Goal: Task Accomplishment & Management: Use online tool/utility

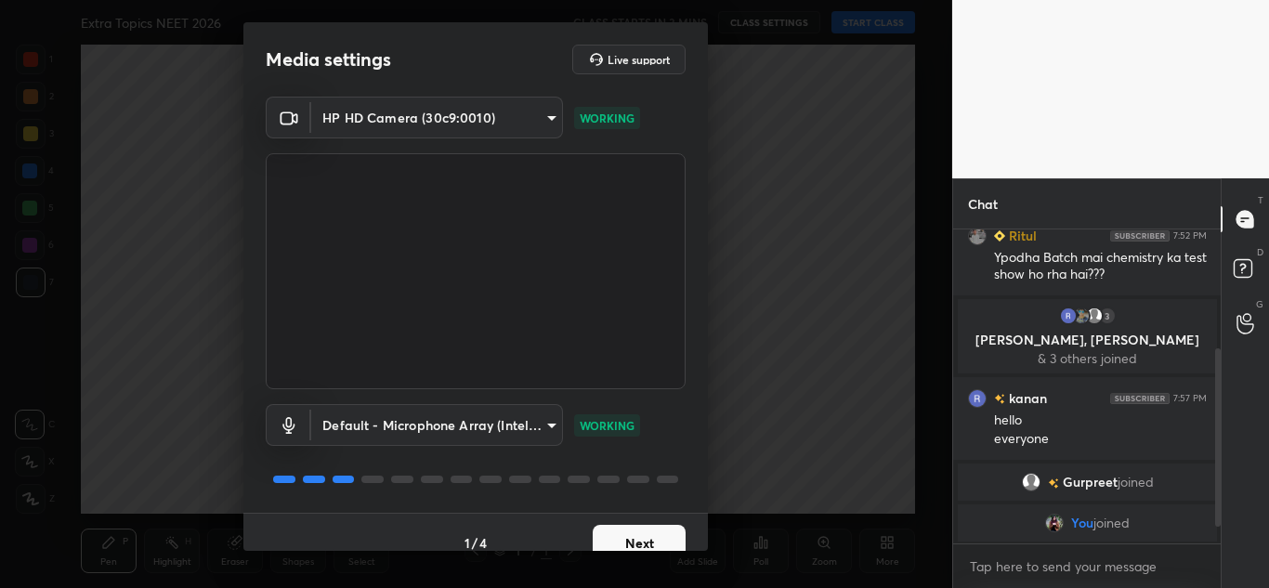
scroll to position [258, 0]
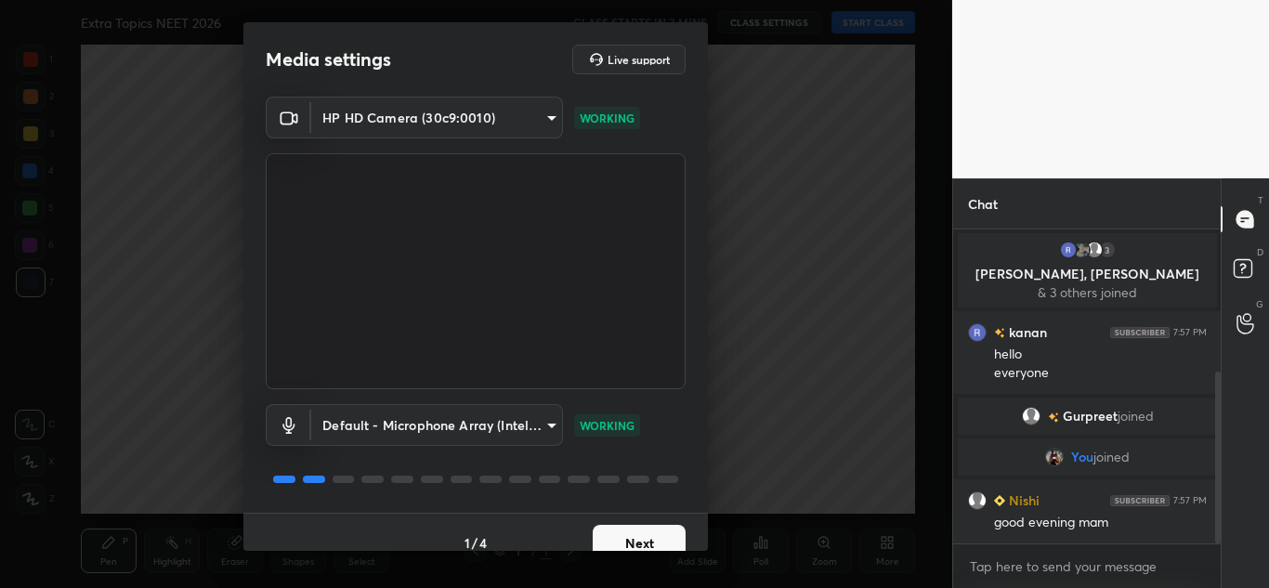
click at [646, 540] on button "Next" at bounding box center [639, 543] width 93 height 37
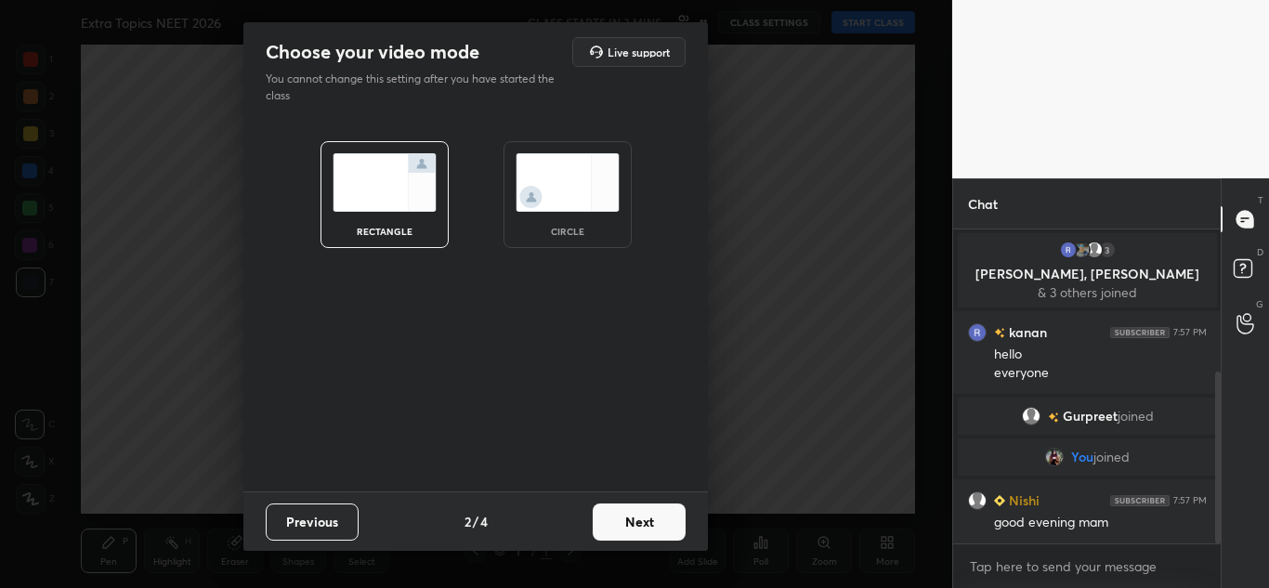
click at [645, 518] on button "Next" at bounding box center [639, 521] width 93 height 37
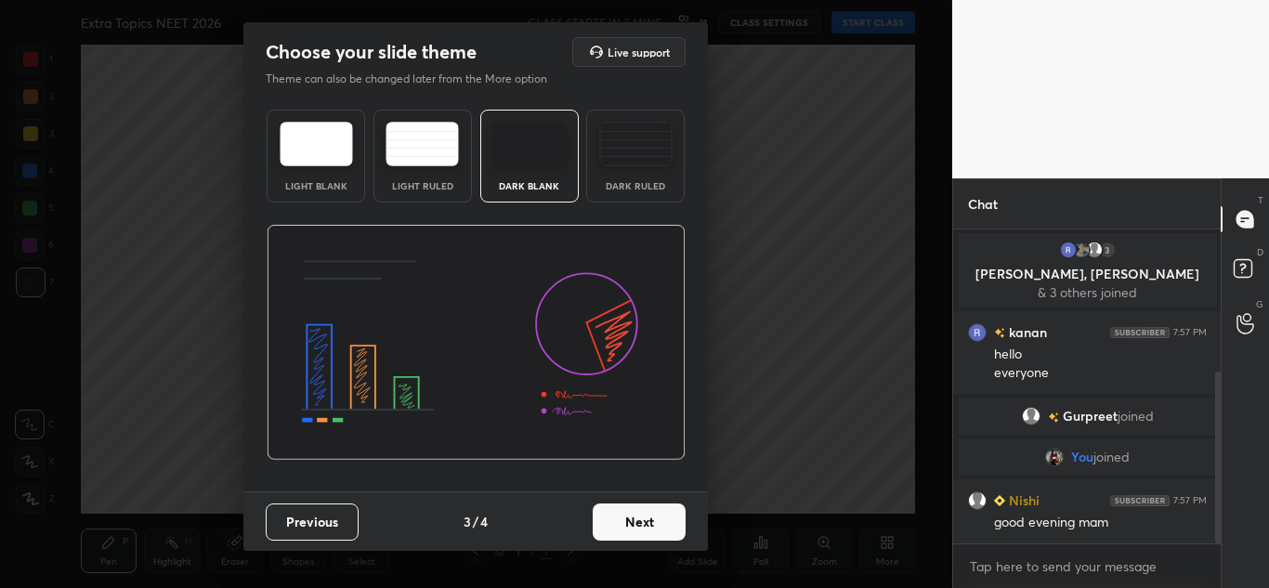
click at [645, 518] on button "Next" at bounding box center [639, 521] width 93 height 37
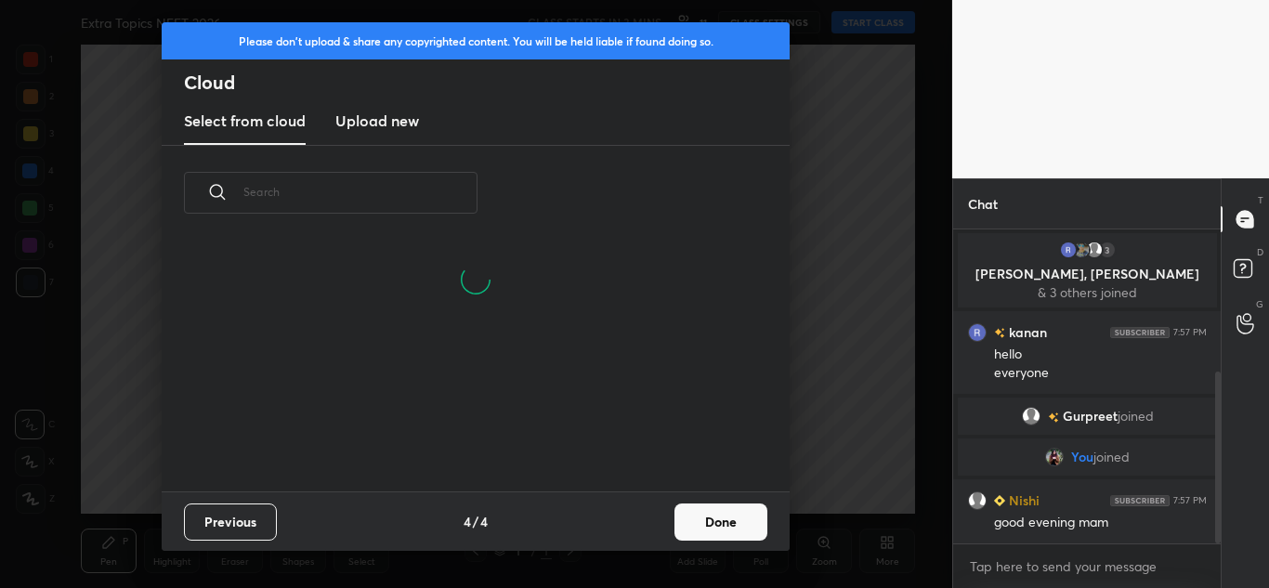
scroll to position [251, 596]
click at [404, 127] on h3 "Upload new" at bounding box center [377, 121] width 84 height 22
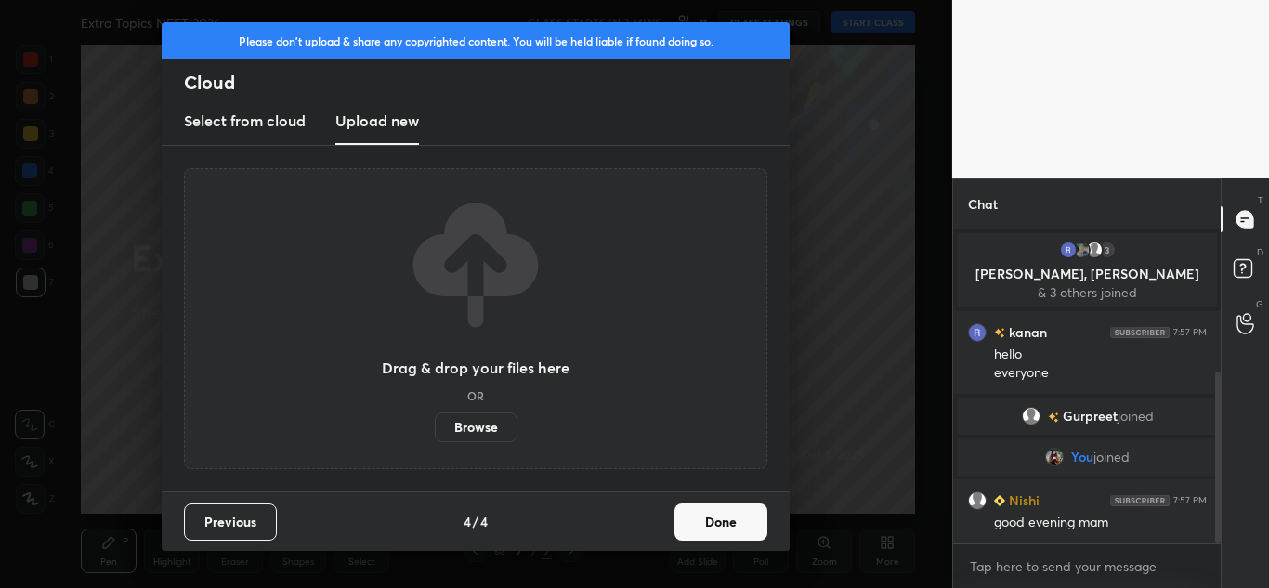
click at [473, 427] on label "Browse" at bounding box center [476, 427] width 83 height 30
click at [435, 427] on input "Browse" at bounding box center [435, 427] width 0 height 30
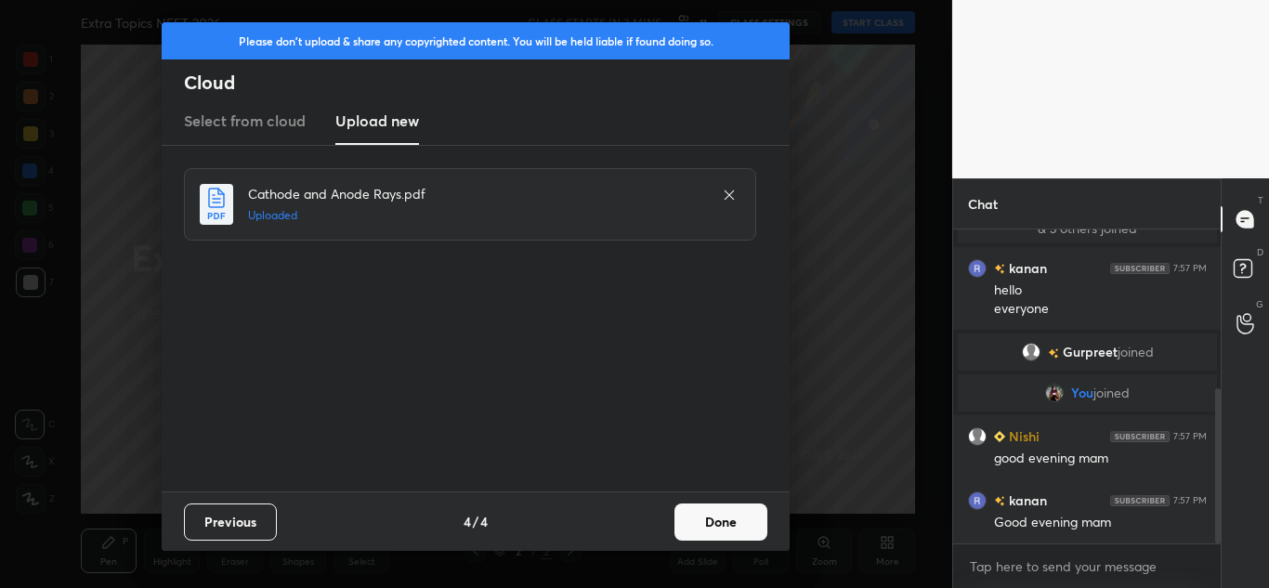
click at [720, 525] on button "Done" at bounding box center [720, 521] width 93 height 37
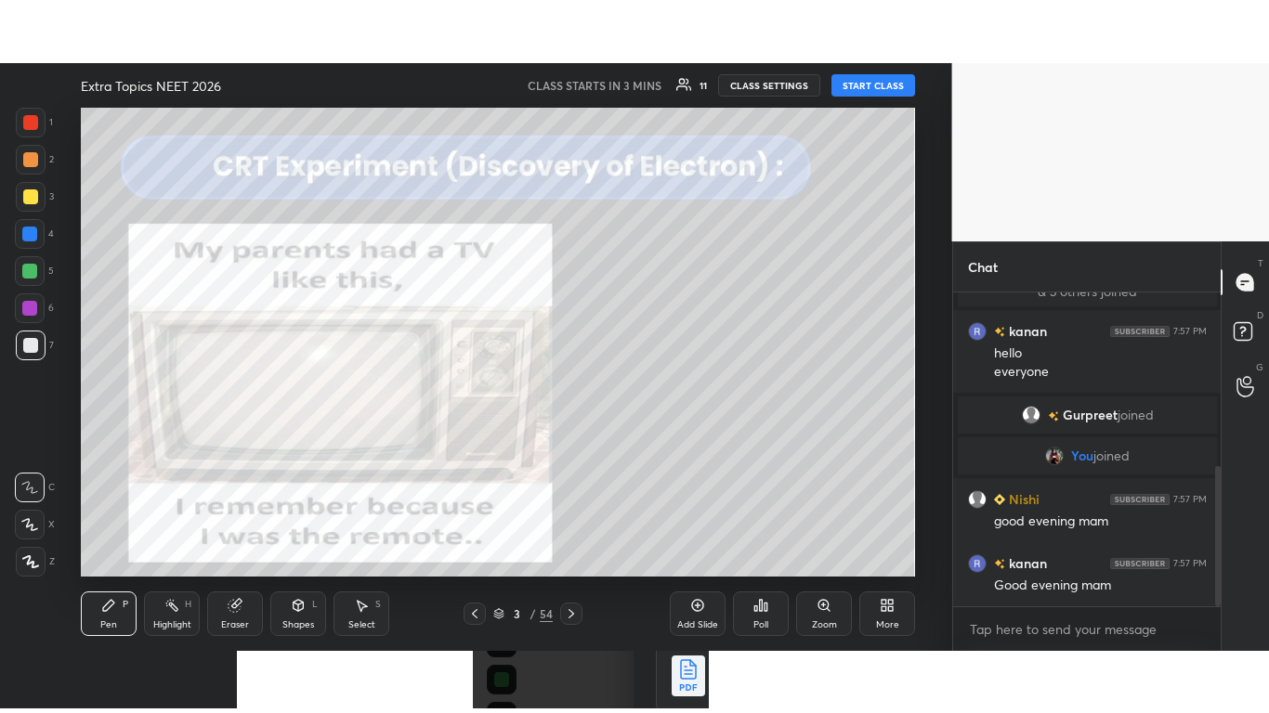
scroll to position [386, 0]
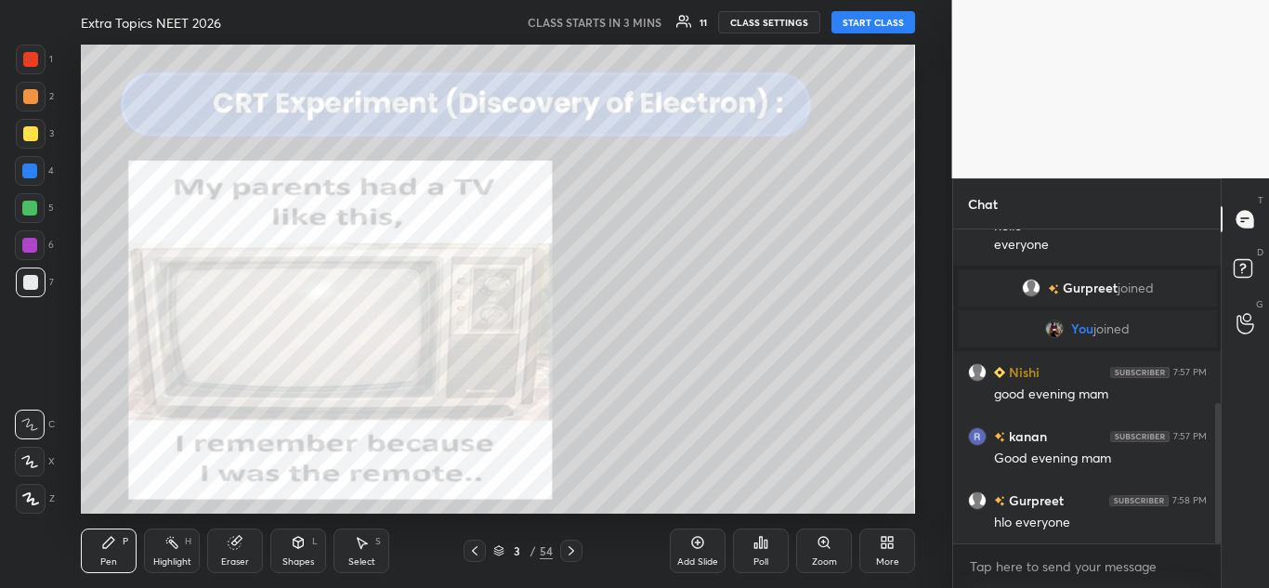
click at [472, 548] on icon at bounding box center [474, 550] width 15 height 15
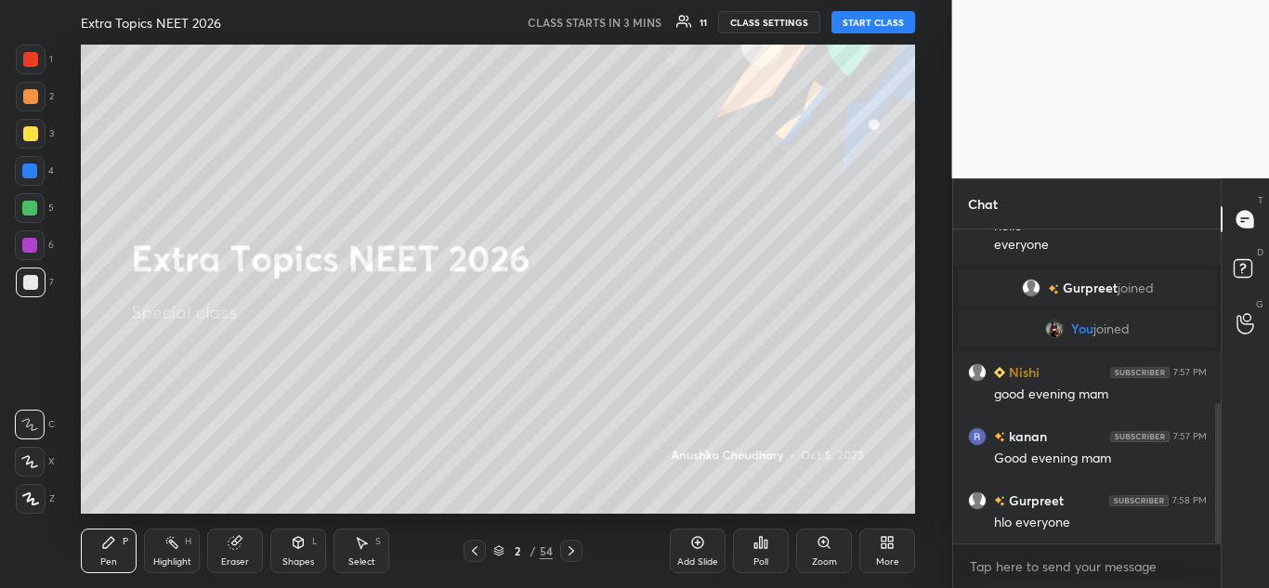
click at [892, 550] on div "More" at bounding box center [887, 551] width 56 height 45
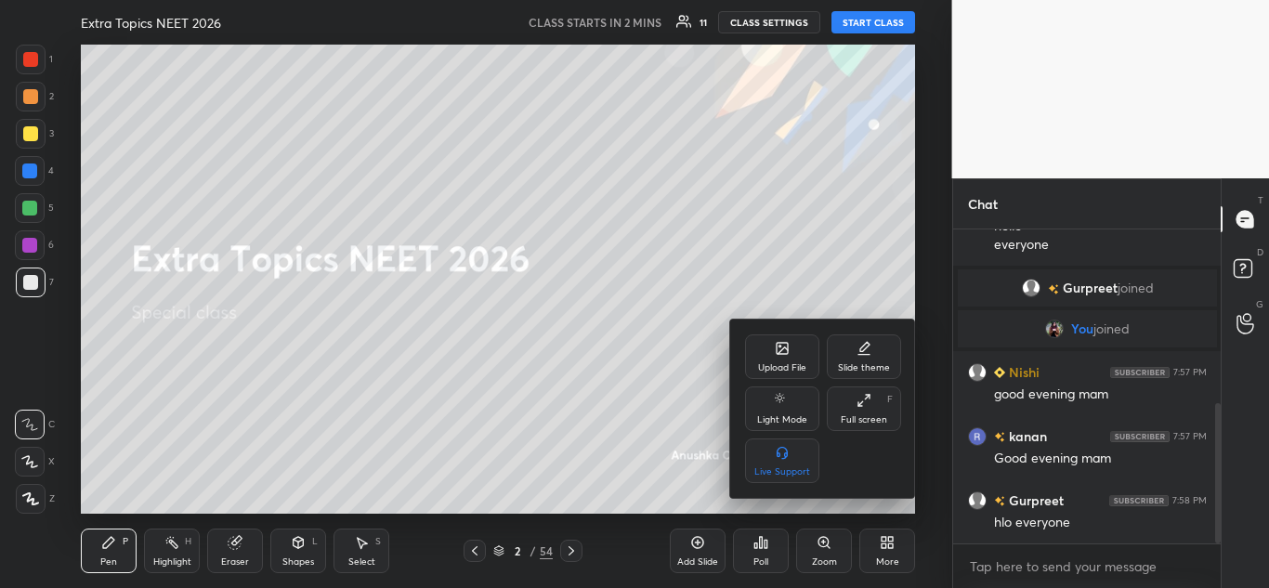
click at [870, 415] on div "Full screen" at bounding box center [864, 419] width 46 height 9
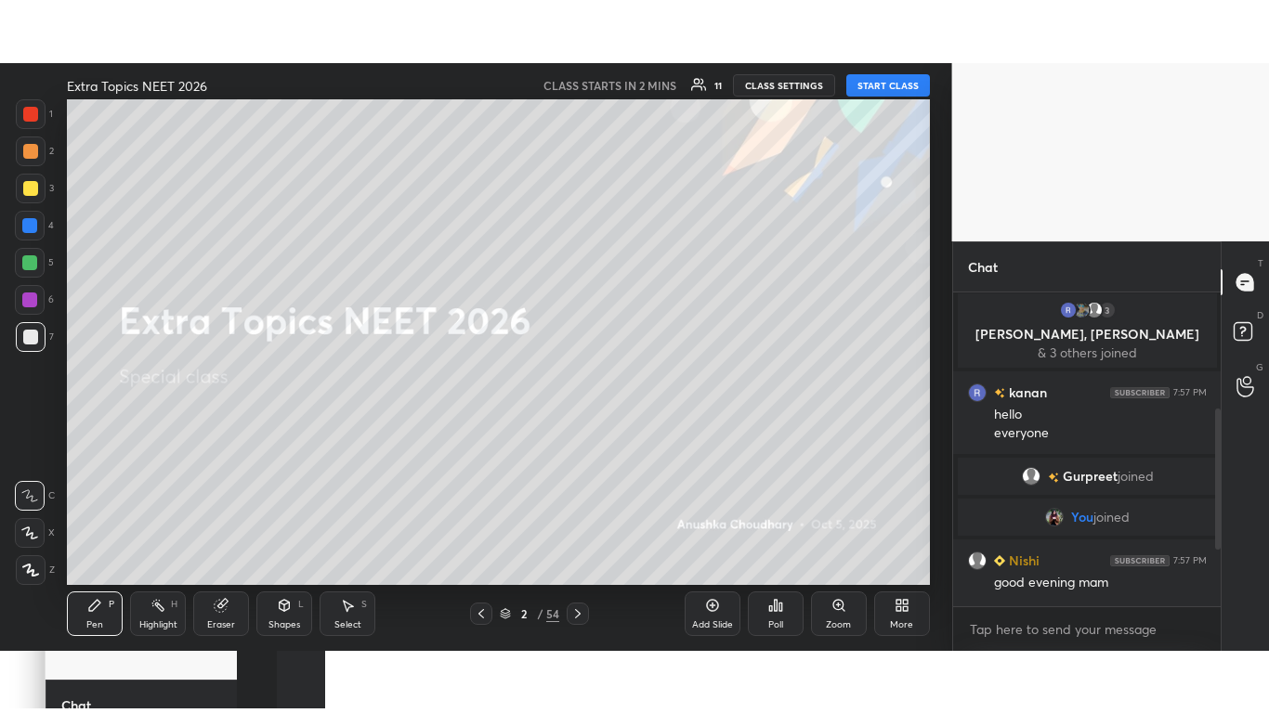
scroll to position [259, 0]
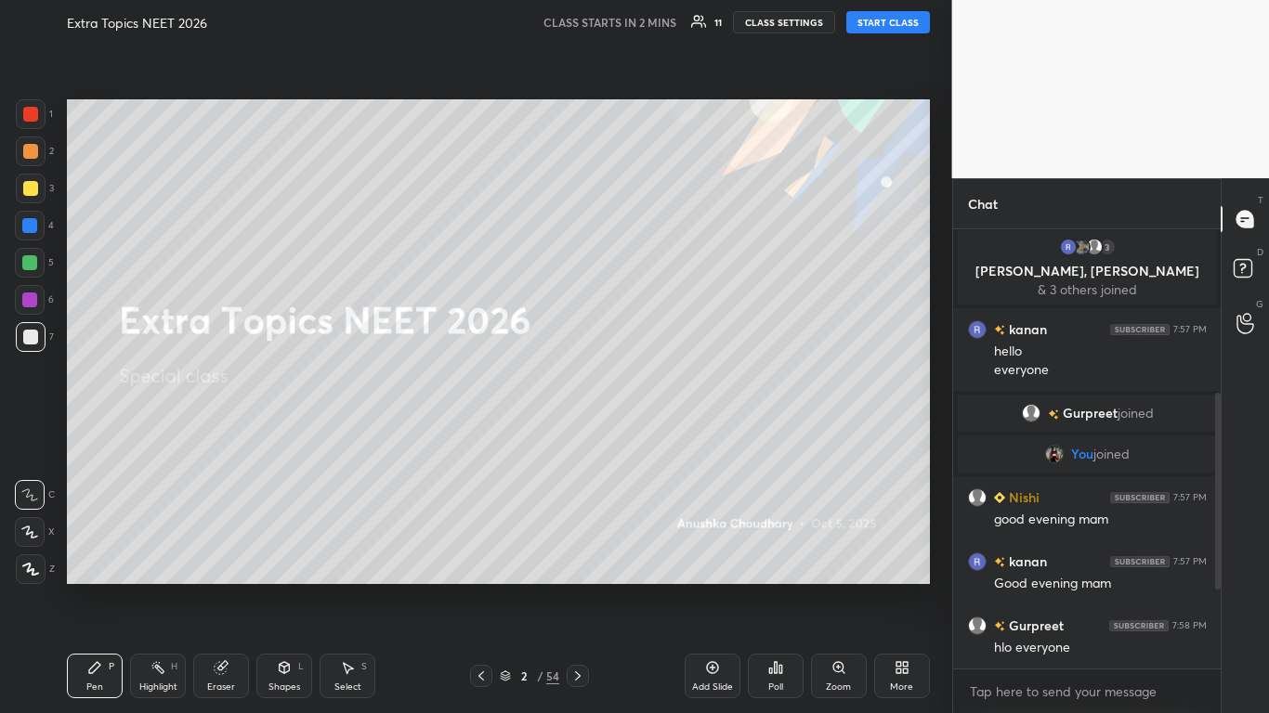
click at [27, 568] on icon at bounding box center [30, 569] width 17 height 13
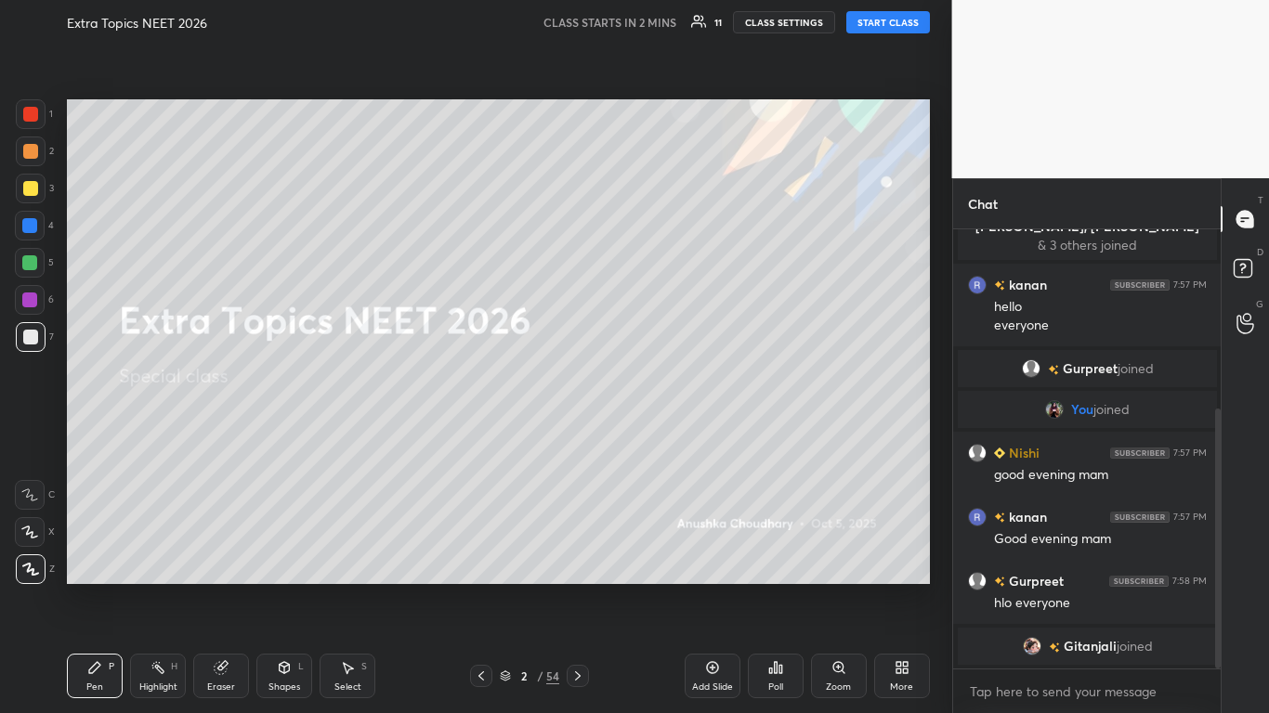
click at [37, 187] on div at bounding box center [30, 188] width 15 height 15
click at [225, 587] on icon at bounding box center [221, 668] width 12 height 12
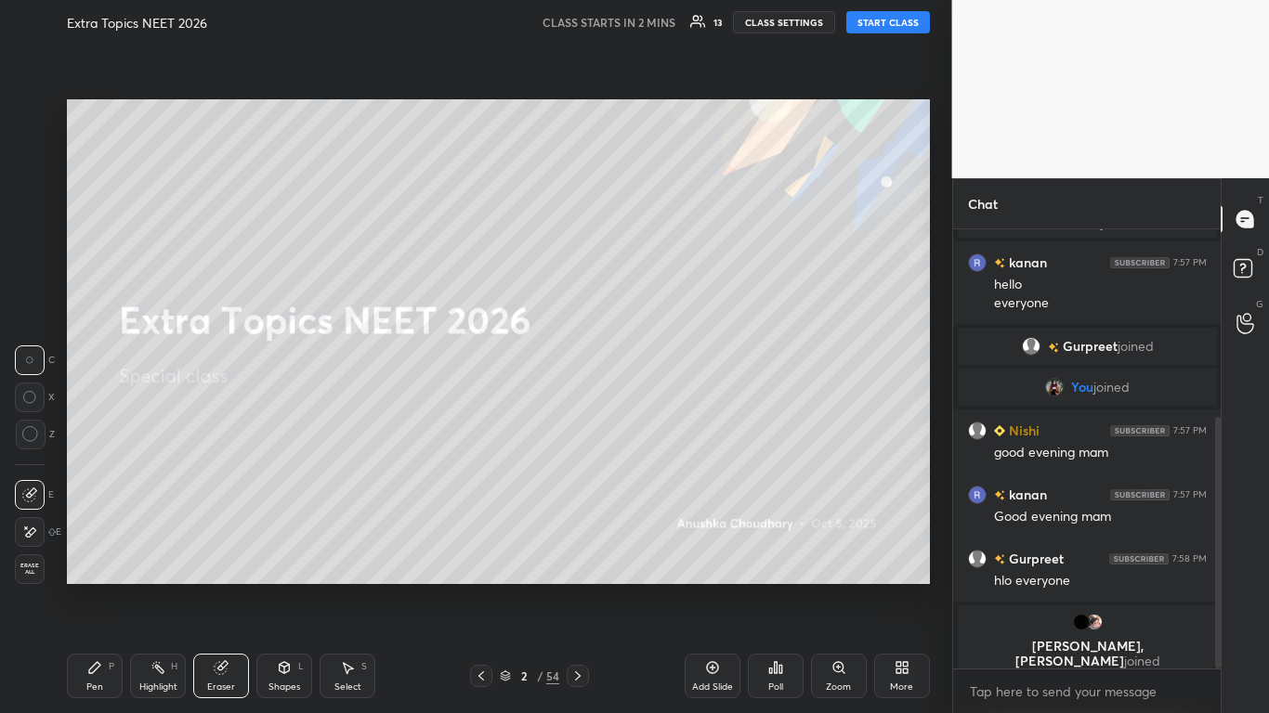
click at [29, 432] on icon at bounding box center [30, 434] width 17 height 17
click at [91, 587] on div "Pen" at bounding box center [94, 687] width 17 height 9
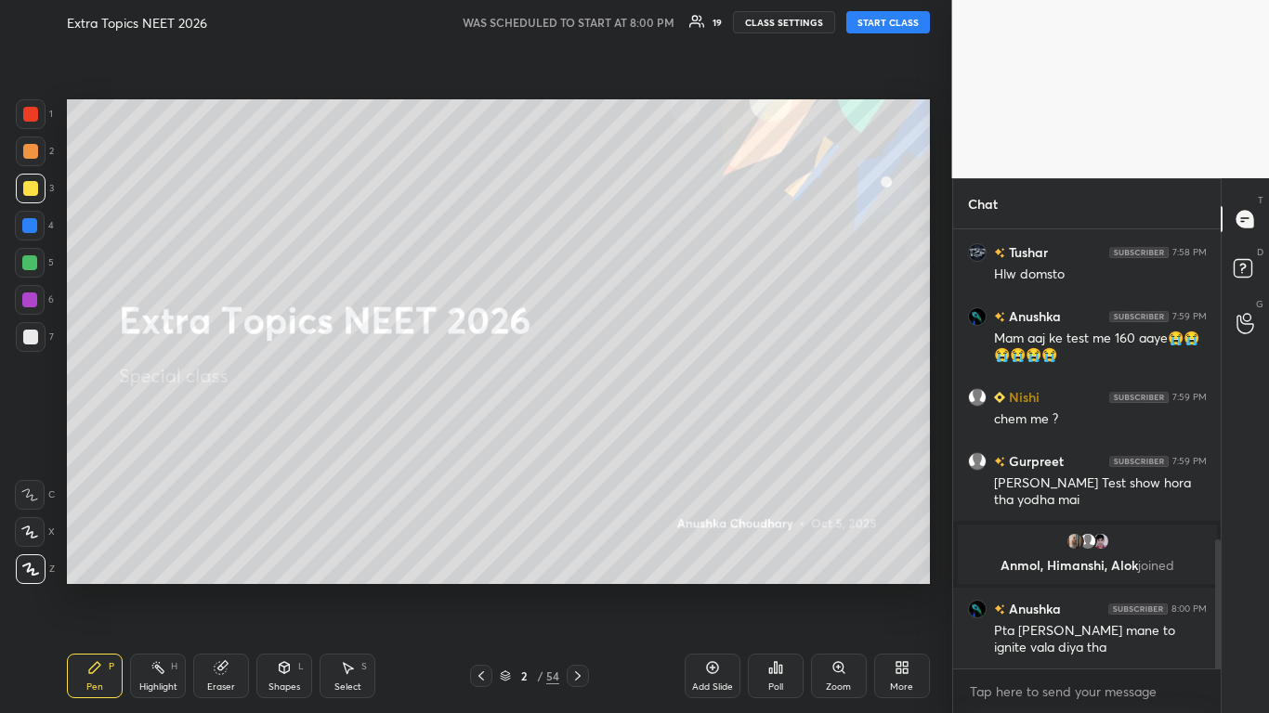
scroll to position [1070, 0]
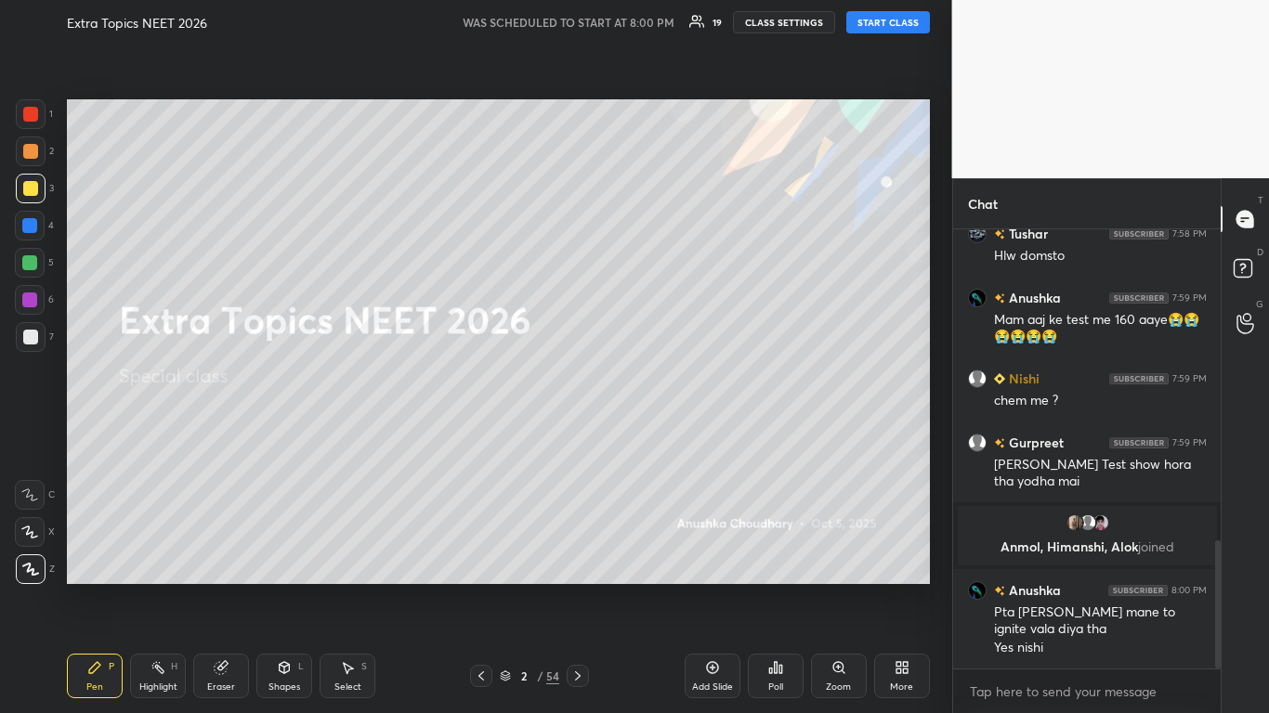
click at [897, 19] on button "START CLASS" at bounding box center [888, 22] width 84 height 22
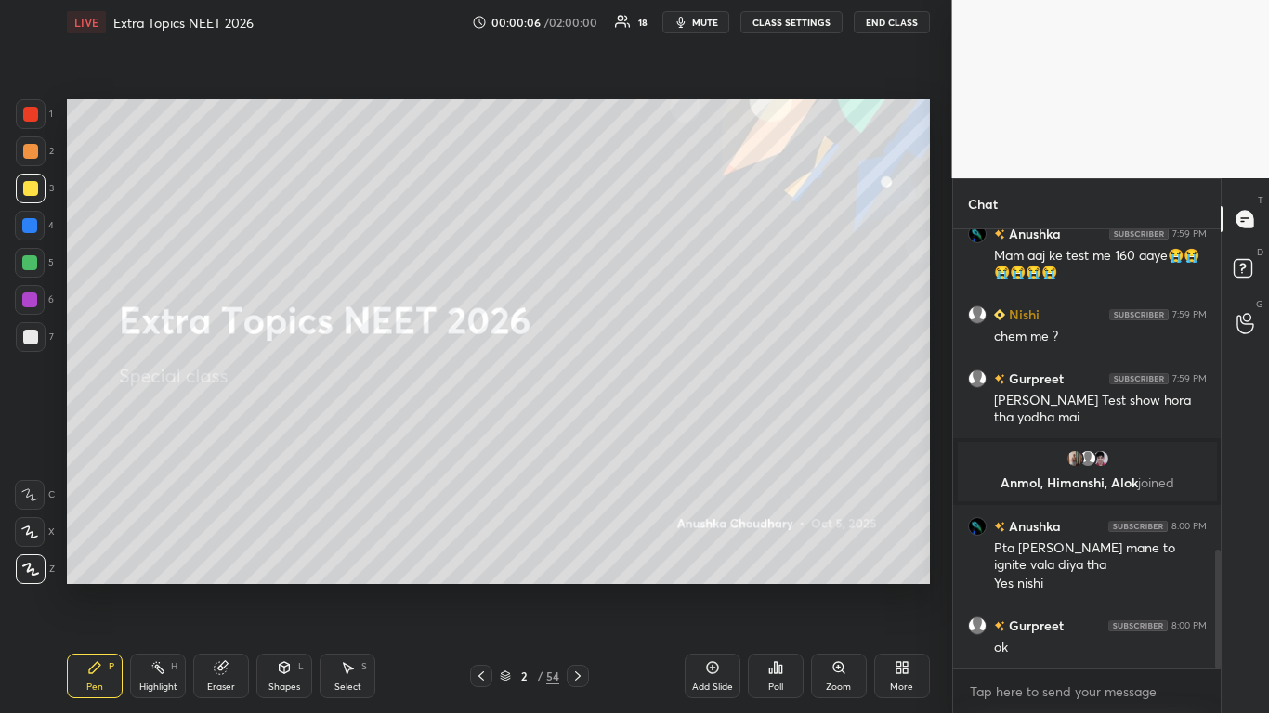
scroll to position [1179, 0]
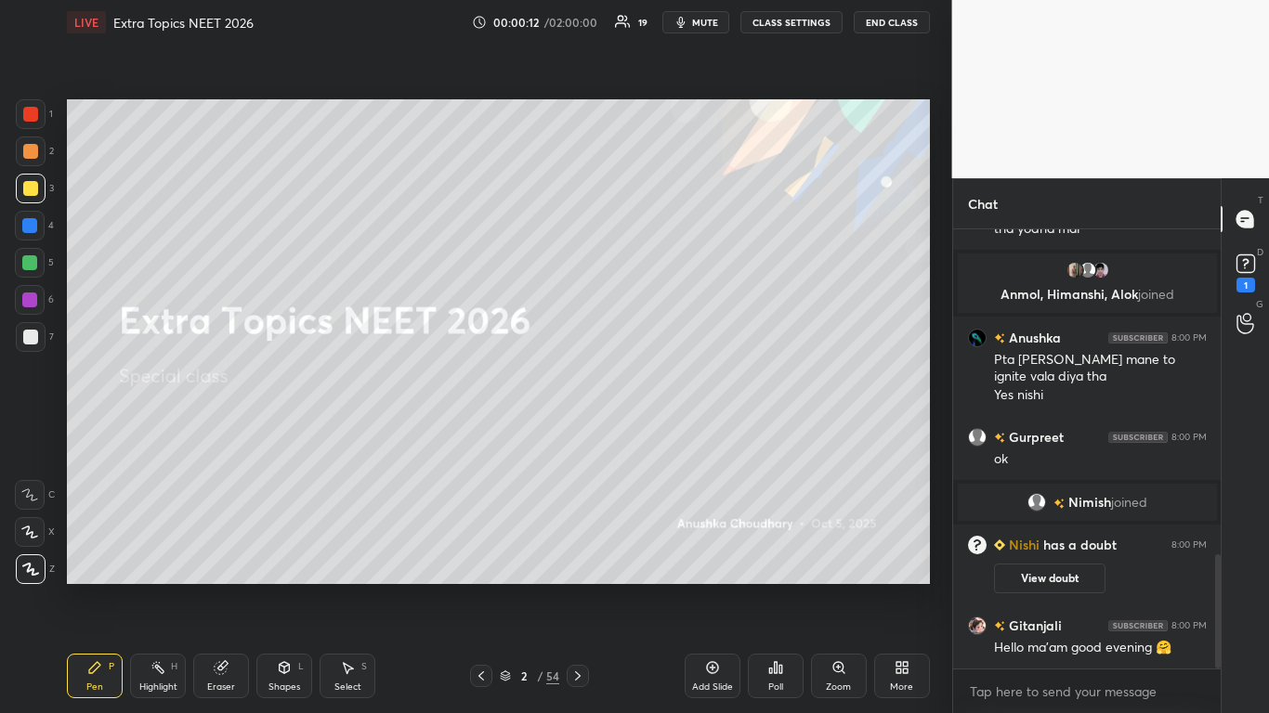
click at [26, 188] on div at bounding box center [30, 188] width 15 height 15
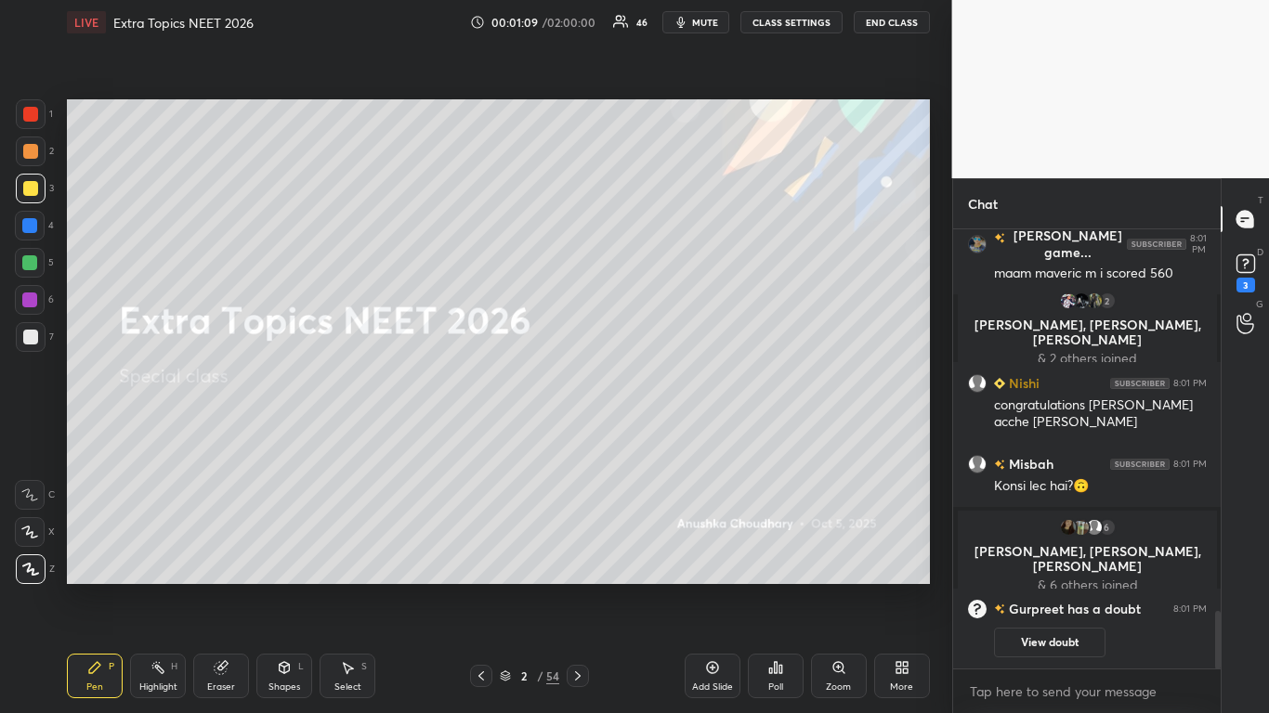
scroll to position [2885, 0]
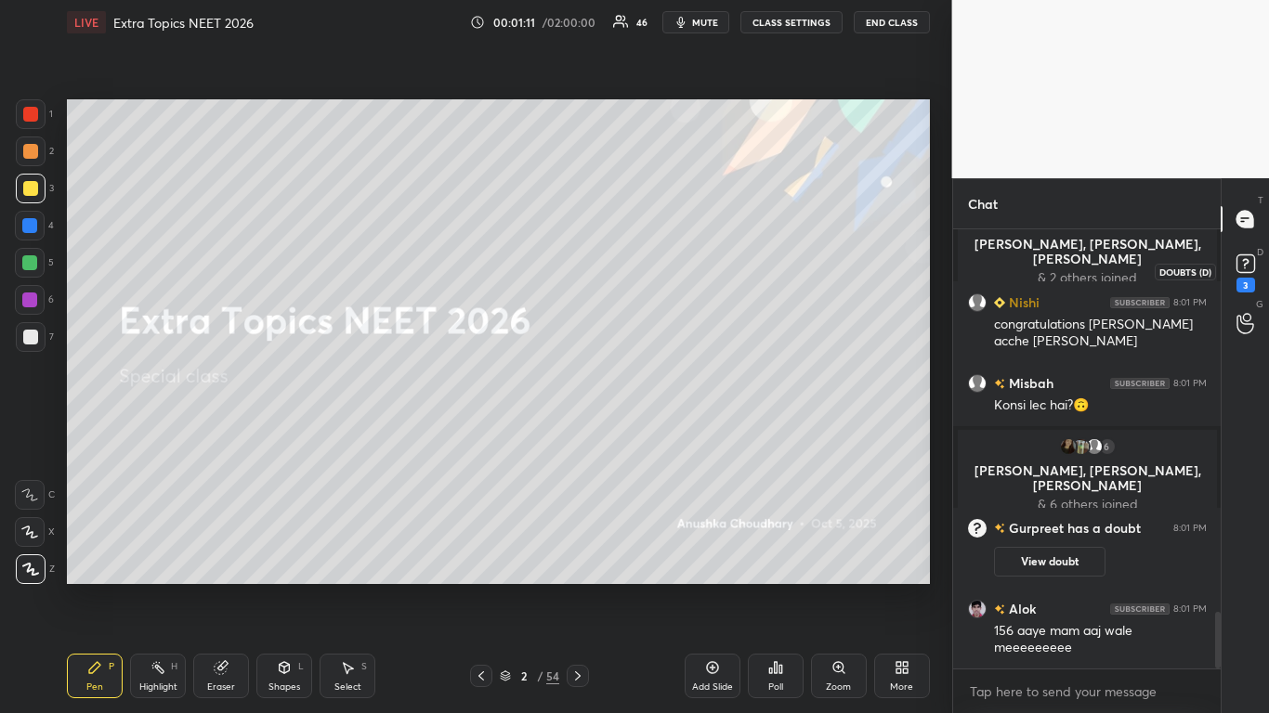
click at [1241, 280] on div "3" at bounding box center [1245, 285] width 19 height 15
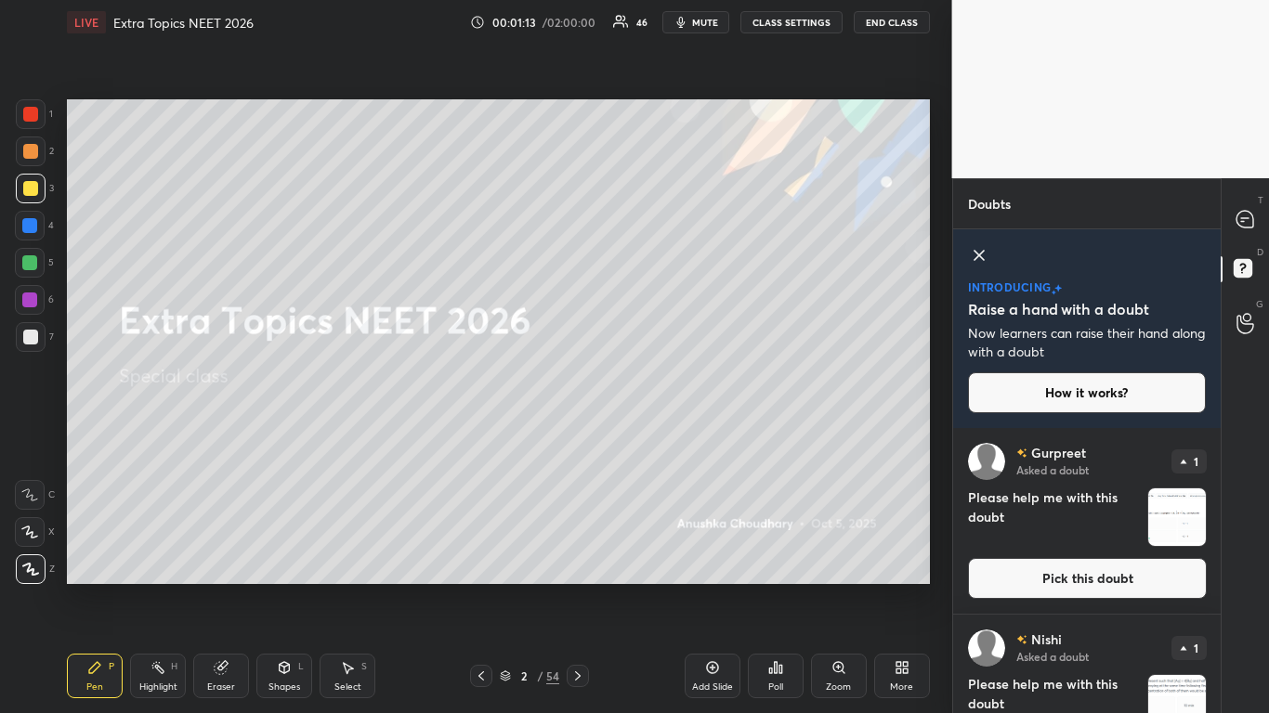
click at [1043, 579] on button "Pick this doubt" at bounding box center [1087, 578] width 239 height 41
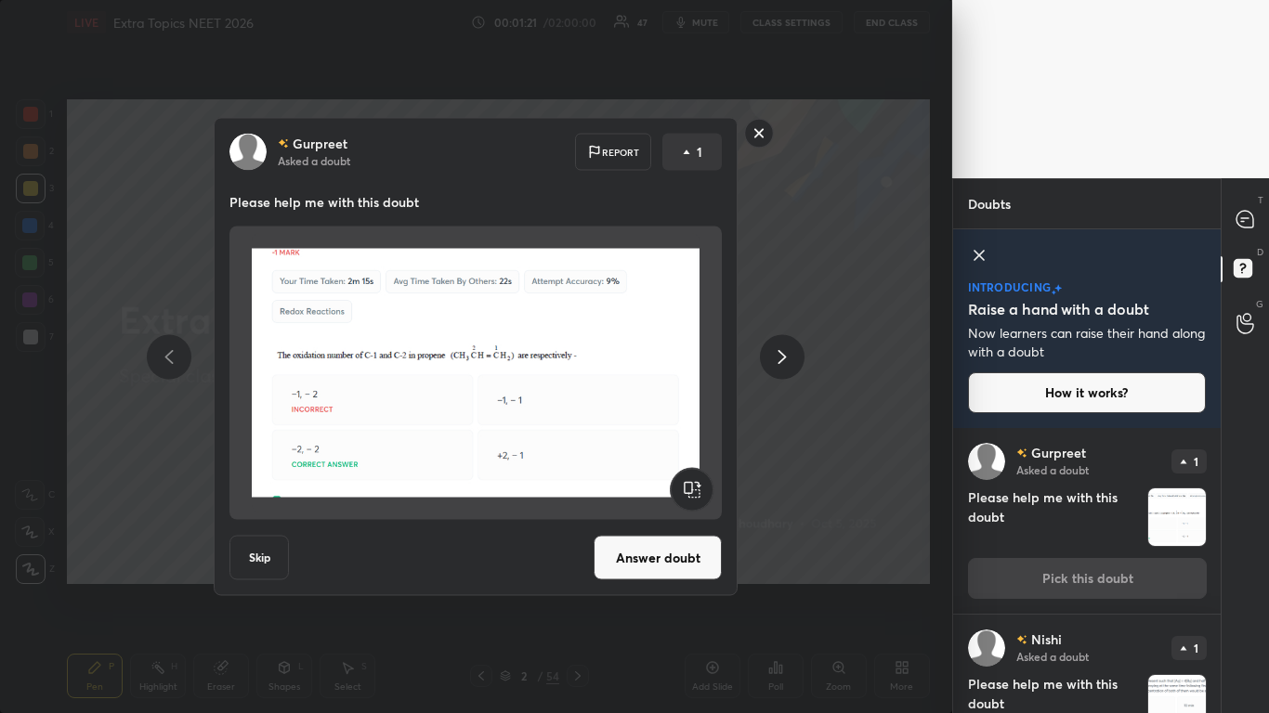
click at [764, 134] on rect at bounding box center [759, 133] width 29 height 29
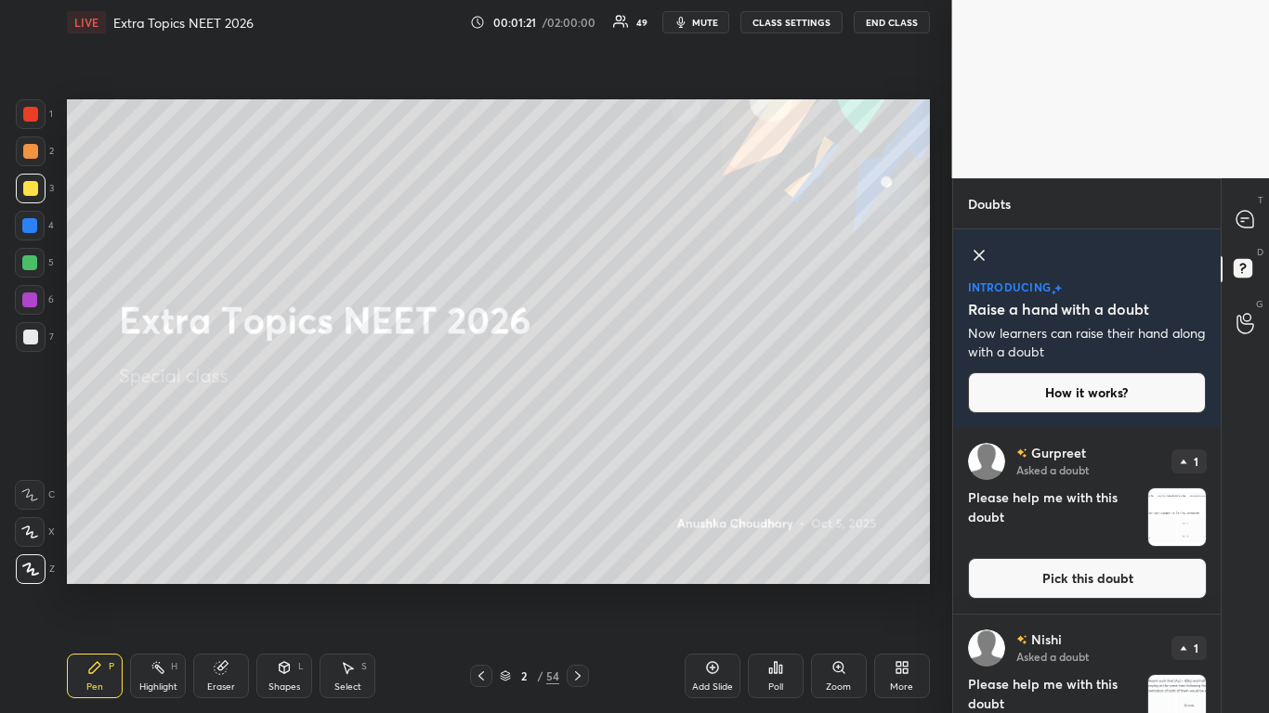
click at [805, 25] on button "CLASS SETTINGS" at bounding box center [791, 22] width 102 height 22
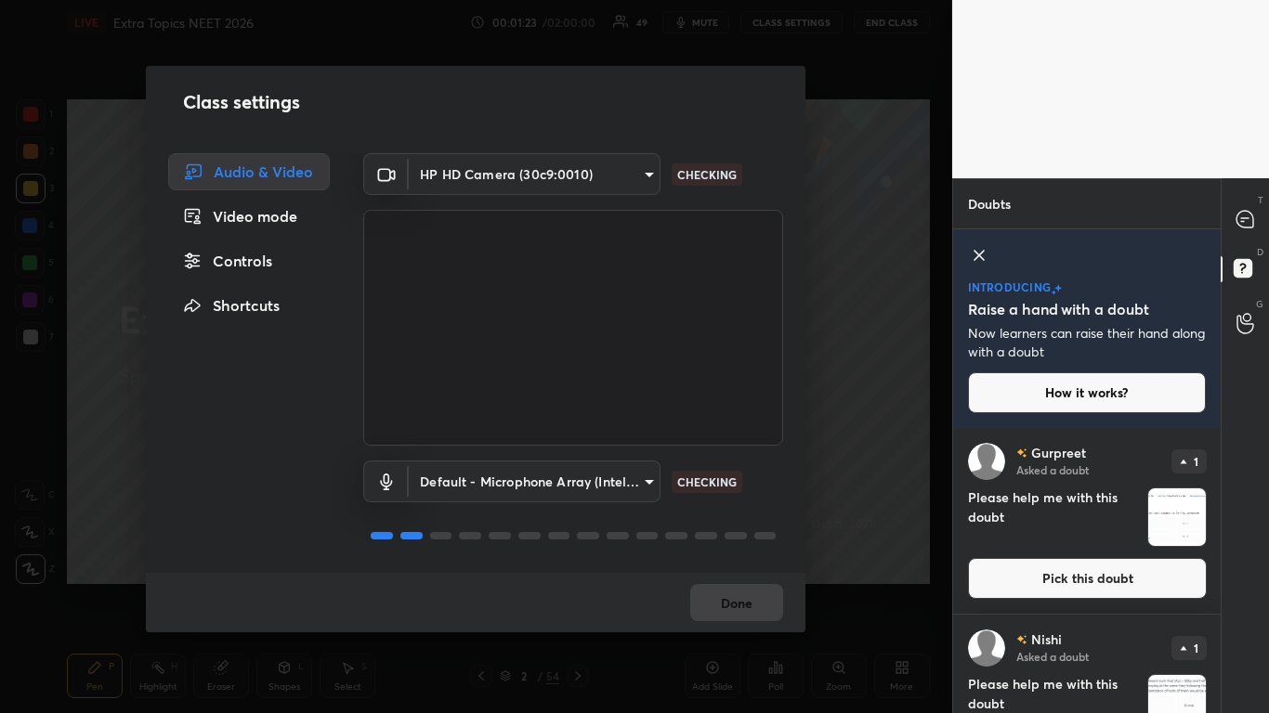
click at [284, 259] on div "Controls" at bounding box center [249, 260] width 162 height 37
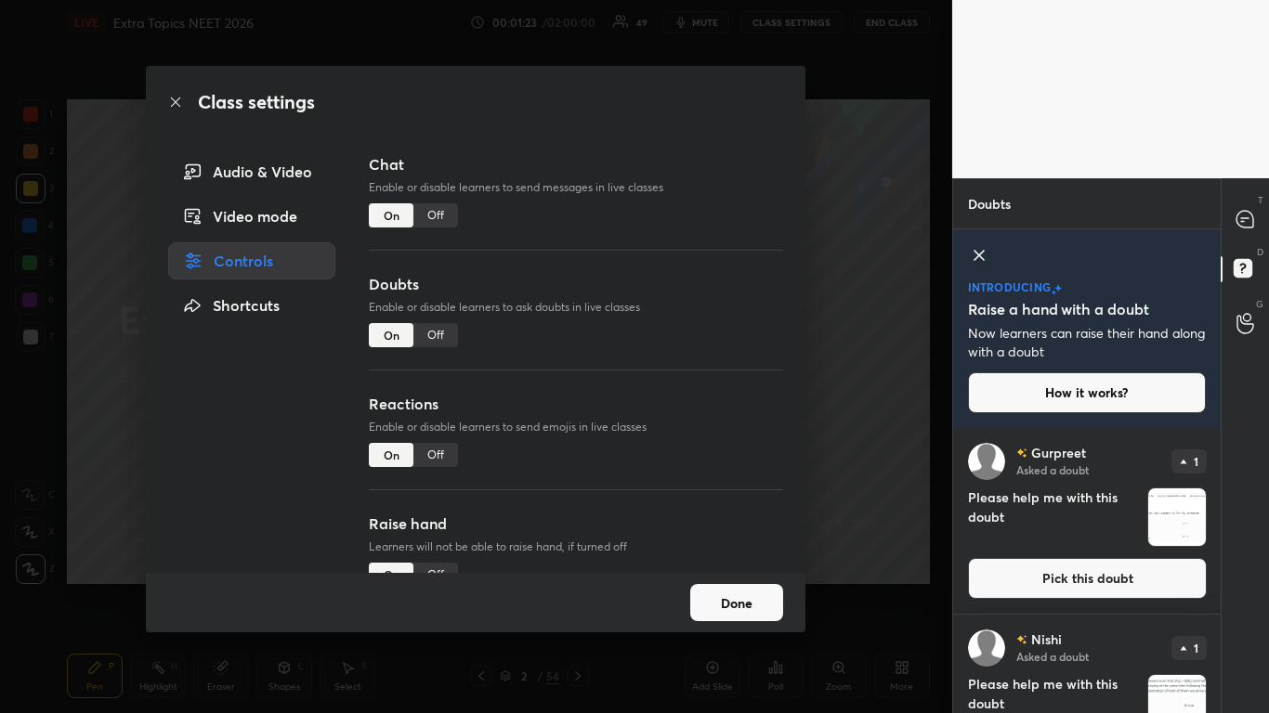
click at [438, 330] on div "Off" at bounding box center [435, 335] width 45 height 24
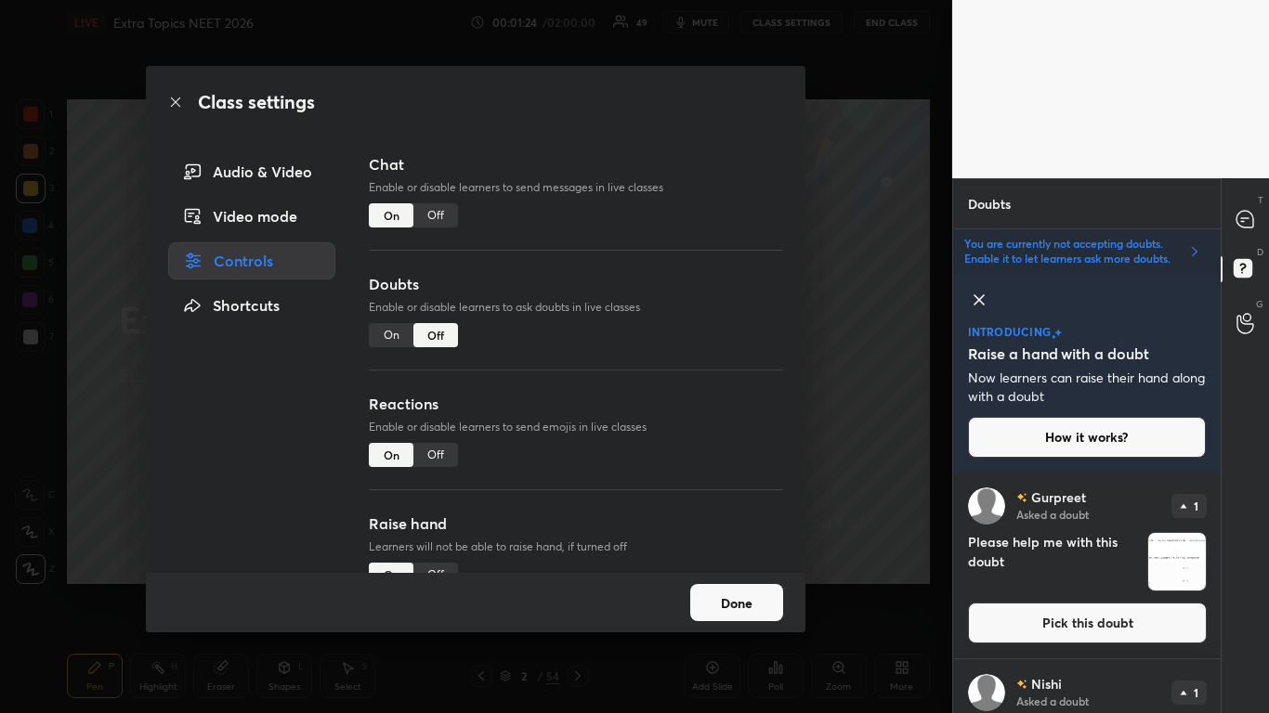
scroll to position [234, 262]
click at [740, 587] on button "Done" at bounding box center [736, 602] width 93 height 37
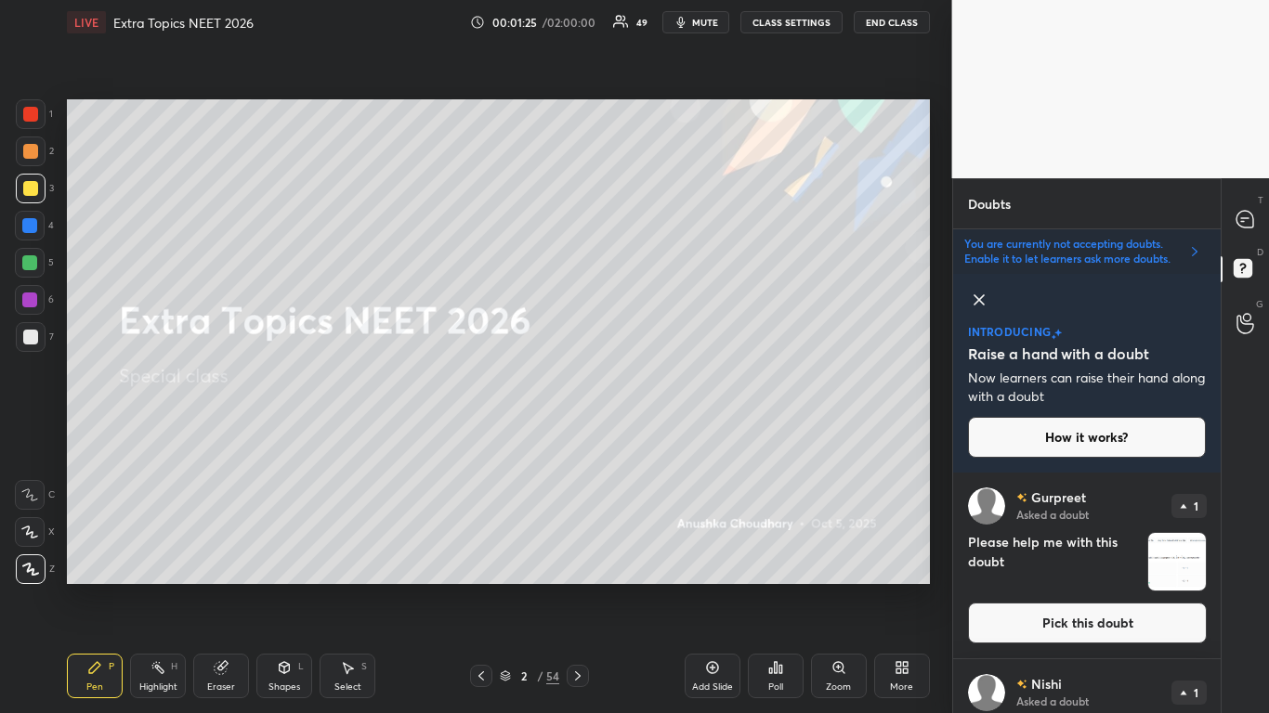
click at [983, 294] on icon at bounding box center [979, 300] width 22 height 22
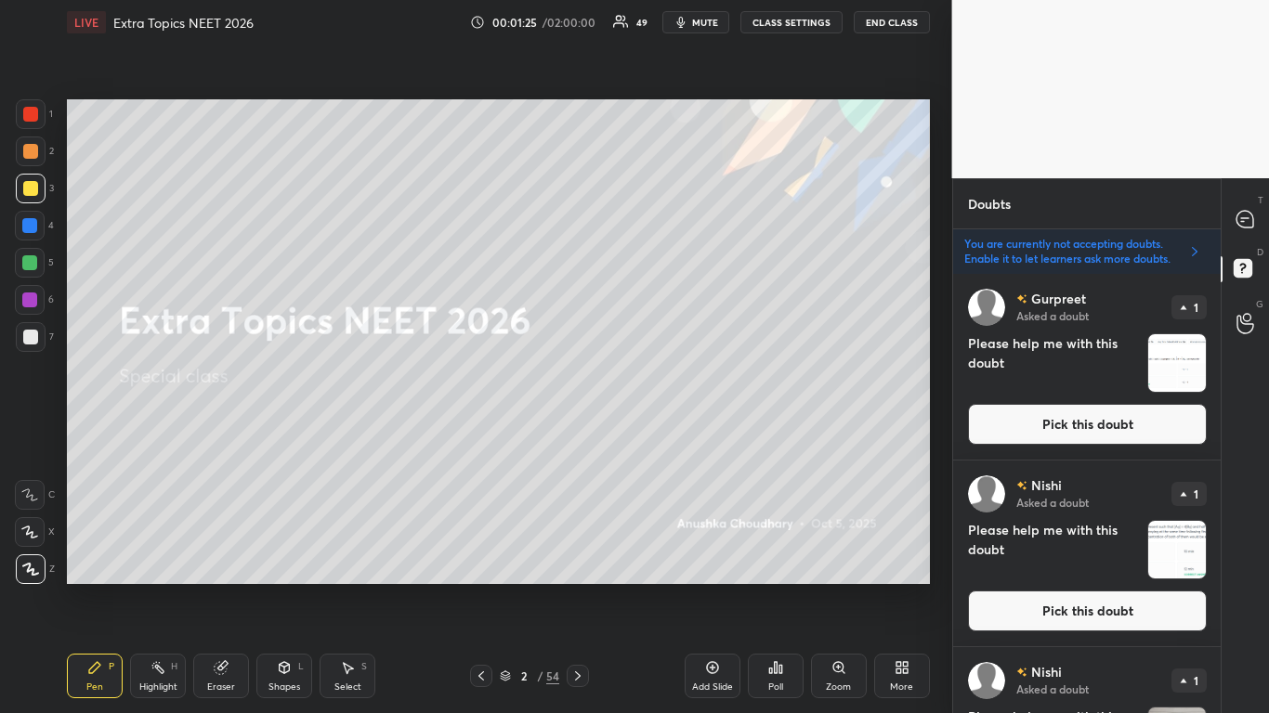
scroll to position [434, 262]
click at [1256, 223] on div at bounding box center [1245, 219] width 37 height 33
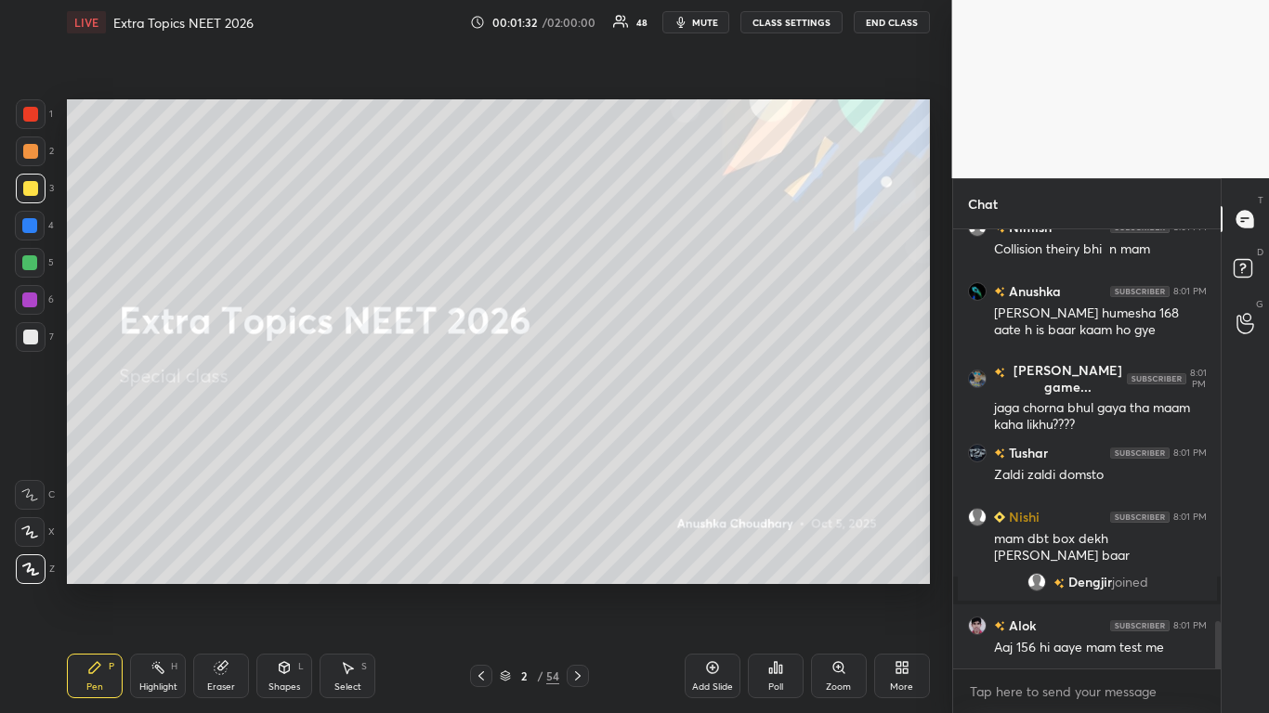
scroll to position [3661, 0]
click at [1268, 271] on div "D Doubts (D)" at bounding box center [1245, 271] width 47 height 52
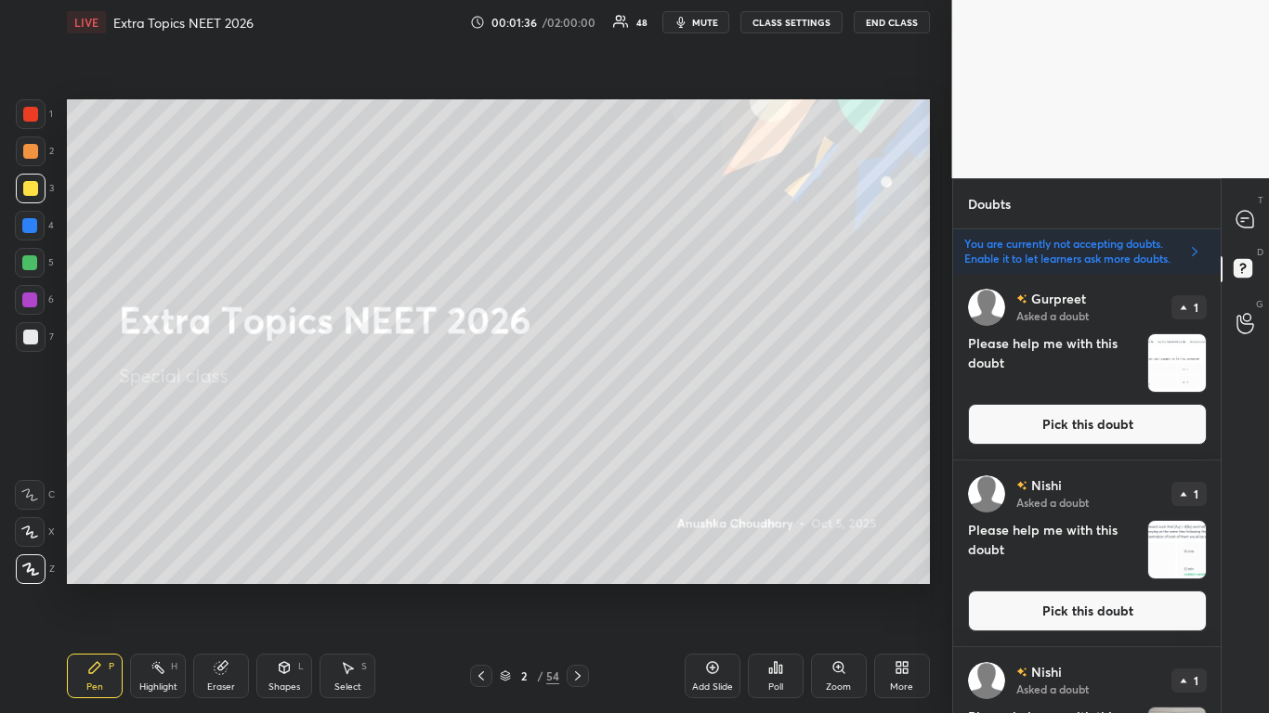
click at [1137, 587] on button "Pick this doubt" at bounding box center [1087, 611] width 239 height 41
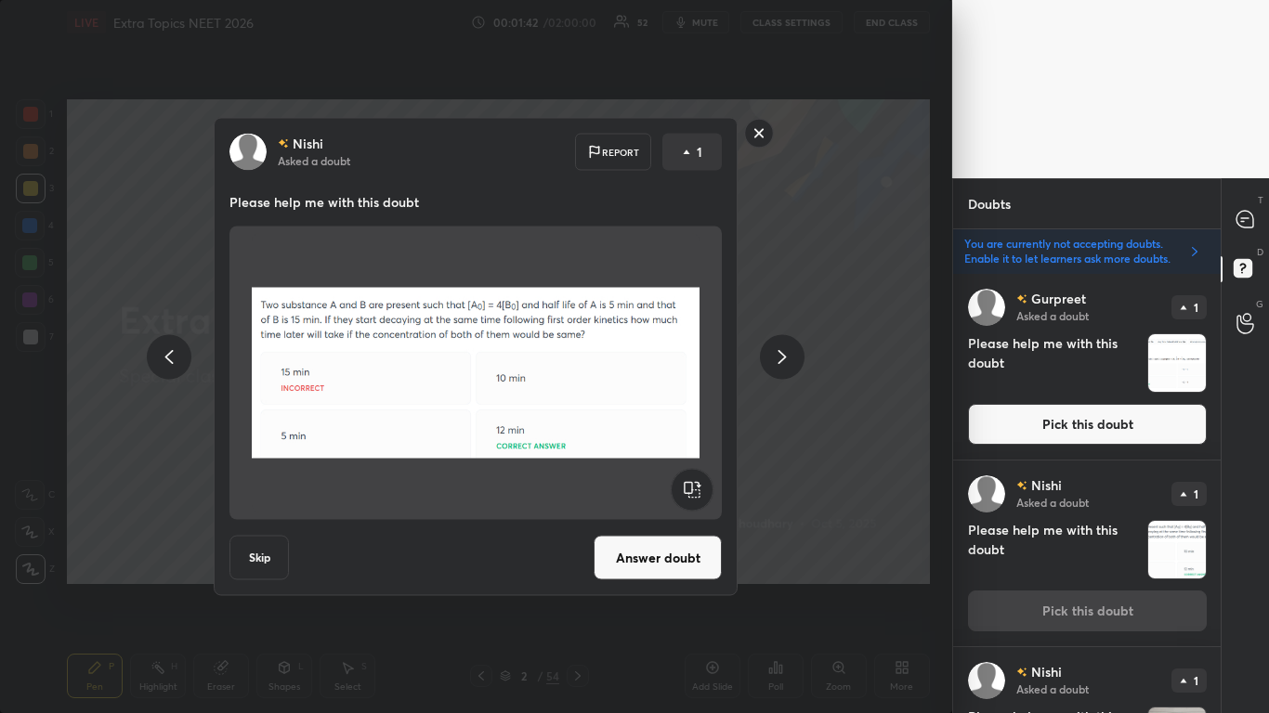
click at [751, 127] on rect at bounding box center [759, 133] width 29 height 29
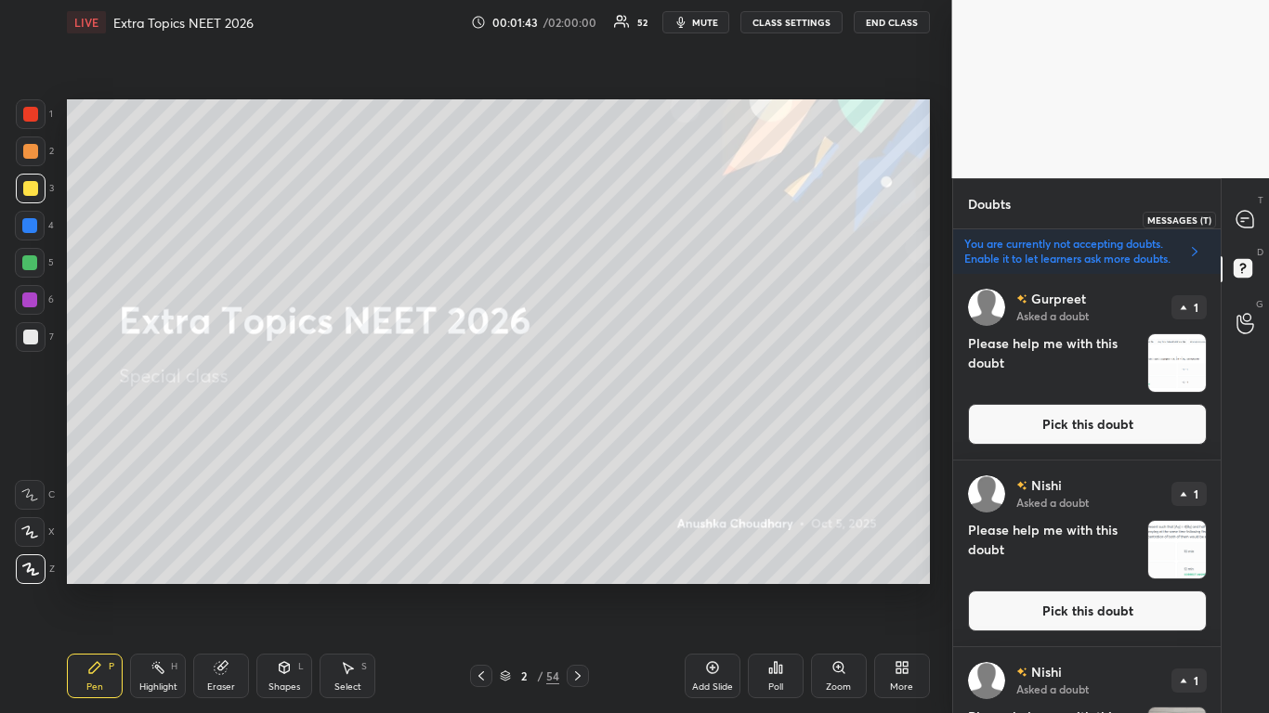
click at [1233, 230] on div at bounding box center [1245, 219] width 37 height 33
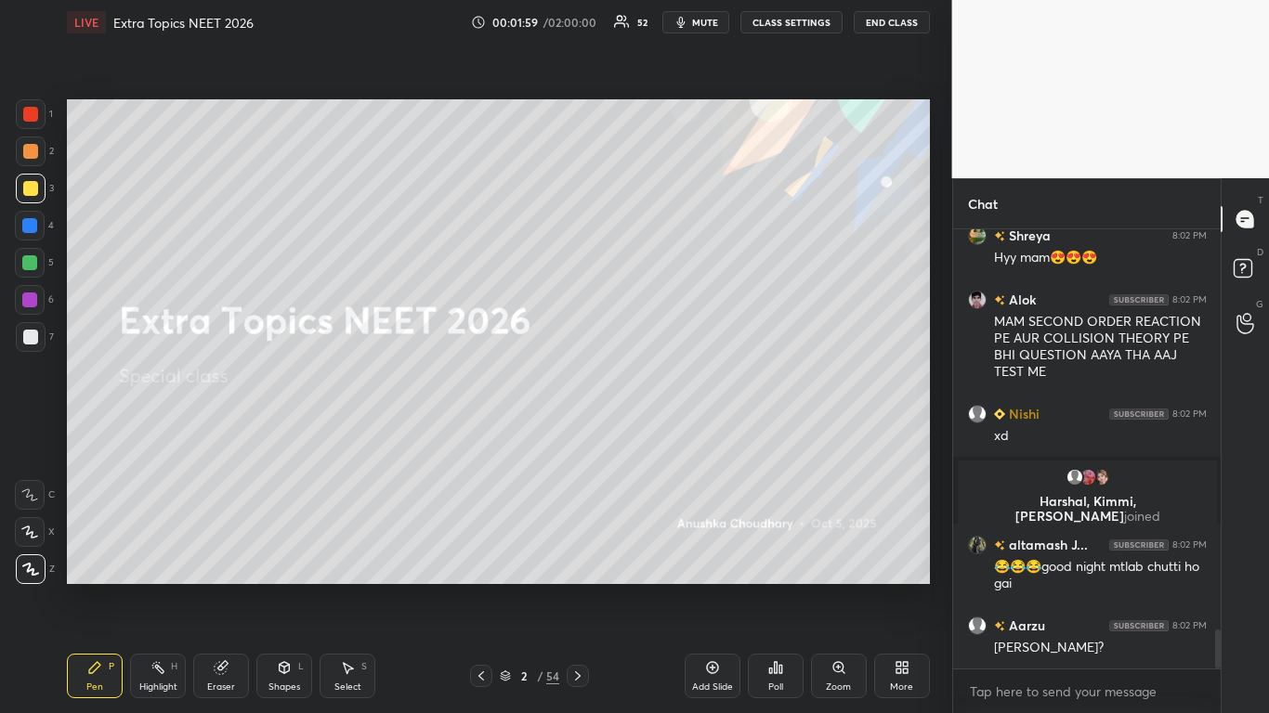
scroll to position [4612, 0]
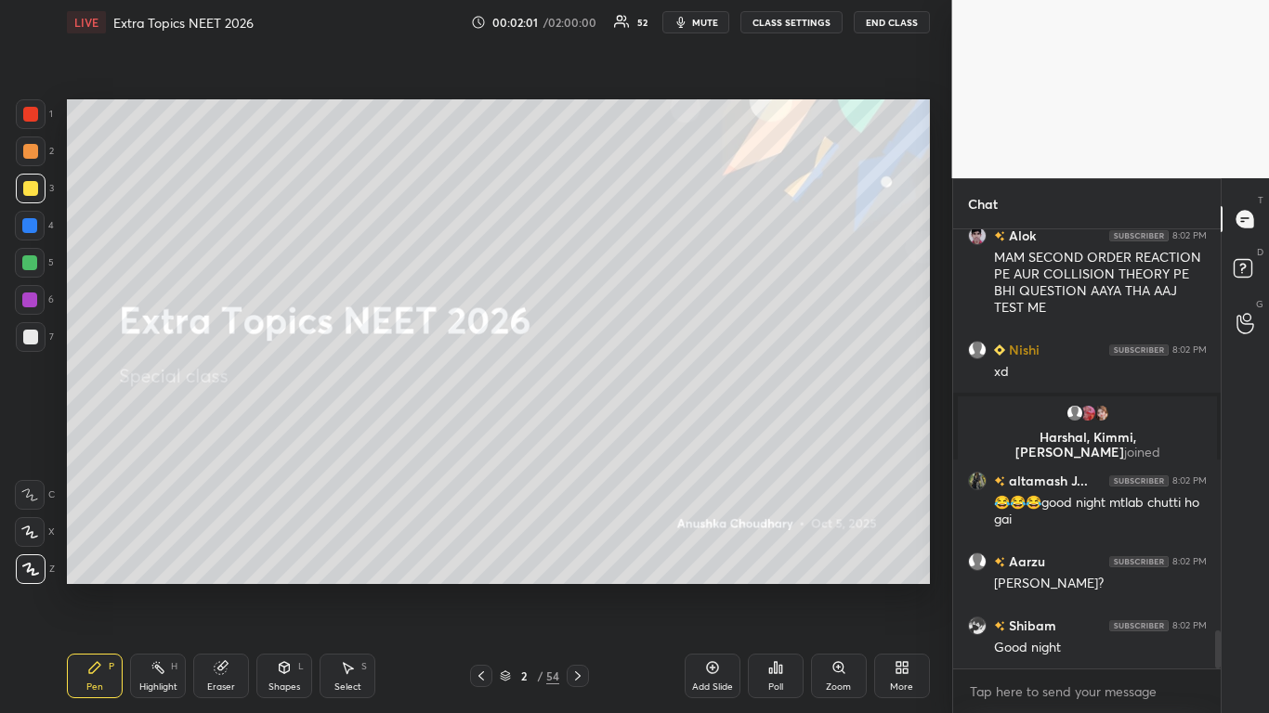
click at [32, 183] on div at bounding box center [30, 188] width 15 height 15
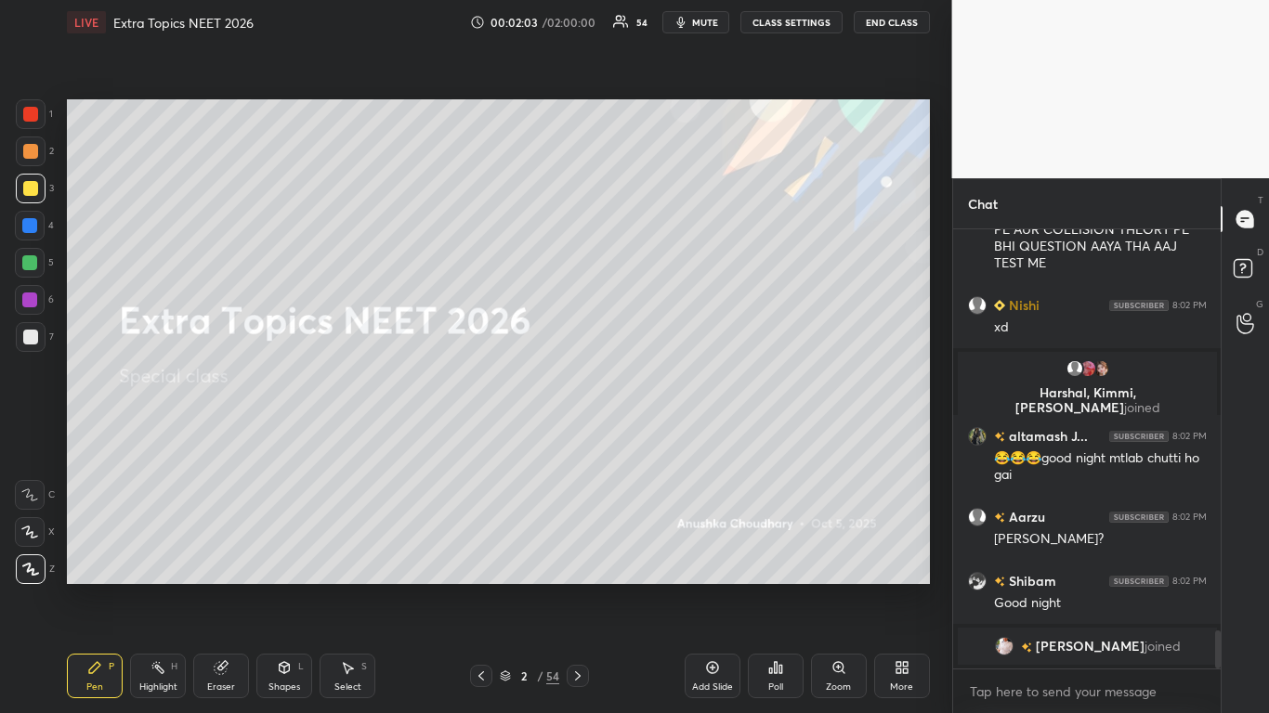
scroll to position [4670, 0]
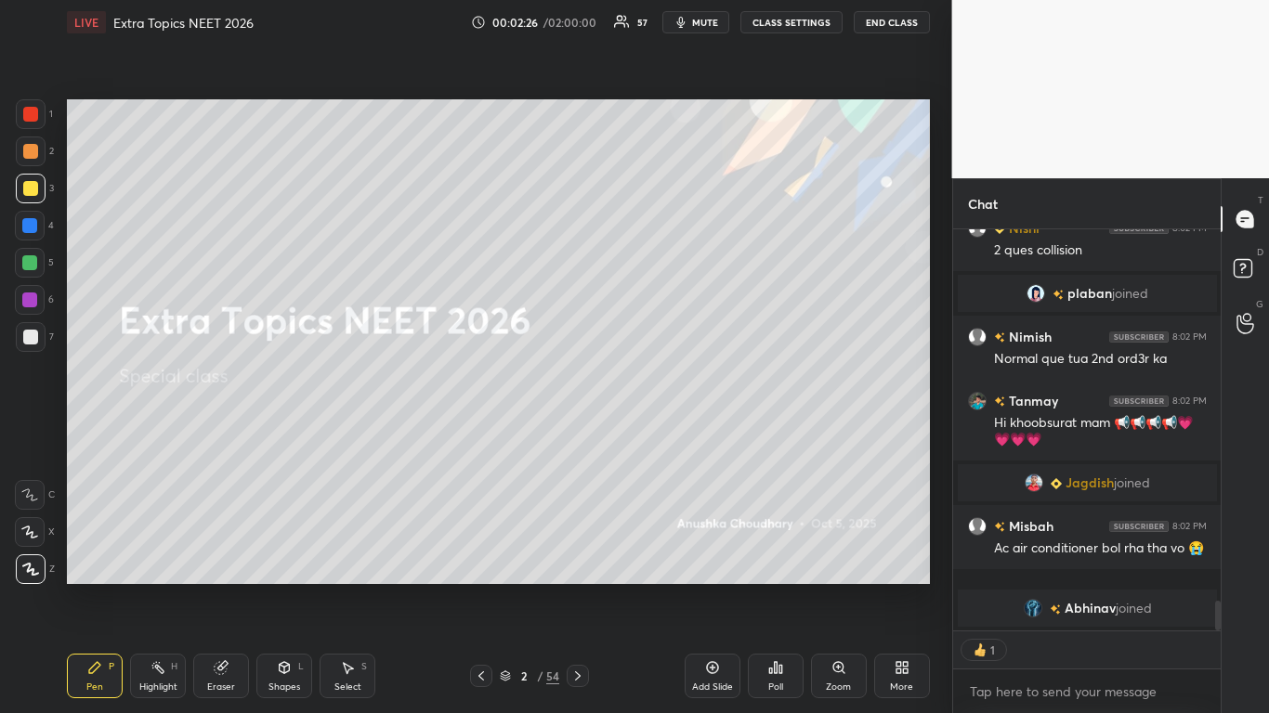
type textarea "x"
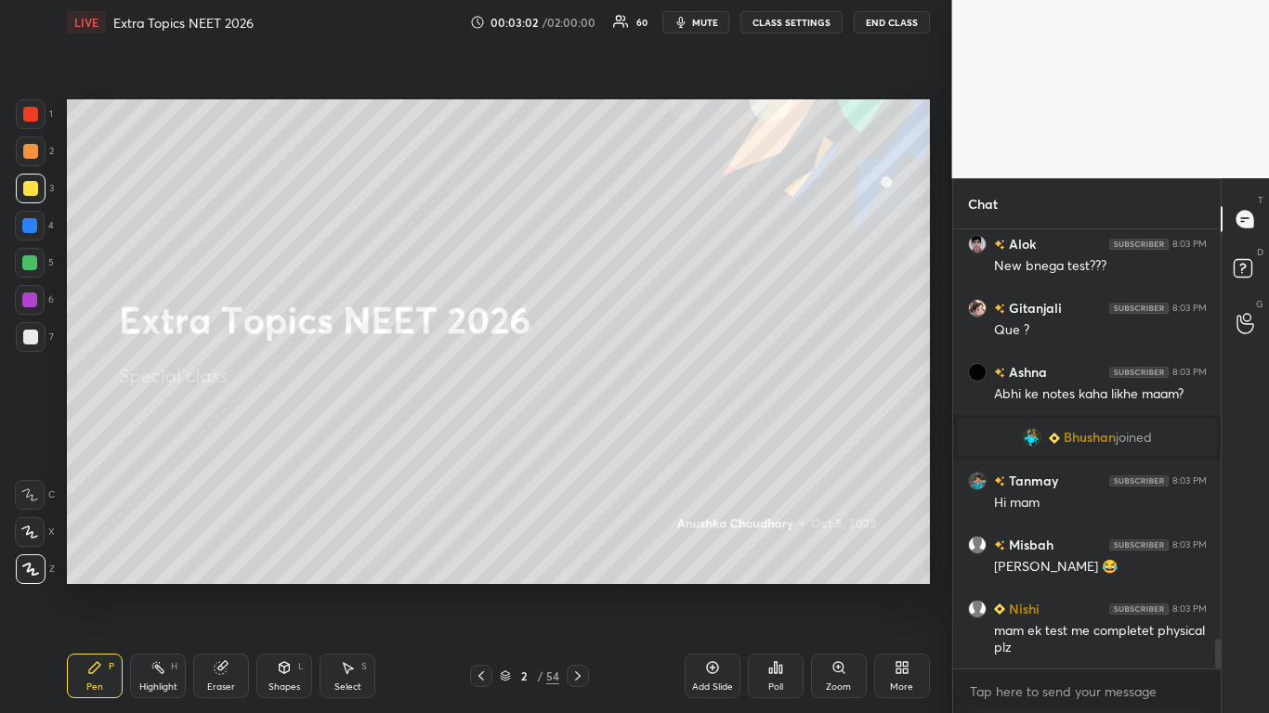
scroll to position [6056, 0]
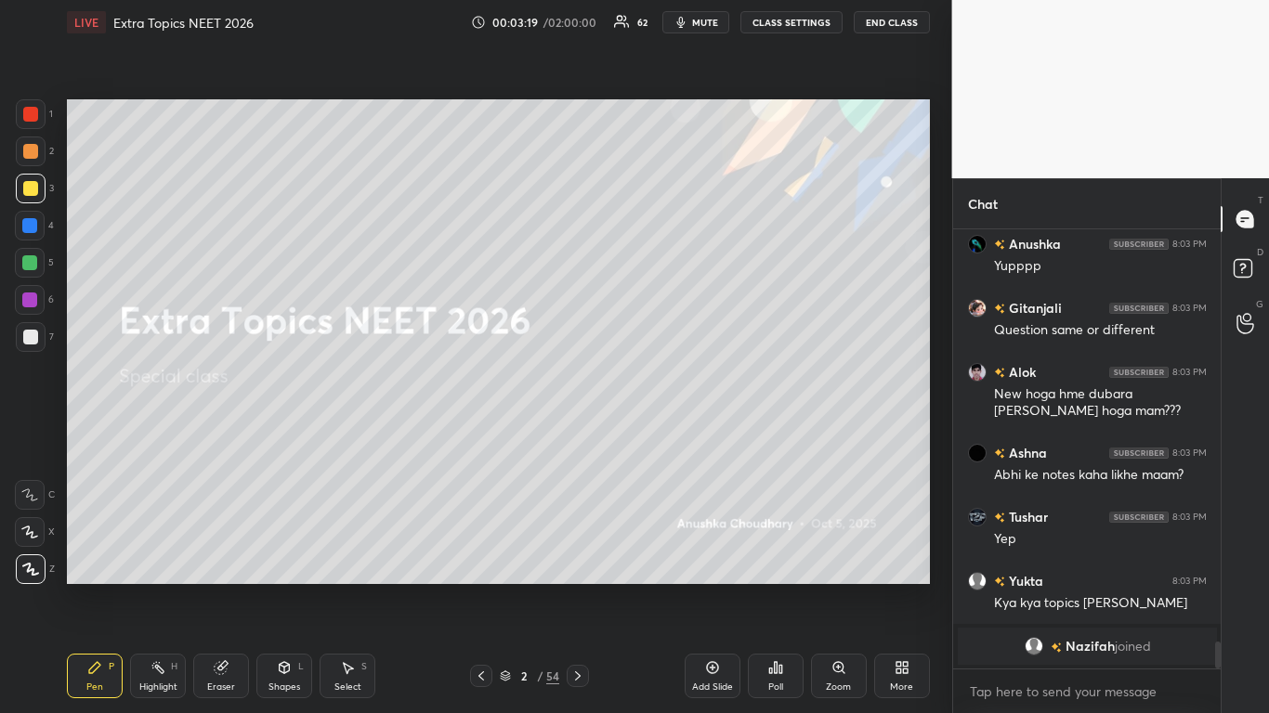
click at [31, 182] on div at bounding box center [30, 188] width 15 height 15
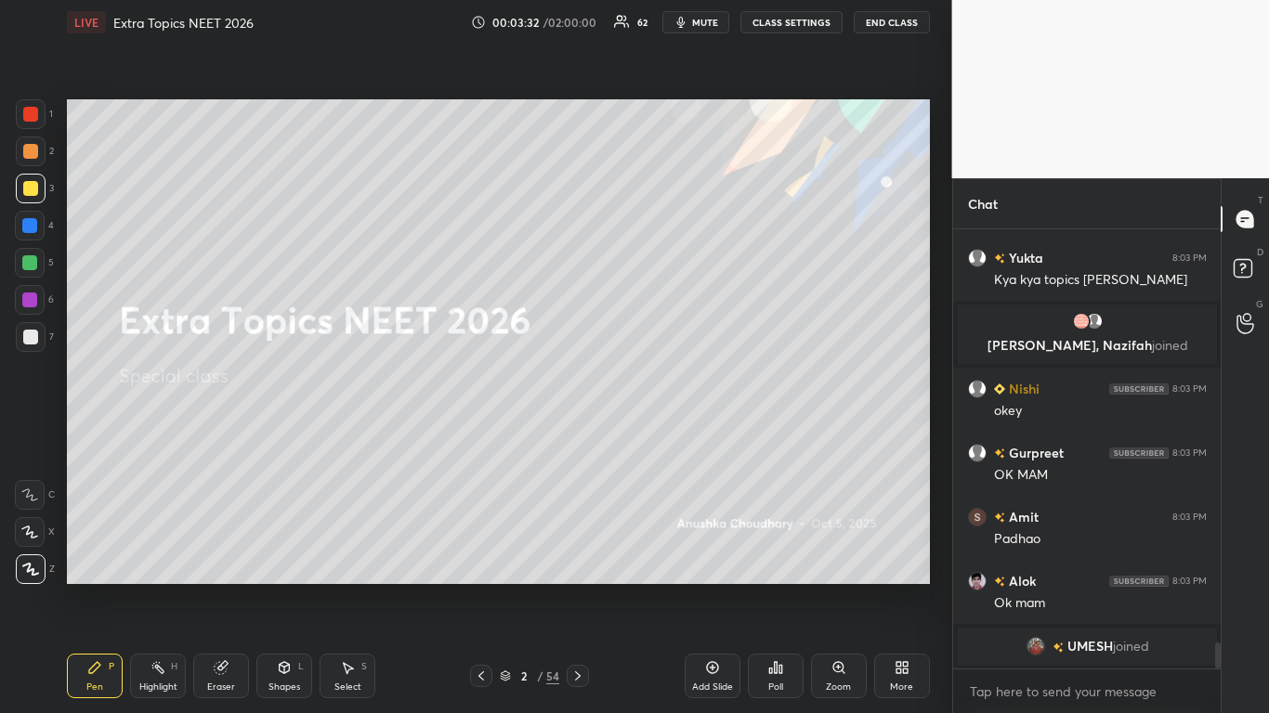
scroll to position [6997, 0]
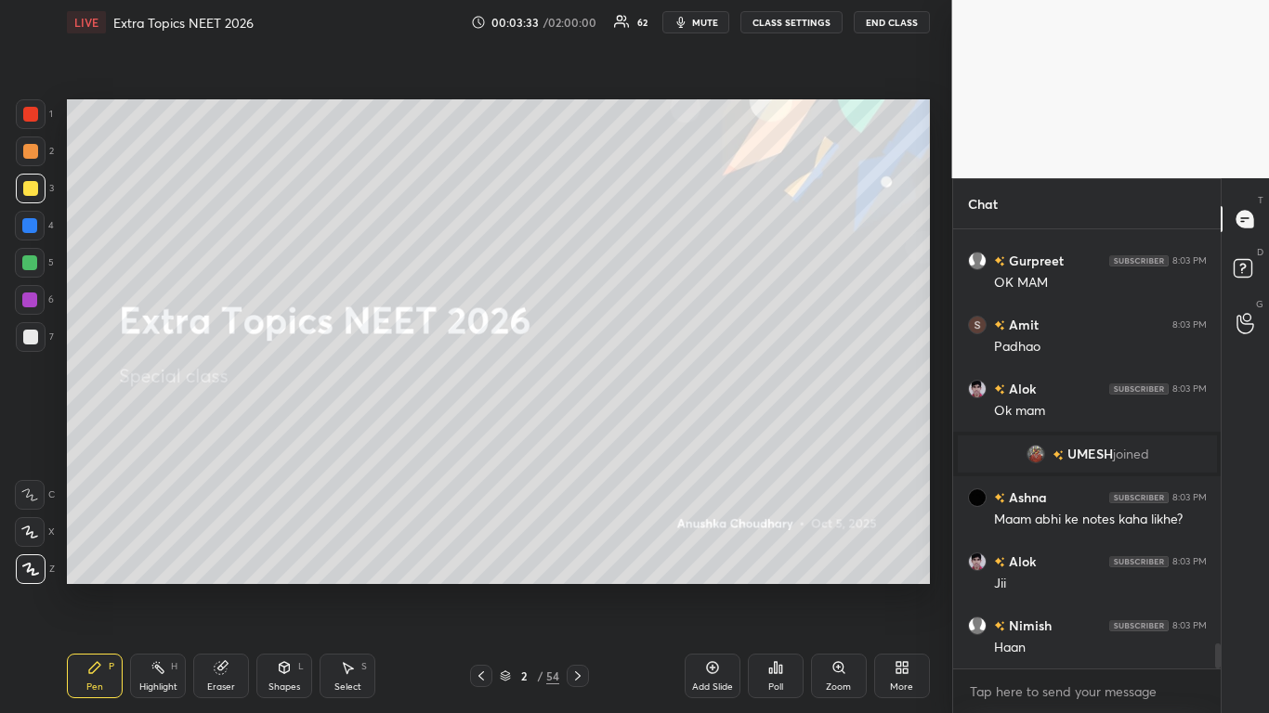
click at [801, 22] on button "CLASS SETTINGS" at bounding box center [791, 22] width 102 height 22
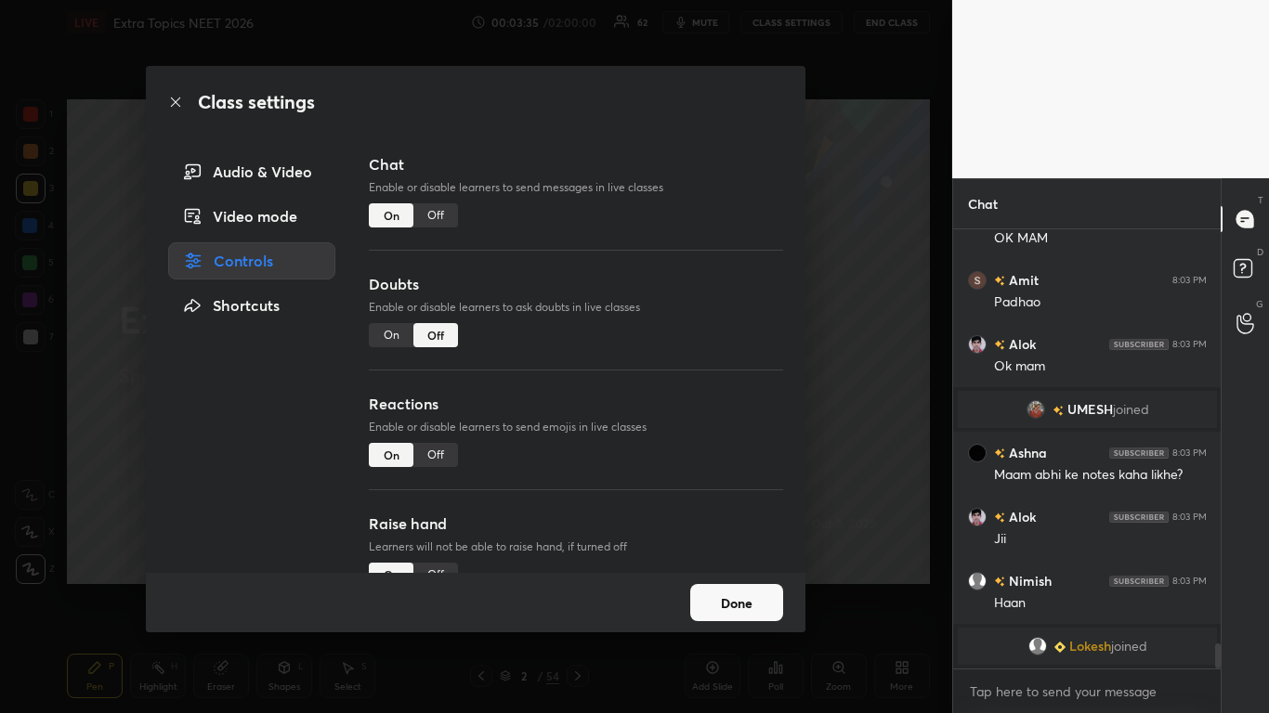
scroll to position [7130, 0]
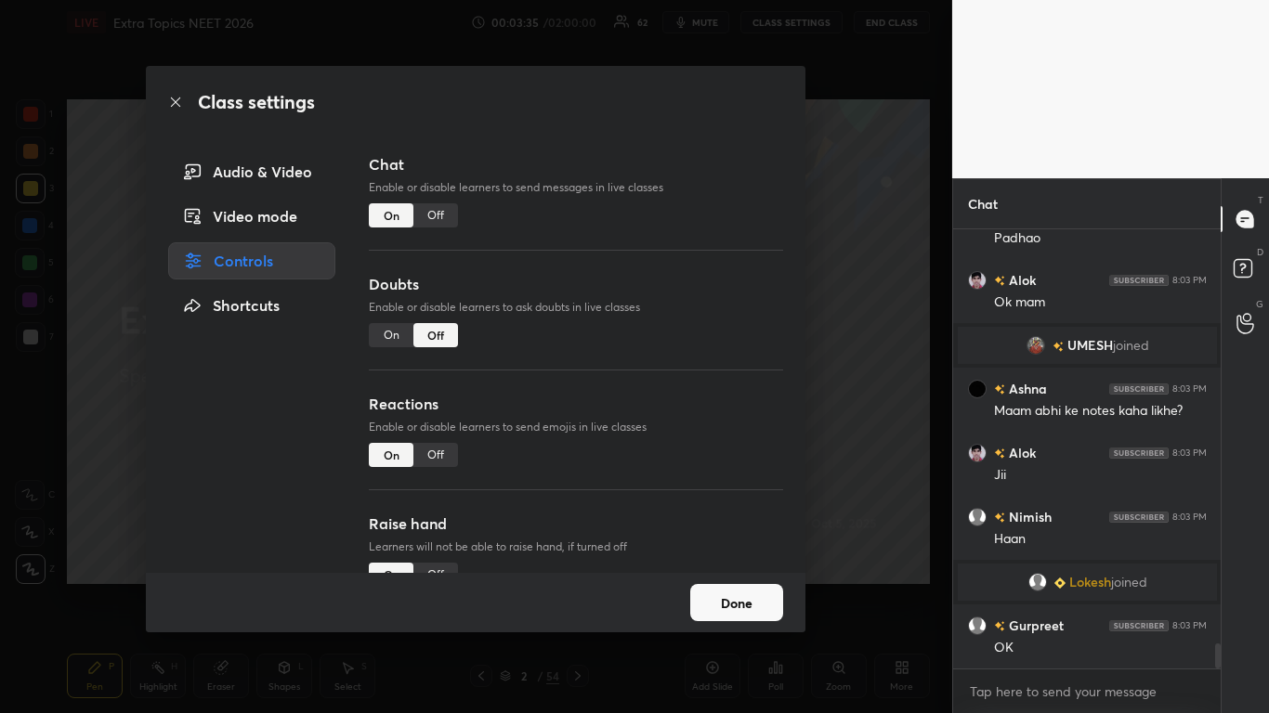
click at [853, 348] on div "Class settings Audio & Video Video mode Controls Shortcuts Chat Enable or disab…" at bounding box center [476, 356] width 952 height 713
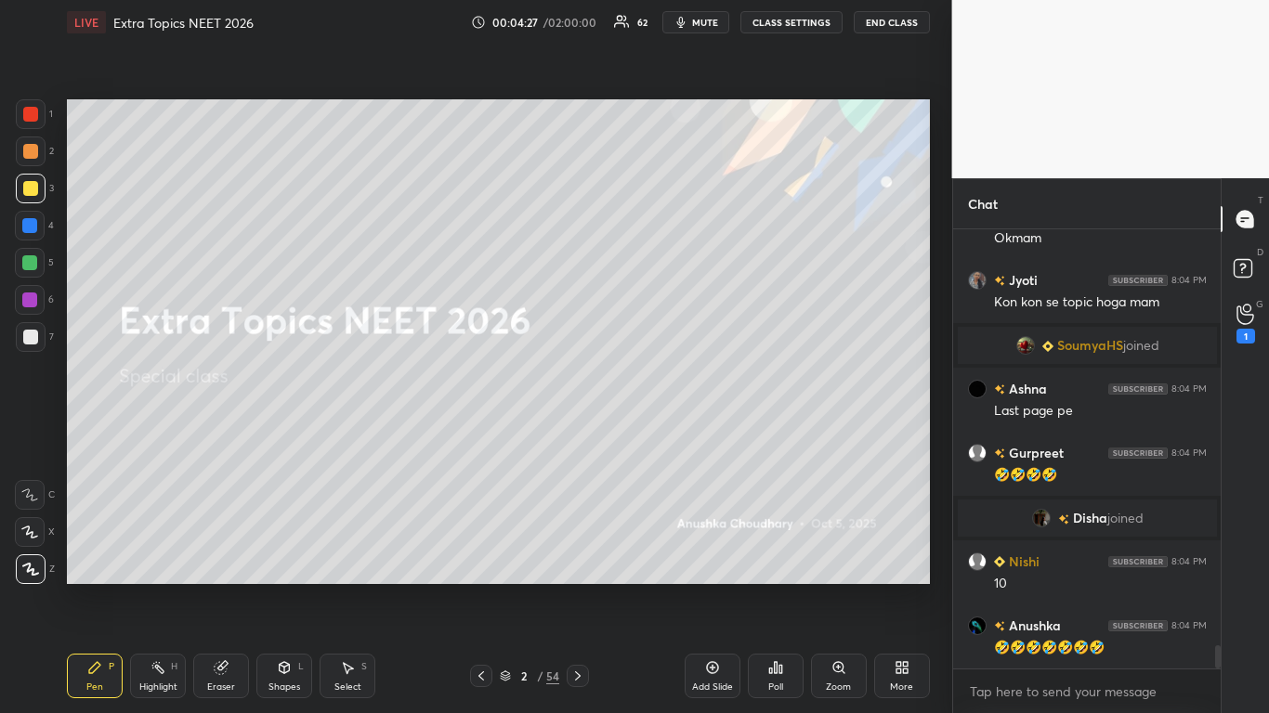
scroll to position [8062, 0]
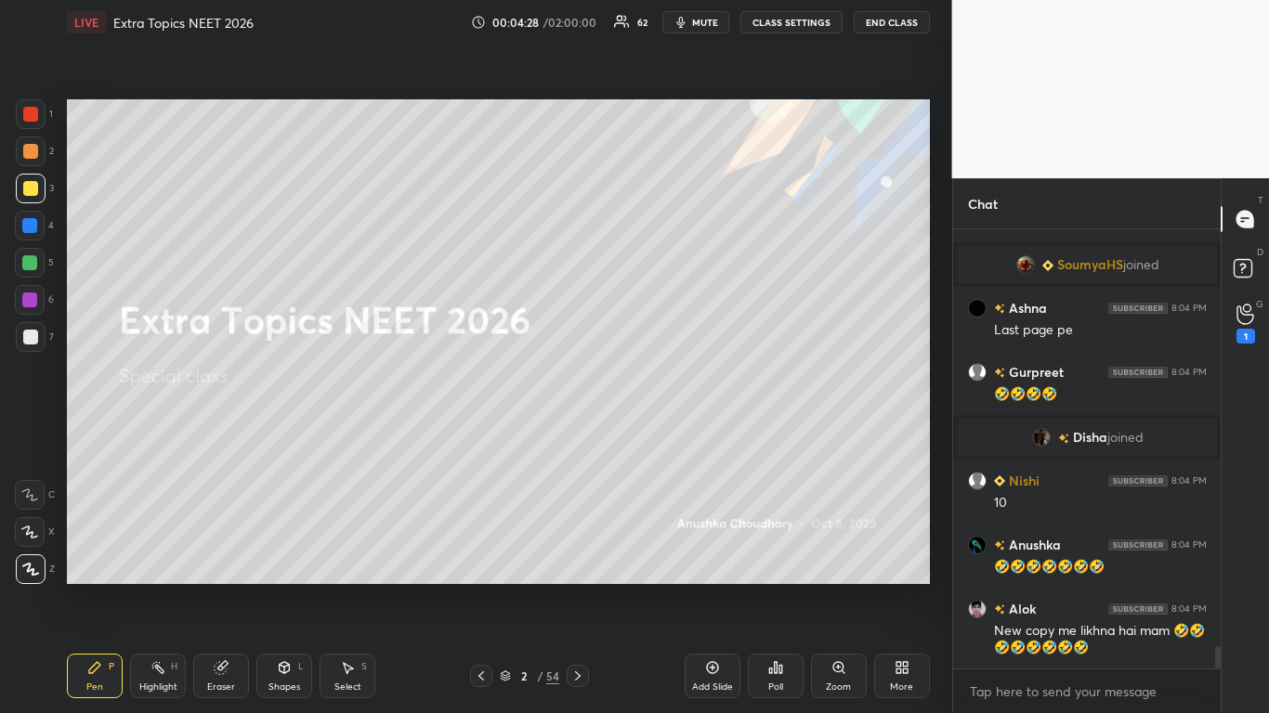
click at [31, 186] on div at bounding box center [30, 188] width 15 height 15
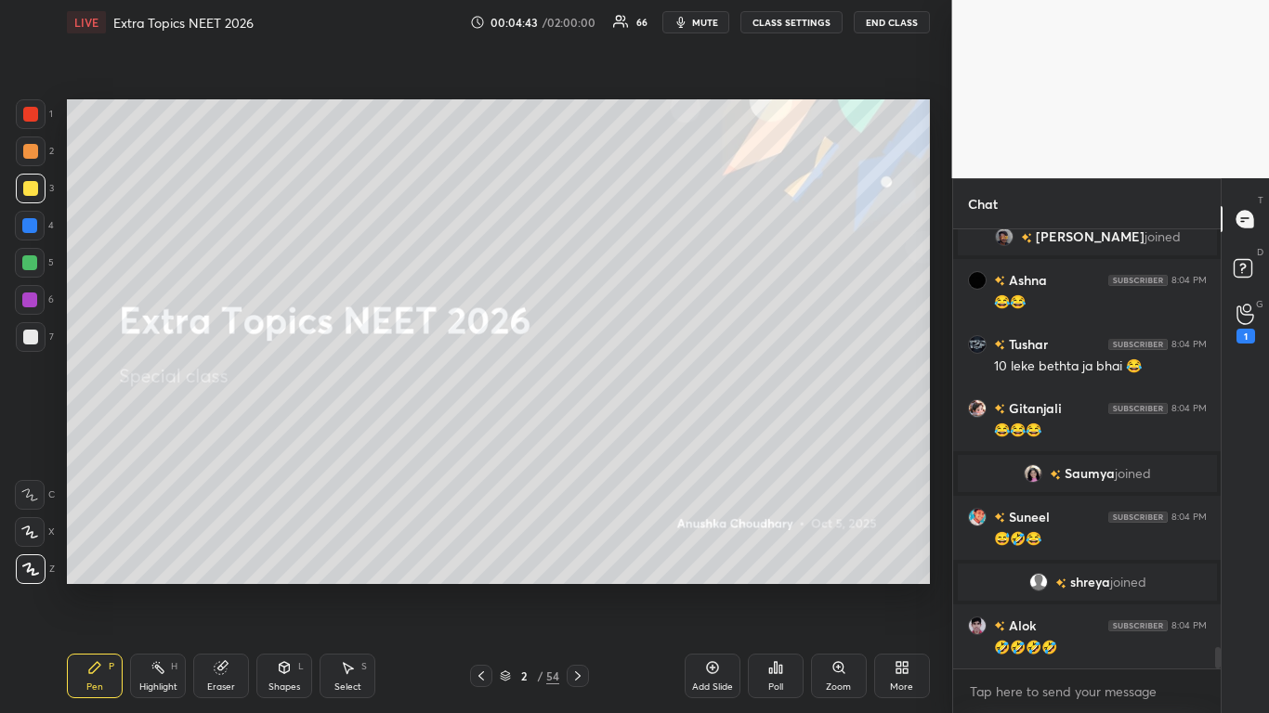
scroll to position [8663, 0]
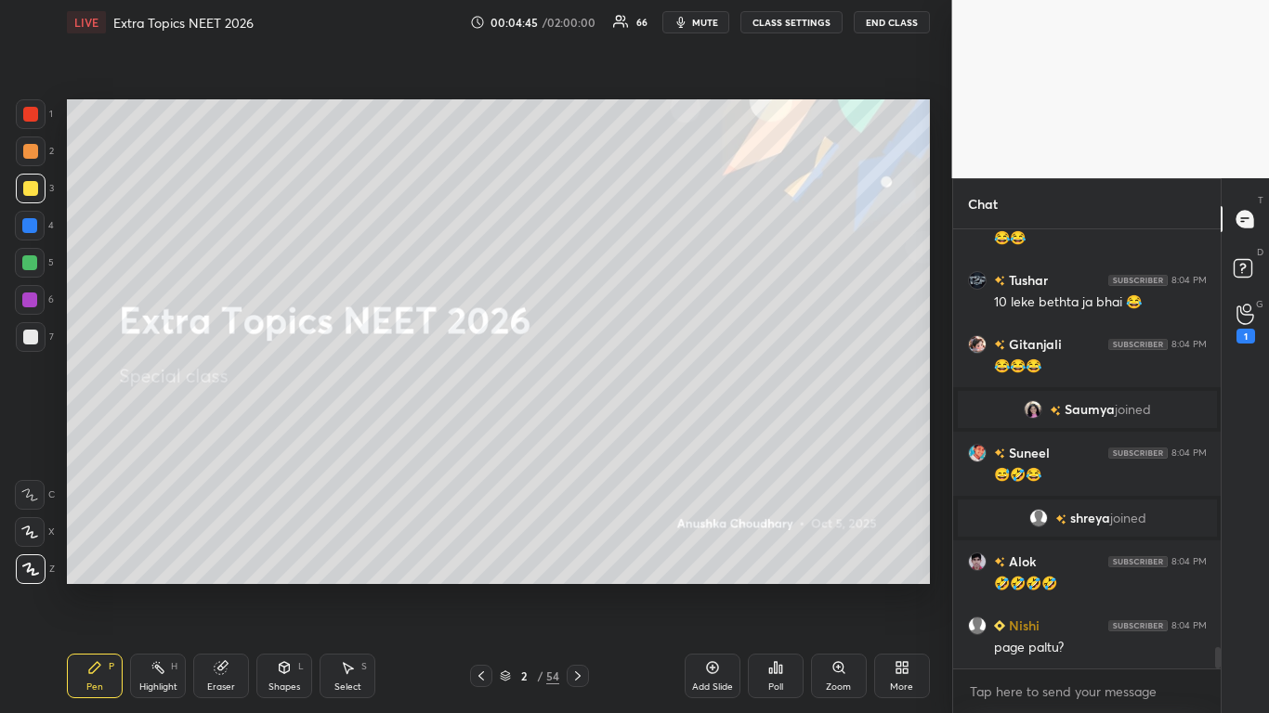
click at [793, 23] on button "CLASS SETTINGS" at bounding box center [791, 22] width 102 height 22
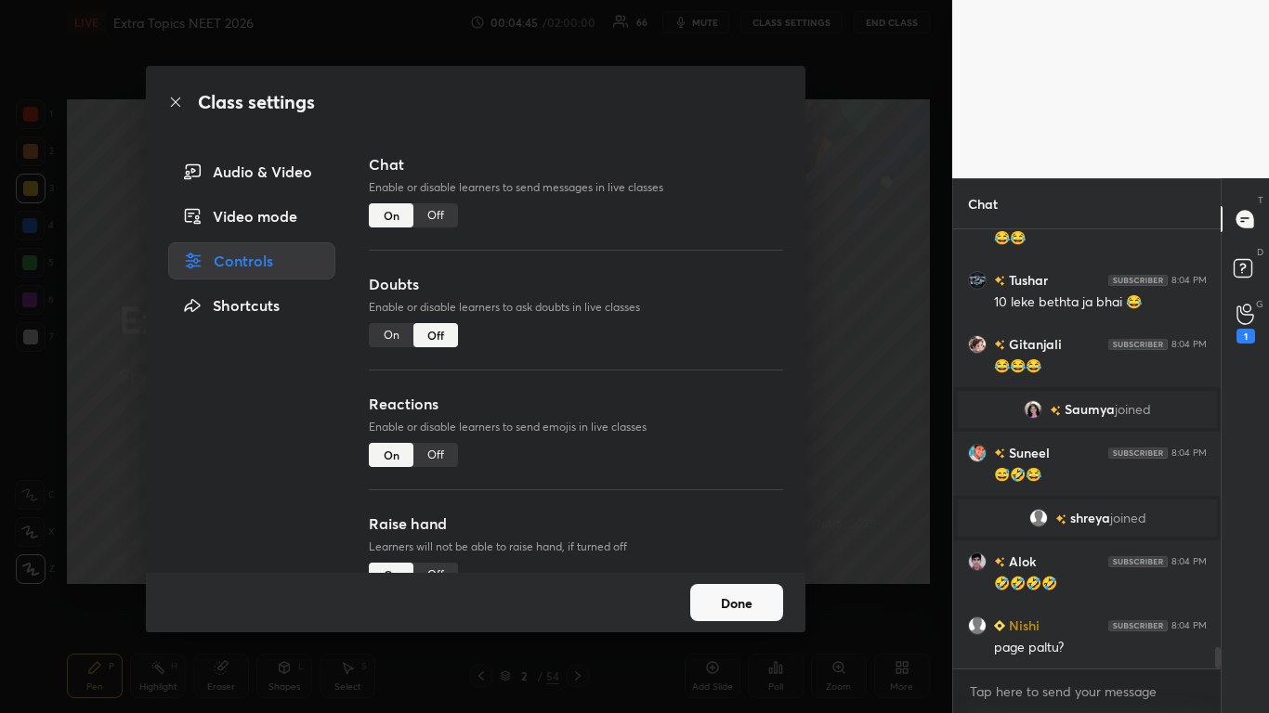
scroll to position [8727, 0]
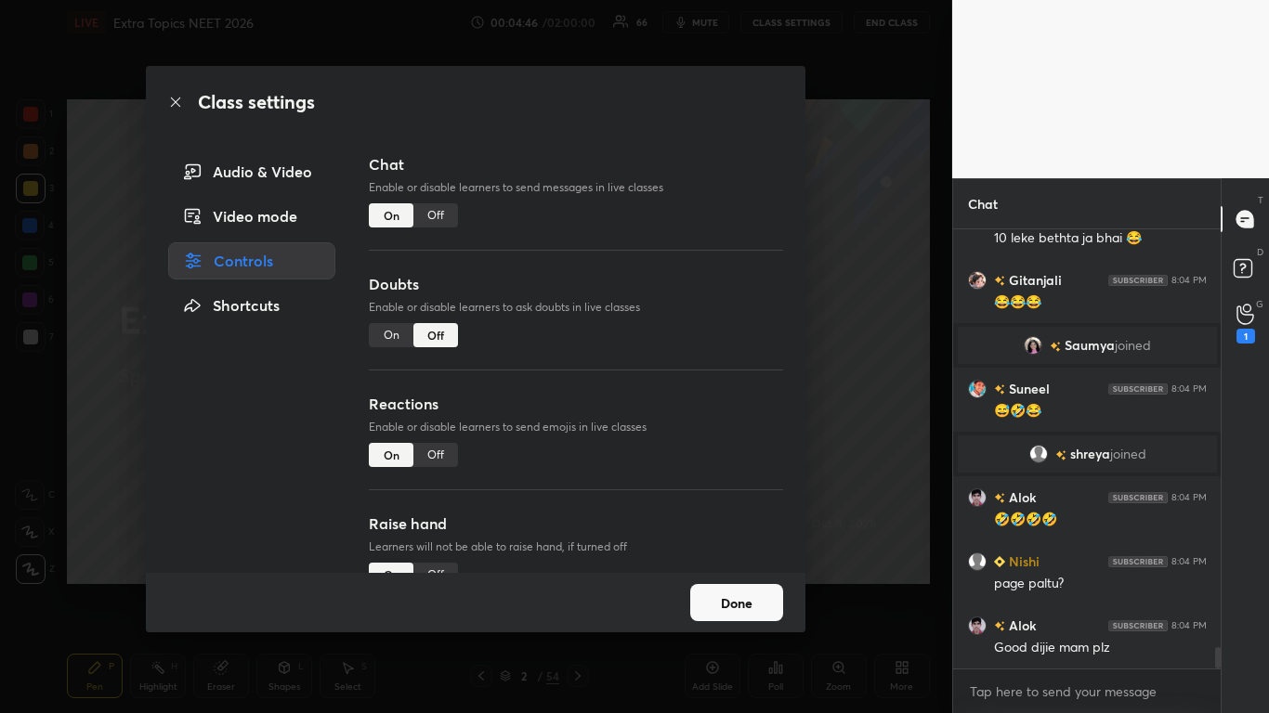
click at [434, 214] on div "Off" at bounding box center [435, 215] width 45 height 24
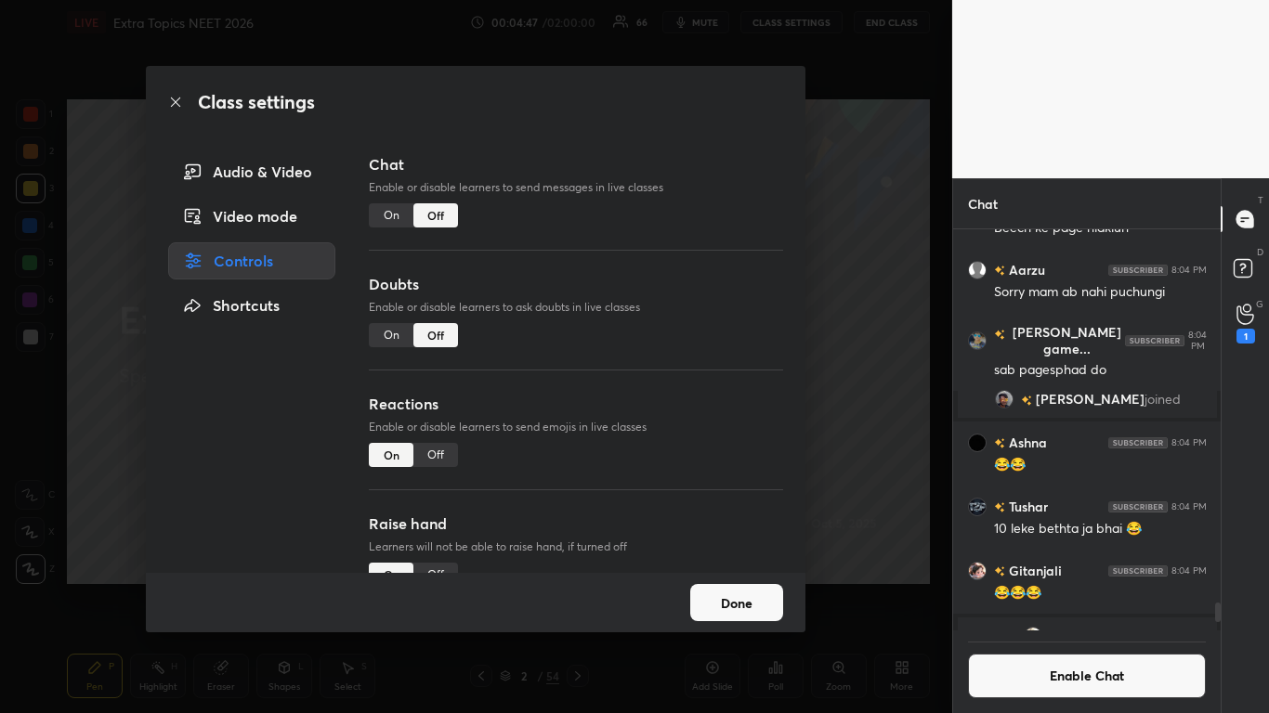
click at [724, 587] on button "Done" at bounding box center [736, 602] width 93 height 37
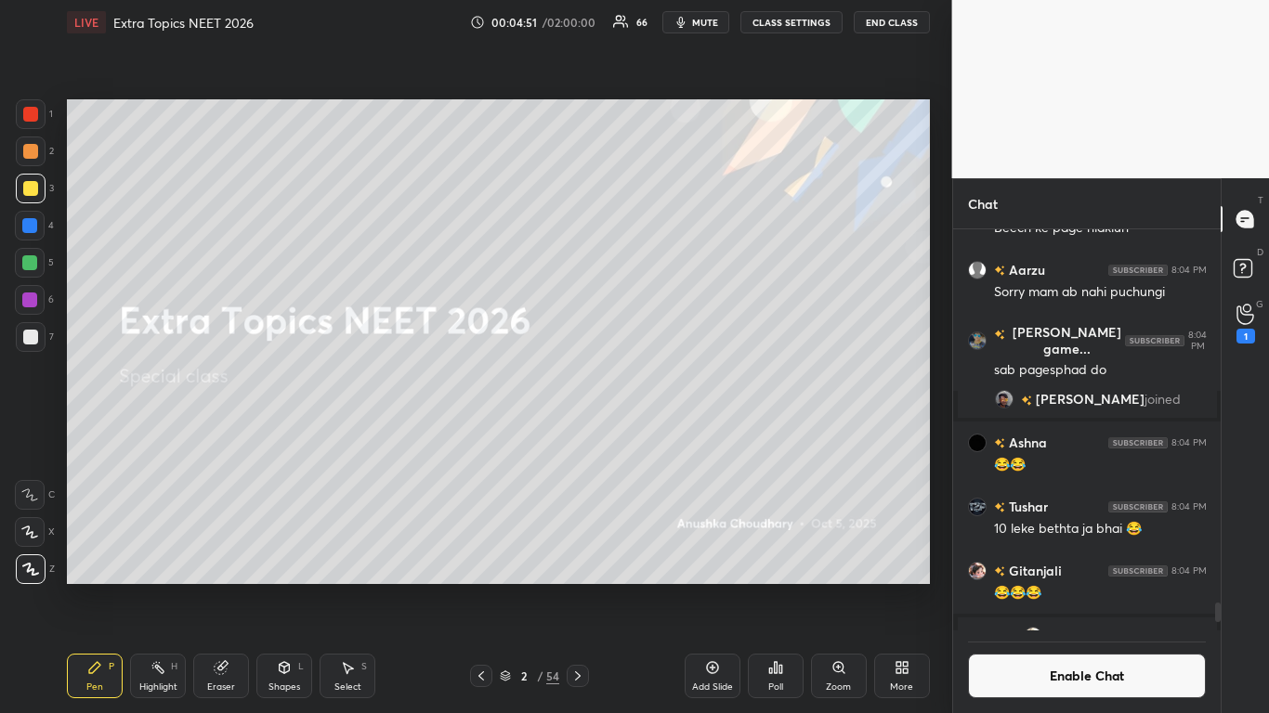
click at [713, 587] on icon at bounding box center [712, 667] width 15 height 15
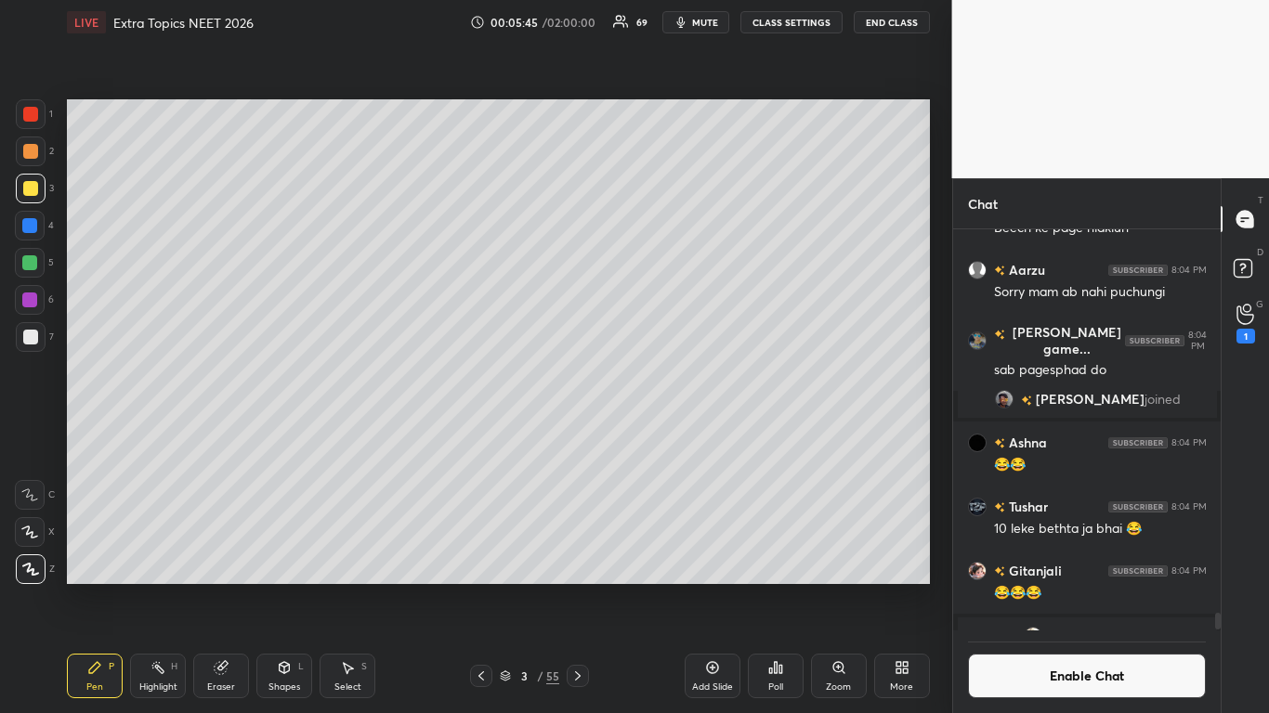
scroll to position [8765, 0]
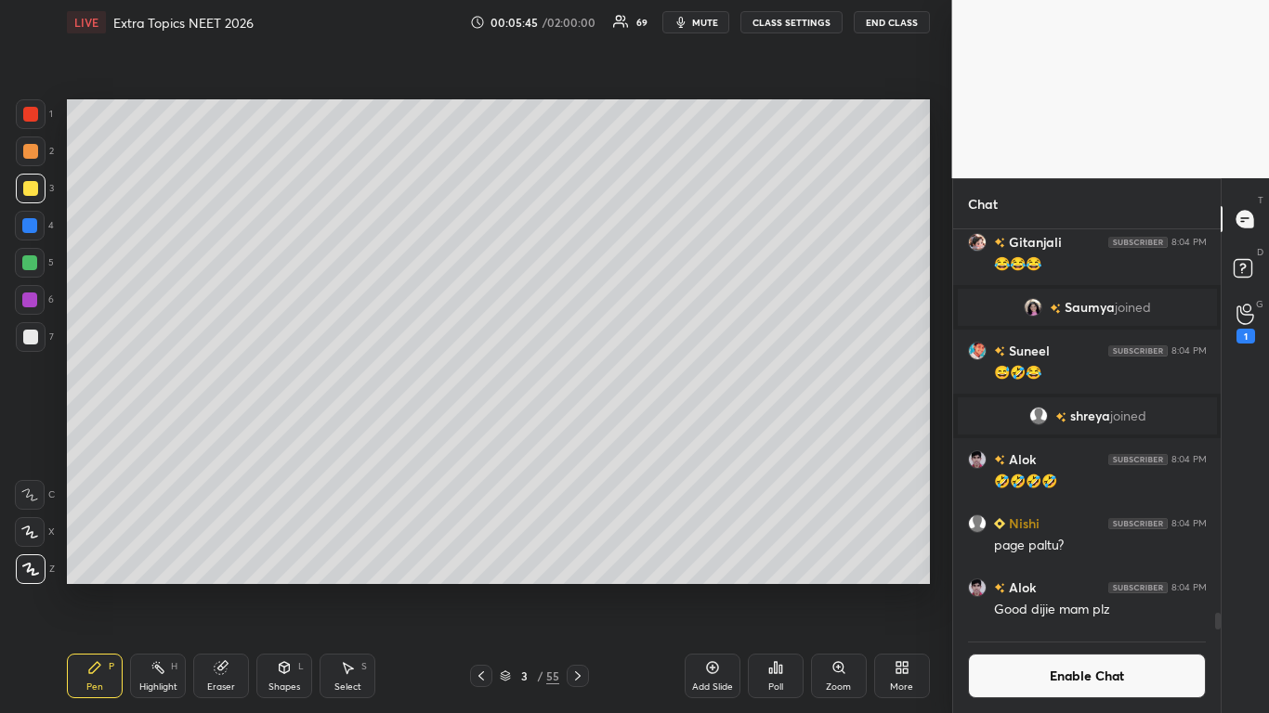
click at [28, 189] on div at bounding box center [30, 188] width 15 height 15
click at [579, 587] on div at bounding box center [578, 676] width 22 height 22
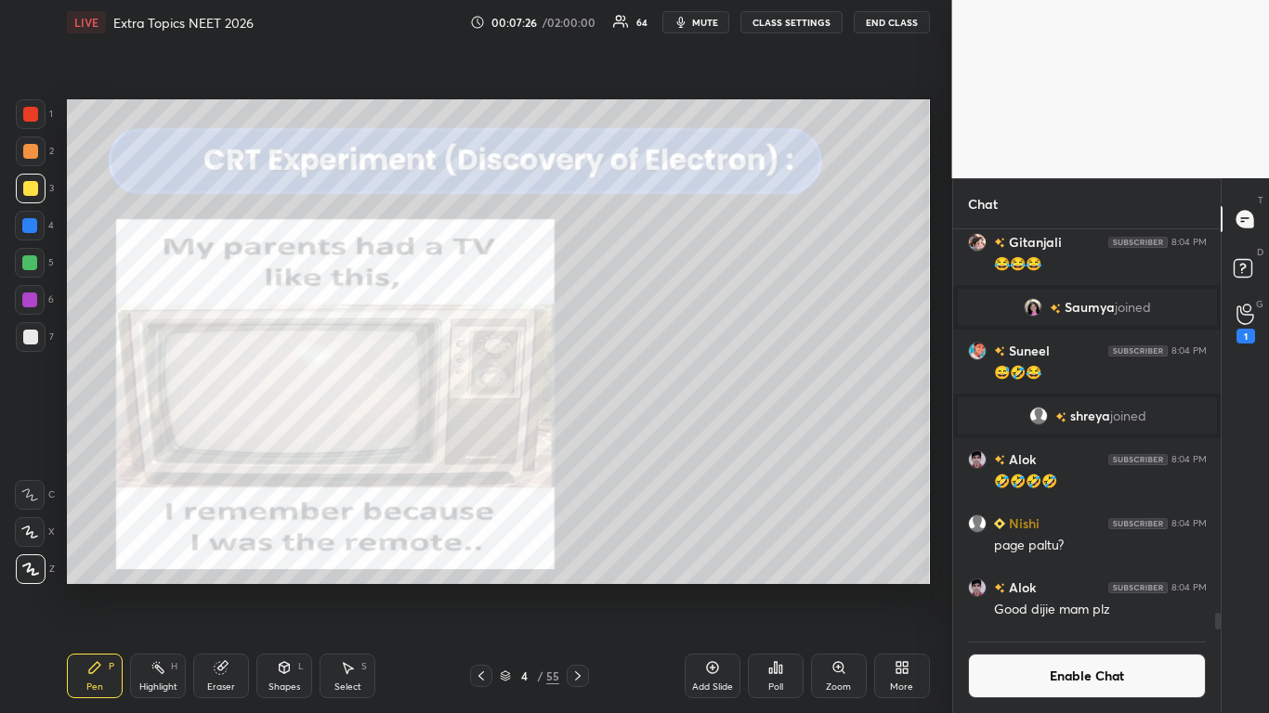
scroll to position [358, 262]
click at [576, 587] on icon at bounding box center [577, 676] width 15 height 15
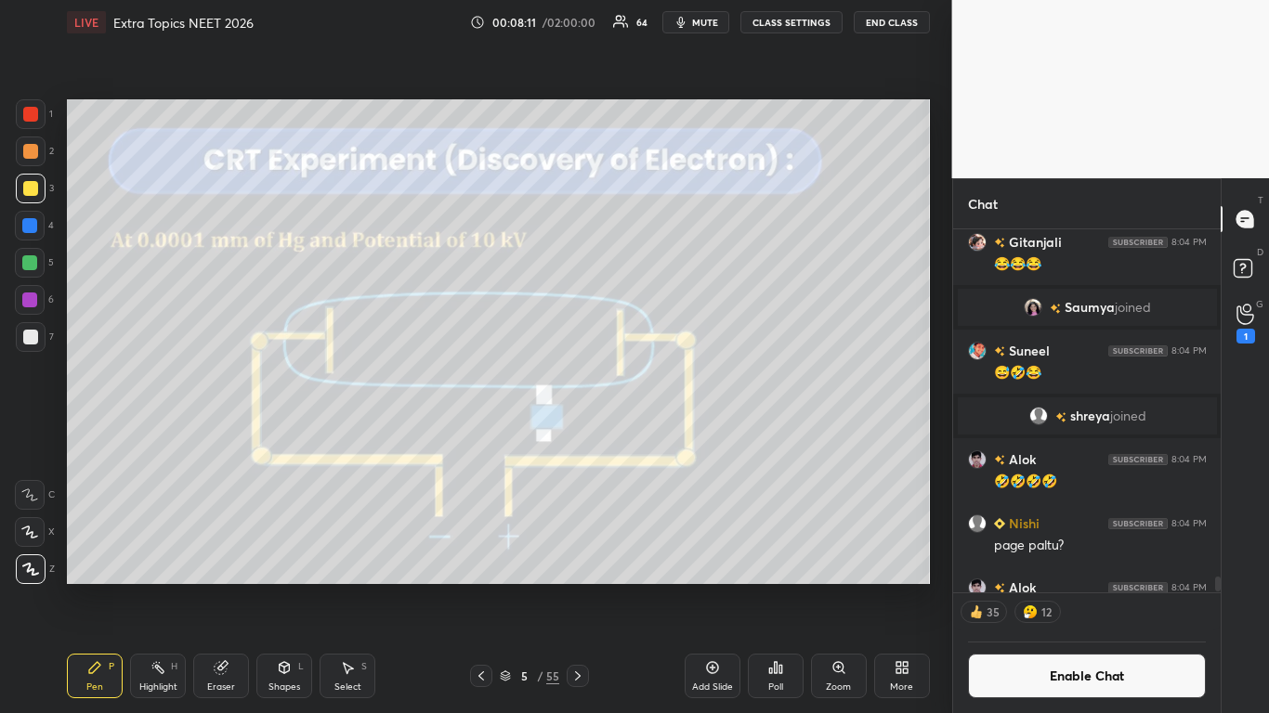
click at [486, 587] on icon at bounding box center [481, 676] width 15 height 15
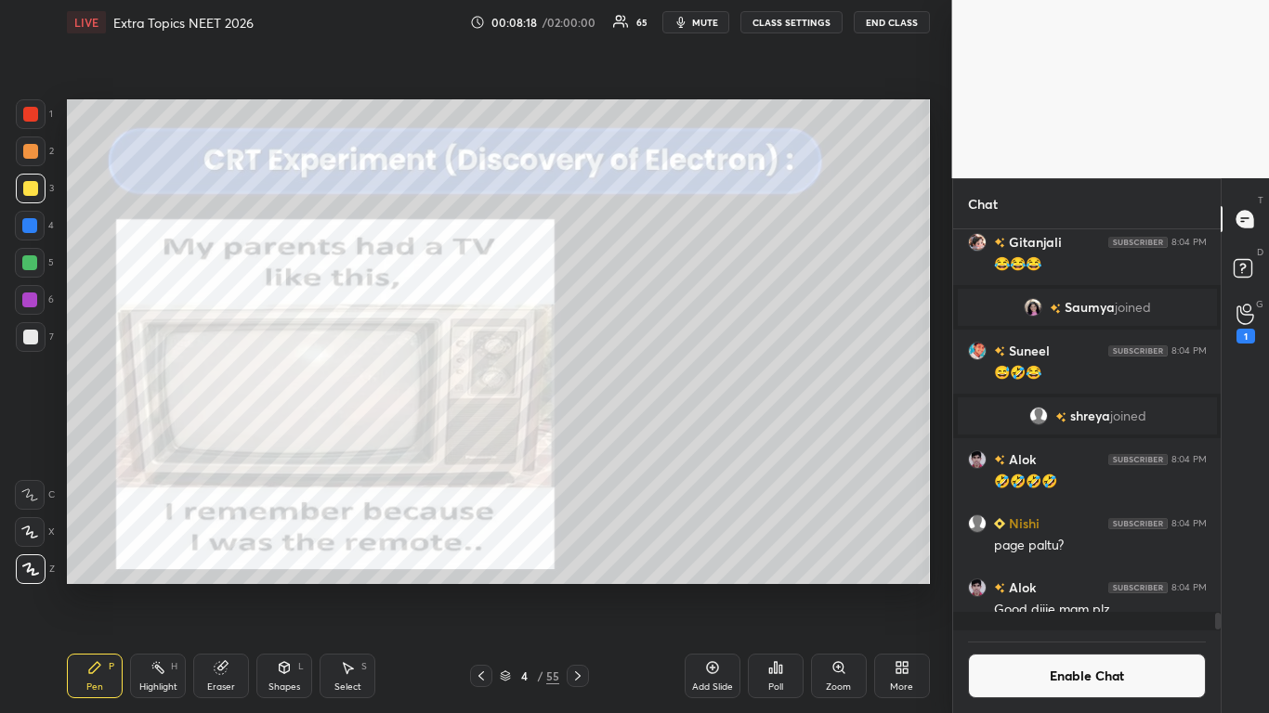
scroll to position [8765, 0]
click at [579, 587] on icon at bounding box center [577, 676] width 15 height 15
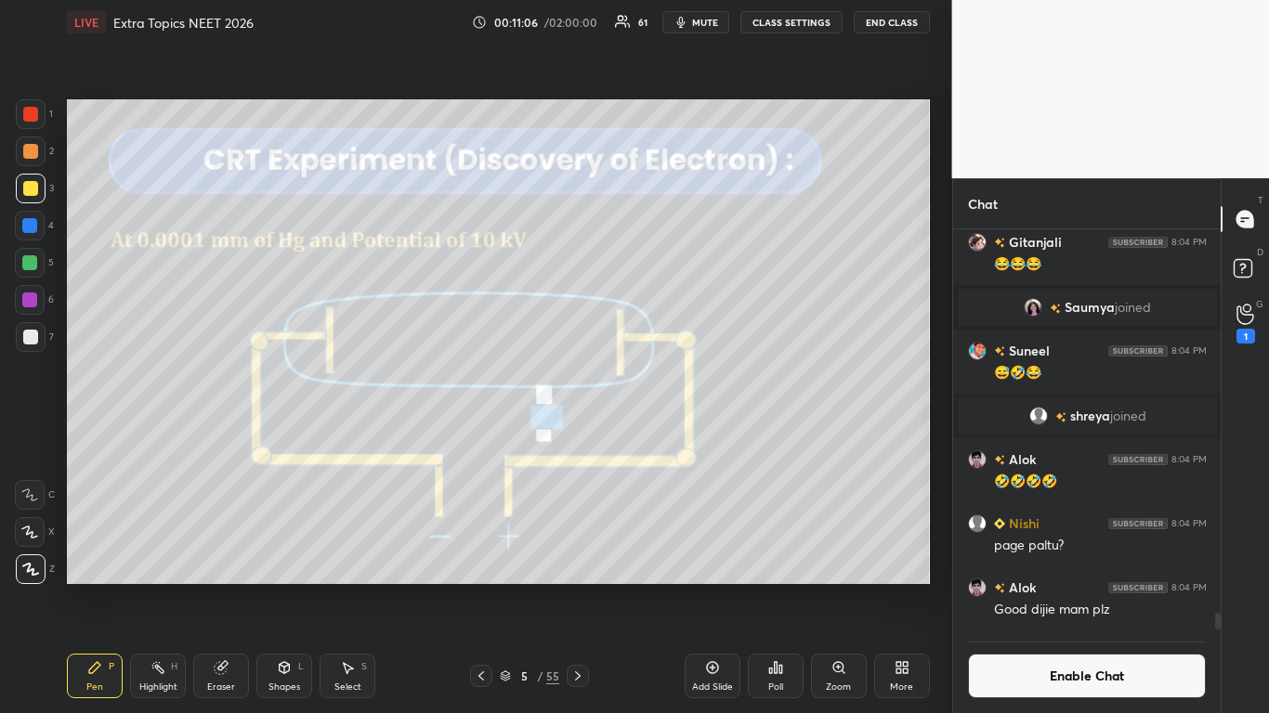
scroll to position [358, 262]
click at [508, 587] on icon at bounding box center [505, 676] width 11 height 11
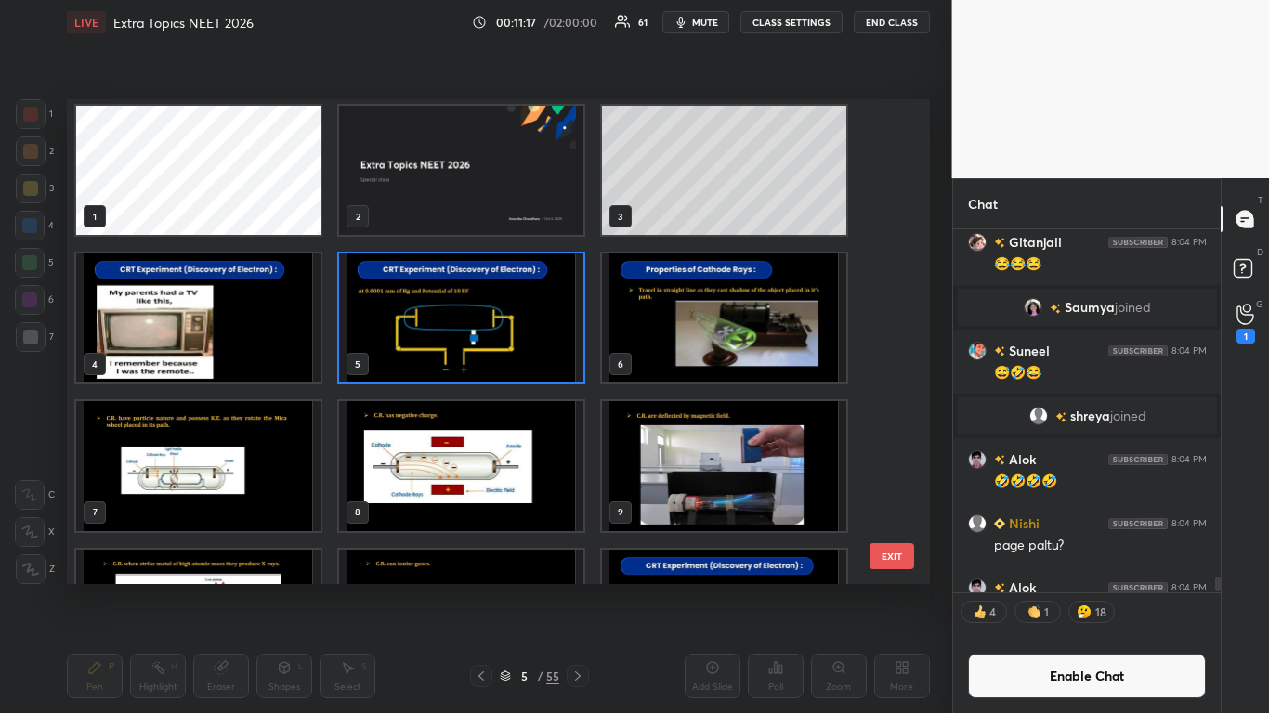
scroll to position [0, 0]
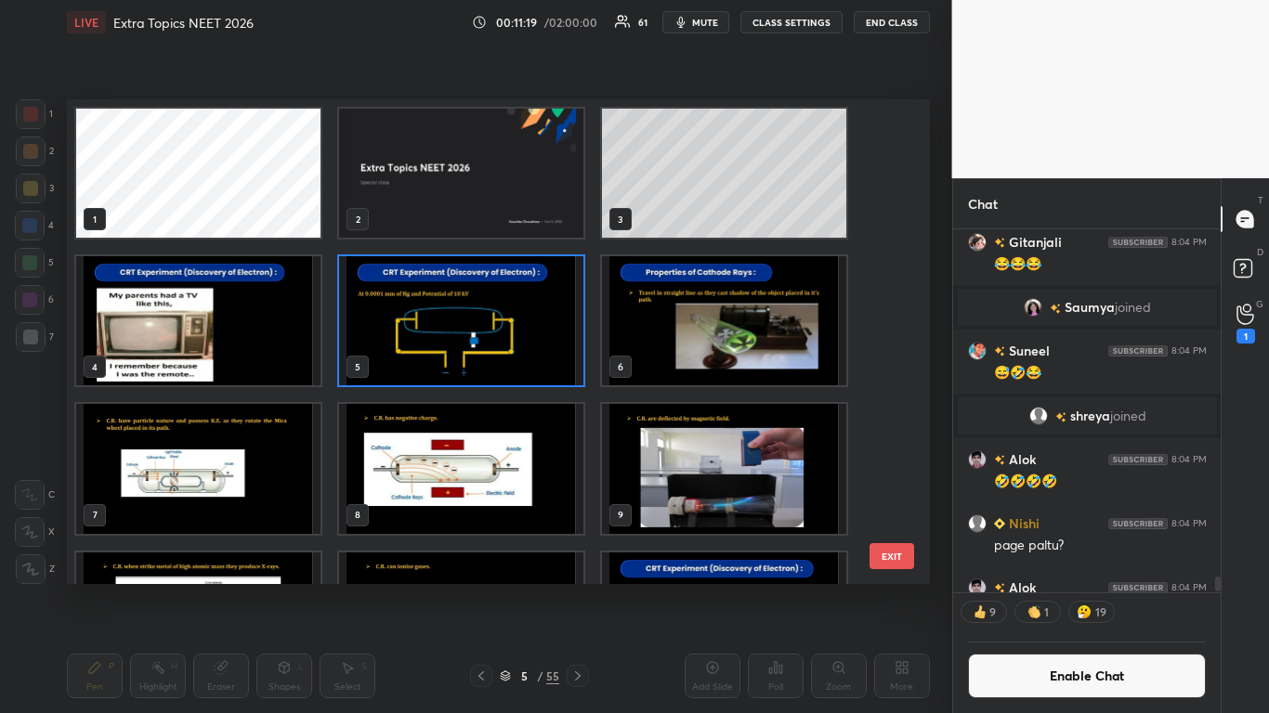
click at [484, 336] on img "grid" at bounding box center [461, 320] width 244 height 129
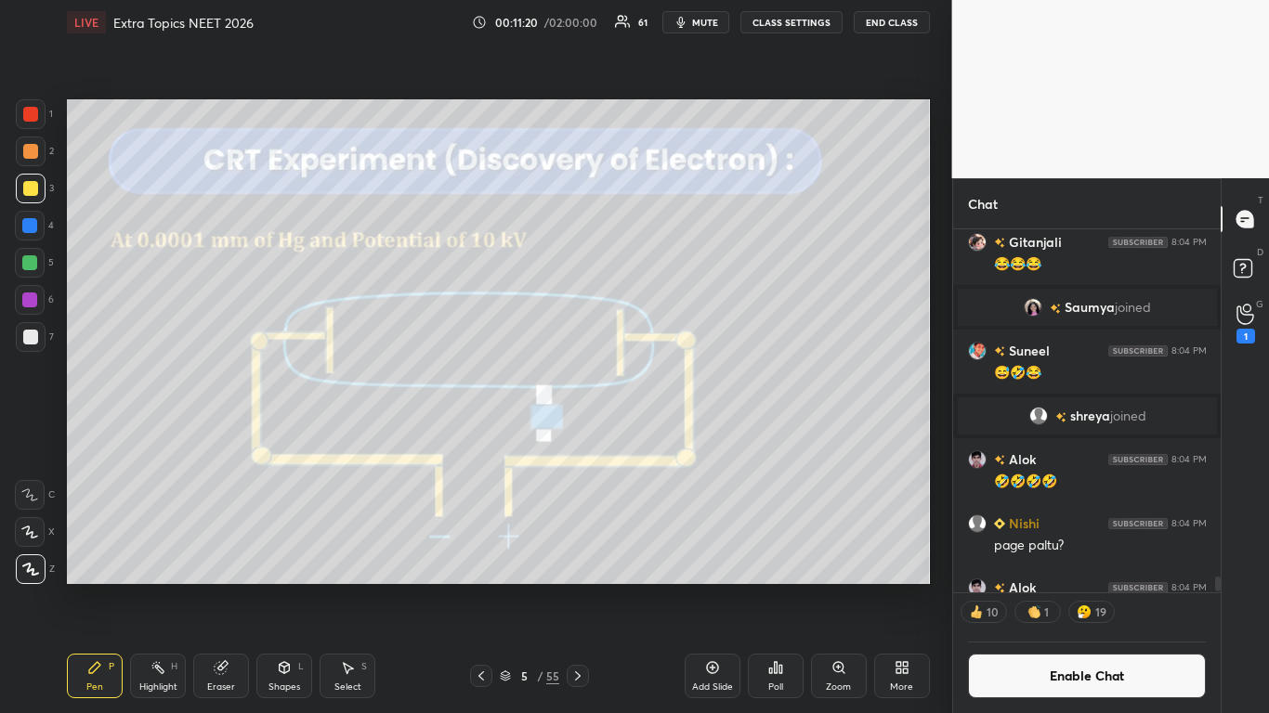
click at [485, 338] on img "grid" at bounding box center [461, 320] width 244 height 129
click at [29, 153] on div at bounding box center [30, 151] width 15 height 15
click at [1065, 587] on button "Enable Chat" at bounding box center [1087, 676] width 239 height 45
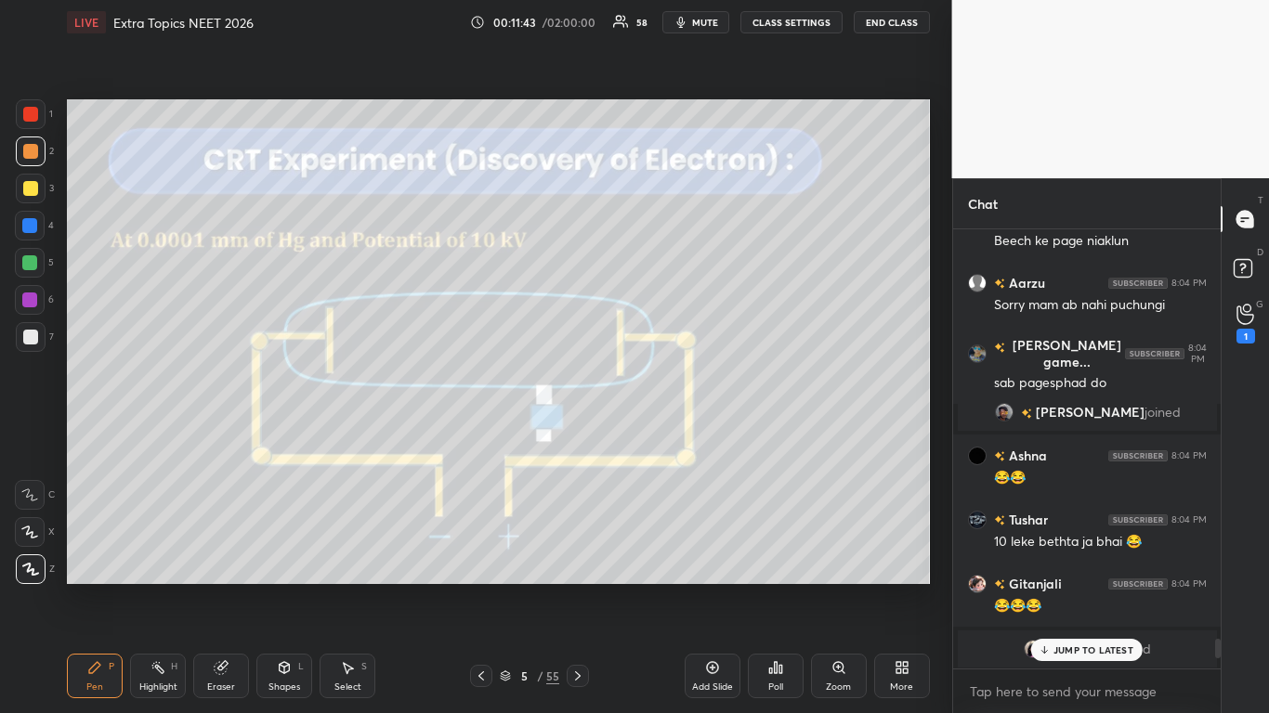
click at [1078, 587] on p "JUMP TO LATEST" at bounding box center [1093, 650] width 80 height 11
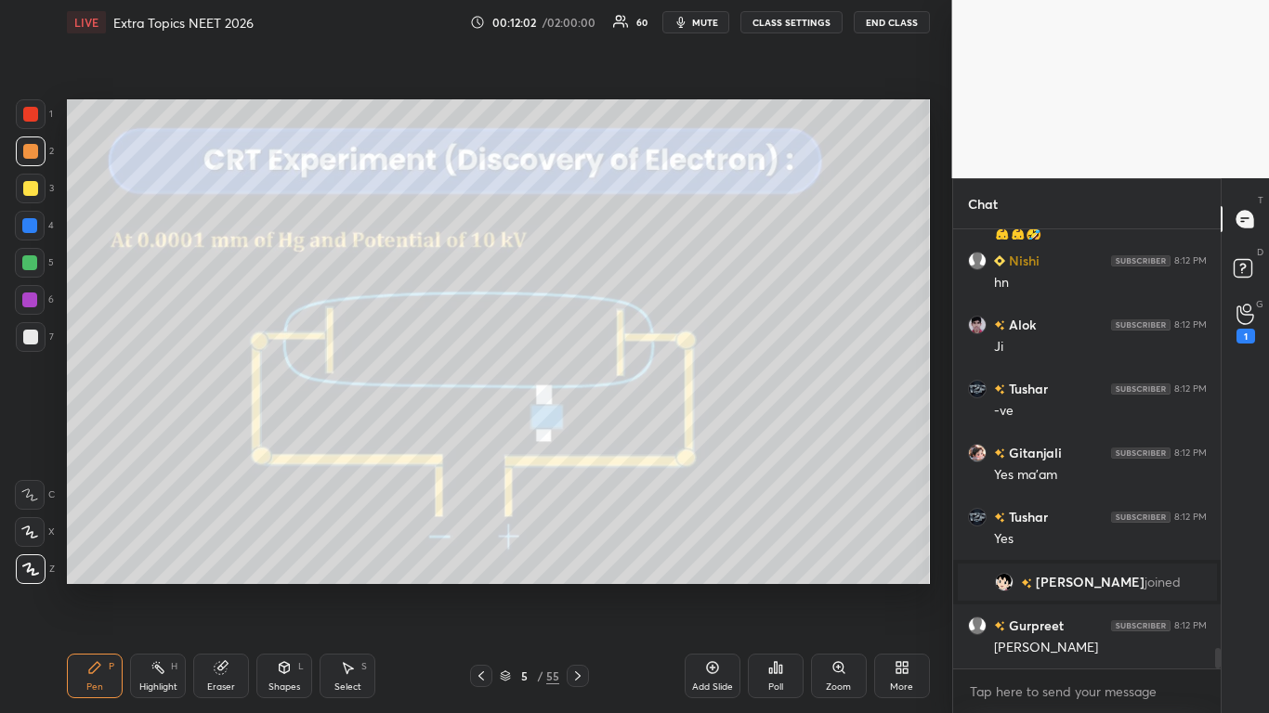
scroll to position [9077, 0]
click at [781, 23] on button "CLASS SETTINGS" at bounding box center [791, 22] width 102 height 22
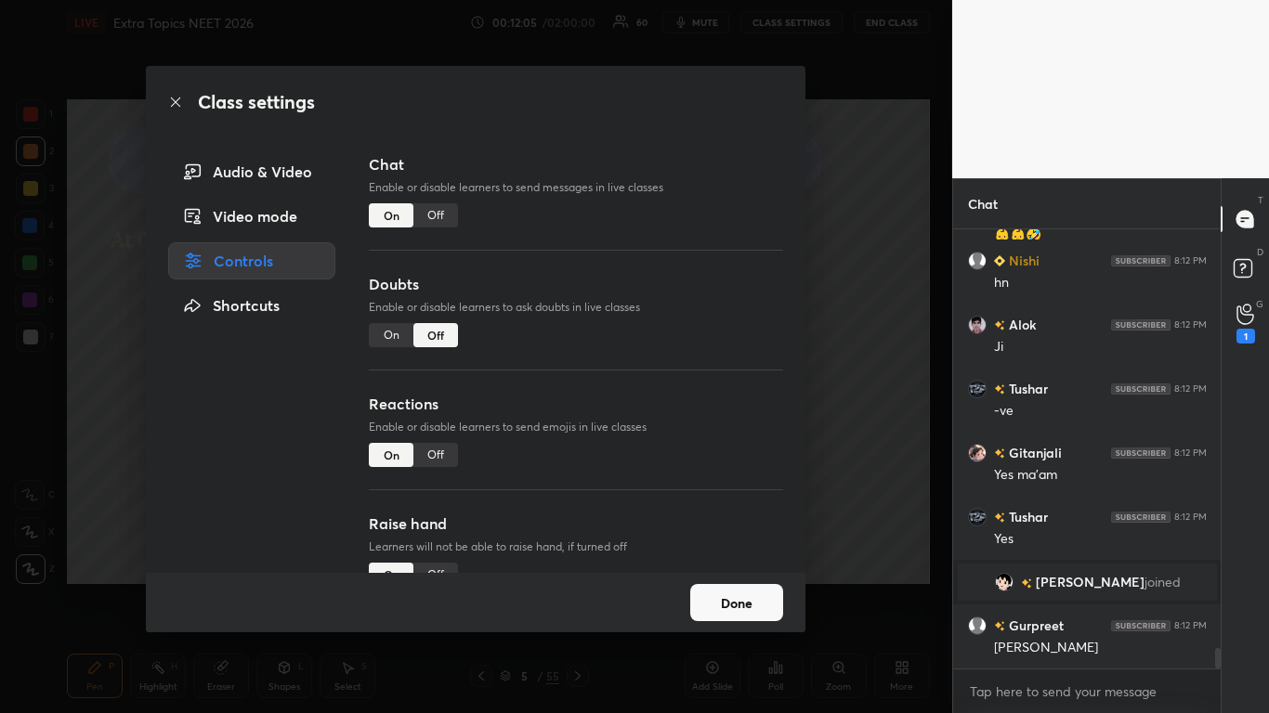
click at [434, 215] on div "Off" at bounding box center [435, 215] width 45 height 24
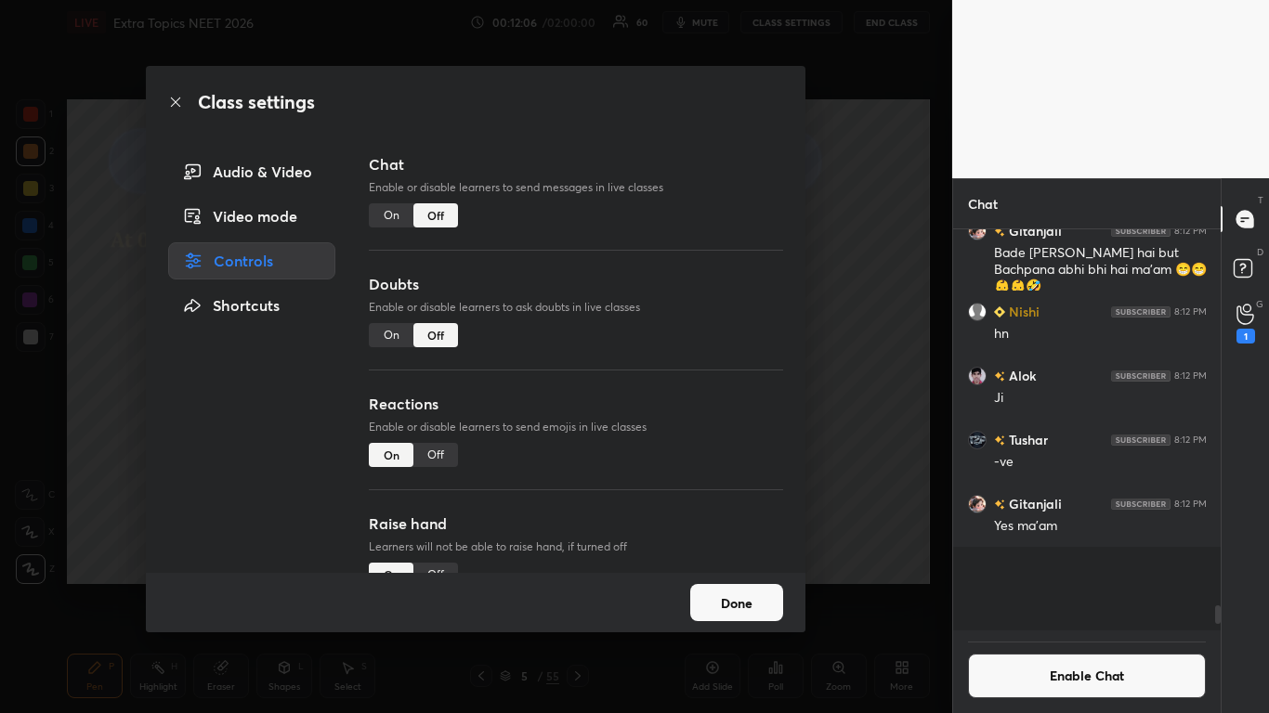
scroll to position [396, 262]
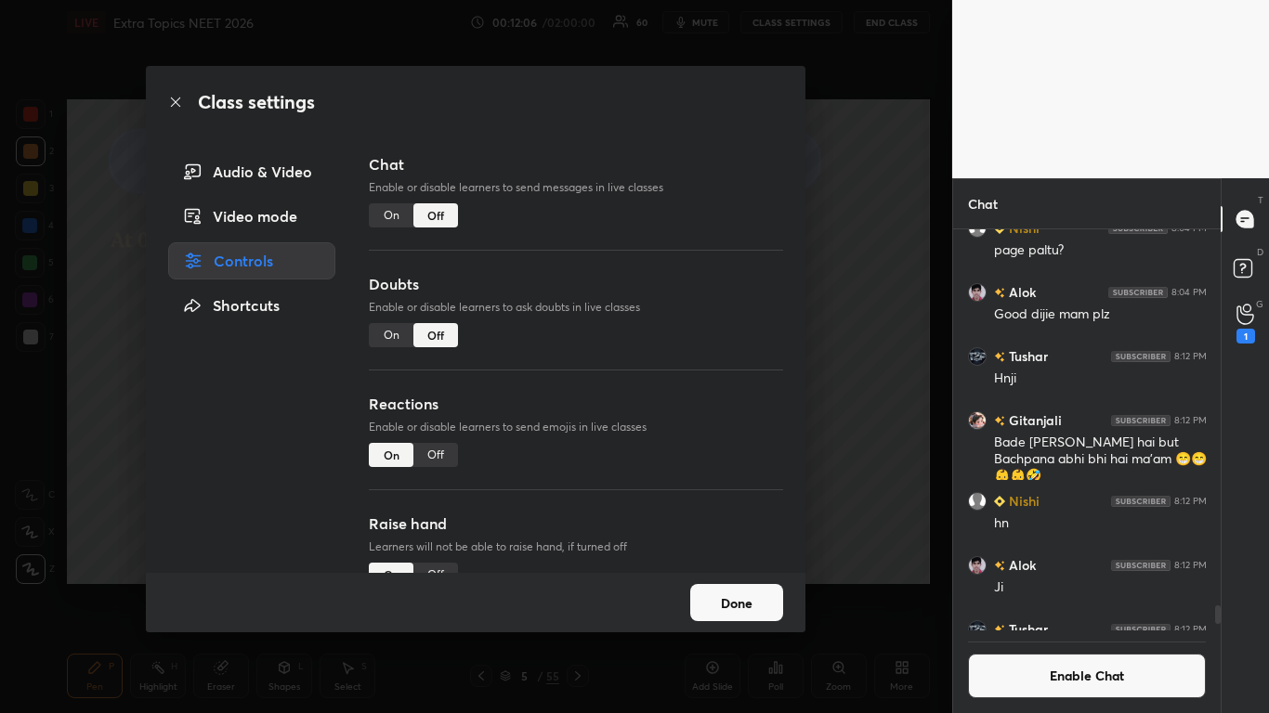
click at [755, 587] on button "Done" at bounding box center [736, 602] width 93 height 37
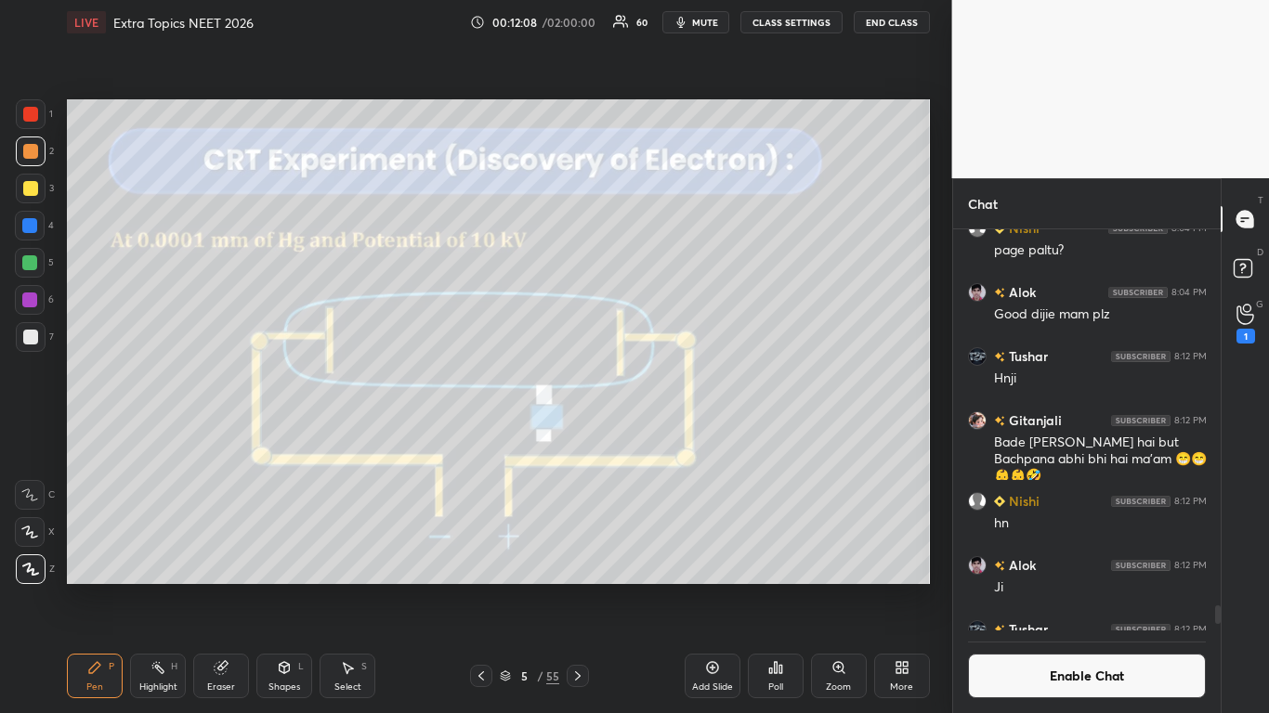
click at [705, 587] on div "Add Slide" at bounding box center [713, 676] width 56 height 45
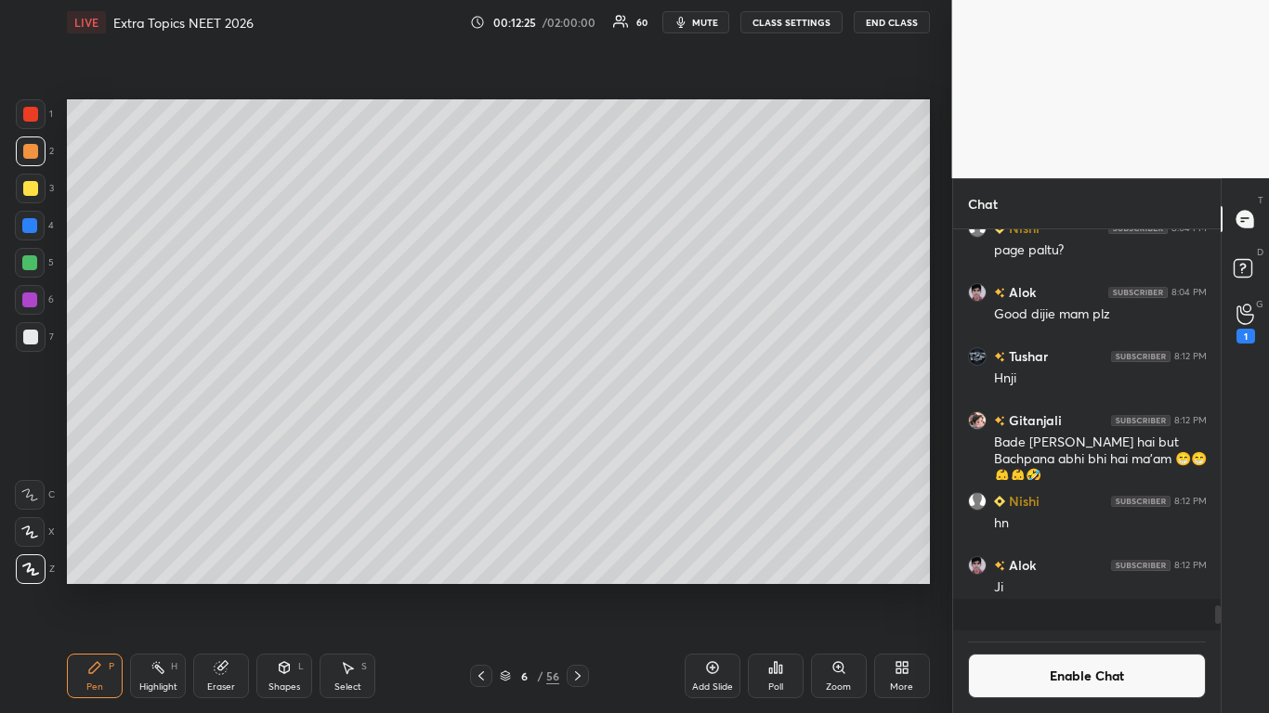
scroll to position [9151, 0]
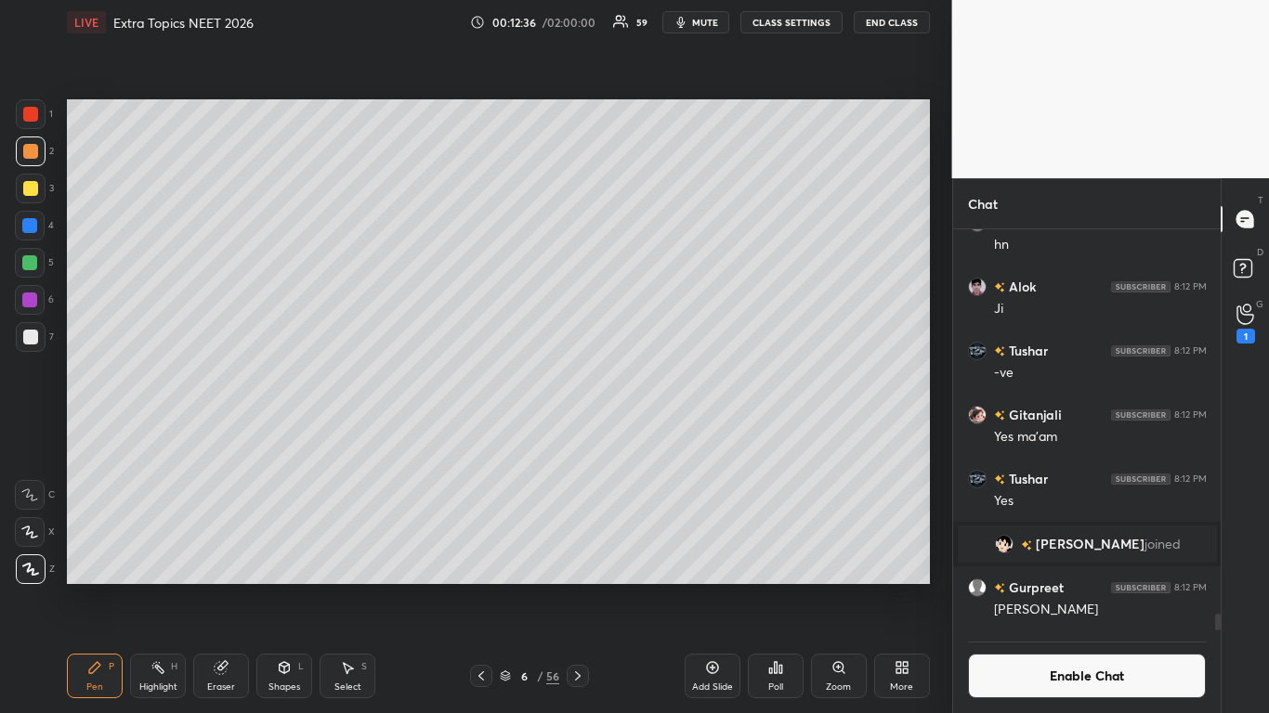
click at [481, 587] on icon at bounding box center [481, 676] width 15 height 15
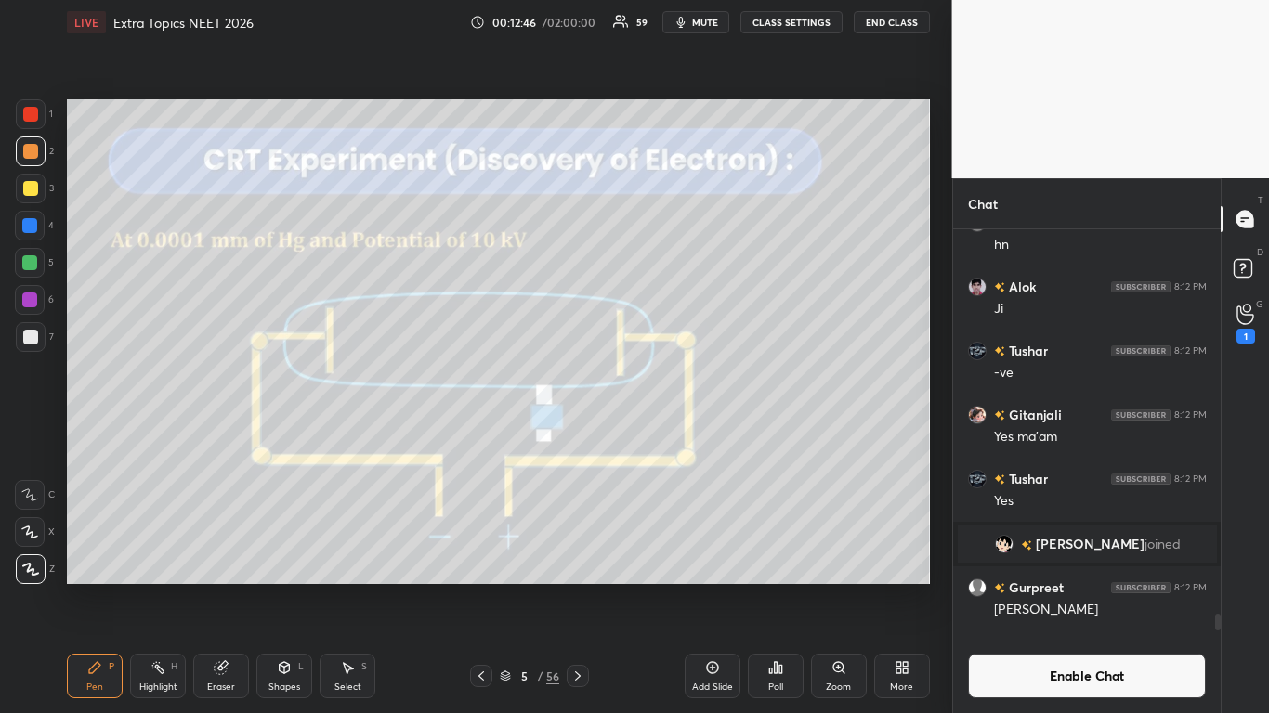
click at [33, 330] on div at bounding box center [30, 337] width 15 height 15
click at [577, 587] on icon at bounding box center [578, 676] width 6 height 9
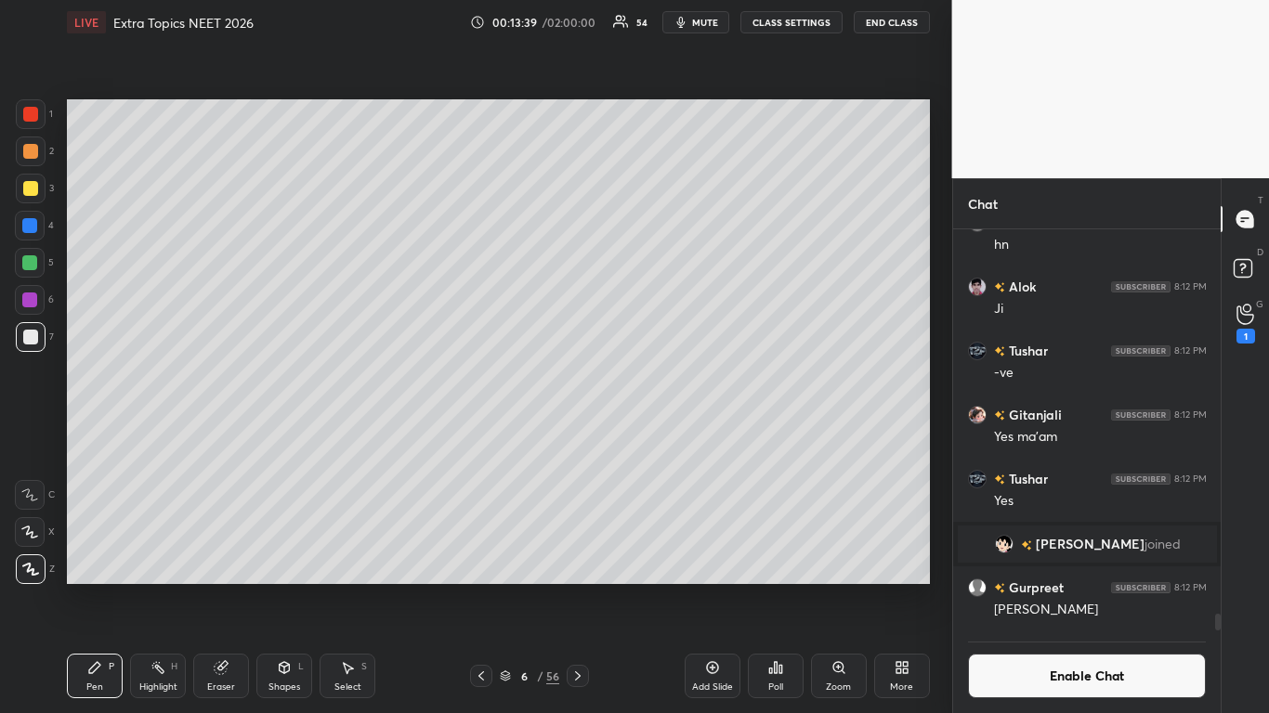
click at [485, 587] on icon at bounding box center [481, 676] width 15 height 15
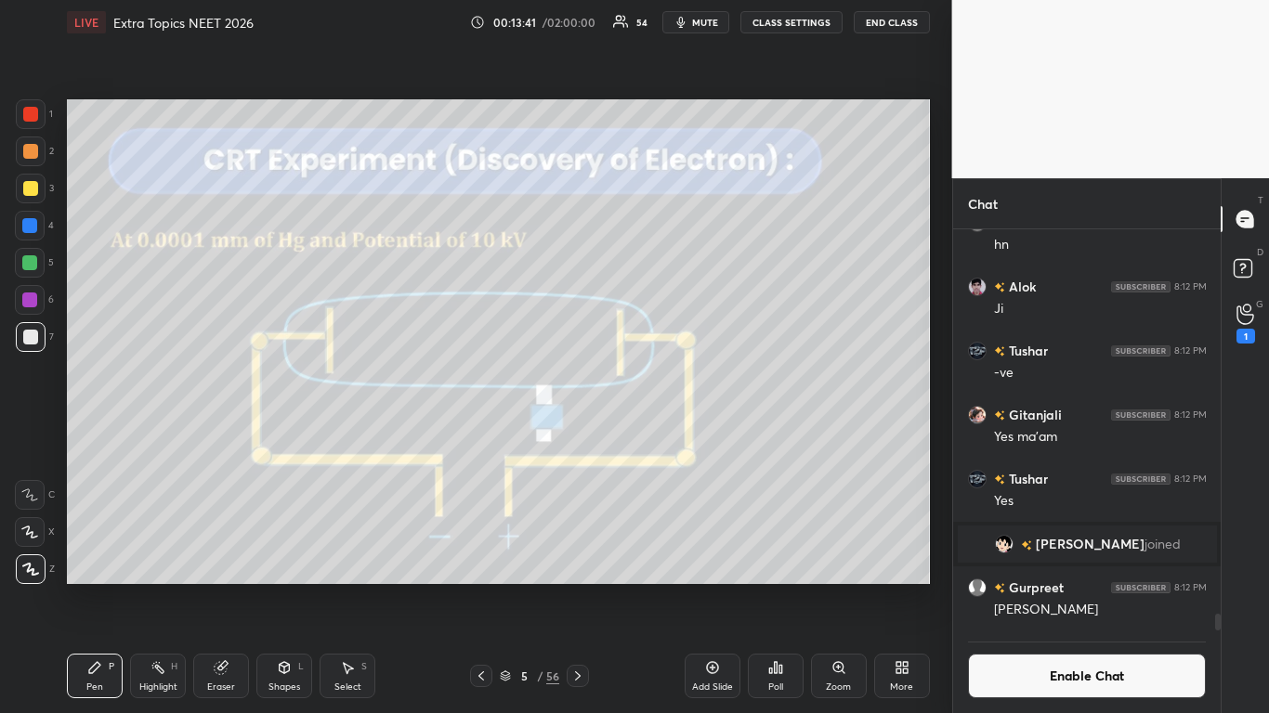
click at [33, 259] on div at bounding box center [29, 262] width 15 height 15
click at [576, 587] on icon at bounding box center [577, 676] width 15 height 15
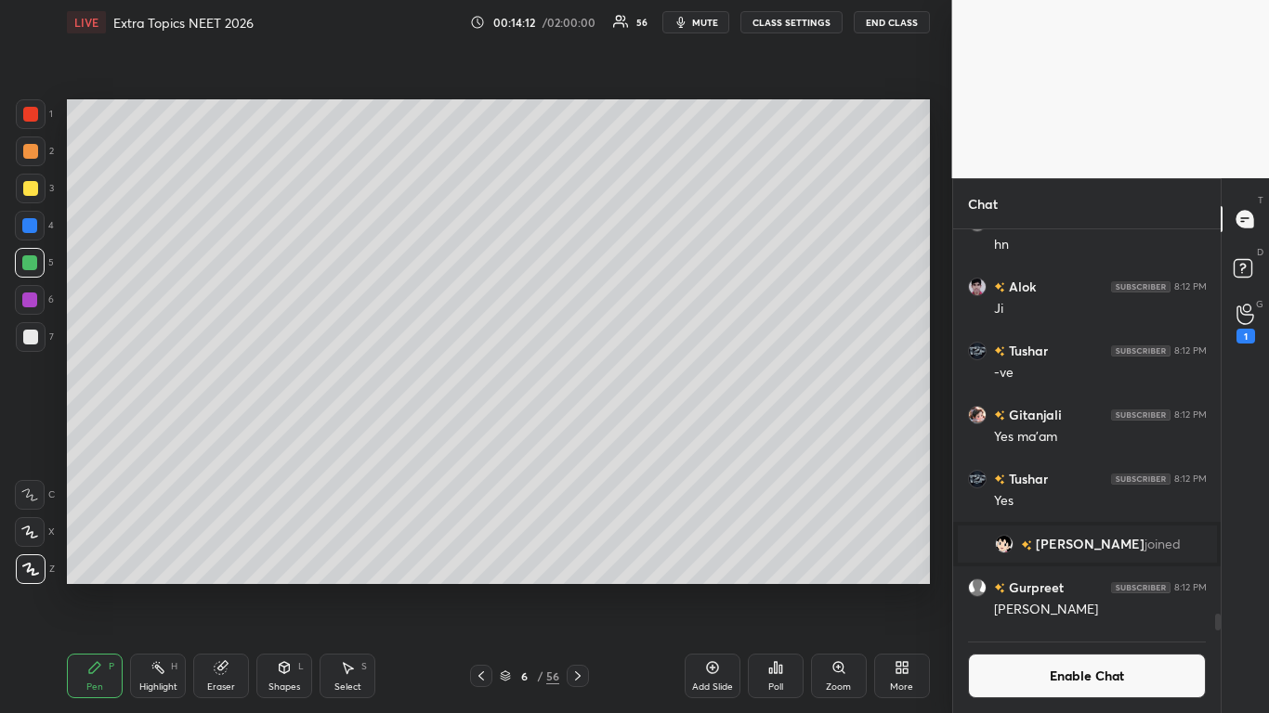
click at [479, 587] on icon at bounding box center [481, 676] width 15 height 15
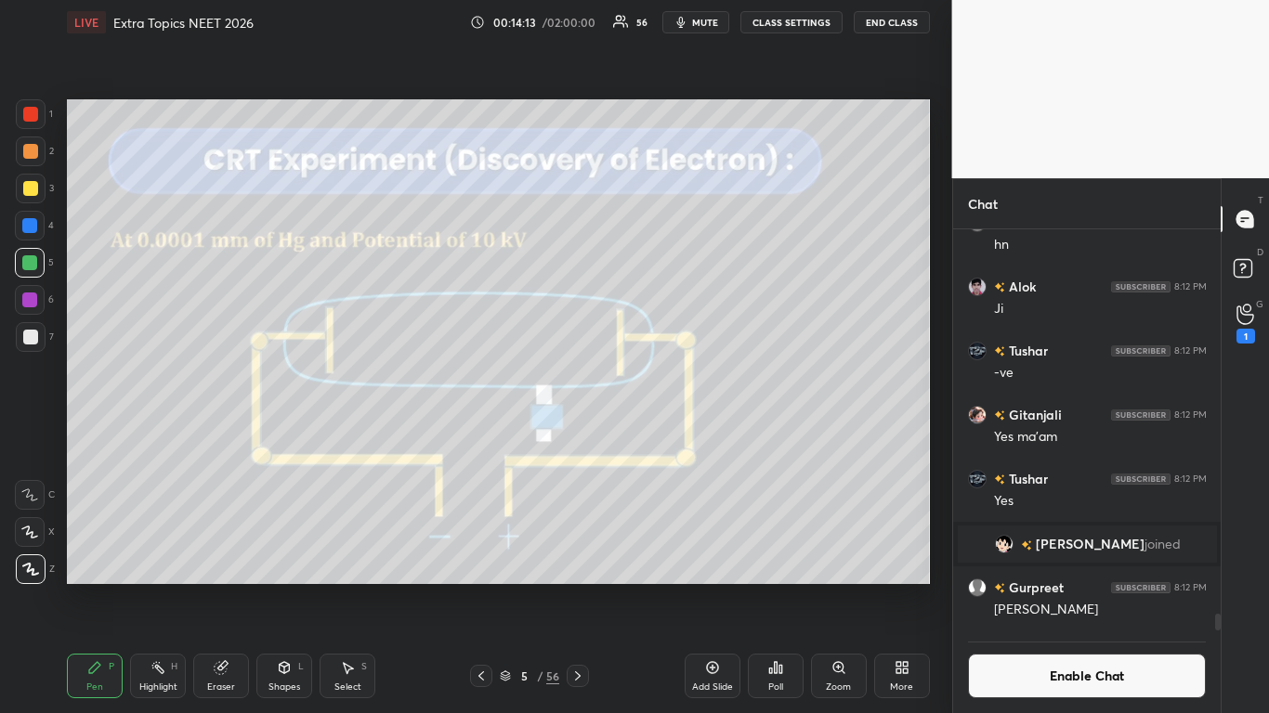
click at [697, 587] on div "Add Slide" at bounding box center [713, 676] width 56 height 45
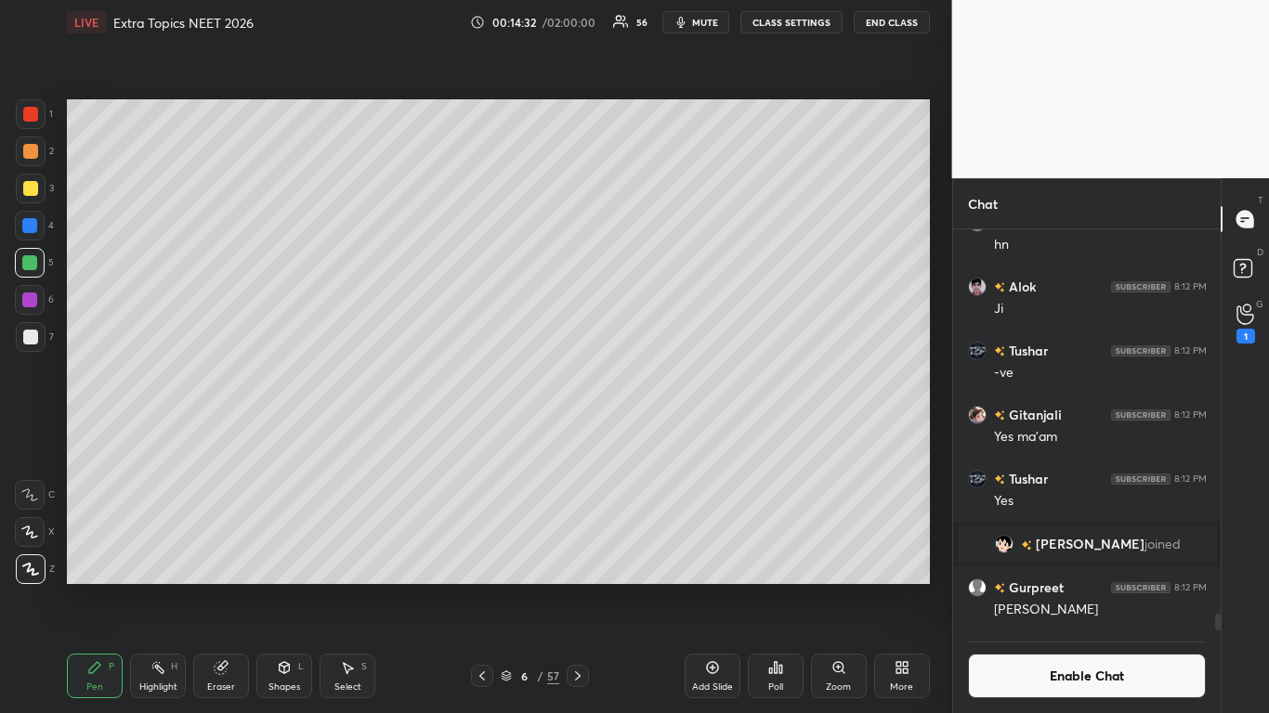
scroll to position [358, 262]
click at [480, 587] on icon at bounding box center [482, 676] width 15 height 15
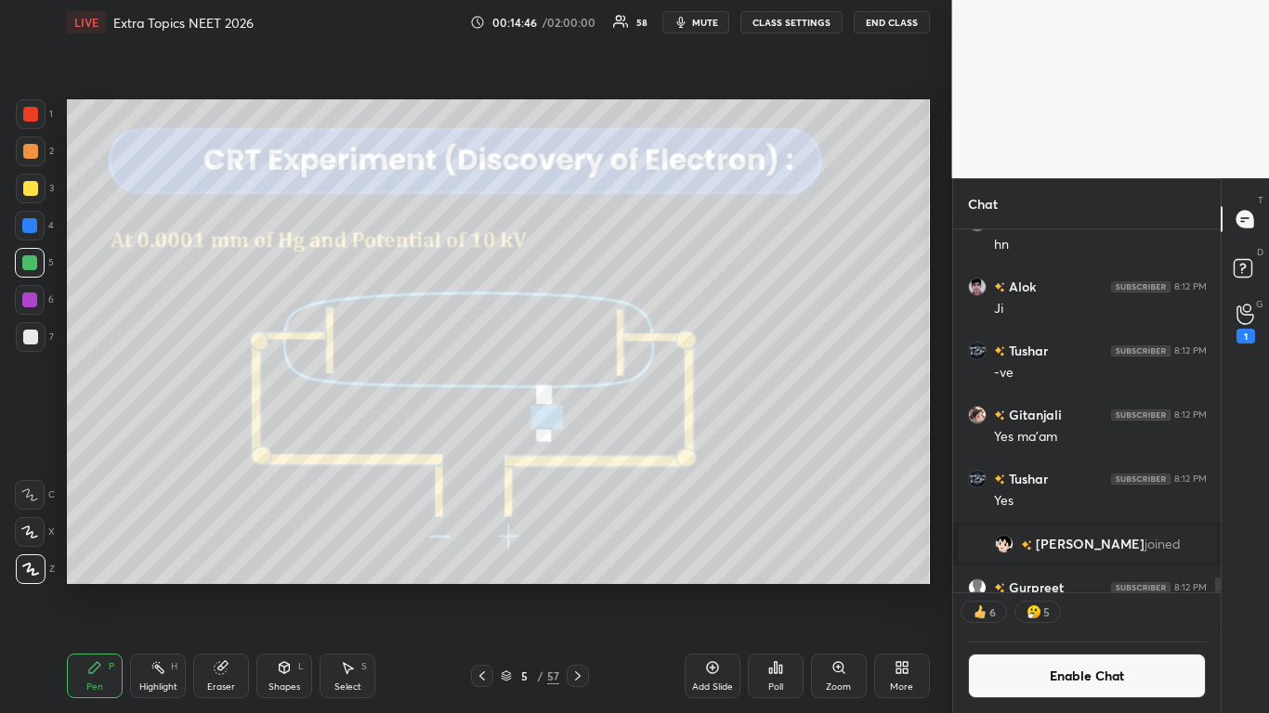
click at [575, 587] on icon at bounding box center [577, 676] width 15 height 15
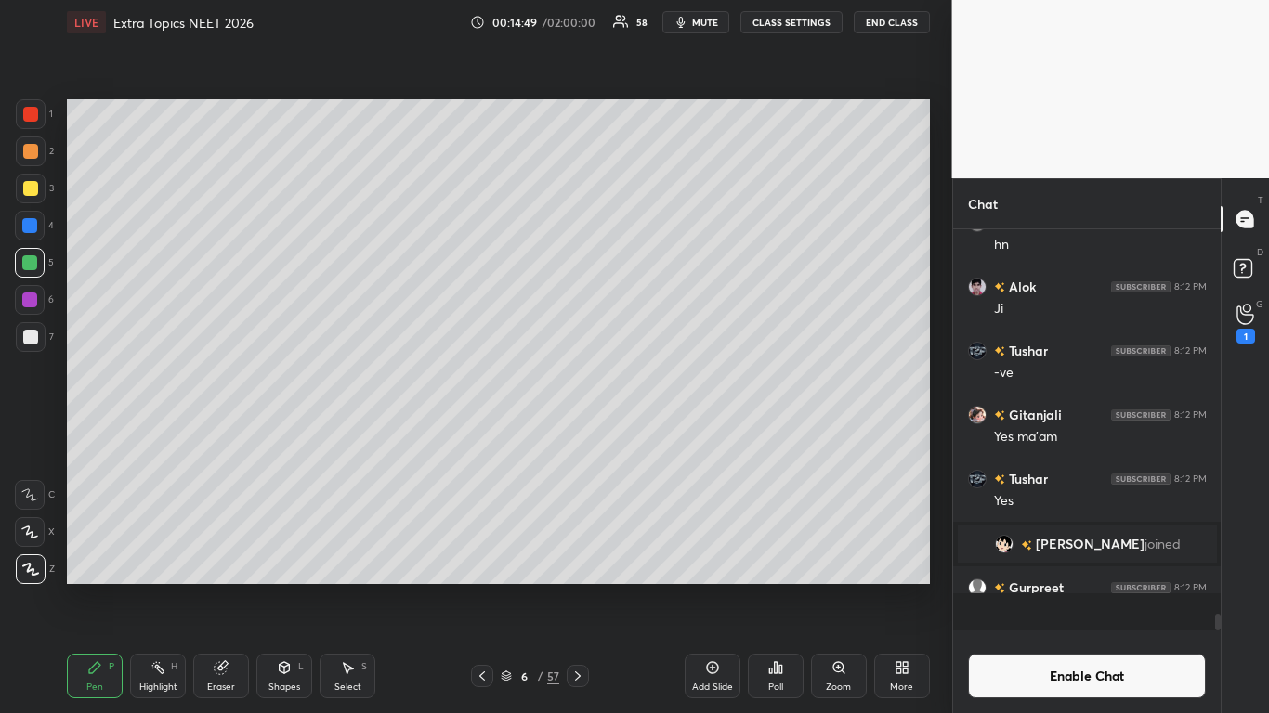
scroll to position [9151, 0]
click at [485, 587] on icon at bounding box center [482, 676] width 15 height 15
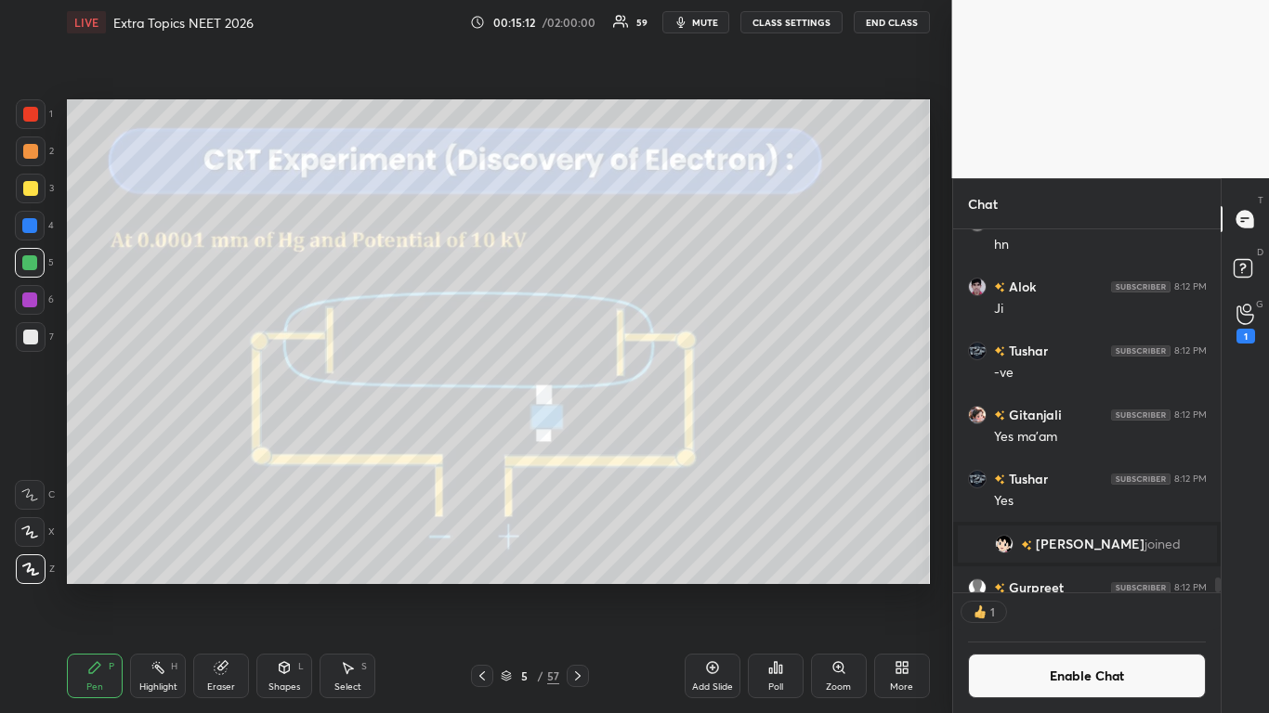
scroll to position [358, 262]
click at [33, 335] on div at bounding box center [30, 337] width 15 height 15
click at [578, 587] on icon at bounding box center [578, 676] width 6 height 9
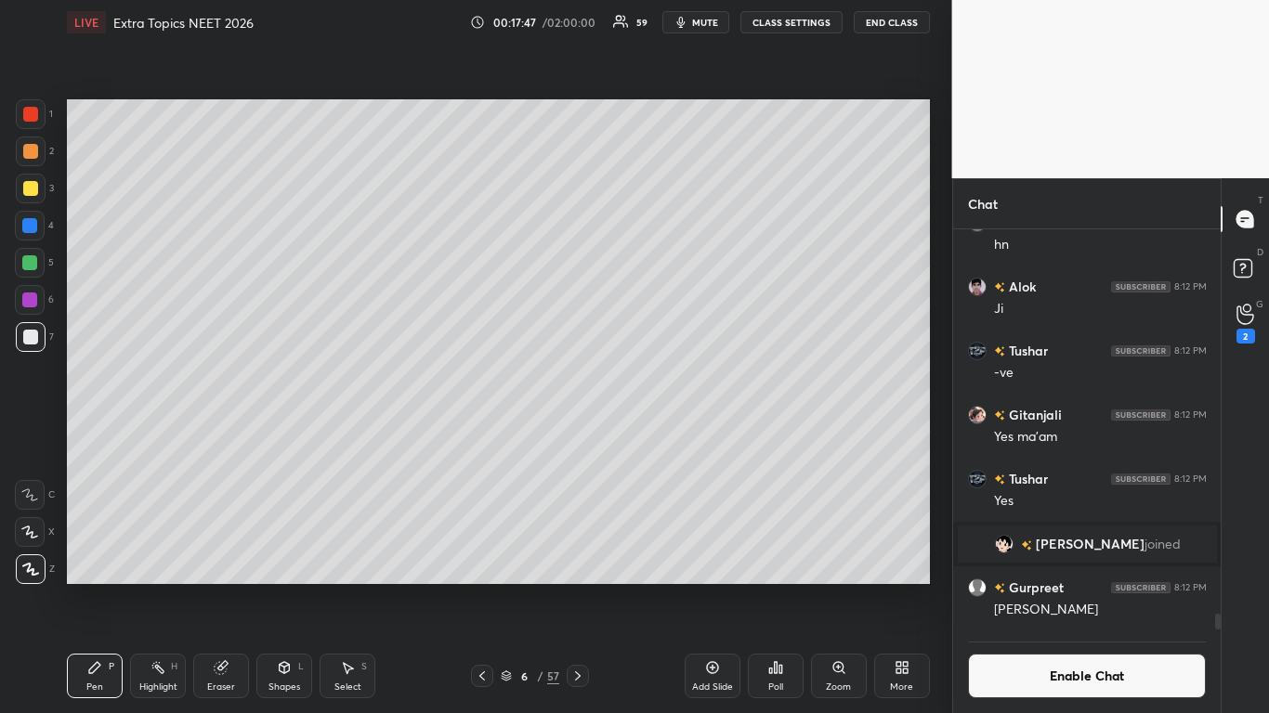
scroll to position [9151, 0]
click at [1024, 587] on button "Enable Chat" at bounding box center [1087, 676] width 239 height 45
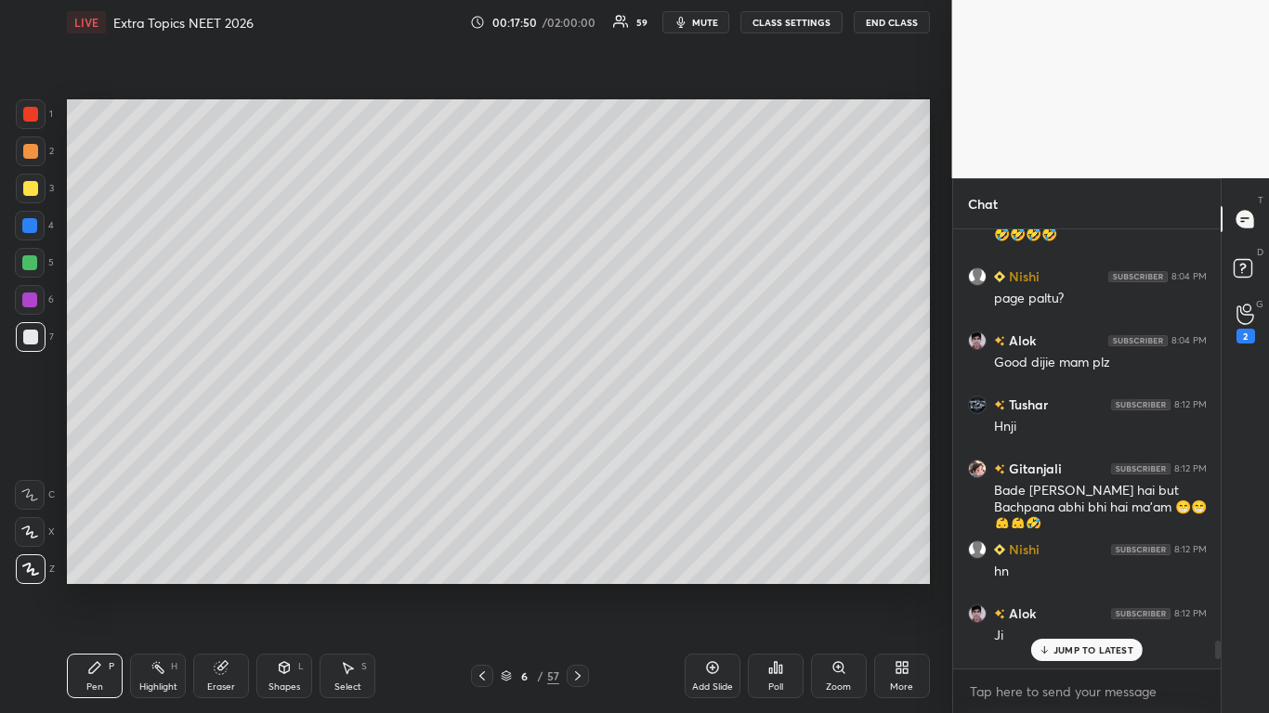
click at [1057, 587] on p "JUMP TO LATEST" at bounding box center [1093, 650] width 80 height 11
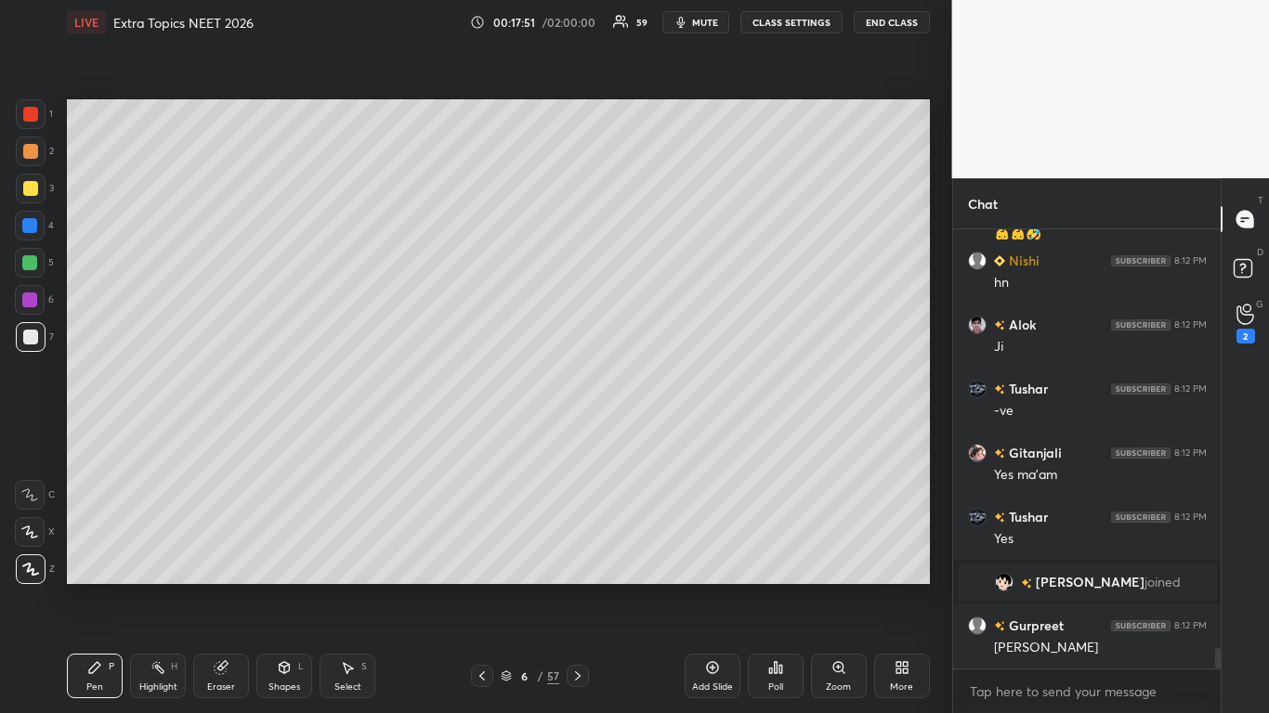
click at [488, 587] on icon at bounding box center [482, 676] width 15 height 15
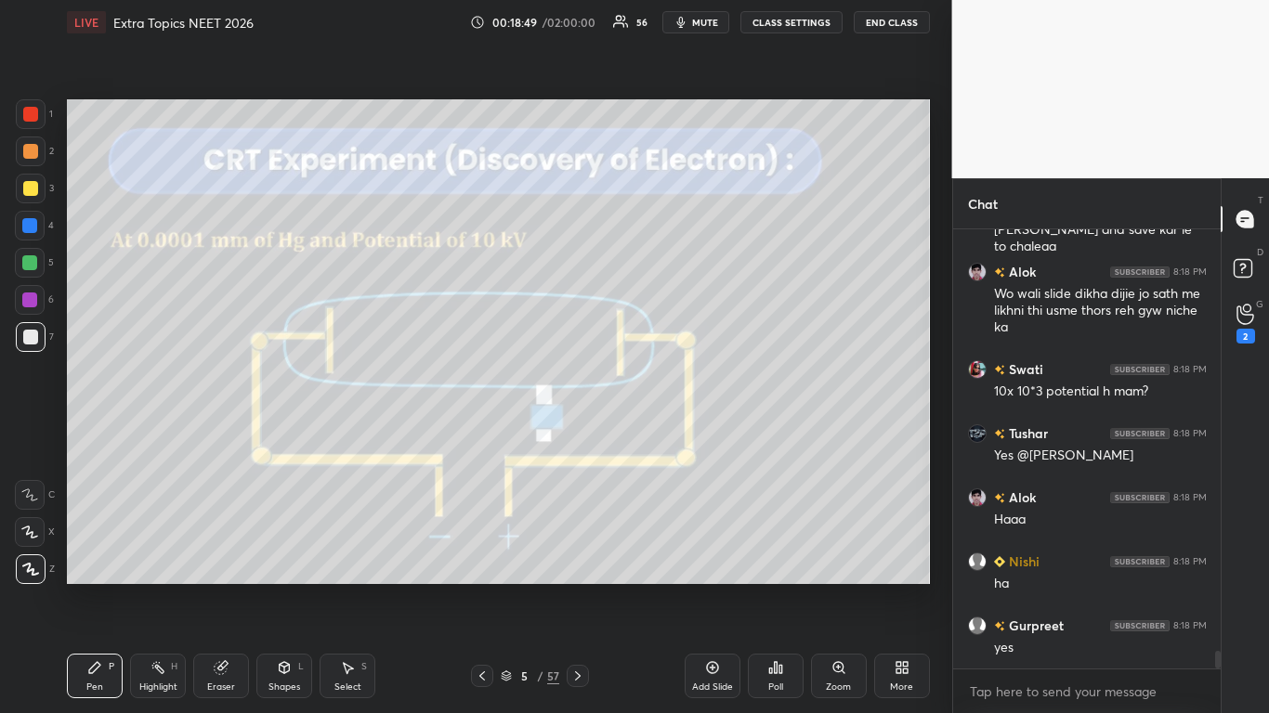
scroll to position [10554, 0]
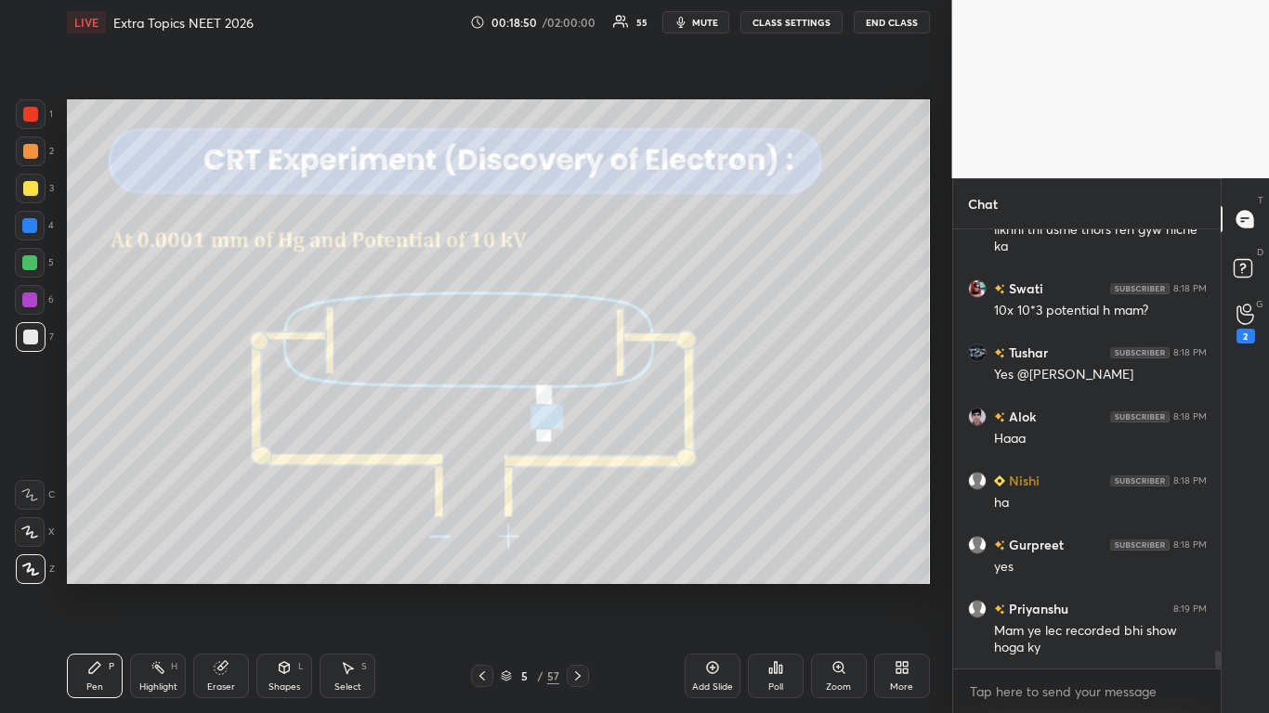
click at [805, 18] on button "CLASS SETTINGS" at bounding box center [791, 22] width 102 height 22
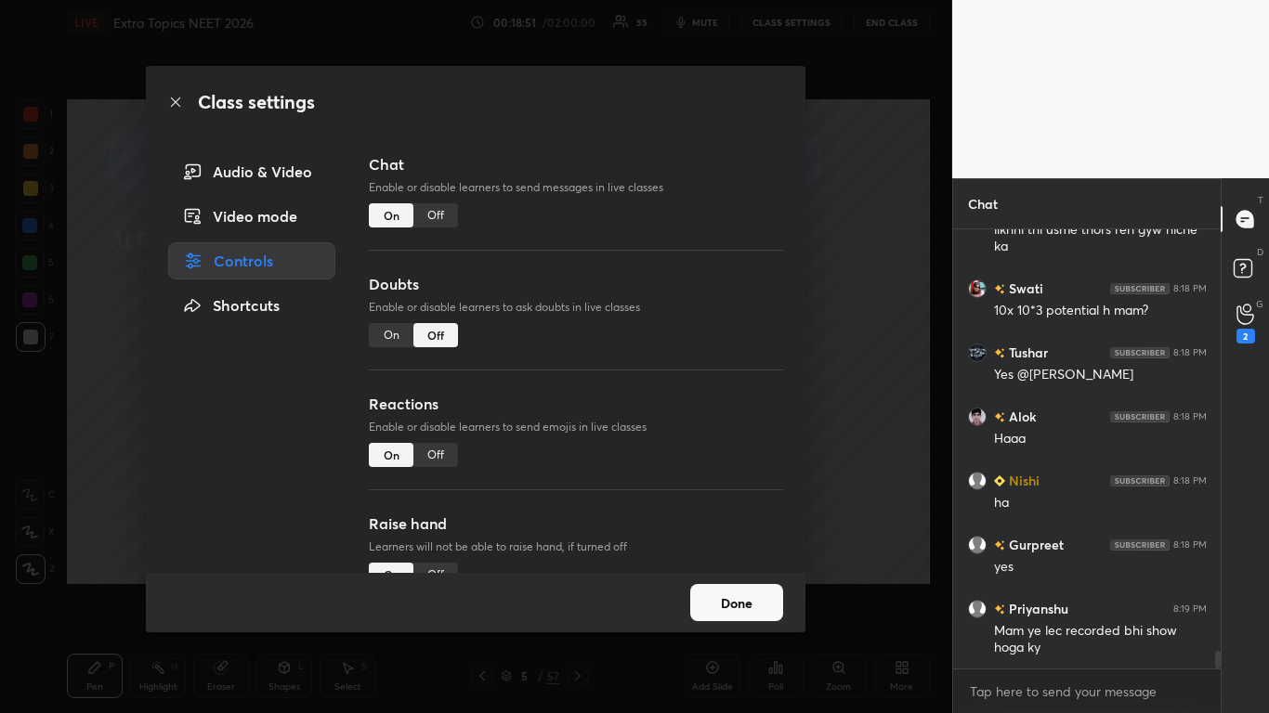
click at [831, 291] on div "Class settings Audio & Video Video mode Controls Shortcuts Chat Enable or disab…" at bounding box center [476, 356] width 952 height 713
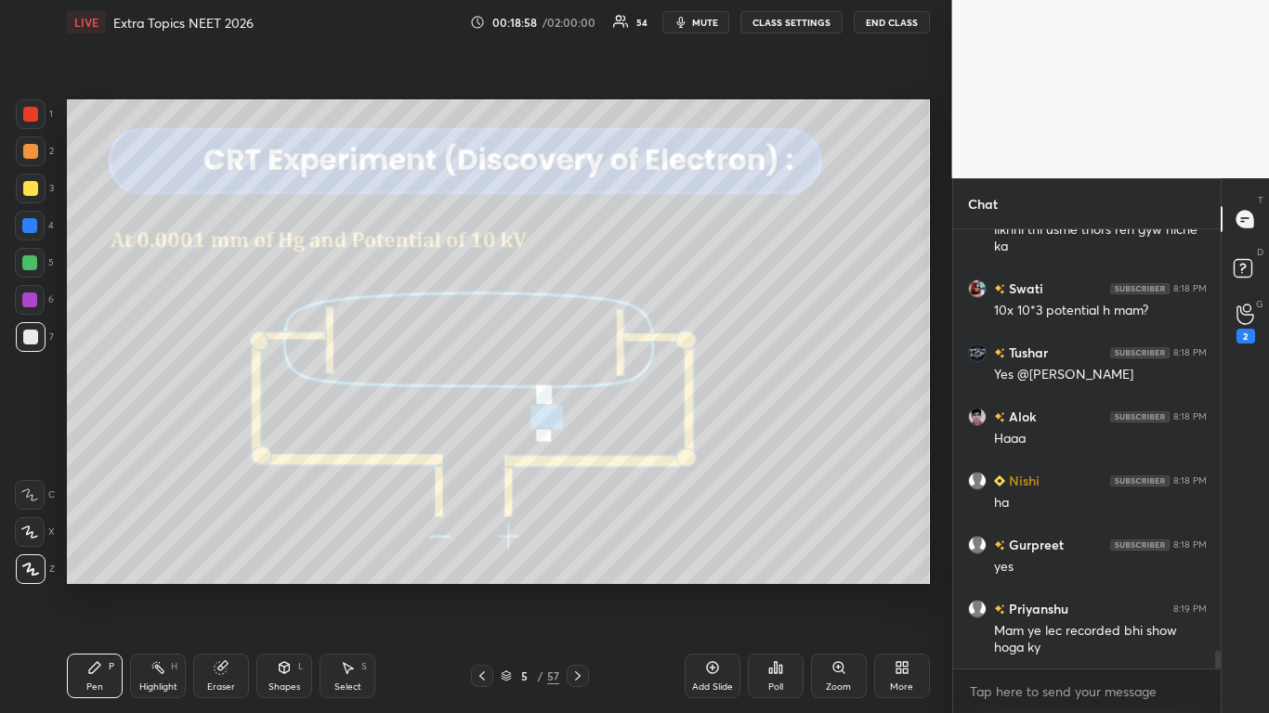
click at [233, 587] on div "Eraser" at bounding box center [221, 676] width 56 height 45
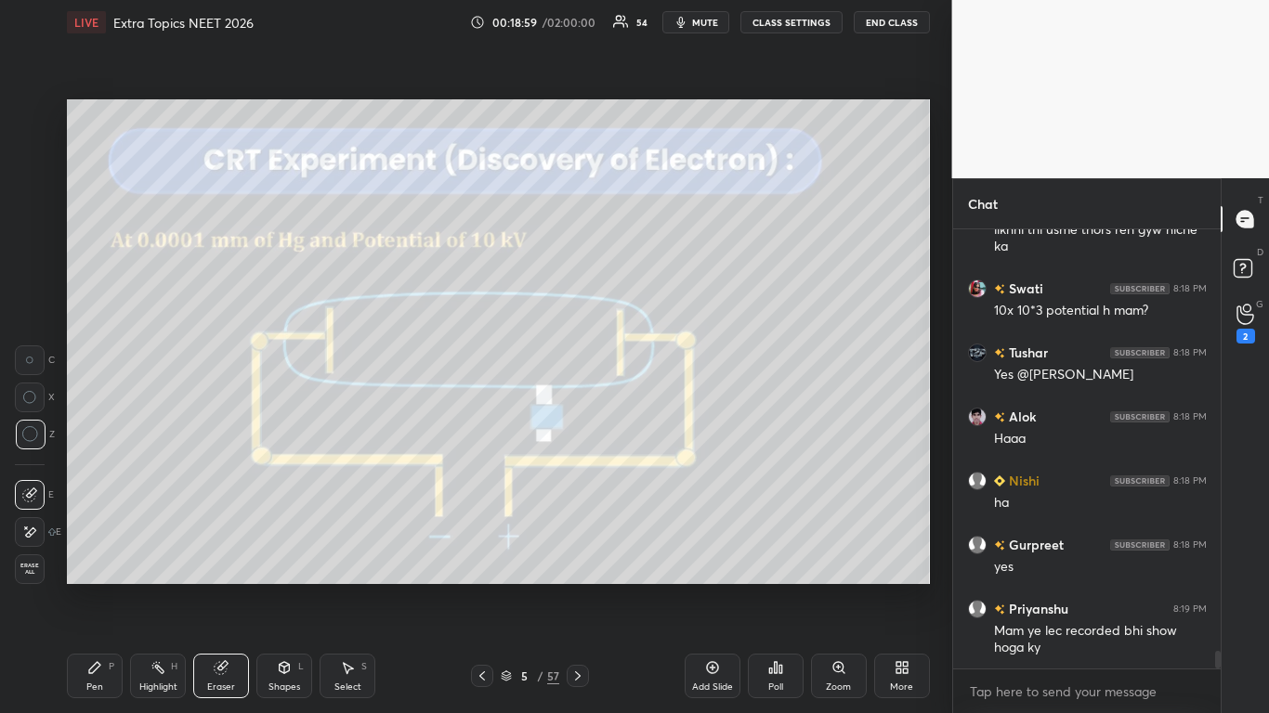
scroll to position [10599, 0]
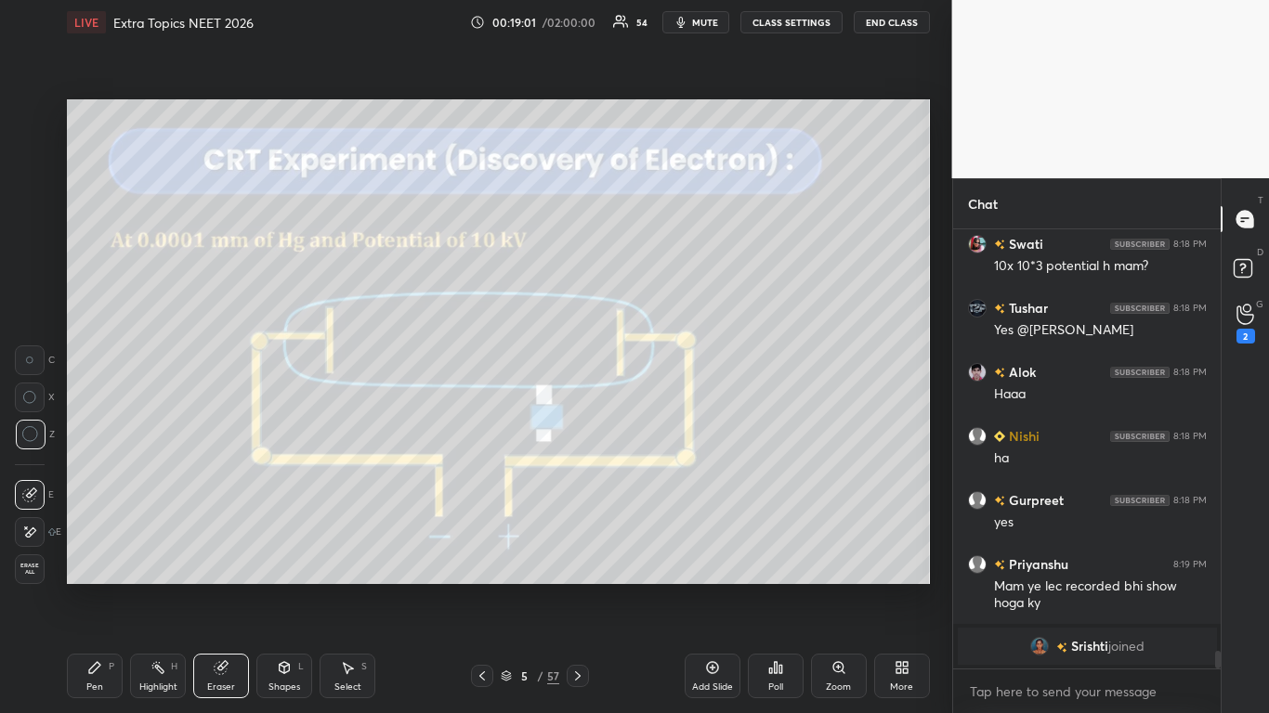
click at [94, 587] on icon at bounding box center [94, 667] width 11 height 11
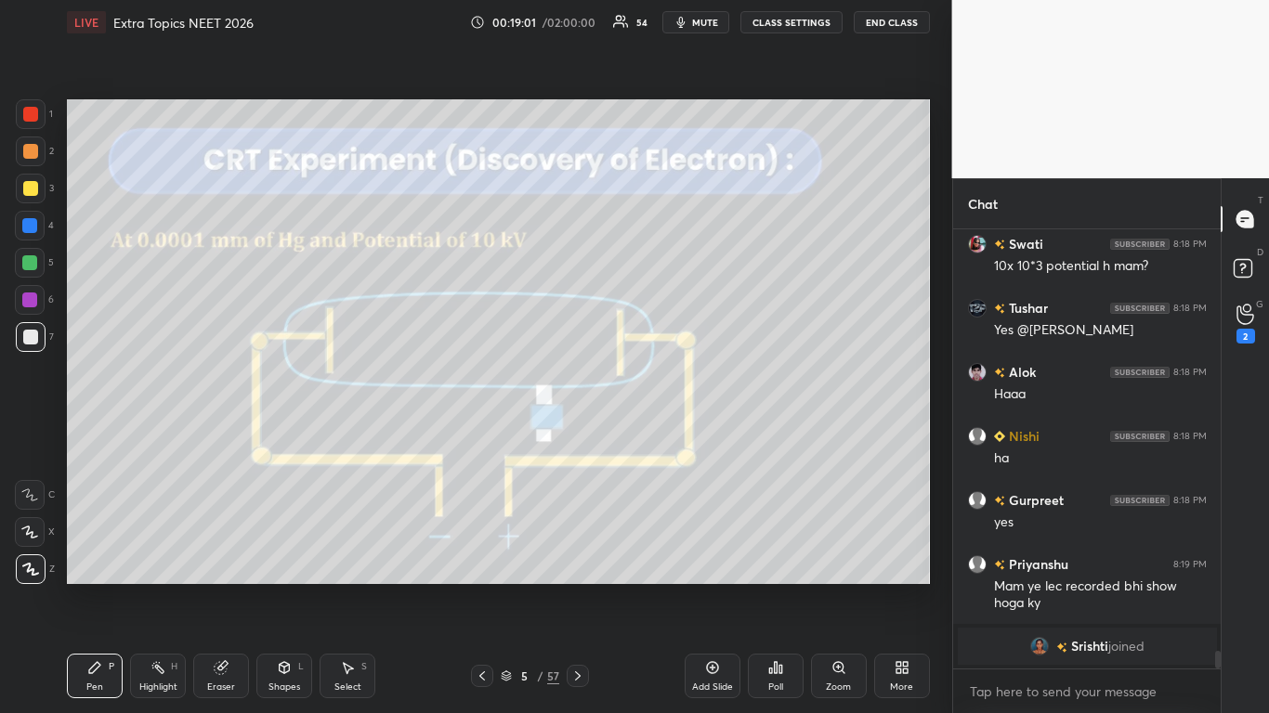
click at [33, 262] on div at bounding box center [29, 262] width 15 height 15
click at [30, 334] on div at bounding box center [30, 337] width 15 height 15
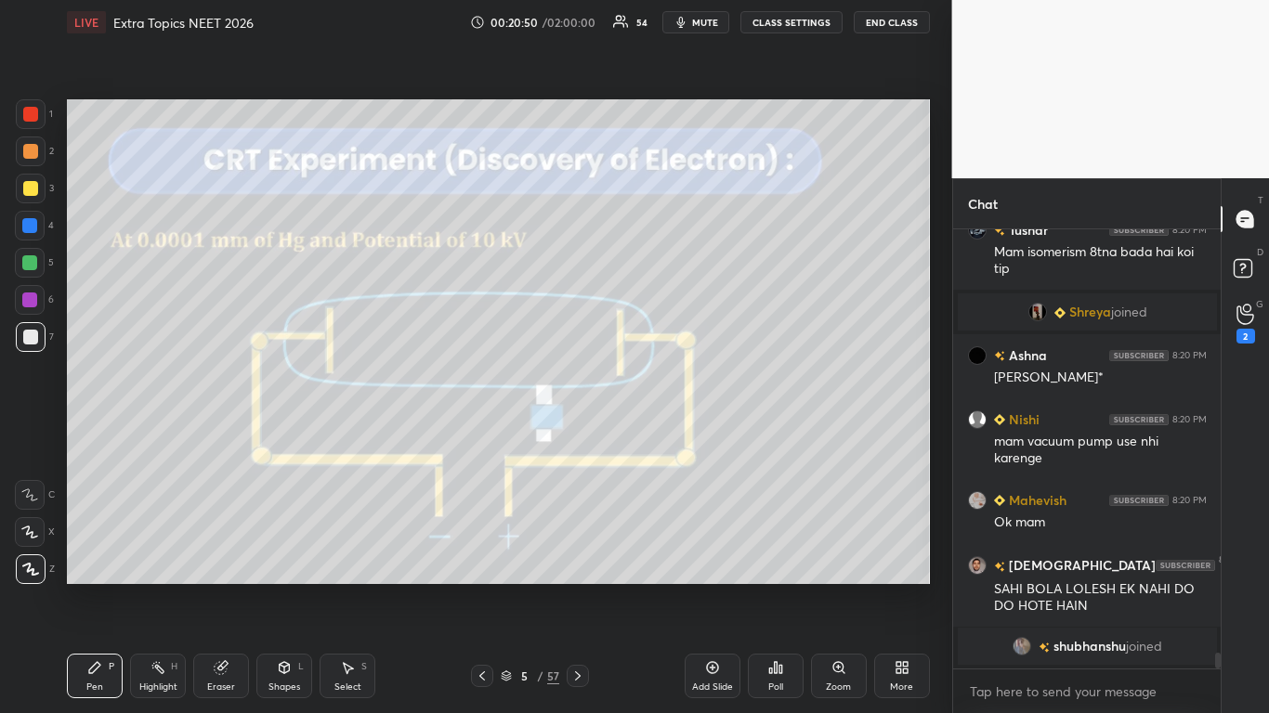
scroll to position [11859, 0]
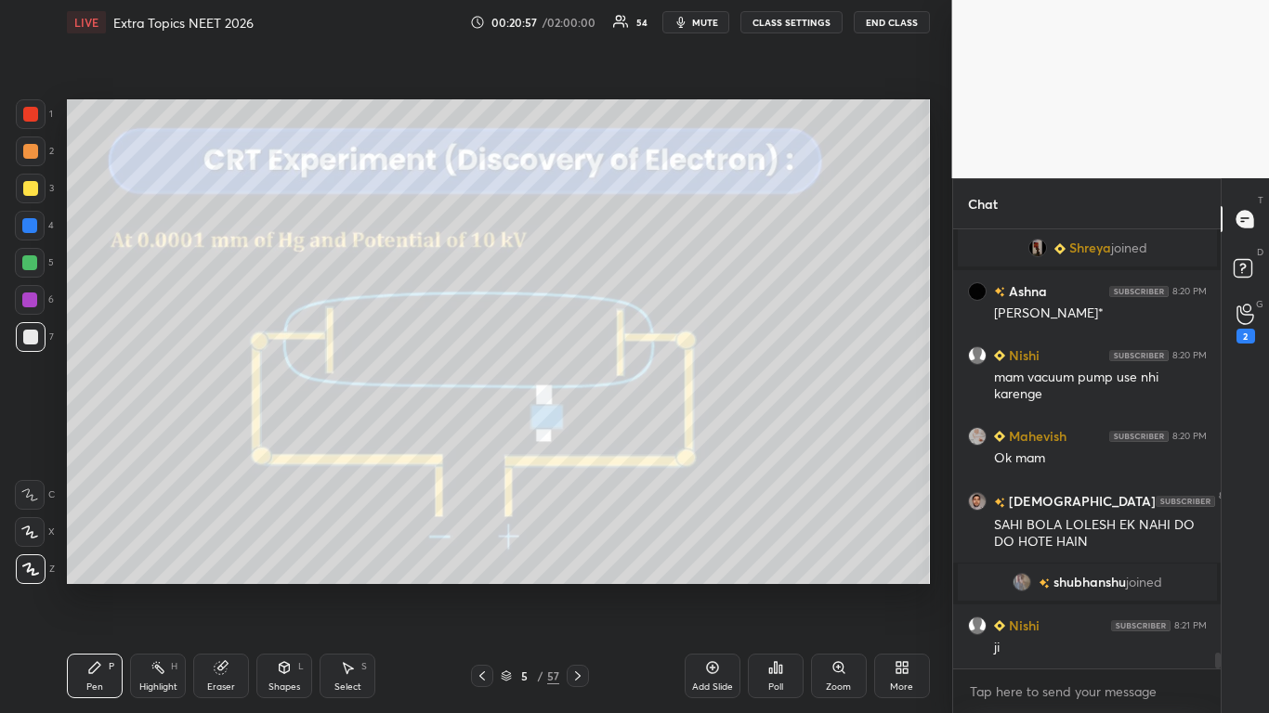
click at [503, 587] on div "5 / 57" at bounding box center [530, 676] width 59 height 17
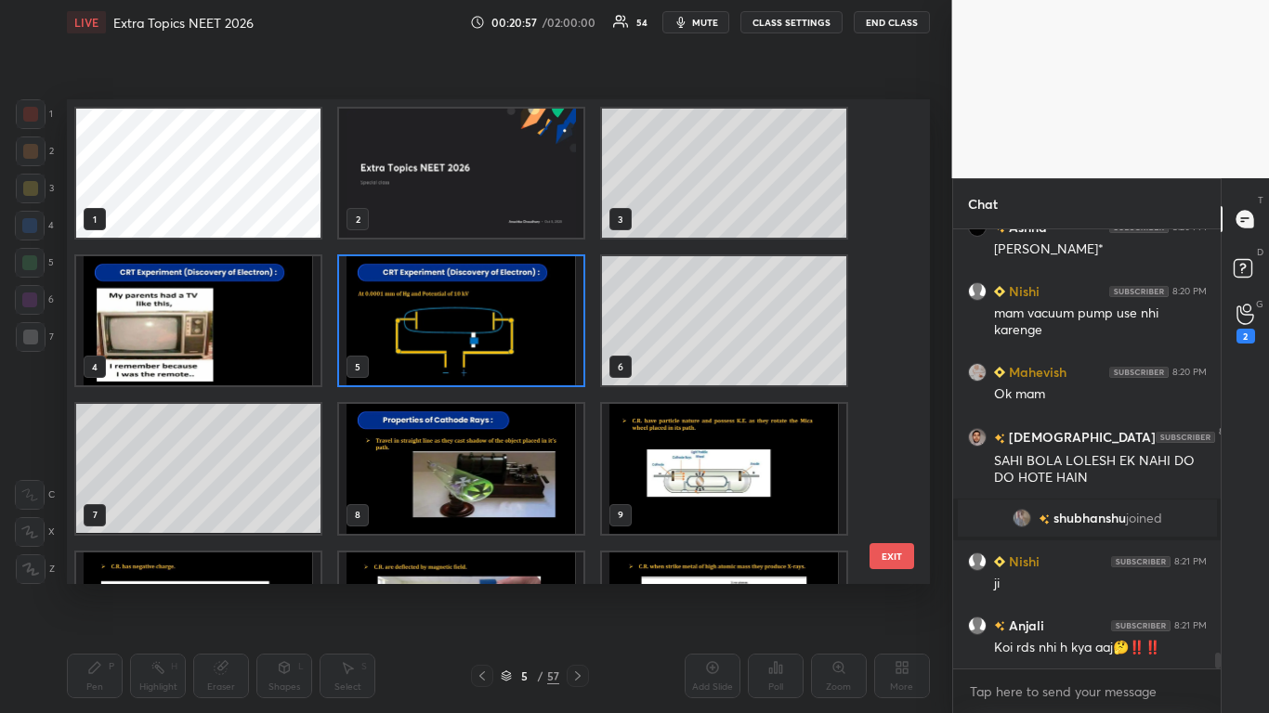
scroll to position [480, 853]
click at [494, 331] on img "grid" at bounding box center [461, 320] width 244 height 129
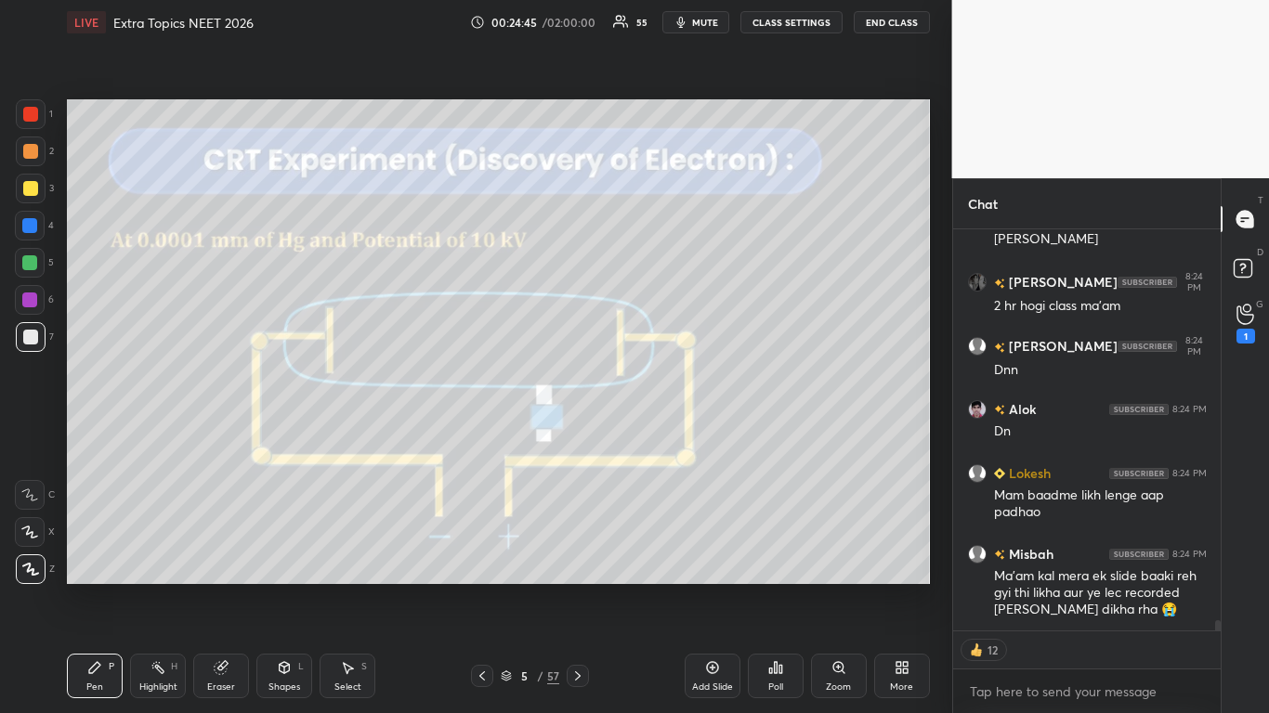
scroll to position [15000, 0]
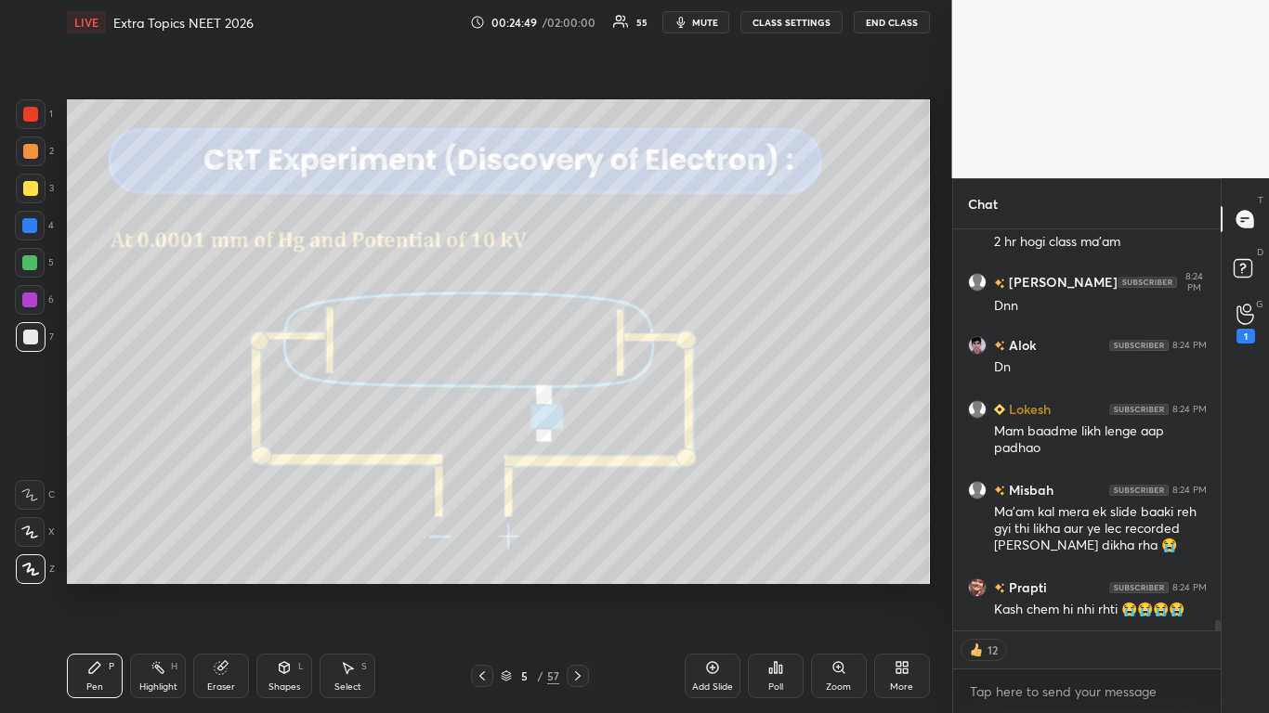
type textarea "x"
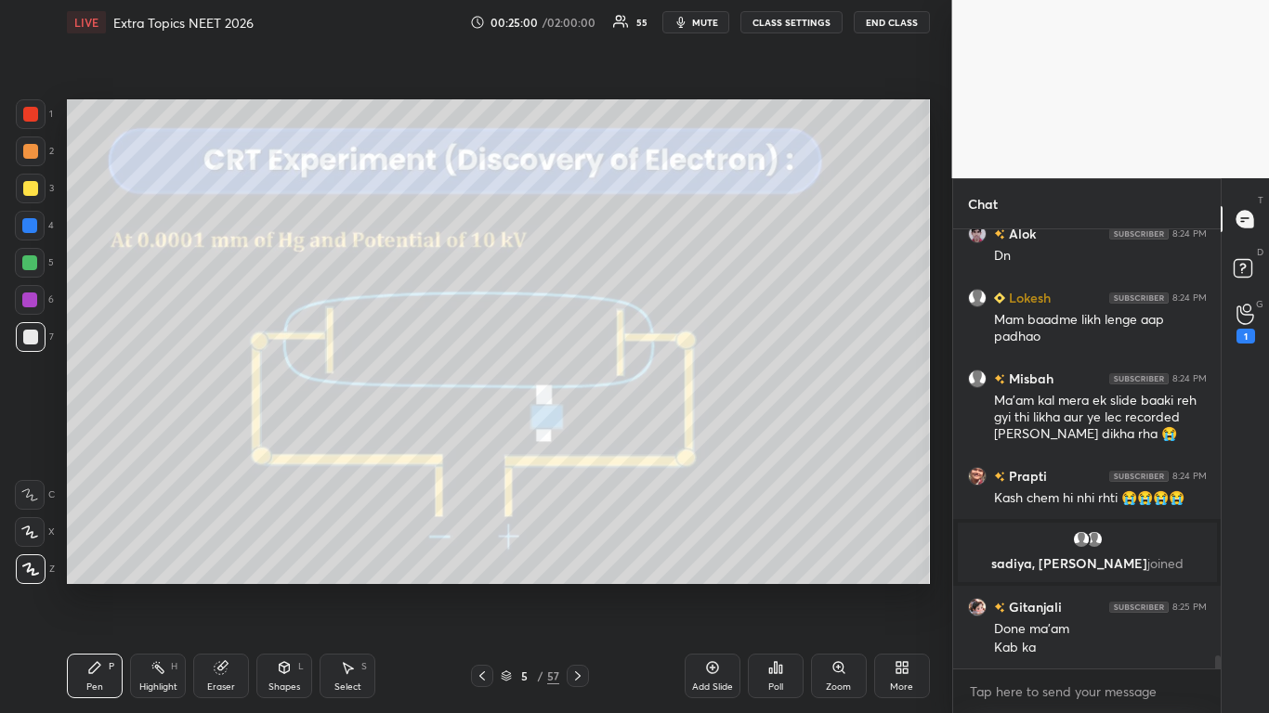
scroll to position [14950, 0]
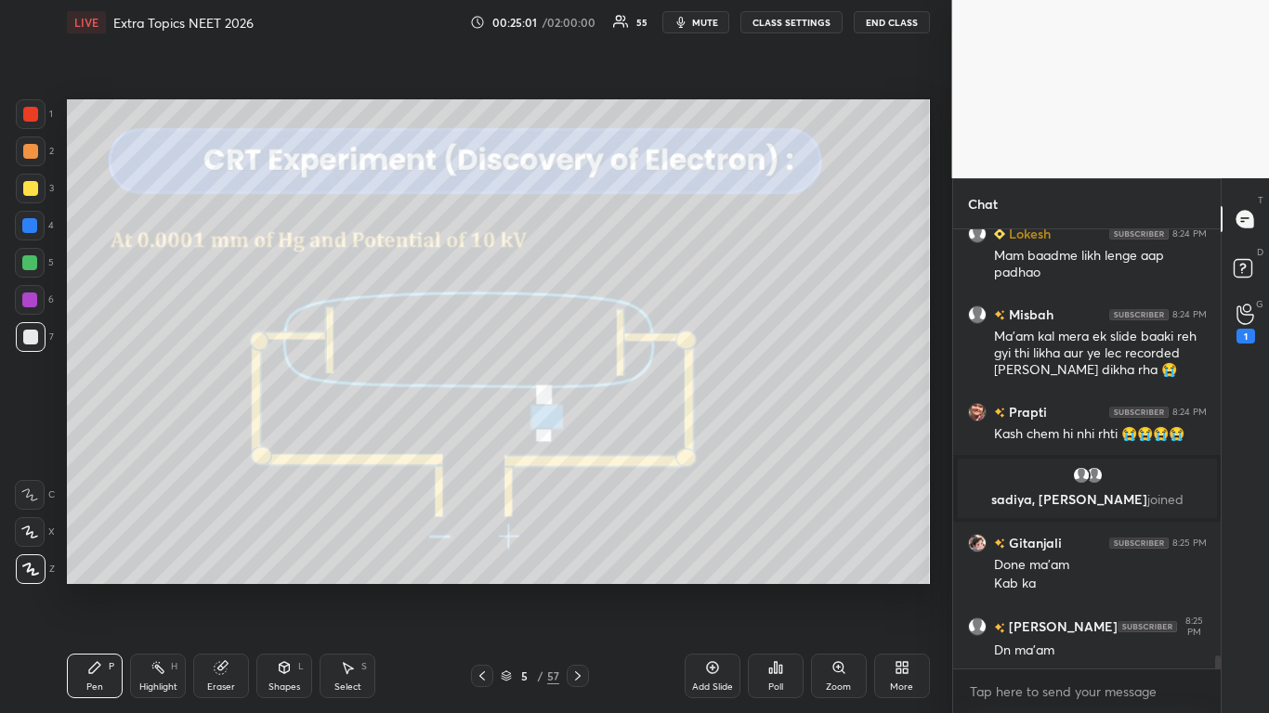
click at [761, 12] on button "CLASS SETTINGS" at bounding box center [791, 22] width 102 height 22
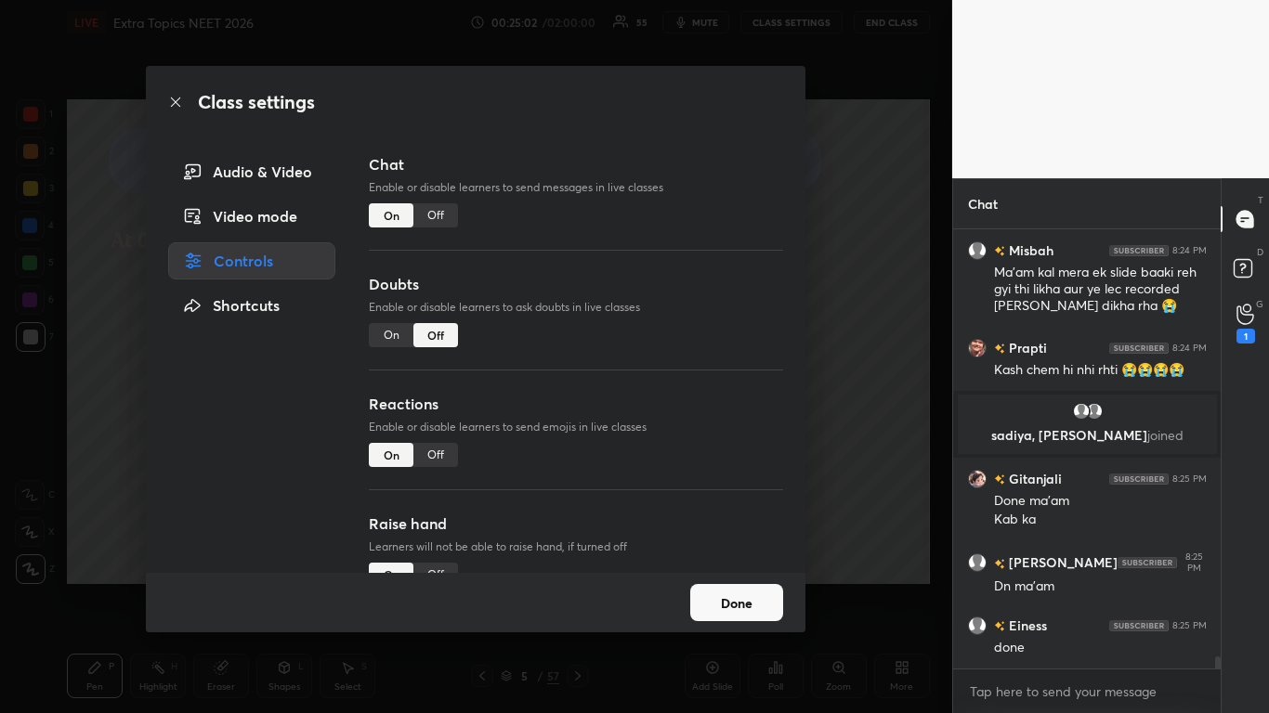
click at [434, 215] on div "Off" at bounding box center [435, 215] width 45 height 24
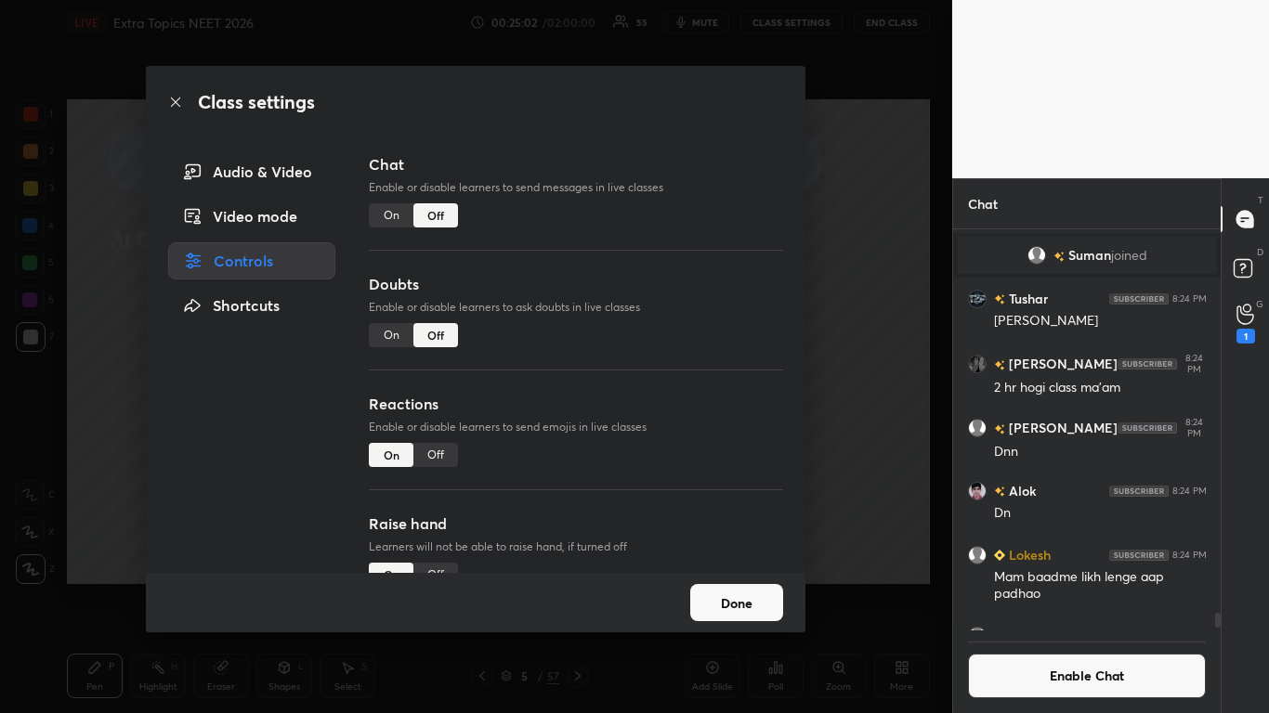
scroll to position [396, 262]
click at [696, 582] on div "Done" at bounding box center [476, 602] width 660 height 59
click at [711, 587] on button "Done" at bounding box center [736, 602] width 93 height 37
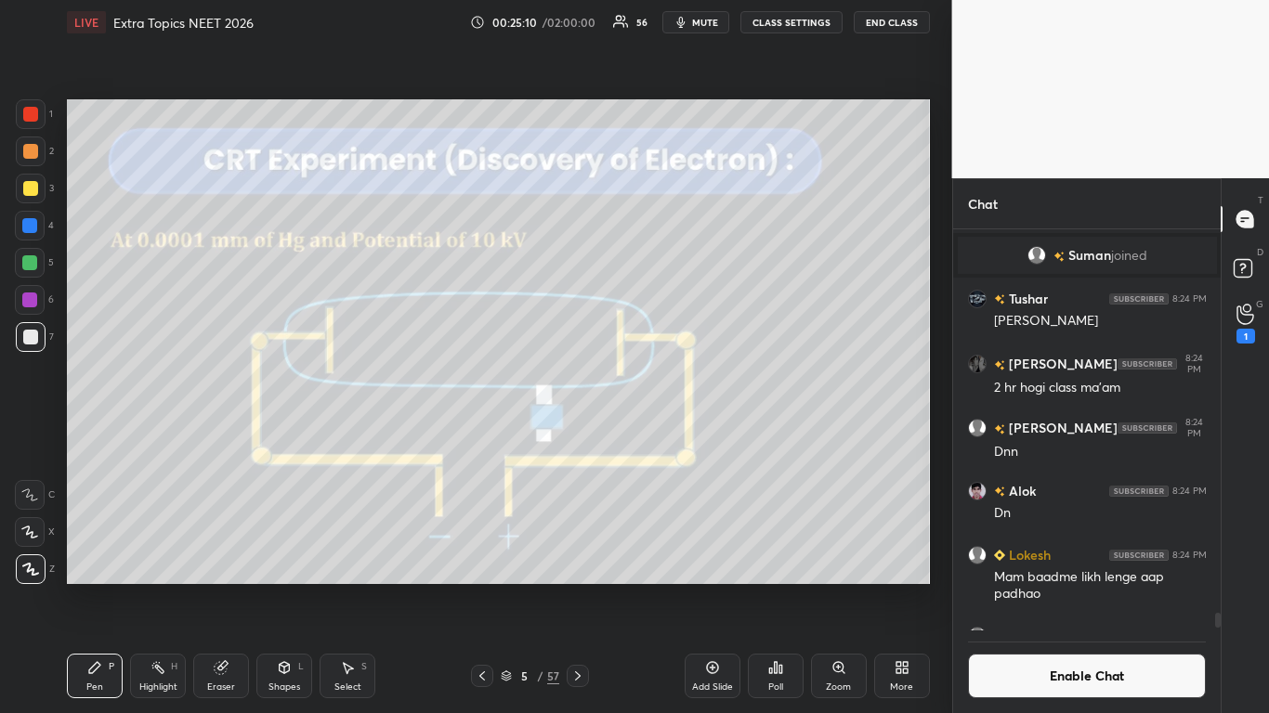
click at [1031, 587] on button "Enable Chat" at bounding box center [1087, 676] width 239 height 45
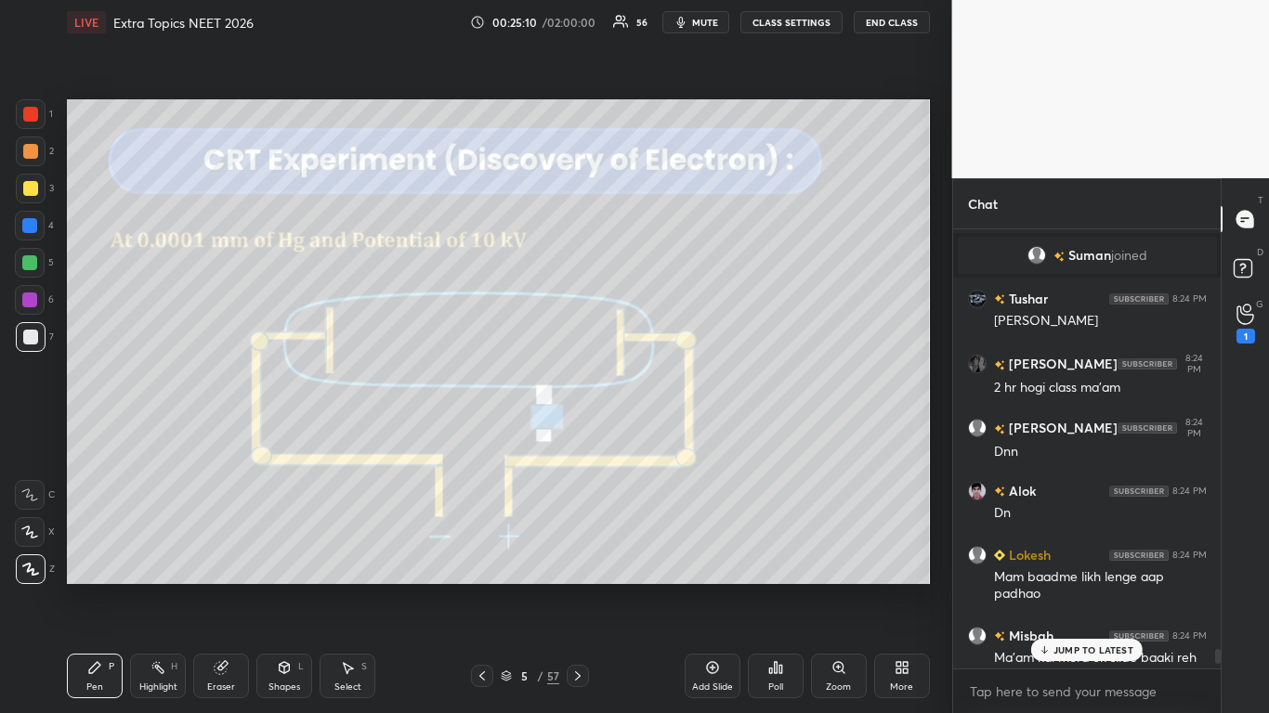
scroll to position [434, 262]
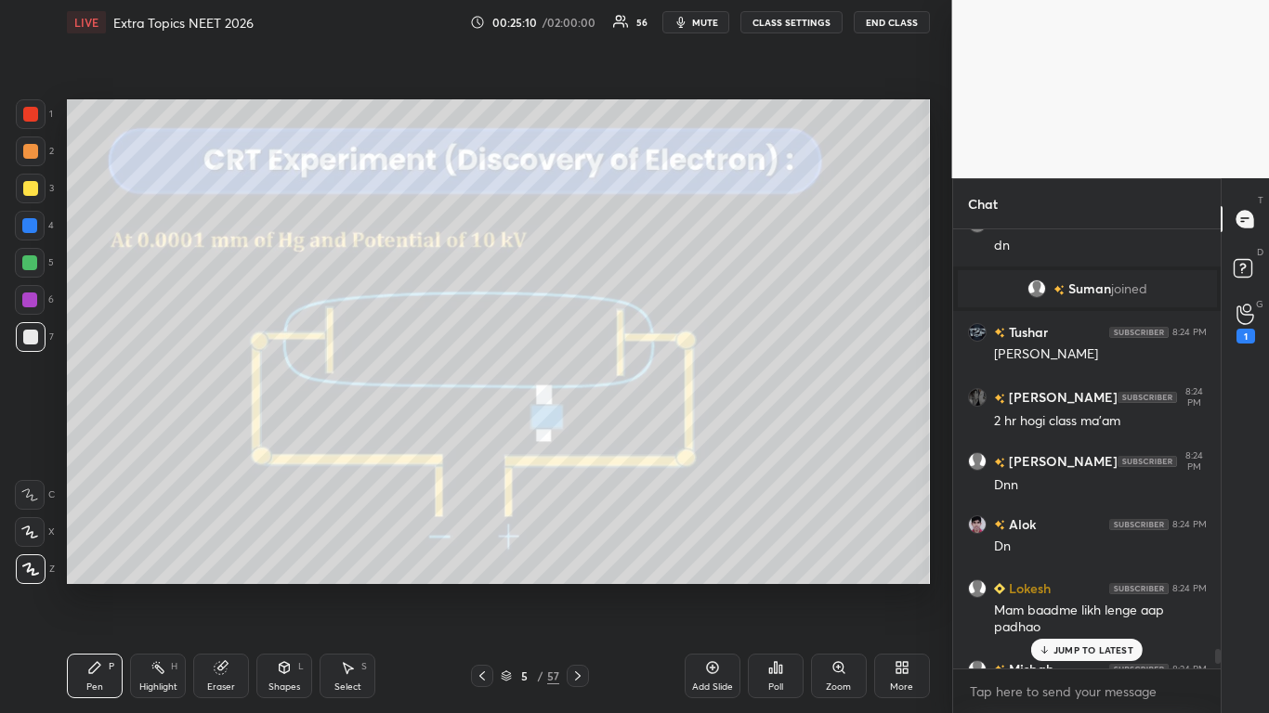
click at [1070, 587] on p "JUMP TO LATEST" at bounding box center [1093, 650] width 80 height 11
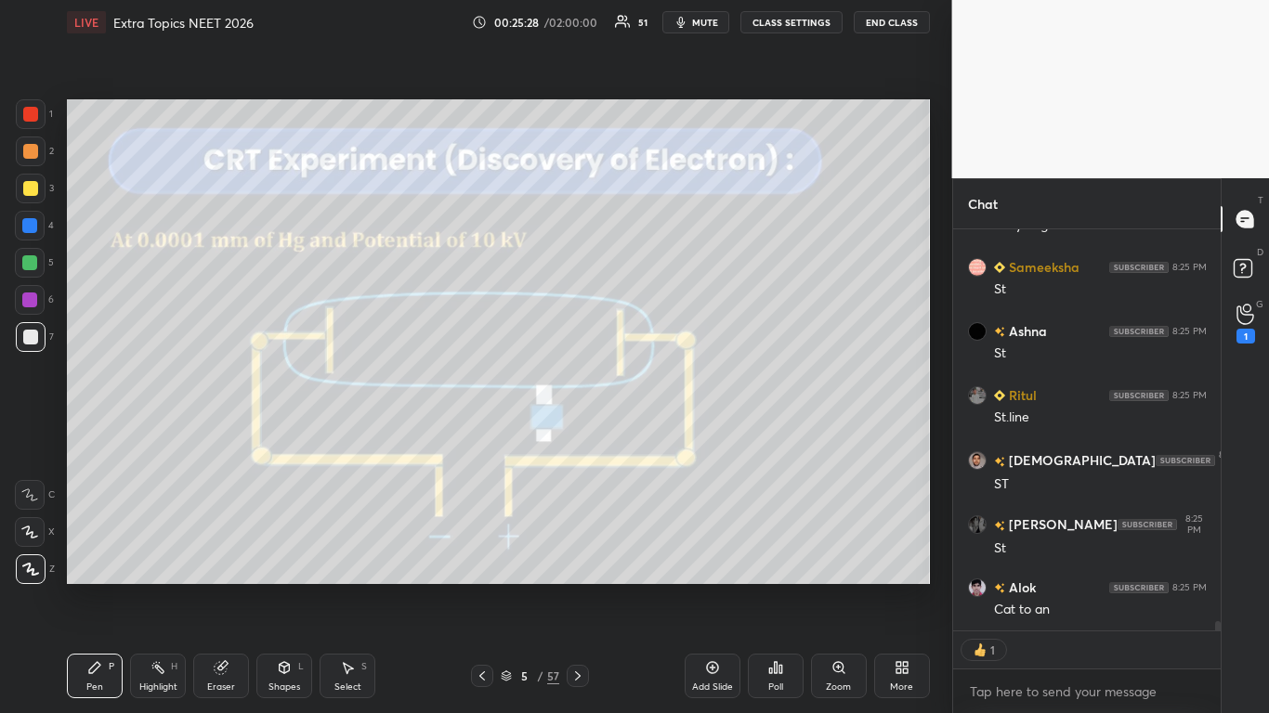
scroll to position [16338, 0]
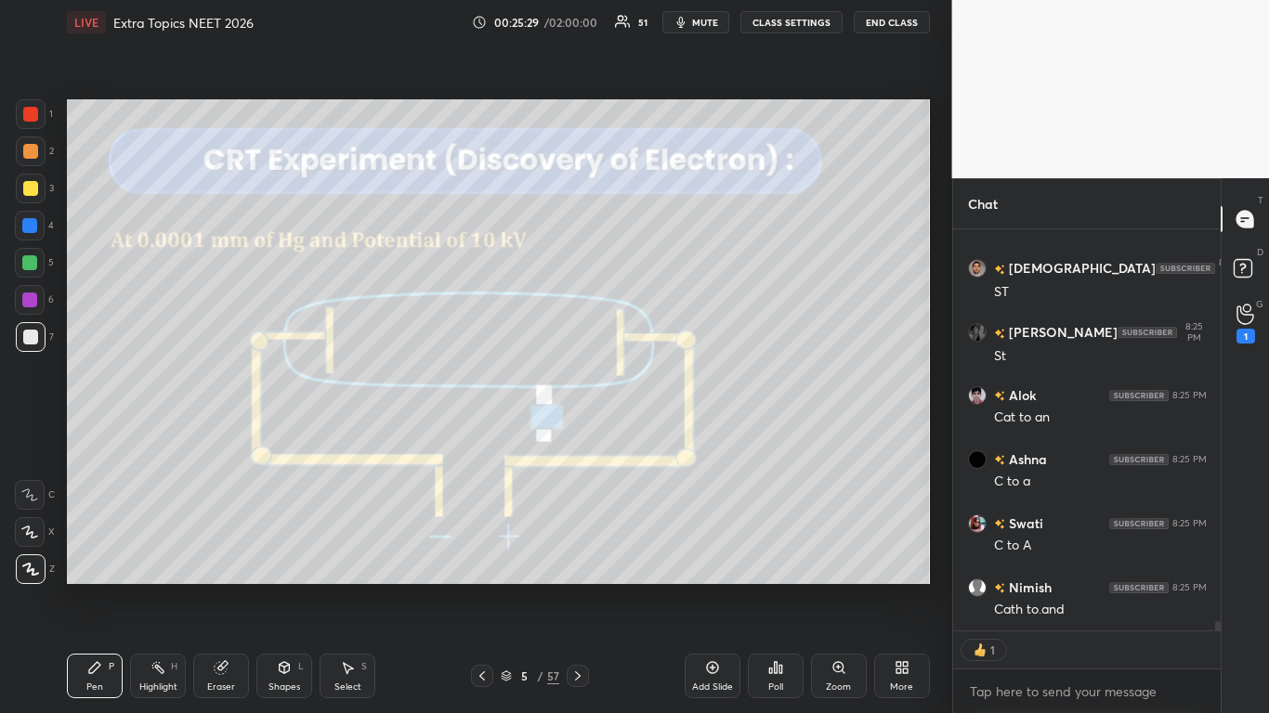
type textarea "x"
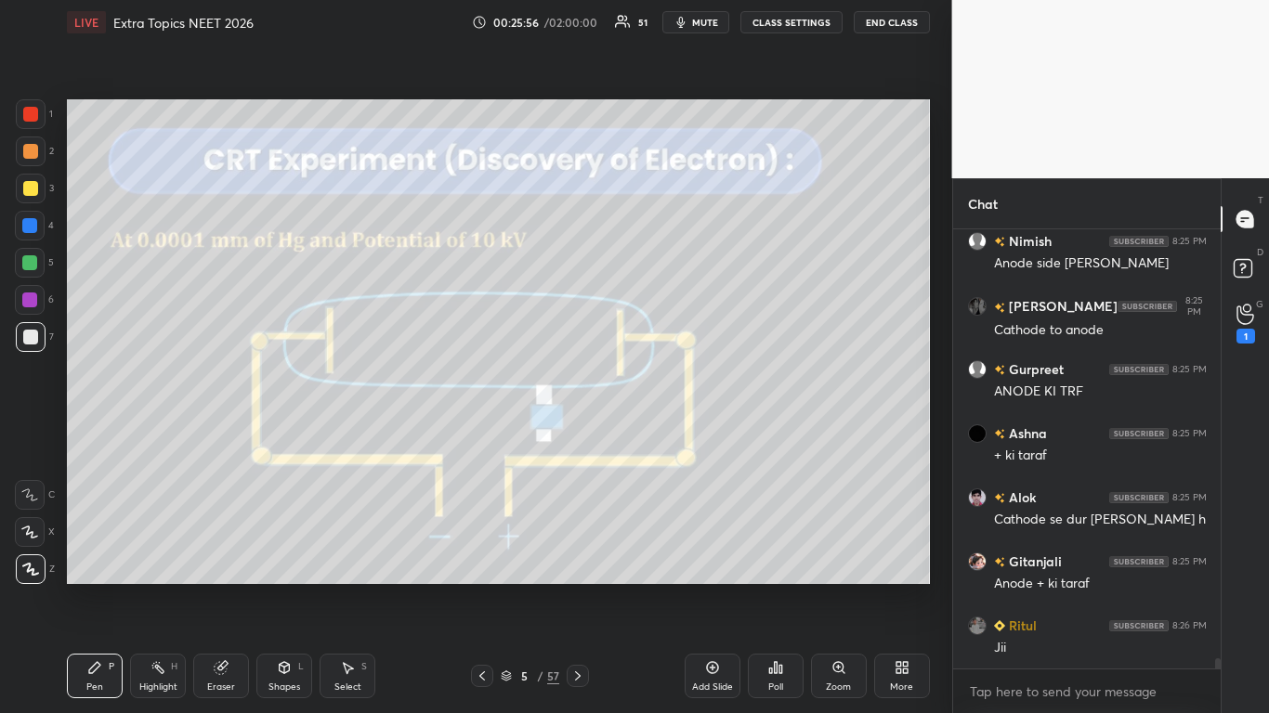
click at [28, 261] on div at bounding box center [29, 262] width 15 height 15
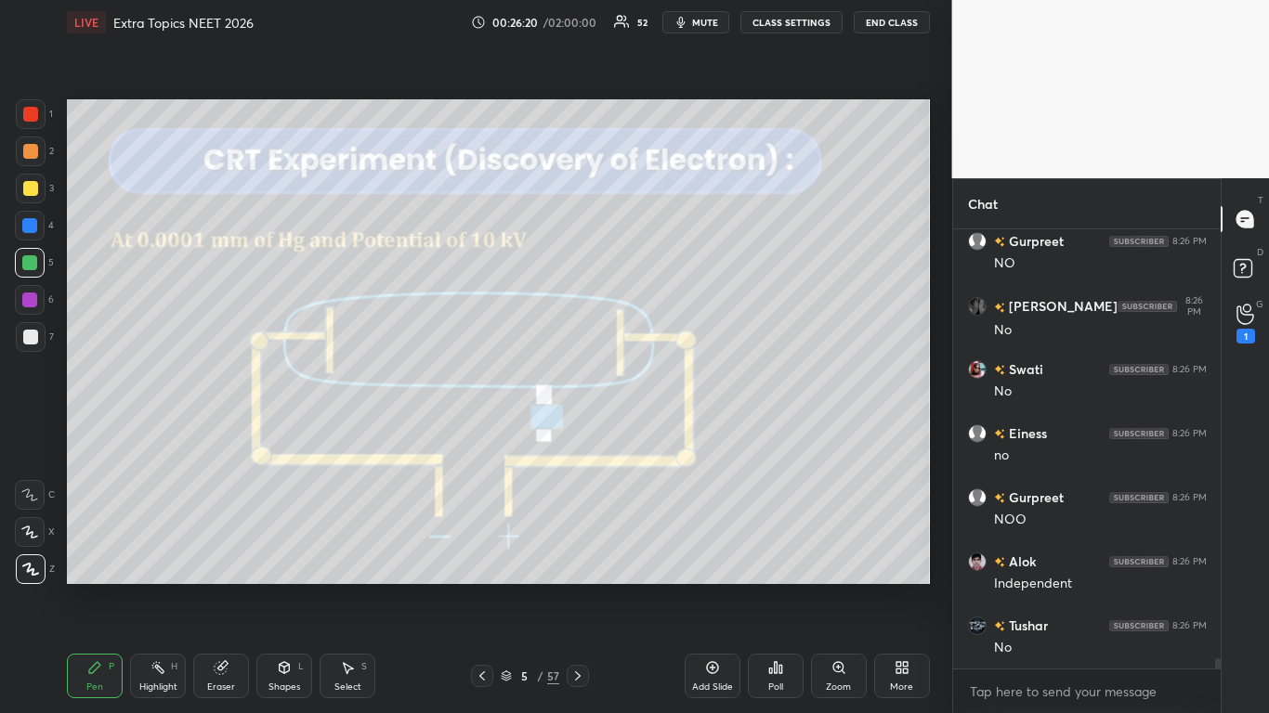
scroll to position [18114, 0]
click at [580, 587] on icon at bounding box center [577, 676] width 15 height 15
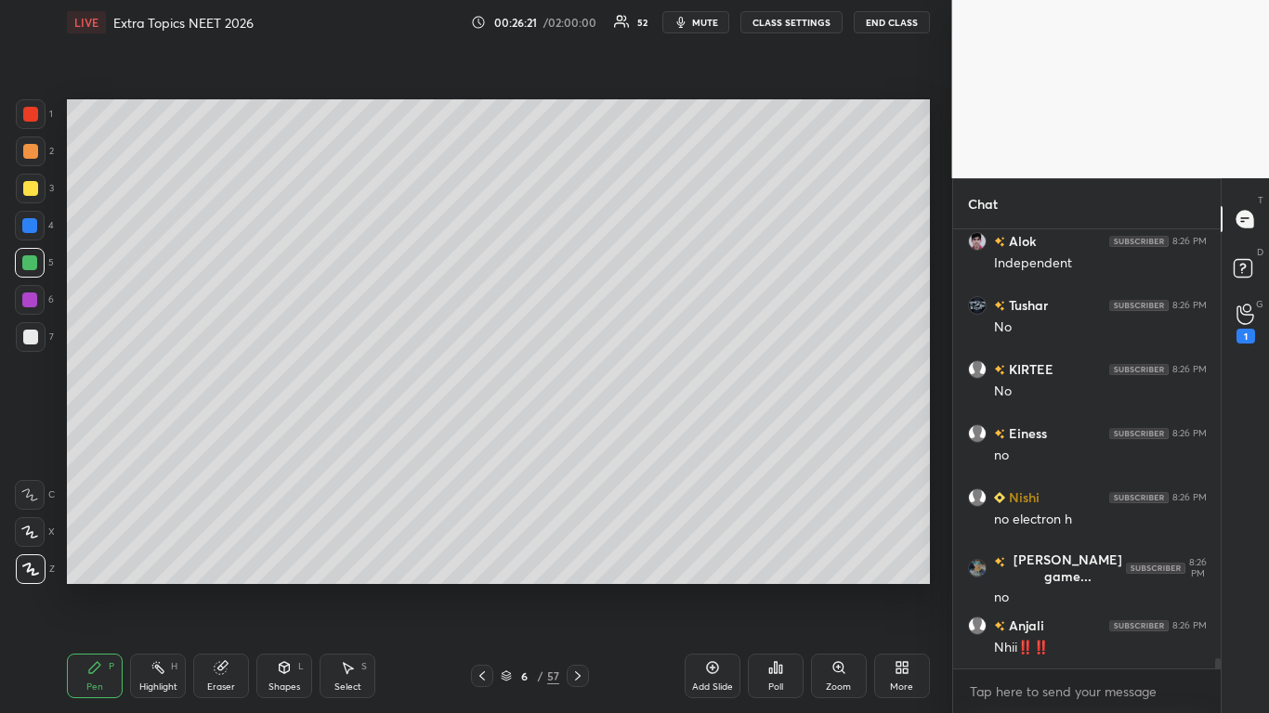
scroll to position [18178, 0]
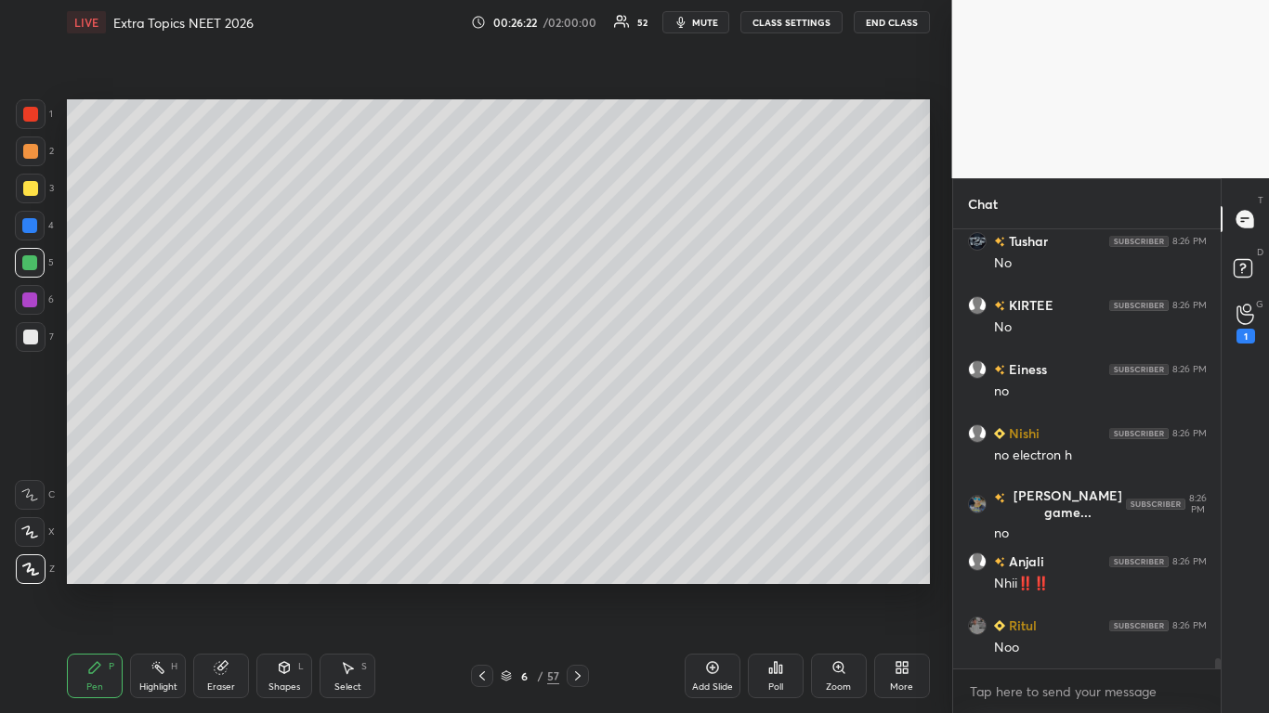
click at [228, 587] on div "Eraser" at bounding box center [221, 676] width 56 height 45
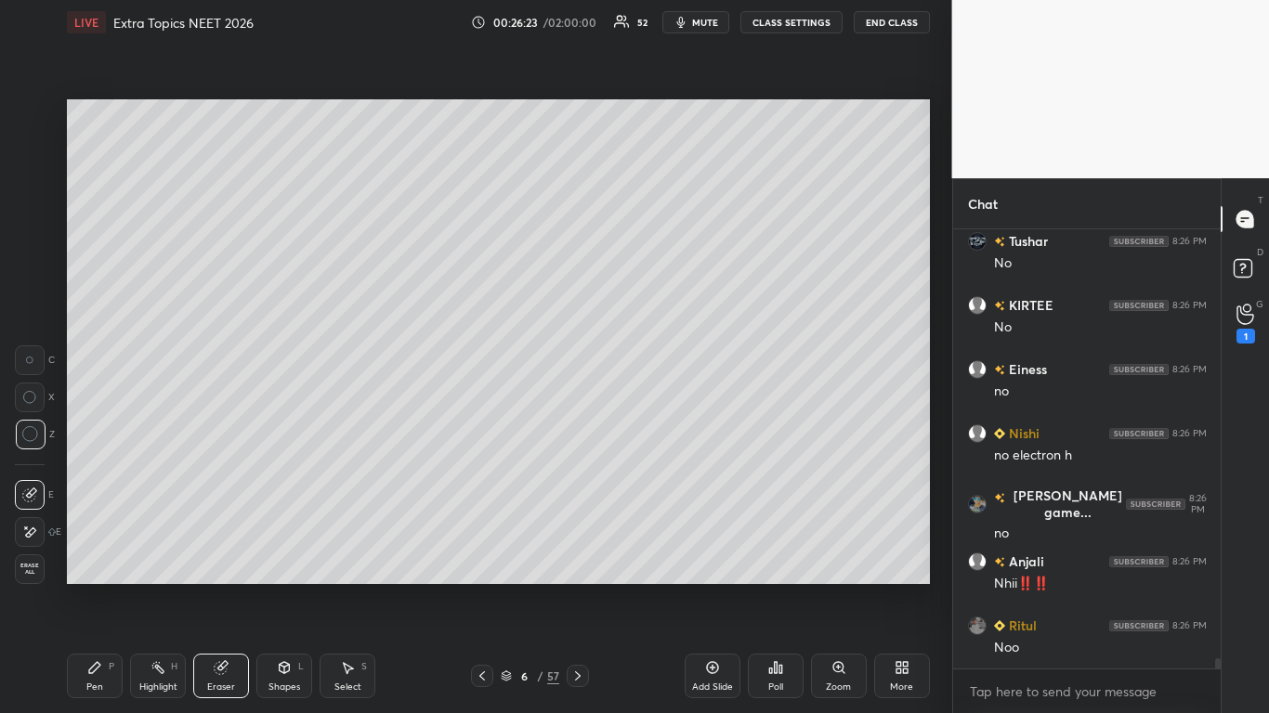
scroll to position [18242, 0]
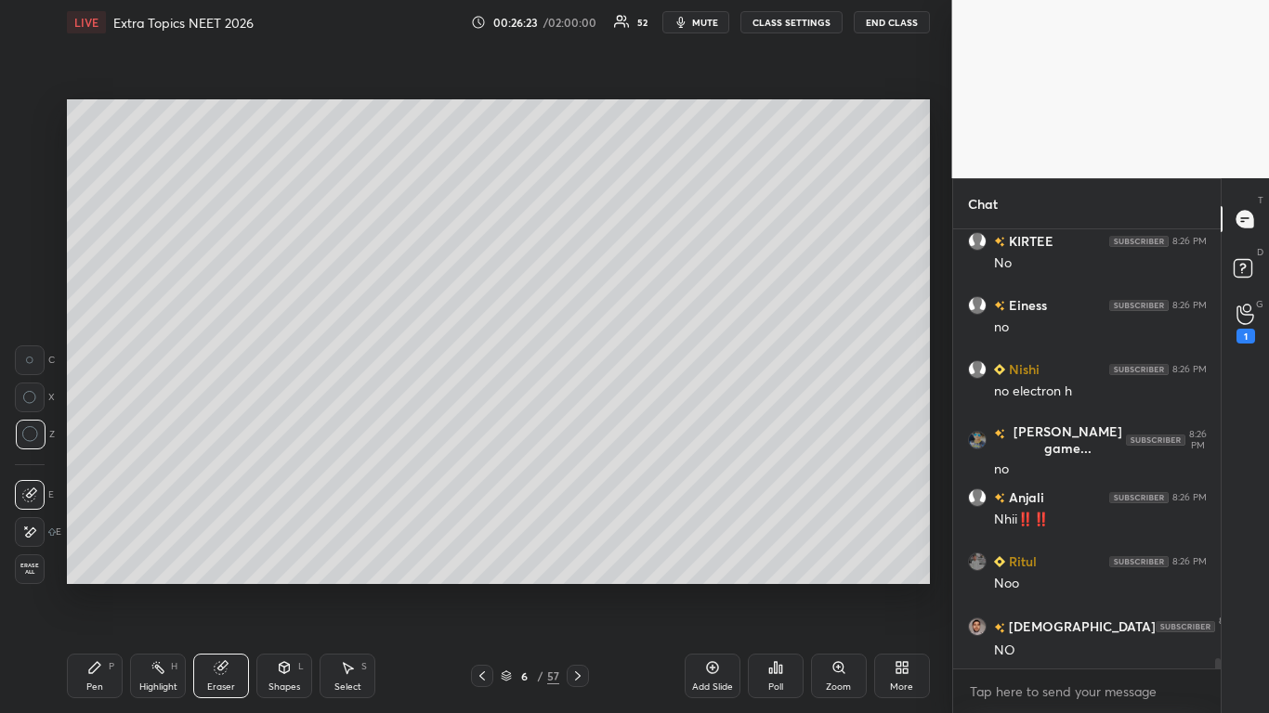
click at [272, 587] on div "Shapes L" at bounding box center [284, 676] width 56 height 45
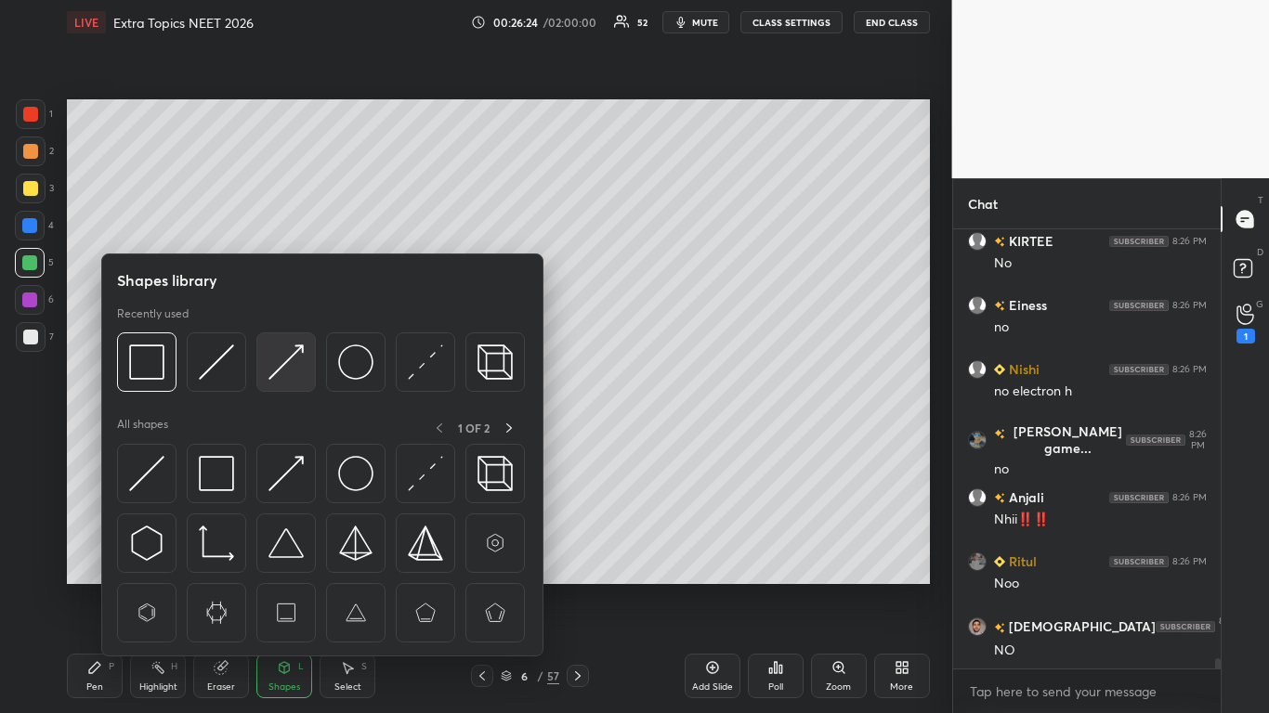
scroll to position [18306, 0]
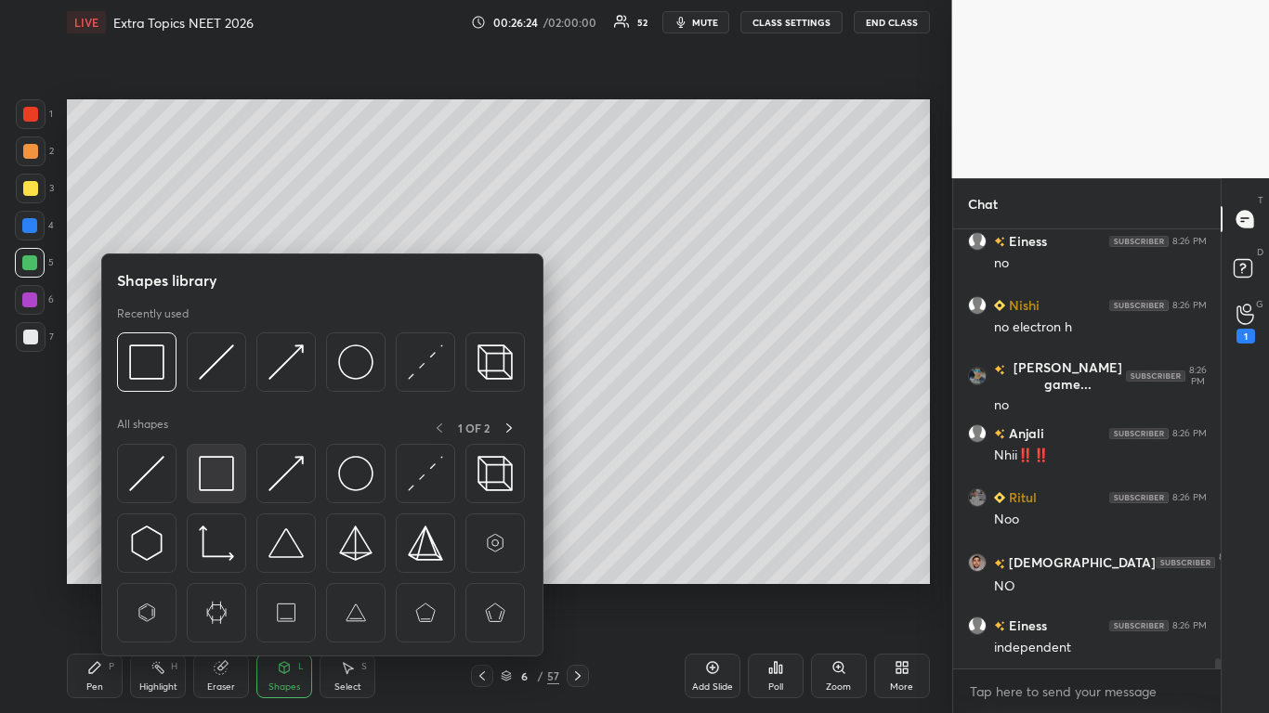
click at [218, 454] on div at bounding box center [216, 473] width 59 height 59
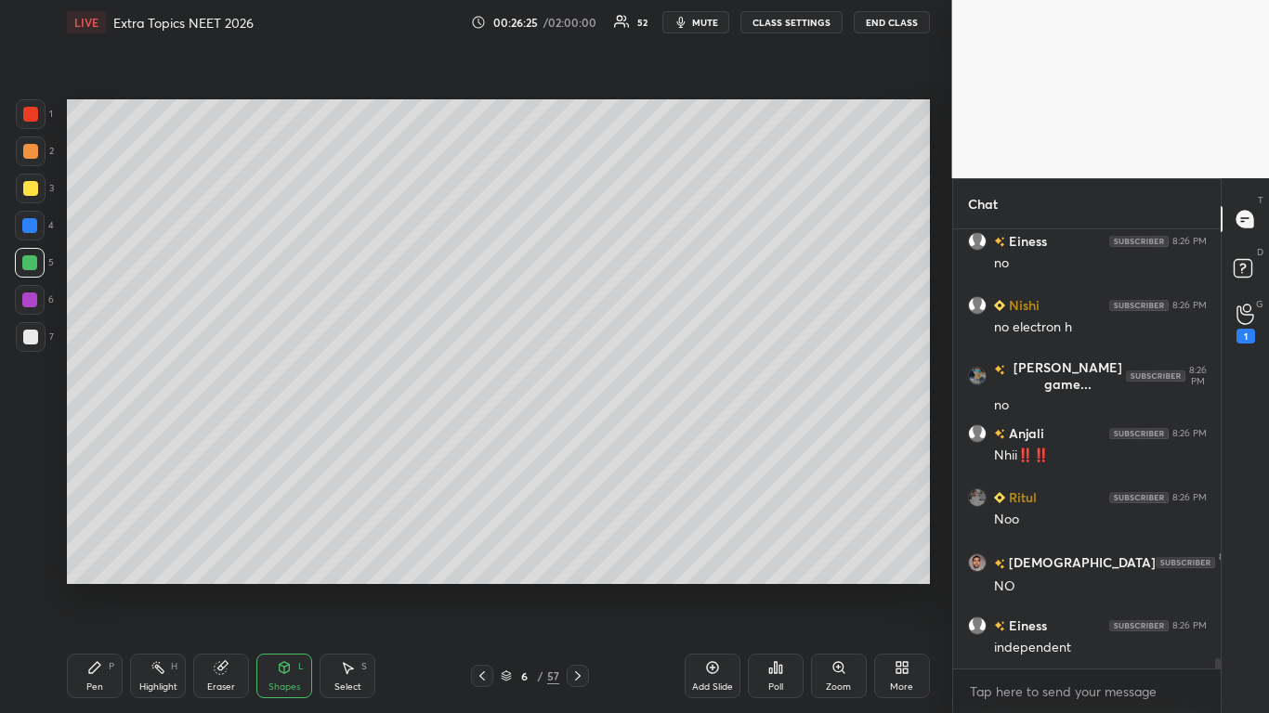
scroll to position [18370, 0]
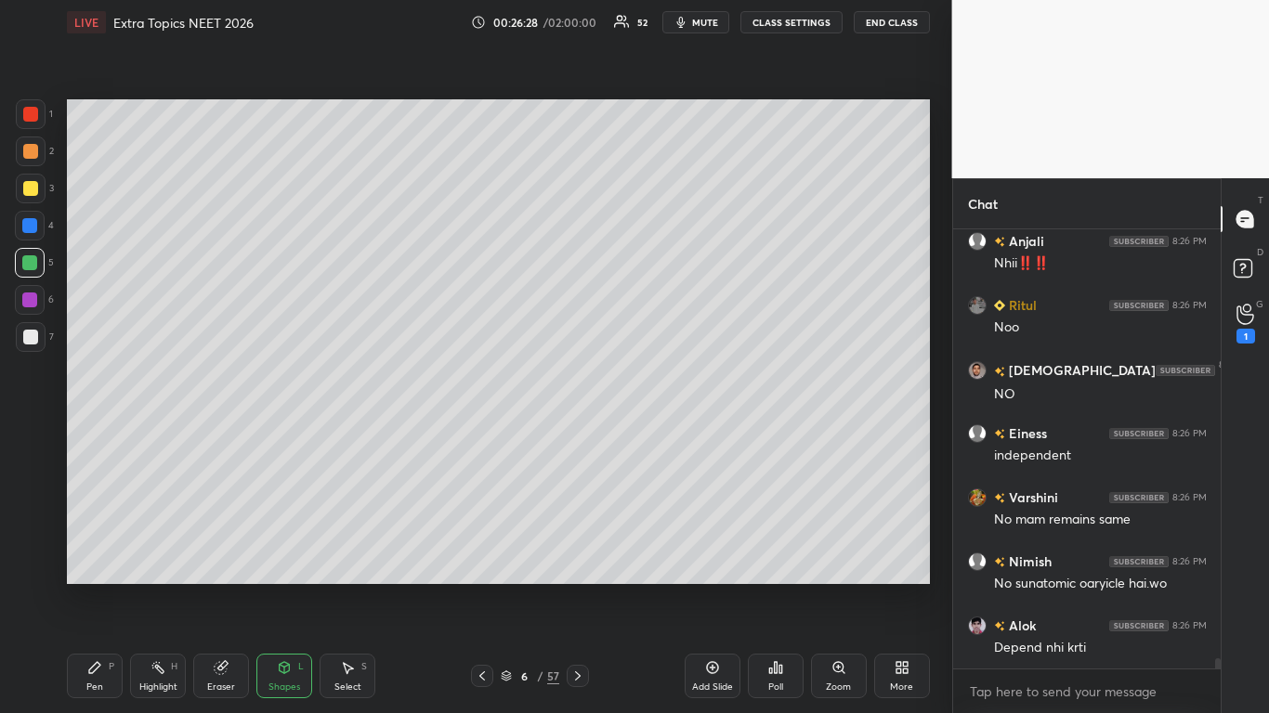
click at [91, 587] on icon at bounding box center [94, 667] width 11 height 11
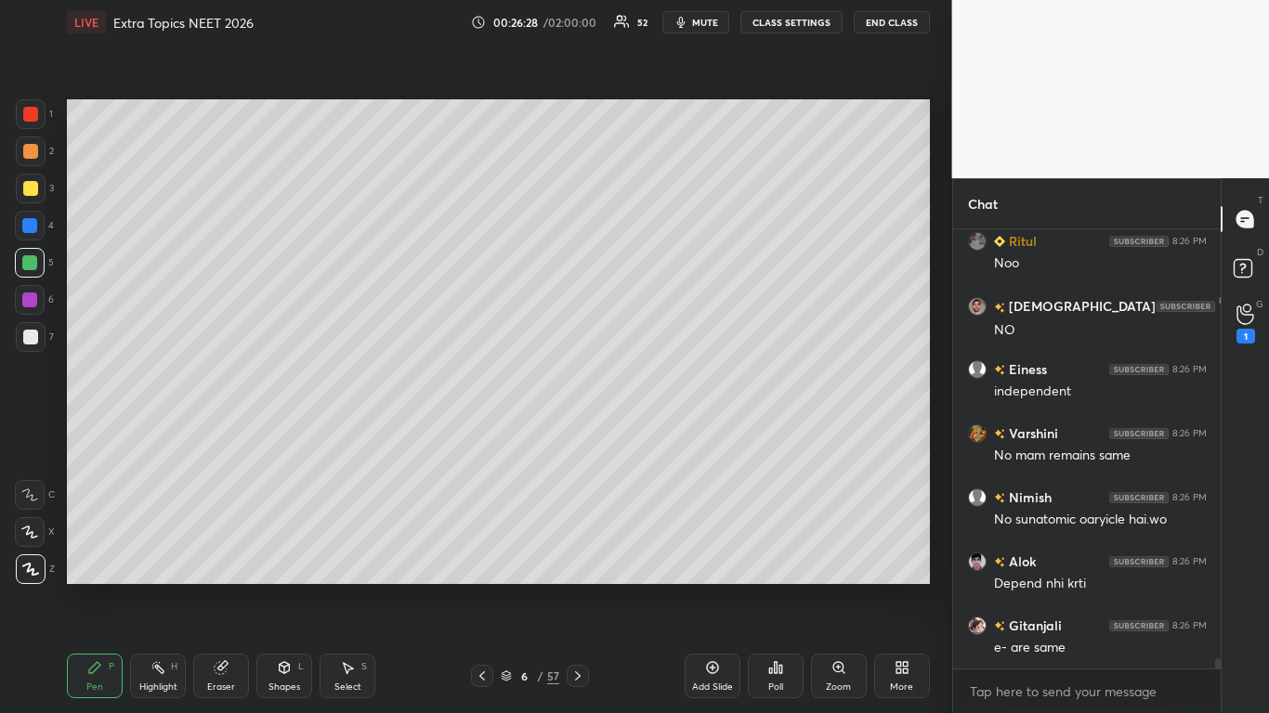
click at [27, 332] on div at bounding box center [30, 337] width 15 height 15
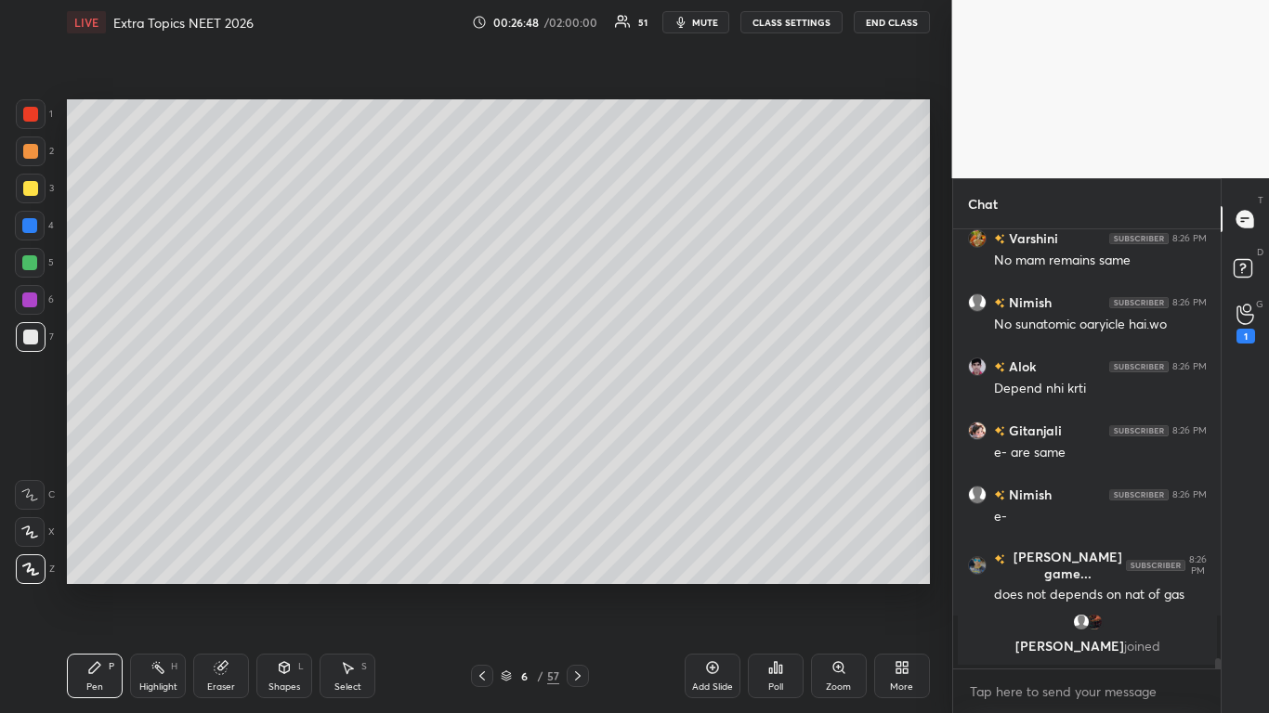
scroll to position [18402, 0]
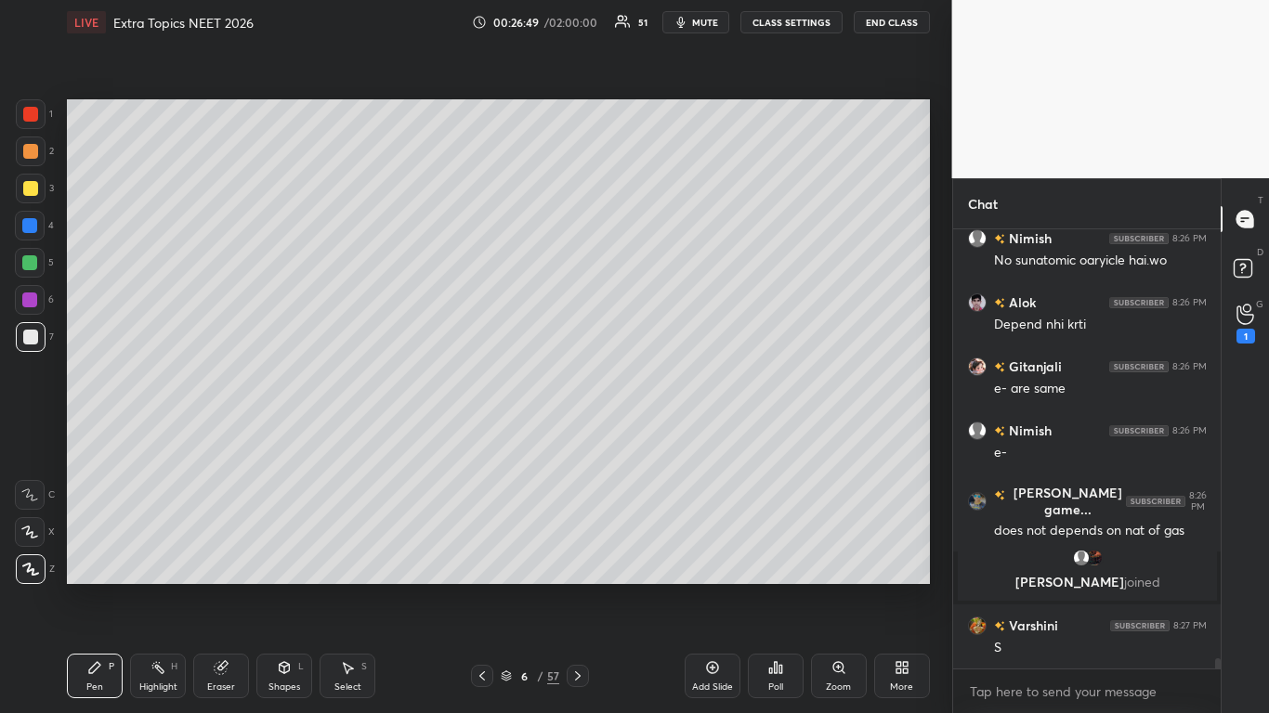
click at [513, 587] on div "6 / 57" at bounding box center [530, 676] width 59 height 17
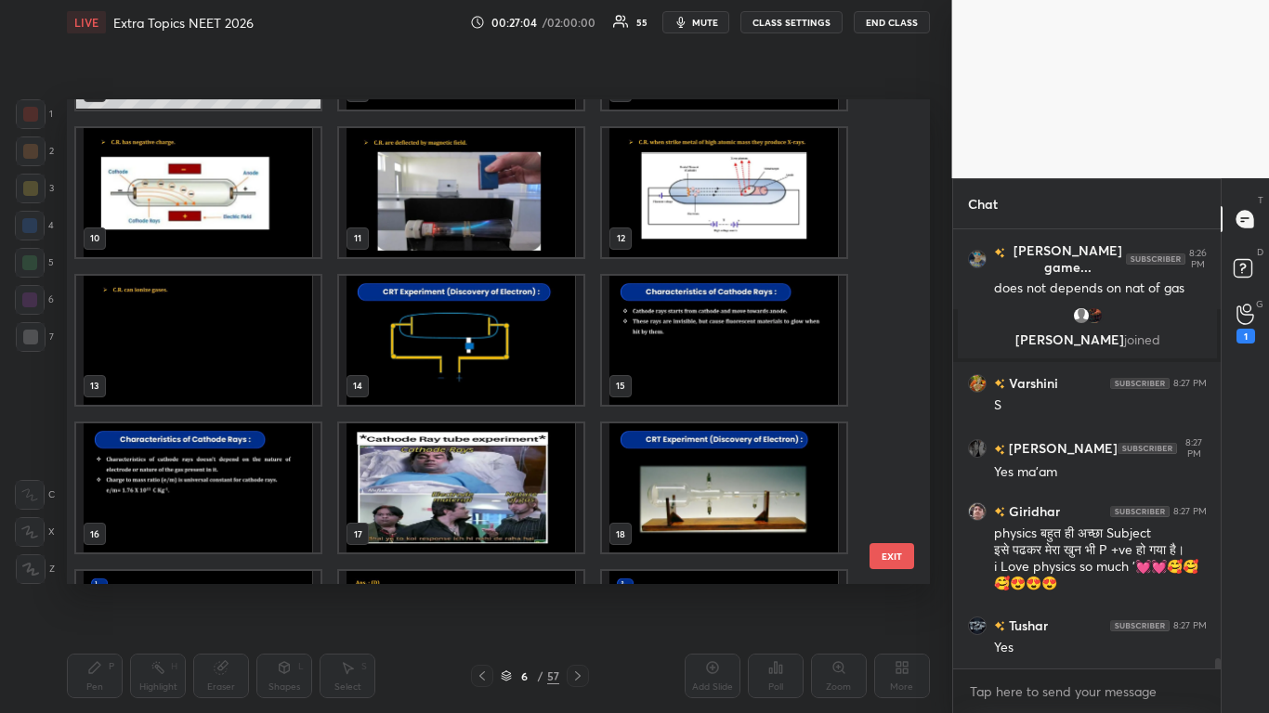
scroll to position [18708, 0]
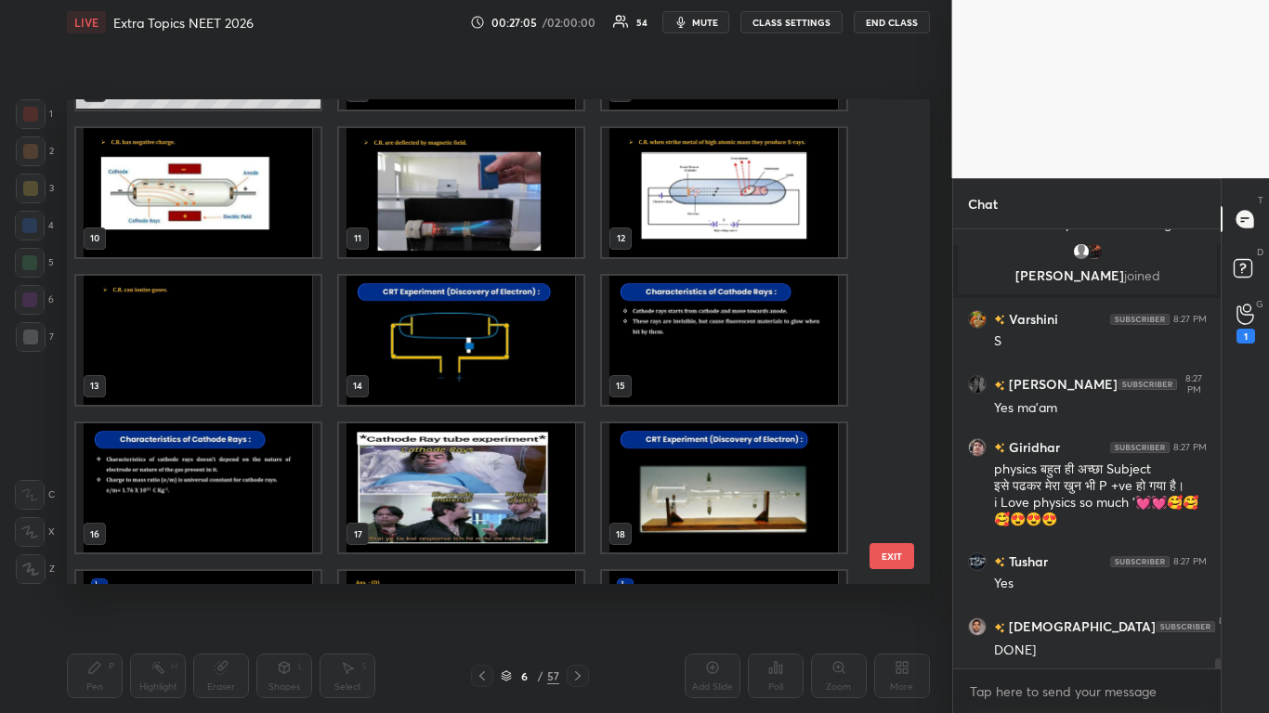
click at [684, 351] on img "grid" at bounding box center [724, 340] width 244 height 129
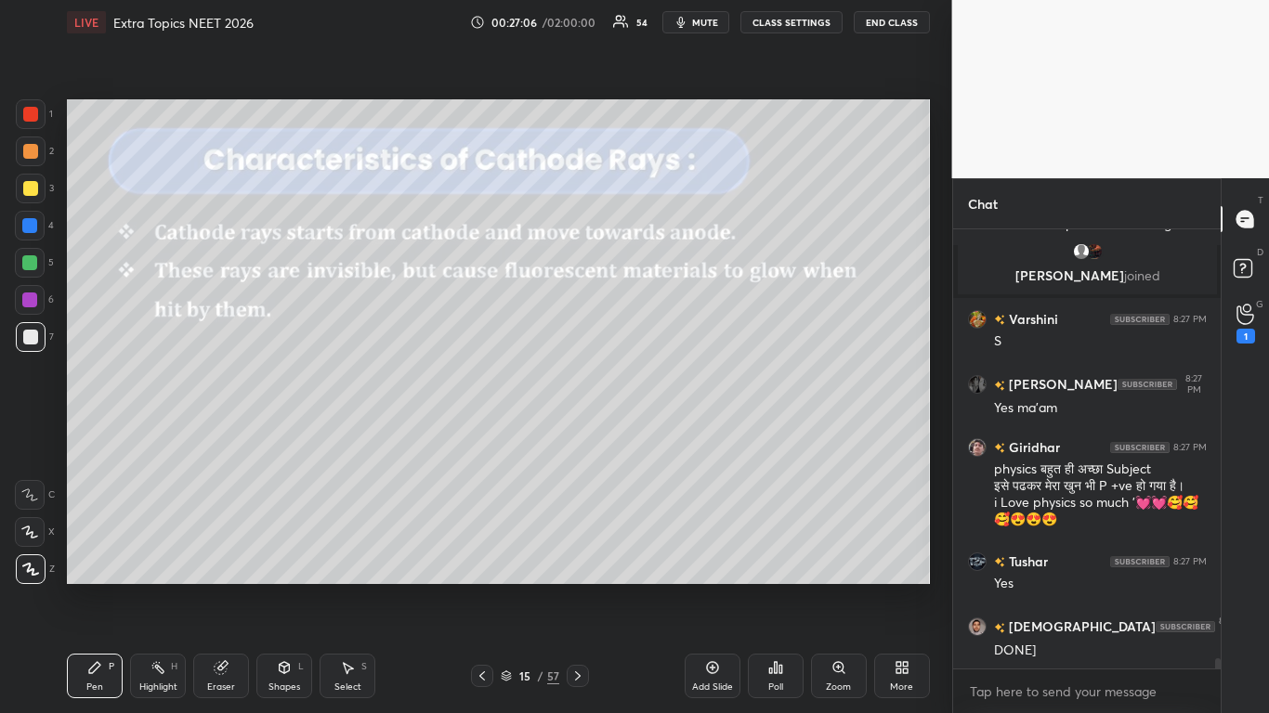
click at [684, 351] on img "grid" at bounding box center [724, 340] width 244 height 129
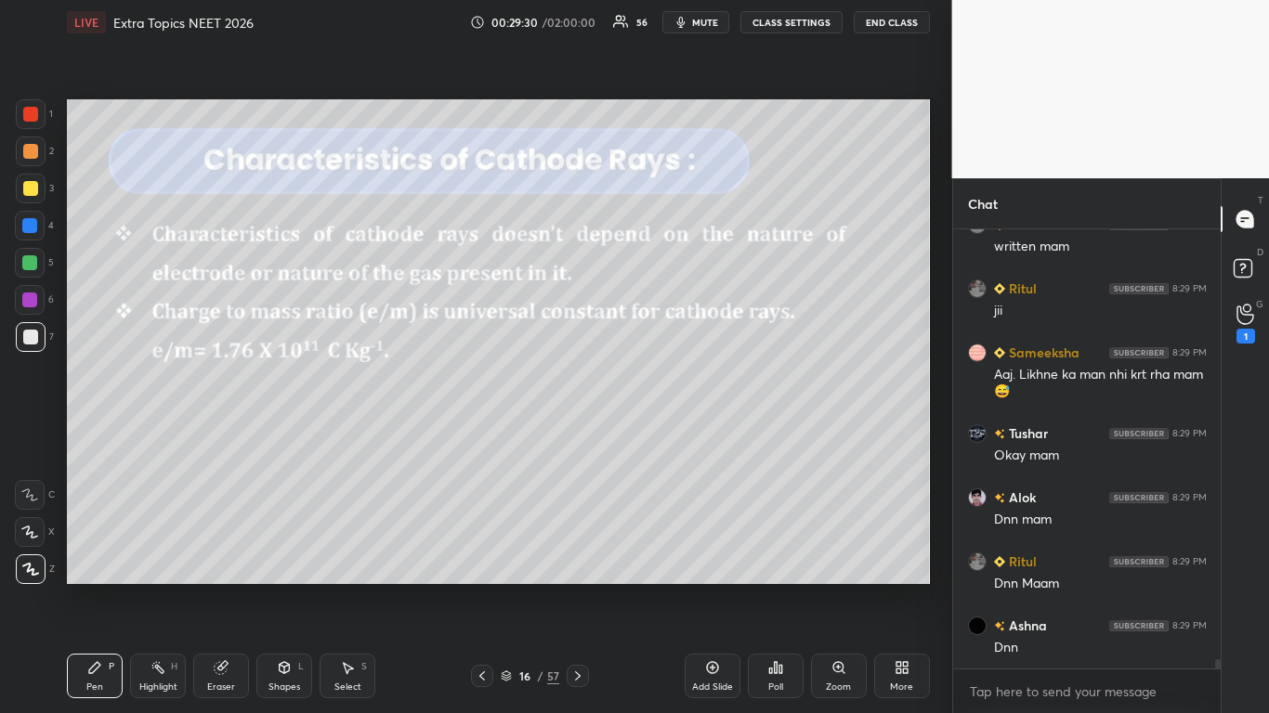
scroll to position [21115, 0]
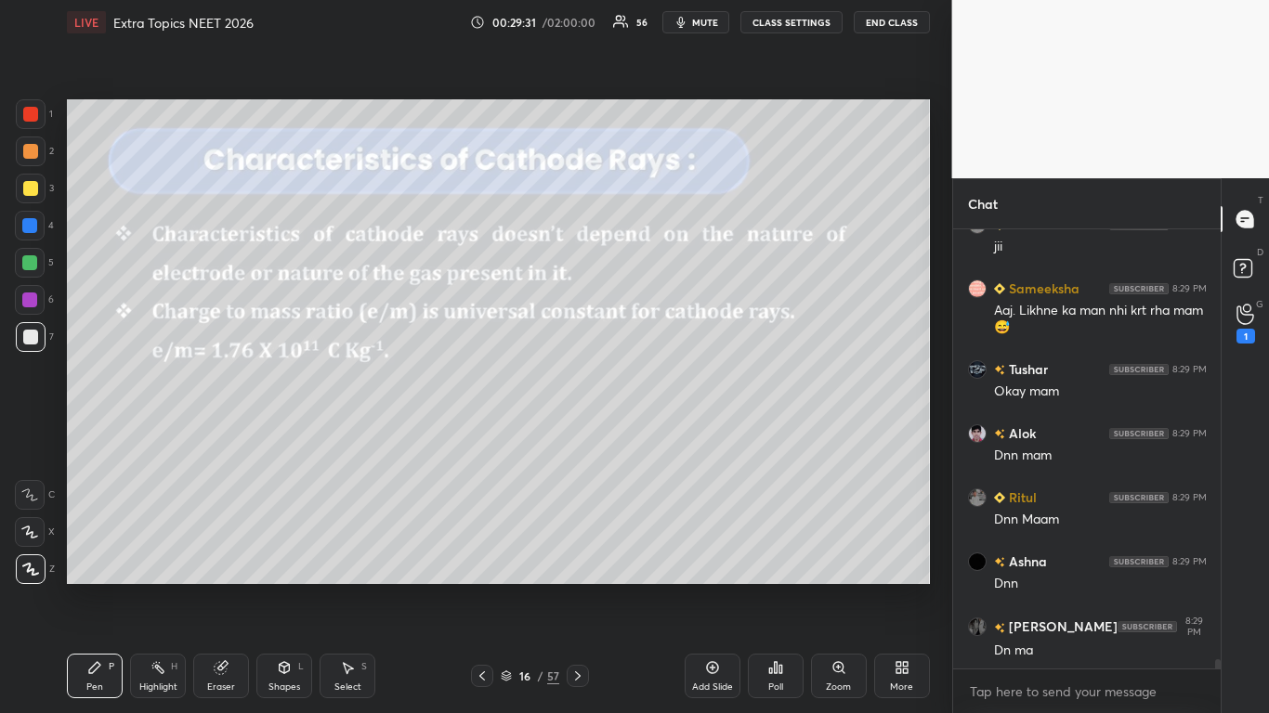
click at [812, 22] on button "CLASS SETTINGS" at bounding box center [791, 22] width 102 height 22
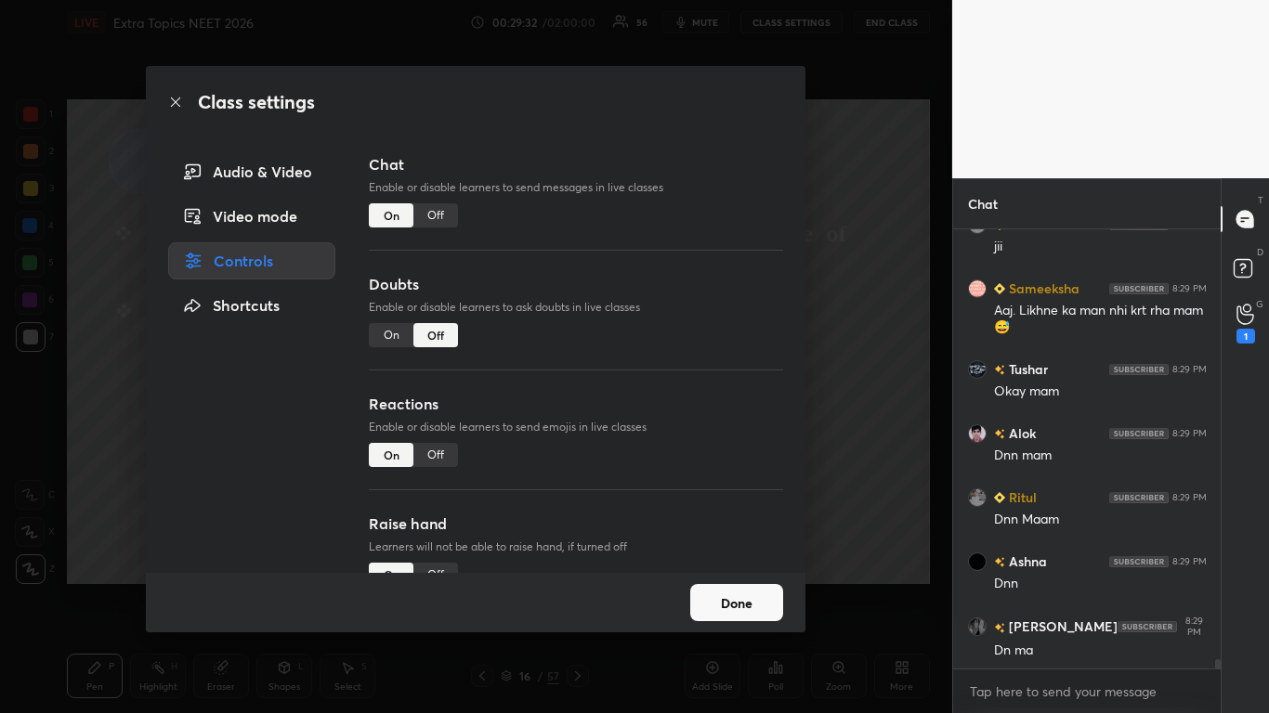
click at [425, 209] on div "Off" at bounding box center [435, 215] width 45 height 24
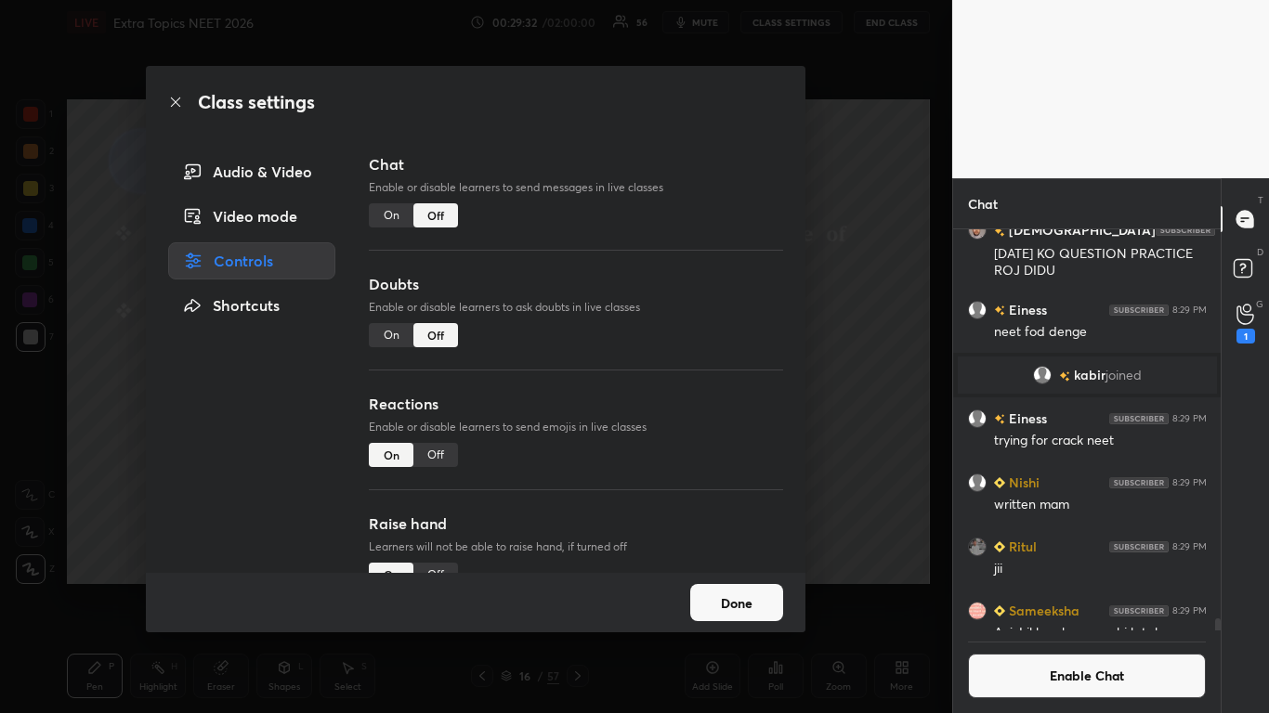
click at [722, 587] on button "Done" at bounding box center [736, 602] width 93 height 37
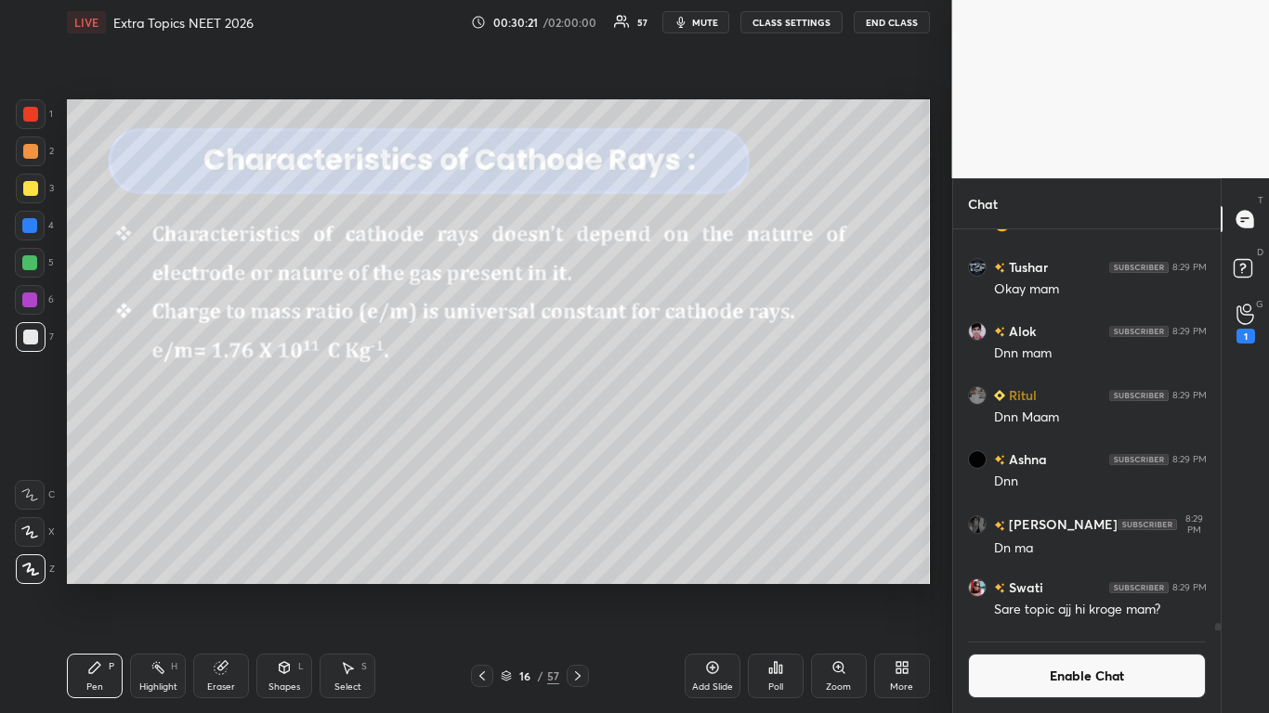
scroll to position [21060, 0]
click at [212, 587] on div "Eraser" at bounding box center [221, 676] width 56 height 45
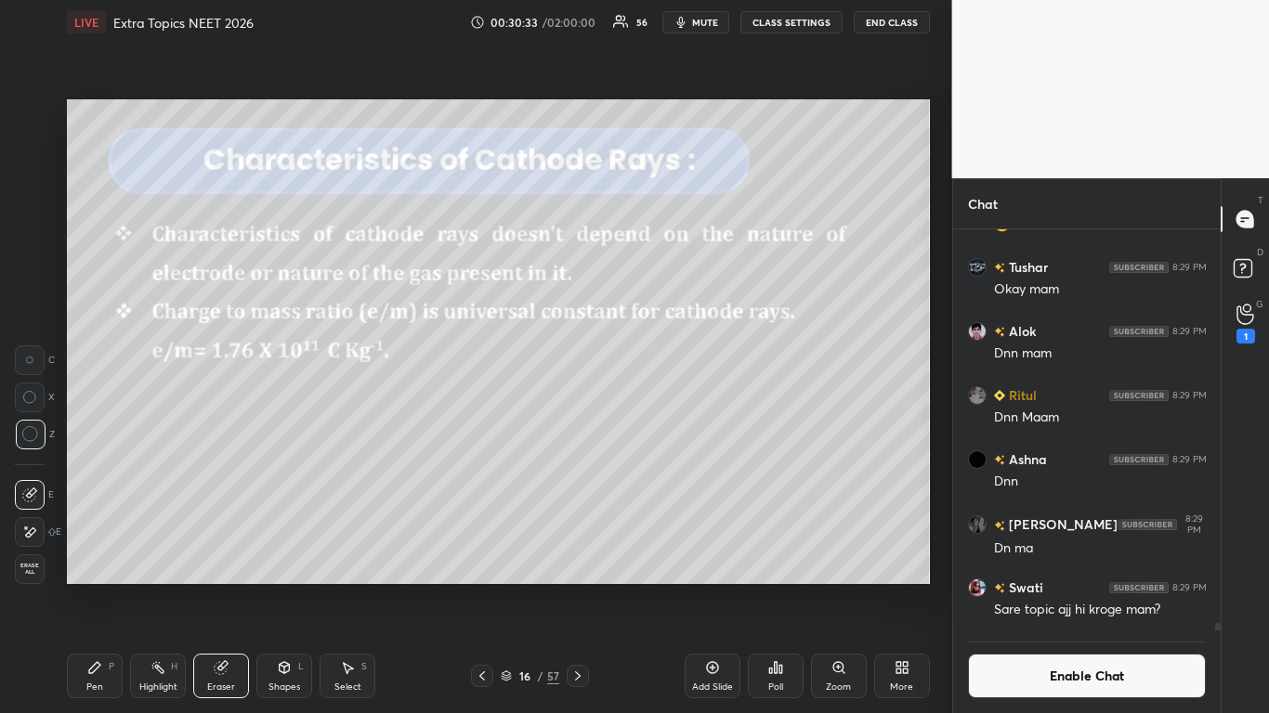
click at [1039, 587] on button "Enable Chat" at bounding box center [1087, 676] width 239 height 45
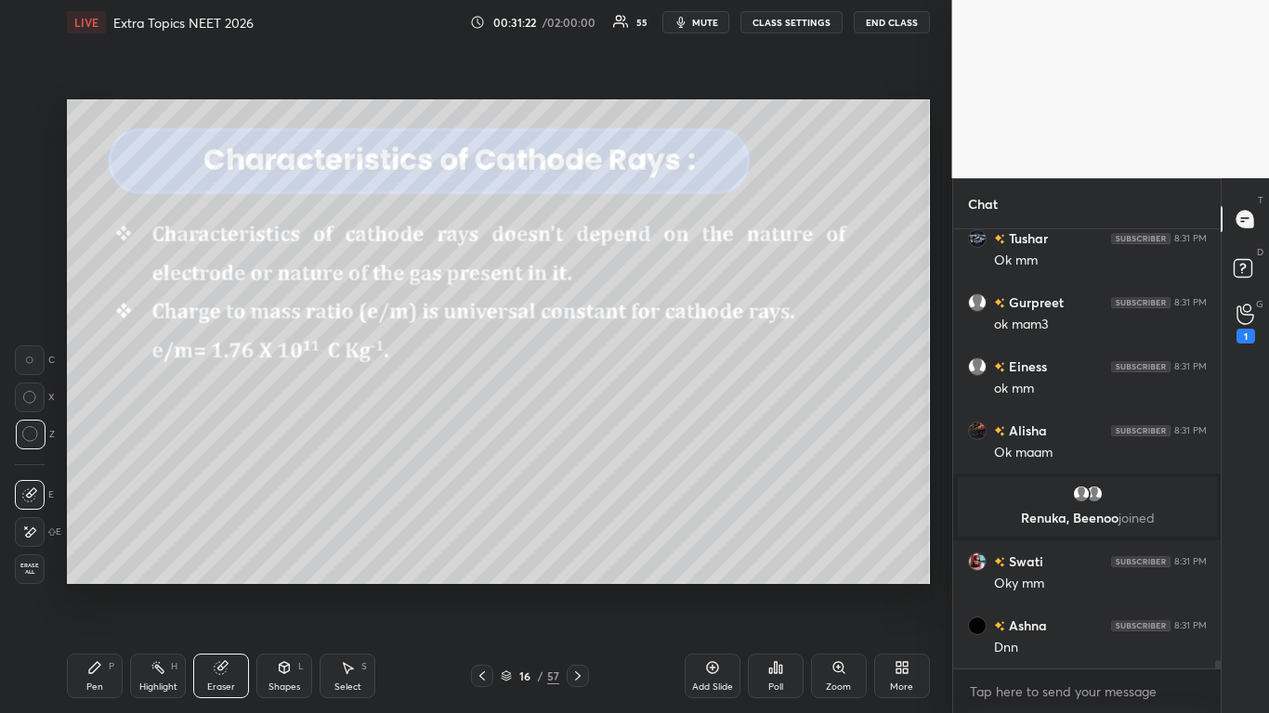
scroll to position [21599, 0]
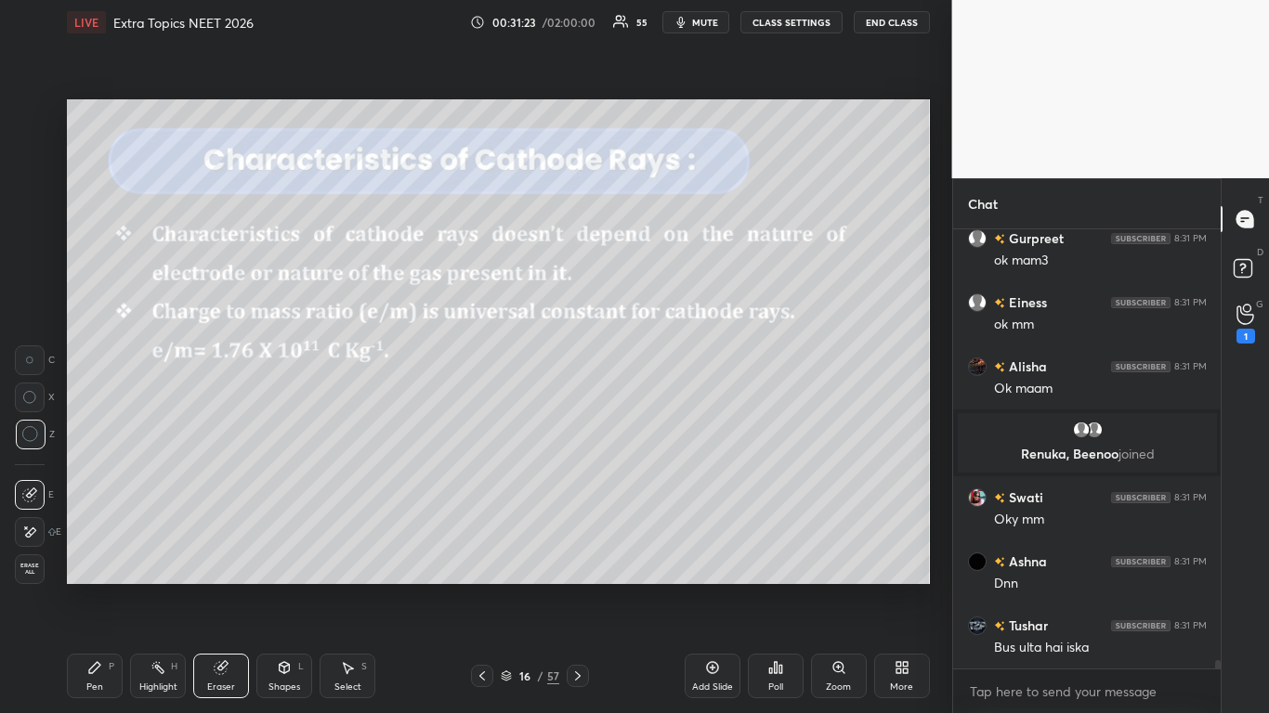
click at [104, 587] on div "Pen P" at bounding box center [95, 676] width 56 height 45
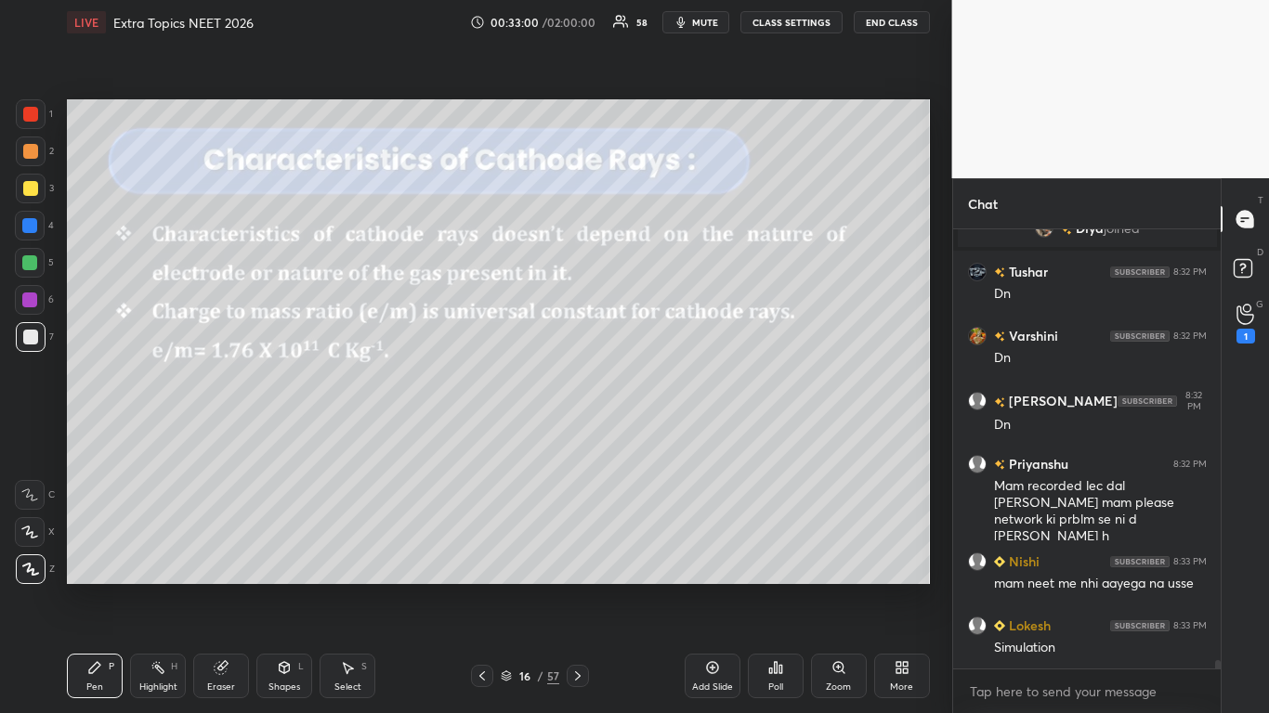
scroll to position [22862, 0]
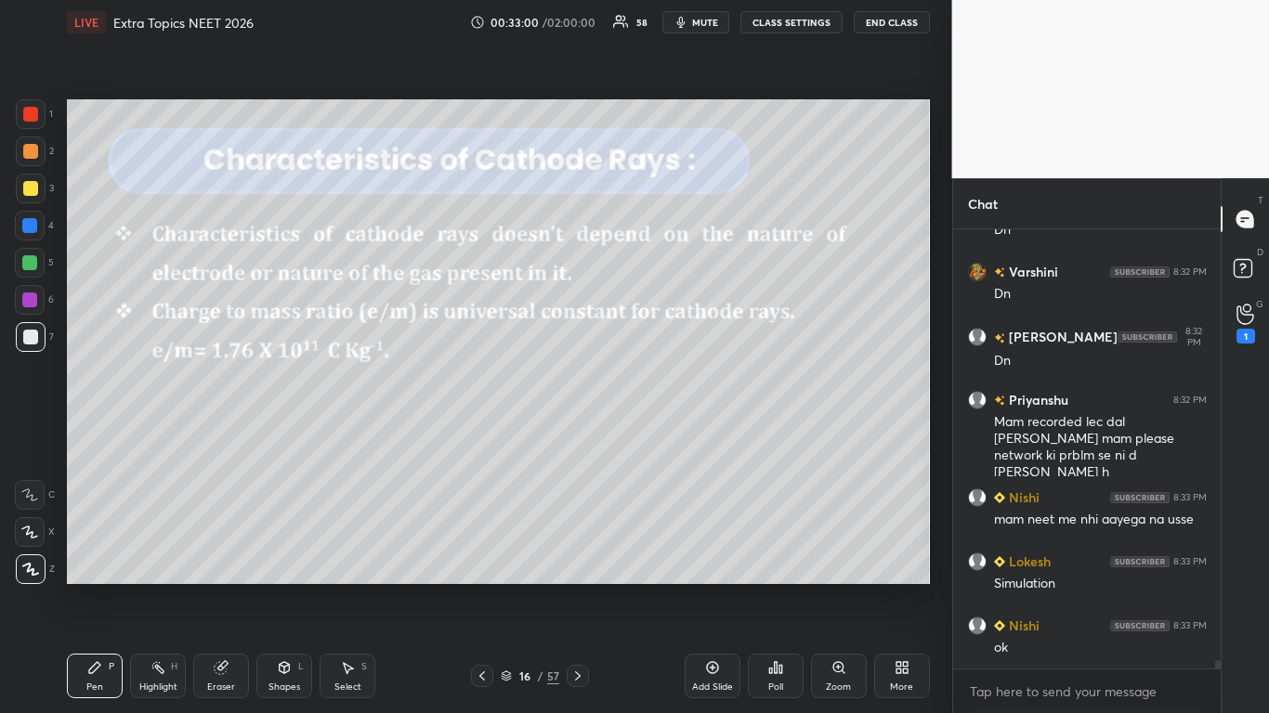
click at [574, 587] on div at bounding box center [578, 676] width 22 height 22
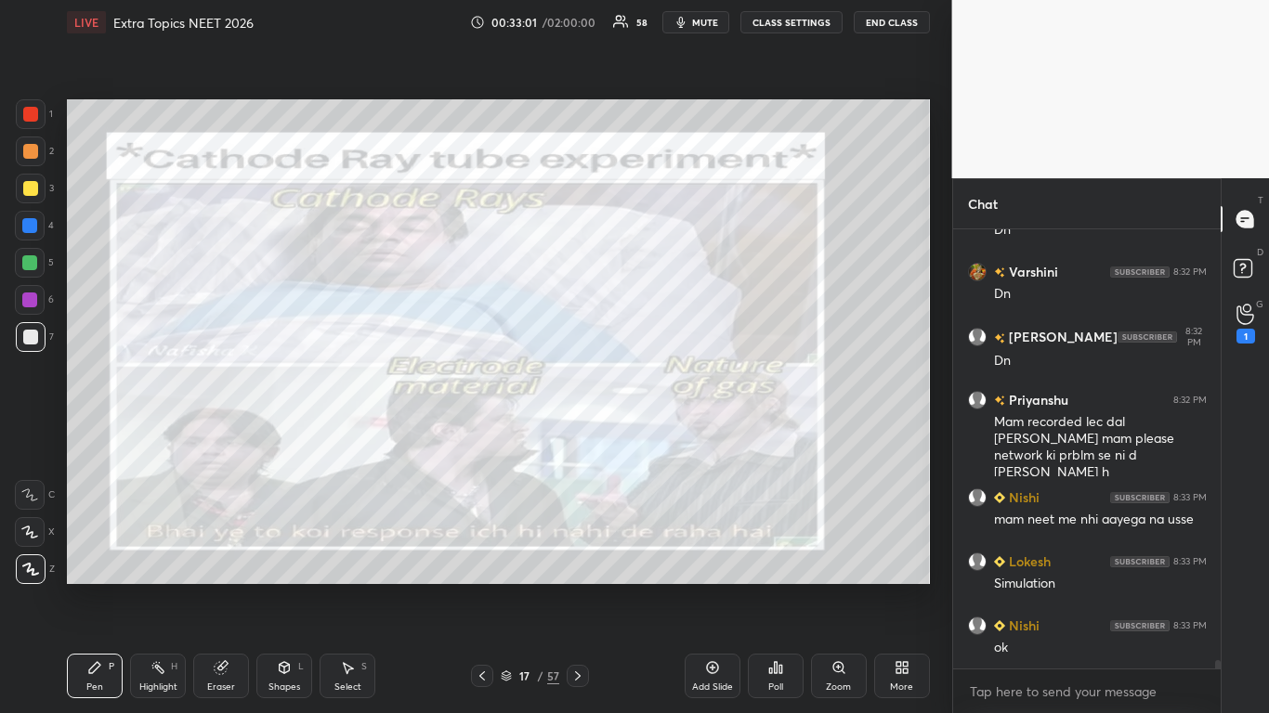
scroll to position [22907, 0]
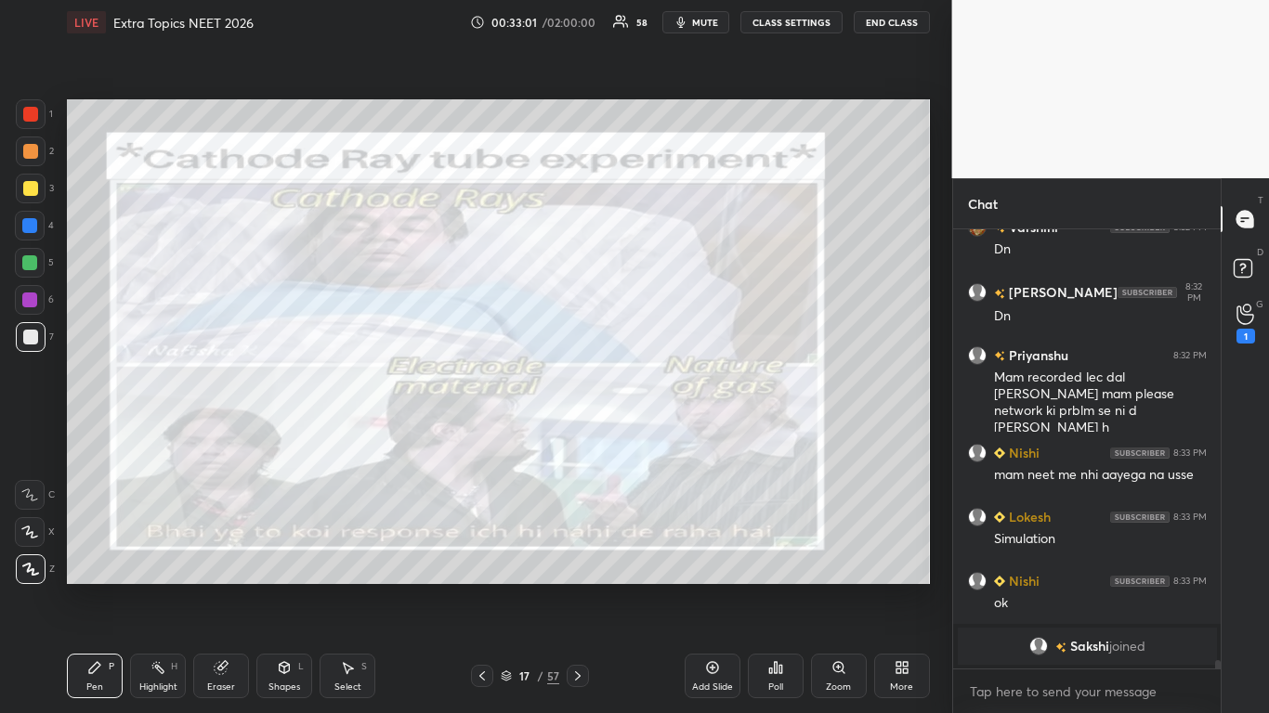
click at [490, 587] on div at bounding box center [482, 676] width 22 height 22
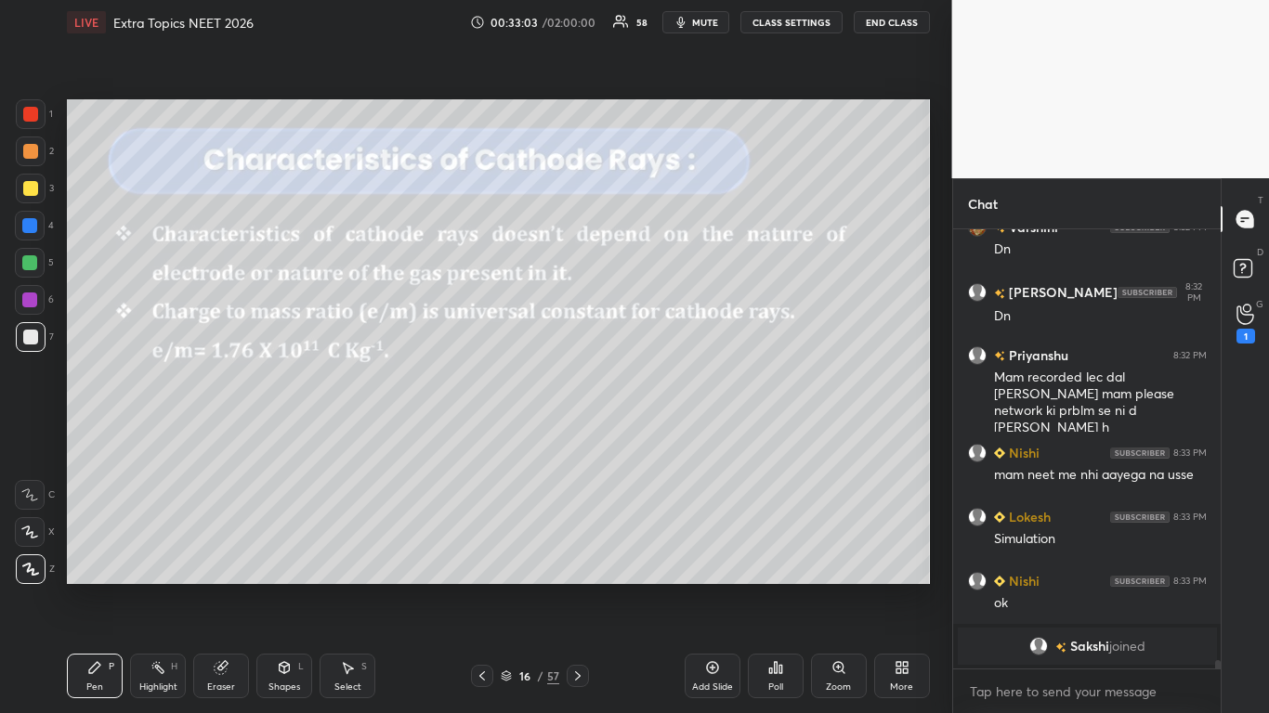
click at [576, 587] on icon at bounding box center [577, 676] width 15 height 15
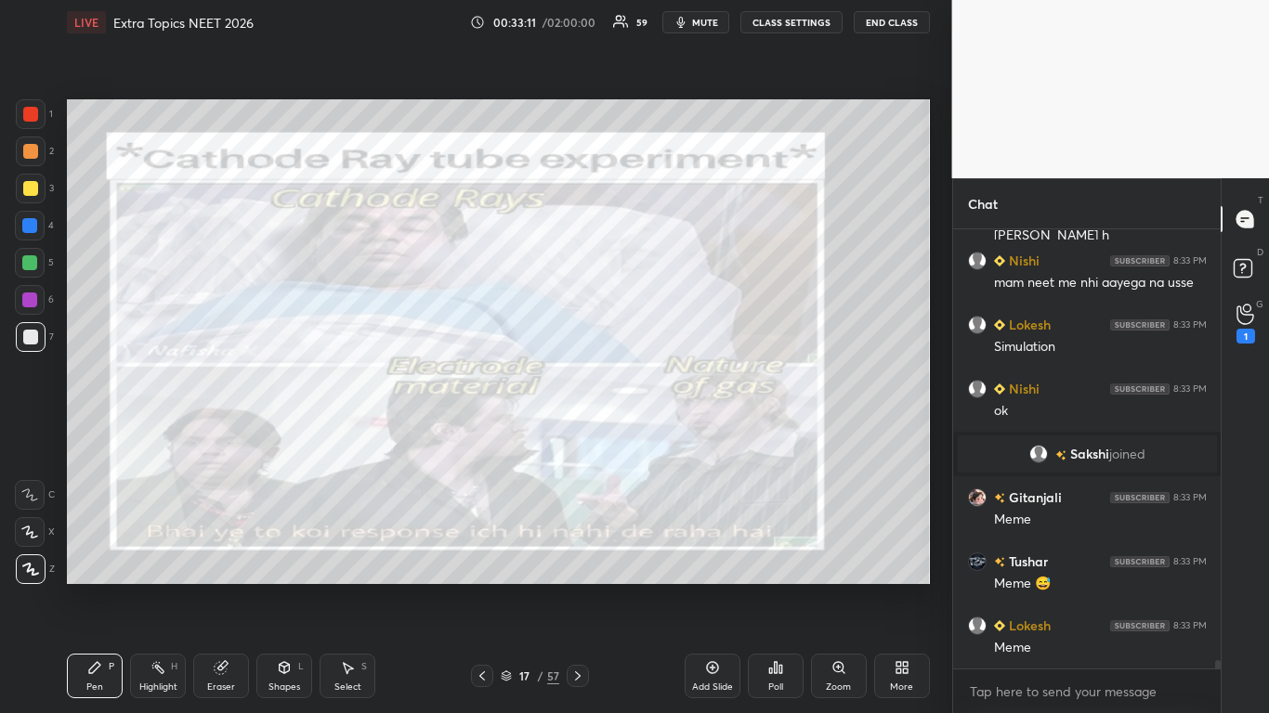
scroll to position [23010, 0]
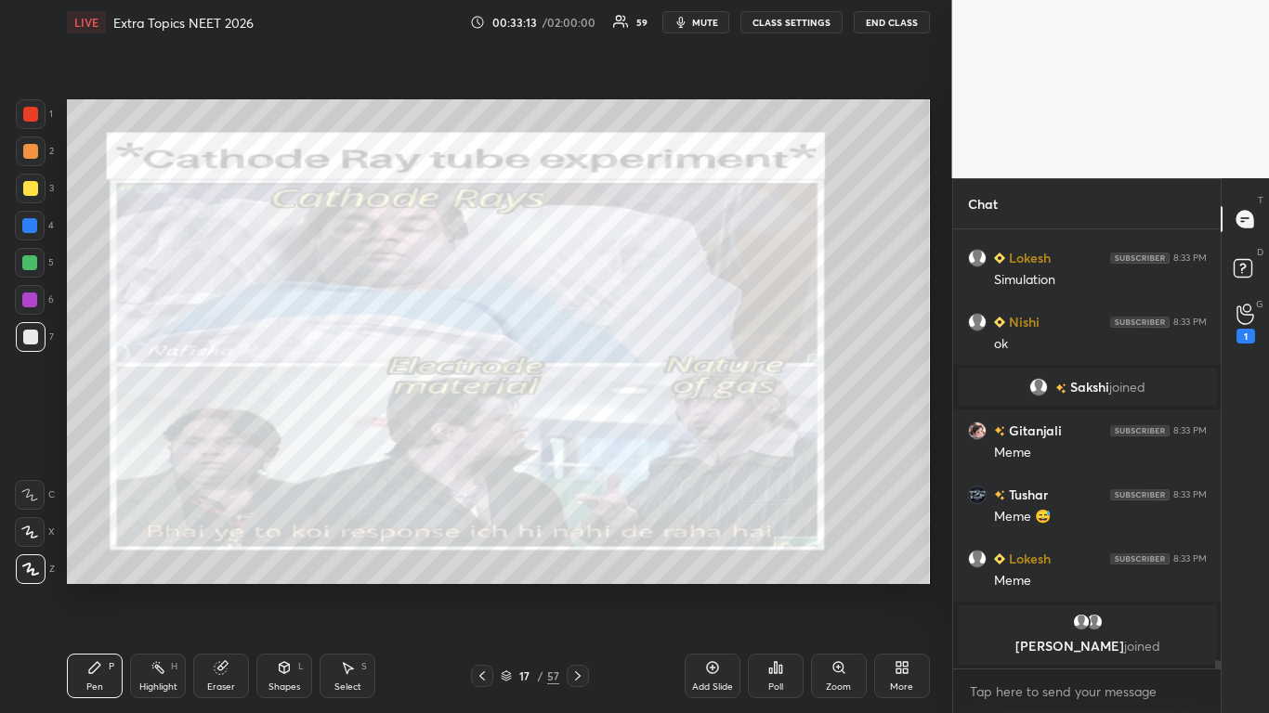
click at [33, 193] on div at bounding box center [30, 188] width 15 height 15
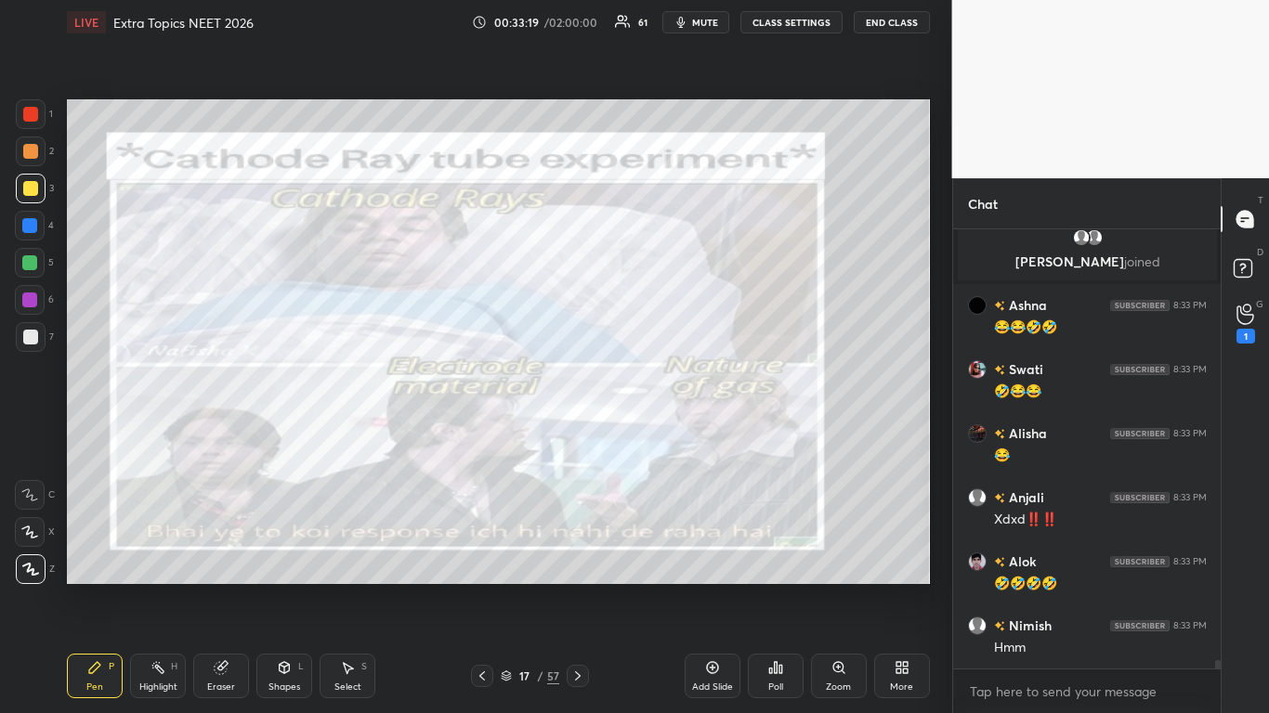
scroll to position [23489, 0]
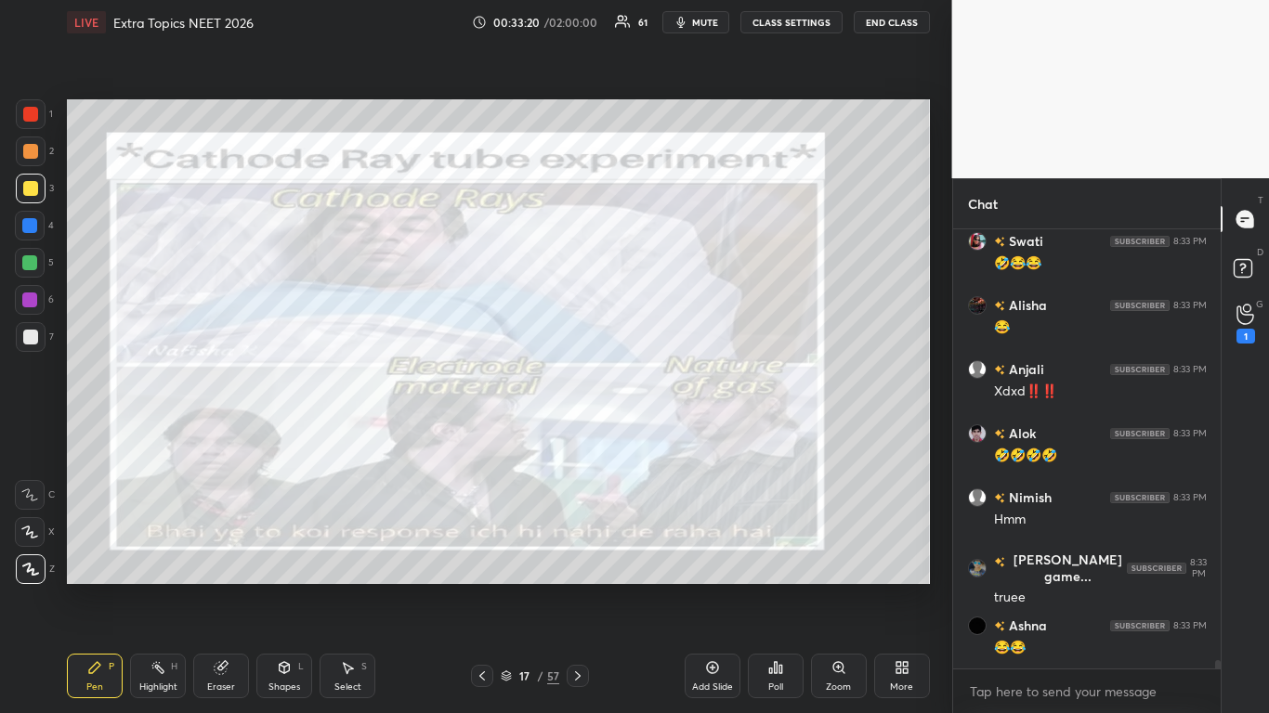
click at [512, 587] on icon at bounding box center [506, 676] width 11 height 11
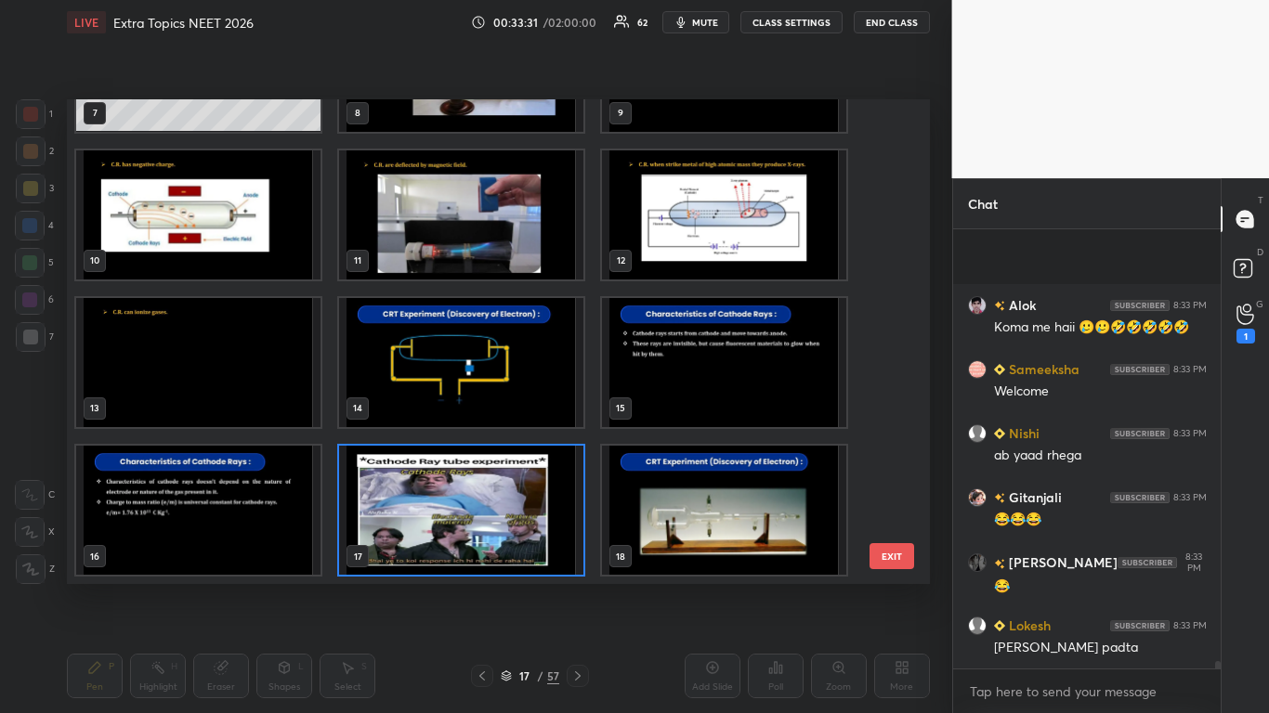
scroll to position [24228, 0]
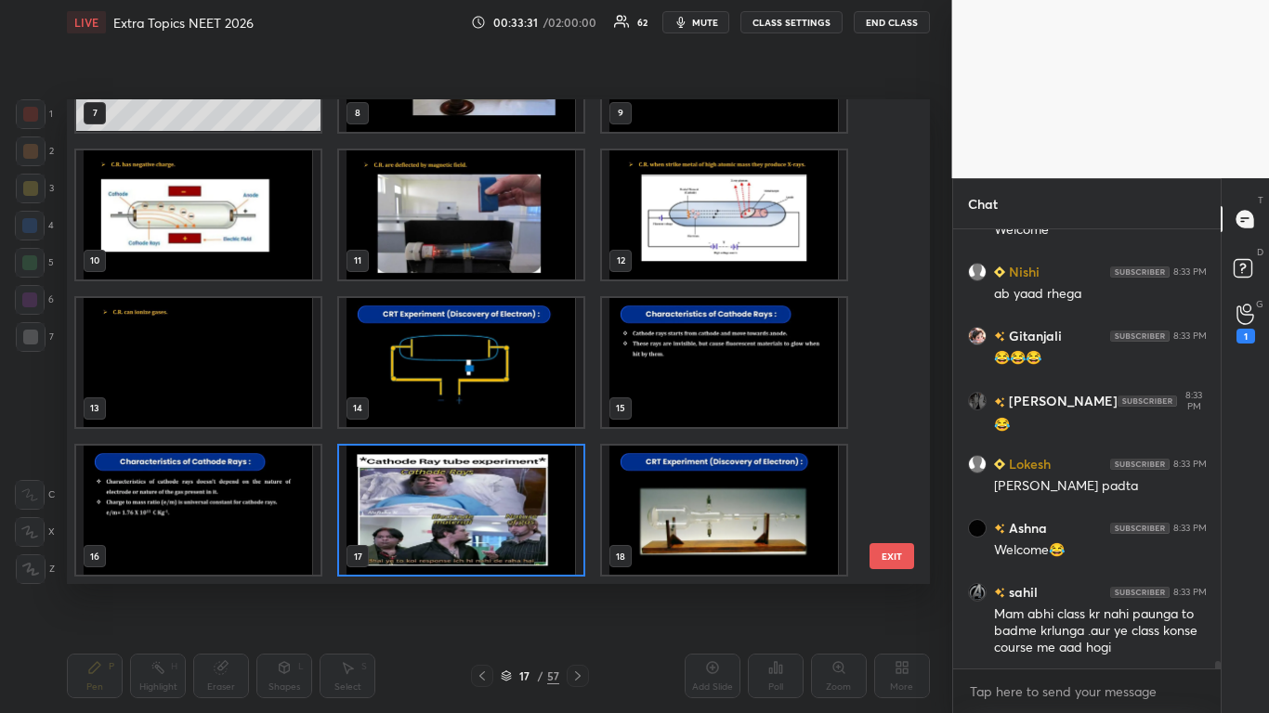
click at [744, 529] on img "grid" at bounding box center [724, 510] width 244 height 129
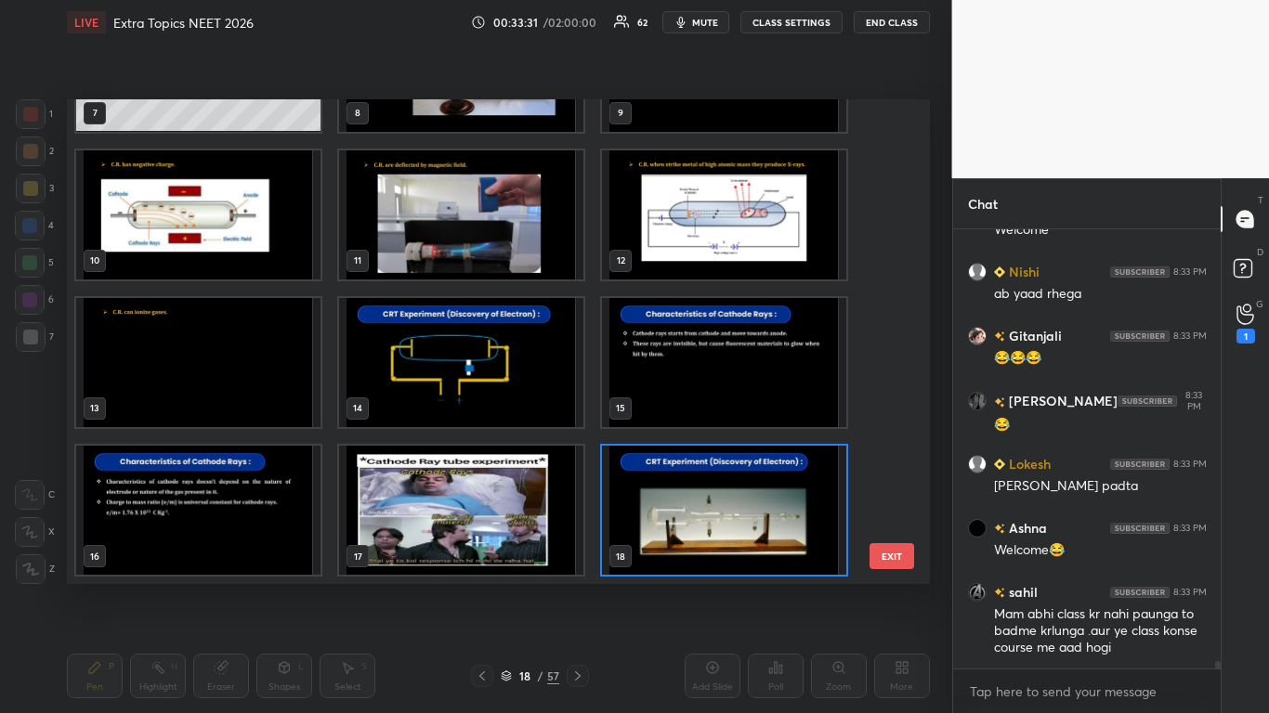
click at [744, 529] on img "grid" at bounding box center [724, 510] width 244 height 129
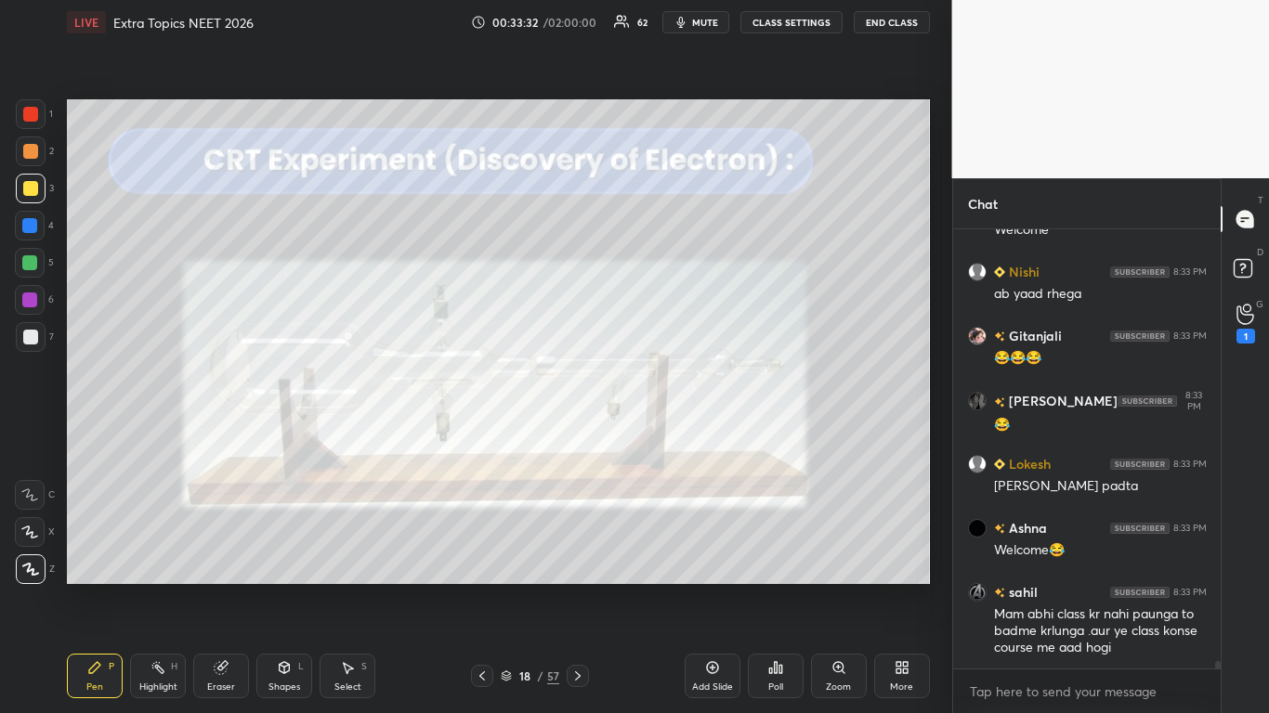
scroll to position [24292, 0]
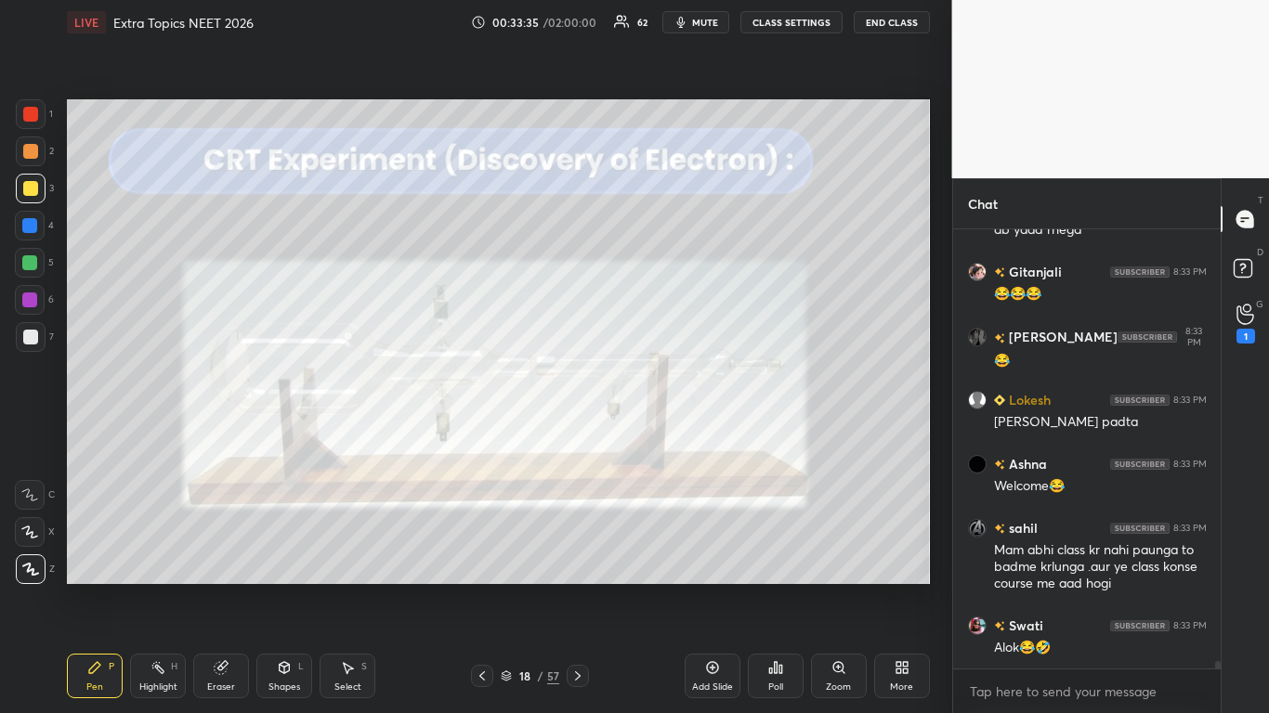
click at [793, 20] on button "CLASS SETTINGS" at bounding box center [791, 22] width 102 height 22
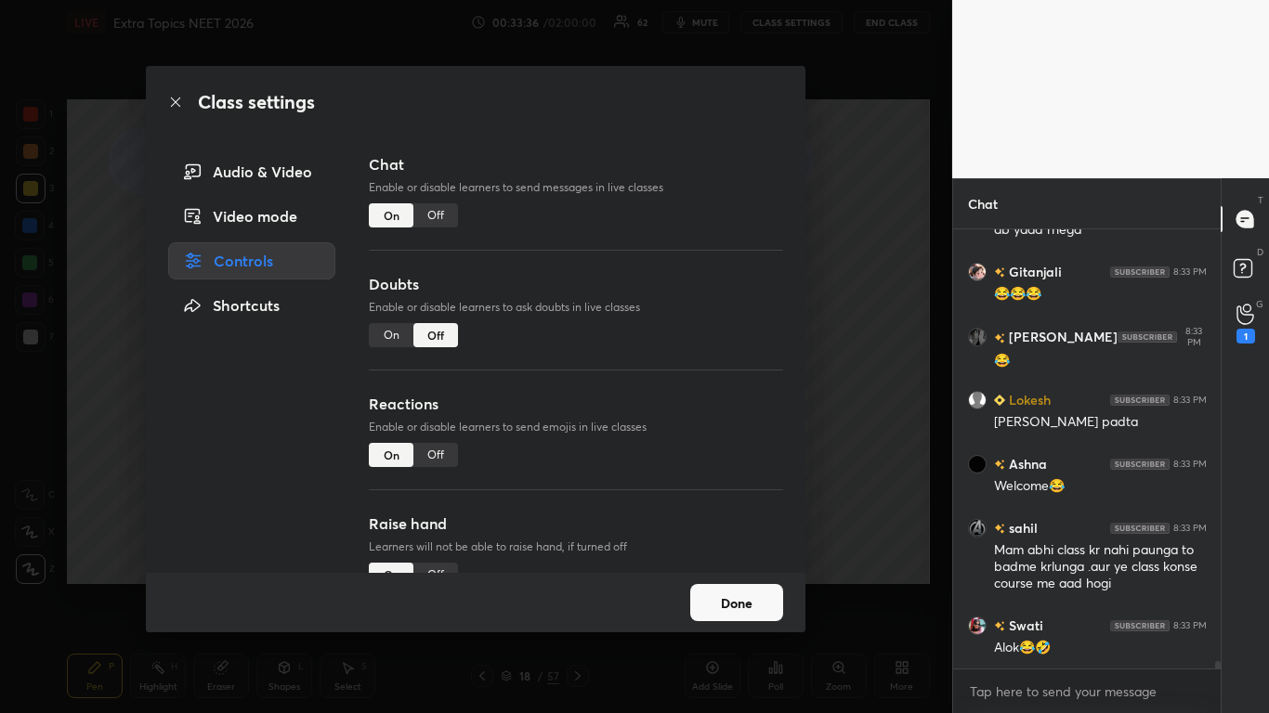
click at [442, 216] on div "Off" at bounding box center [435, 215] width 45 height 24
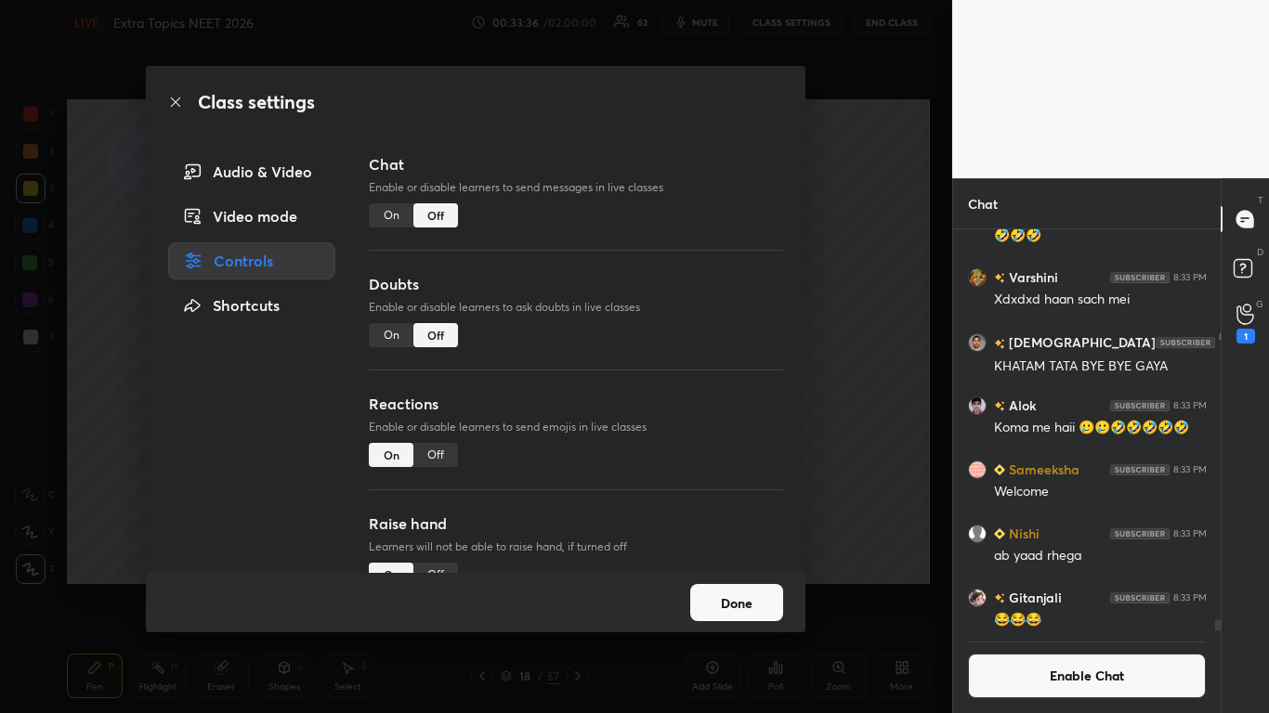
click at [725, 587] on button "Done" at bounding box center [736, 602] width 93 height 37
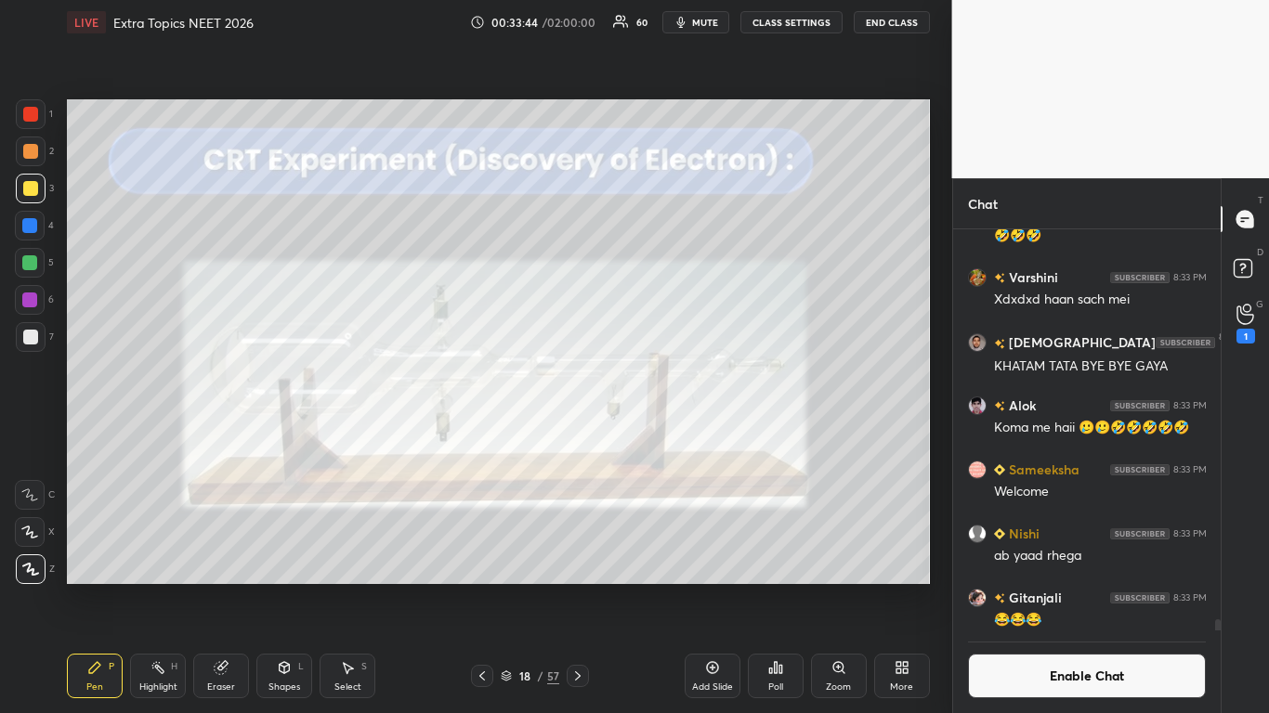
scroll to position [358, 262]
click at [1029, 587] on button "Enable Chat" at bounding box center [1087, 676] width 239 height 45
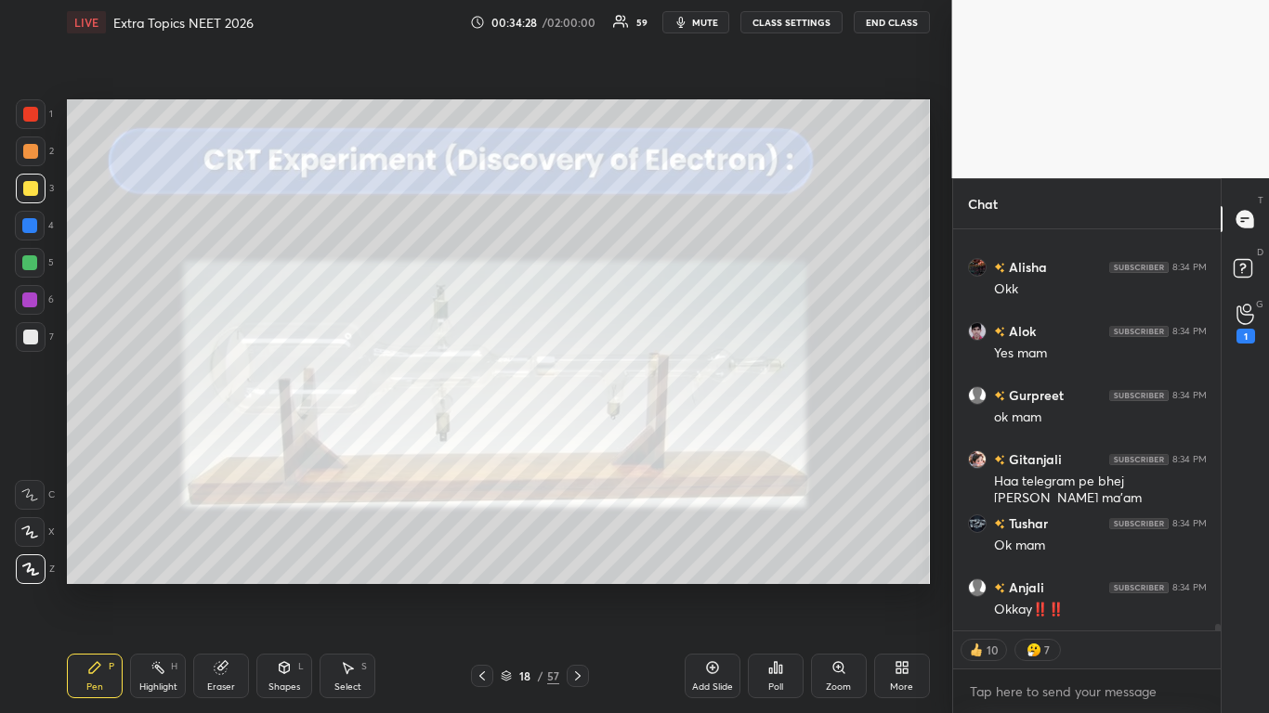
scroll to position [24629, 0]
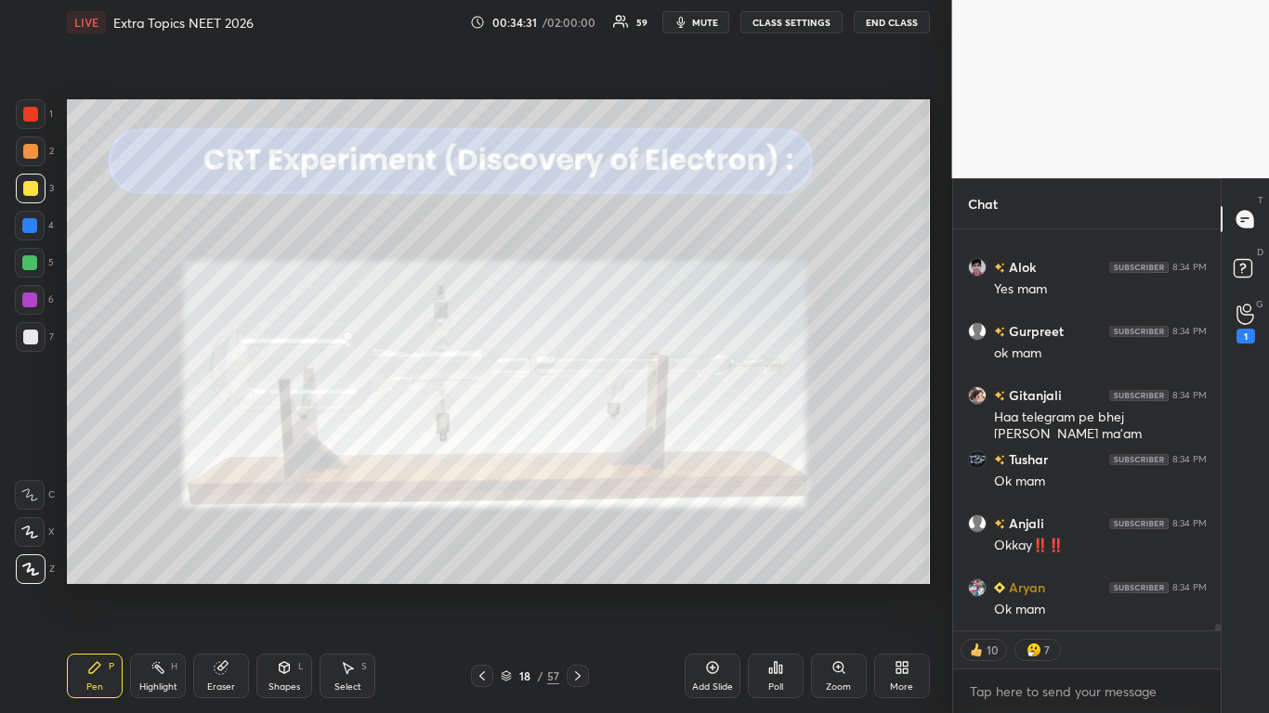
type textarea "x"
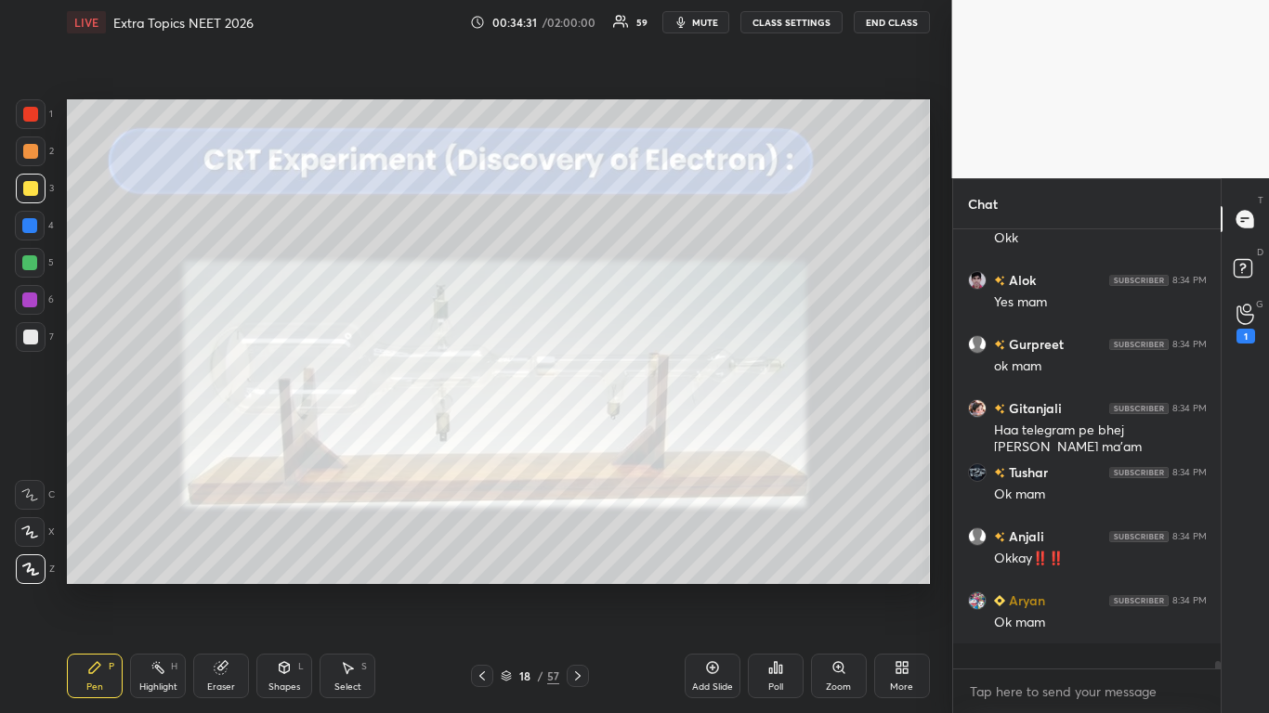
scroll to position [24591, 0]
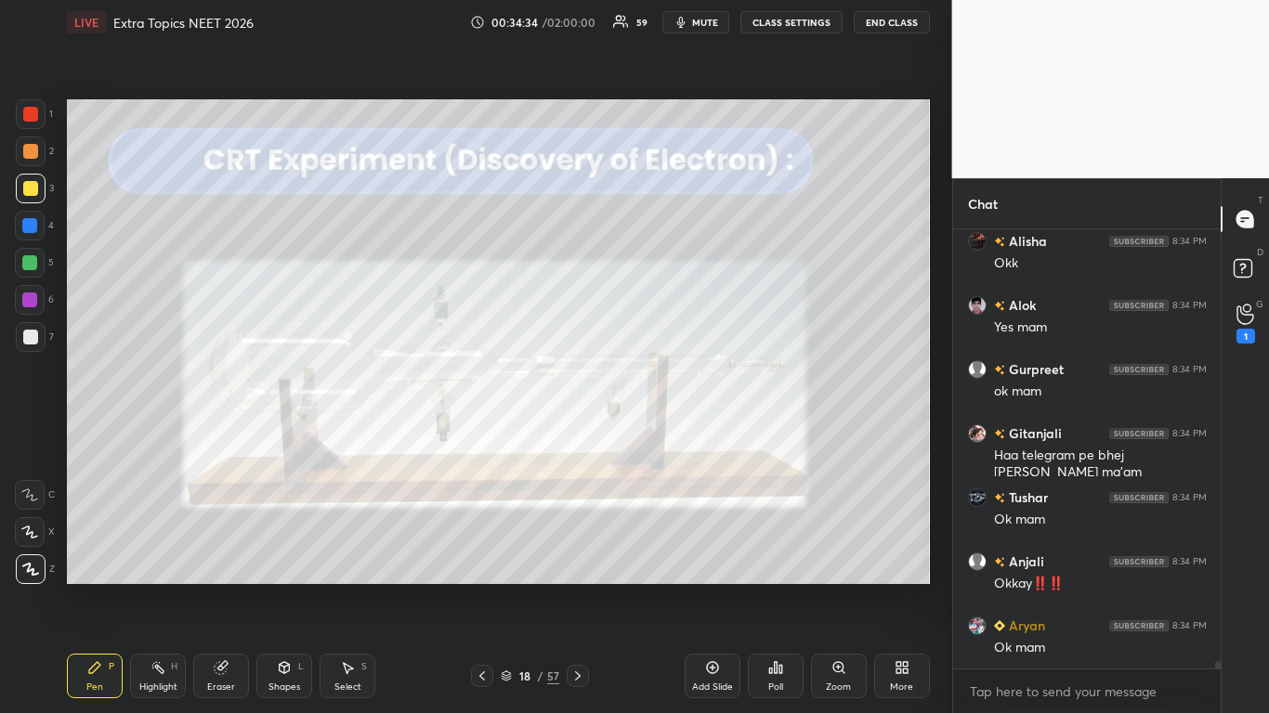
click at [33, 190] on div at bounding box center [30, 188] width 15 height 15
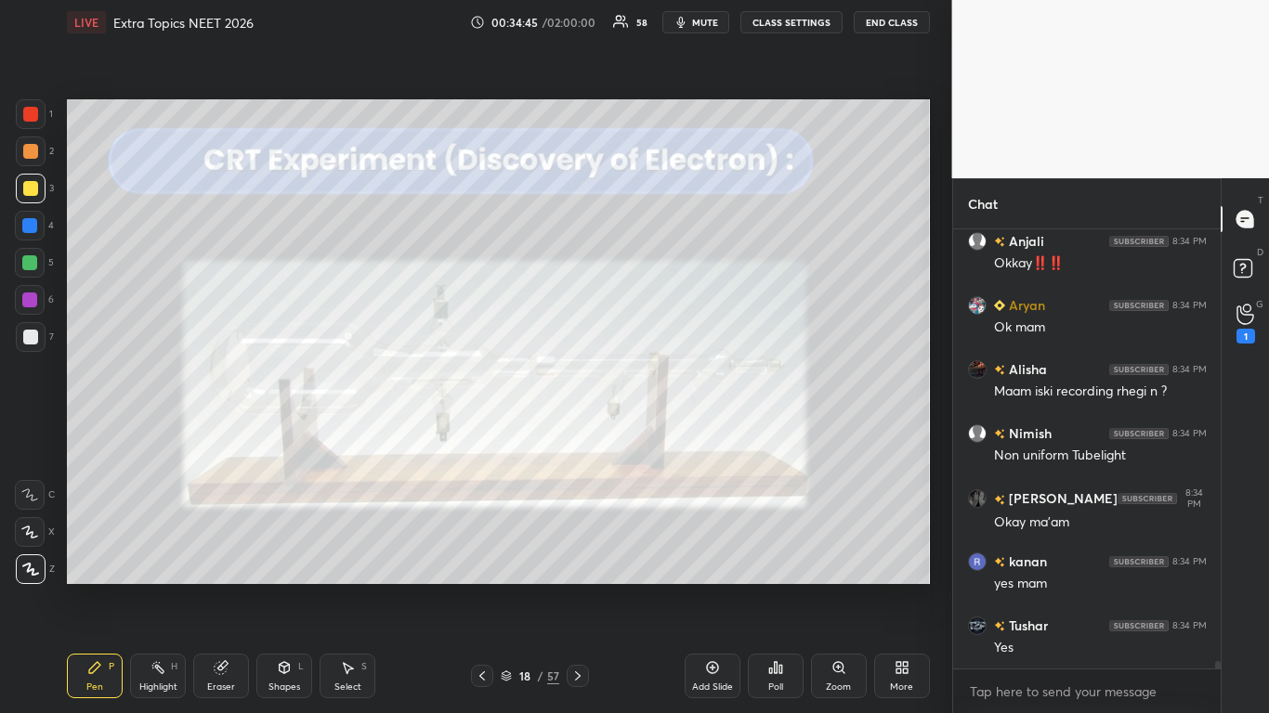
scroll to position [24975, 0]
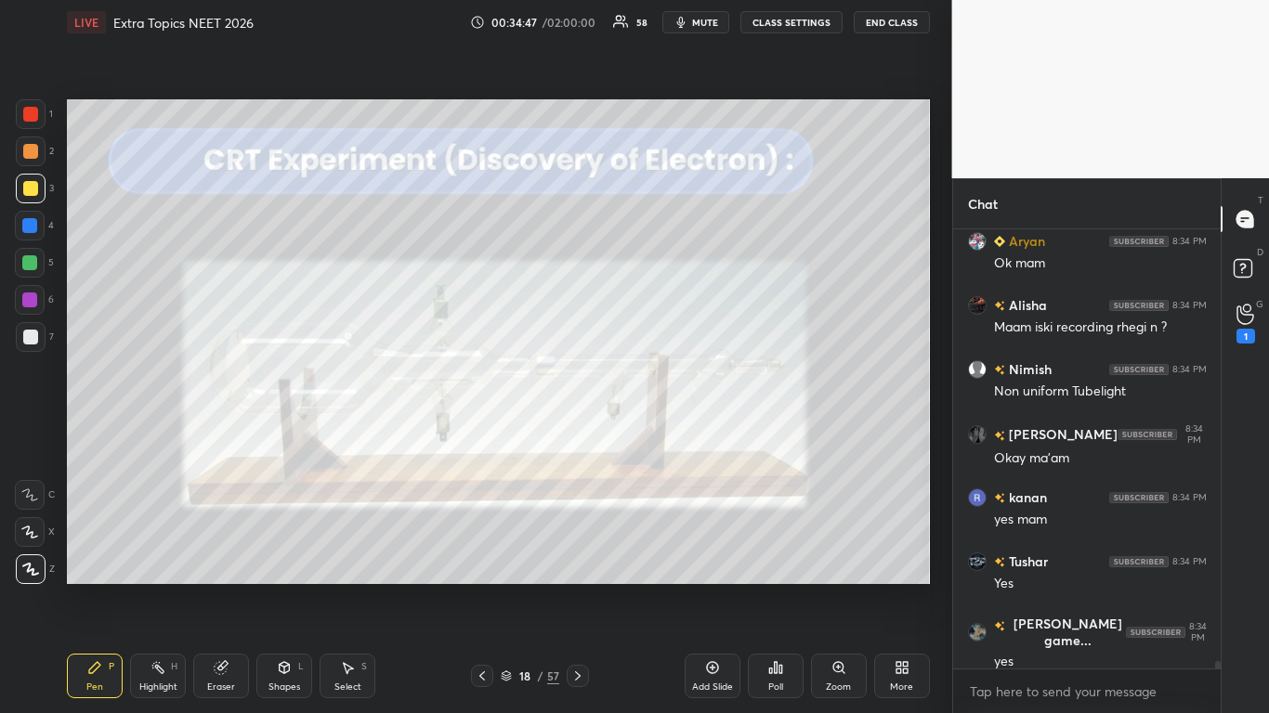
click at [800, 24] on button "CLASS SETTINGS" at bounding box center [791, 22] width 102 height 22
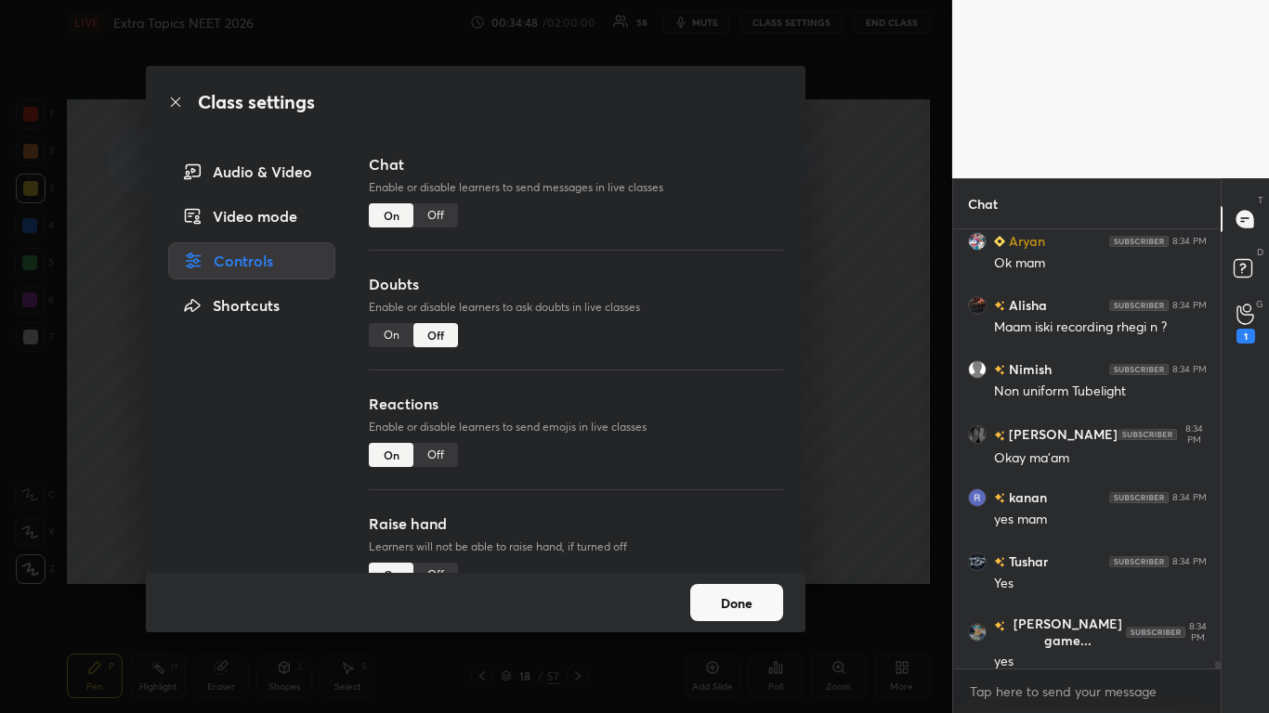
click at [440, 214] on div "Off" at bounding box center [435, 215] width 45 height 24
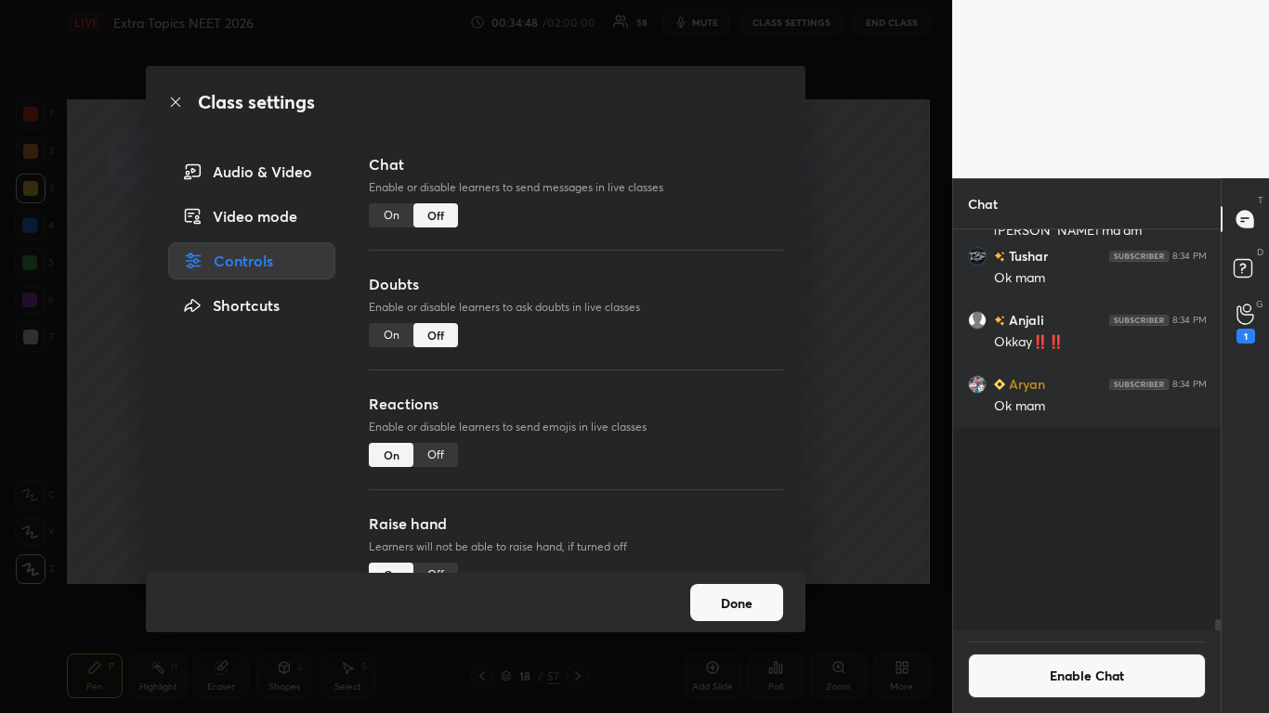
scroll to position [396, 262]
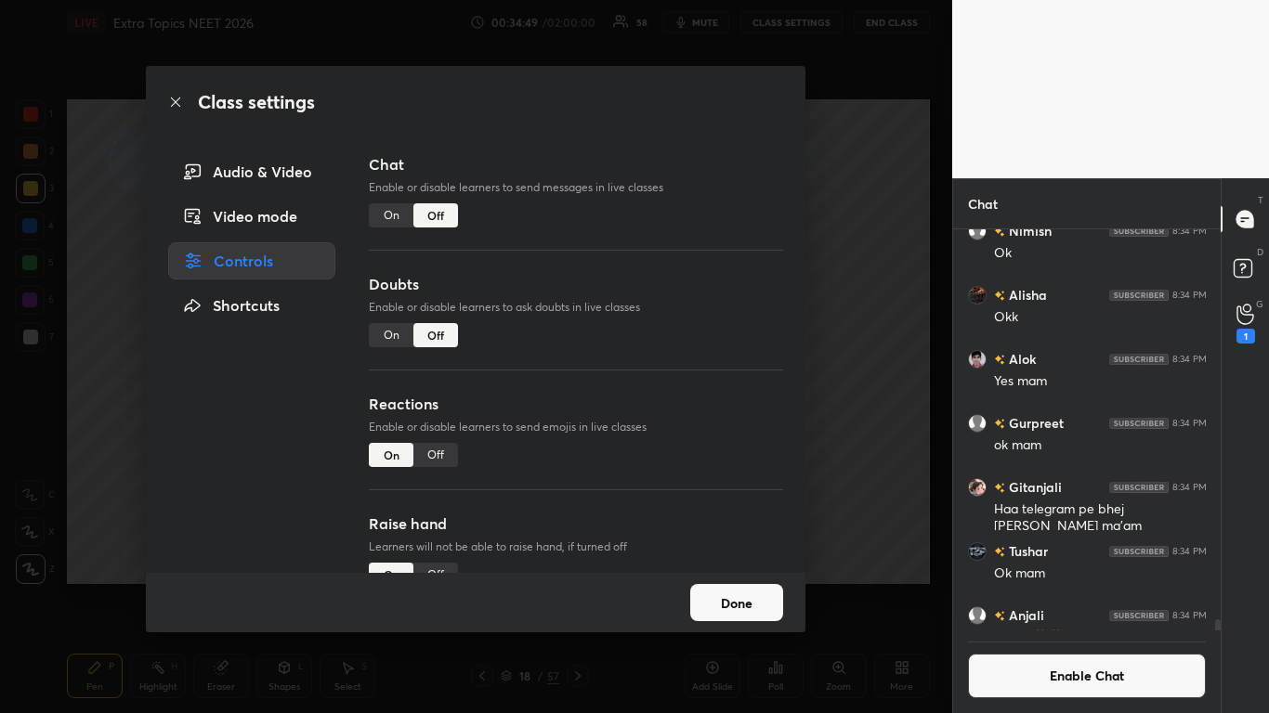
click at [724, 587] on button "Done" at bounding box center [736, 602] width 93 height 37
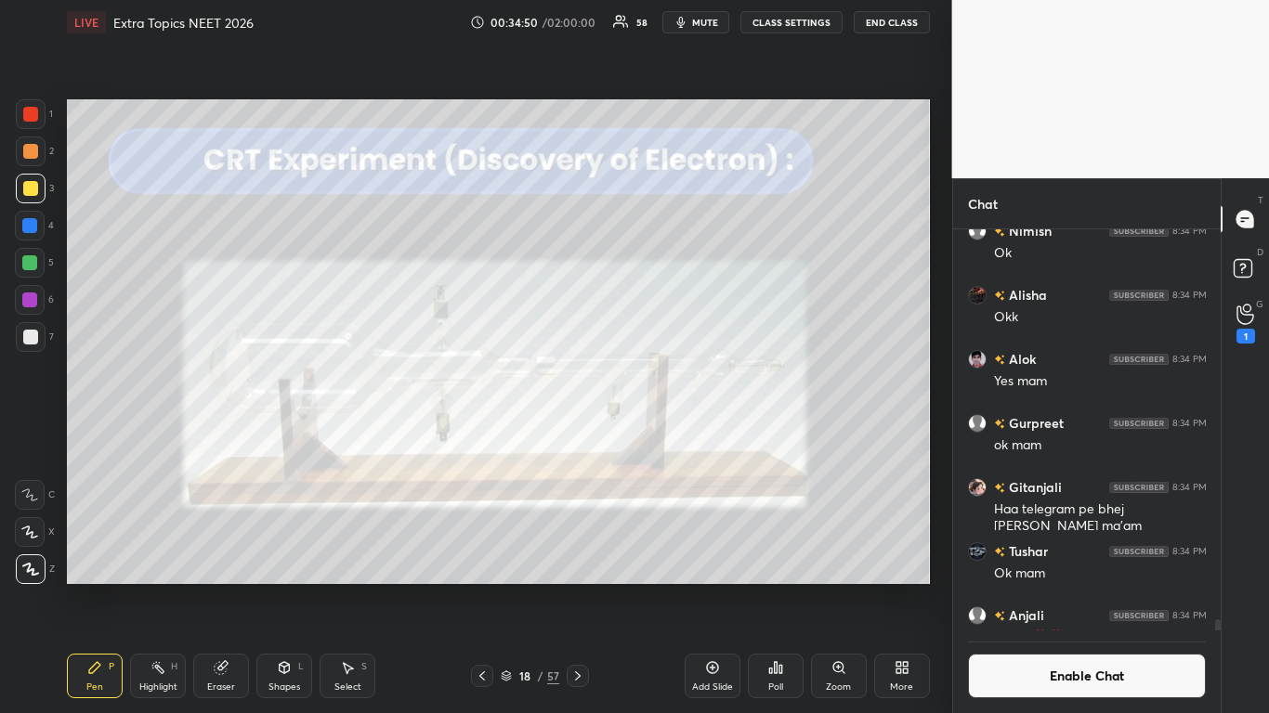
click at [501, 587] on icon at bounding box center [506, 676] width 11 height 11
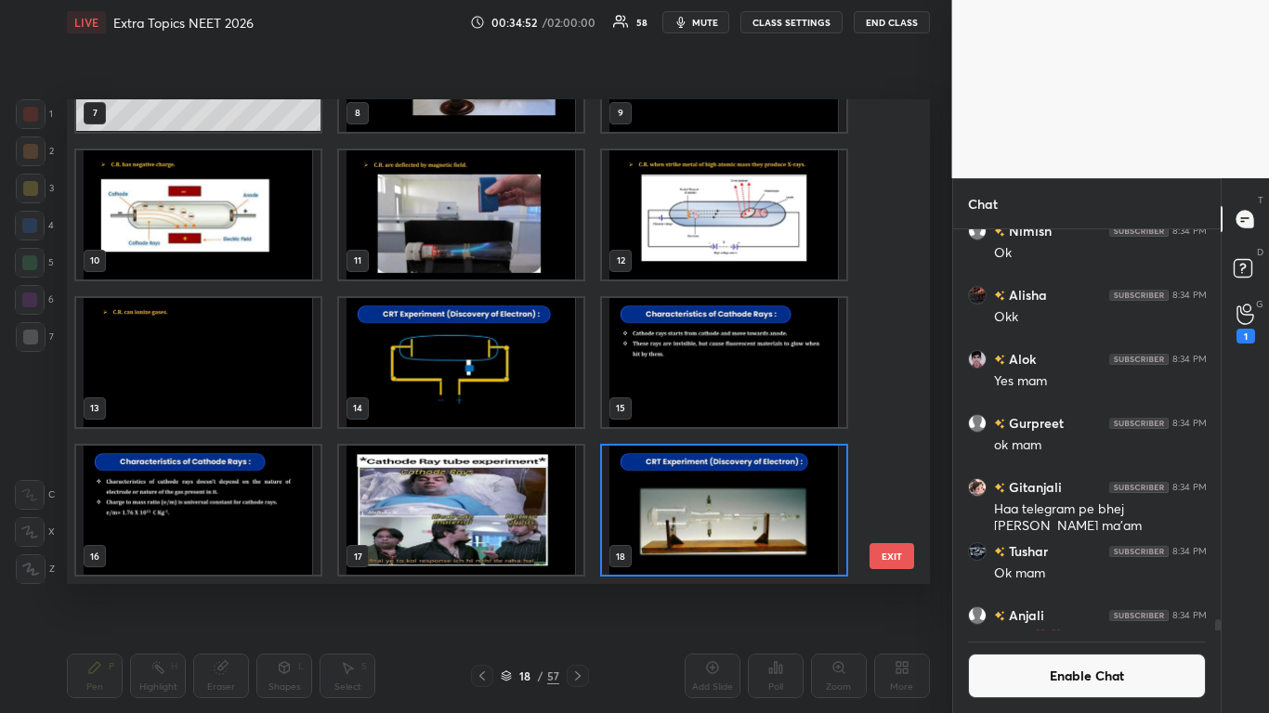
scroll to position [827, 0]
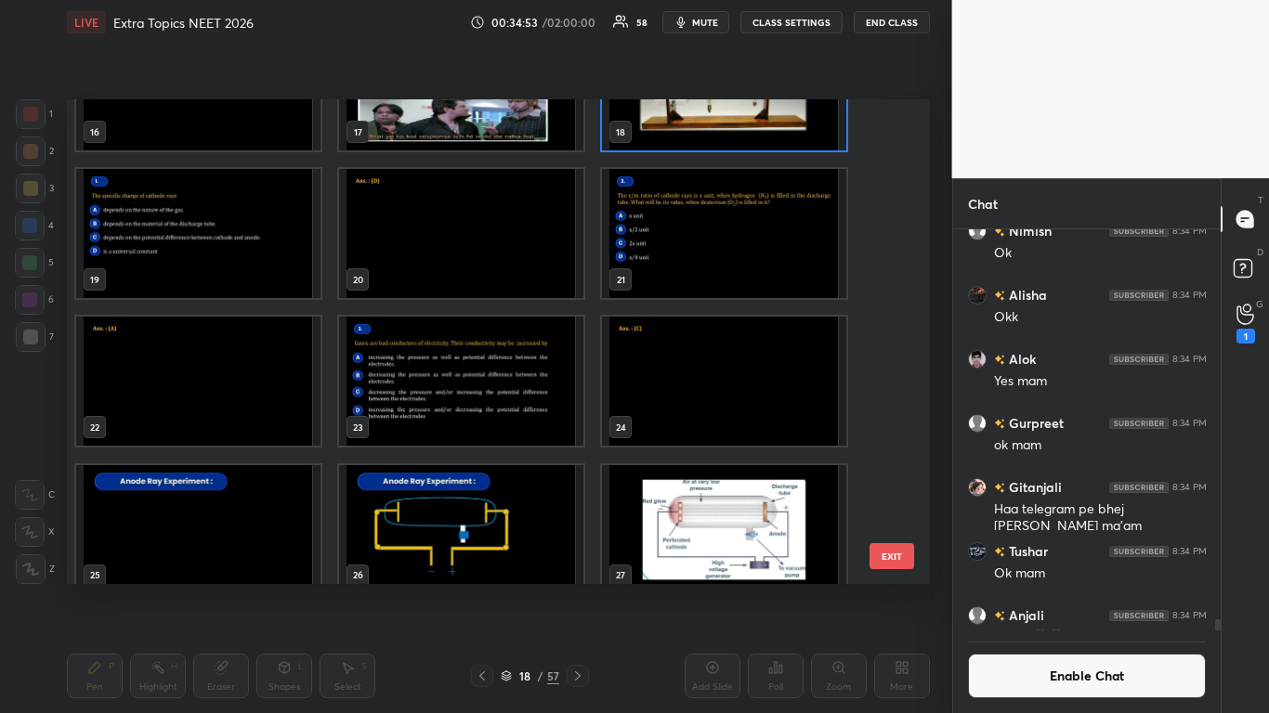
click at [256, 258] on img "grid" at bounding box center [198, 233] width 244 height 129
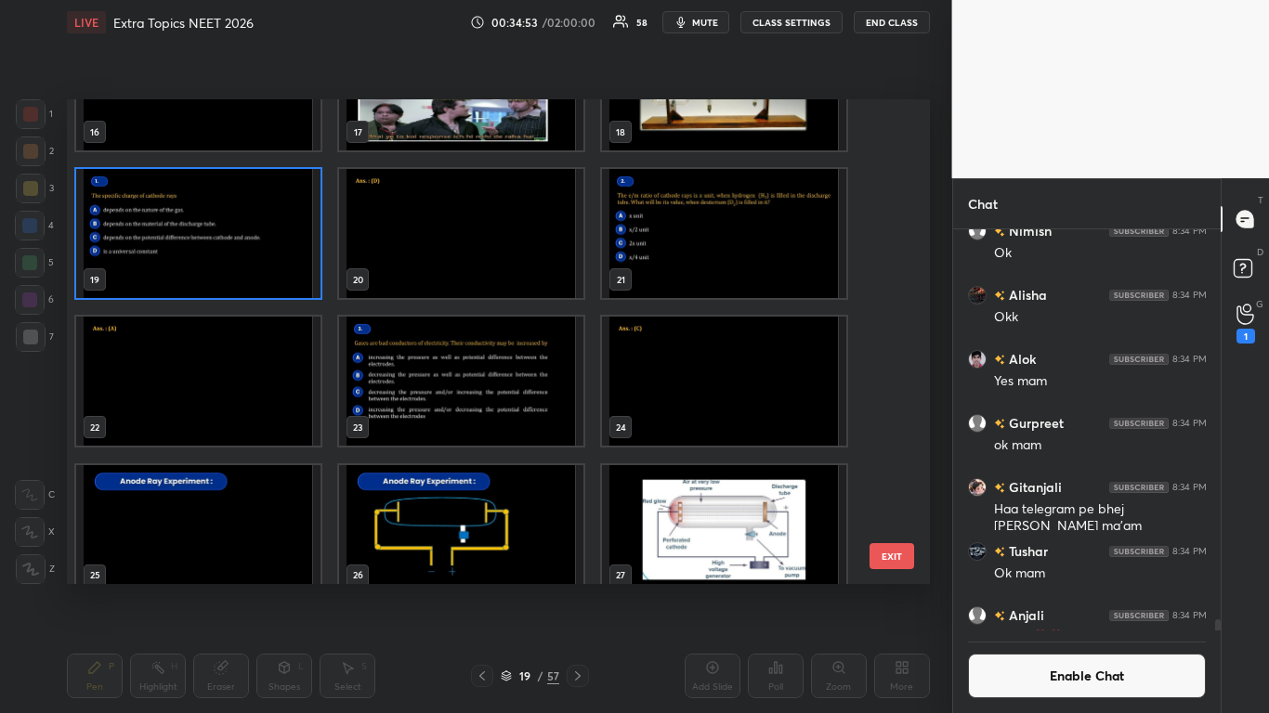
click at [255, 259] on img "grid" at bounding box center [198, 233] width 244 height 129
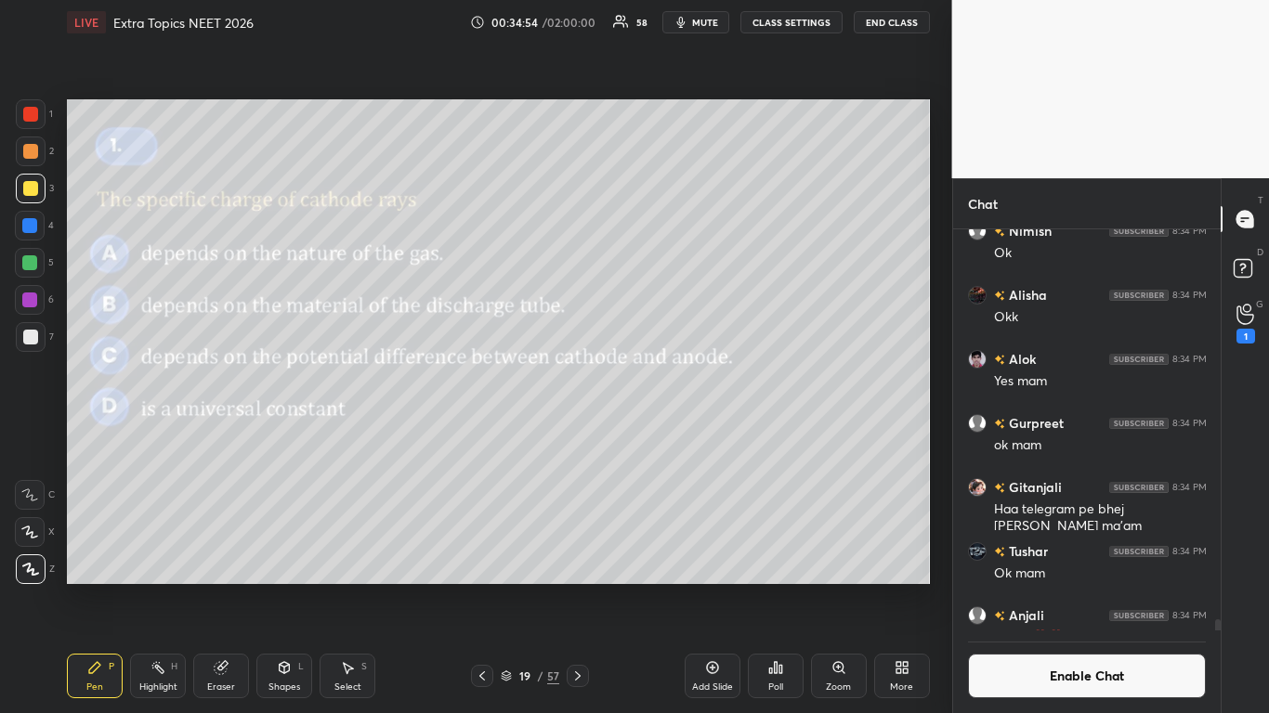
click at [255, 260] on img "grid" at bounding box center [198, 233] width 244 height 129
click at [777, 587] on icon at bounding box center [775, 667] width 3 height 11
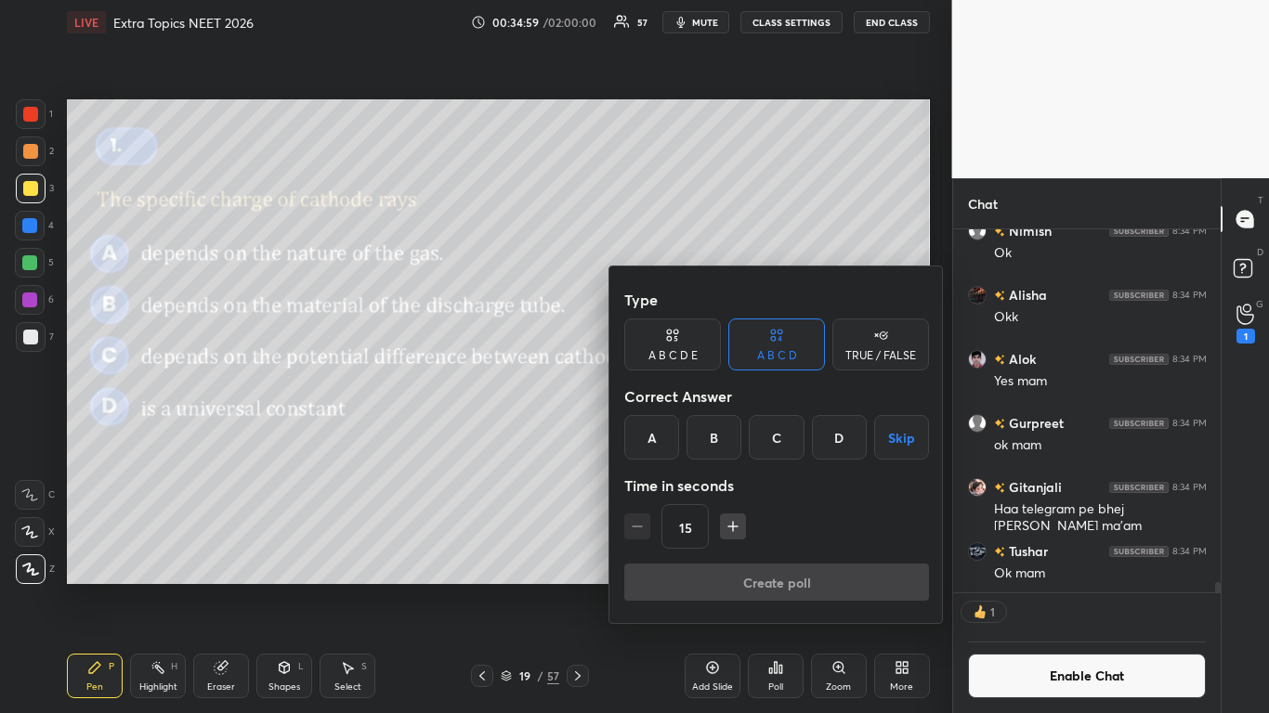
click at [731, 531] on icon "button" at bounding box center [733, 526] width 19 height 19
type input "30"
click at [835, 436] on div "D" at bounding box center [839, 437] width 55 height 45
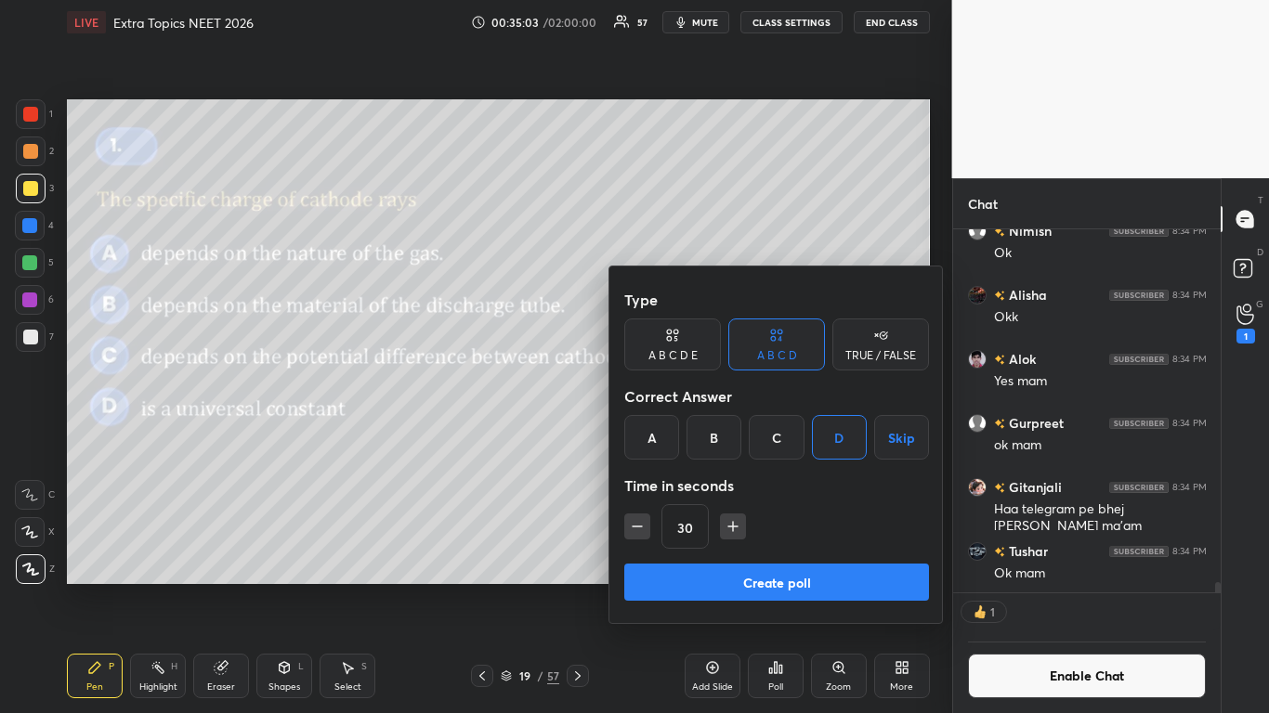
click at [761, 582] on button "Create poll" at bounding box center [776, 582] width 305 height 37
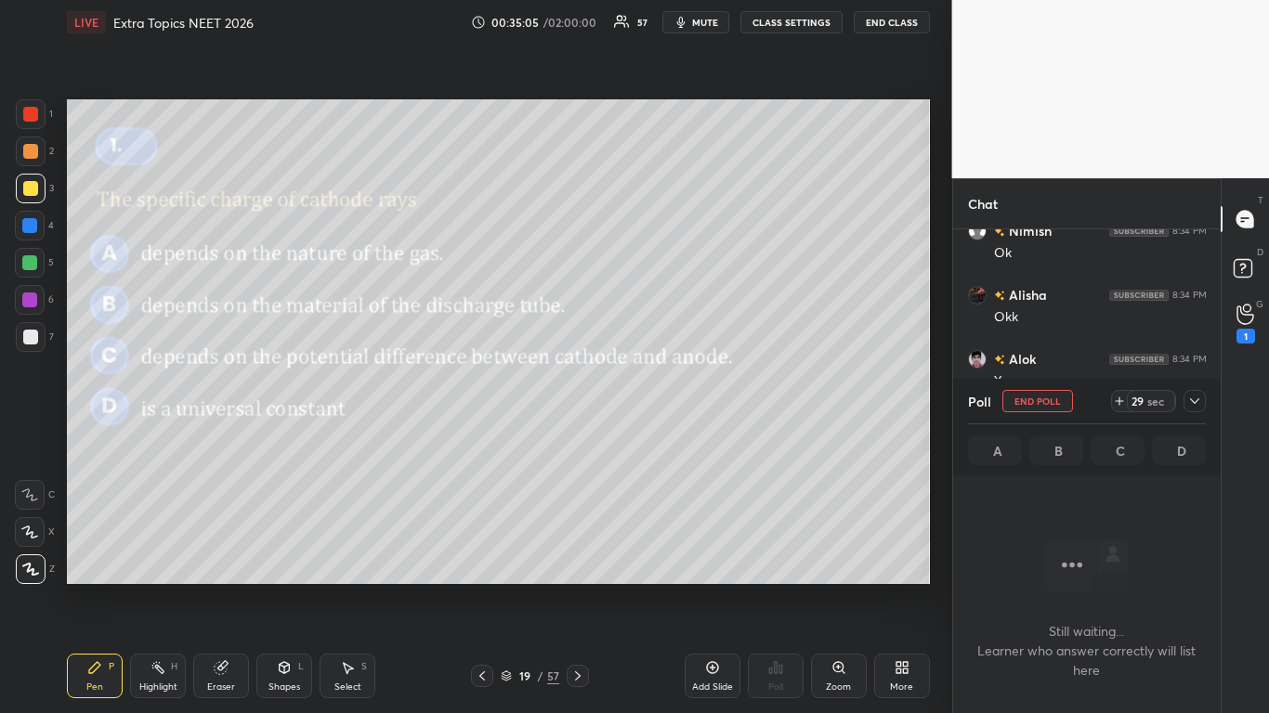
scroll to position [24878, 0]
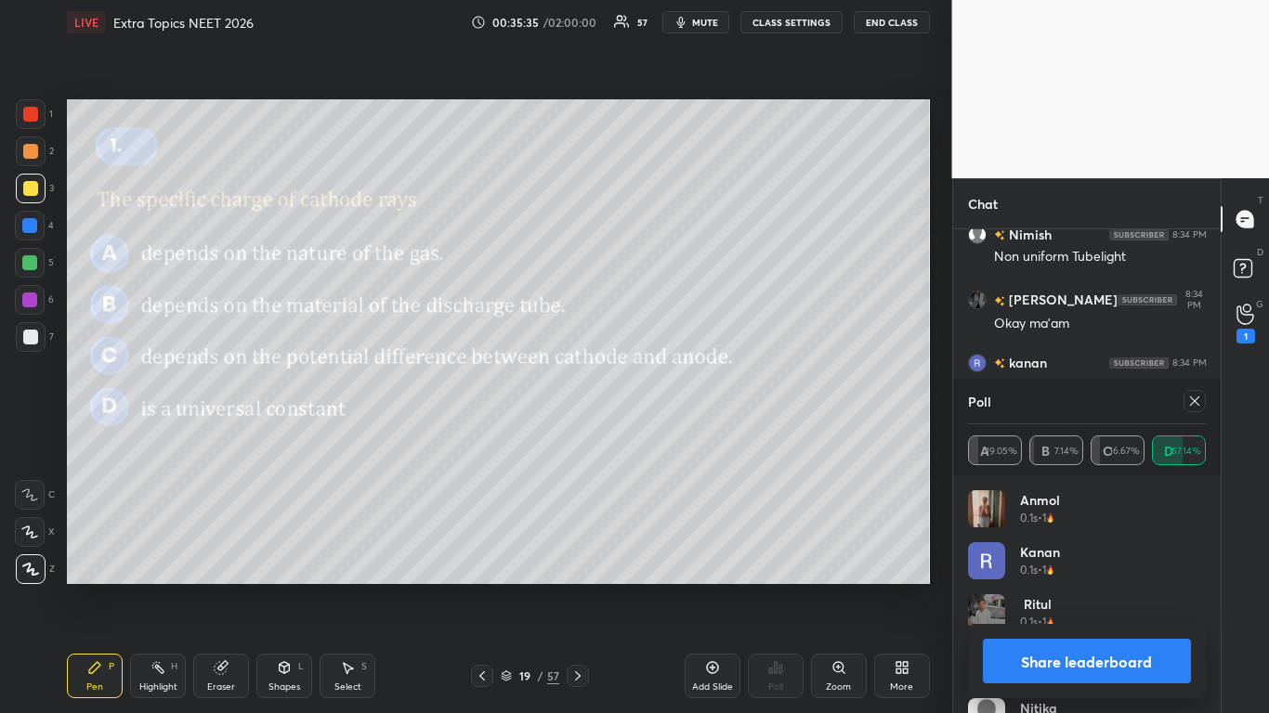
click at [1070, 587] on button "Share leaderboard" at bounding box center [1087, 661] width 209 height 45
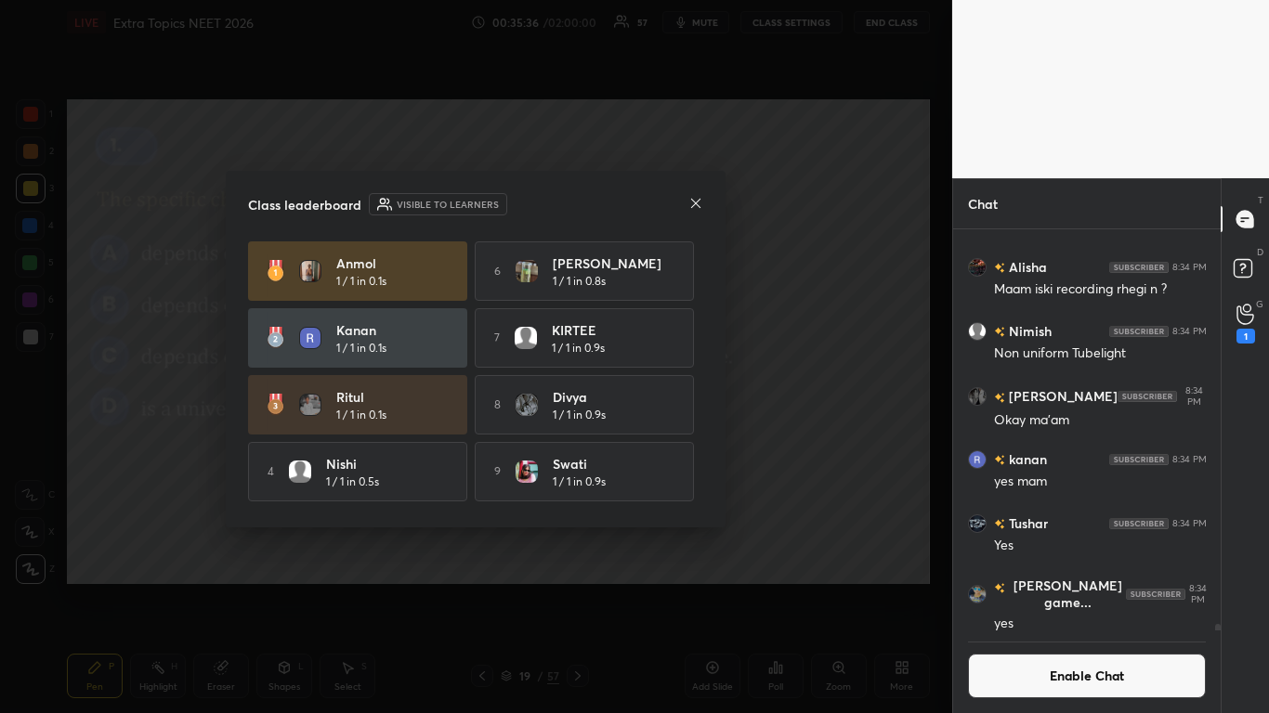
scroll to position [478, 262]
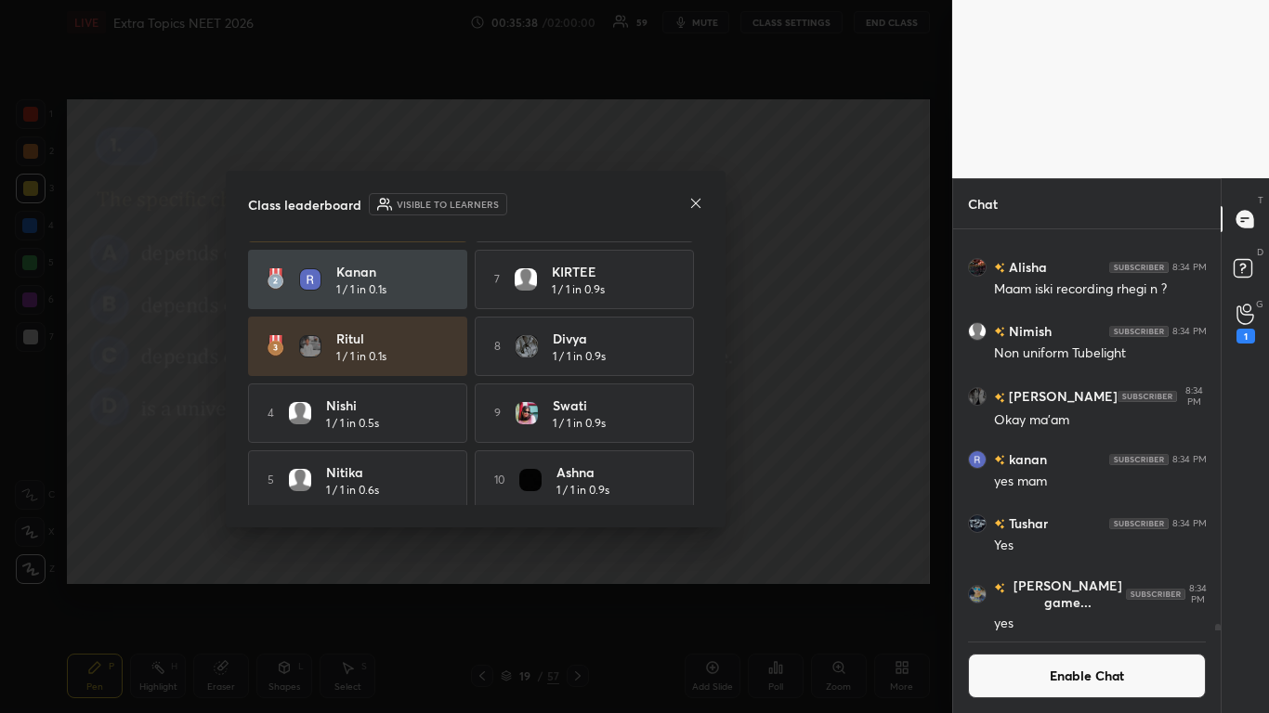
click at [696, 495] on div "[PERSON_NAME] 1 / 1 in 0.1s 6 [PERSON_NAME] 1 / 1 in 0.8s kanan 1 / 1 in 0.1s 7…" at bounding box center [475, 346] width 455 height 327
click at [699, 203] on icon at bounding box center [695, 203] width 15 height 15
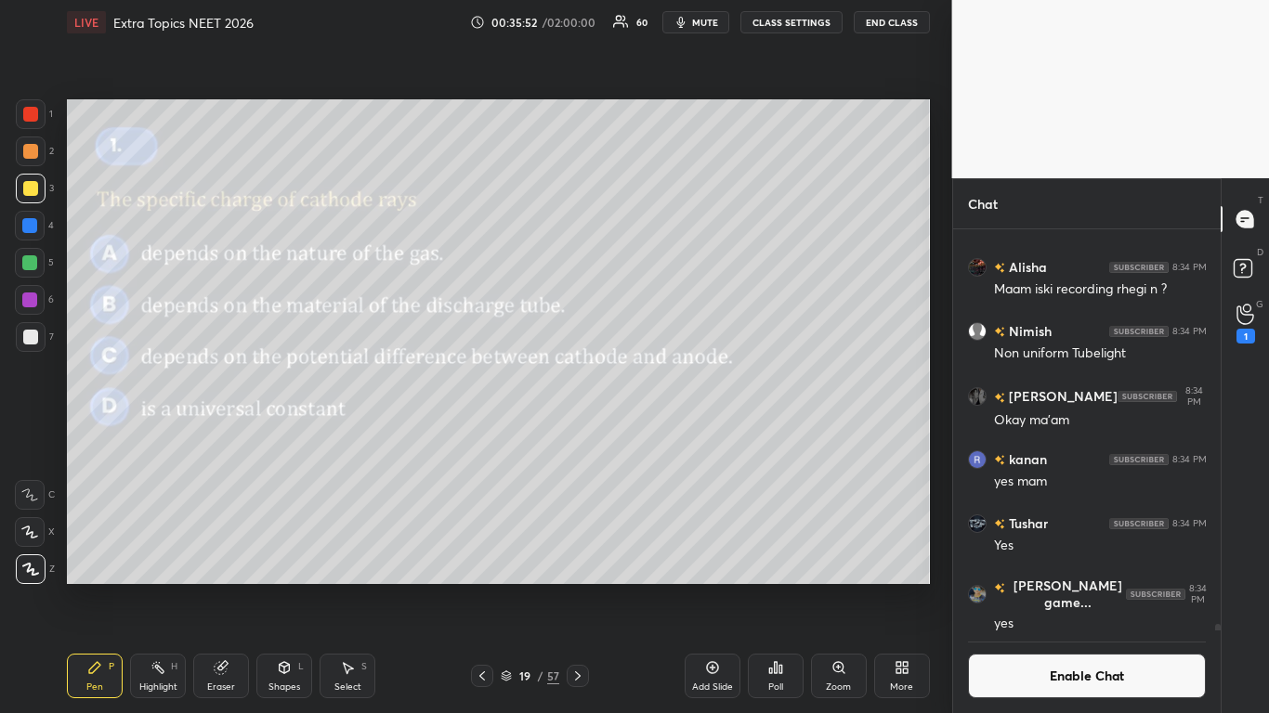
click at [1030, 587] on button "Enable Chat" at bounding box center [1087, 676] width 239 height 45
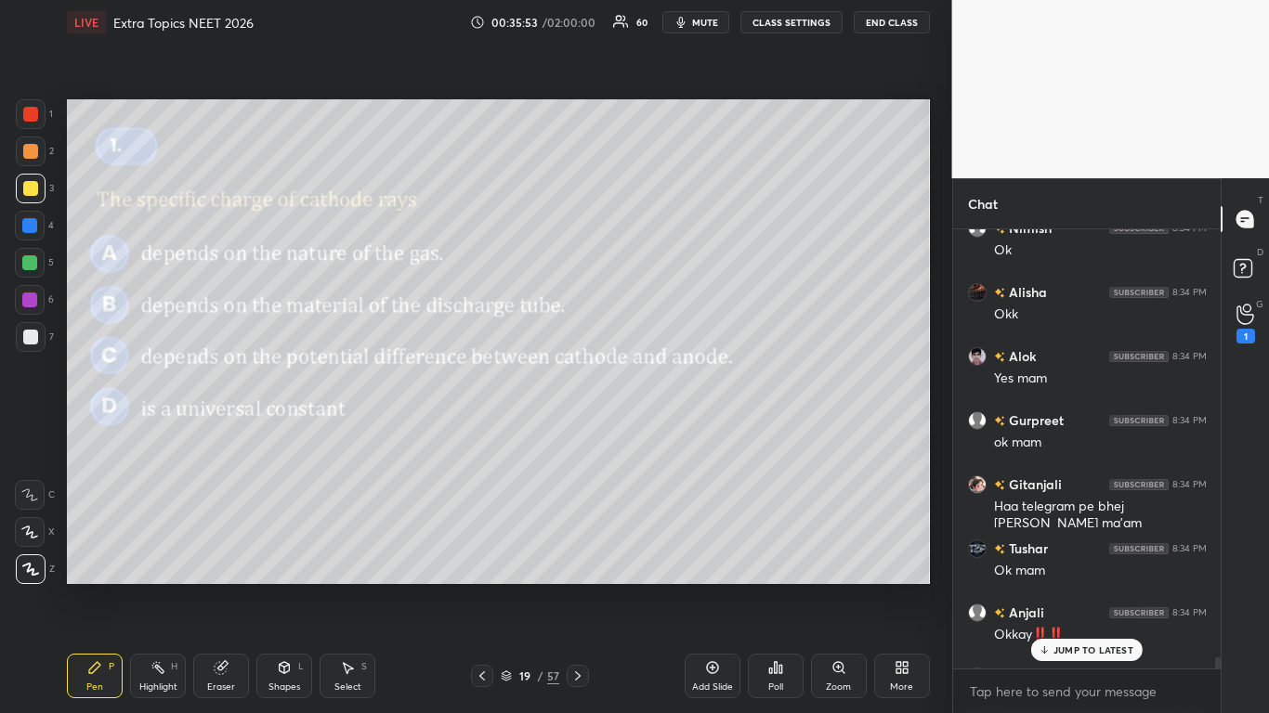
click at [1057, 587] on p "JUMP TO LATEST" at bounding box center [1093, 650] width 80 height 11
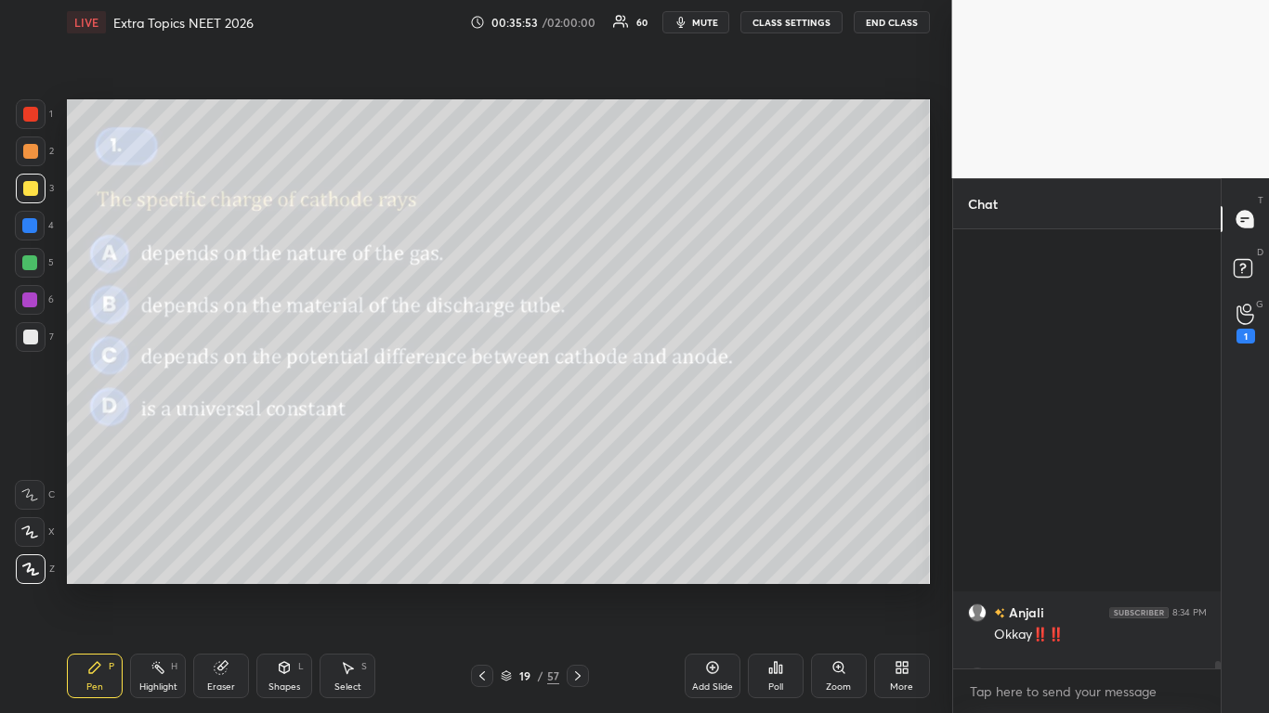
scroll to position [24743, 0]
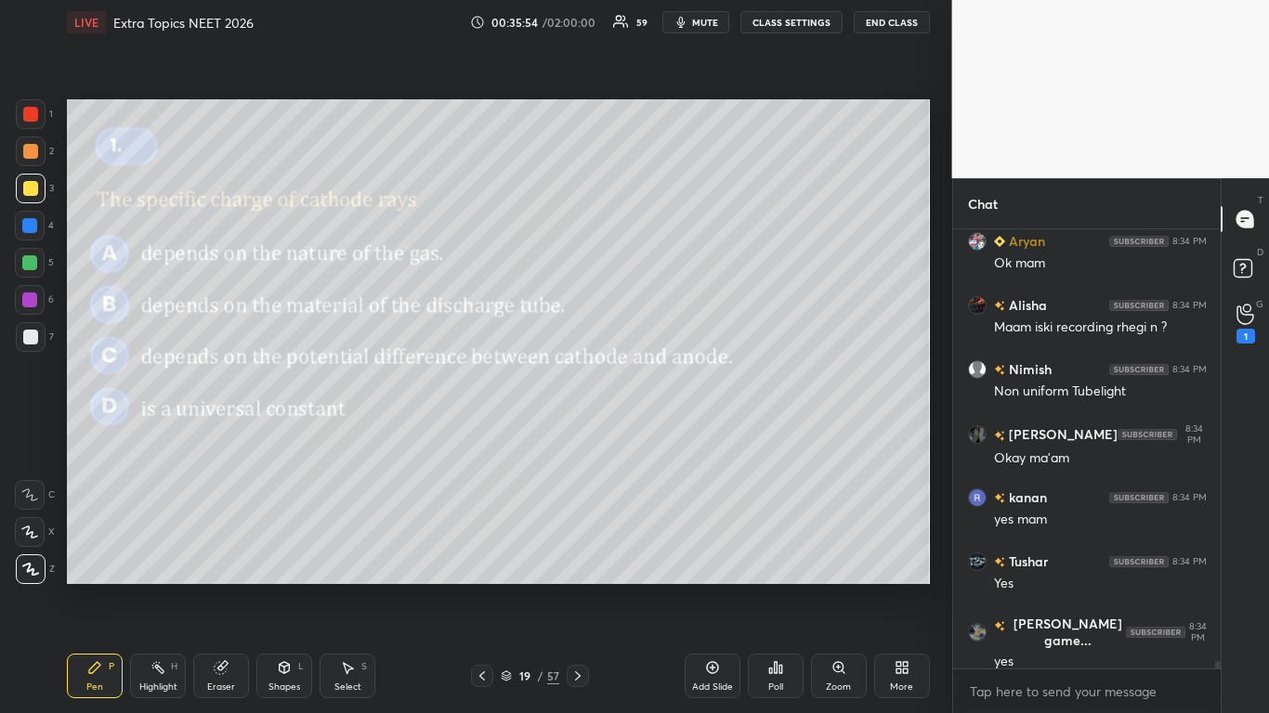
click at [510, 587] on icon at bounding box center [506, 674] width 9 height 5
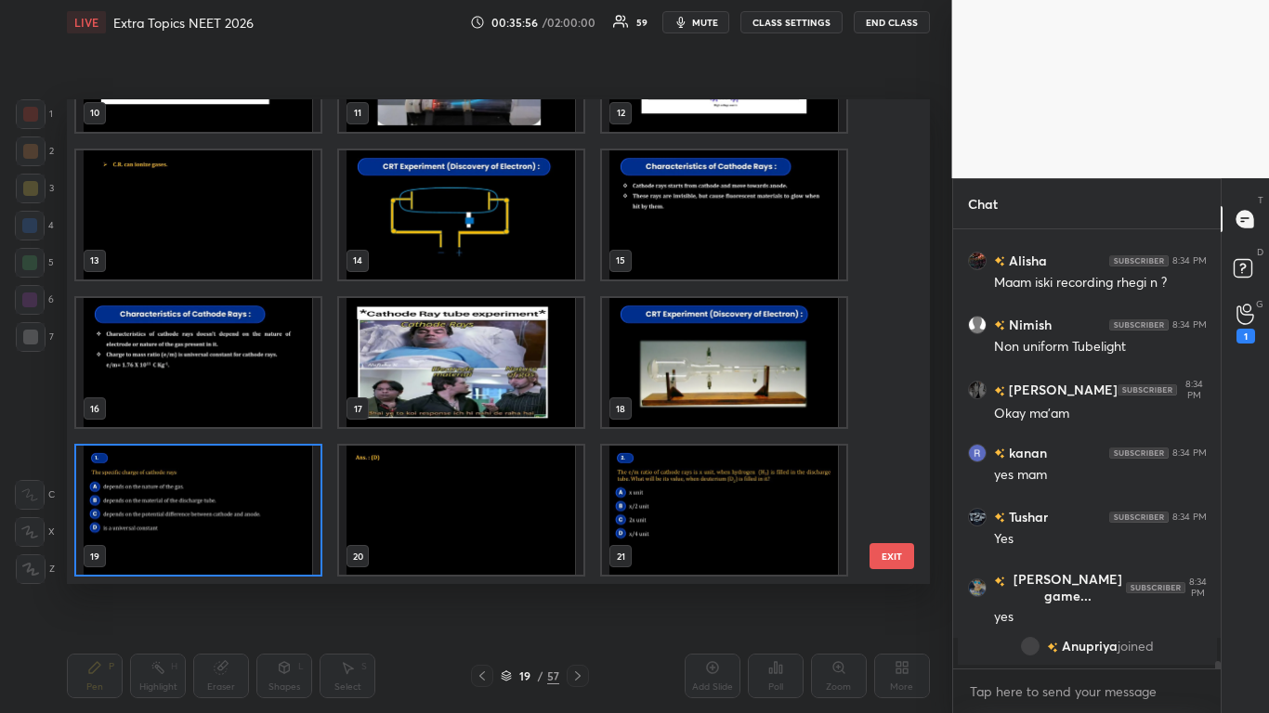
scroll to position [24764, 0]
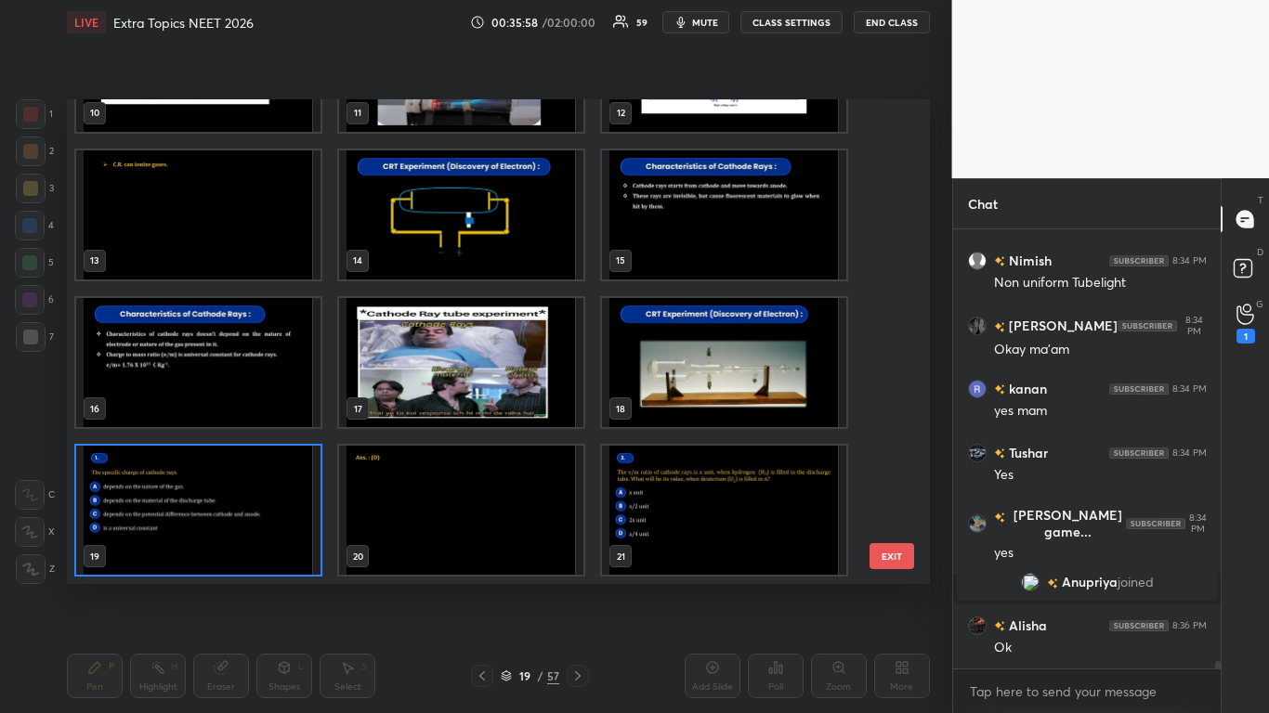
click at [728, 540] on img "grid" at bounding box center [724, 510] width 244 height 129
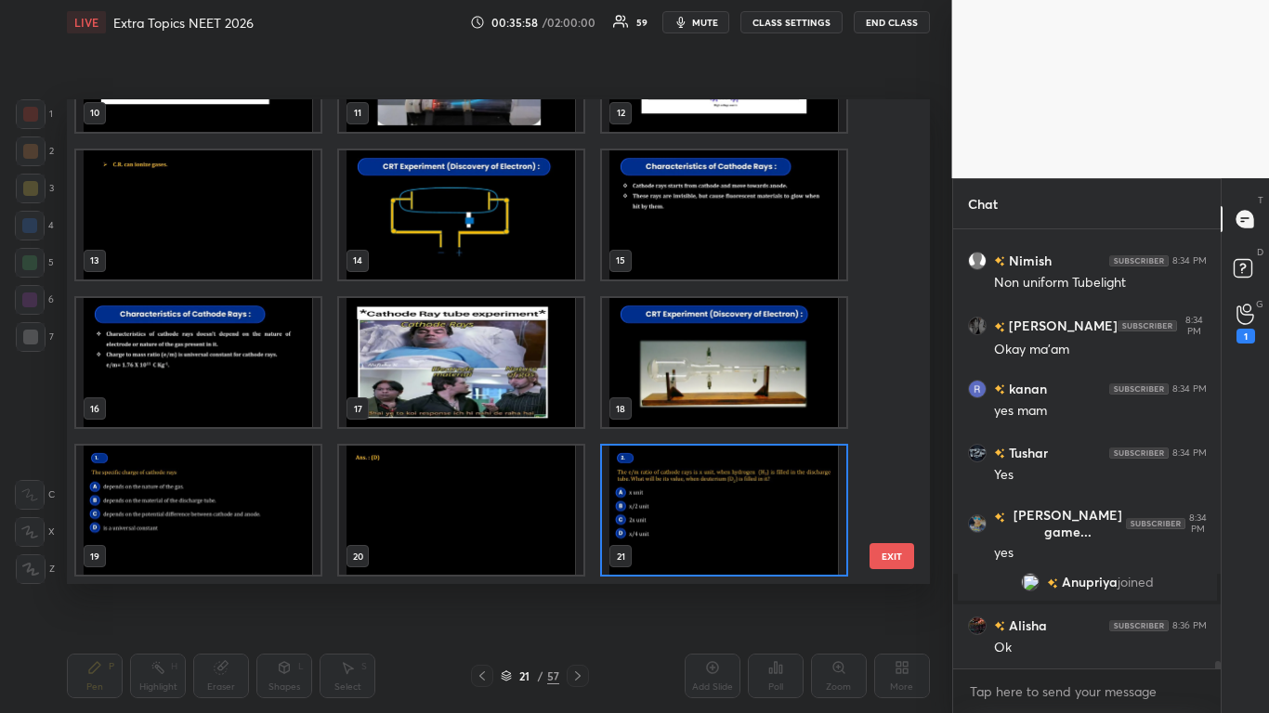
click at [732, 541] on img "grid" at bounding box center [724, 510] width 244 height 129
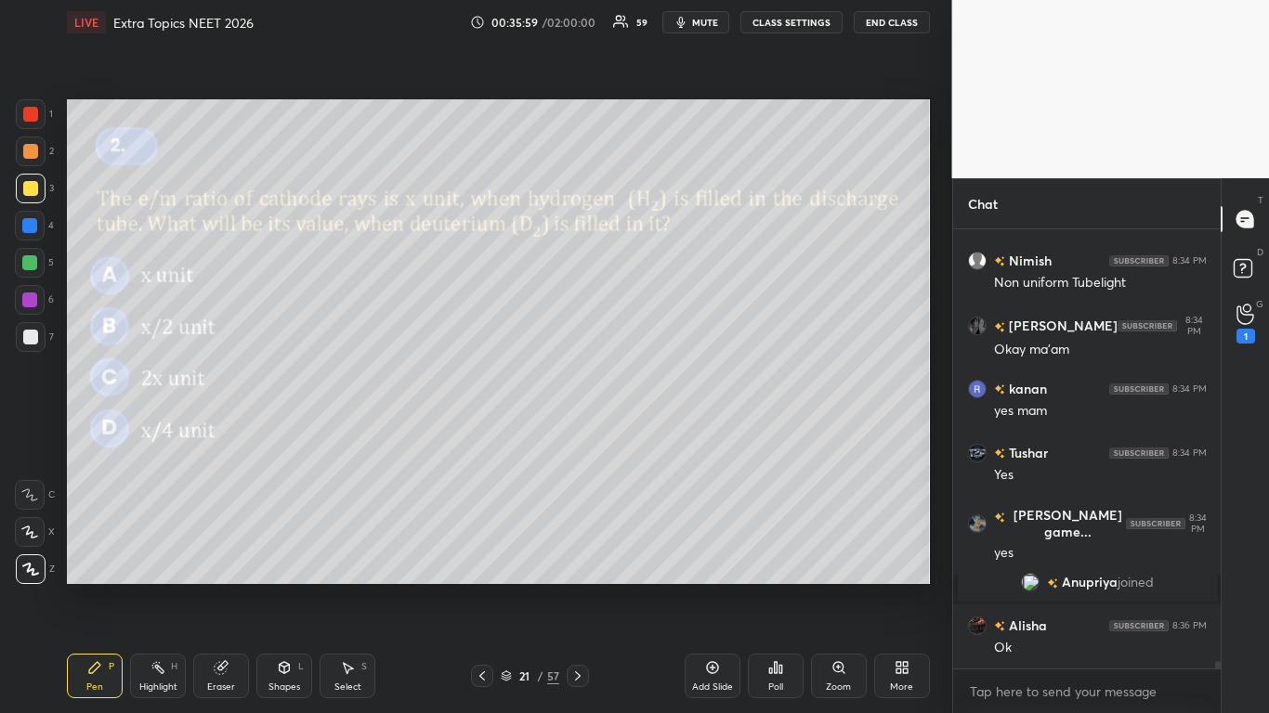
click at [736, 536] on img "grid" at bounding box center [724, 510] width 244 height 129
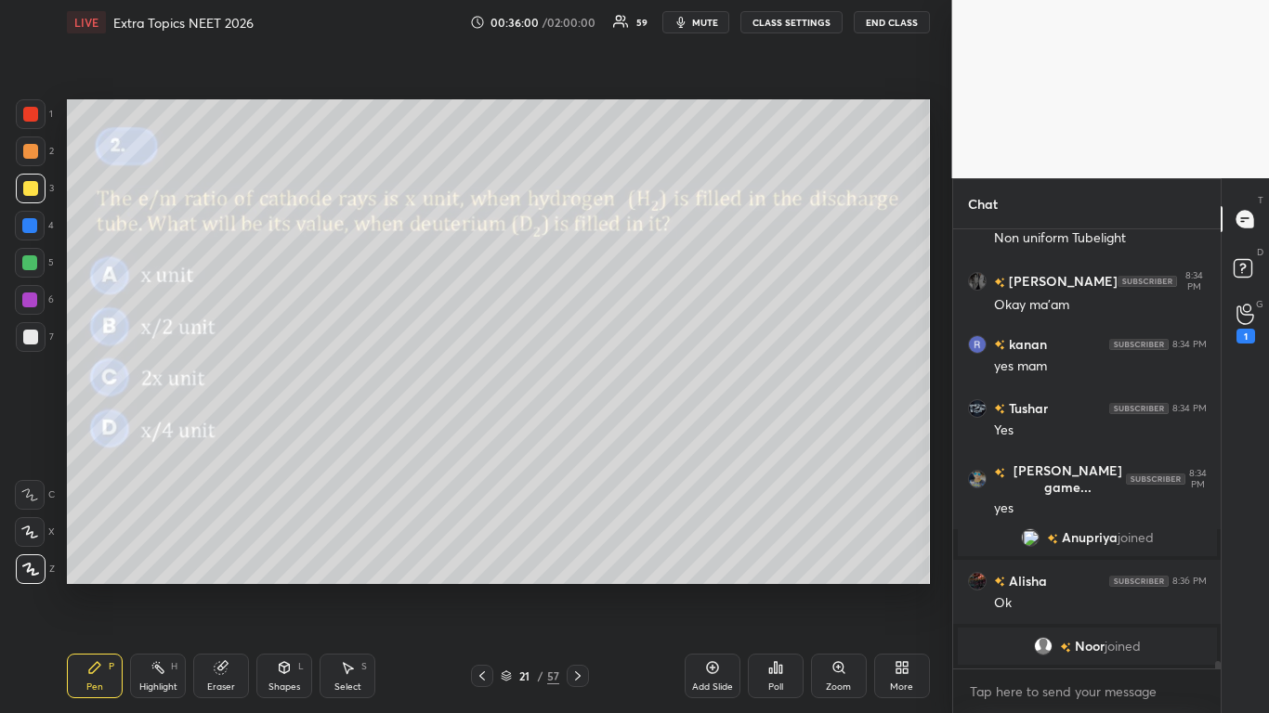
click at [791, 17] on button "CLASS SETTINGS" at bounding box center [791, 22] width 102 height 22
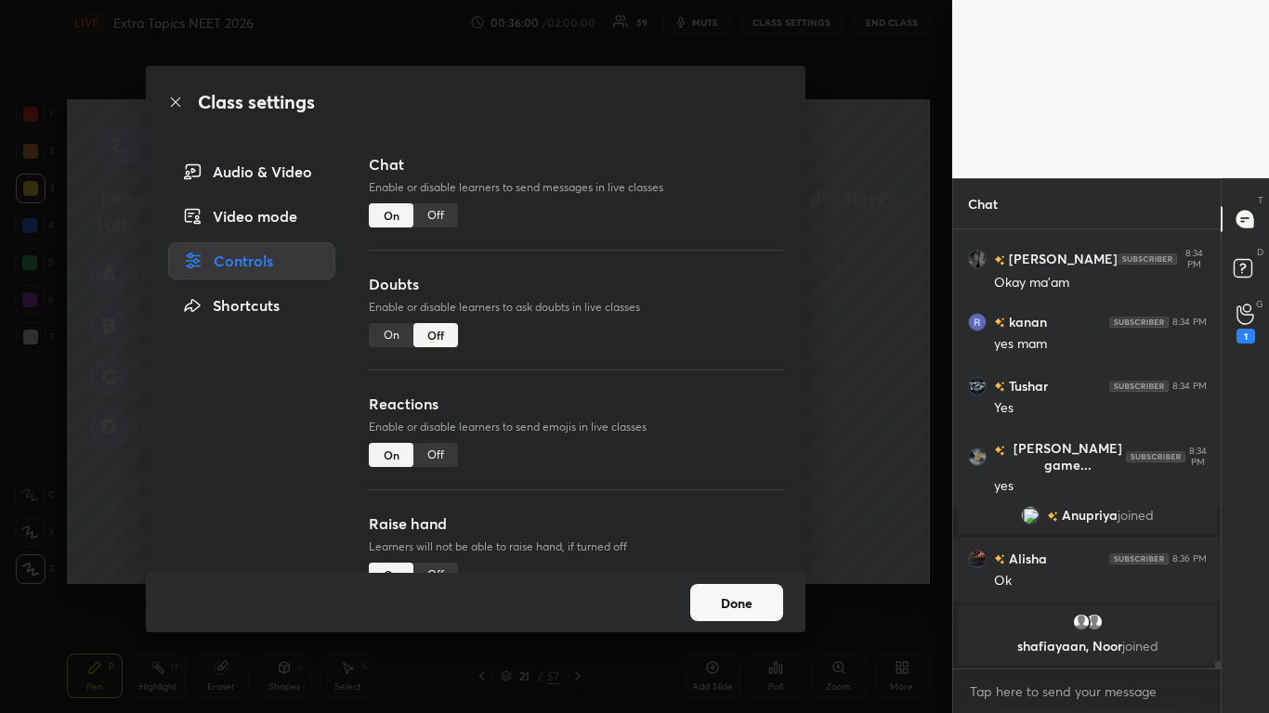
click at [427, 204] on div "Off" at bounding box center [435, 215] width 45 height 24
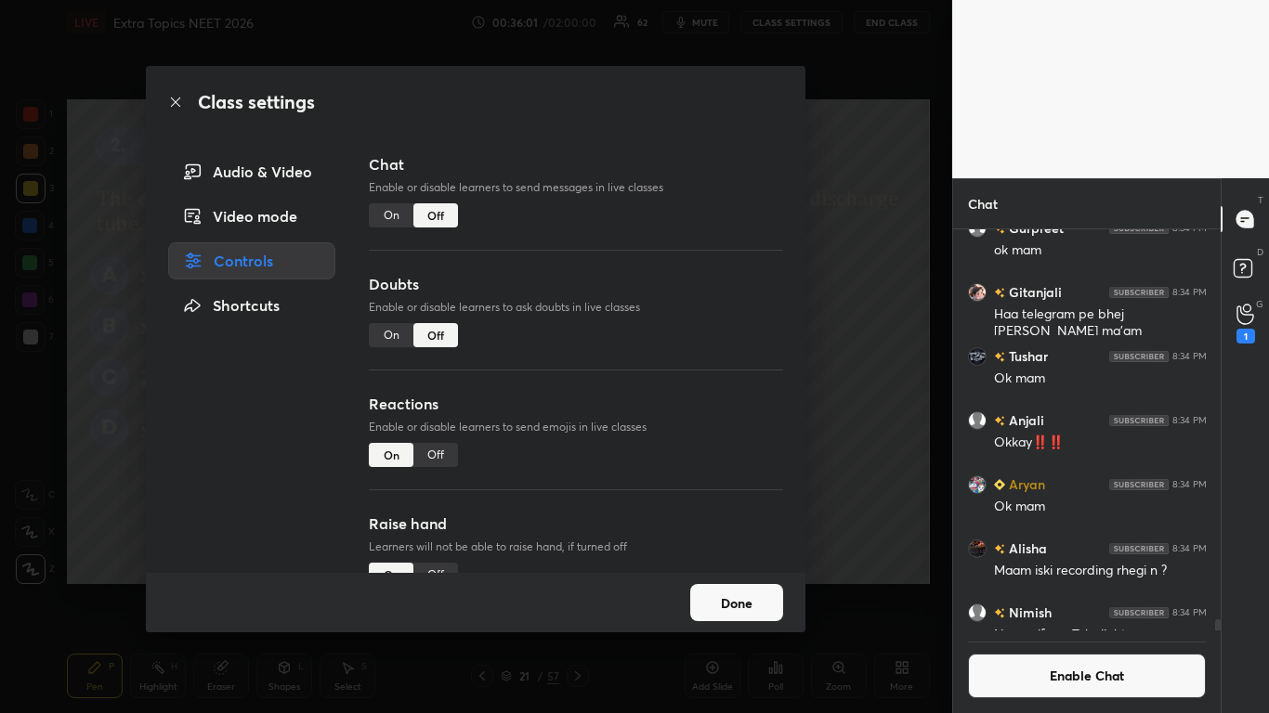
click at [712, 587] on button "Done" at bounding box center [736, 602] width 93 height 37
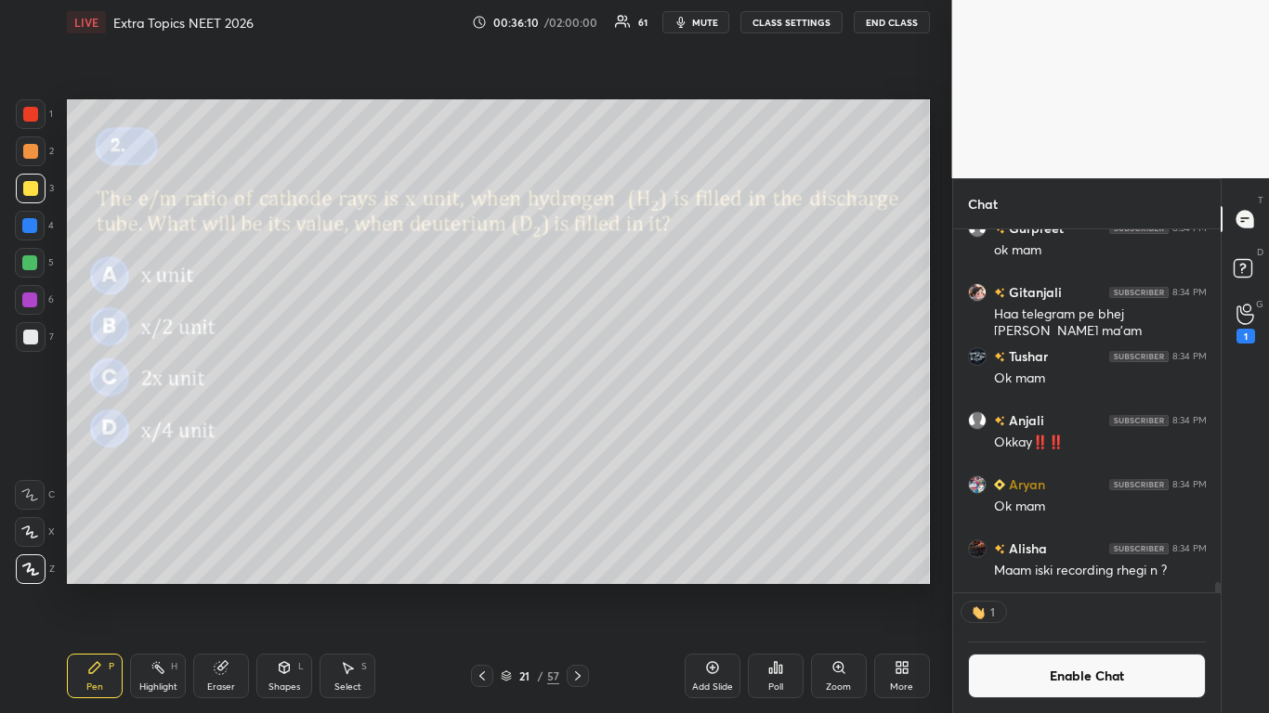
scroll to position [358, 262]
click at [775, 587] on icon at bounding box center [775, 667] width 3 height 11
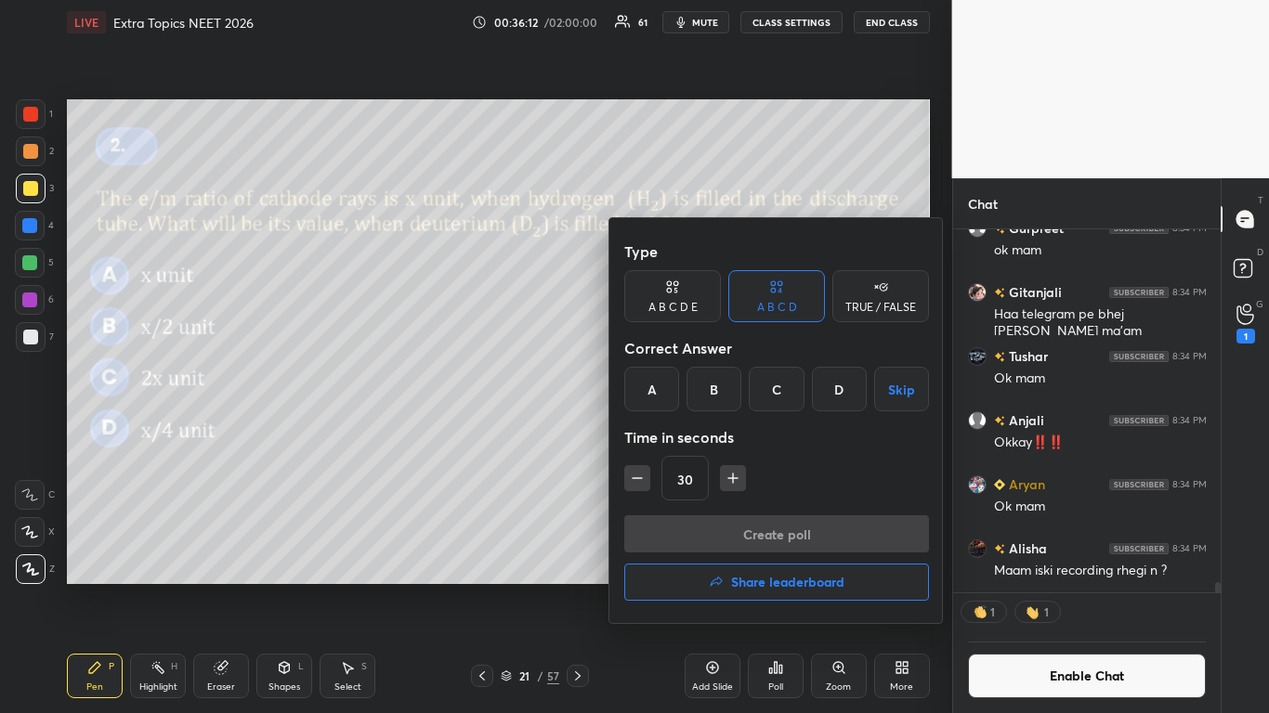
click at [654, 387] on div "A" at bounding box center [651, 389] width 55 height 45
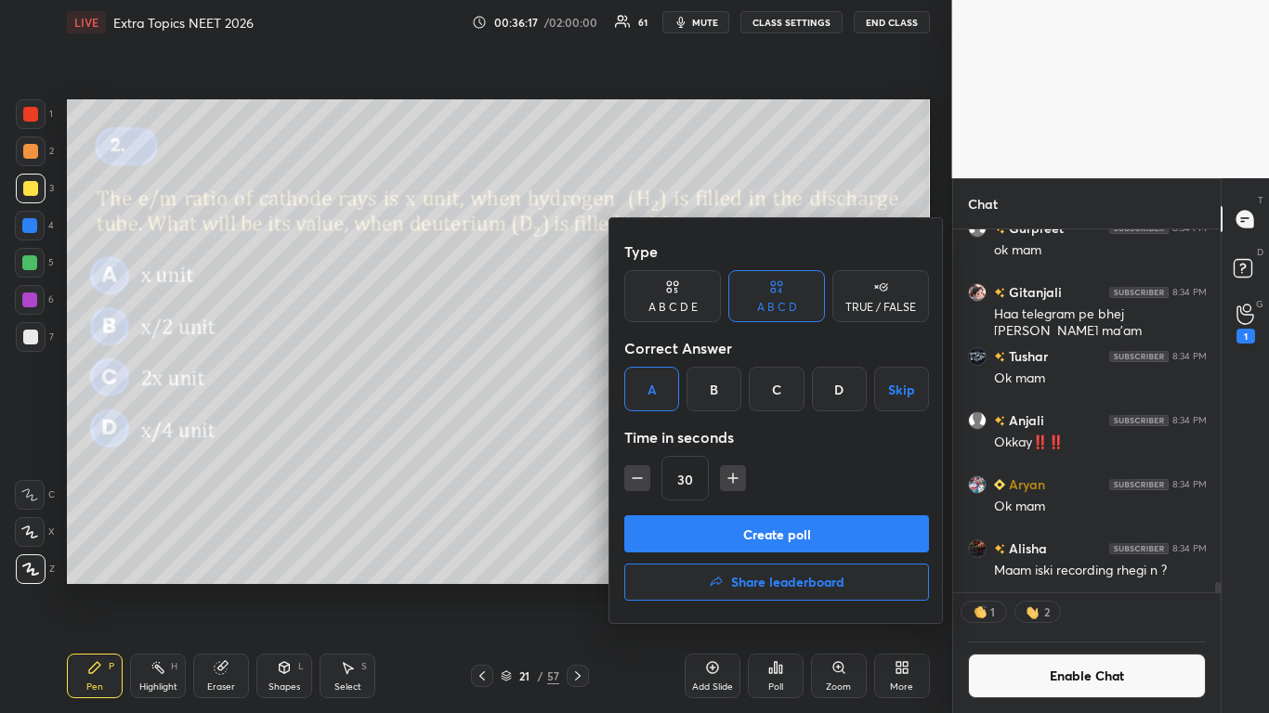
click at [794, 539] on button "Create poll" at bounding box center [776, 534] width 305 height 37
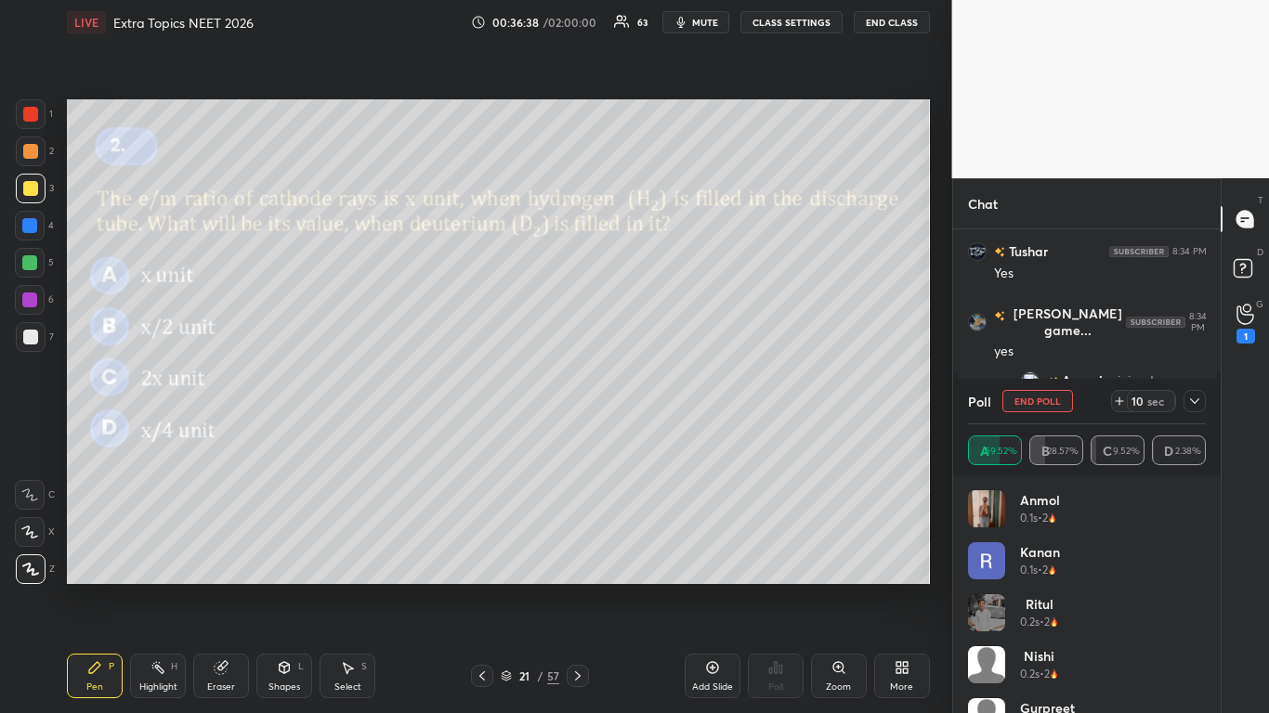
scroll to position [25001, 0]
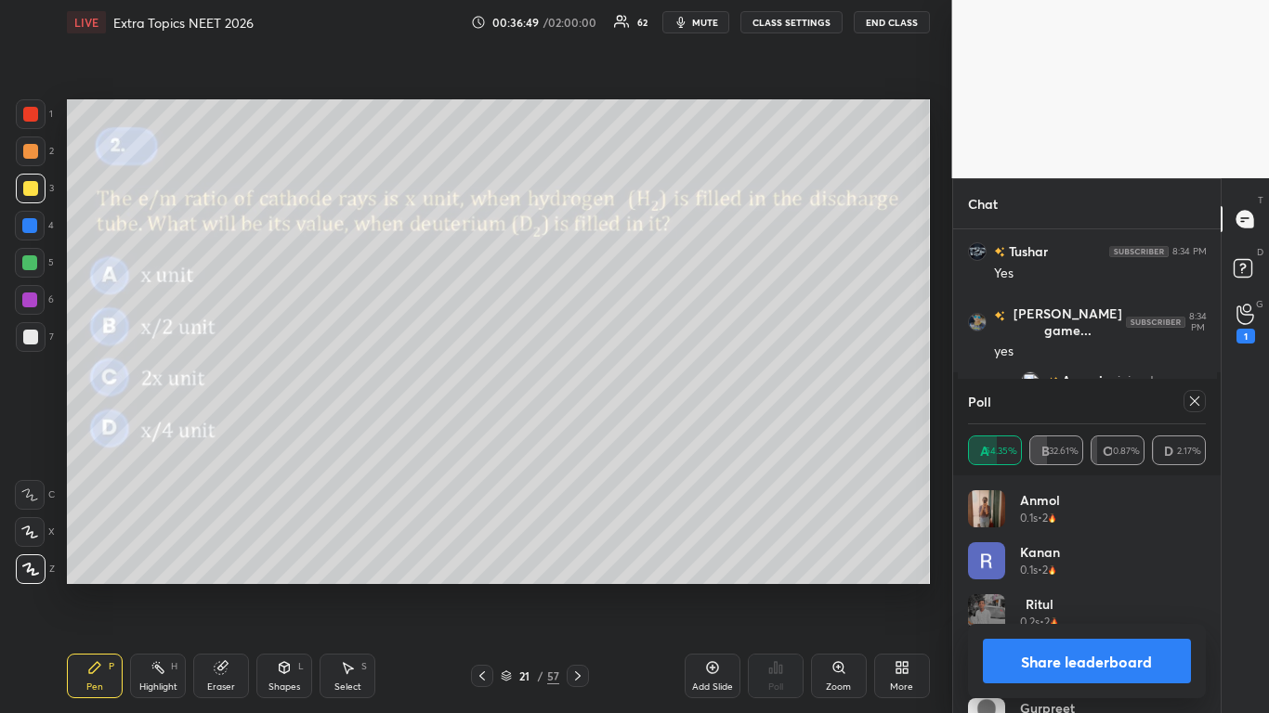
click at [1048, 587] on button "Share leaderboard" at bounding box center [1087, 661] width 209 height 45
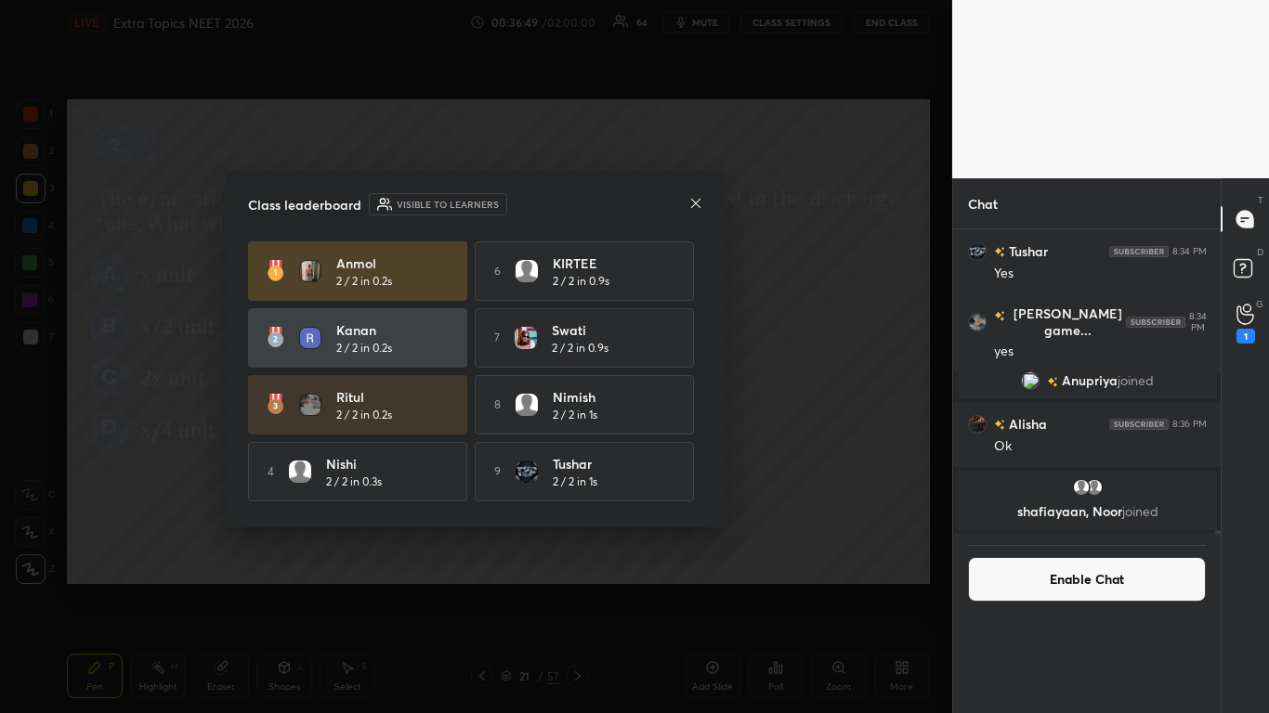
scroll to position [7, 7]
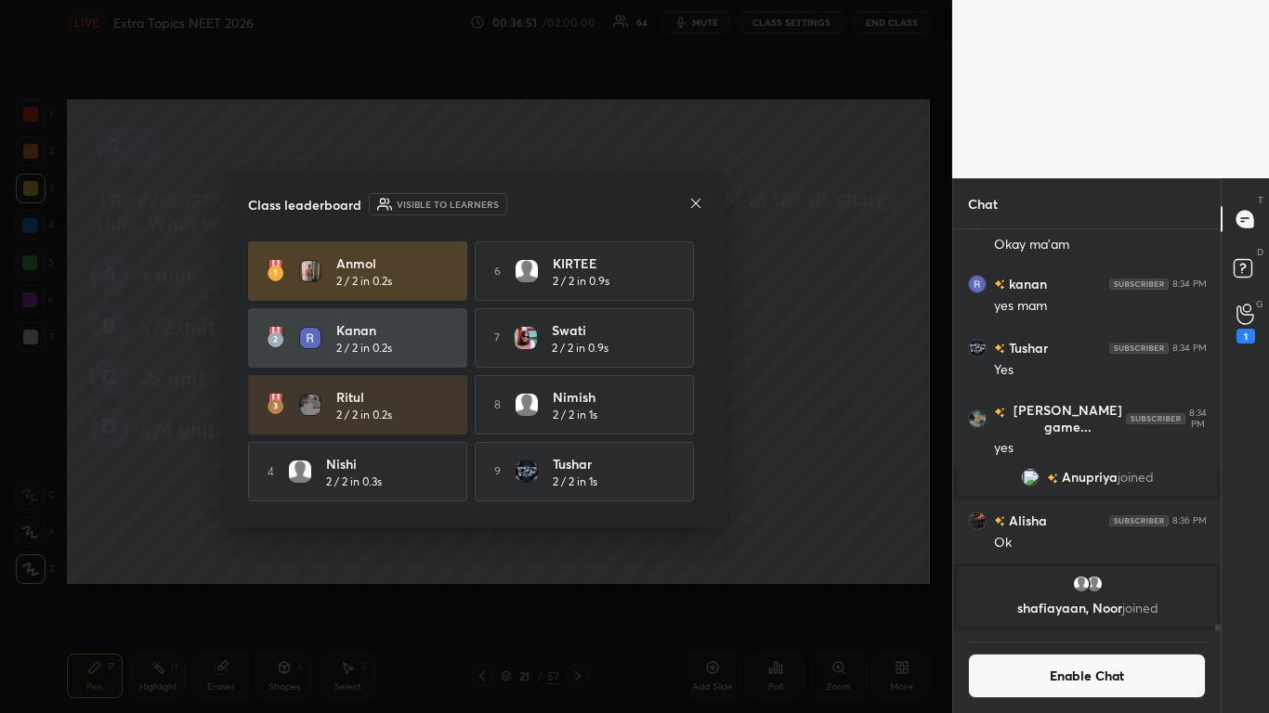
click at [703, 478] on div "[PERSON_NAME] 2 / 2 in 0.2s 6 [PERSON_NAME] 2 / 2 in 0.9s kanan 2 / 2 in 0.2s 7…" at bounding box center [475, 374] width 455 height 264
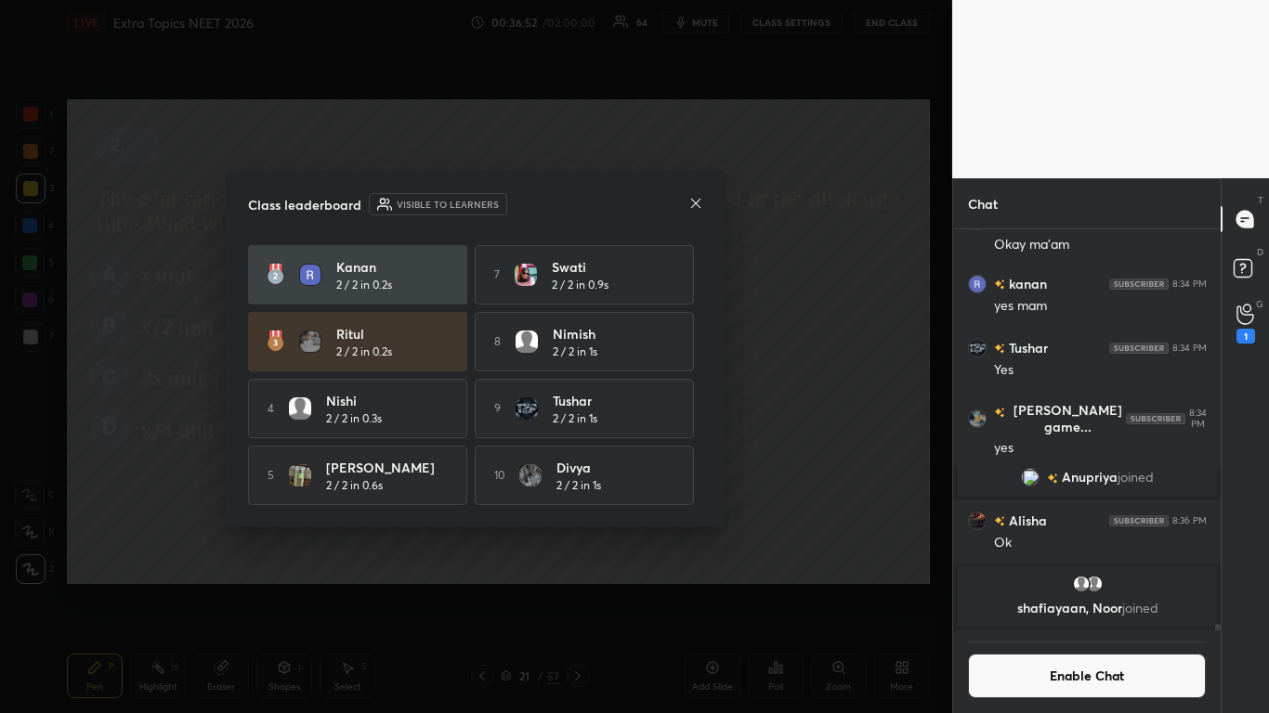
click at [698, 500] on div "[PERSON_NAME] 2 / 2 in 0.2s 6 [PERSON_NAME] 2 / 2 in 0.9s kanan 2 / 2 in 0.2s 7…" at bounding box center [475, 374] width 455 height 264
click at [694, 200] on icon at bounding box center [695, 203] width 15 height 15
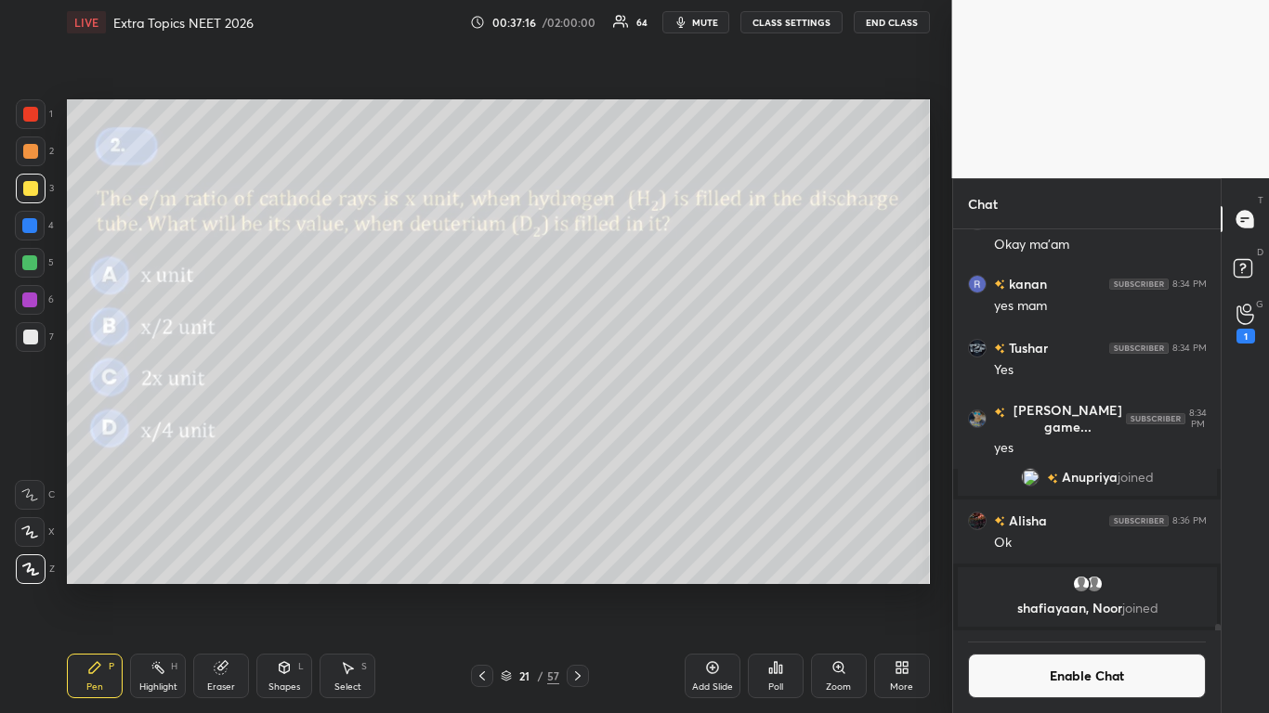
scroll to position [358, 262]
click at [1030, 587] on button "Enable Chat" at bounding box center [1087, 676] width 239 height 45
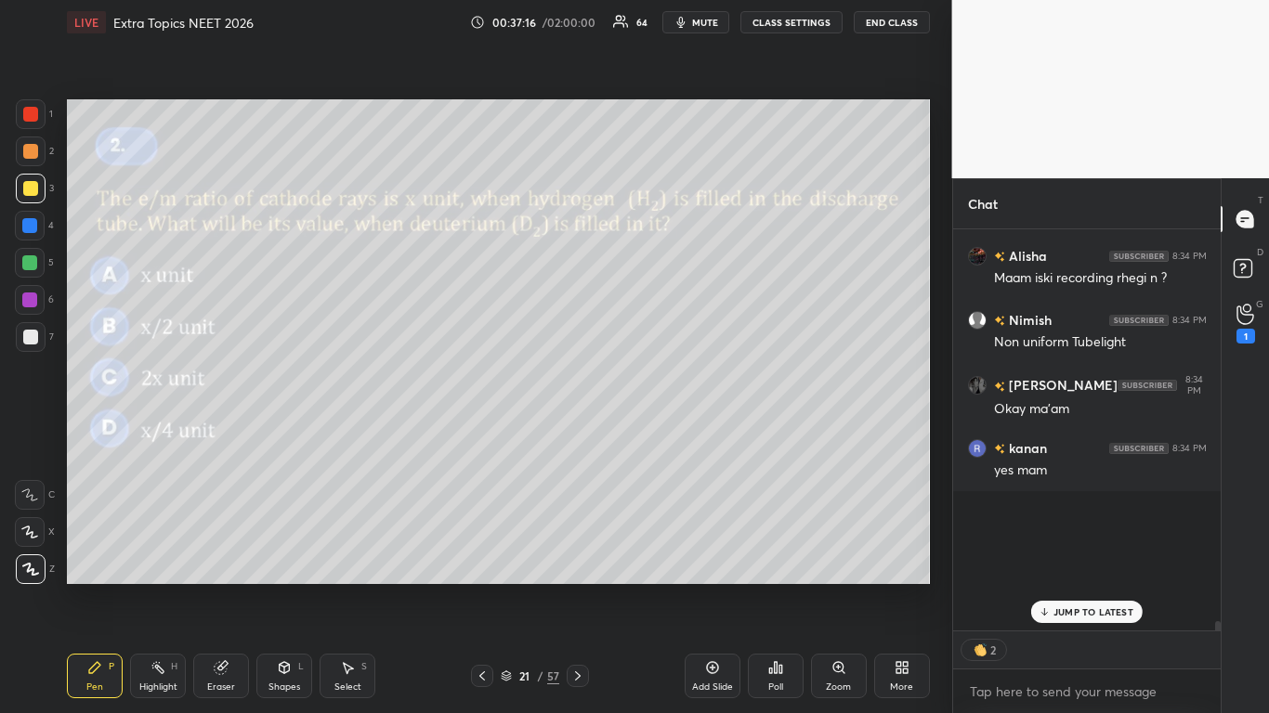
scroll to position [396, 262]
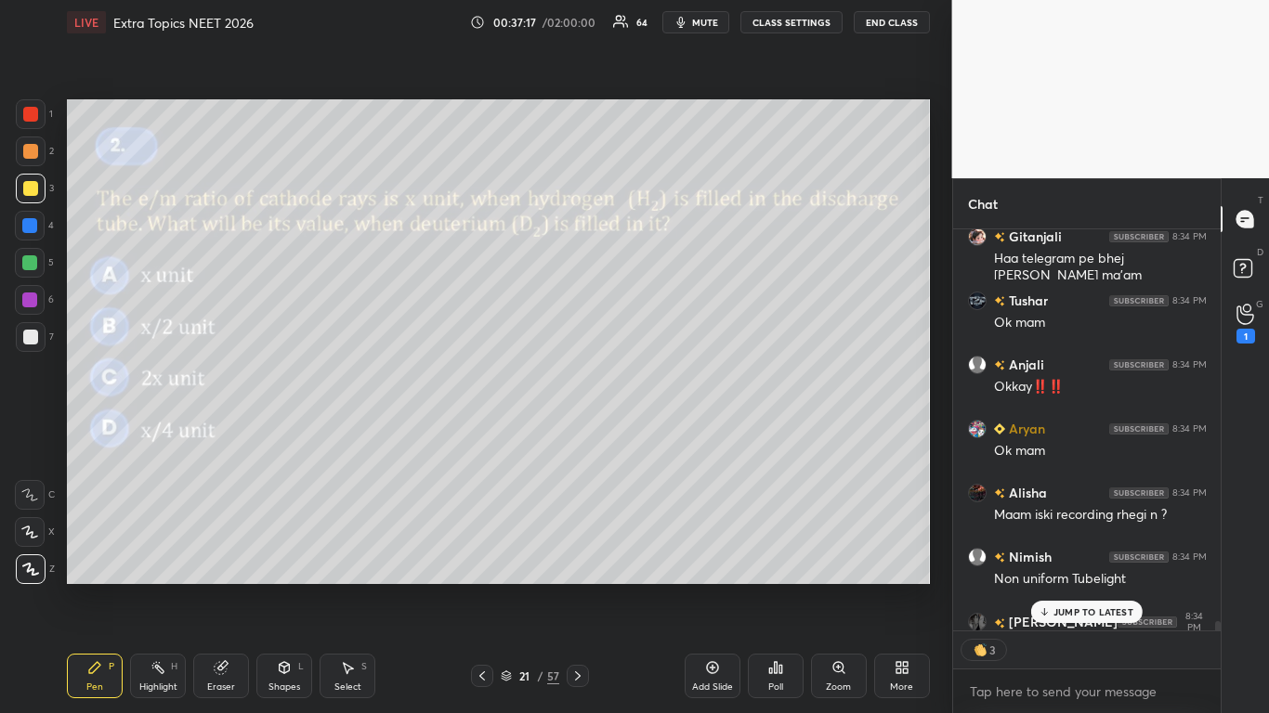
click at [1079, 587] on p "JUMP TO LATEST" at bounding box center [1093, 612] width 80 height 11
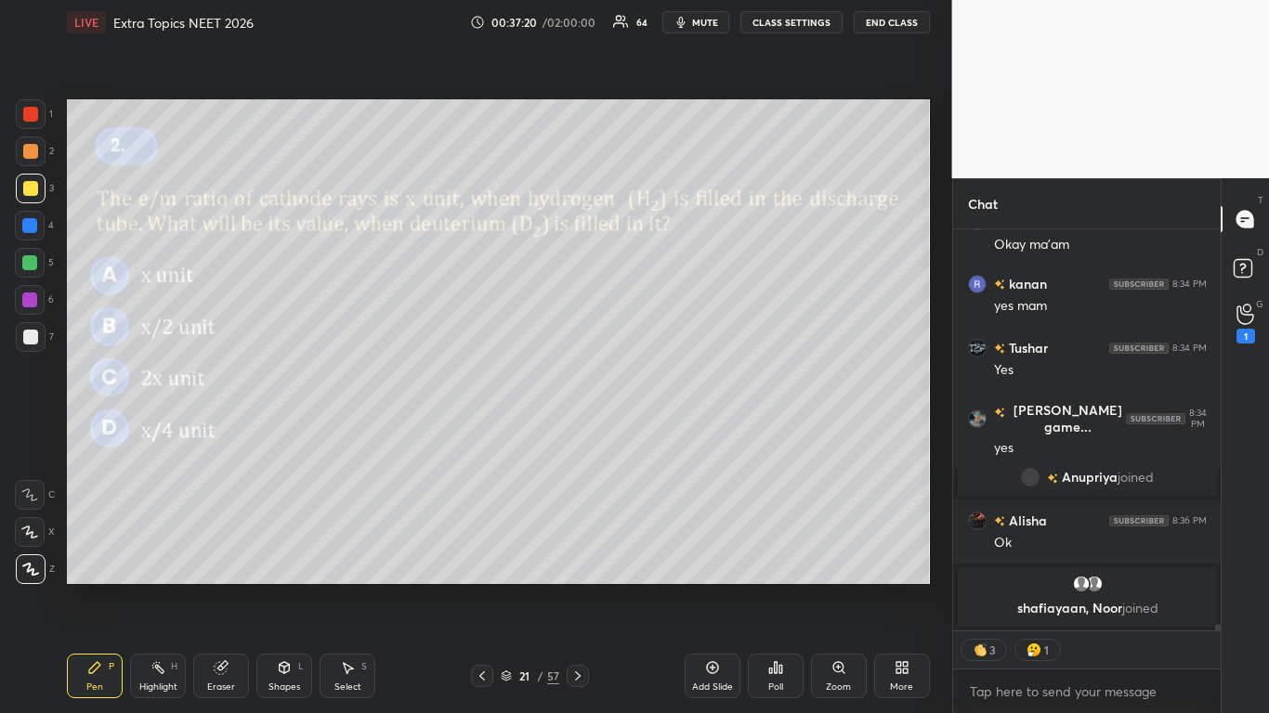
scroll to position [24950, 0]
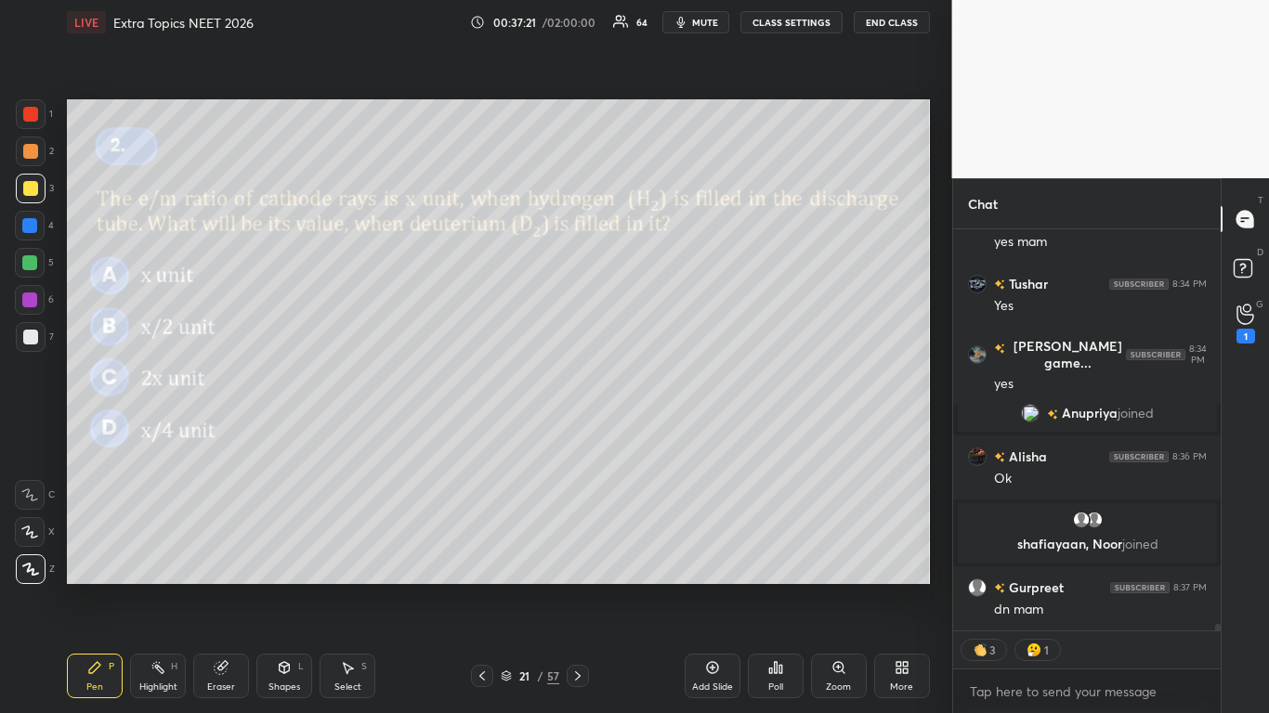
click at [31, 190] on div at bounding box center [30, 188] width 15 height 15
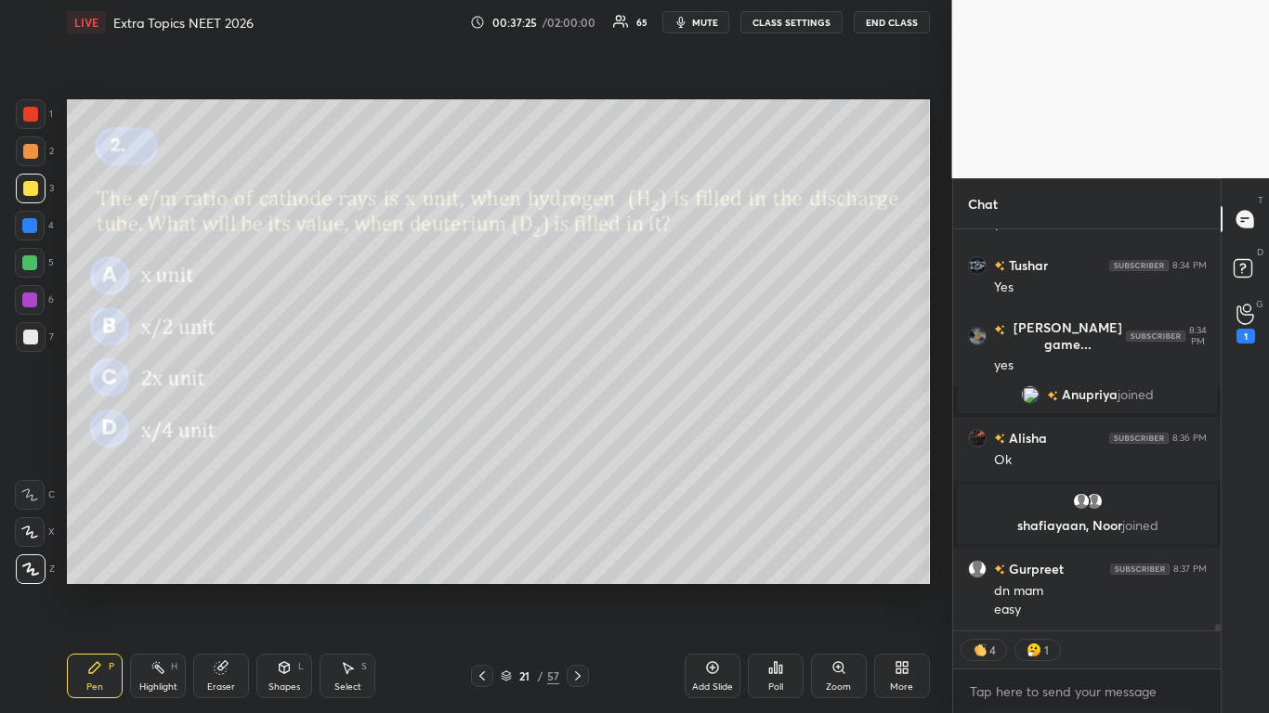
click at [802, 21] on button "CLASS SETTINGS" at bounding box center [791, 22] width 102 height 22
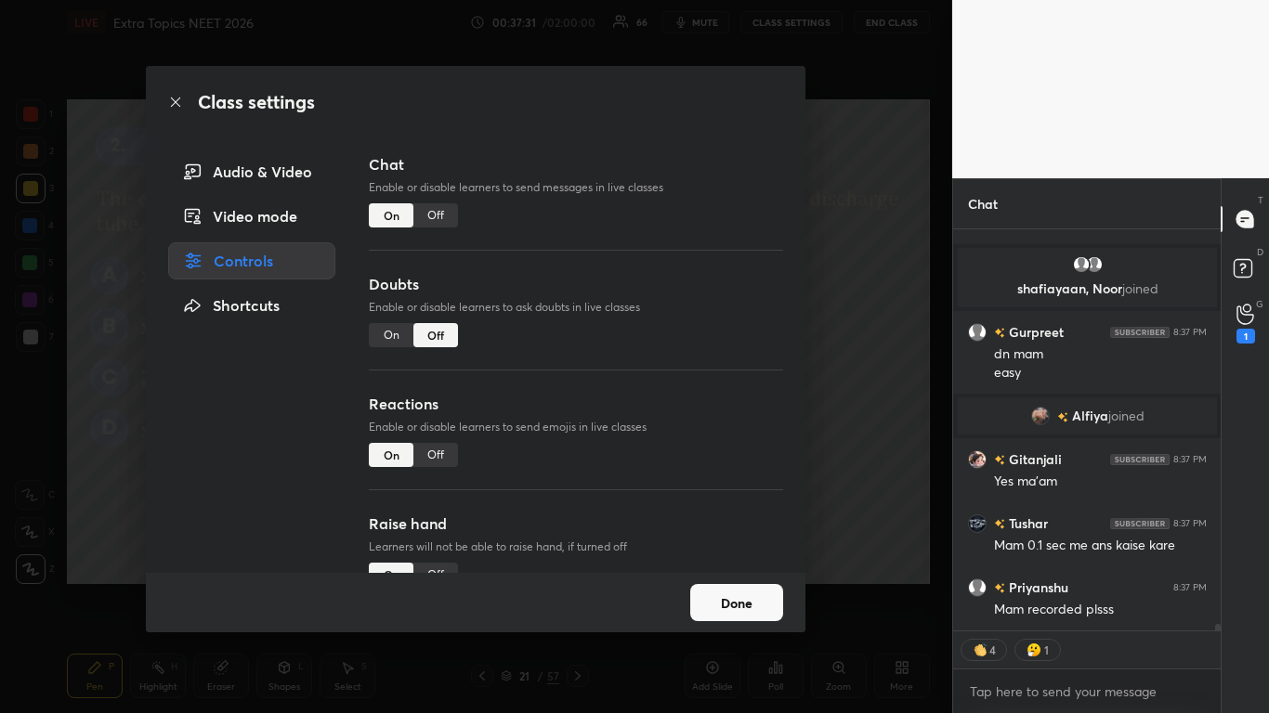
scroll to position [7, 7]
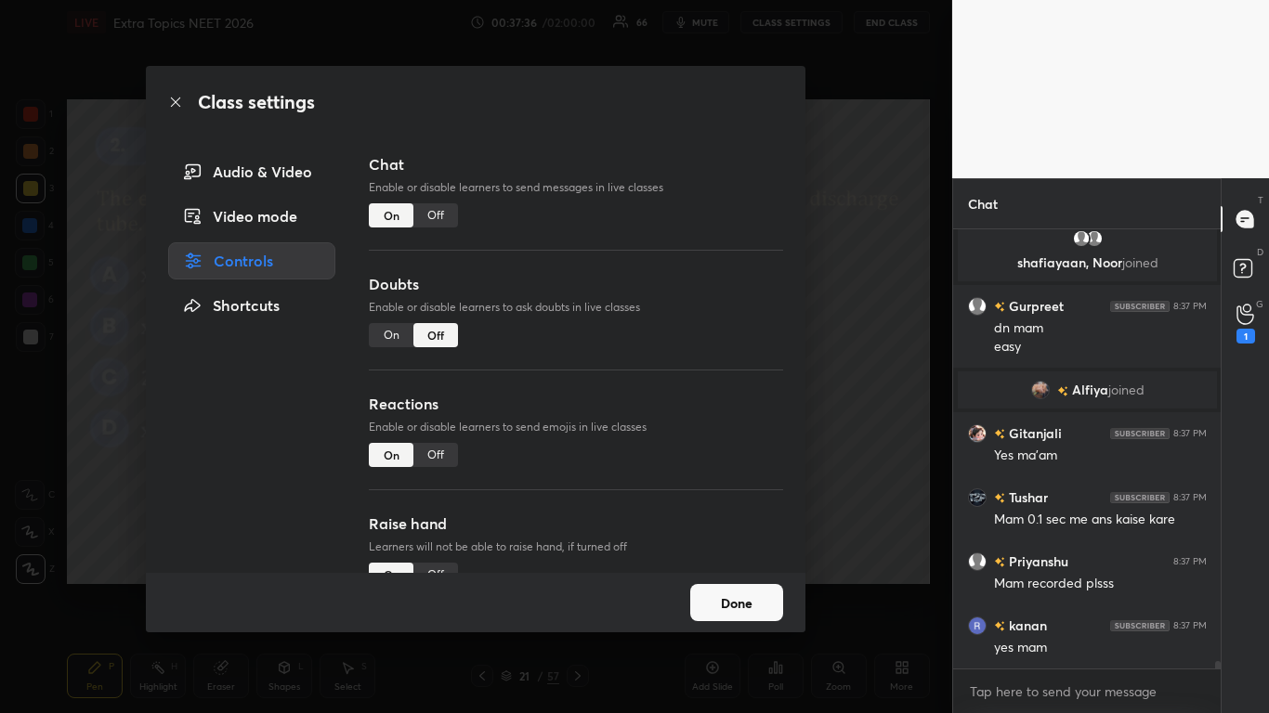
click at [756, 587] on button "Done" at bounding box center [736, 602] width 93 height 37
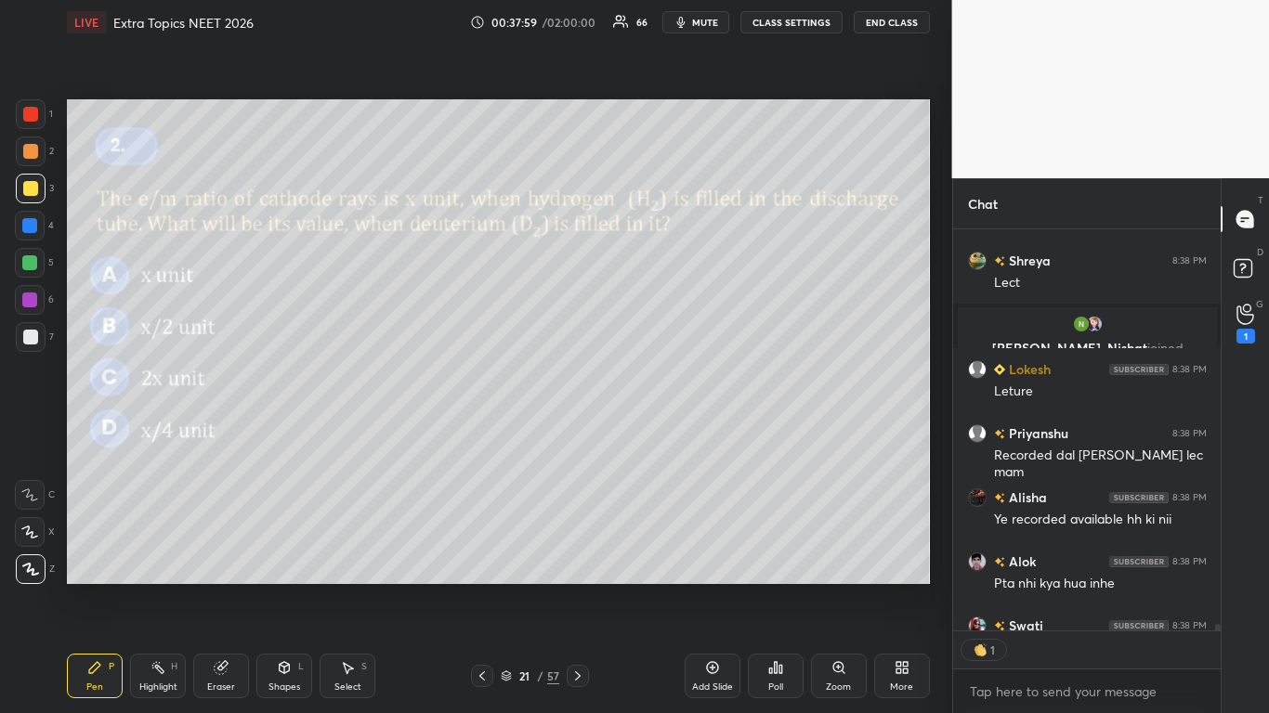
scroll to position [25550, 0]
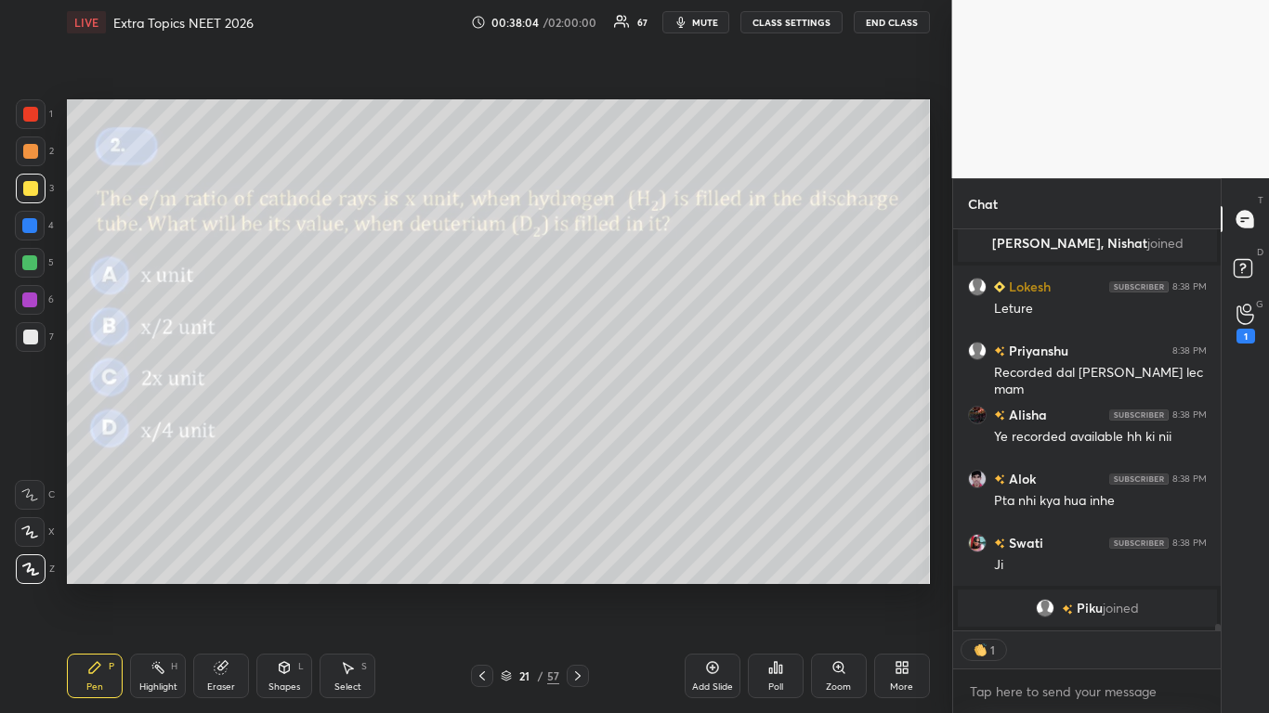
type textarea "x"
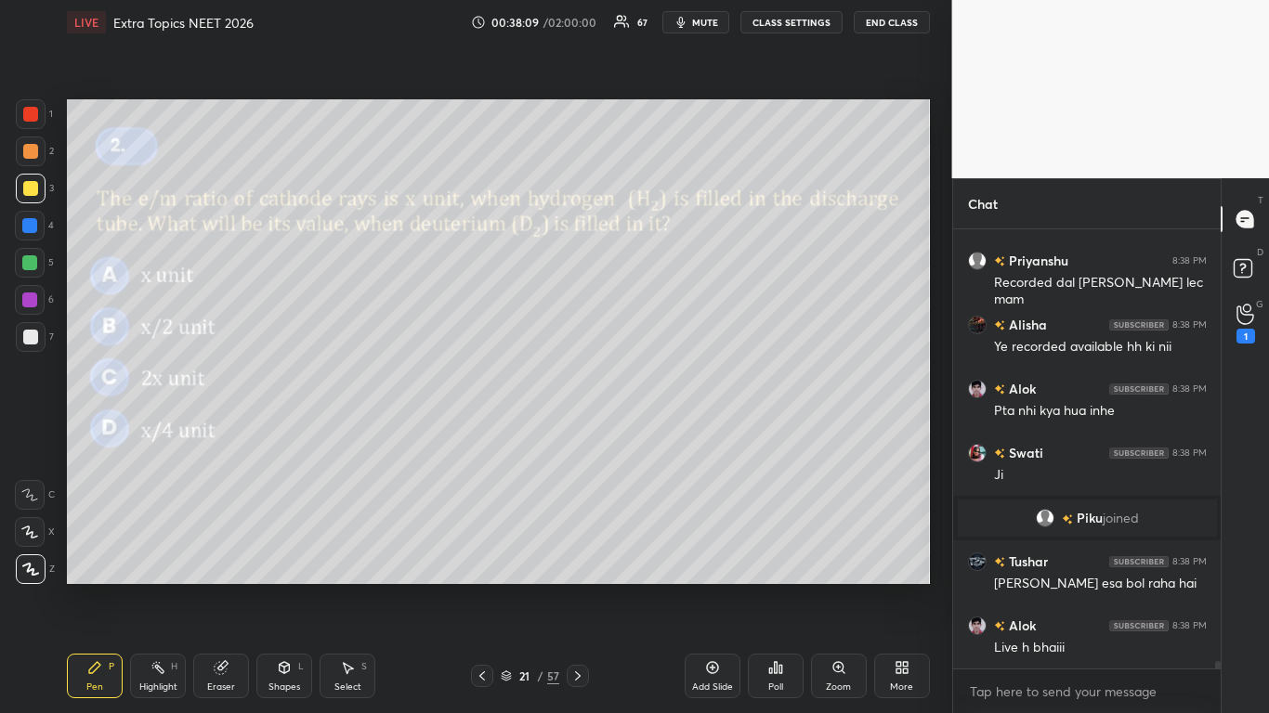
scroll to position [25581, 0]
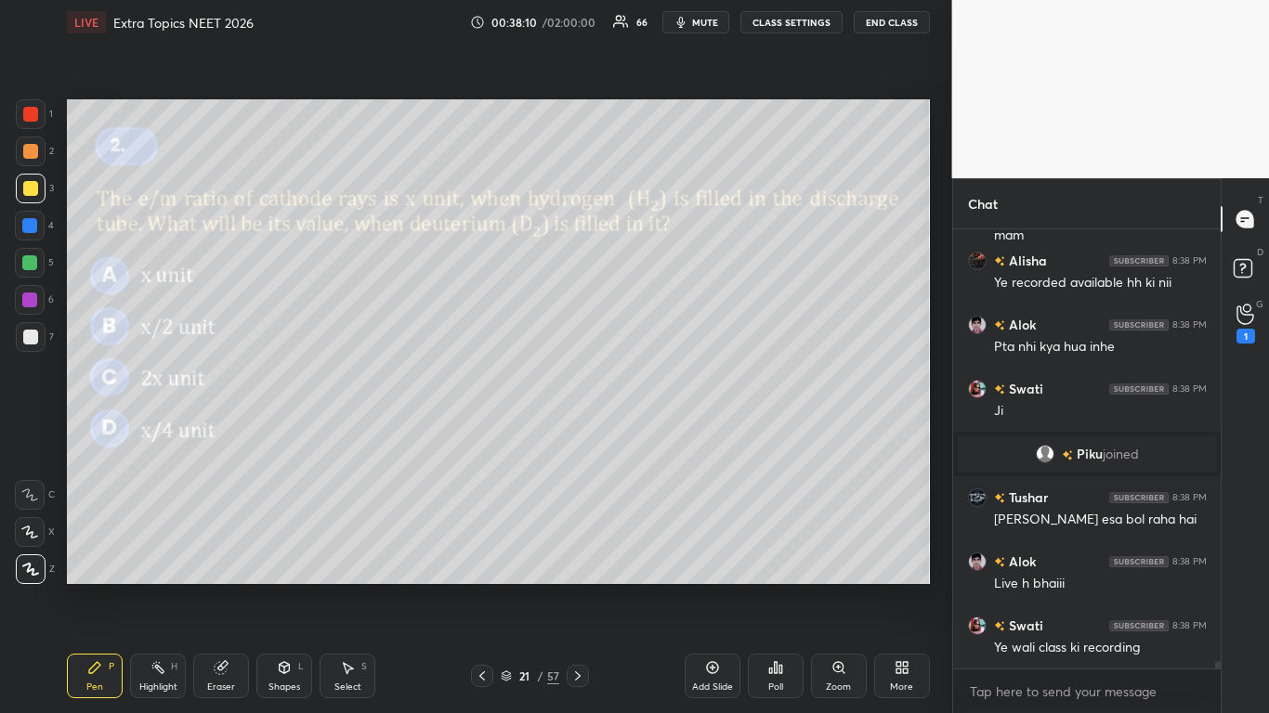
click at [803, 27] on button "CLASS SETTINGS" at bounding box center [791, 22] width 102 height 22
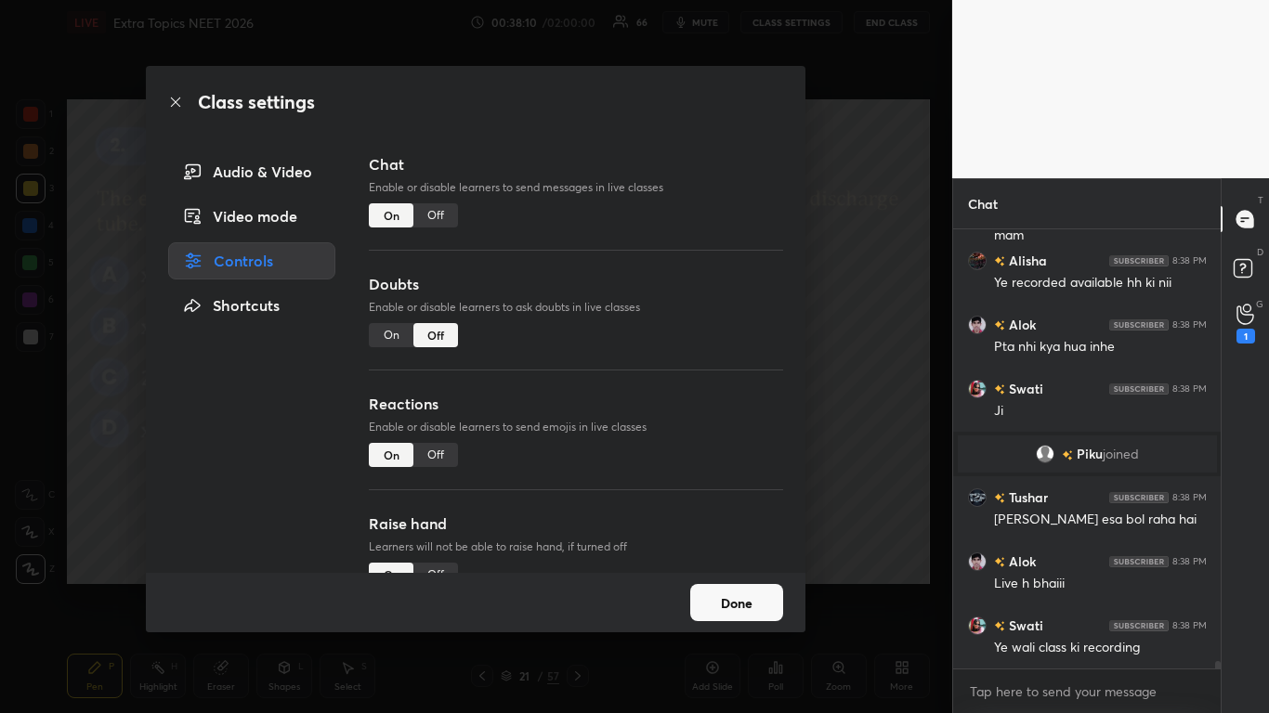
scroll to position [25645, 0]
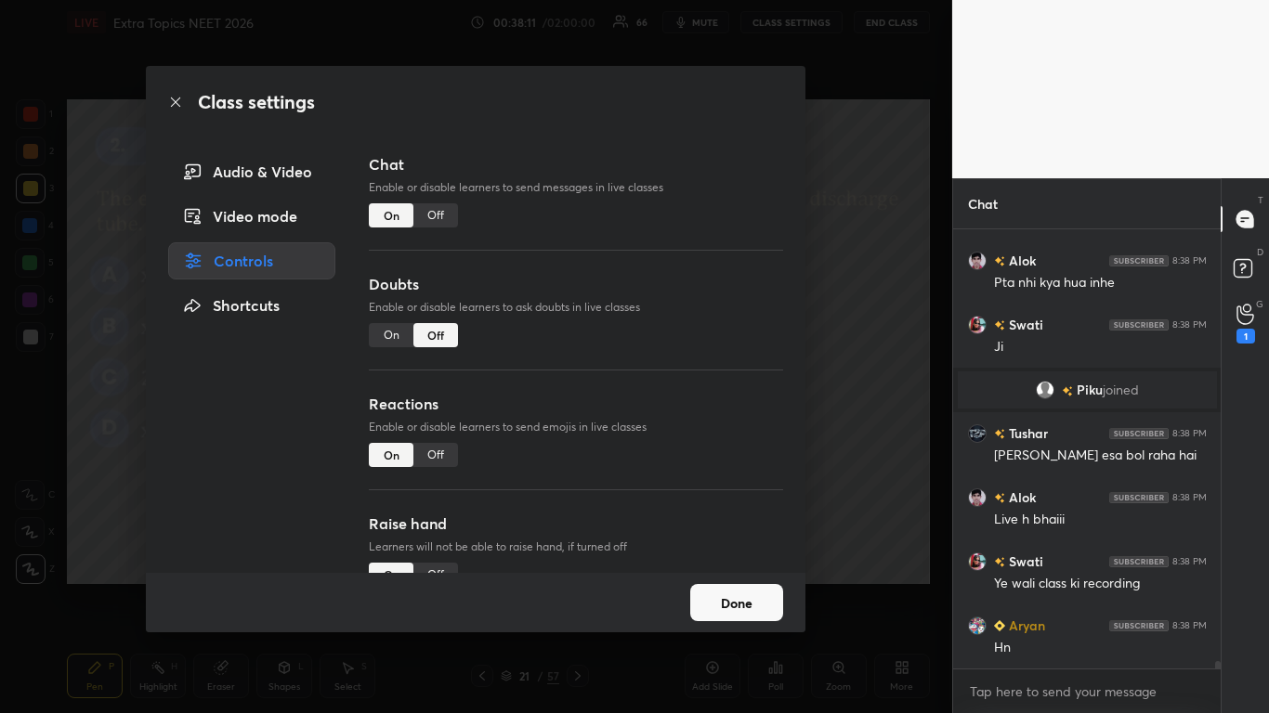
click at [439, 221] on div "Off" at bounding box center [435, 215] width 45 height 24
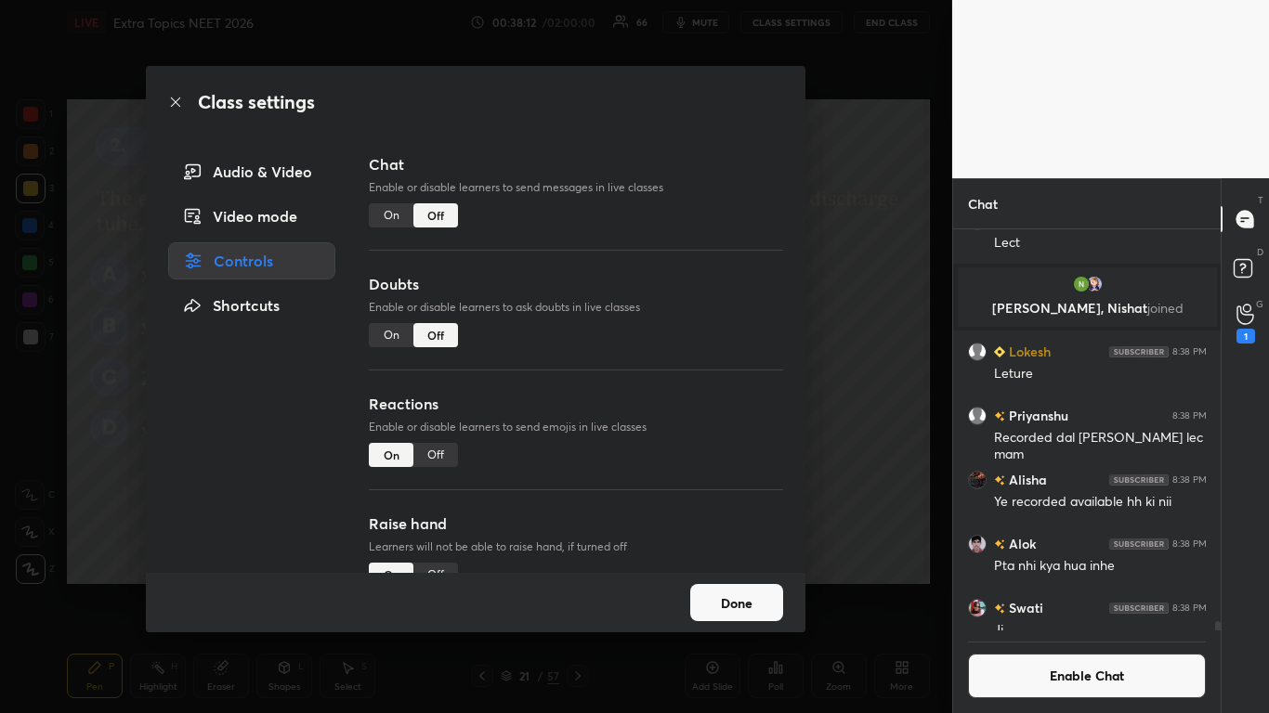
click at [713, 587] on button "Done" at bounding box center [736, 602] width 93 height 37
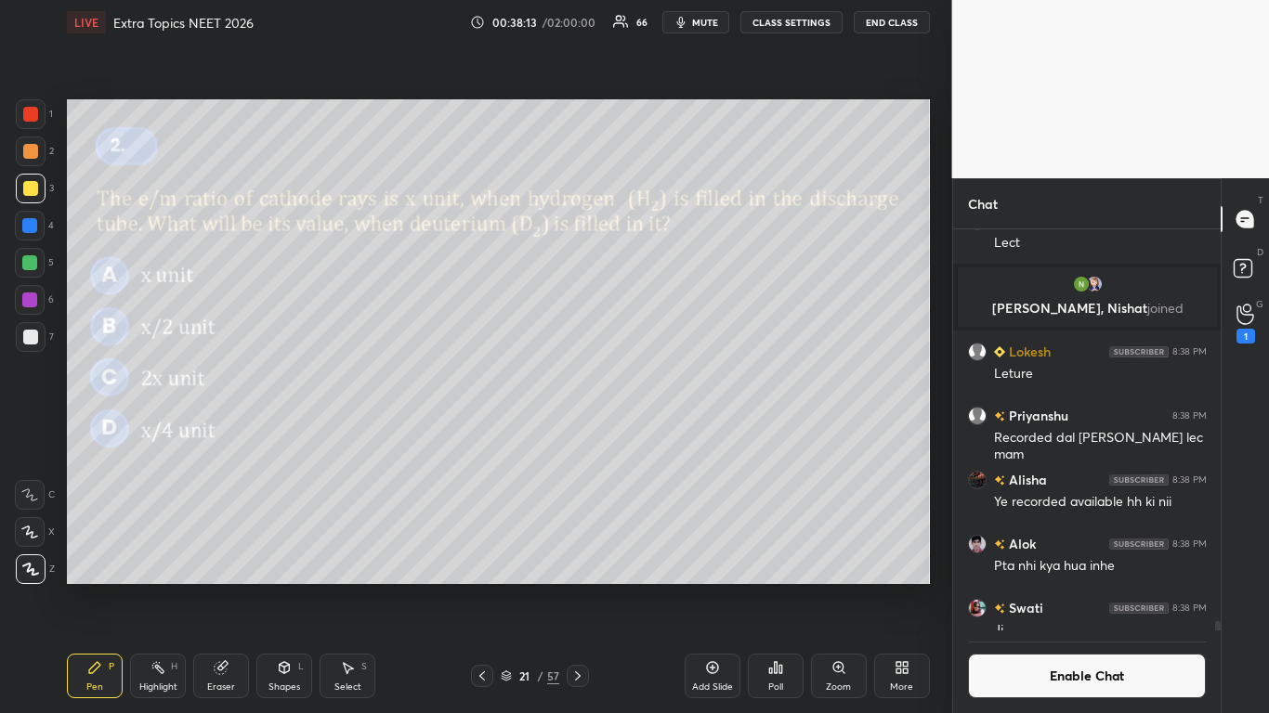
click at [514, 587] on div "21 / 57" at bounding box center [530, 676] width 59 height 17
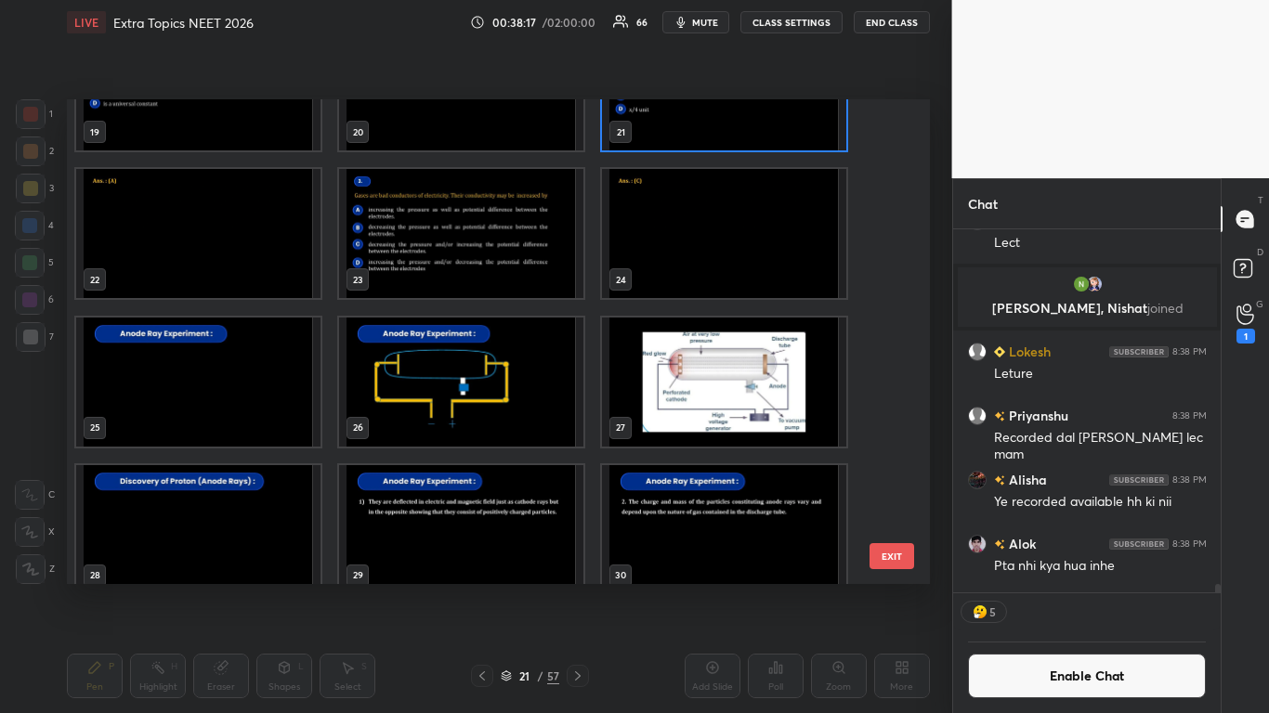
click at [242, 399] on img "grid" at bounding box center [198, 381] width 244 height 129
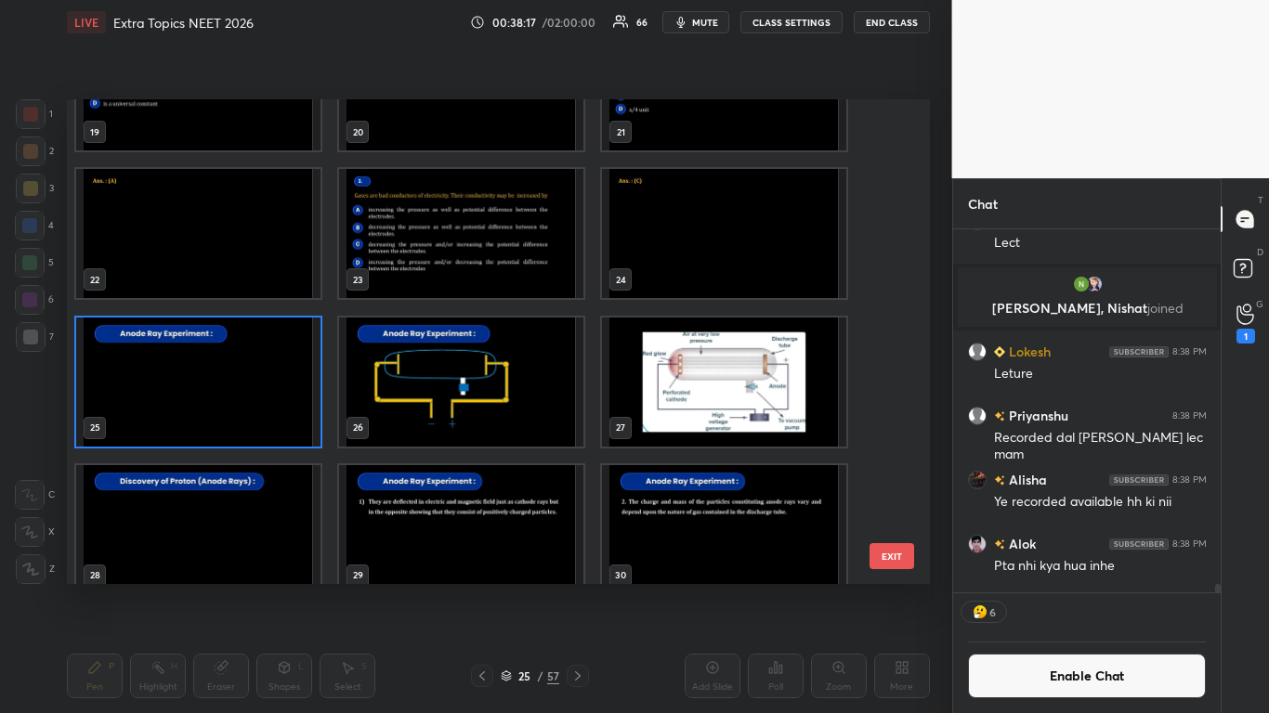
click at [243, 401] on img "grid" at bounding box center [198, 381] width 244 height 129
click at [248, 399] on img "grid" at bounding box center [198, 381] width 244 height 129
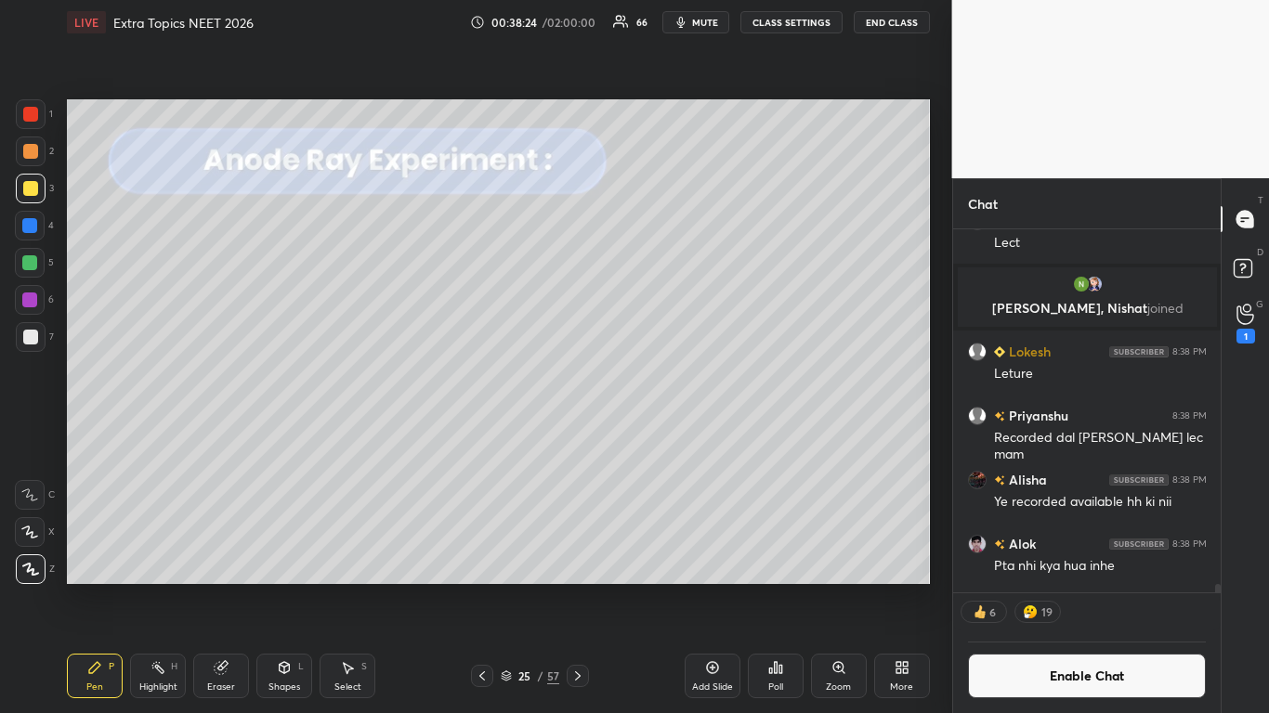
click at [578, 587] on icon at bounding box center [577, 676] width 15 height 15
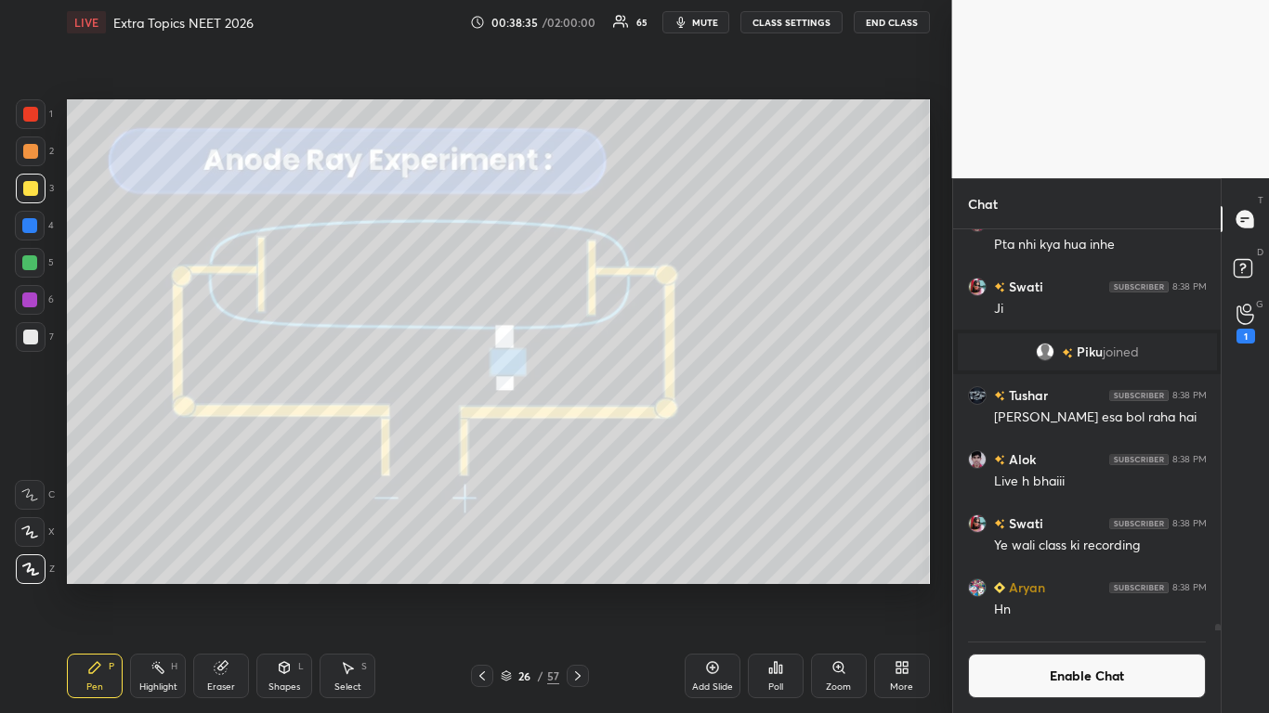
scroll to position [396, 262]
click at [31, 337] on div at bounding box center [30, 337] width 15 height 15
click at [27, 184] on div at bounding box center [30, 188] width 15 height 15
click at [29, 248] on div at bounding box center [30, 263] width 30 height 30
click at [33, 191] on div at bounding box center [30, 188] width 15 height 15
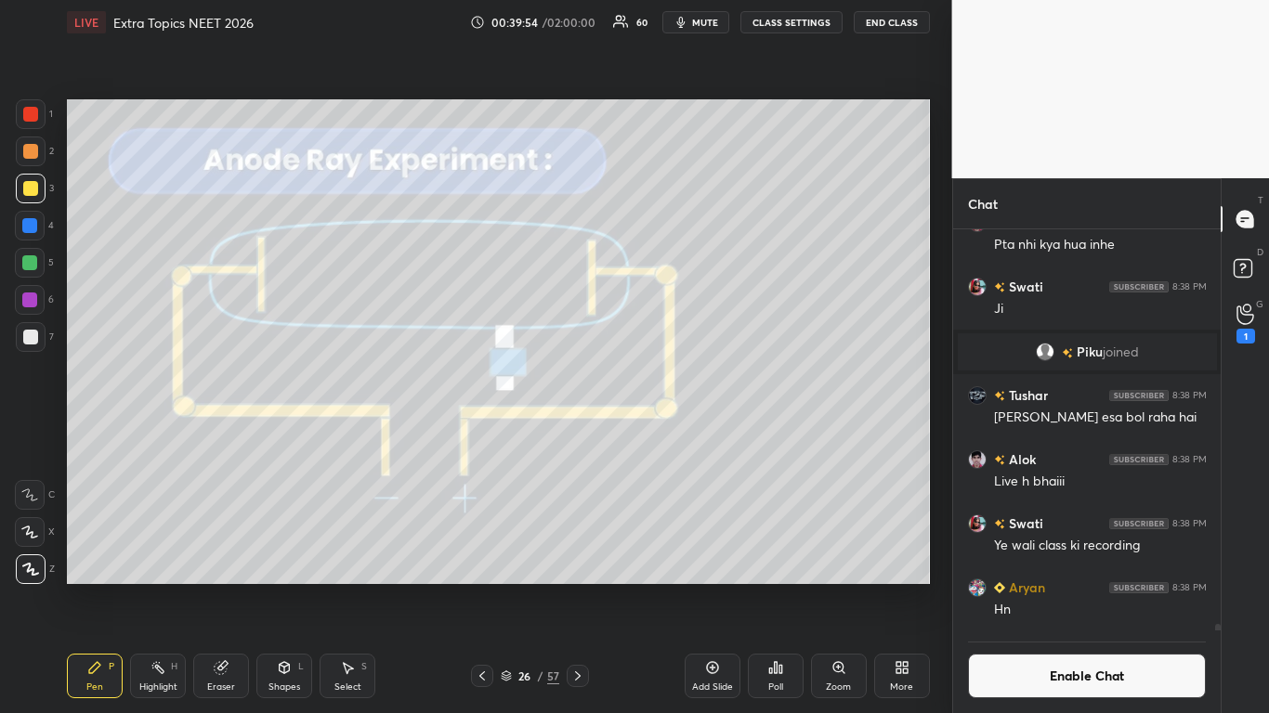
click at [1063, 587] on button "Enable Chat" at bounding box center [1087, 676] width 239 height 45
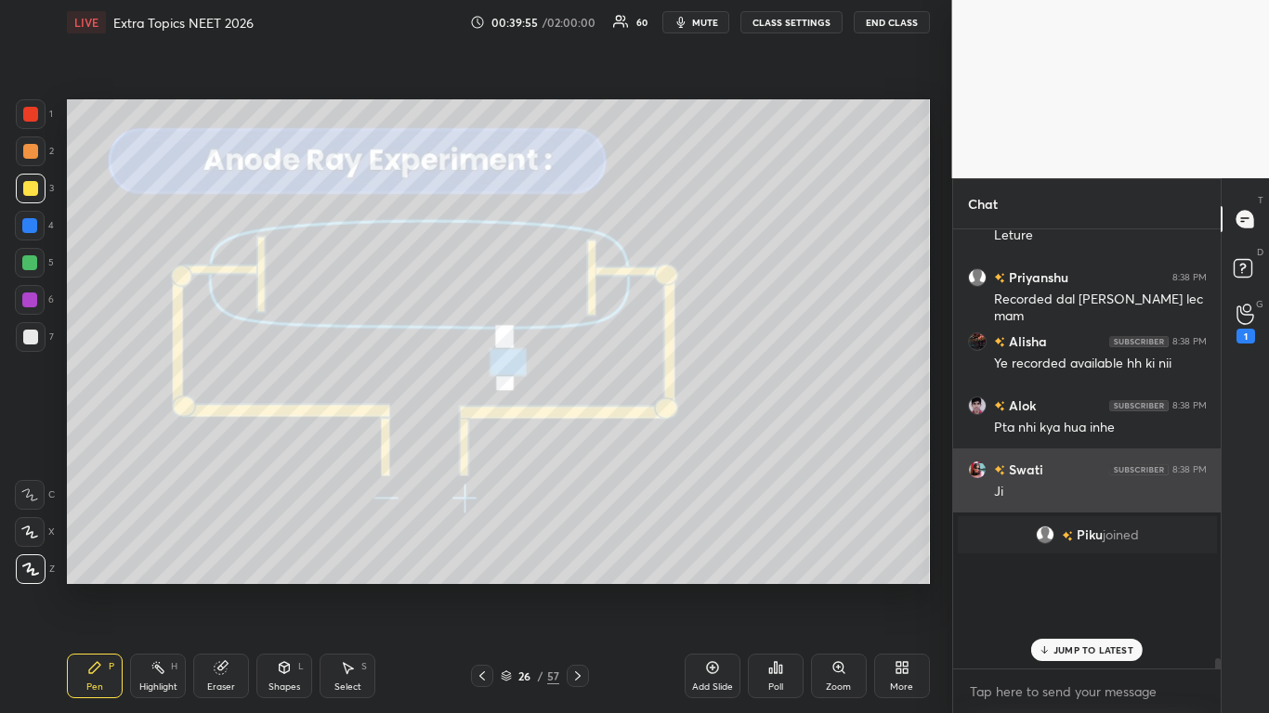
scroll to position [434, 262]
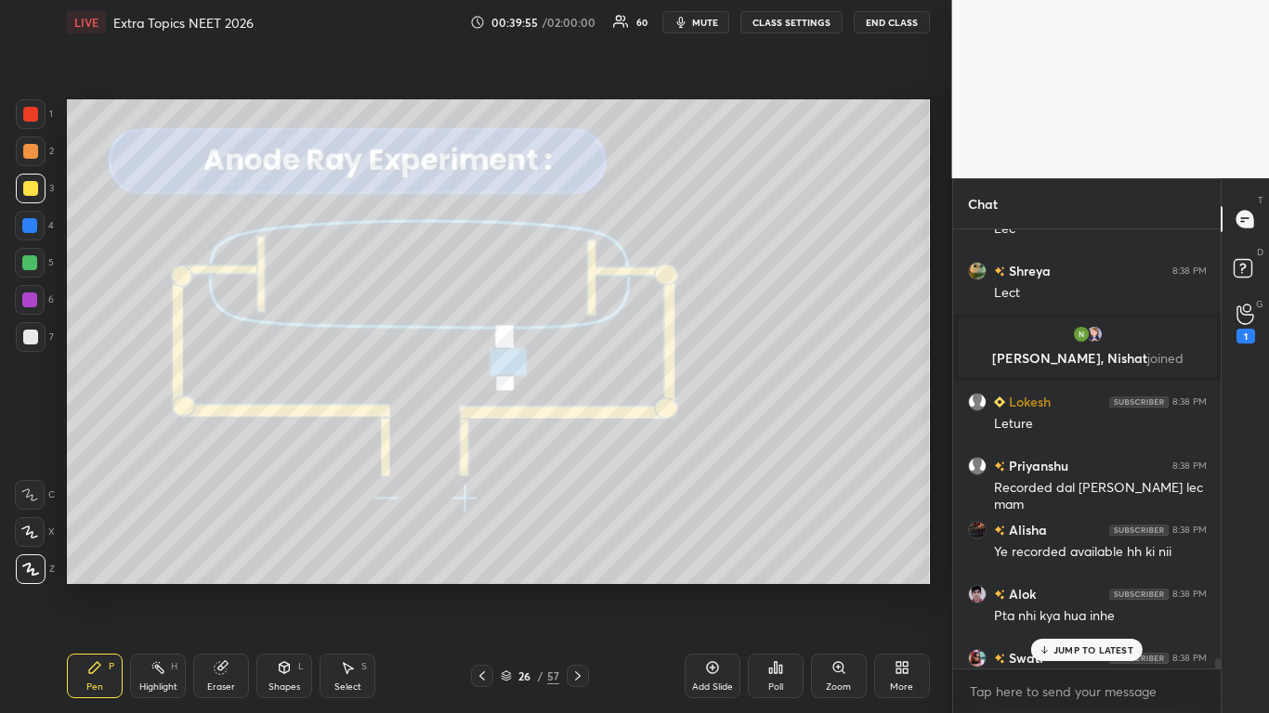
click at [1077, 587] on div "JUMP TO LATEST" at bounding box center [1086, 650] width 111 height 22
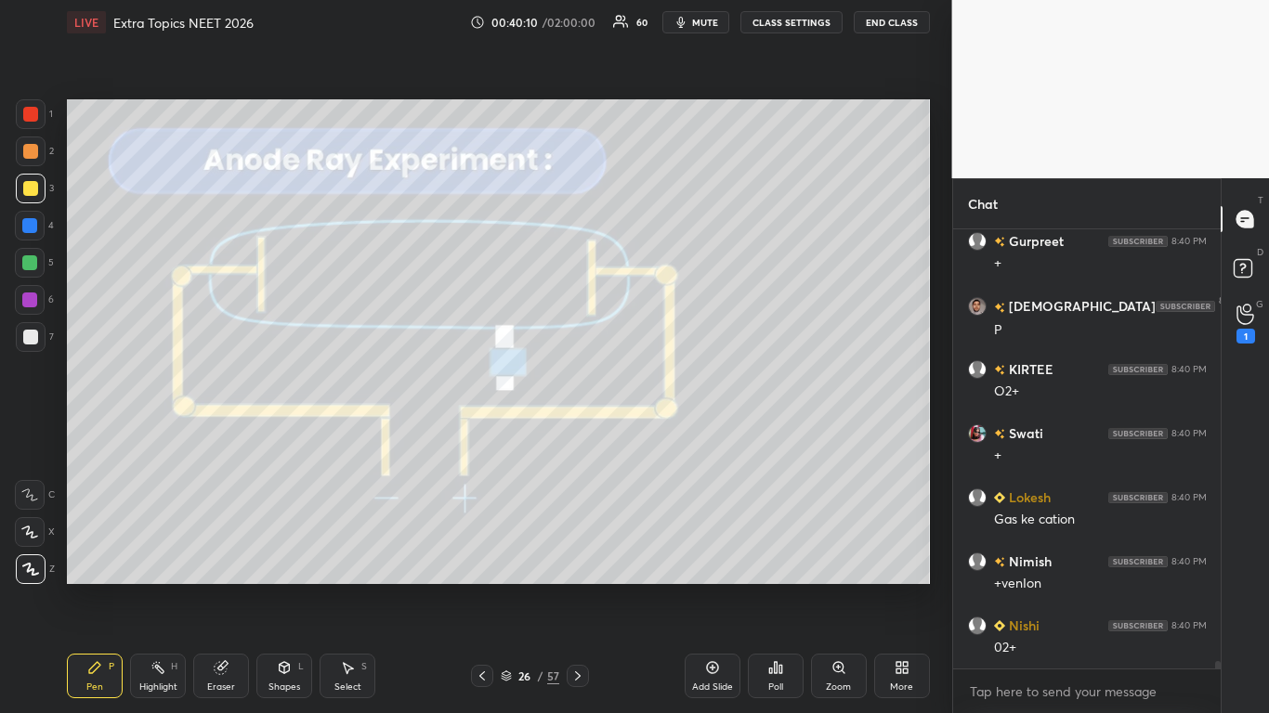
scroll to position [26303, 0]
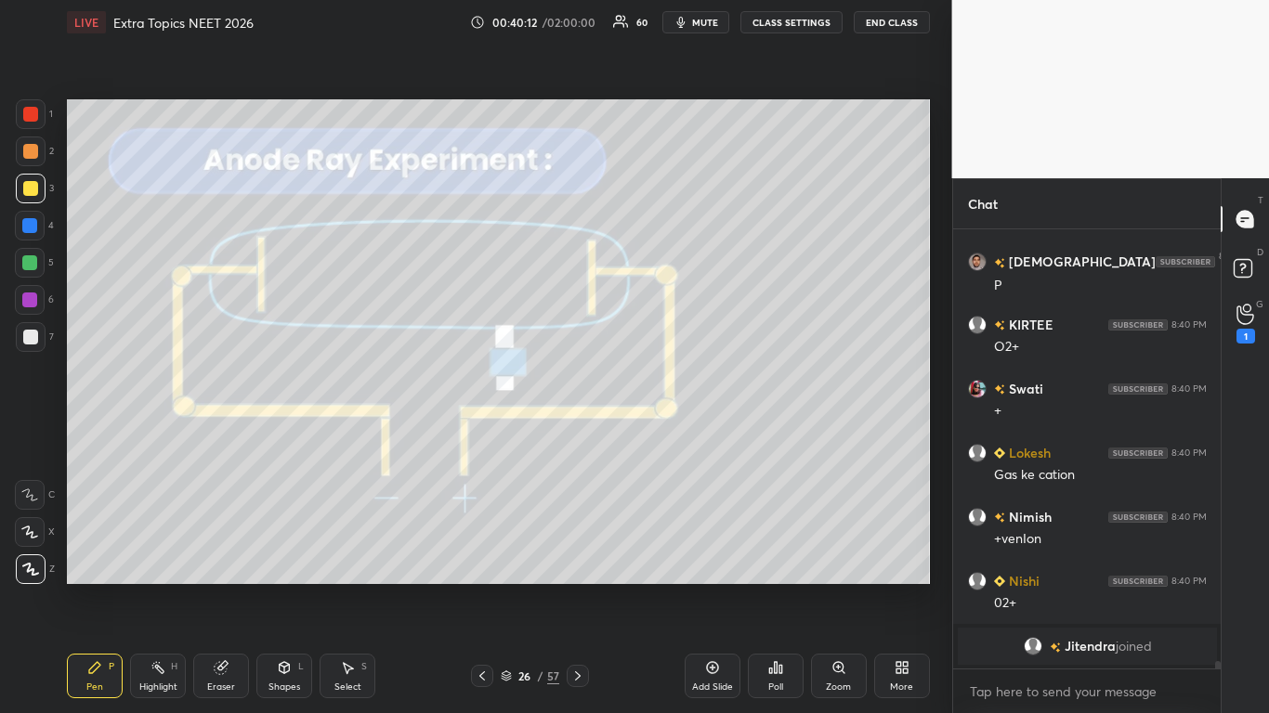
click at [32, 335] on div at bounding box center [30, 337] width 15 height 15
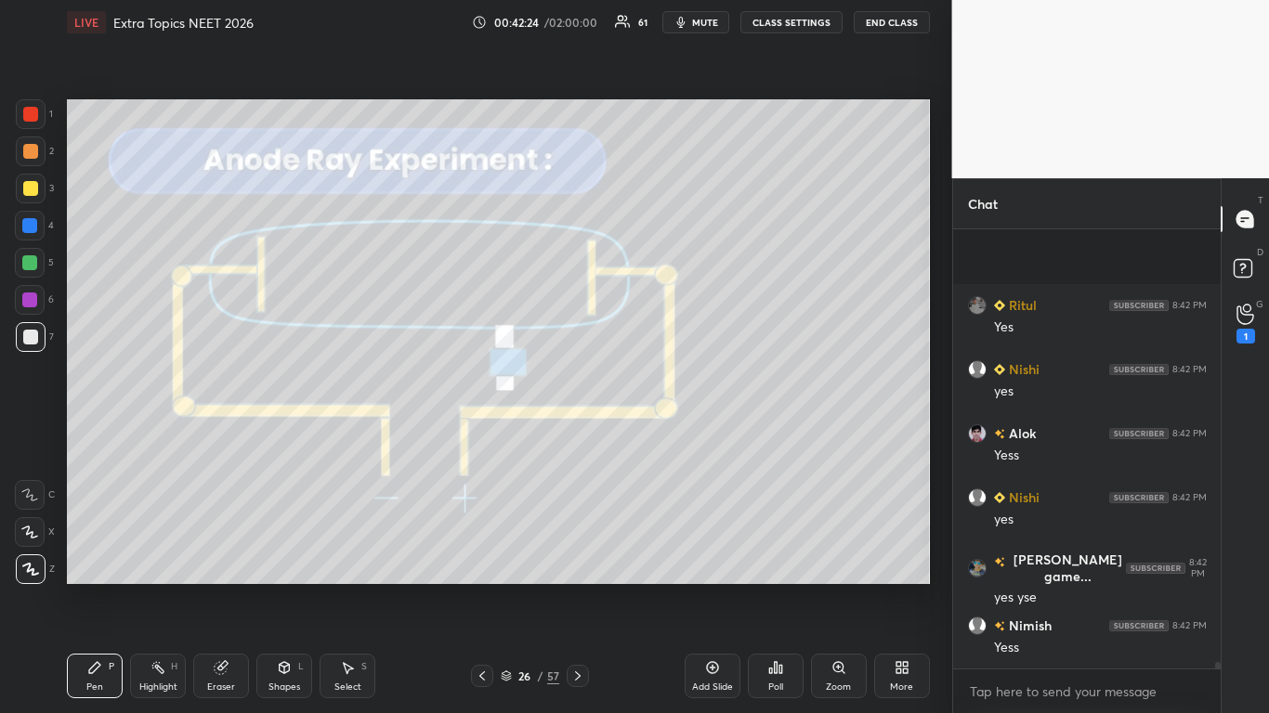
scroll to position [30196, 0]
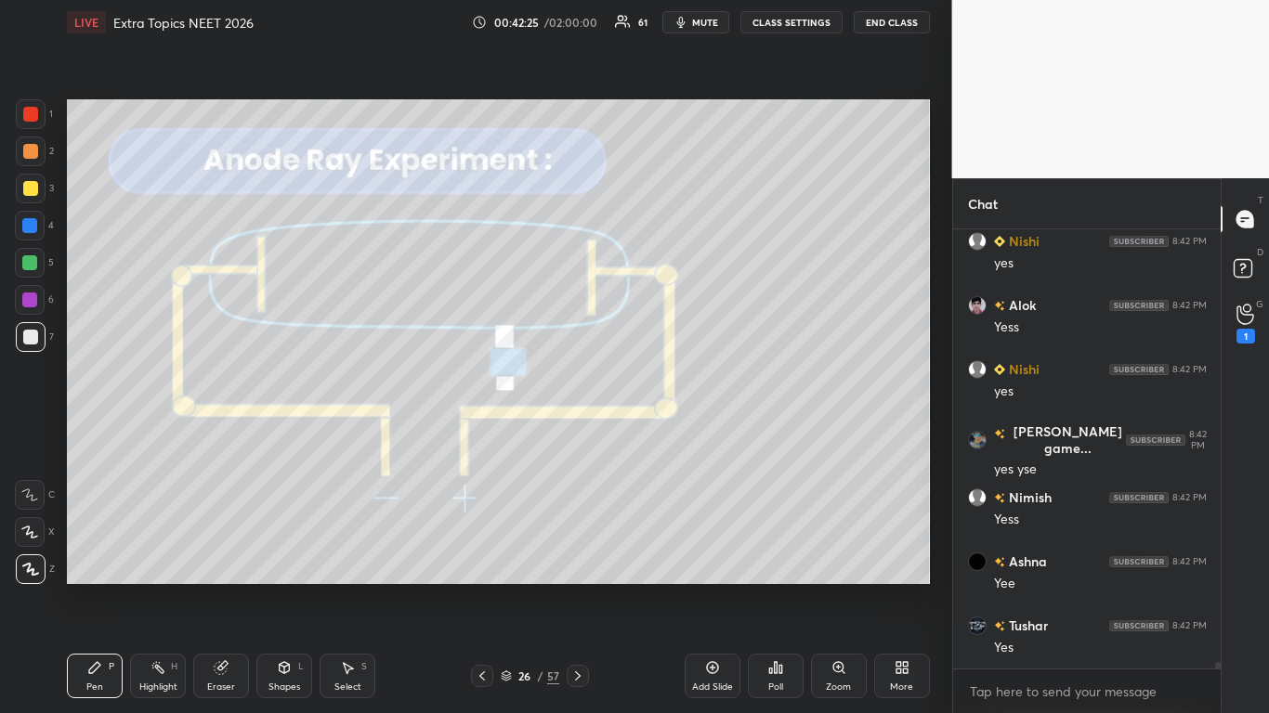
click at [784, 25] on button "CLASS SETTINGS" at bounding box center [791, 22] width 102 height 22
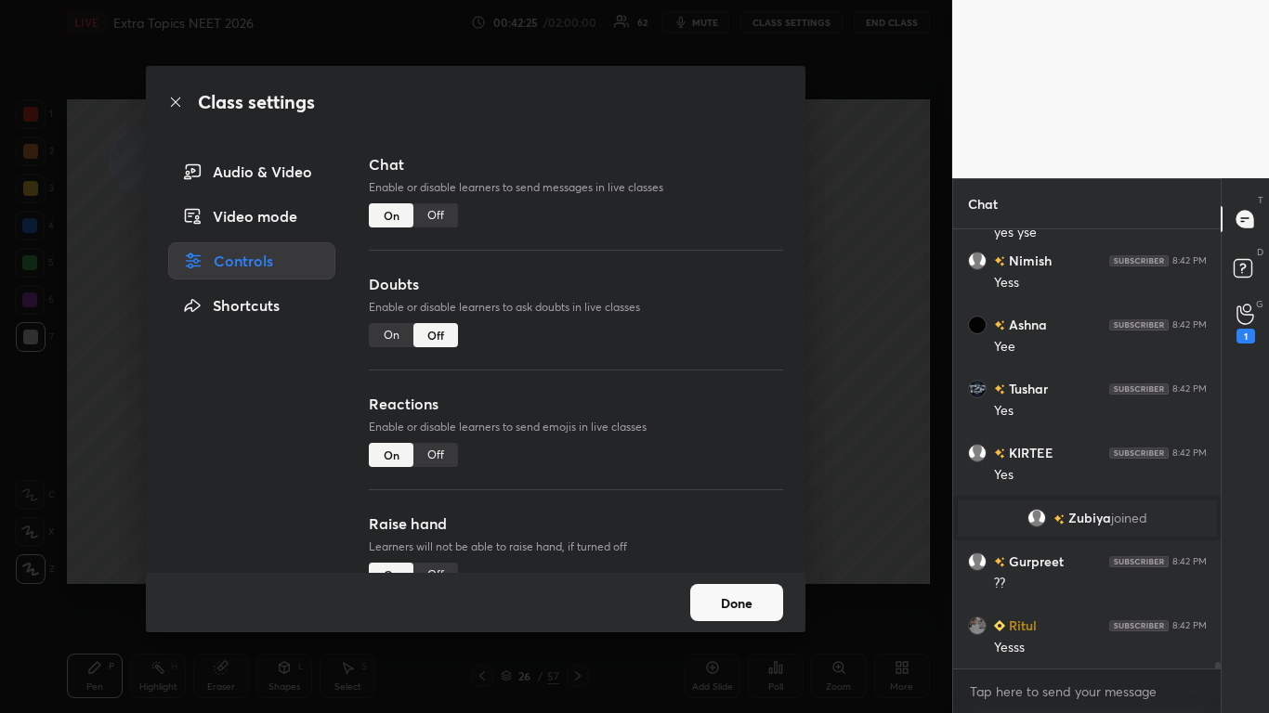
click at [435, 208] on div "Off" at bounding box center [435, 215] width 45 height 24
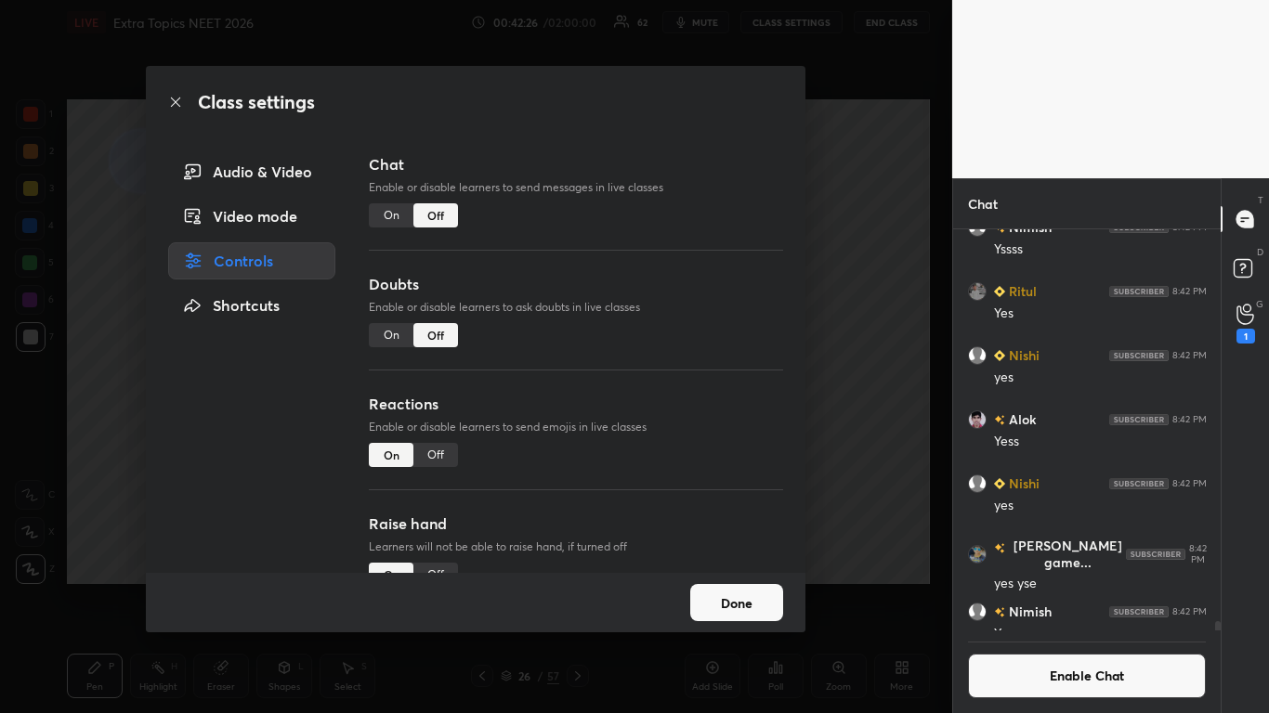
click at [721, 584] on button "Done" at bounding box center [736, 602] width 93 height 37
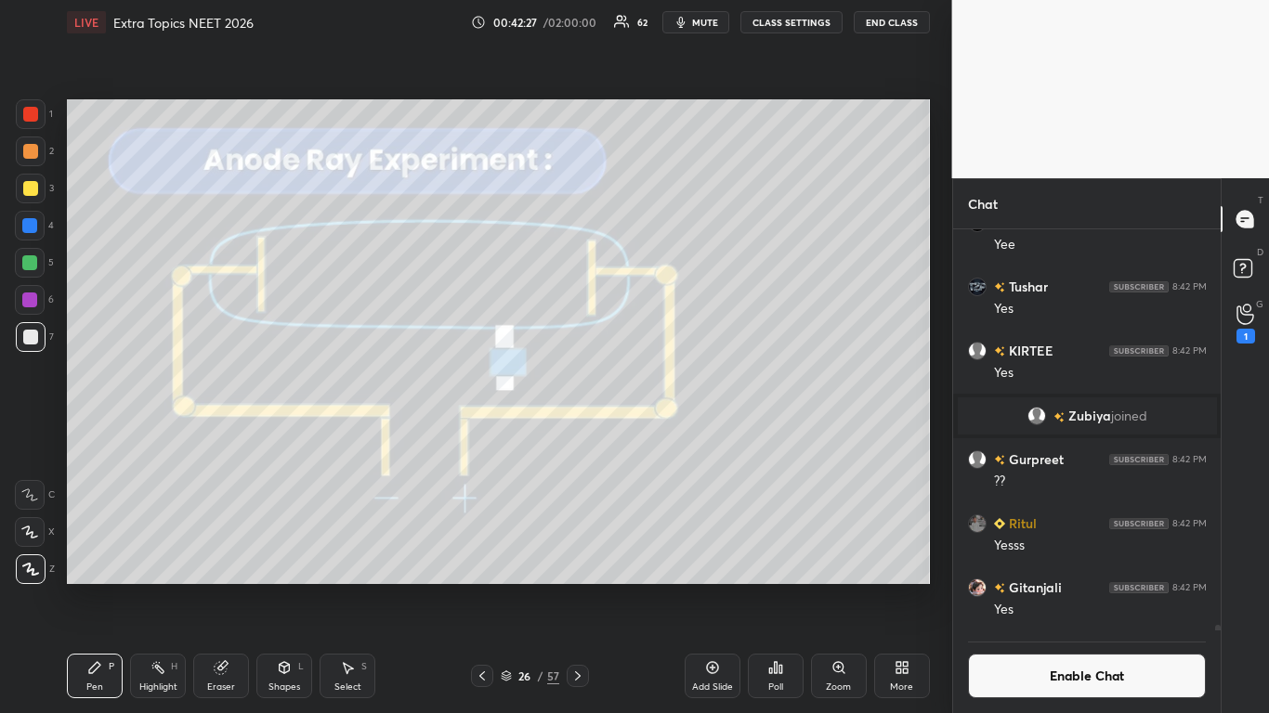
click at [713, 587] on icon at bounding box center [712, 667] width 15 height 15
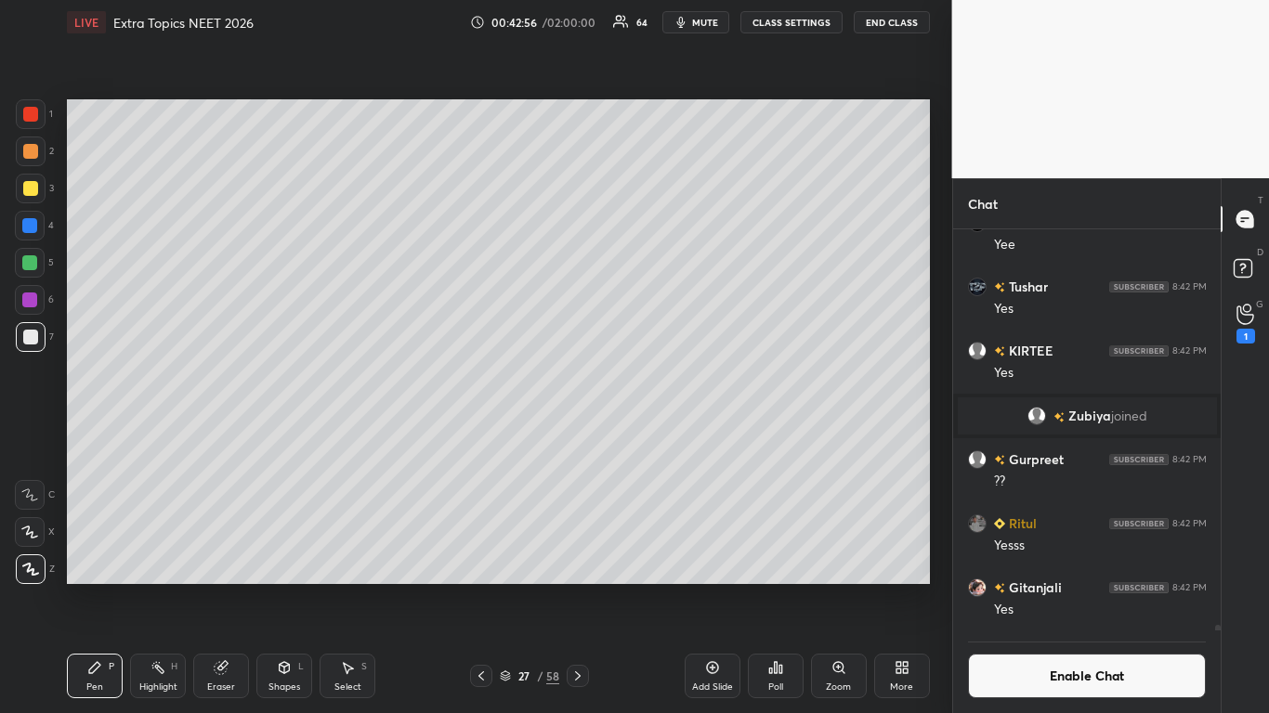
click at [287, 587] on icon at bounding box center [285, 667] width 10 height 11
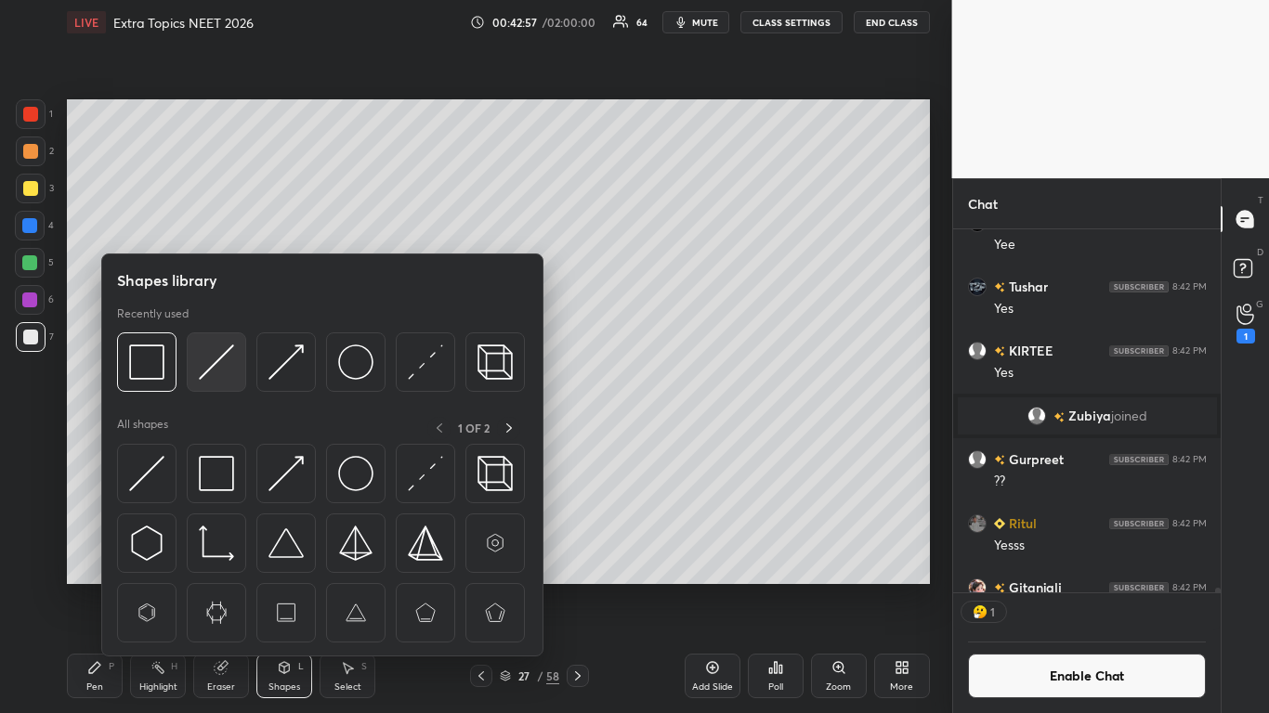
scroll to position [358, 262]
click at [148, 356] on img at bounding box center [146, 362] width 35 height 35
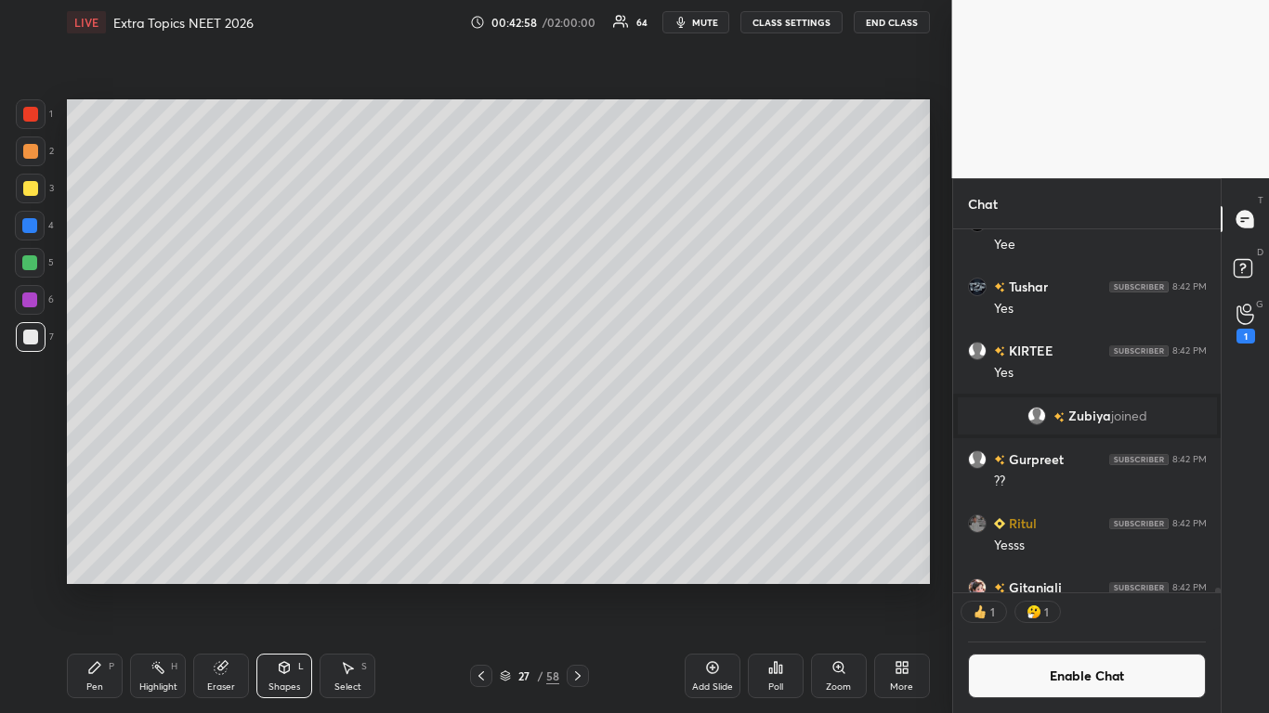
click at [33, 264] on div at bounding box center [29, 262] width 15 height 15
click at [87, 587] on div "Pen P" at bounding box center [95, 676] width 56 height 45
click at [268, 587] on div "Shapes L" at bounding box center [284, 676] width 56 height 45
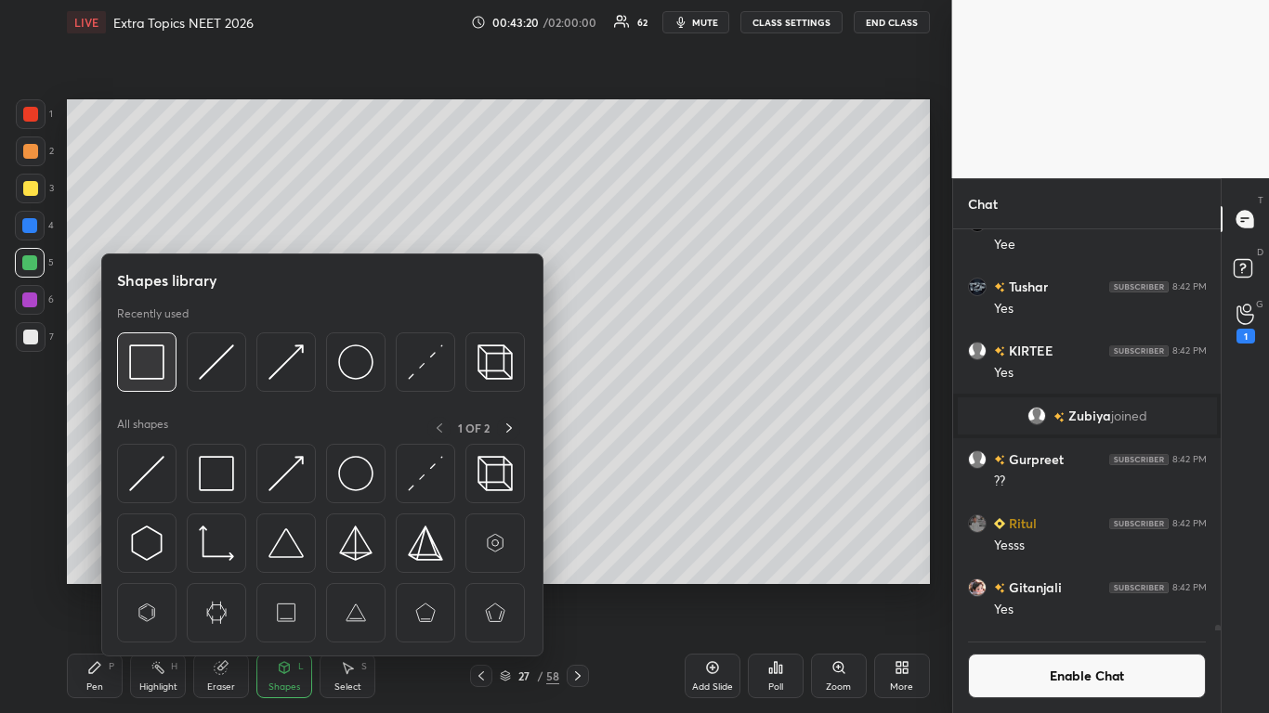
click at [136, 357] on img at bounding box center [146, 362] width 35 height 35
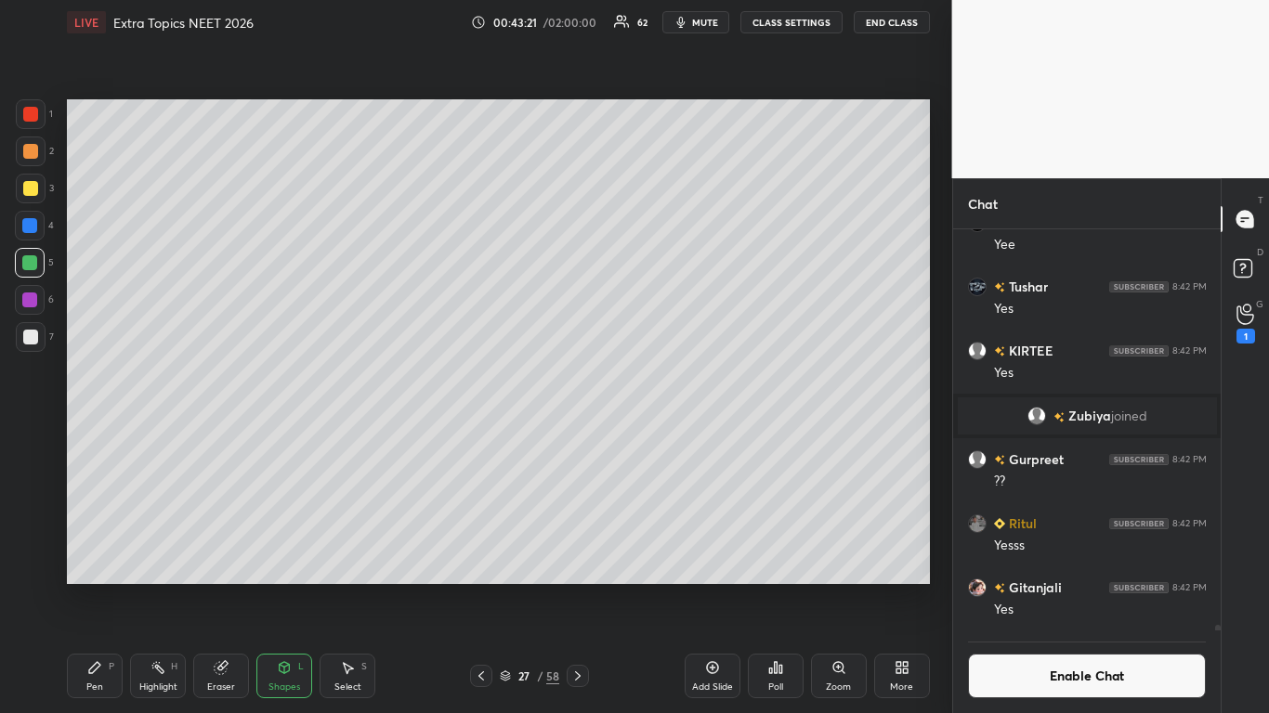
click at [36, 181] on div at bounding box center [31, 189] width 30 height 30
click at [98, 587] on div "Pen" at bounding box center [94, 687] width 17 height 9
click at [28, 267] on div at bounding box center [29, 262] width 15 height 15
click at [30, 339] on div at bounding box center [30, 337] width 15 height 15
click at [33, 230] on div at bounding box center [29, 225] width 15 height 15
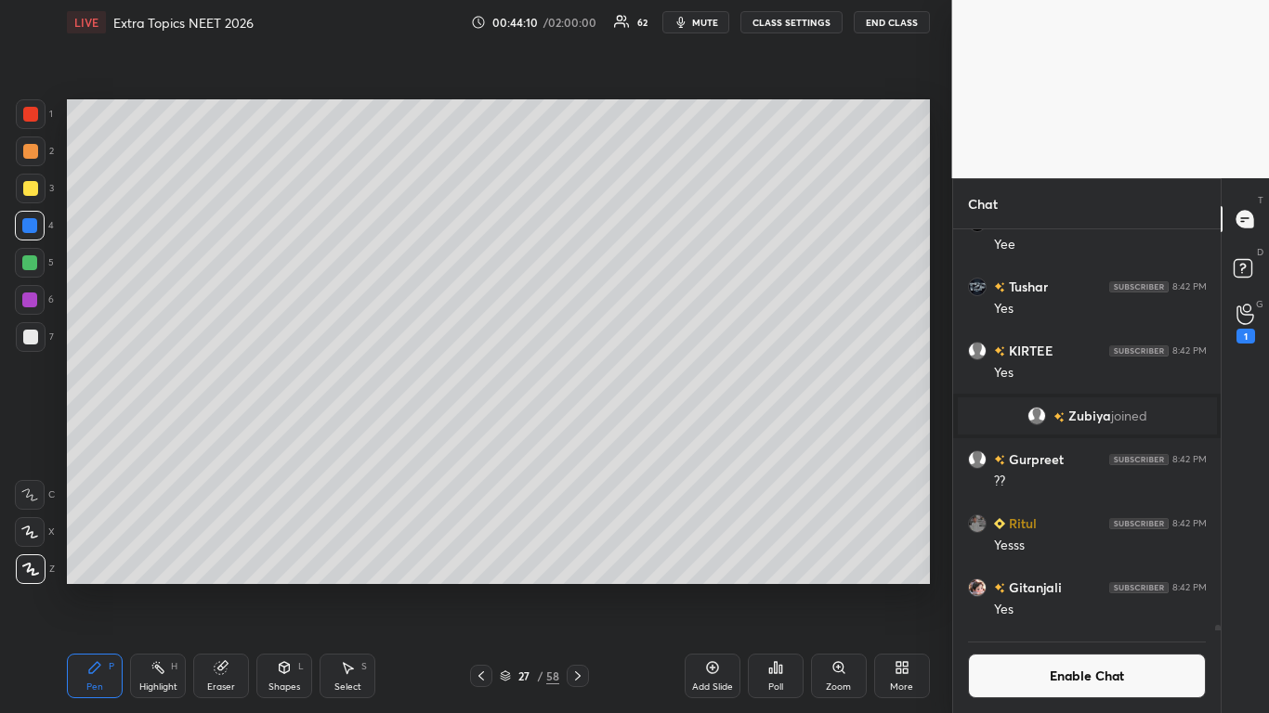
click at [1015, 587] on button "Enable Chat" at bounding box center [1087, 676] width 239 height 45
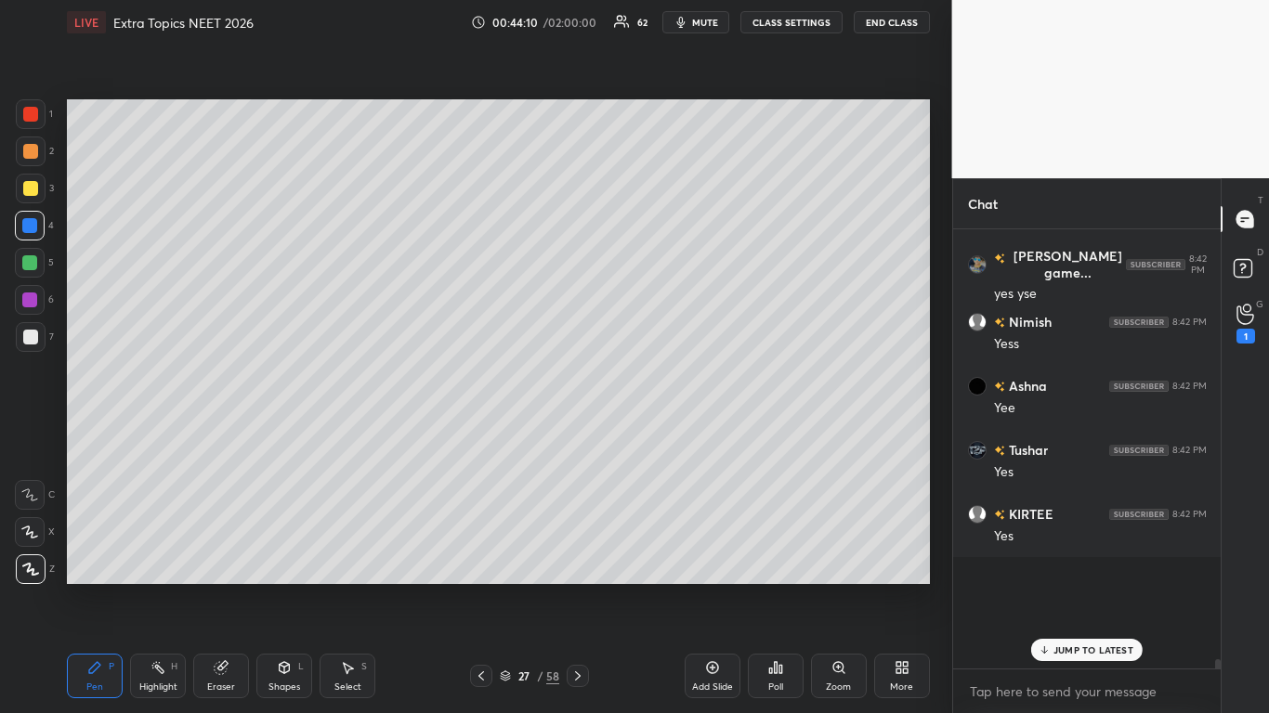
scroll to position [434, 262]
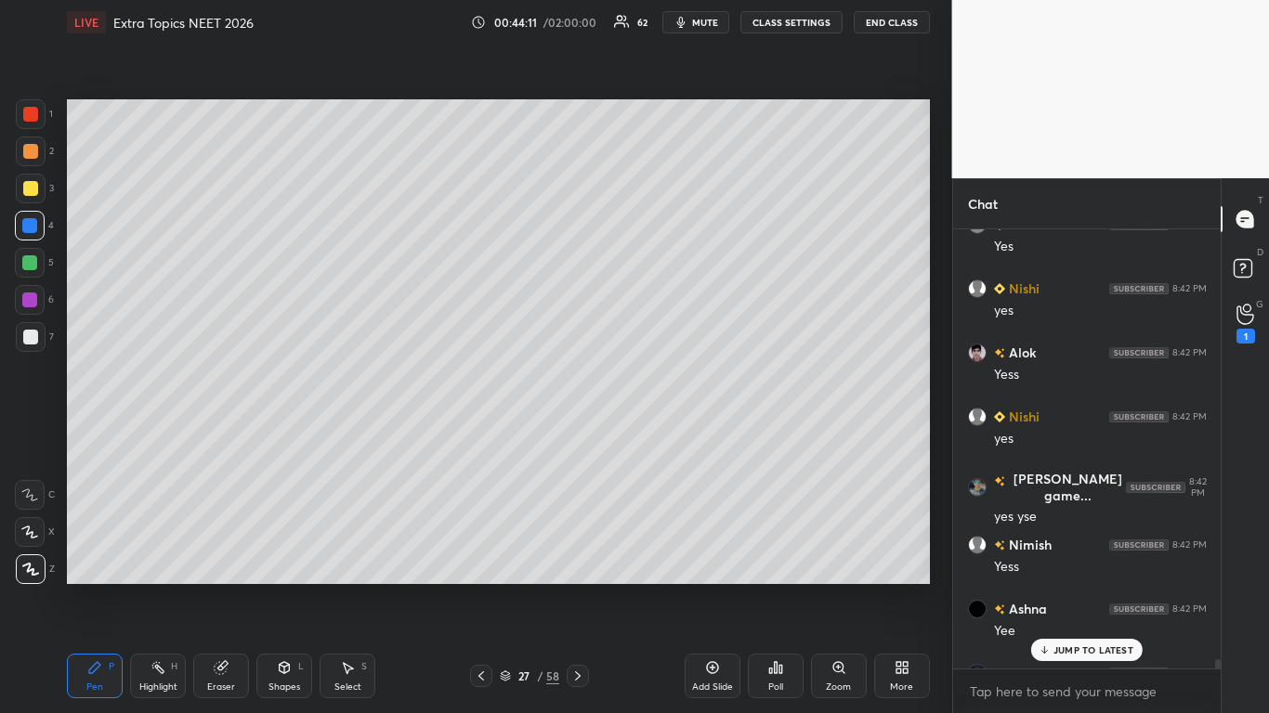
click at [1050, 587] on icon at bounding box center [1045, 650] width 12 height 11
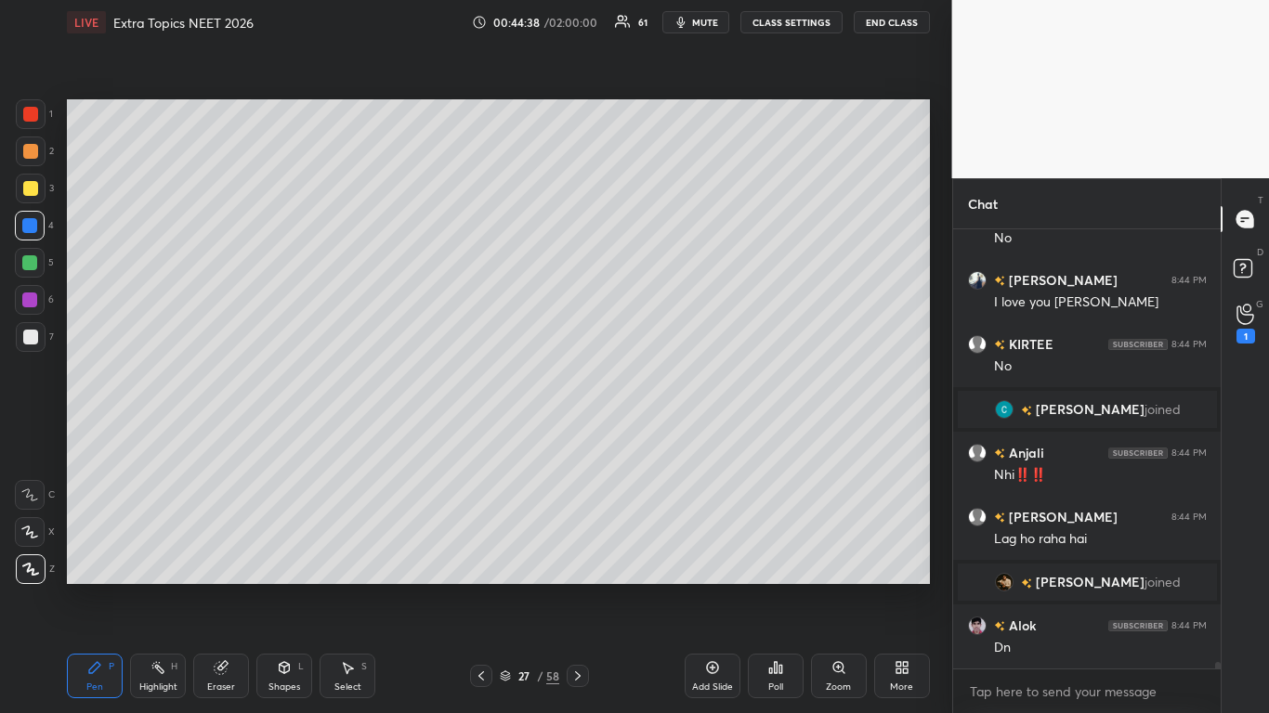
scroll to position [30135, 0]
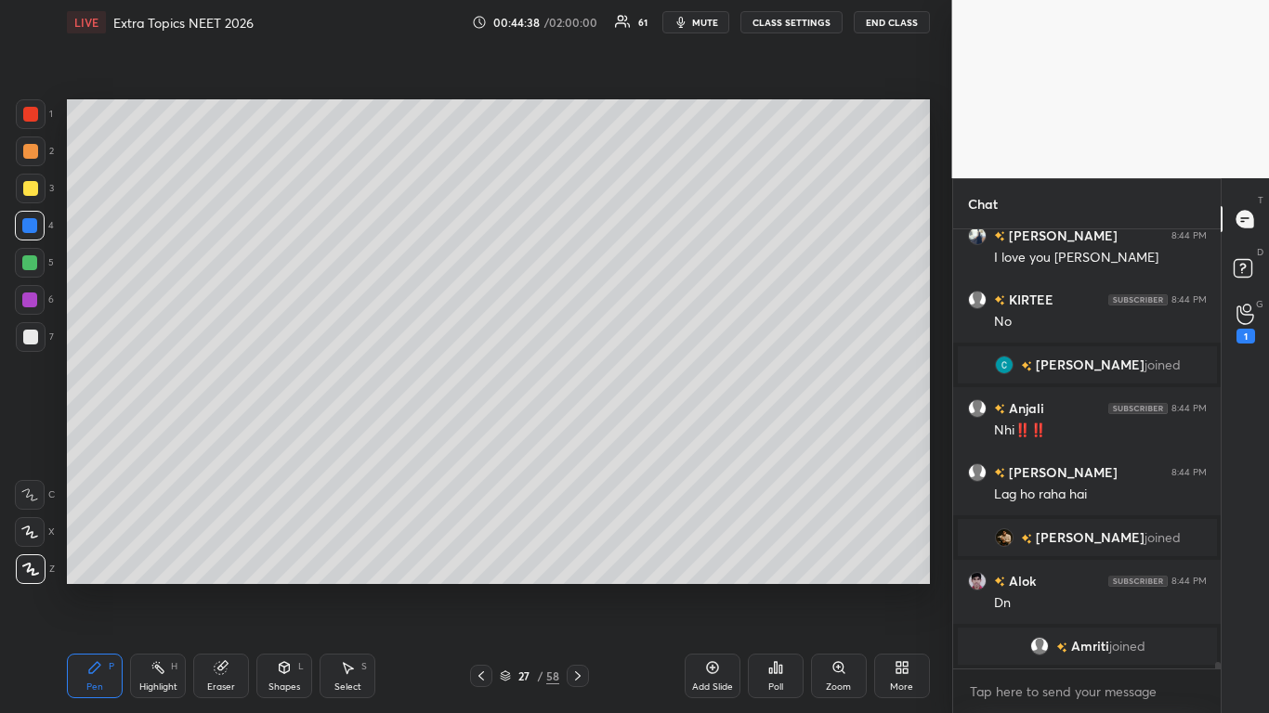
click at [482, 587] on icon at bounding box center [481, 676] width 15 height 15
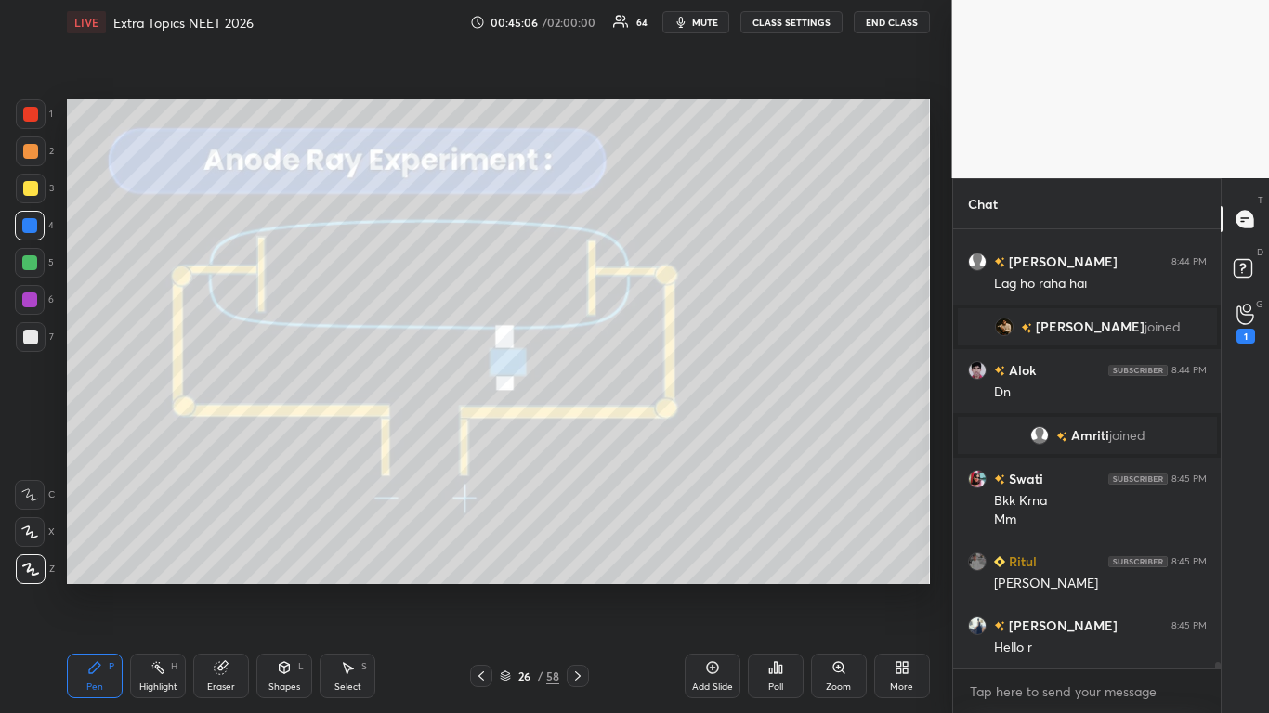
scroll to position [30356, 0]
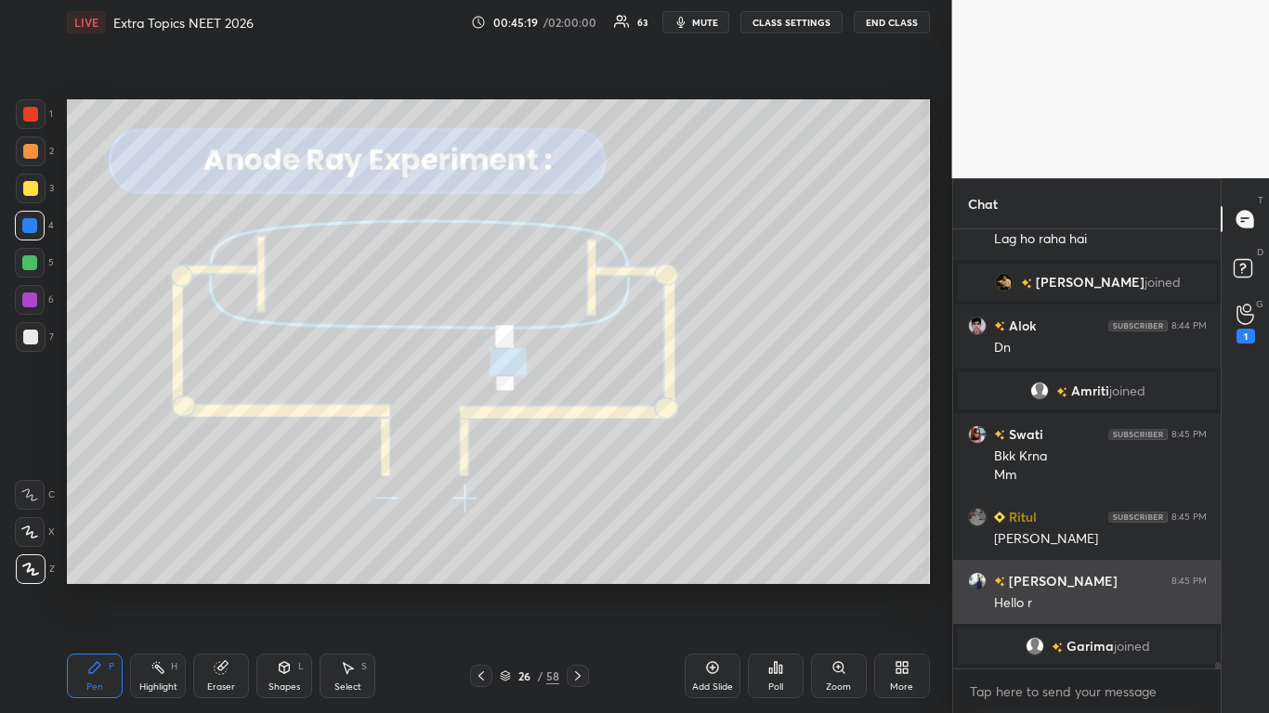
click at [1020, 587] on h6 "[PERSON_NAME]" at bounding box center [1061, 581] width 112 height 20
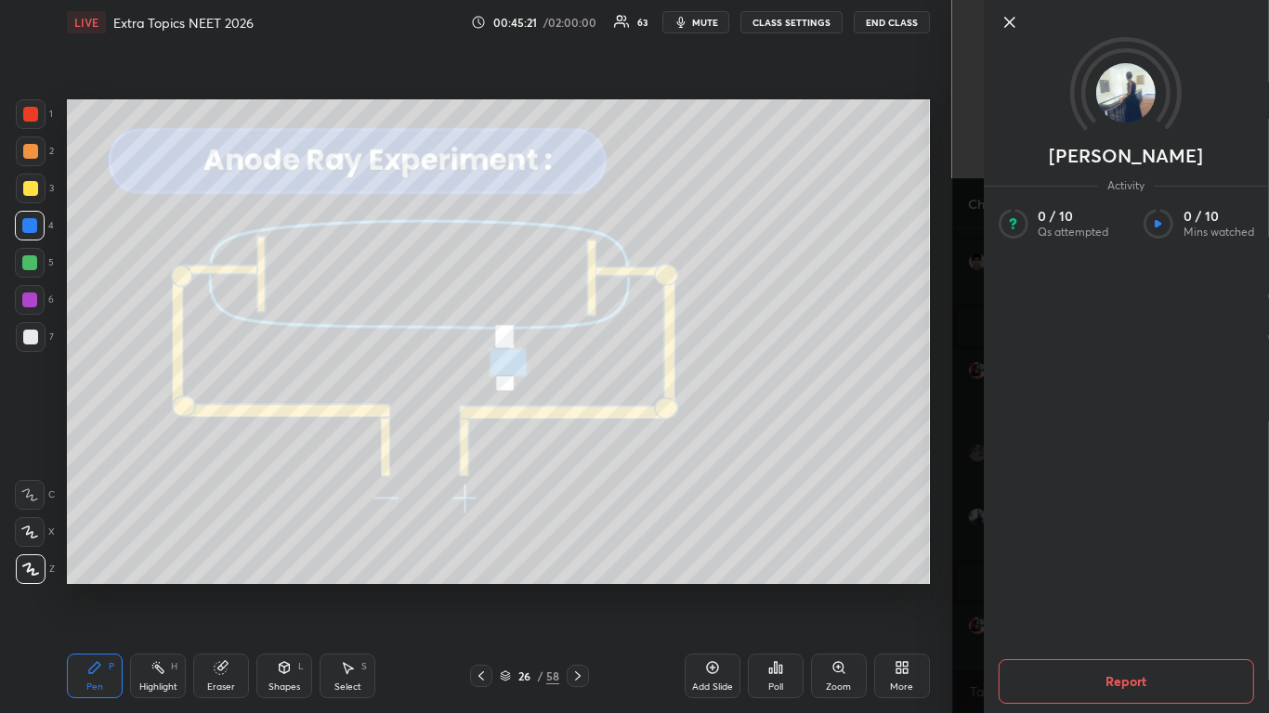
scroll to position [30413, 0]
click at [1072, 587] on button "Report" at bounding box center [1125, 682] width 255 height 45
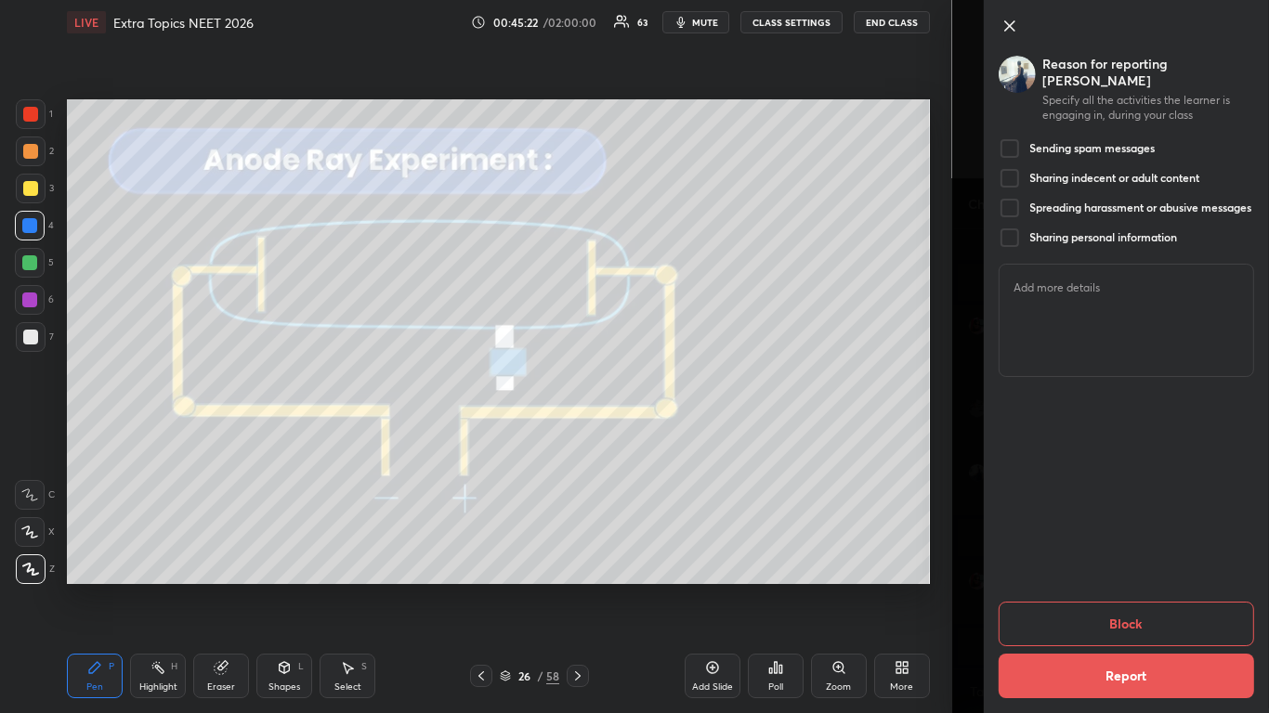
scroll to position [30442, 0]
click at [1092, 587] on button "Block" at bounding box center [1125, 624] width 255 height 45
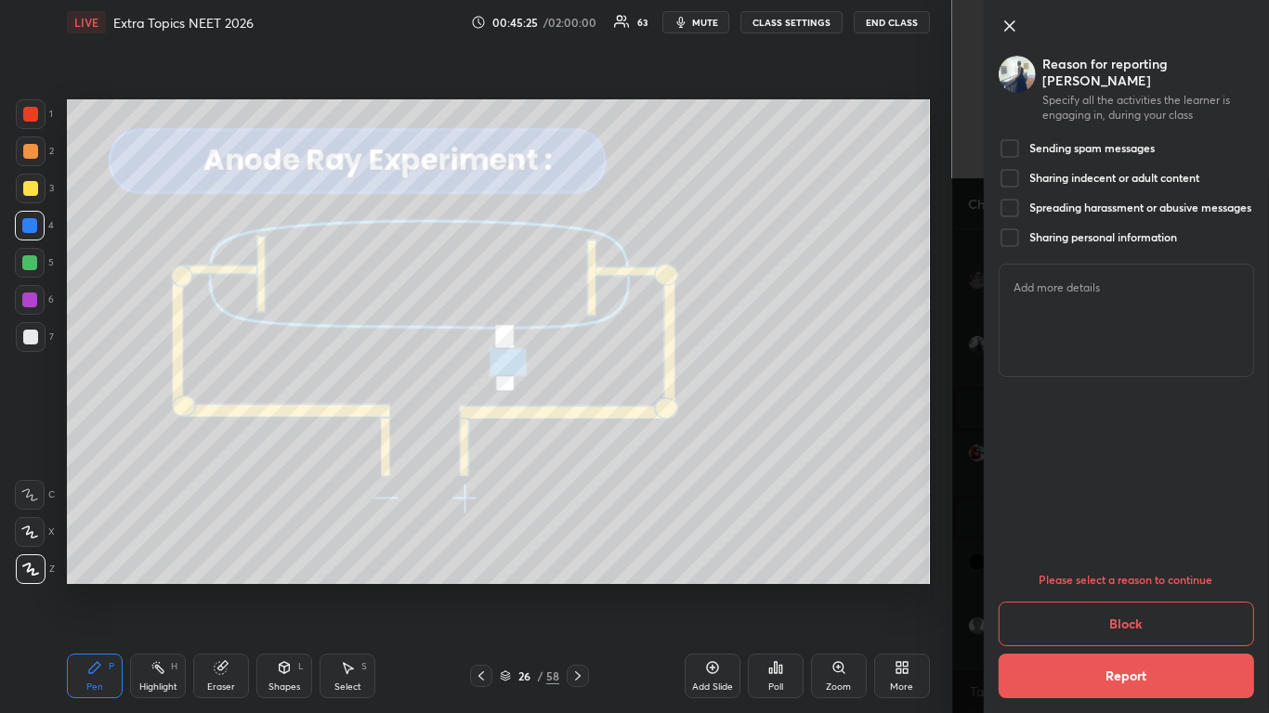
scroll to position [30535, 0]
click at [1013, 227] on div at bounding box center [1009, 238] width 22 height 22
click at [1019, 197] on div at bounding box center [1009, 208] width 22 height 22
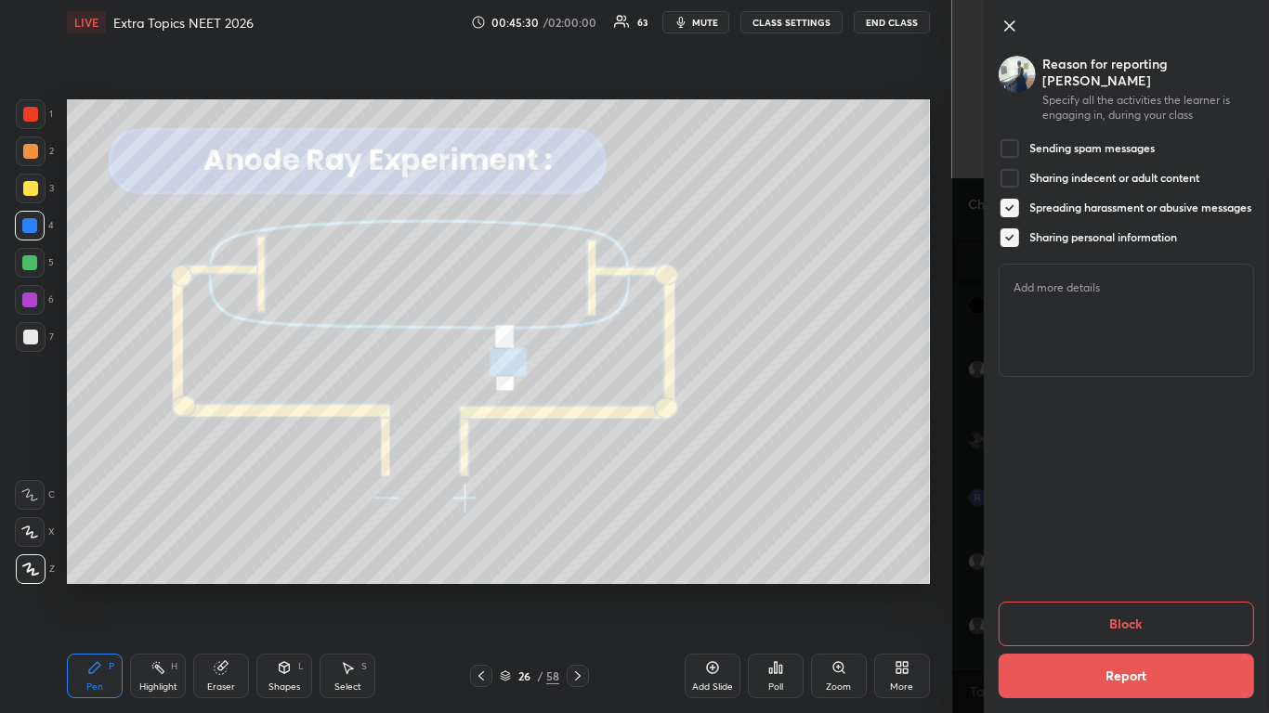
click at [1075, 587] on button "Block" at bounding box center [1125, 624] width 255 height 45
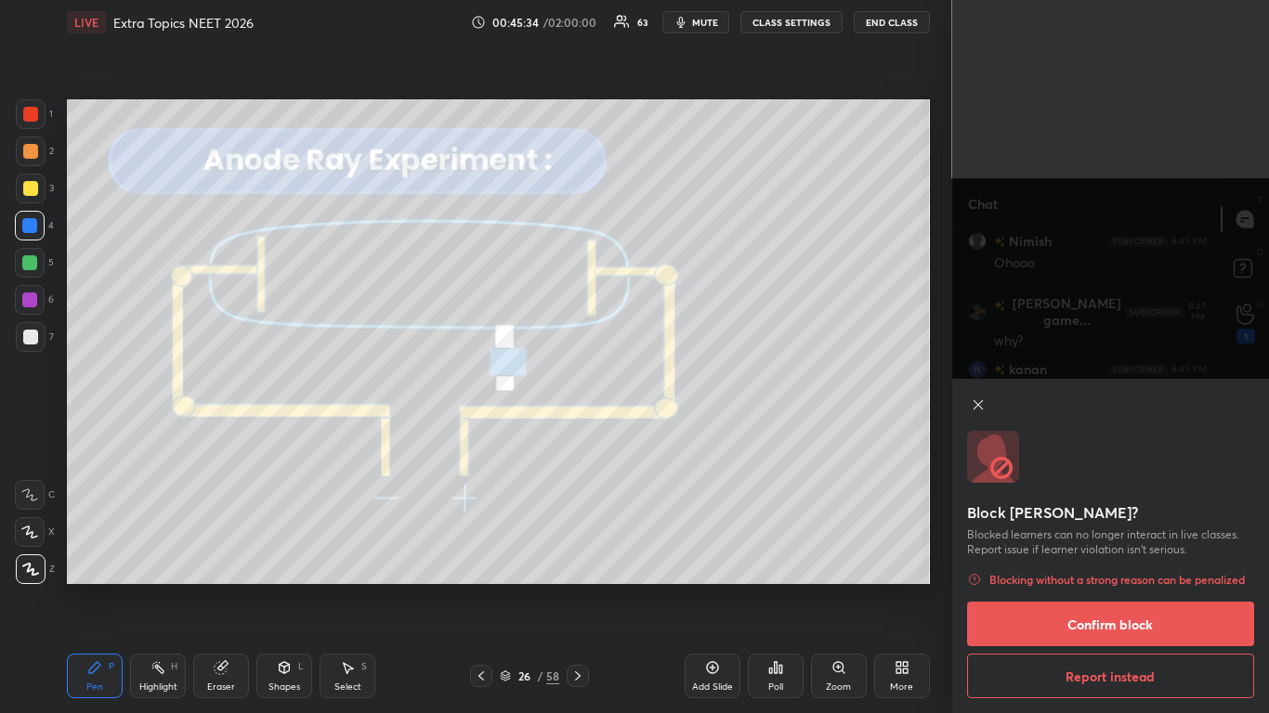
scroll to position [396, 262]
click at [1068, 587] on button "Confirm block" at bounding box center [1111, 624] width 288 height 45
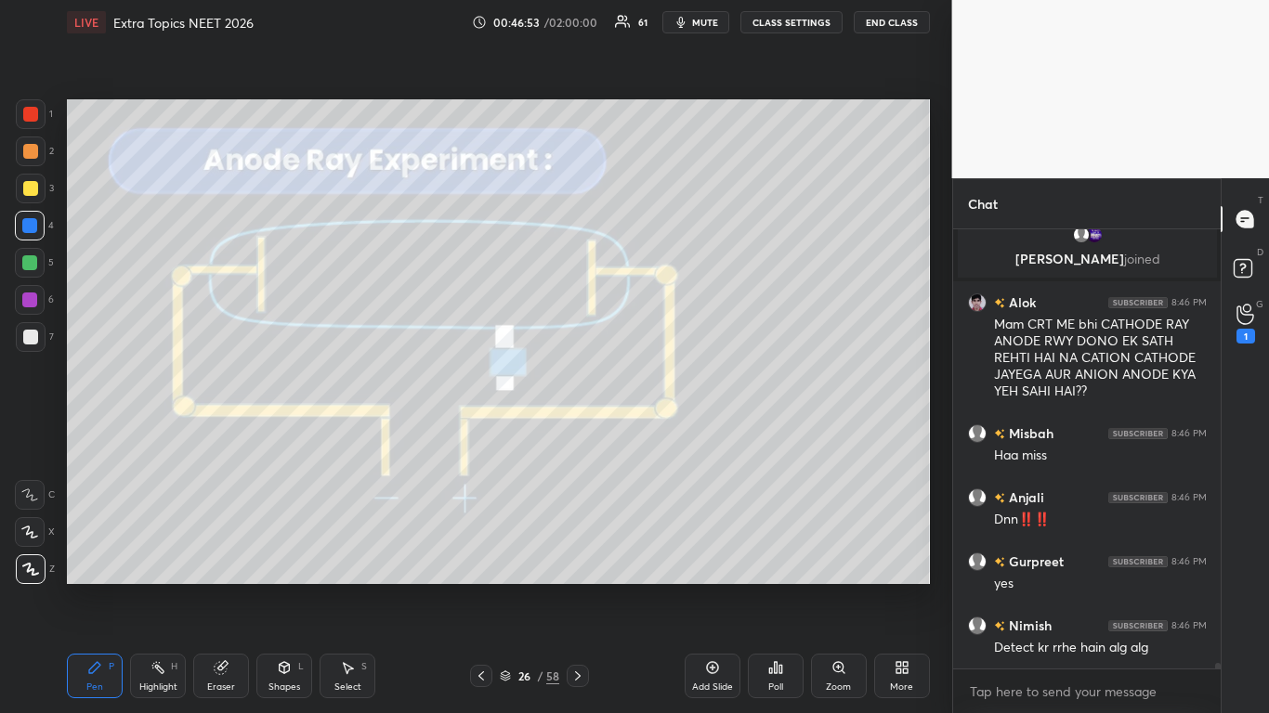
scroll to position [32266, 0]
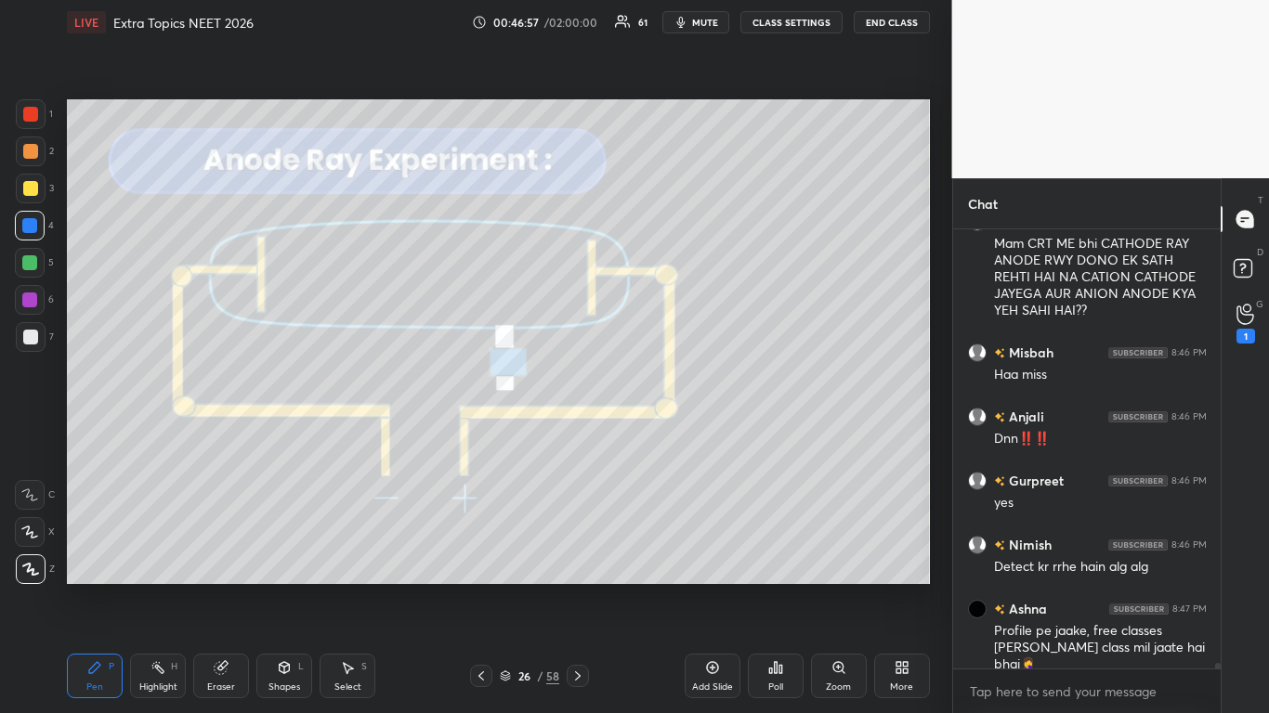
click at [34, 262] on div at bounding box center [29, 262] width 15 height 15
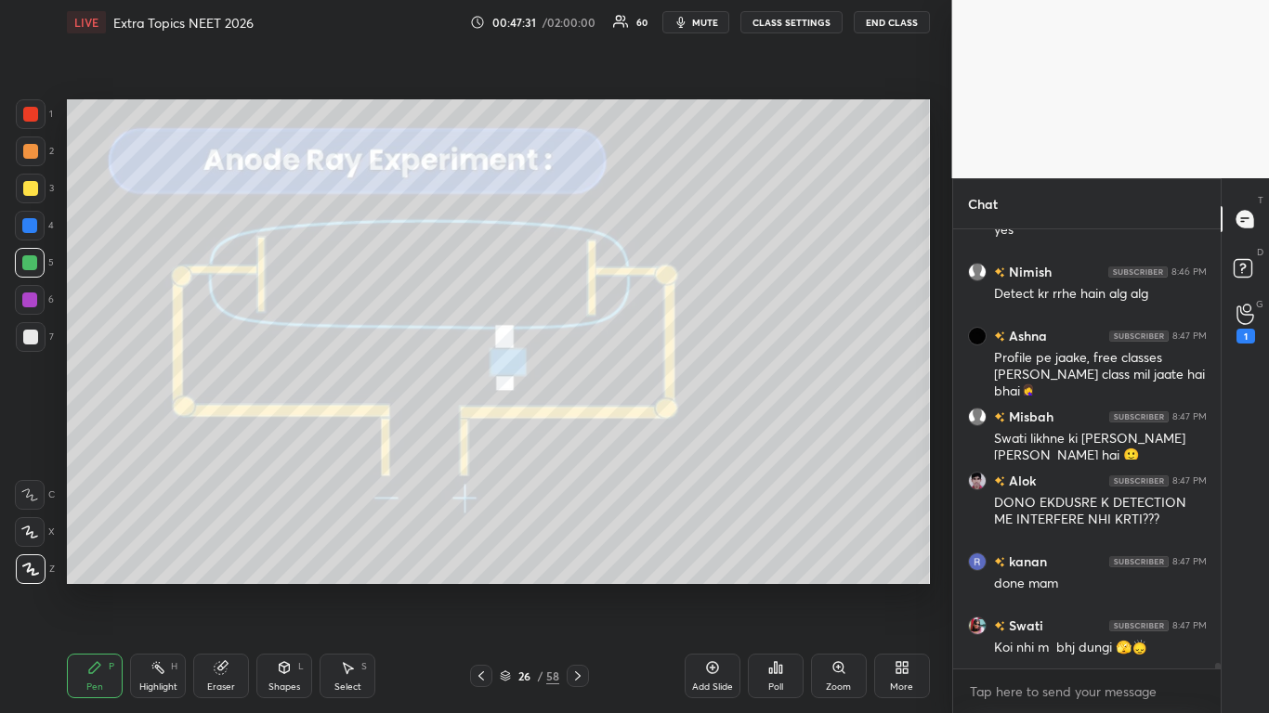
scroll to position [32604, 0]
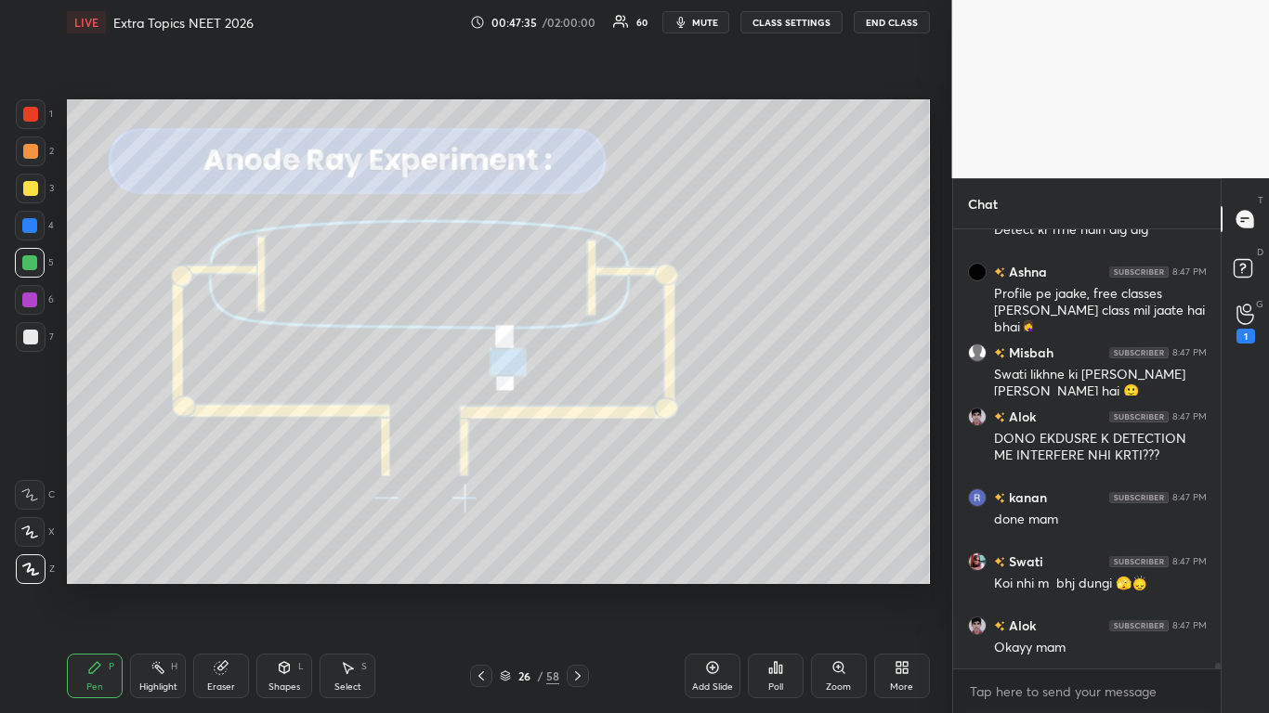
click at [26, 185] on div at bounding box center [30, 188] width 15 height 15
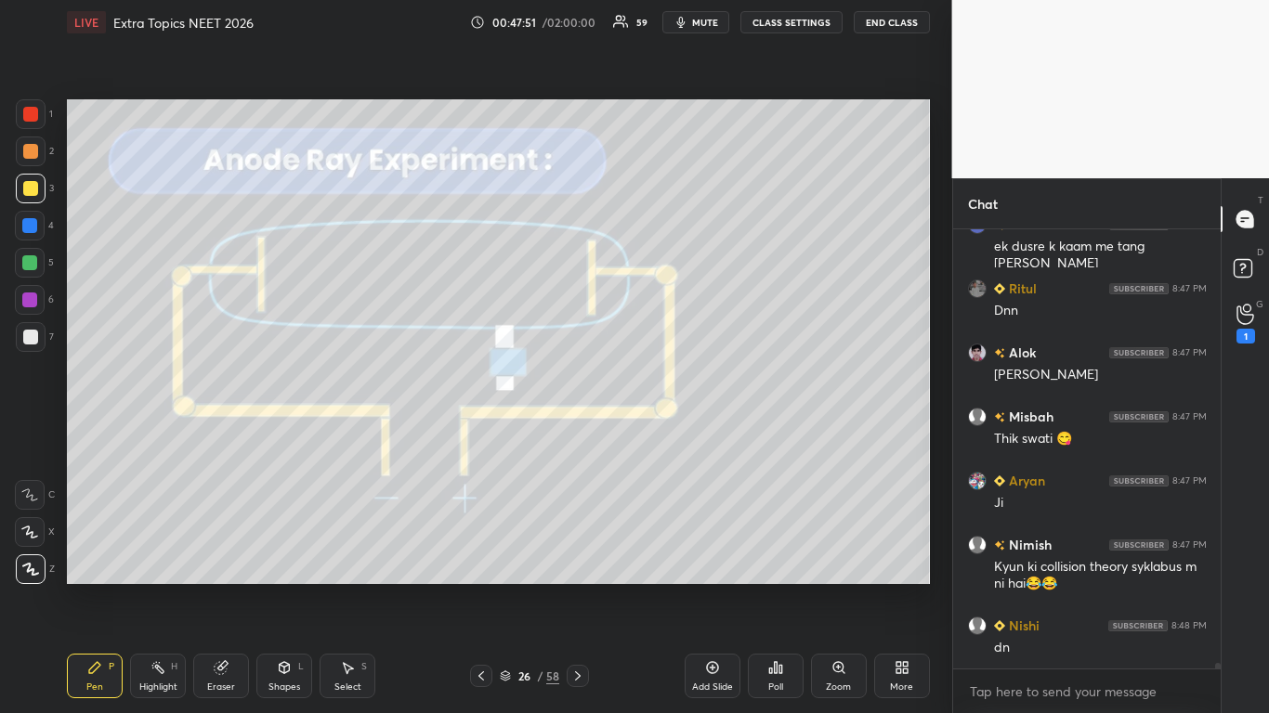
scroll to position [33216, 0]
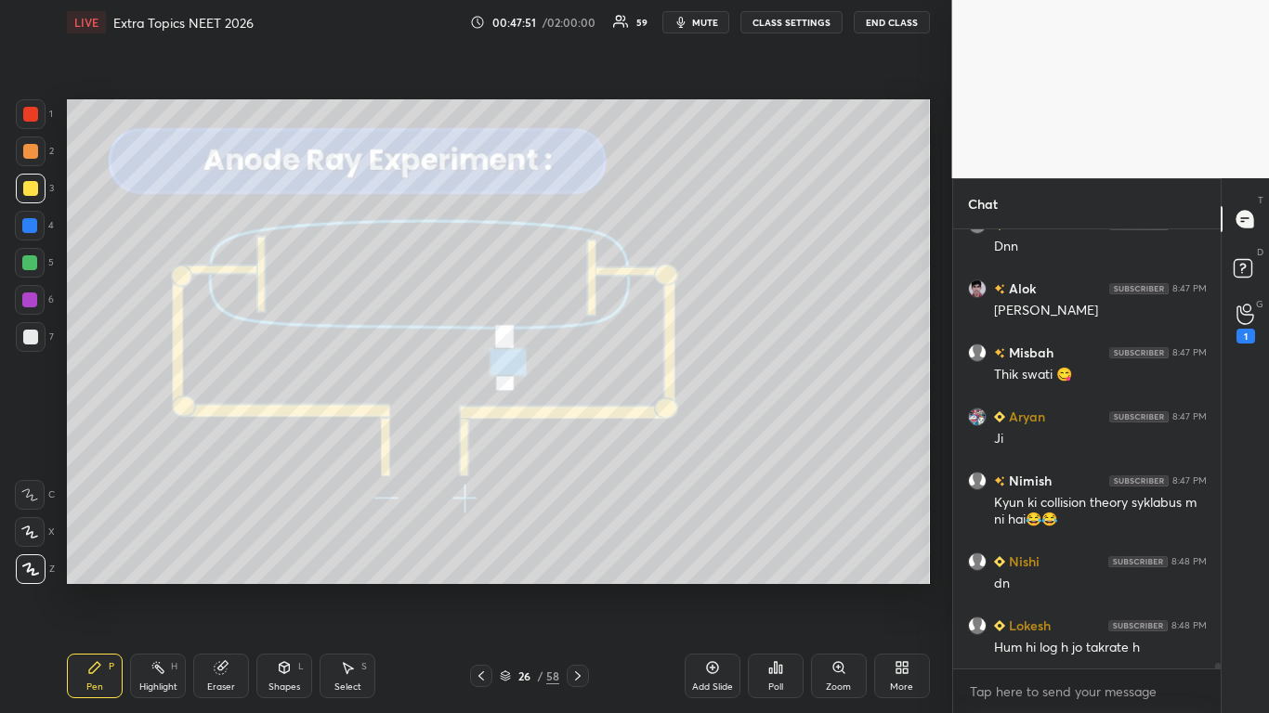
click at [580, 587] on icon at bounding box center [578, 676] width 6 height 9
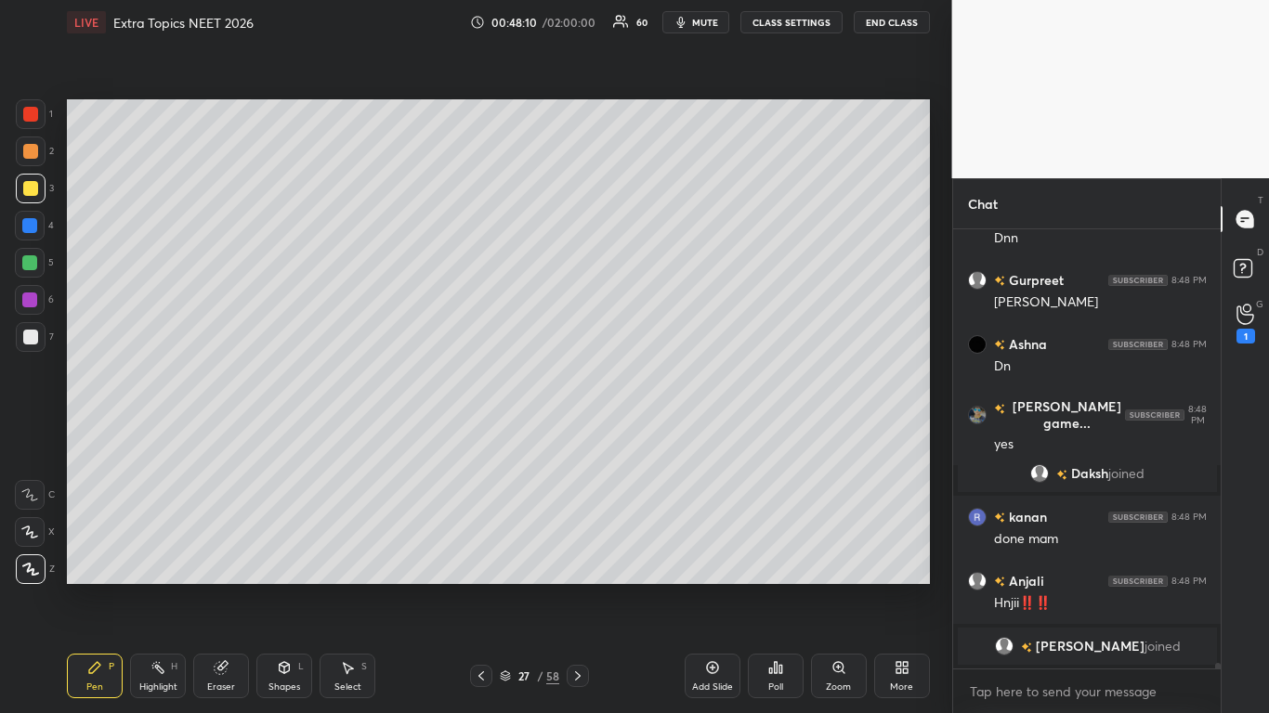
scroll to position [33349, 0]
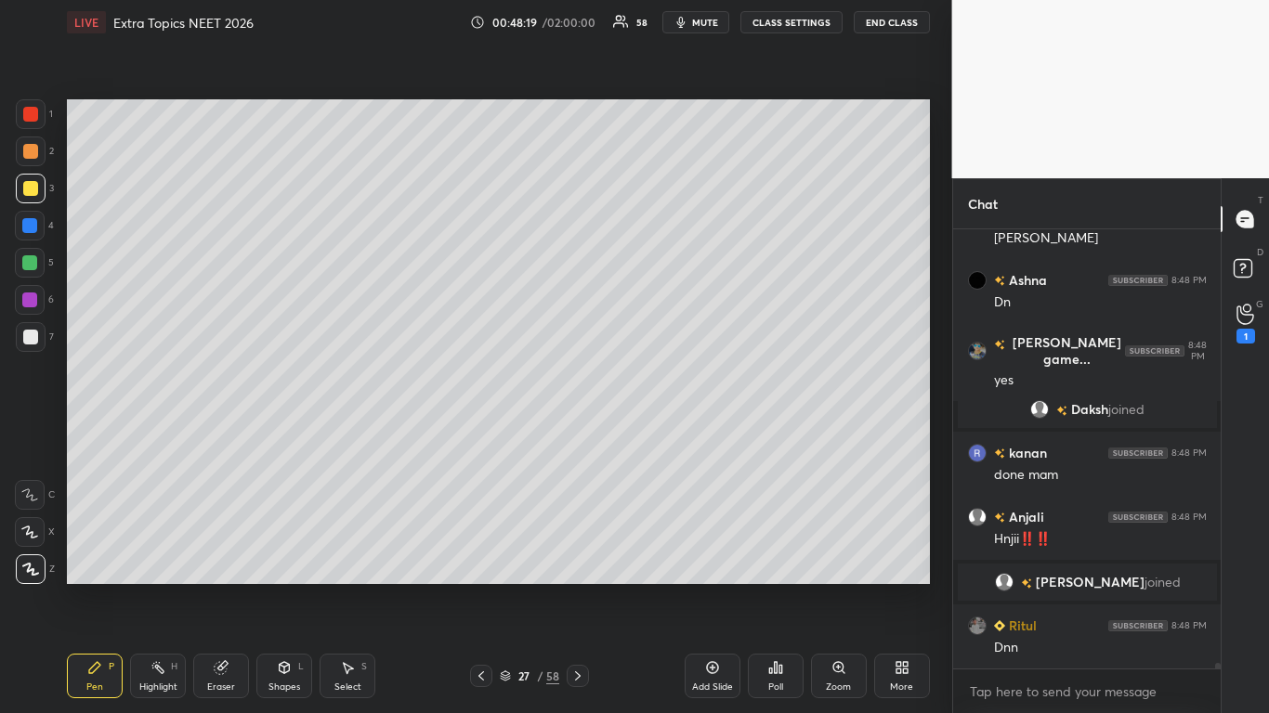
click at [507, 587] on icon at bounding box center [505, 676] width 11 height 11
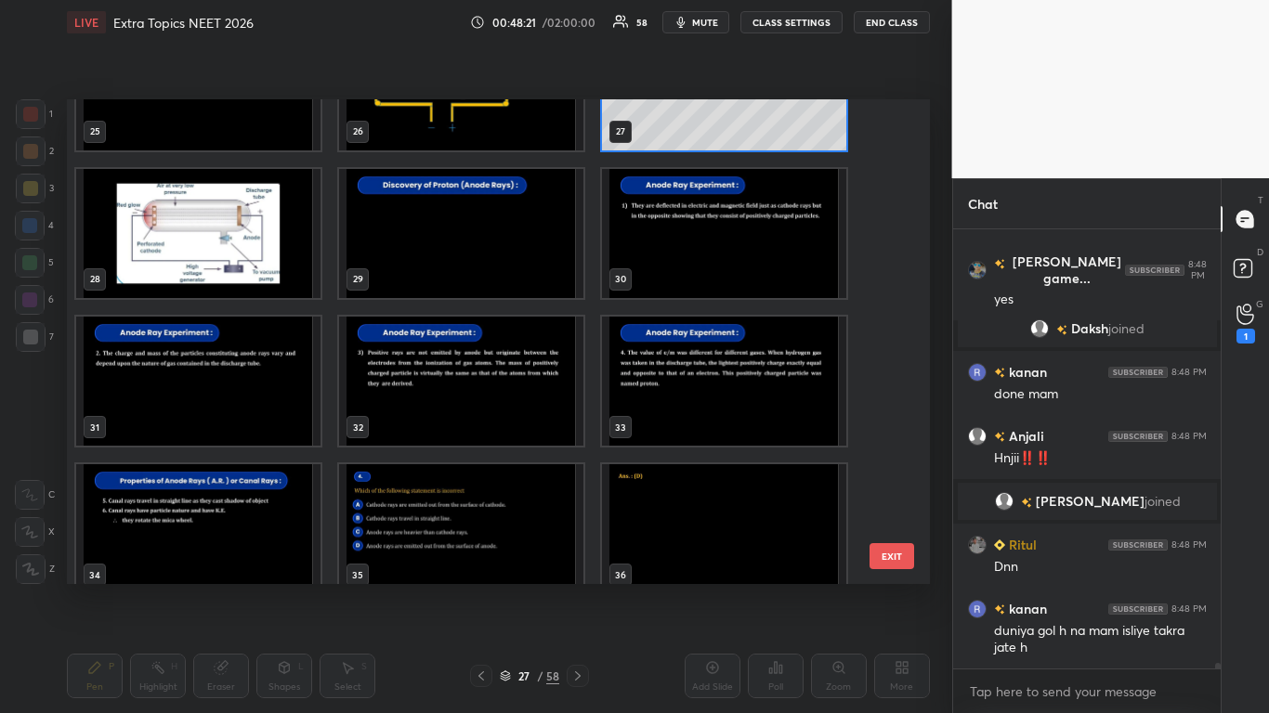
scroll to position [33475, 0]
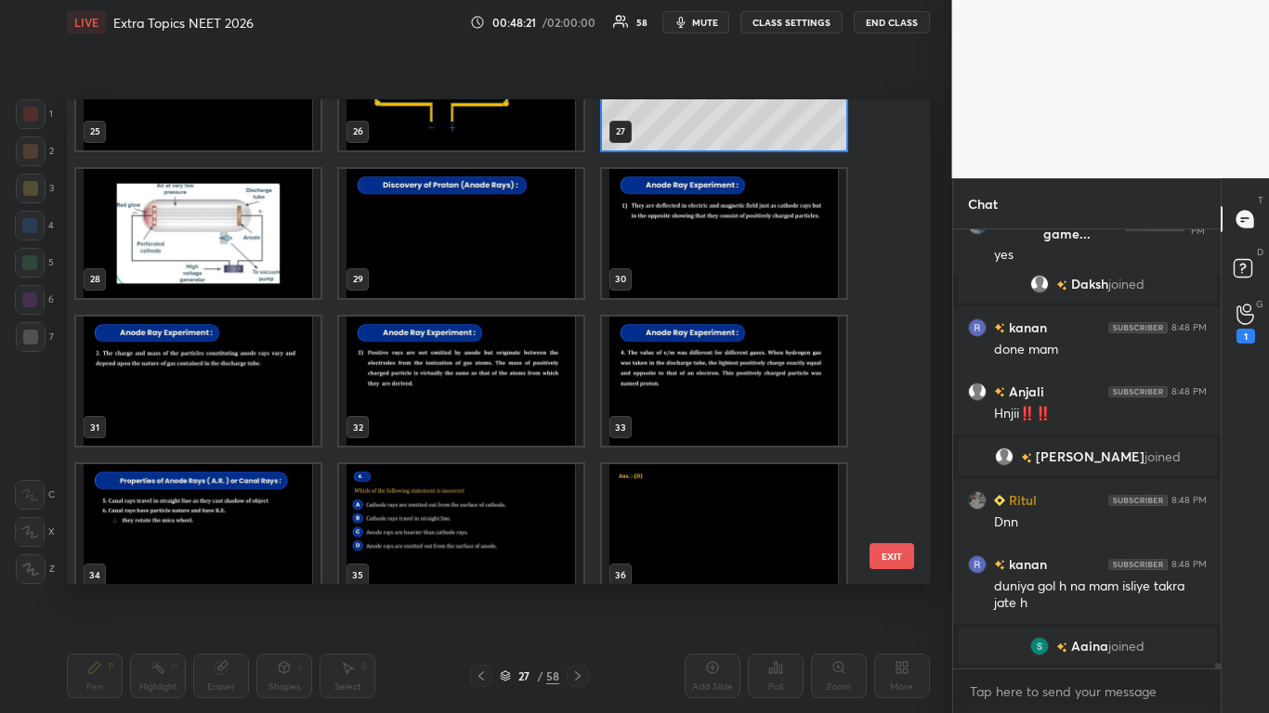
click at [720, 269] on img "grid" at bounding box center [724, 233] width 244 height 129
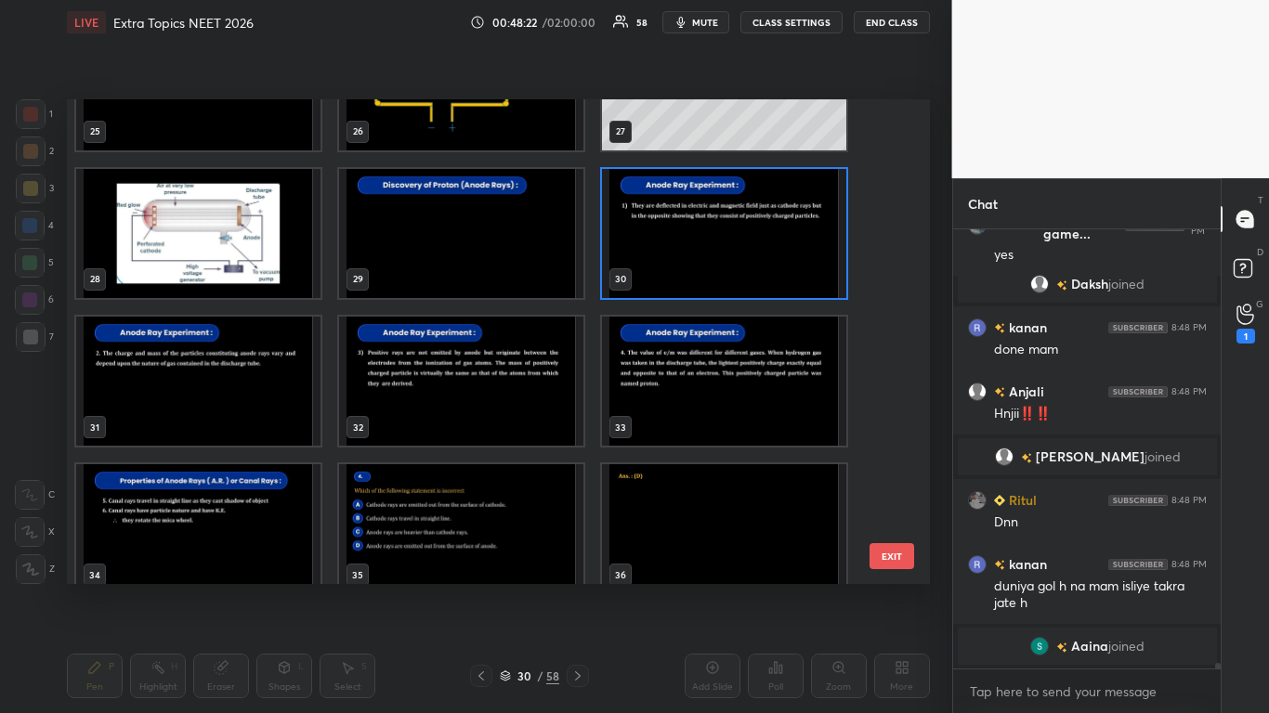
click at [718, 271] on img "grid" at bounding box center [724, 233] width 244 height 129
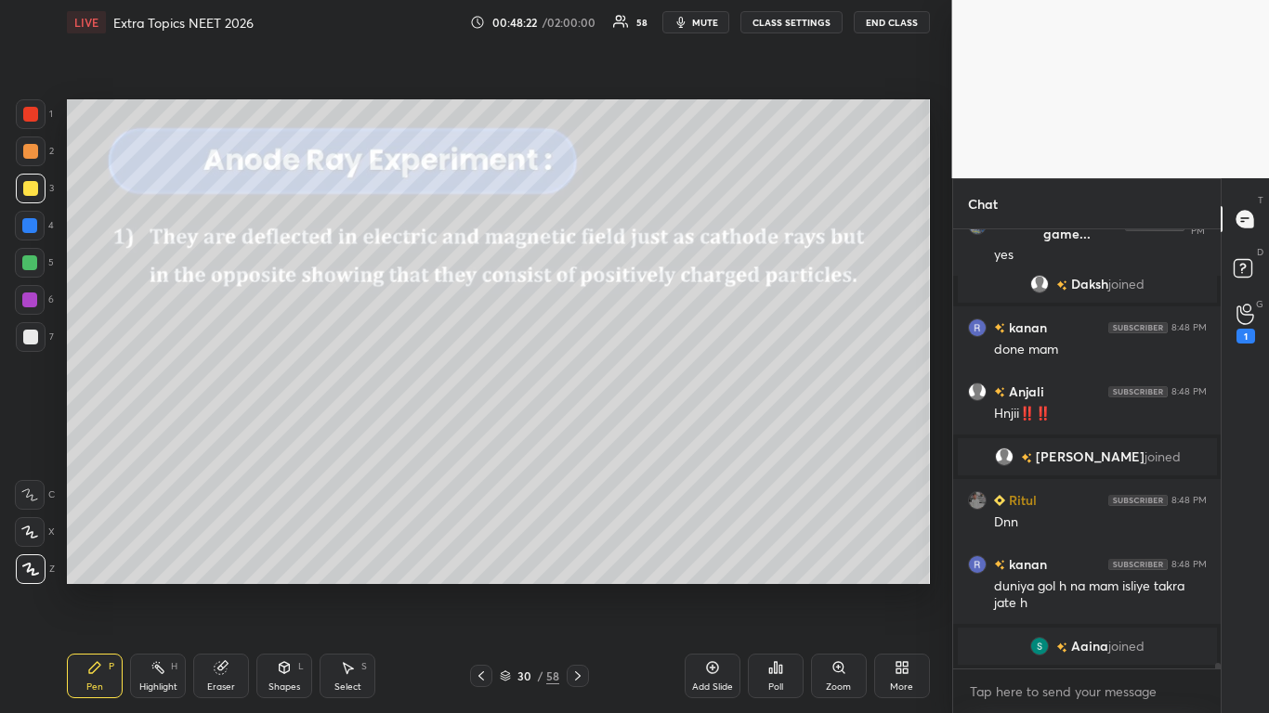
click at [720, 270] on img "grid" at bounding box center [724, 233] width 244 height 129
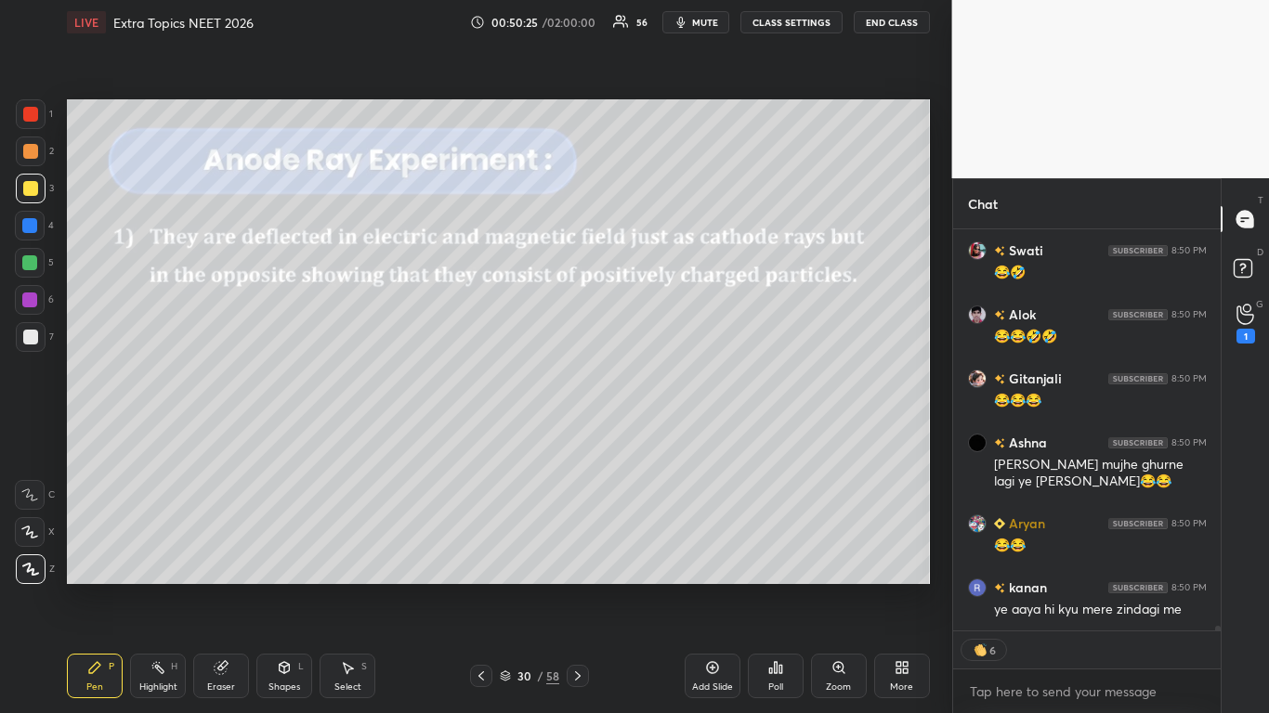
scroll to position [34654, 0]
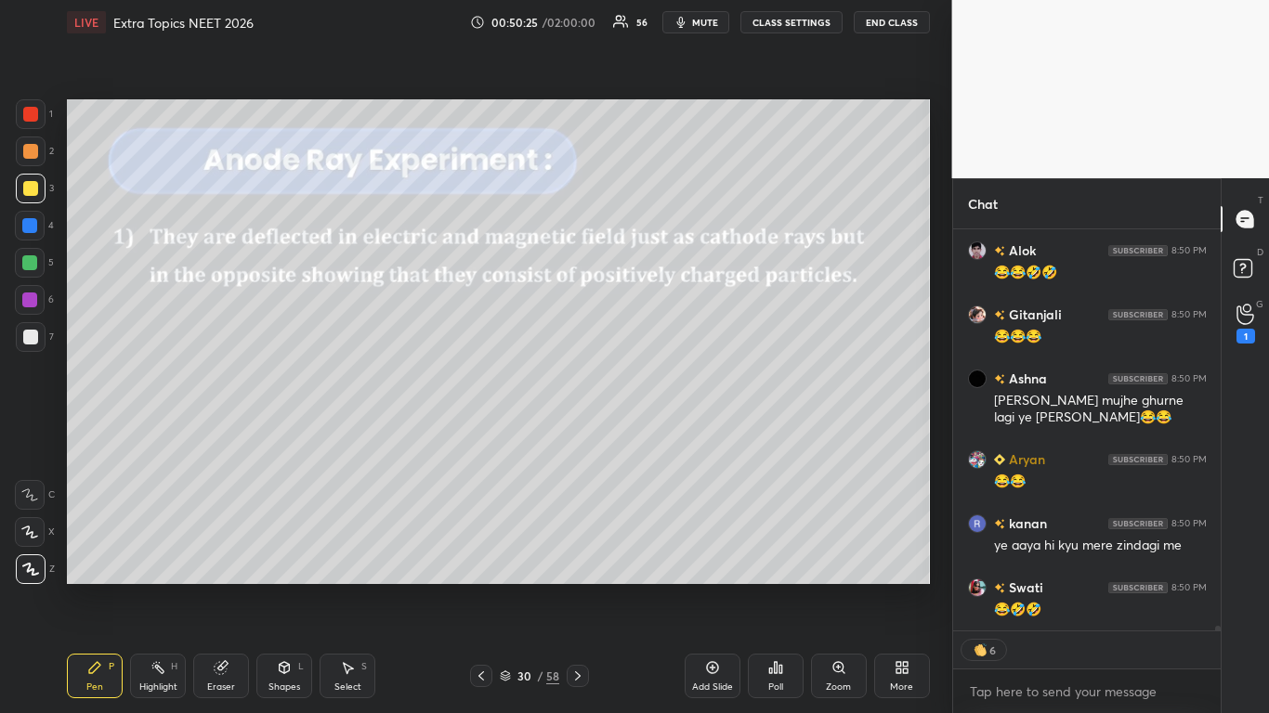
click at [35, 180] on div at bounding box center [31, 189] width 30 height 30
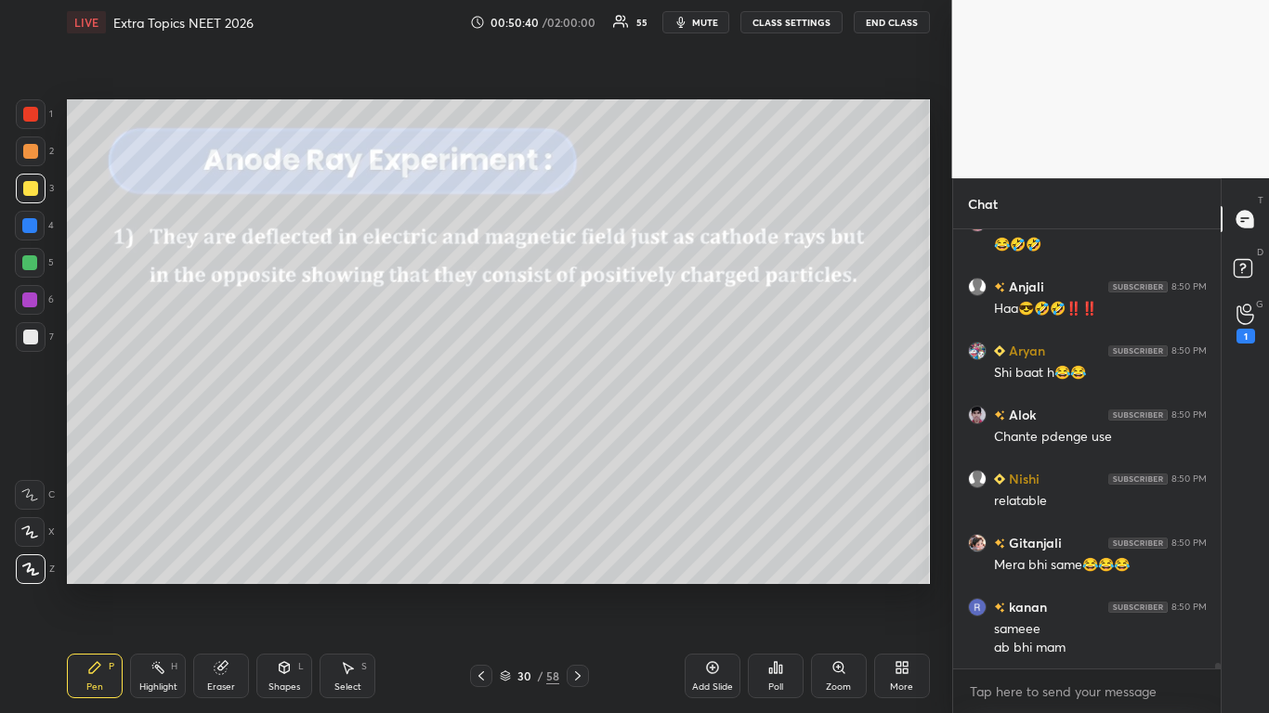
scroll to position [35083, 0]
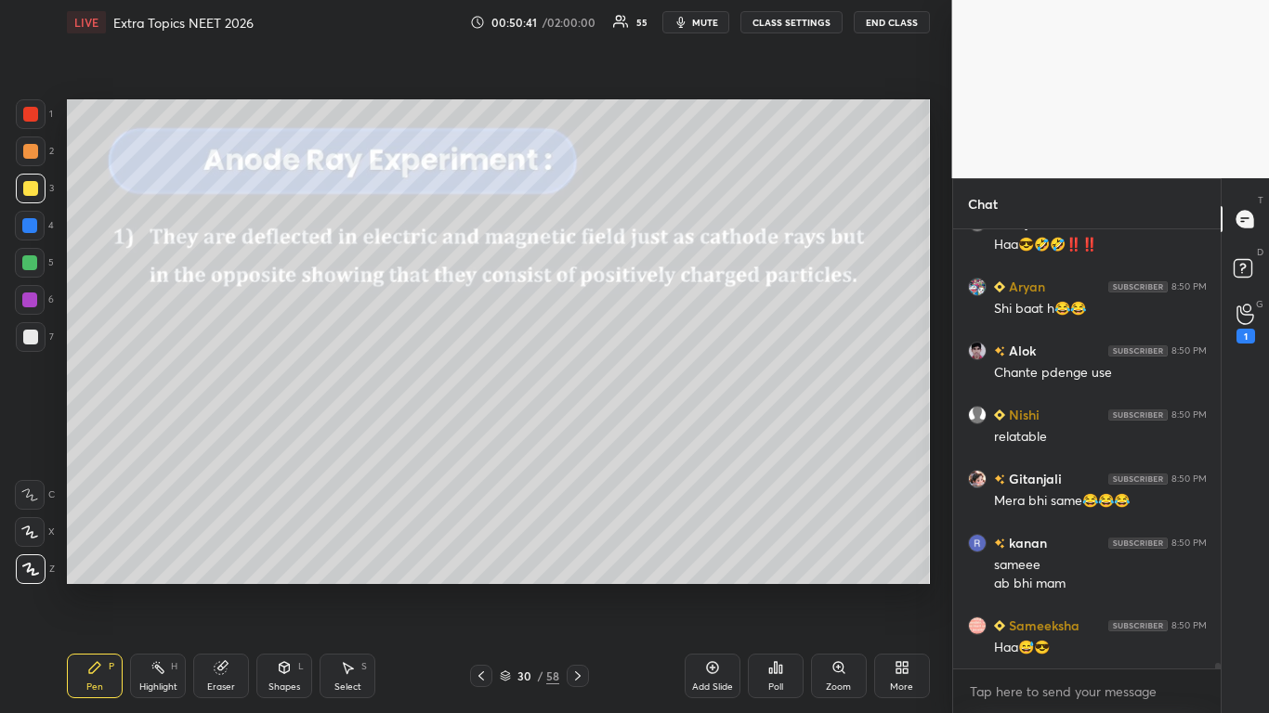
click at [35, 187] on div at bounding box center [30, 188] width 15 height 15
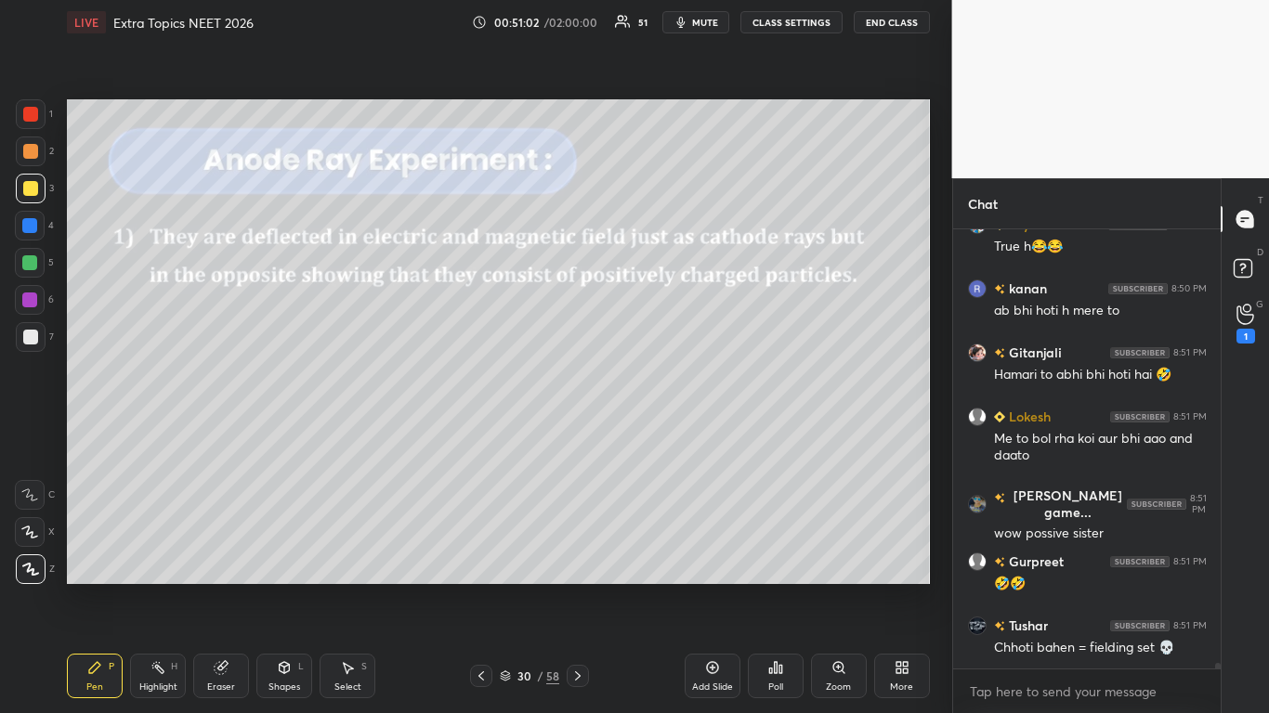
scroll to position [35805, 0]
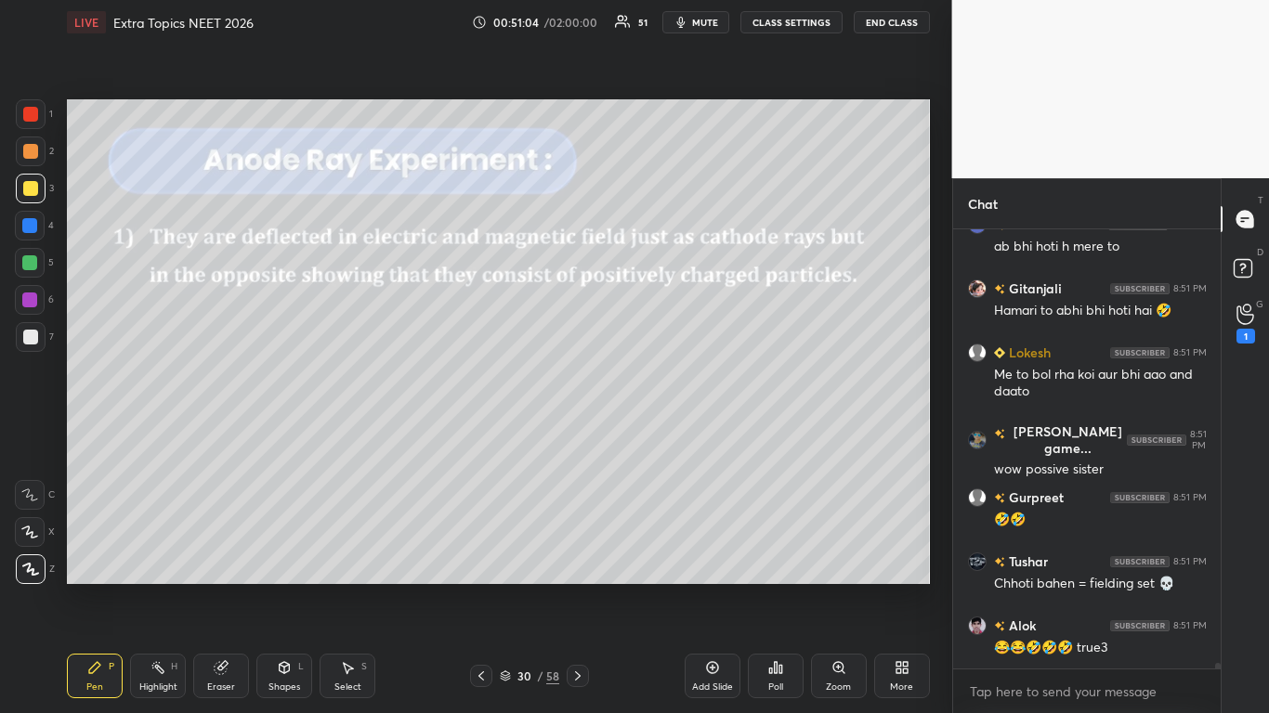
click at [25, 189] on div at bounding box center [30, 188] width 15 height 15
click at [518, 587] on div "30" at bounding box center [524, 676] width 19 height 11
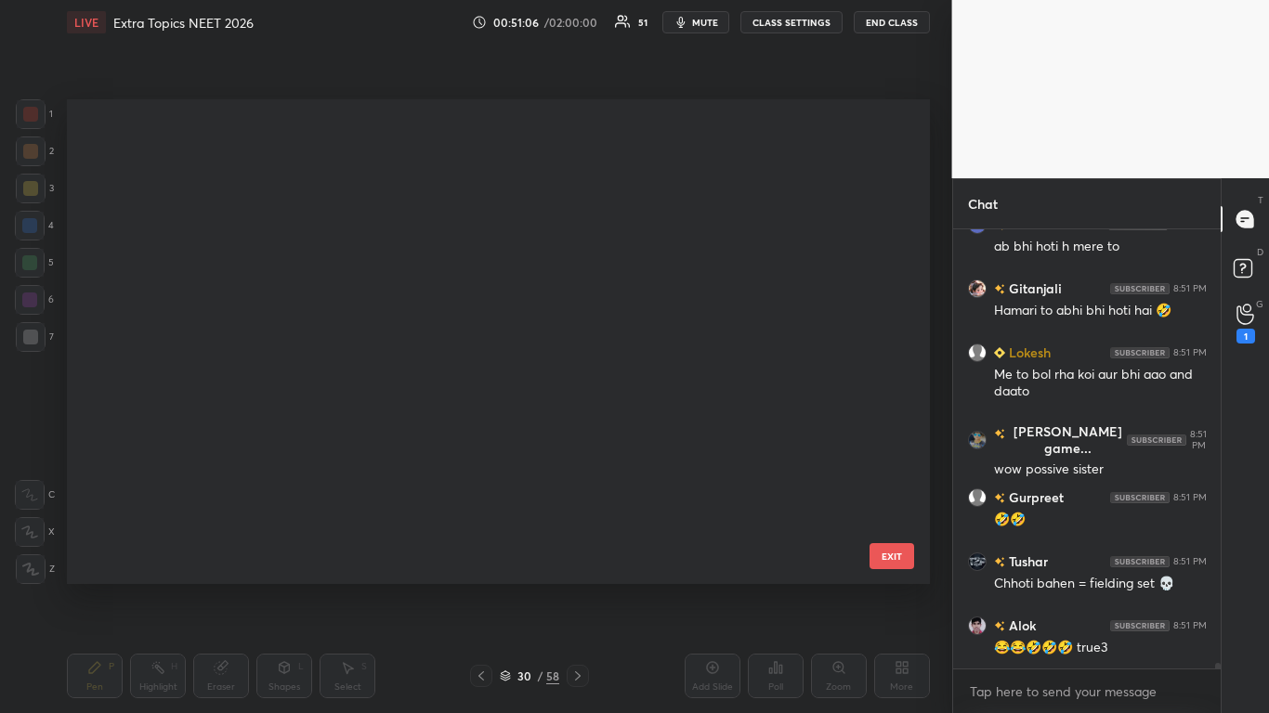
scroll to position [7, 10]
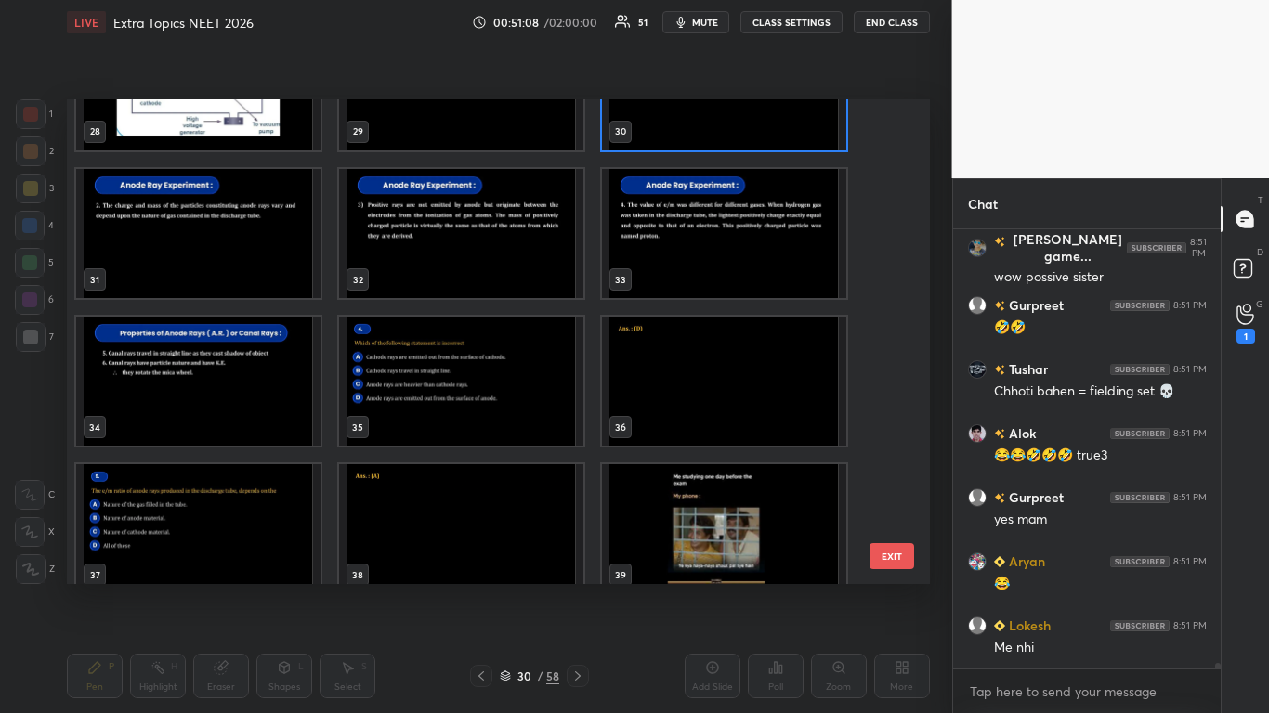
click at [240, 244] on img "grid" at bounding box center [198, 233] width 244 height 129
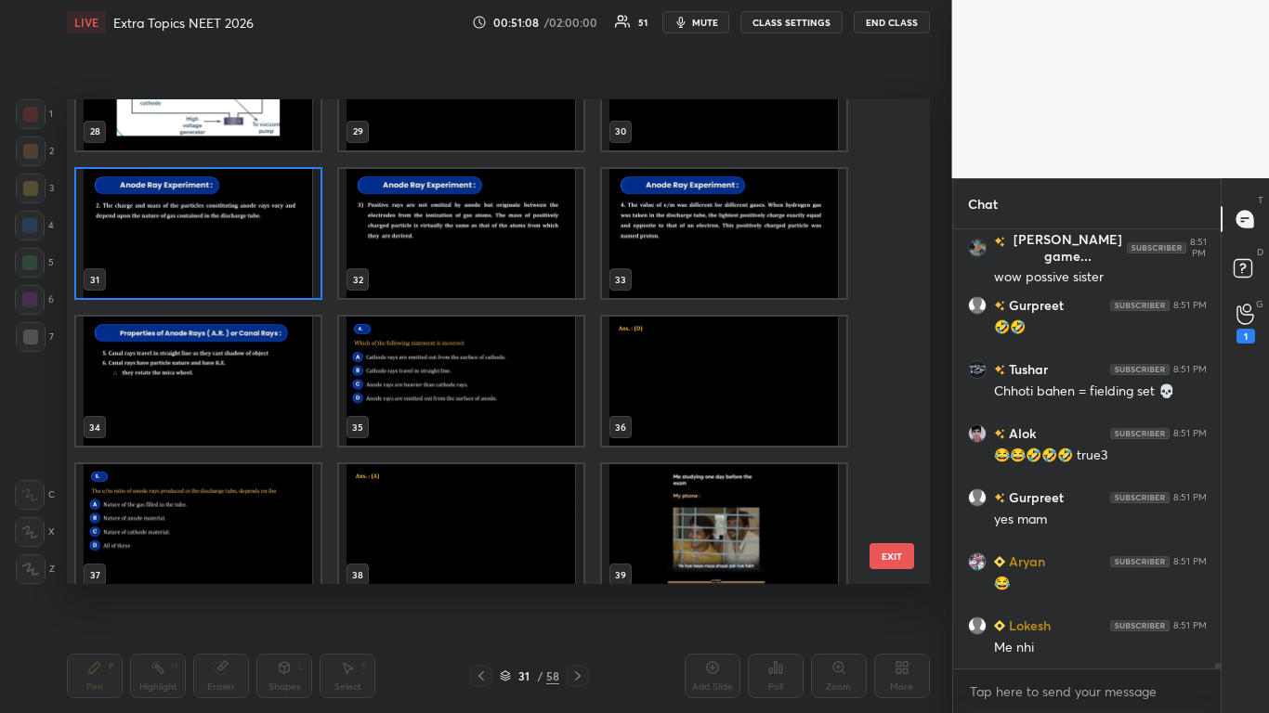
click at [235, 249] on img "grid" at bounding box center [198, 233] width 244 height 129
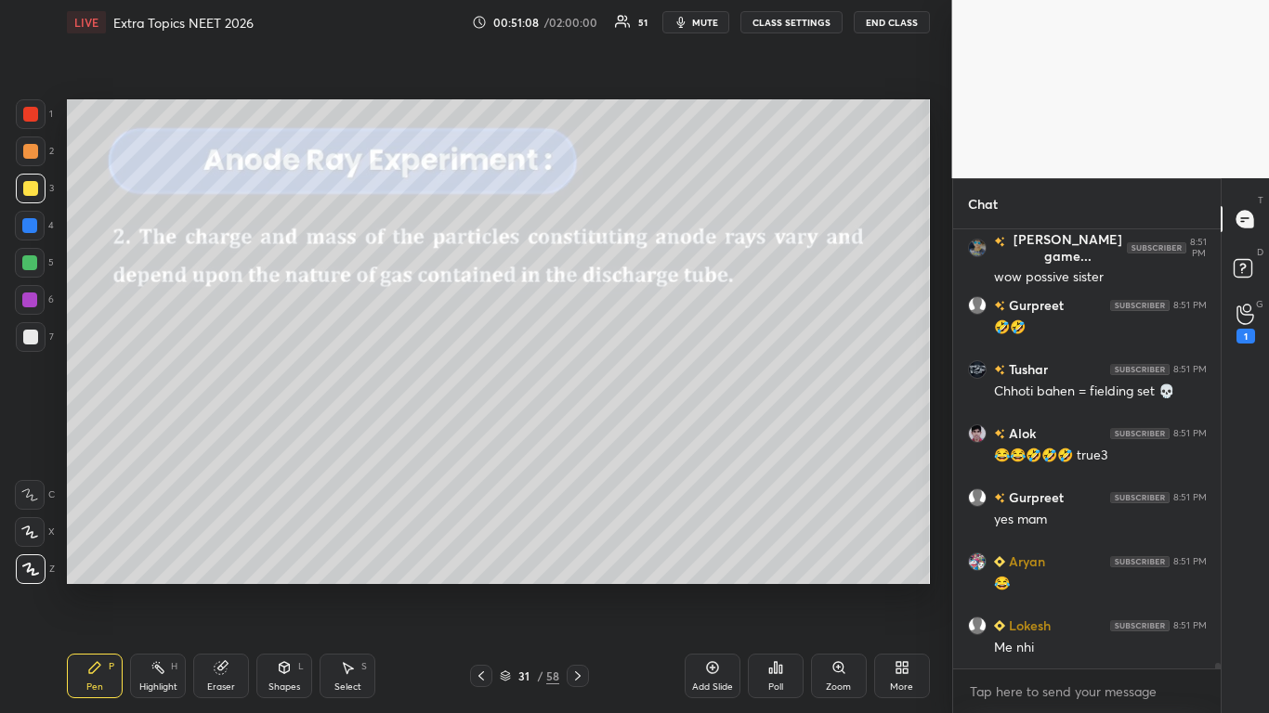
click at [239, 248] on img "grid" at bounding box center [198, 233] width 244 height 129
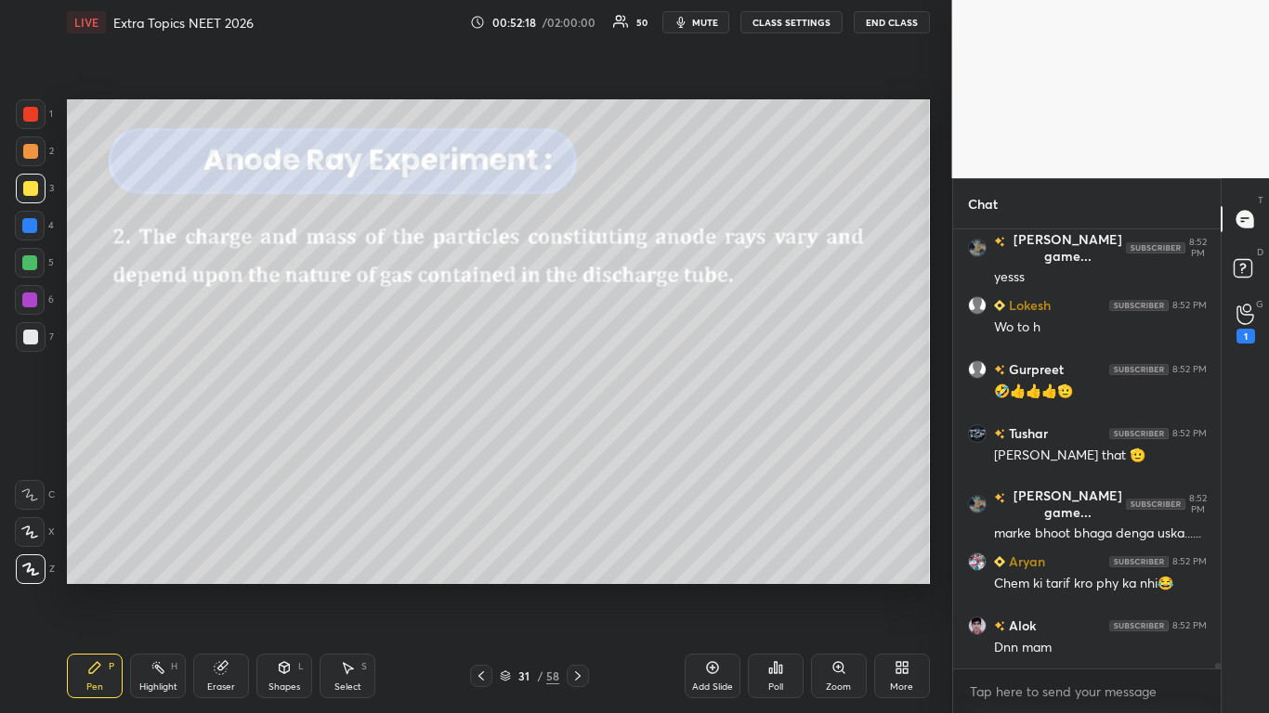
scroll to position [36240, 0]
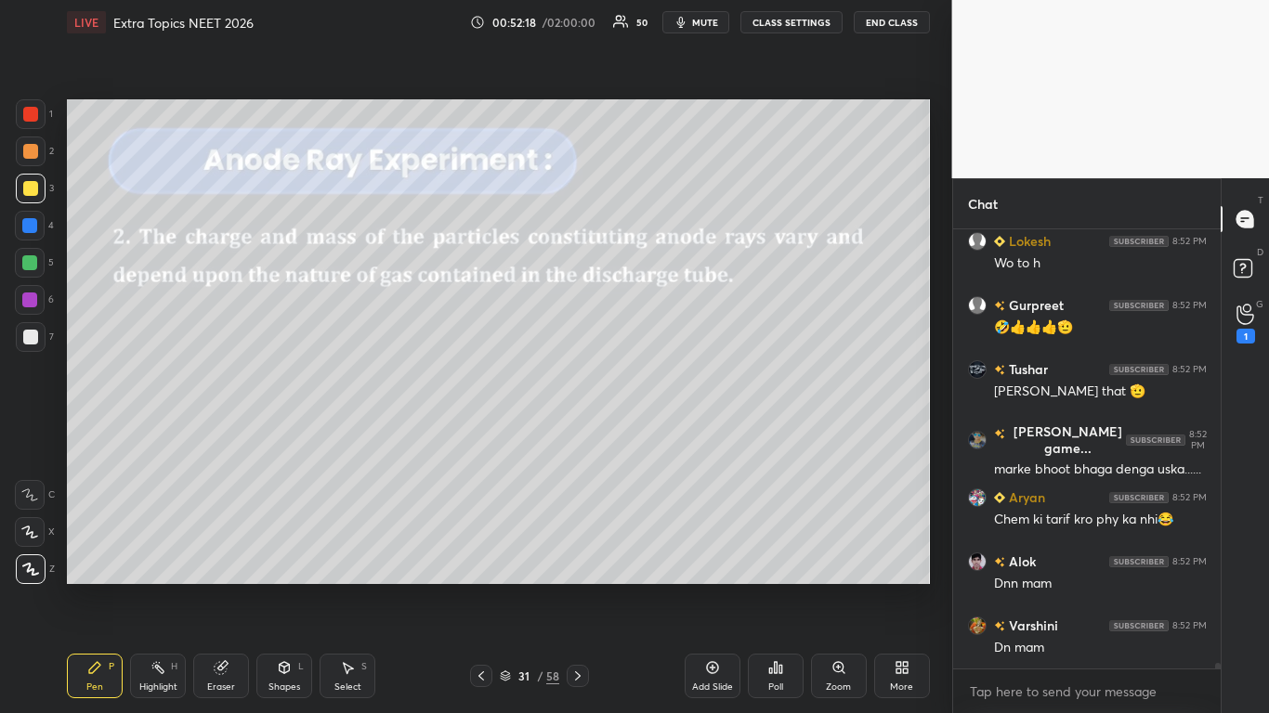
click at [505, 587] on icon at bounding box center [505, 674] width 9 height 5
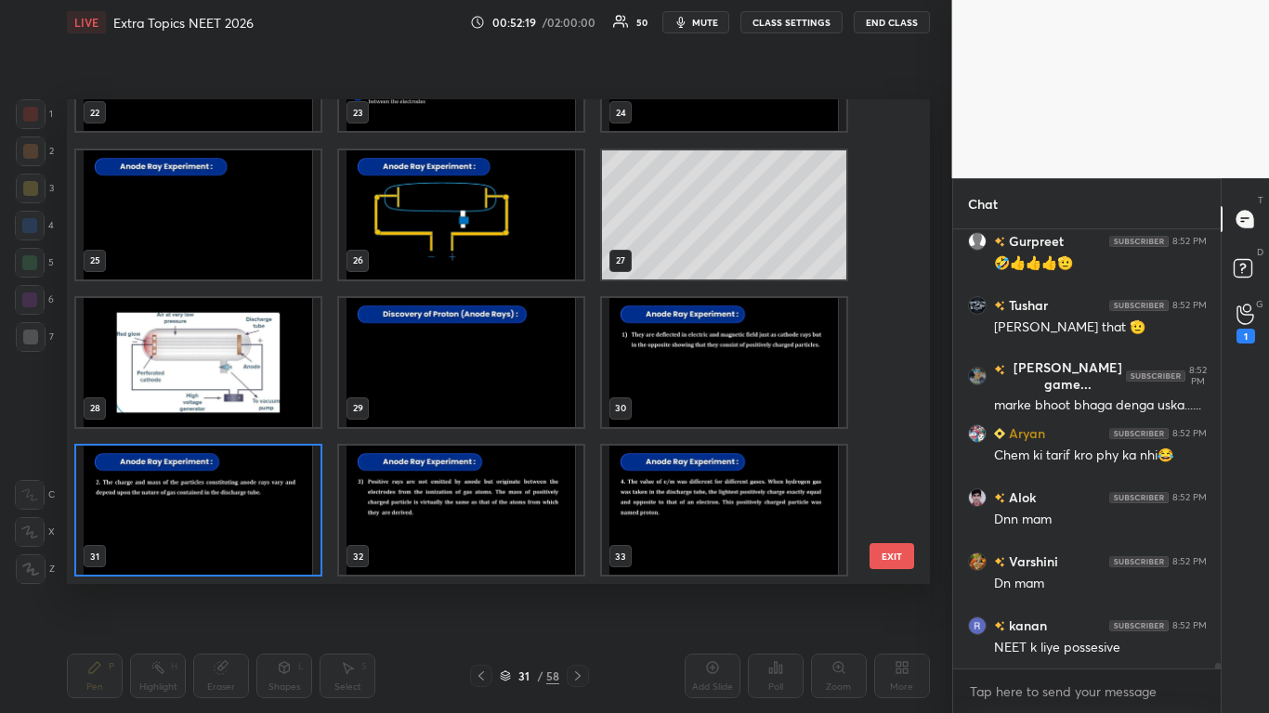
scroll to position [36368, 0]
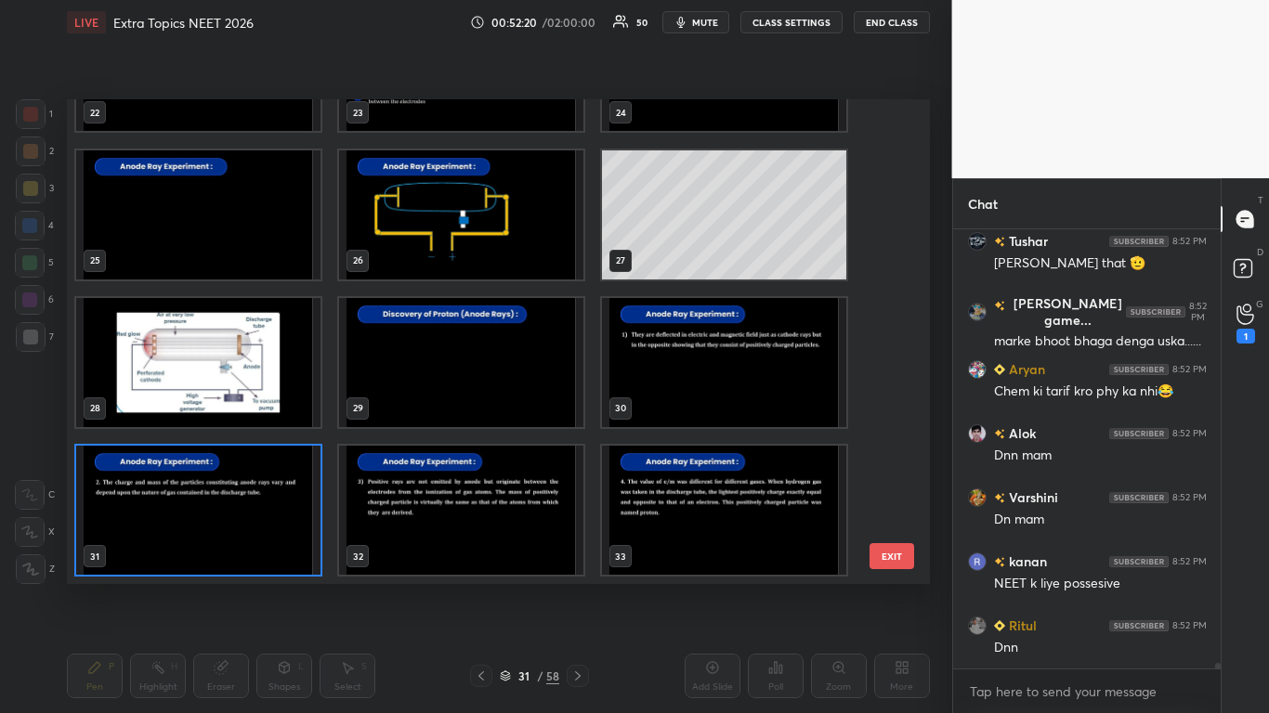
click at [523, 539] on img "grid" at bounding box center [461, 510] width 244 height 129
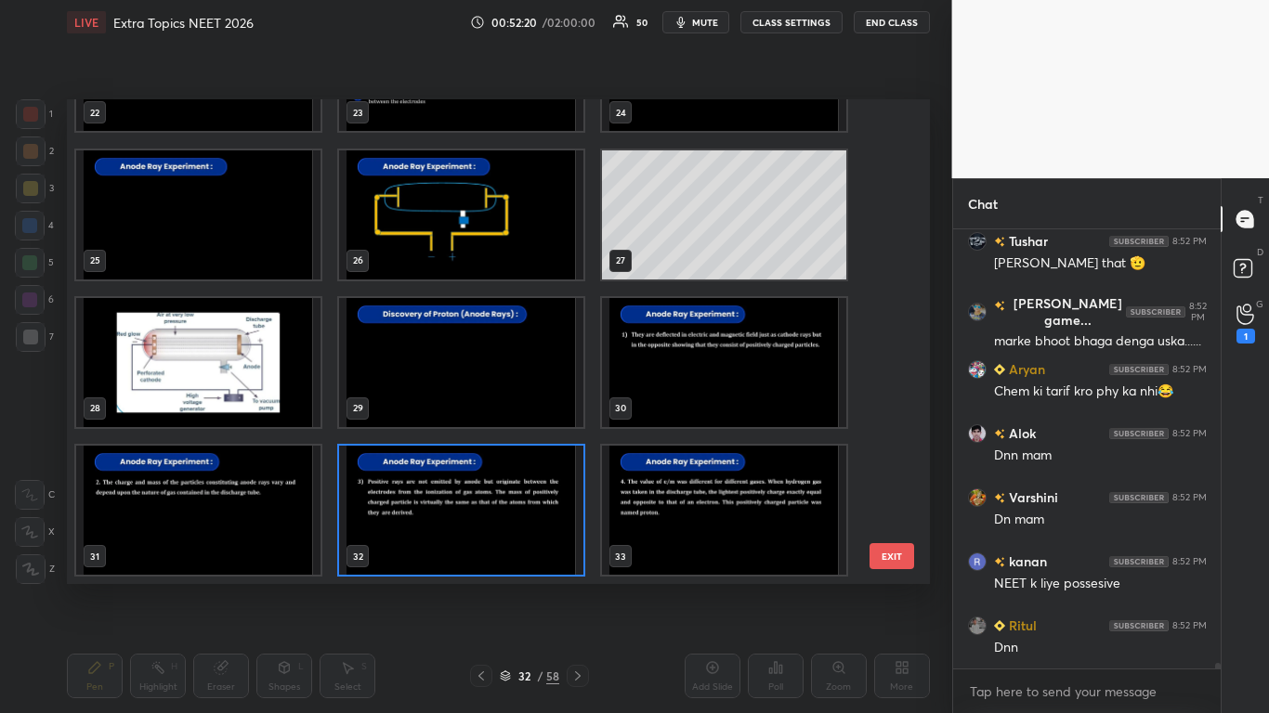
click at [523, 539] on img "grid" at bounding box center [461, 510] width 244 height 129
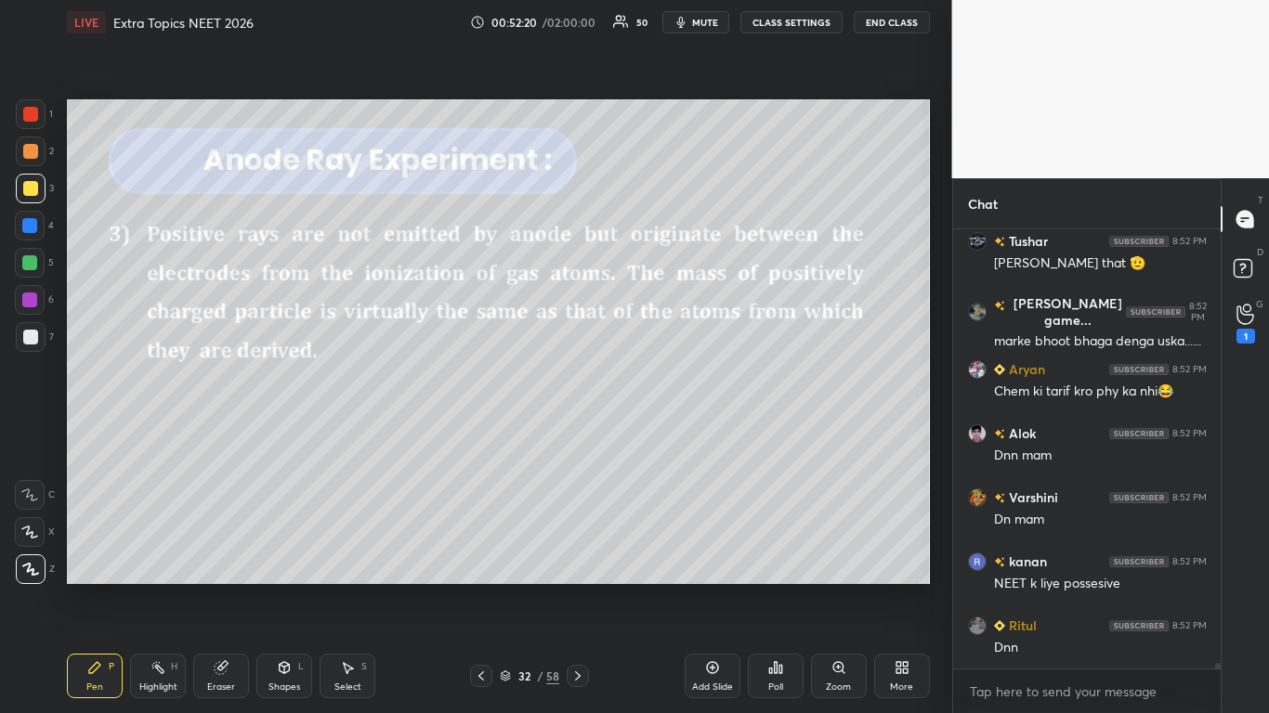
scroll to position [36433, 0]
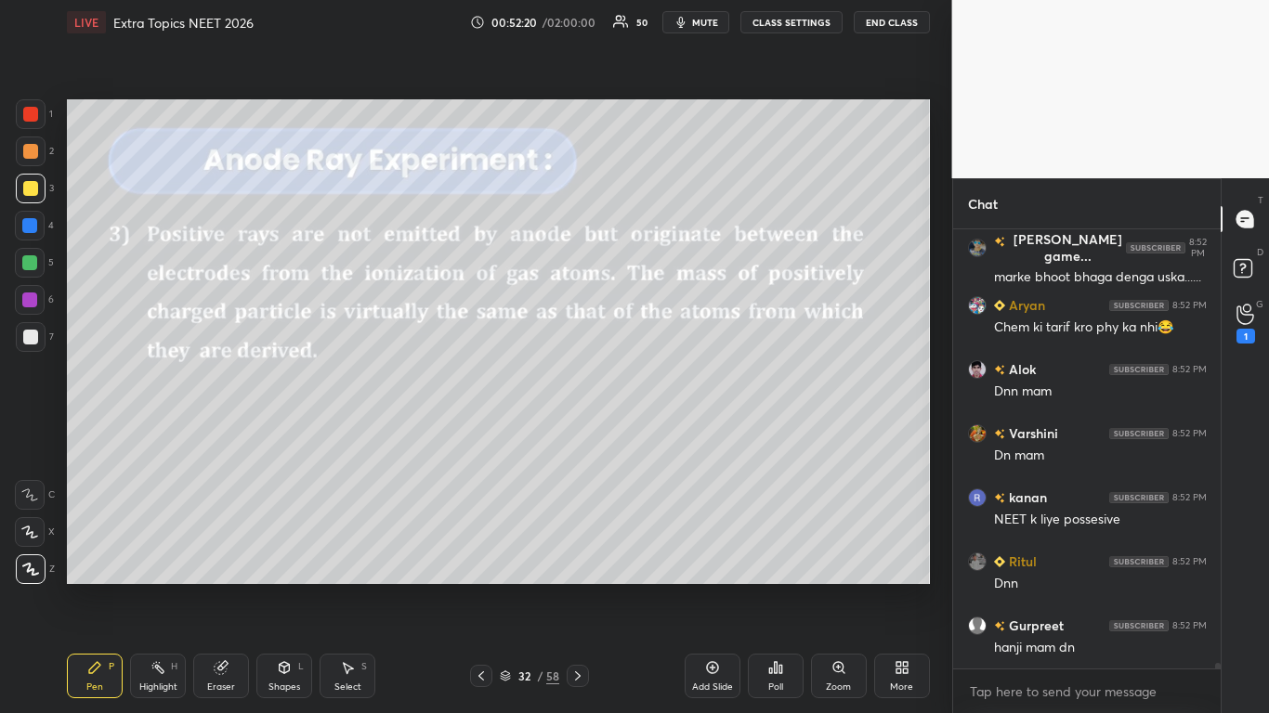
click at [523, 539] on img "grid" at bounding box center [461, 510] width 244 height 129
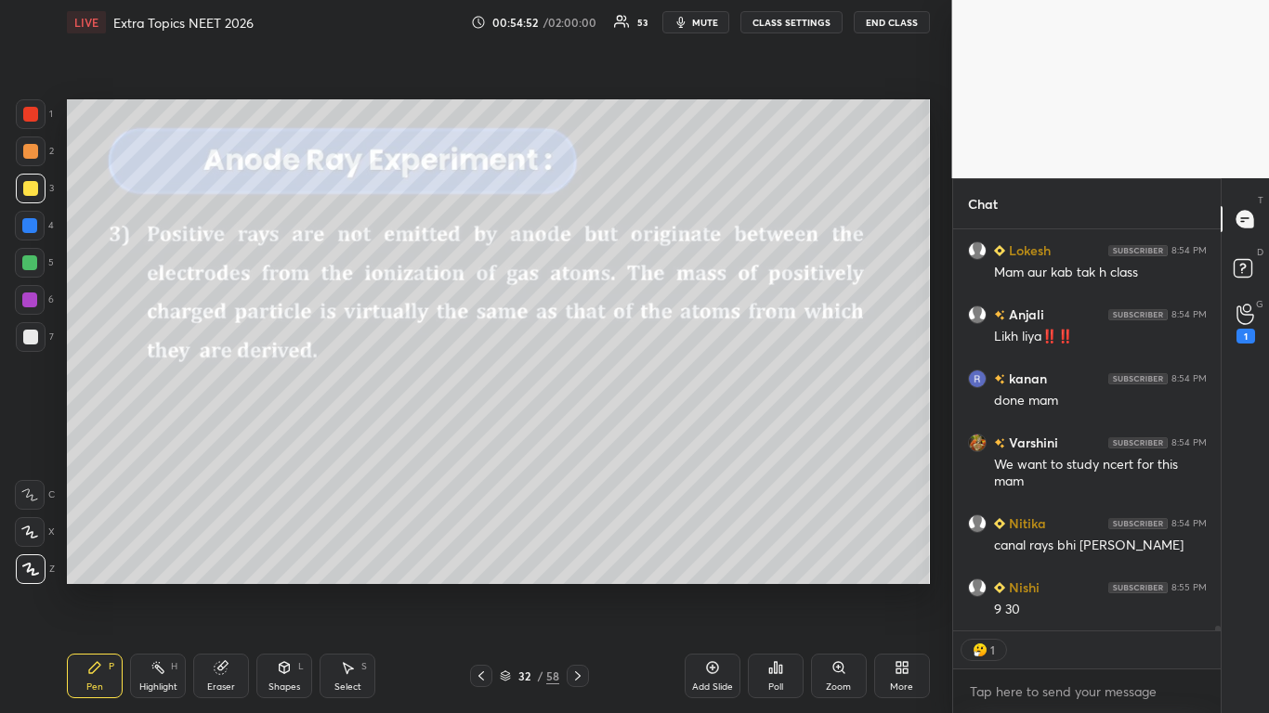
scroll to position [37940, 0]
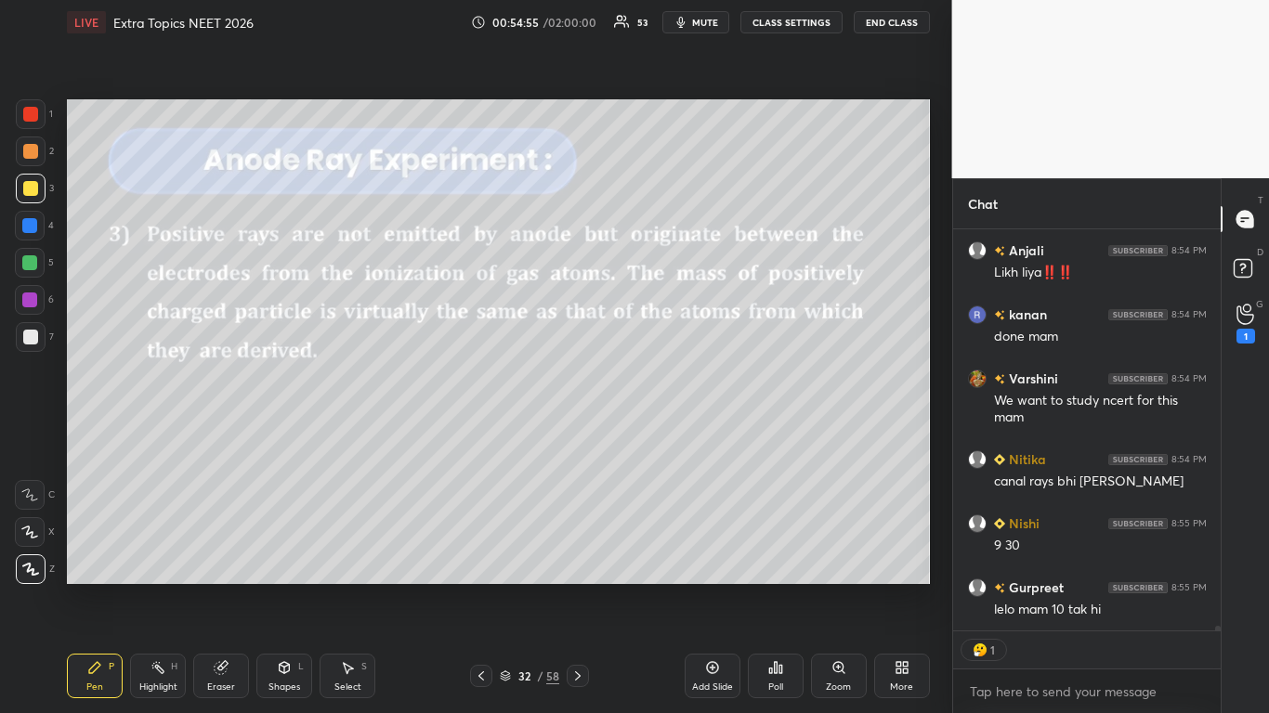
type textarea "x"
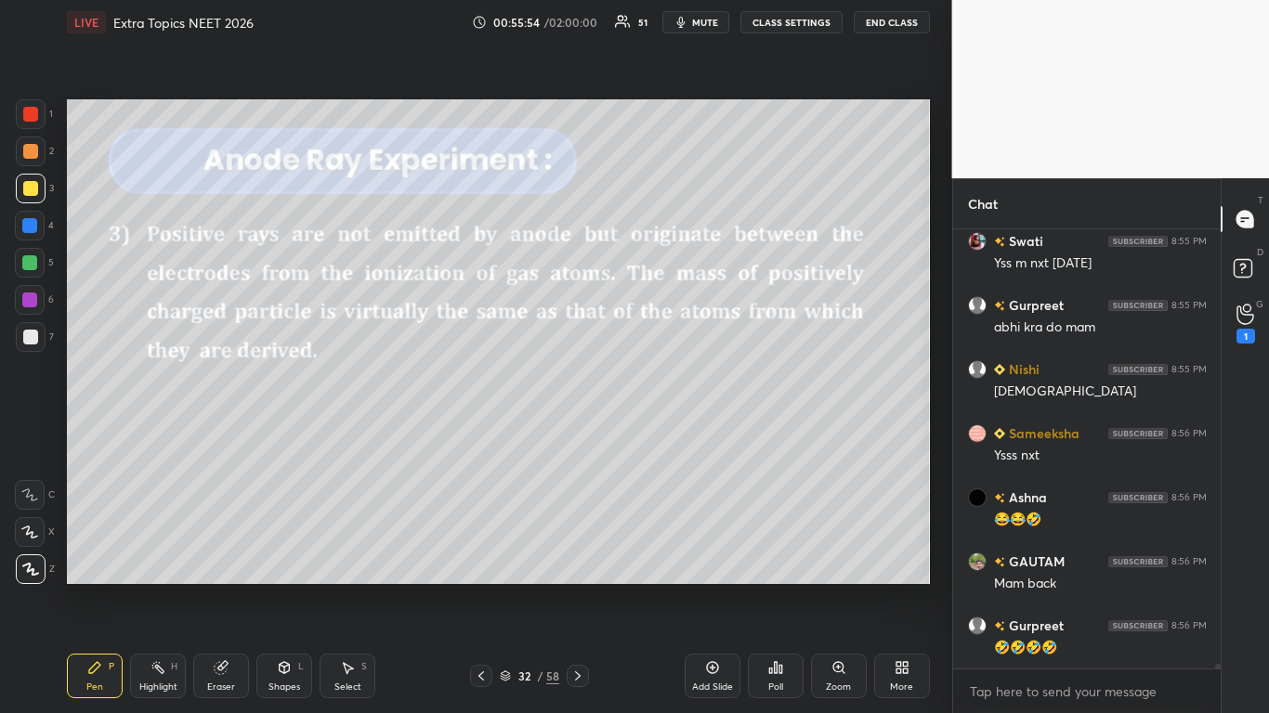
scroll to position [38717, 0]
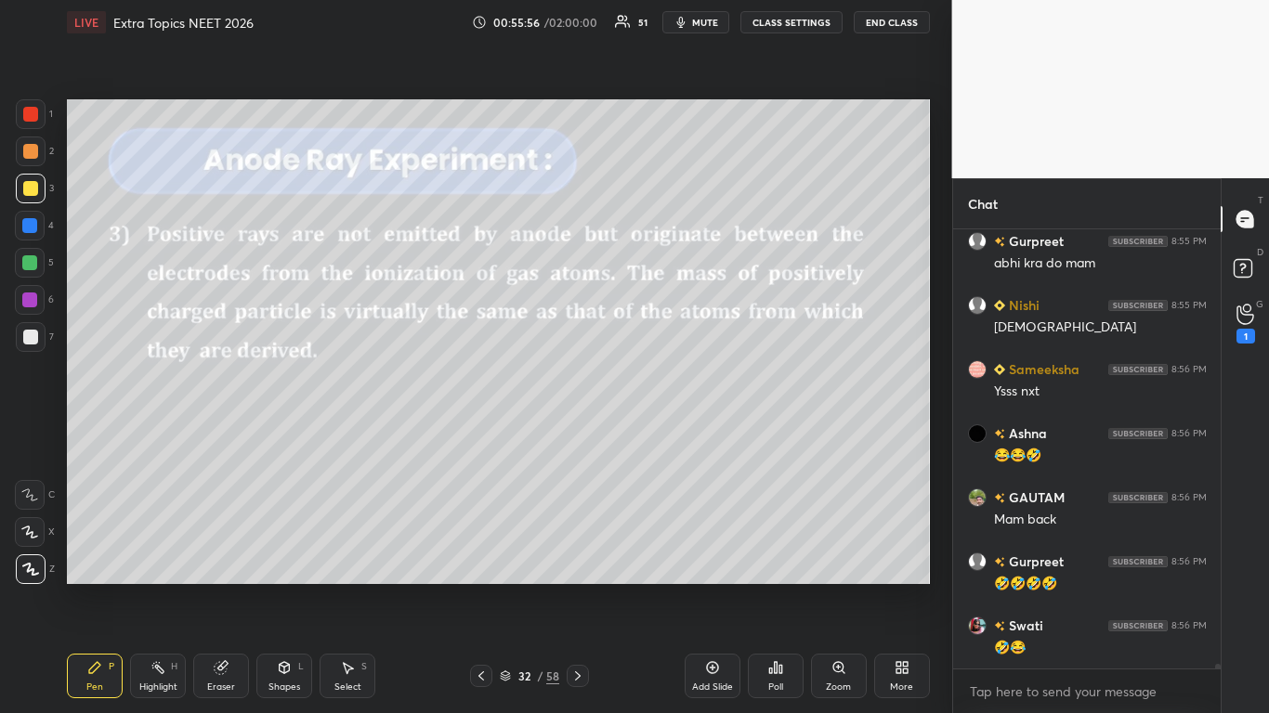
click at [33, 189] on div at bounding box center [30, 188] width 15 height 15
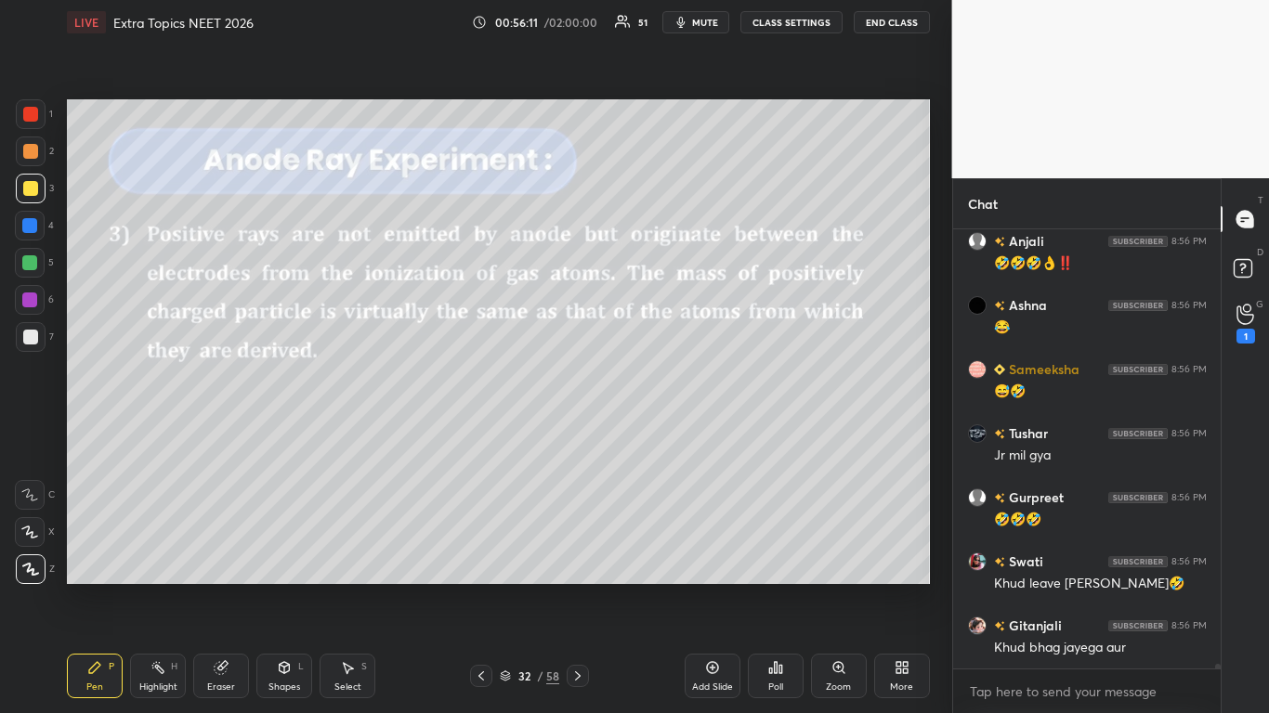
scroll to position [39388, 0]
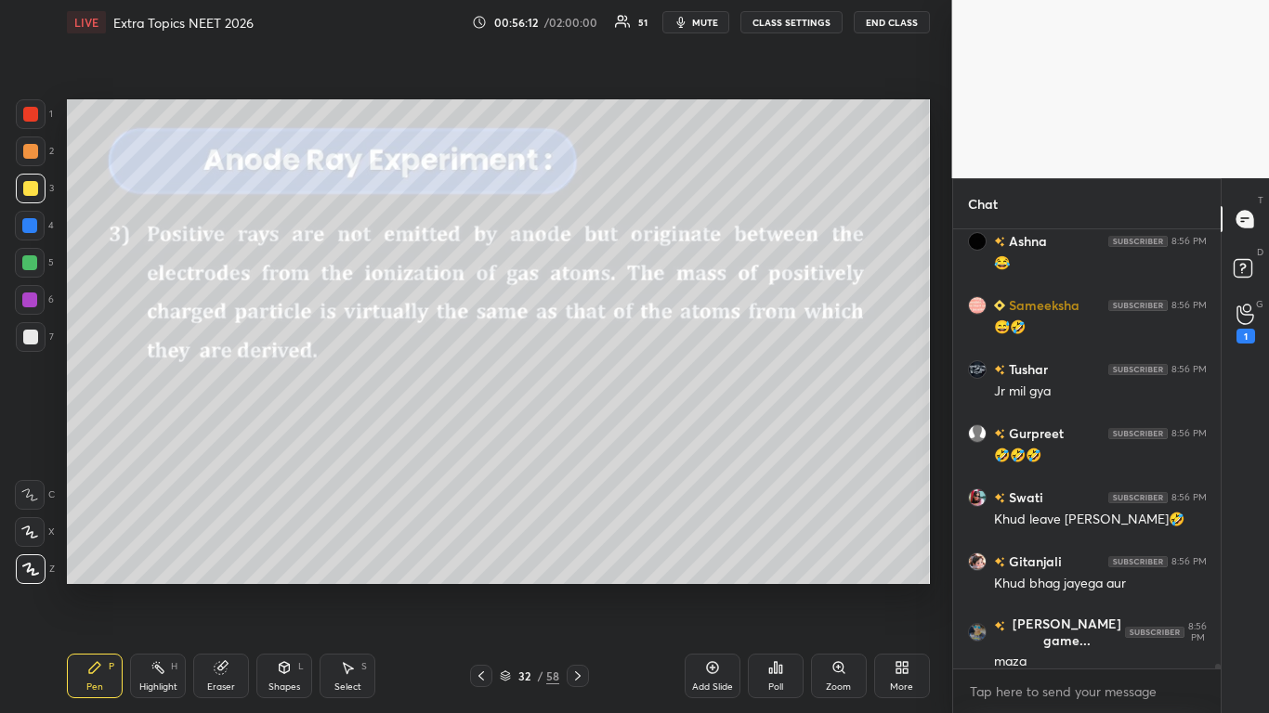
click at [583, 587] on icon at bounding box center [577, 676] width 15 height 15
click at [793, 28] on button "CLASS SETTINGS" at bounding box center [791, 22] width 102 height 22
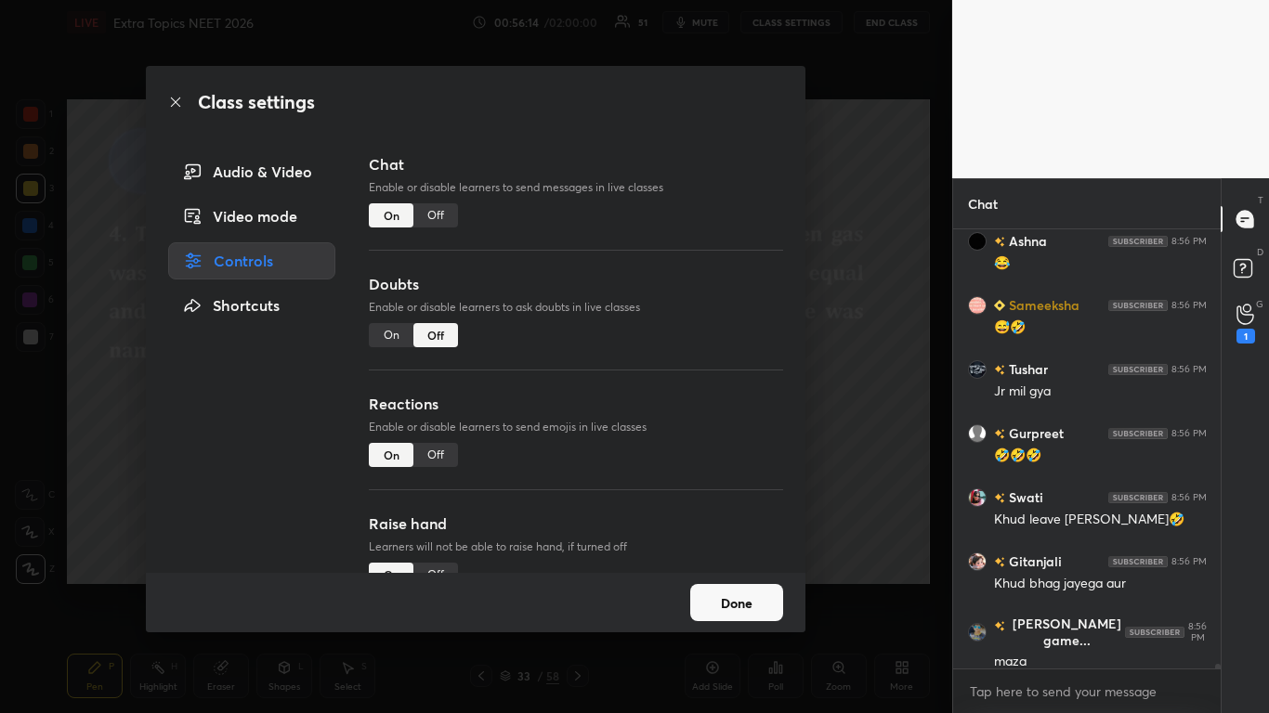
scroll to position [39452, 0]
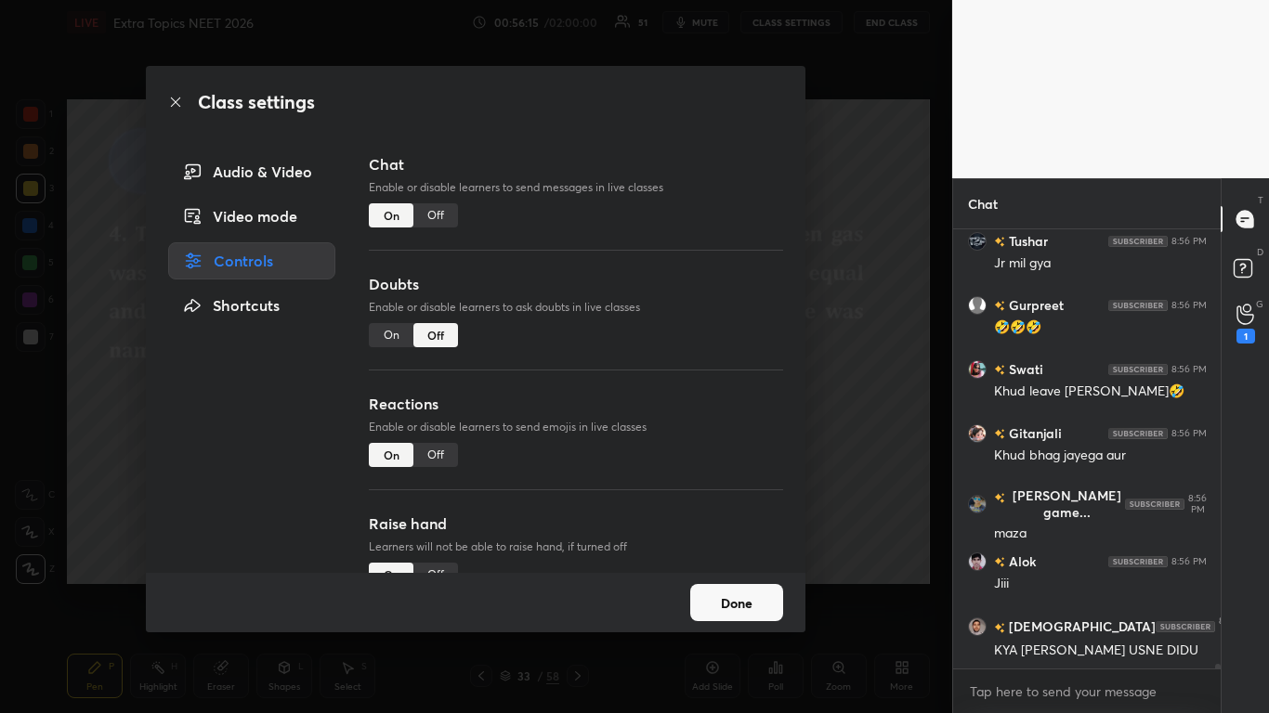
click at [733, 587] on button "Done" at bounding box center [736, 602] width 93 height 37
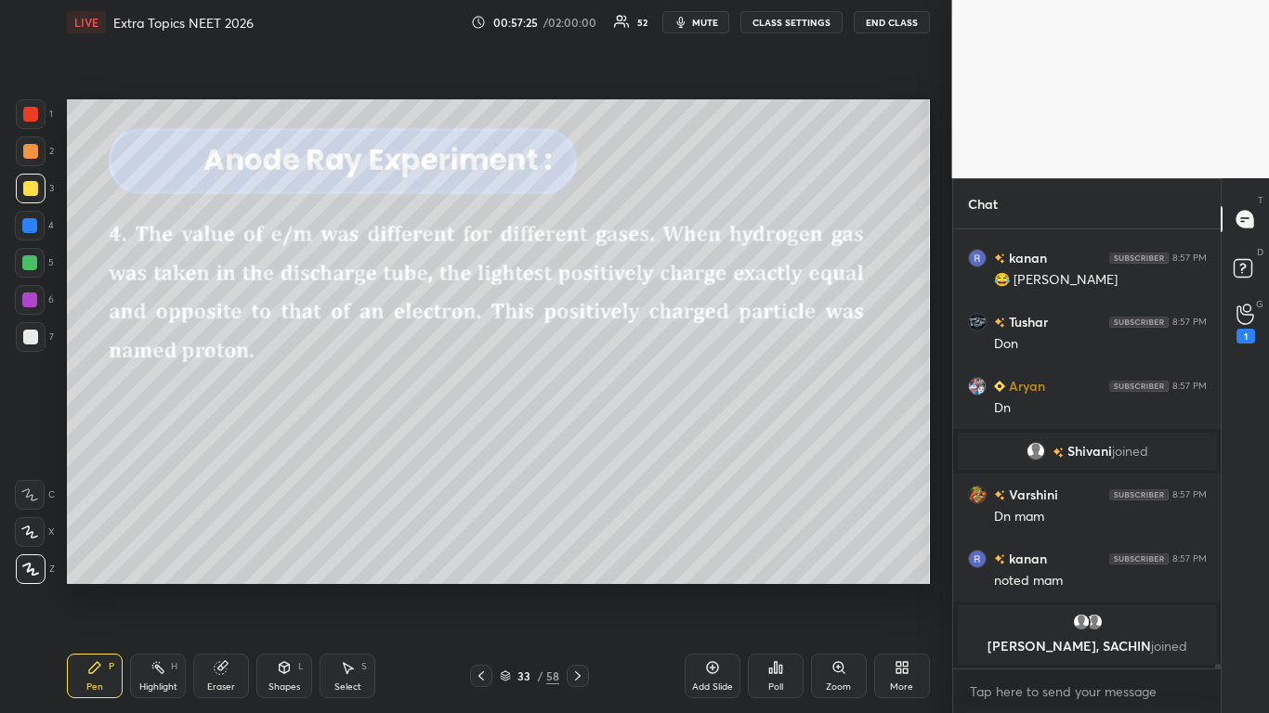
scroll to position [39838, 0]
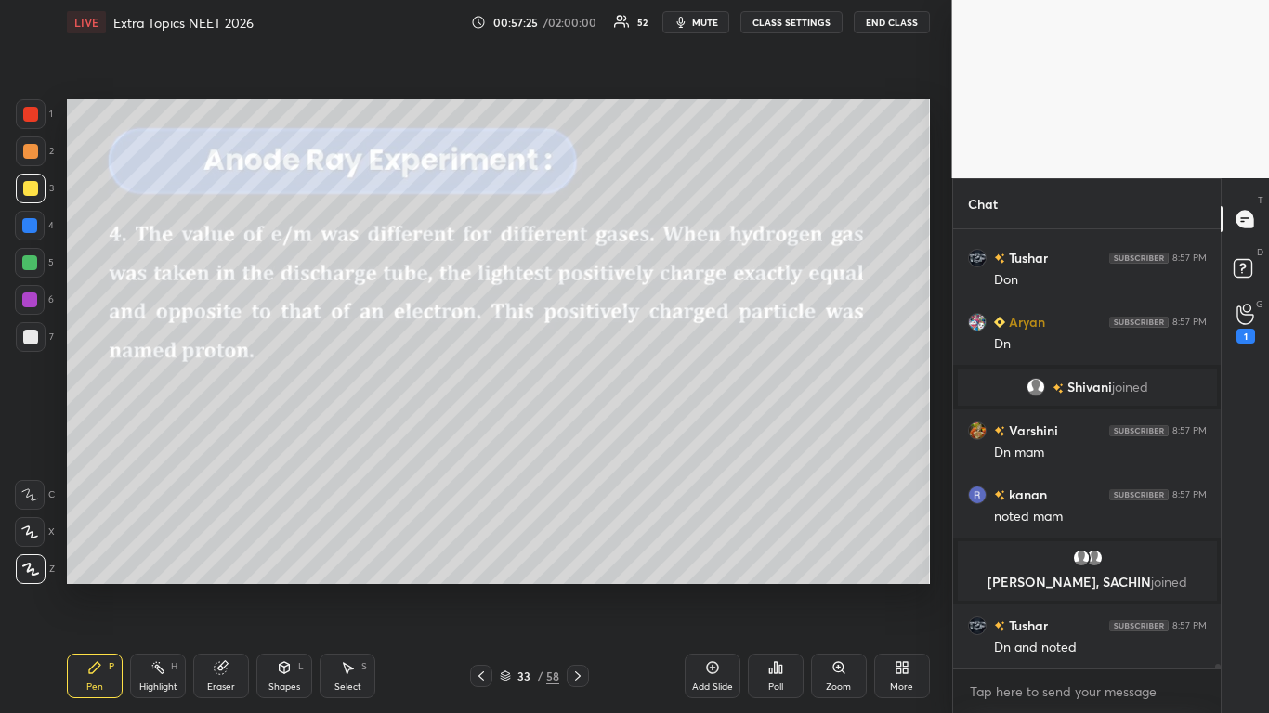
click at [775, 22] on button "CLASS SETTINGS" at bounding box center [791, 22] width 102 height 22
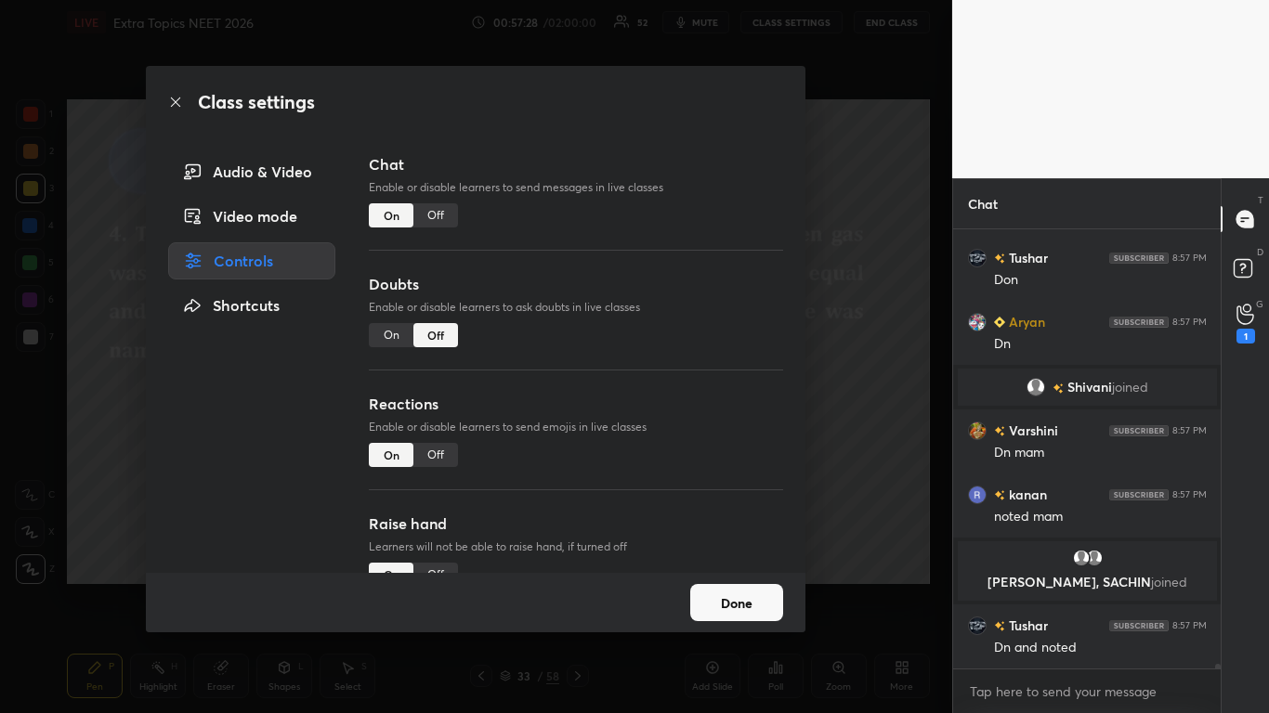
click at [738, 587] on button "Done" at bounding box center [736, 602] width 93 height 37
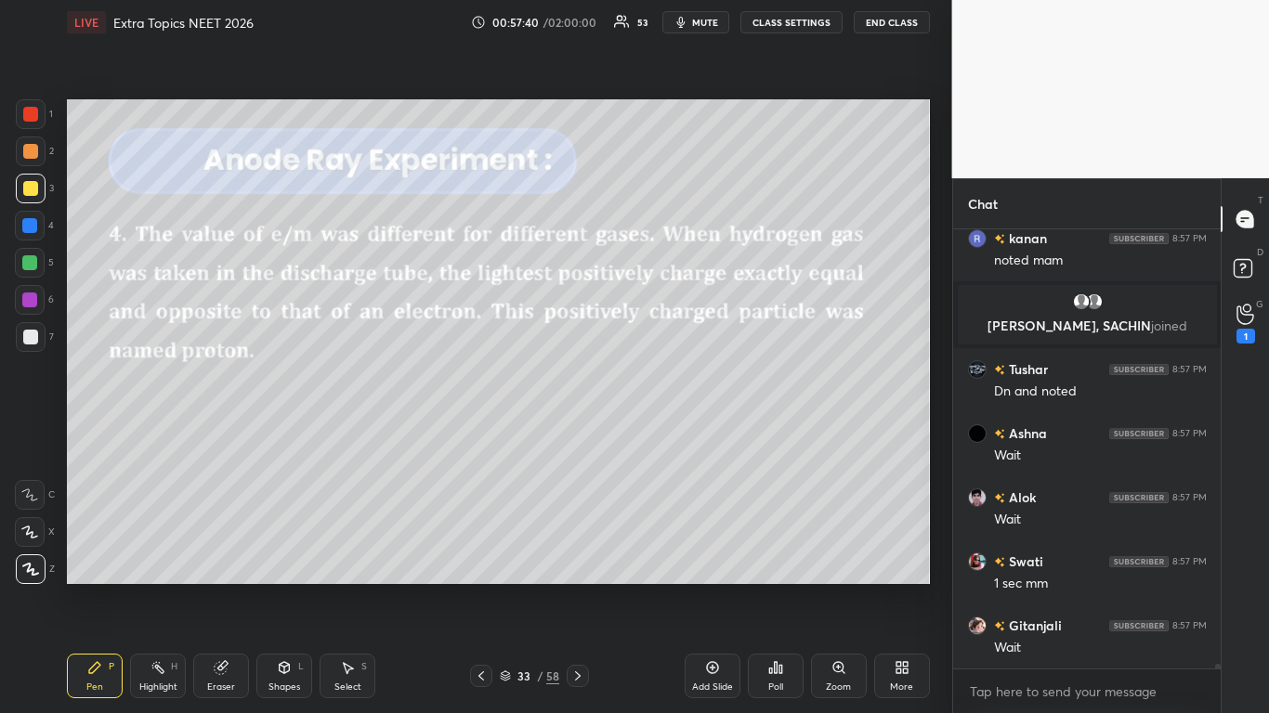
scroll to position [40158, 0]
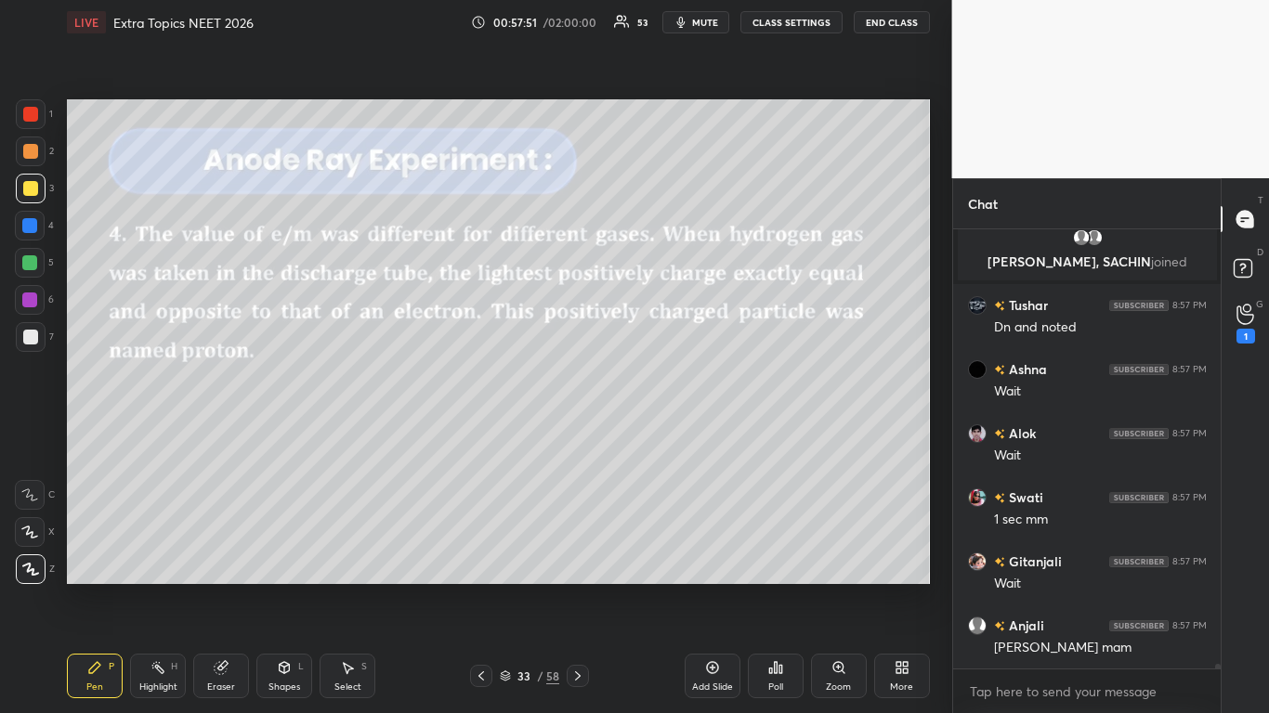
click at [32, 188] on div at bounding box center [30, 188] width 15 height 15
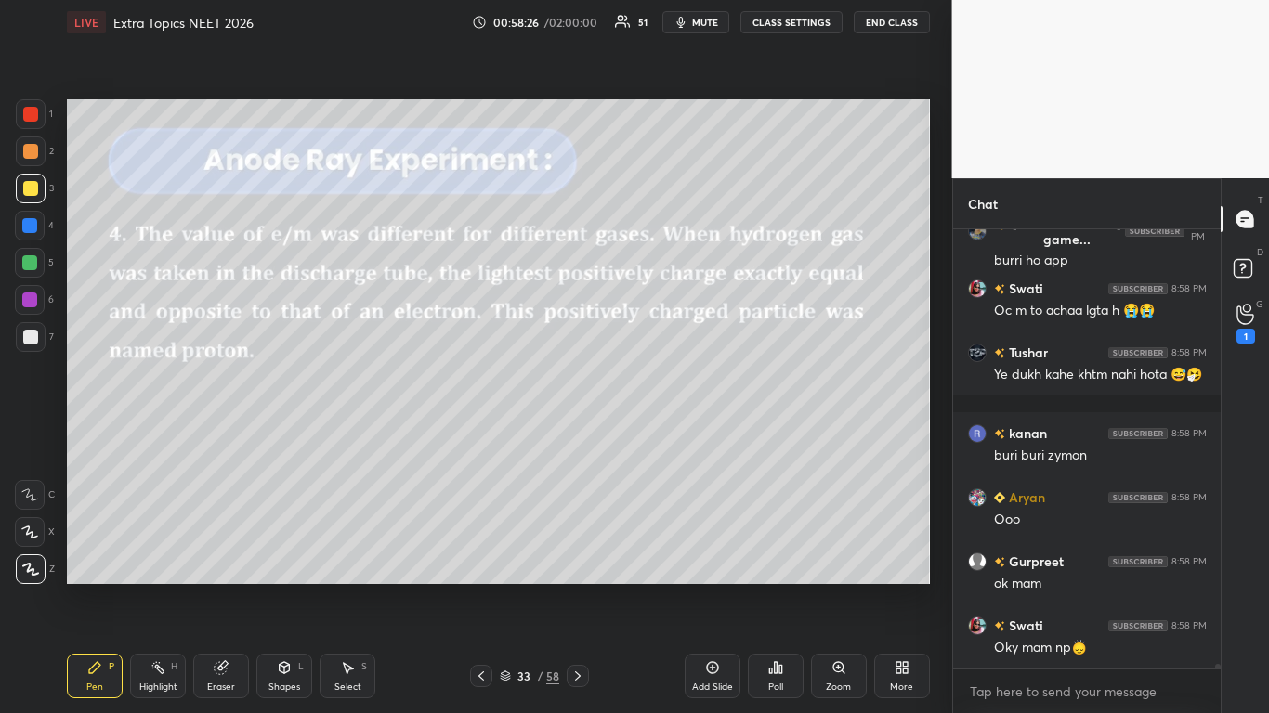
scroll to position [40688, 0]
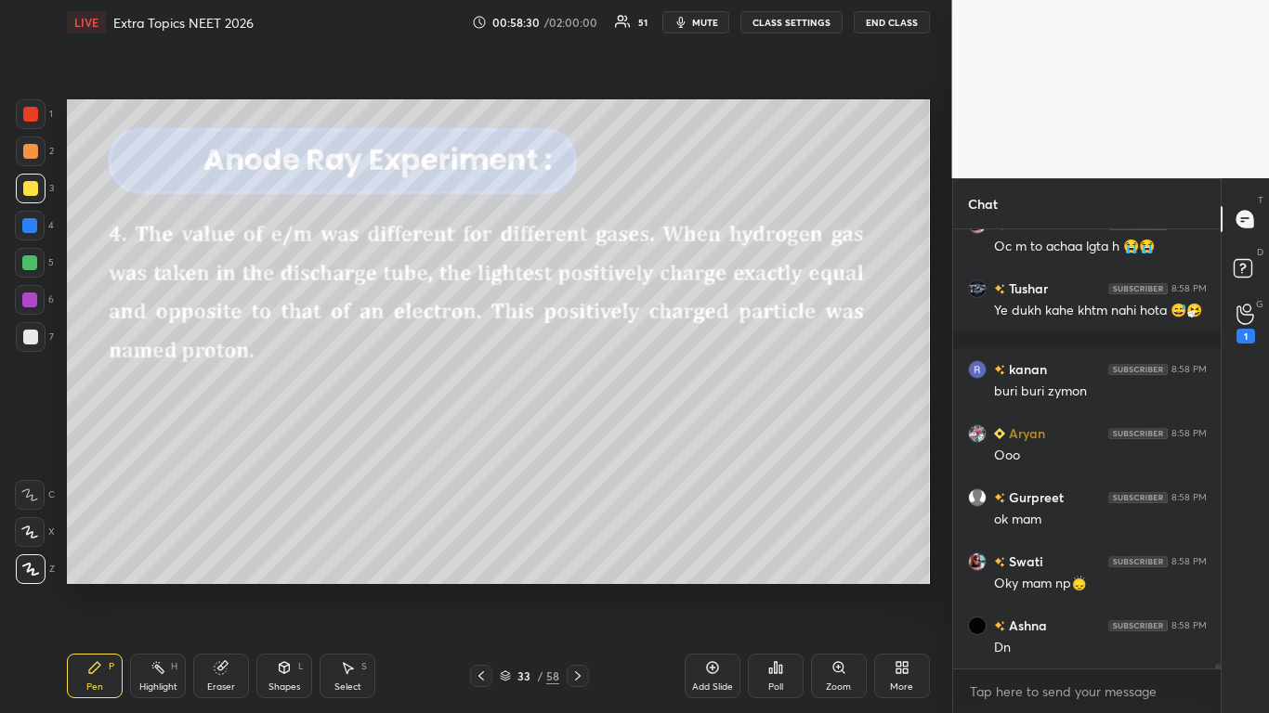
click at [30, 192] on div at bounding box center [30, 188] width 15 height 15
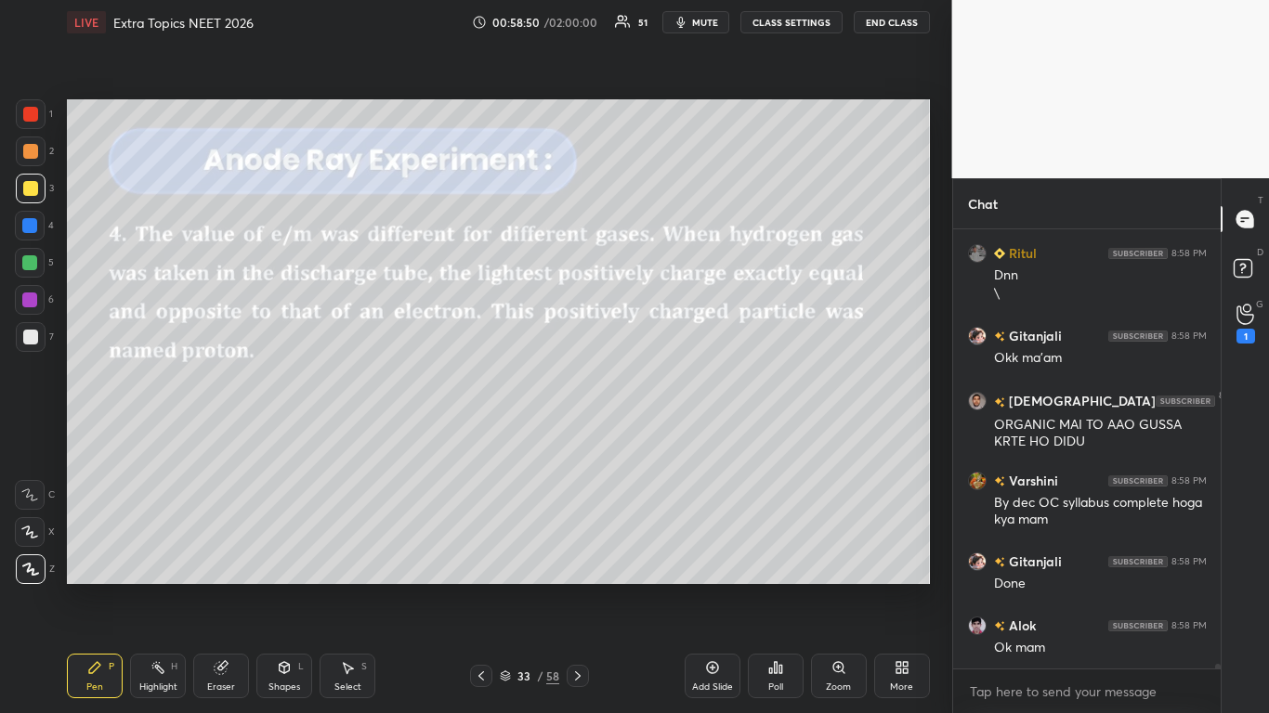
scroll to position [41398, 0]
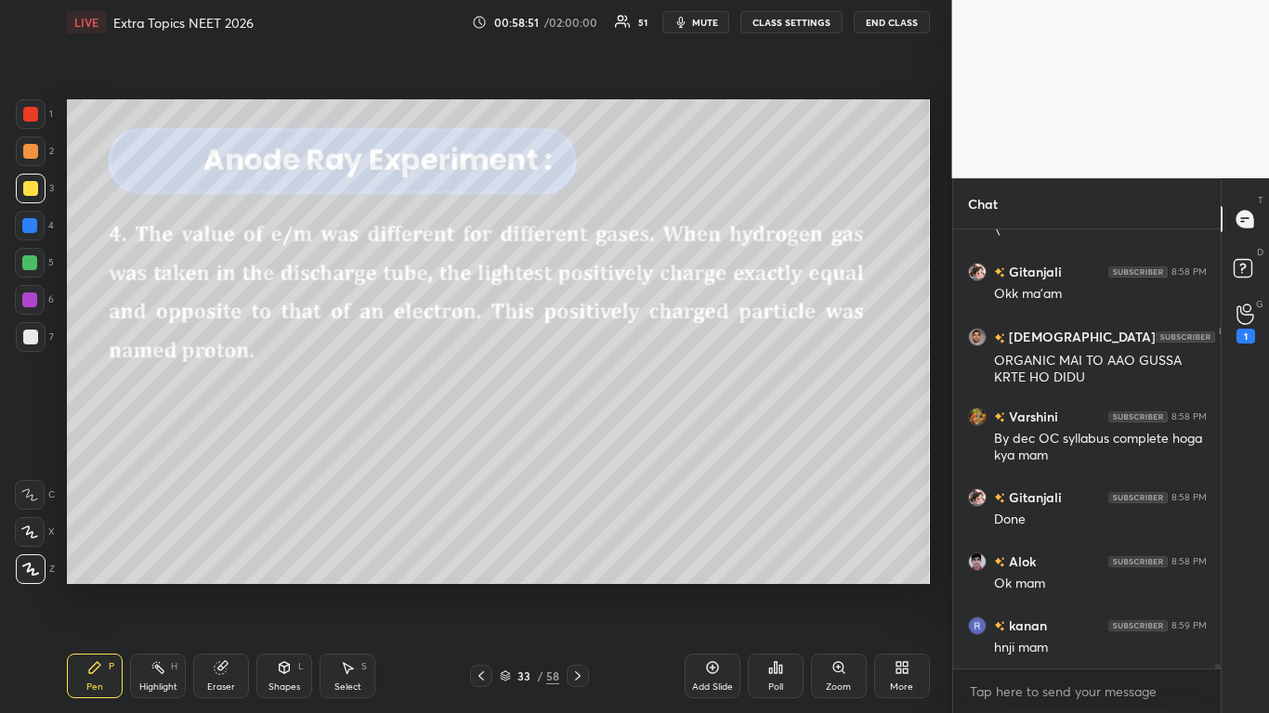
click at [803, 26] on button "CLASS SETTINGS" at bounding box center [791, 22] width 102 height 22
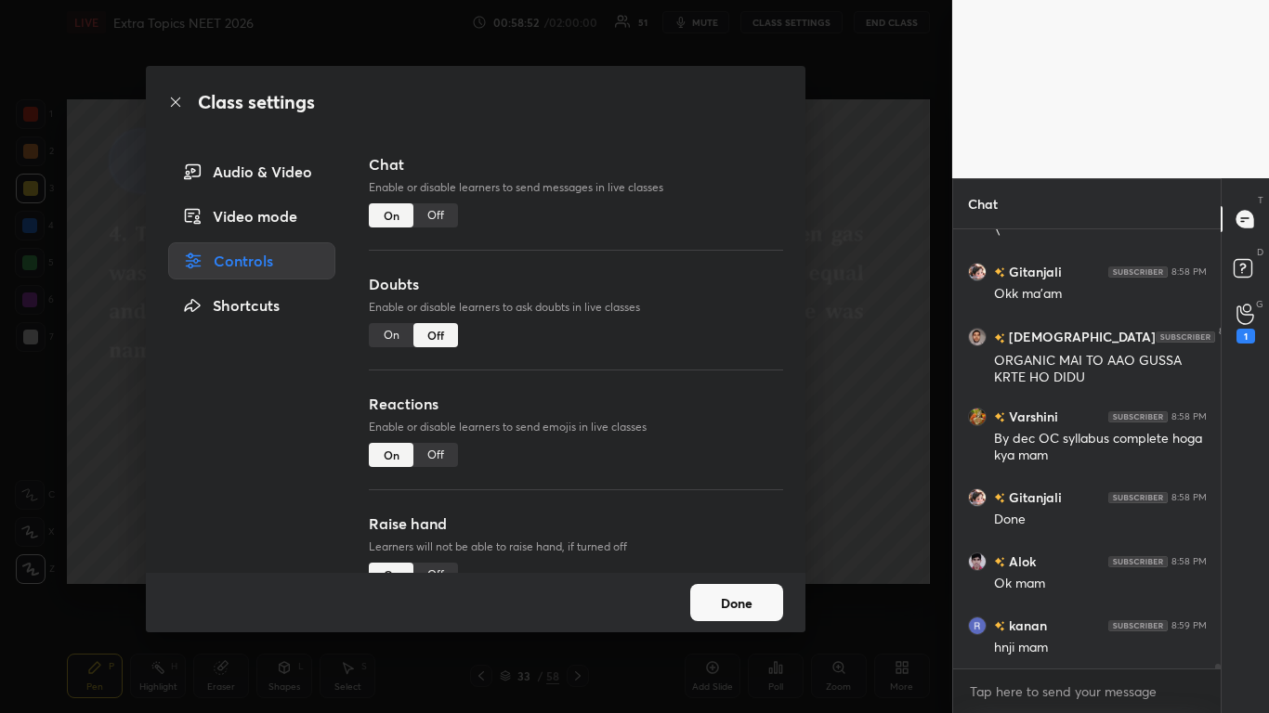
click at [445, 218] on div "Off" at bounding box center [435, 215] width 45 height 24
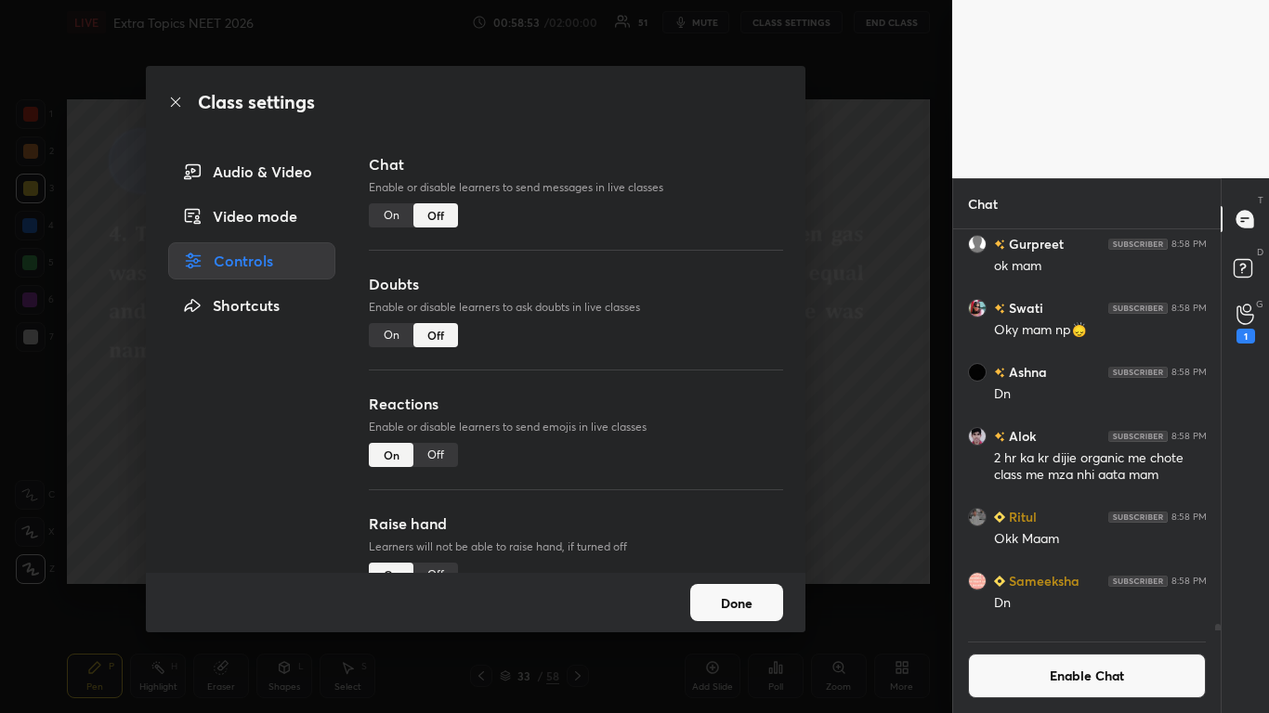
click at [752, 587] on button "Done" at bounding box center [736, 602] width 93 height 37
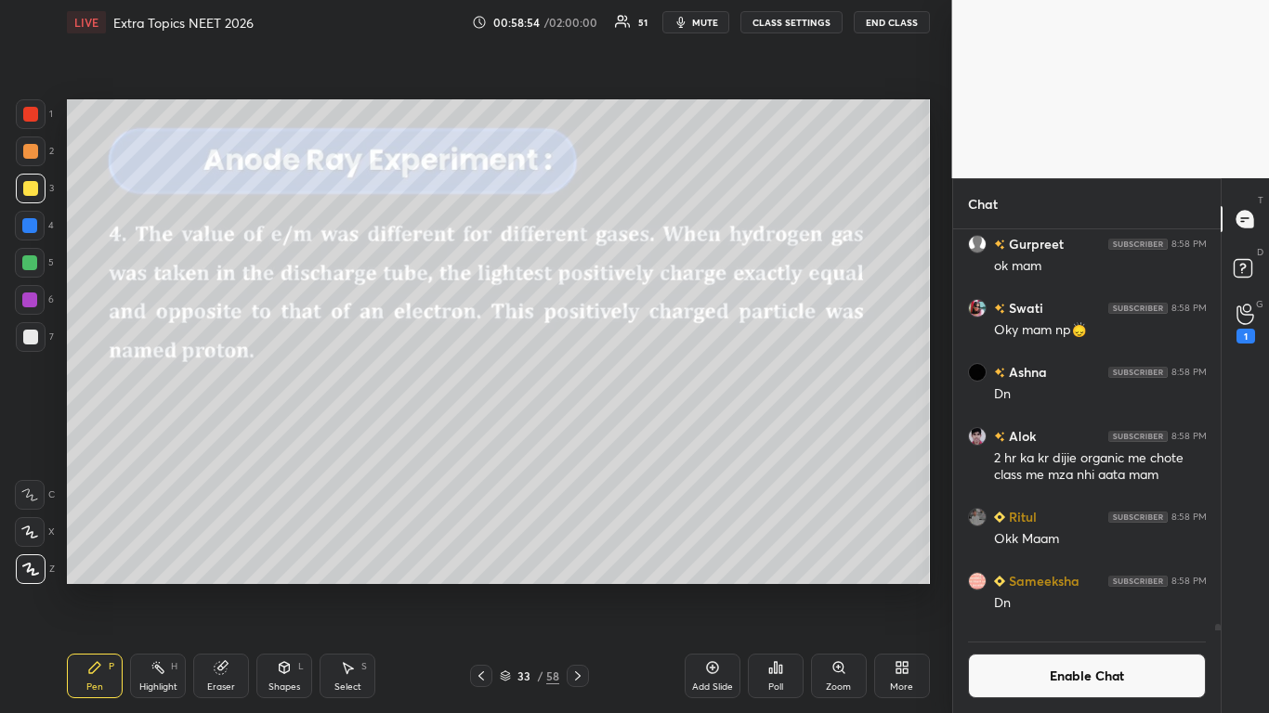
click at [510, 587] on icon at bounding box center [505, 674] width 9 height 5
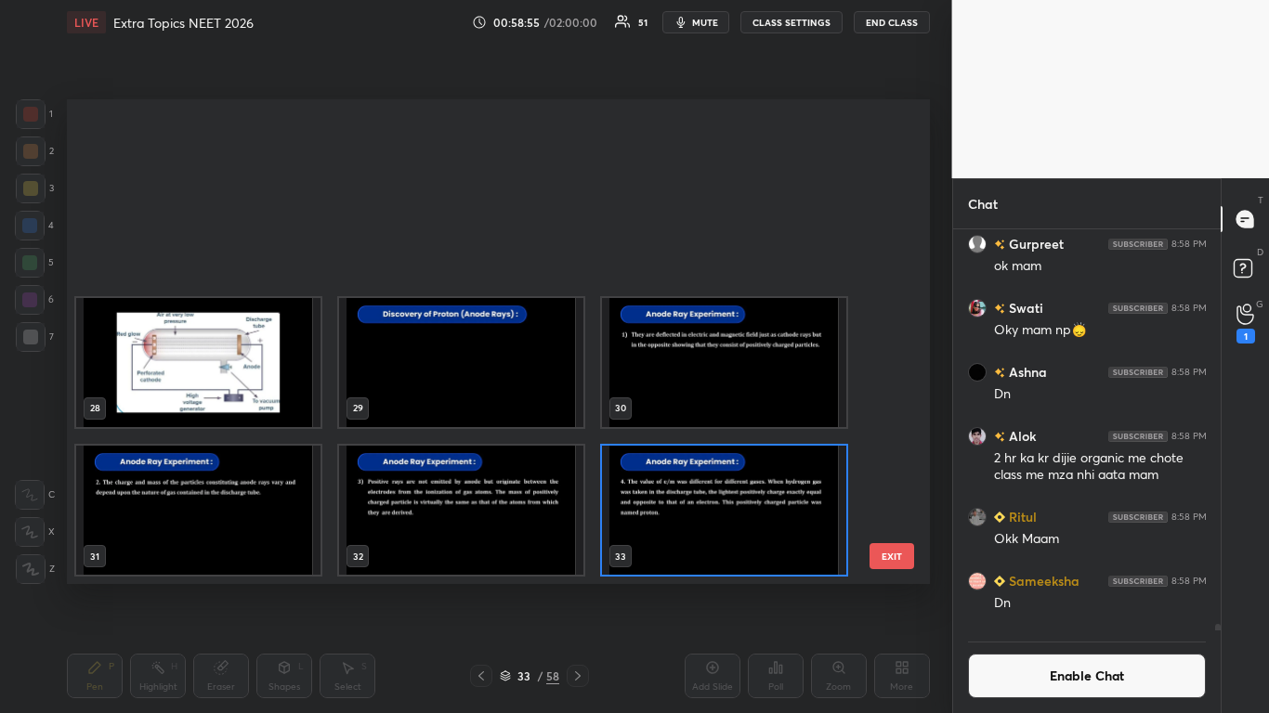
scroll to position [1566, 0]
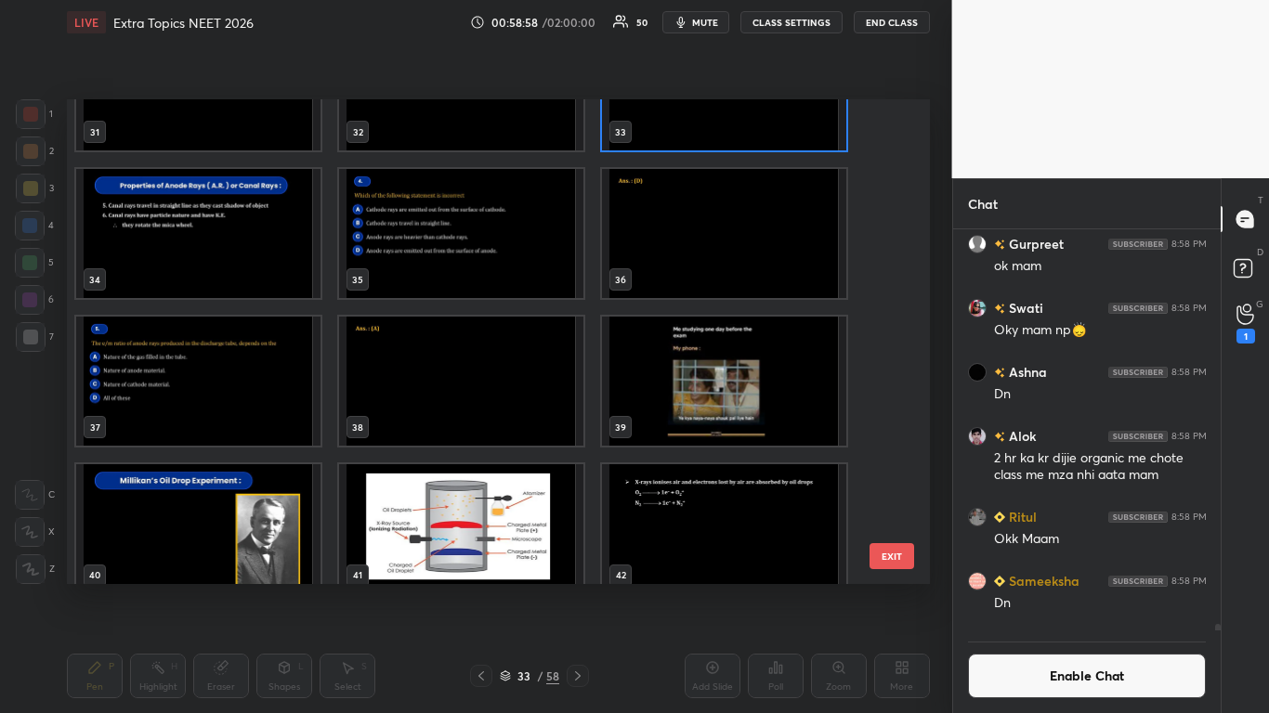
click at [430, 256] on img "grid" at bounding box center [461, 233] width 244 height 129
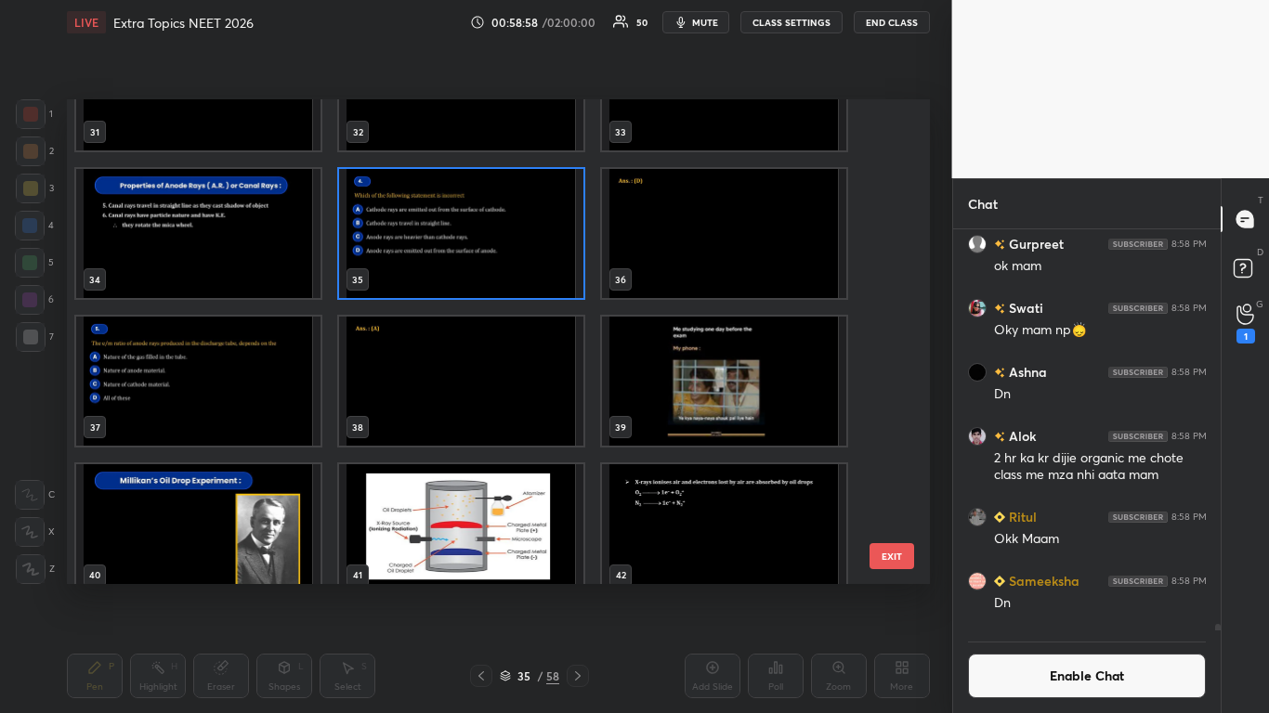
click at [430, 255] on img "grid" at bounding box center [461, 233] width 244 height 129
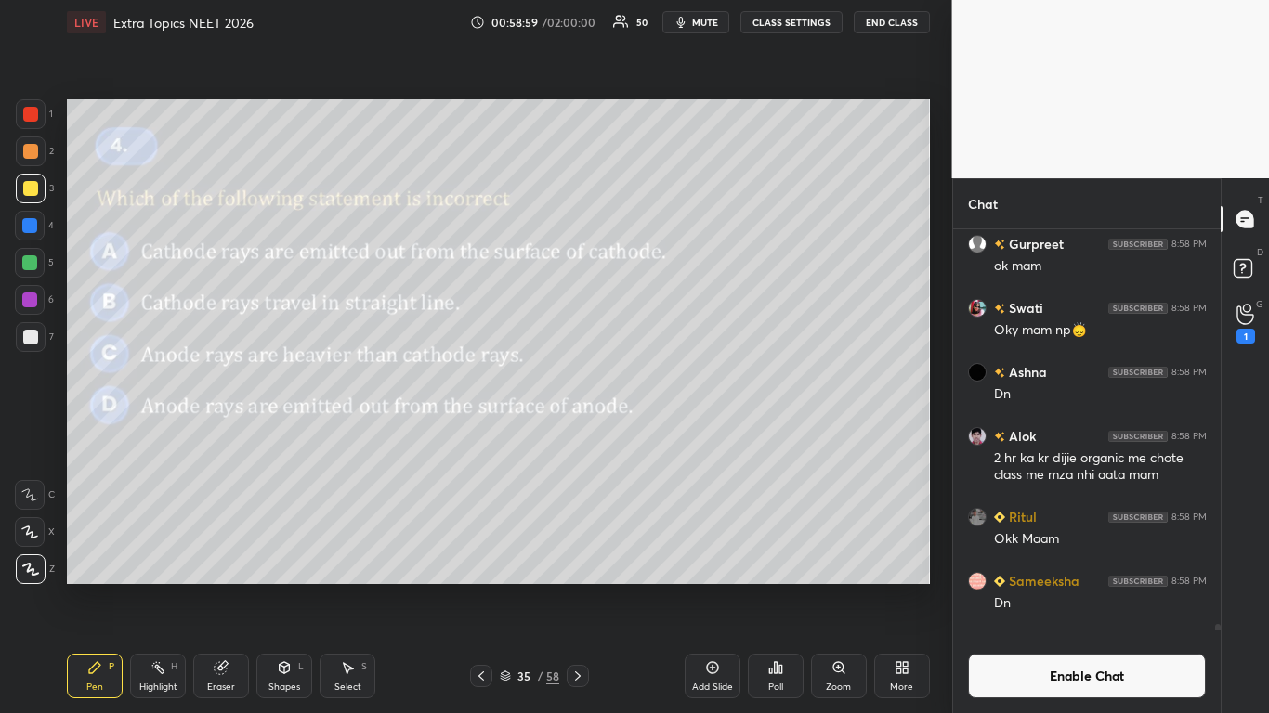
click at [429, 256] on img "grid" at bounding box center [461, 233] width 244 height 129
click at [768, 587] on icon at bounding box center [775, 667] width 15 height 15
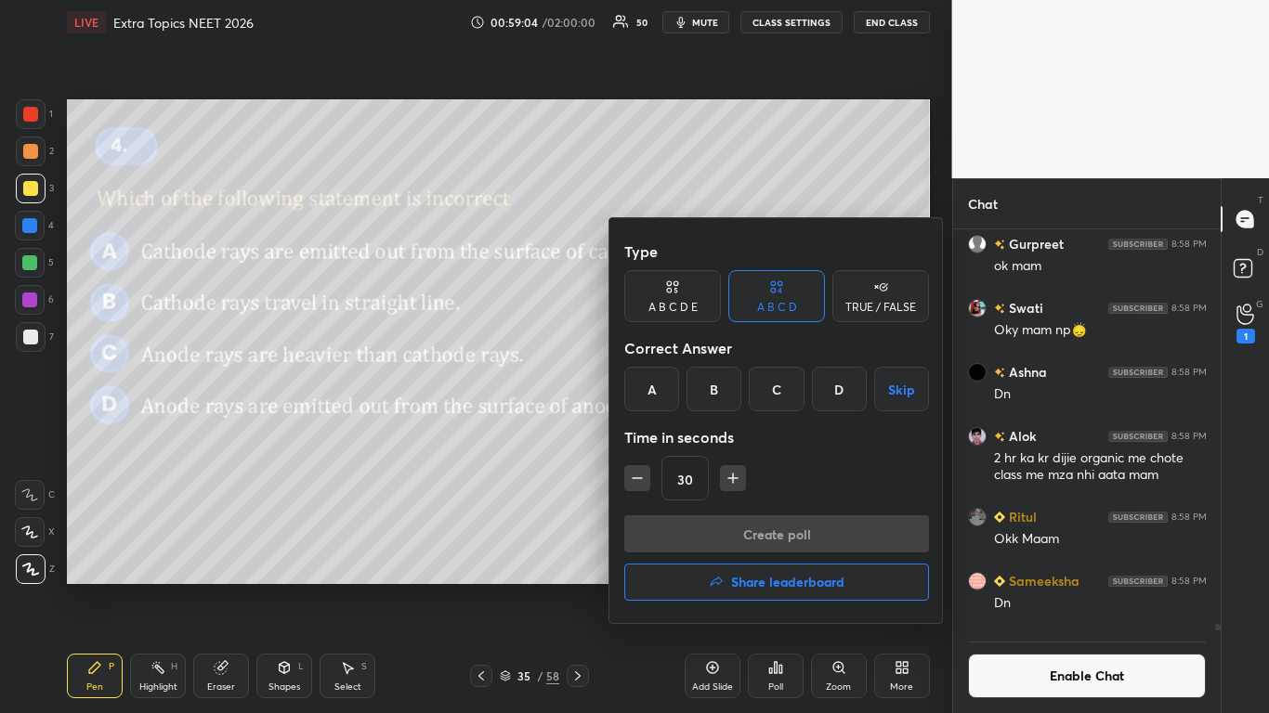
click at [727, 482] on icon "button" at bounding box center [733, 478] width 19 height 19
type input "45"
click at [843, 398] on div "D" at bounding box center [839, 389] width 55 height 45
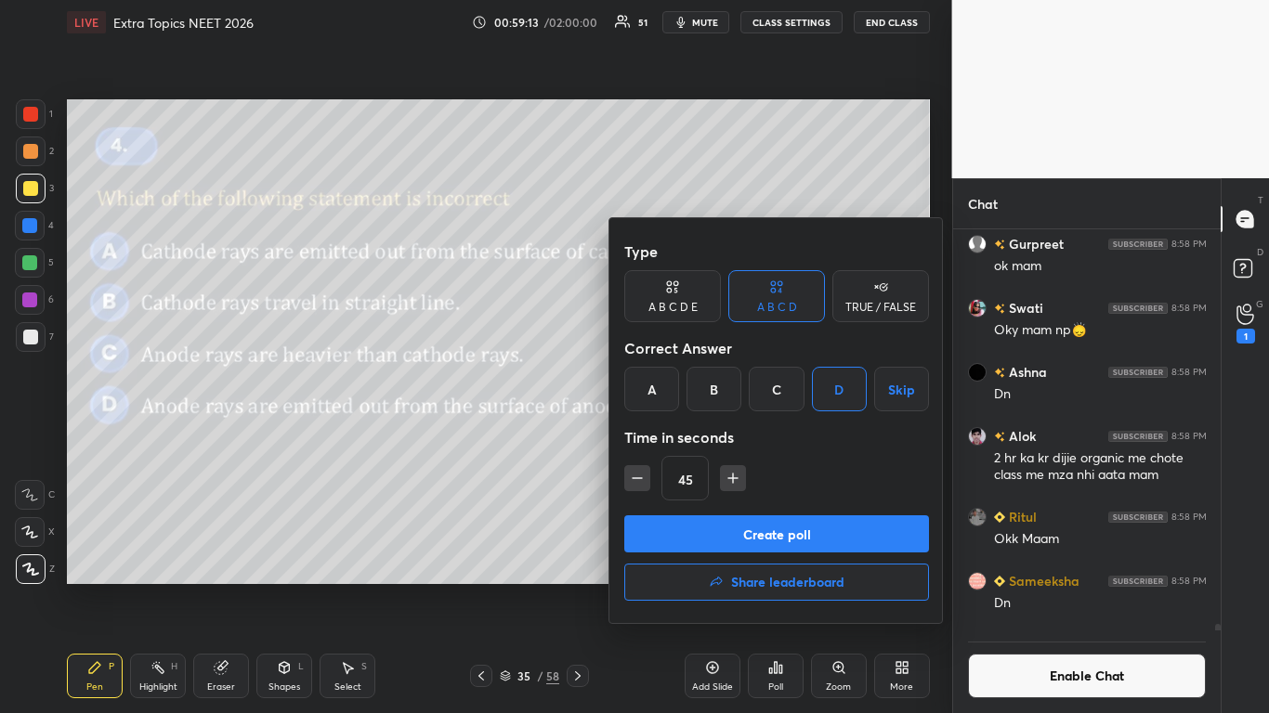
click at [782, 537] on button "Create poll" at bounding box center [776, 534] width 305 height 37
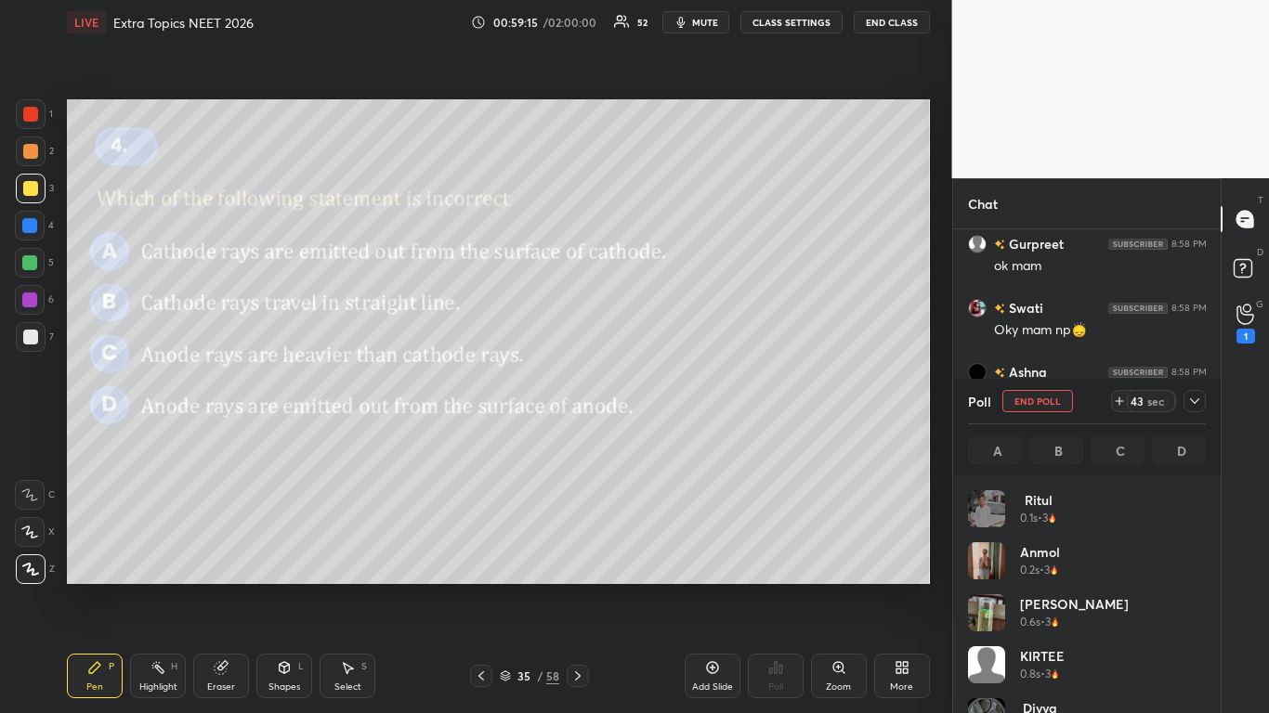
scroll to position [7, 7]
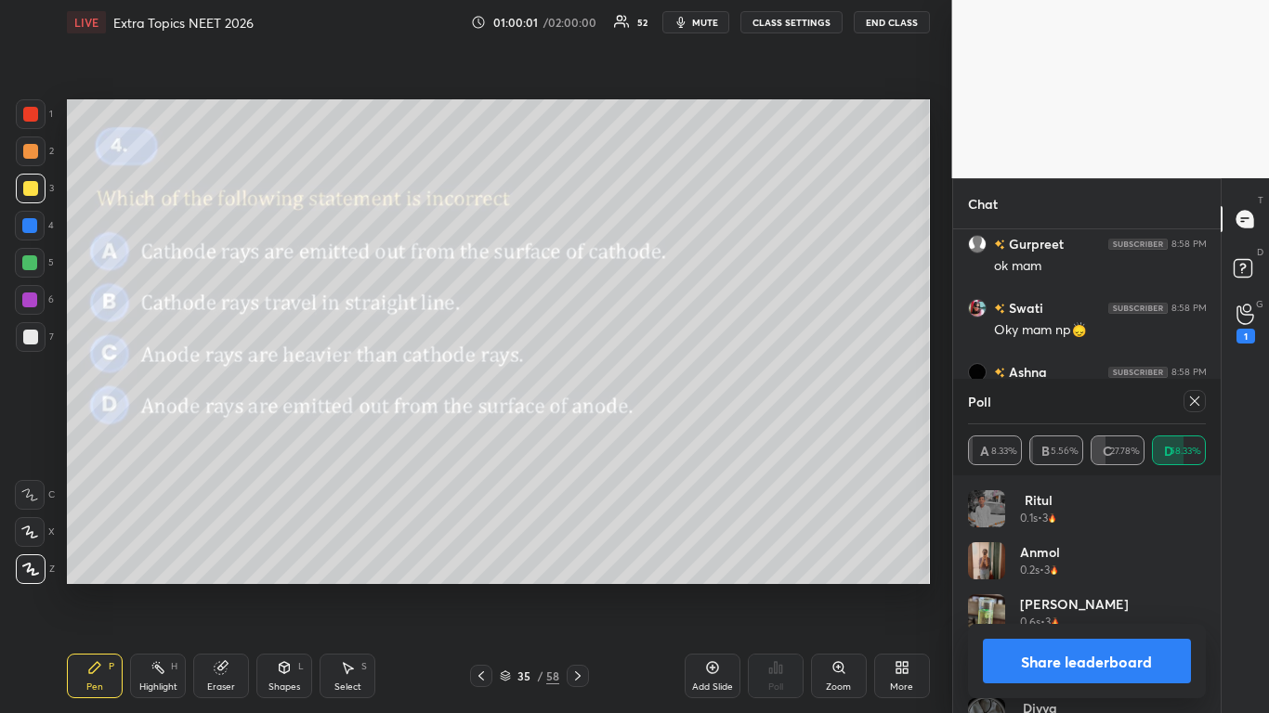
click at [1083, 587] on button "Share leaderboard" at bounding box center [1087, 661] width 209 height 45
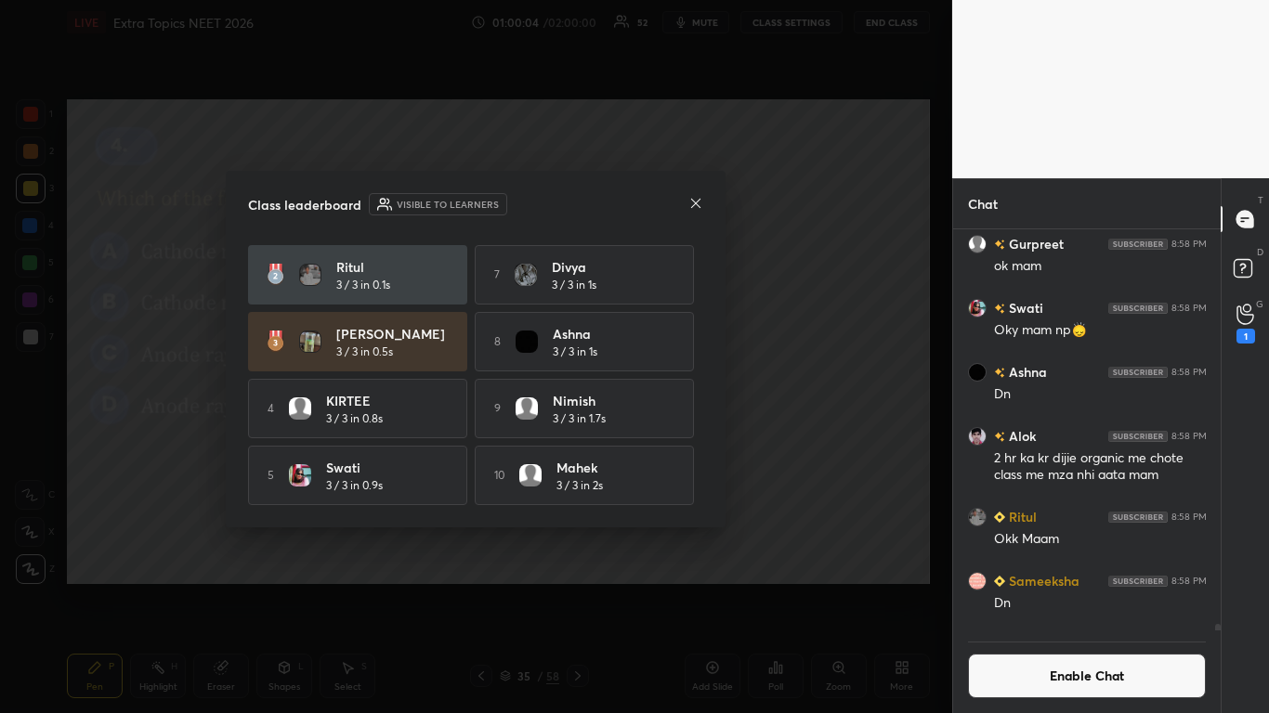
scroll to position [62, 0]
click at [693, 203] on icon at bounding box center [695, 203] width 15 height 15
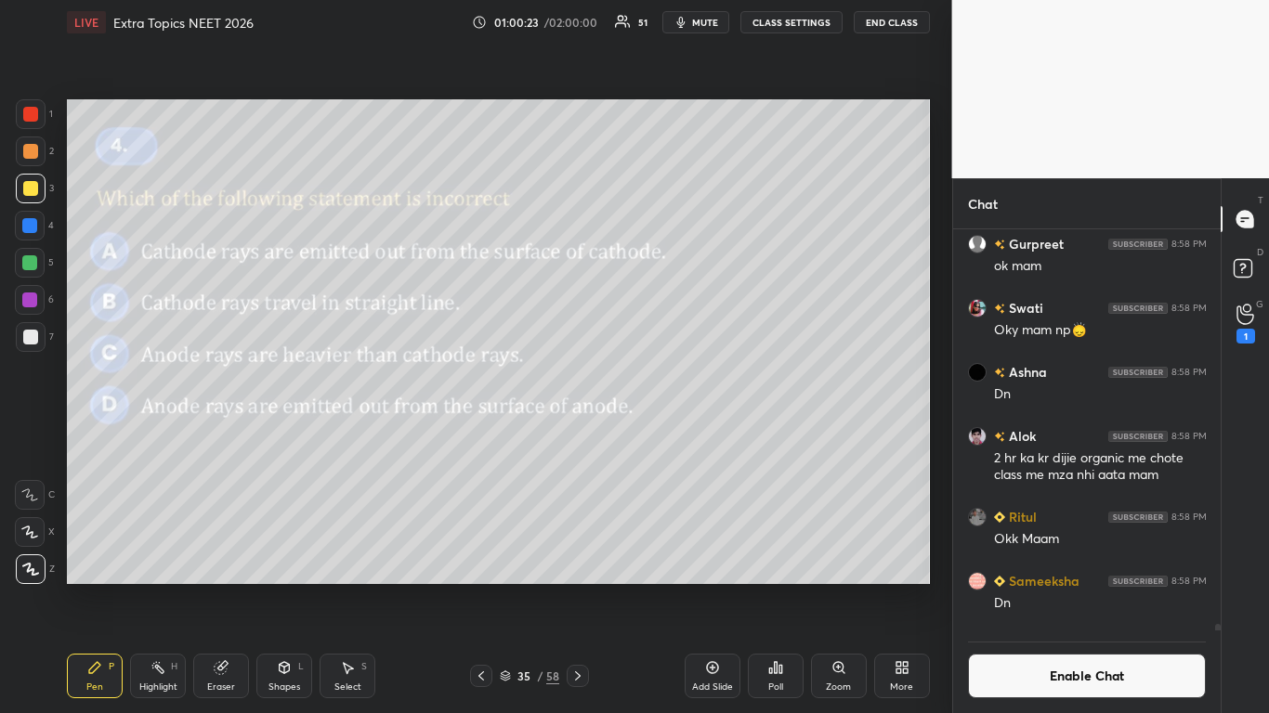
click at [220, 587] on div "Eraser" at bounding box center [221, 676] width 56 height 45
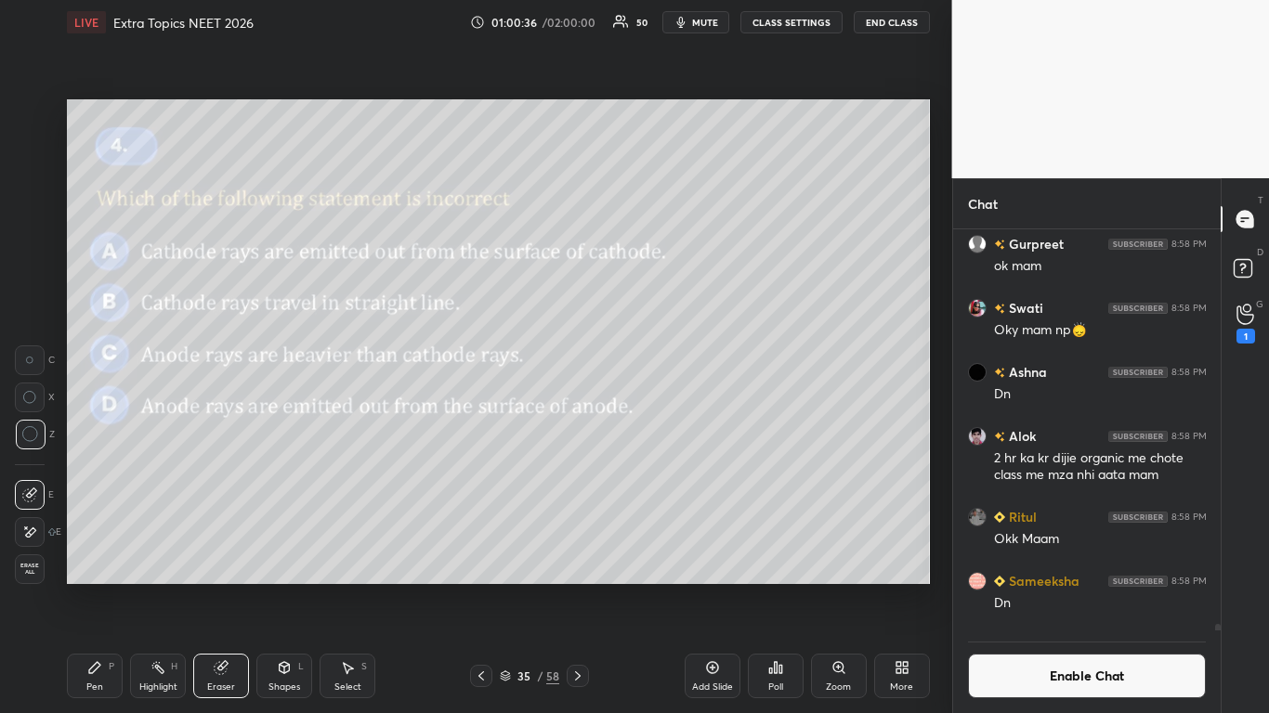
click at [96, 587] on icon at bounding box center [94, 667] width 11 height 11
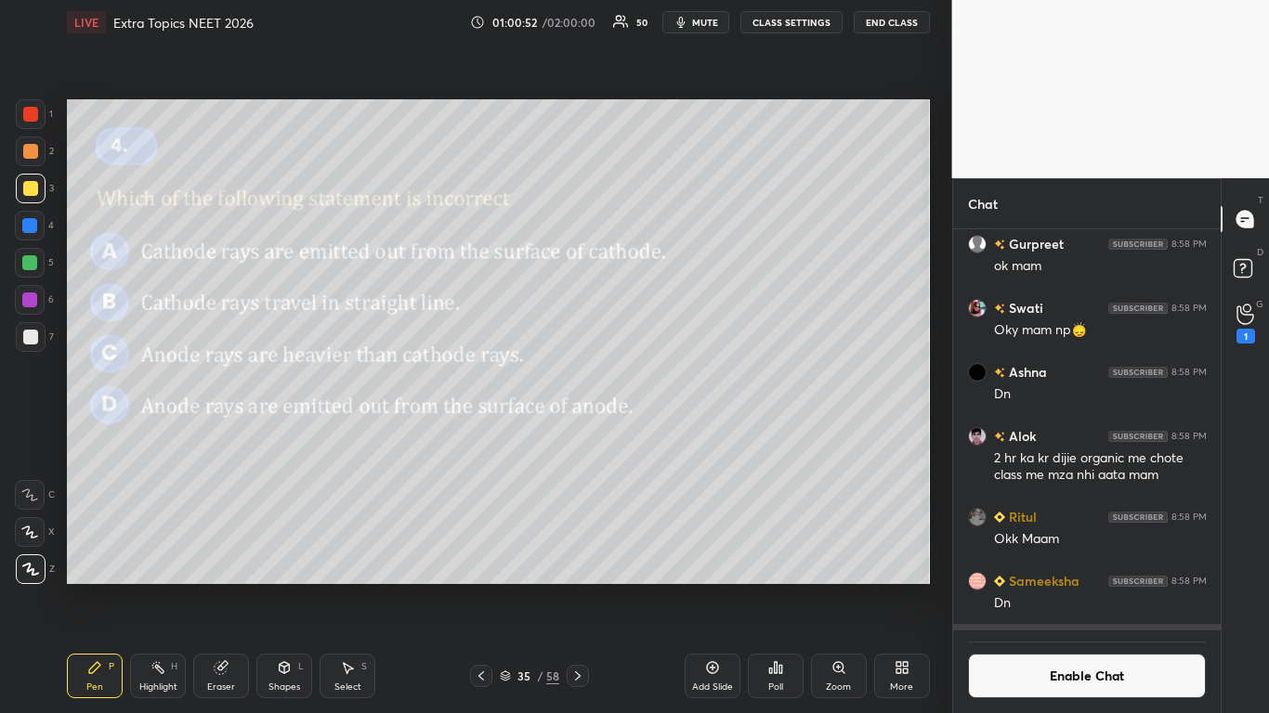
click at [1074, 587] on button "Enable Chat" at bounding box center [1087, 676] width 239 height 45
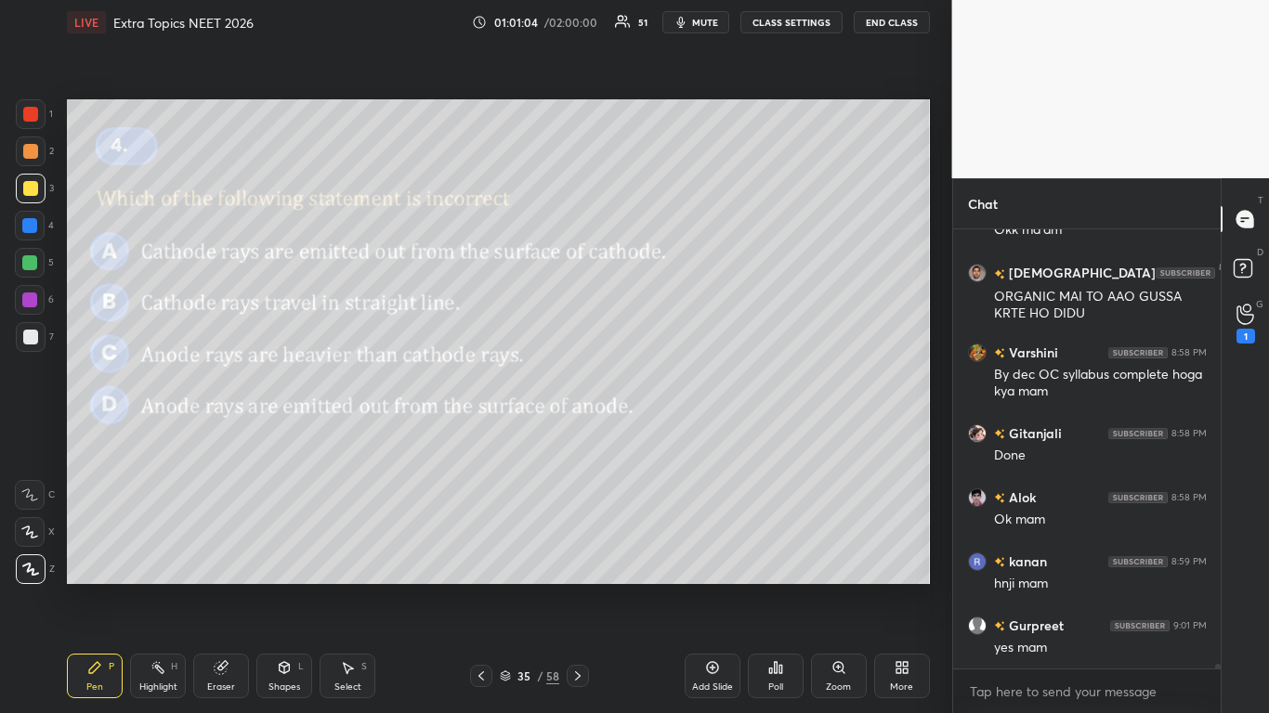
scroll to position [41172, 0]
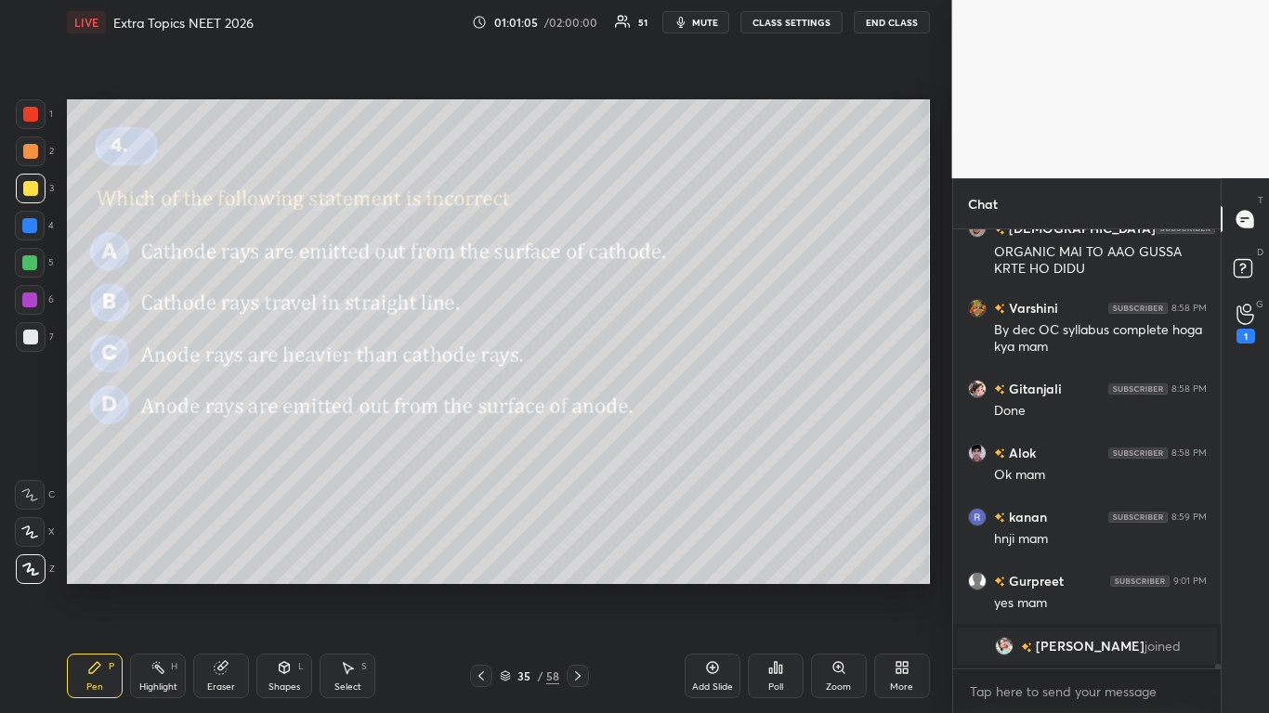
click at [217, 587] on icon at bounding box center [221, 667] width 15 height 15
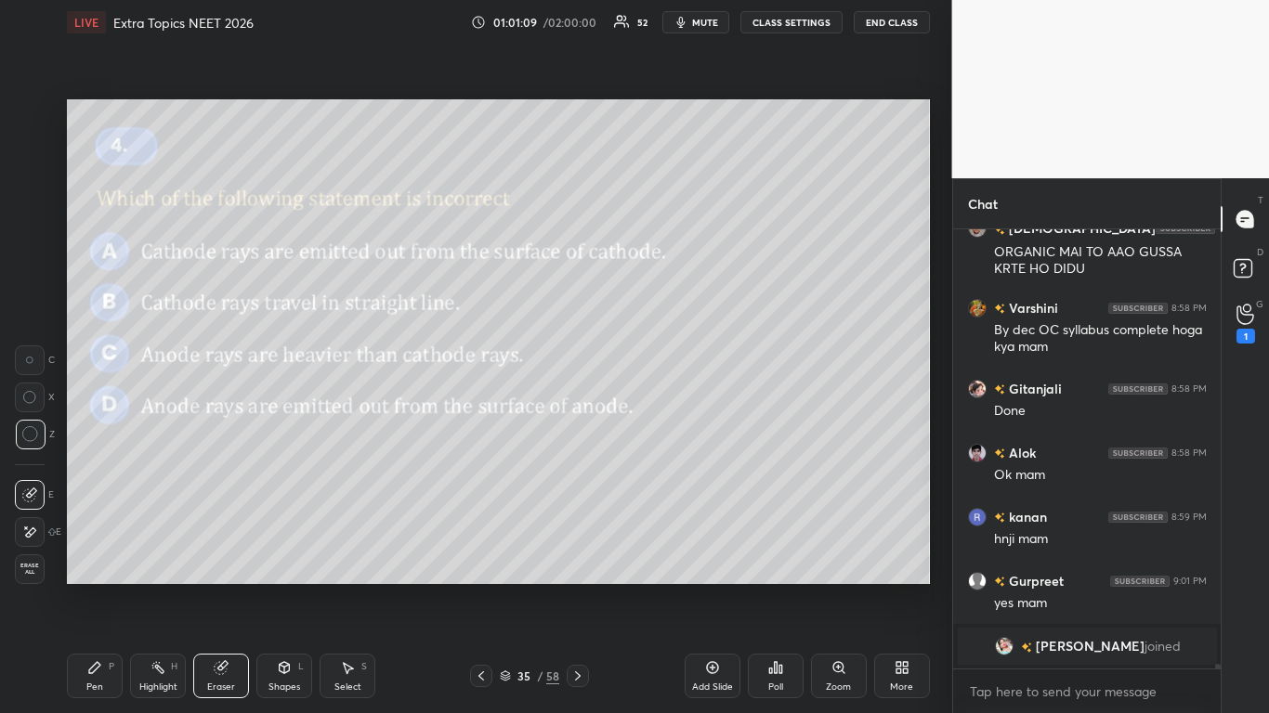
click at [95, 587] on div "Pen P" at bounding box center [95, 676] width 56 height 45
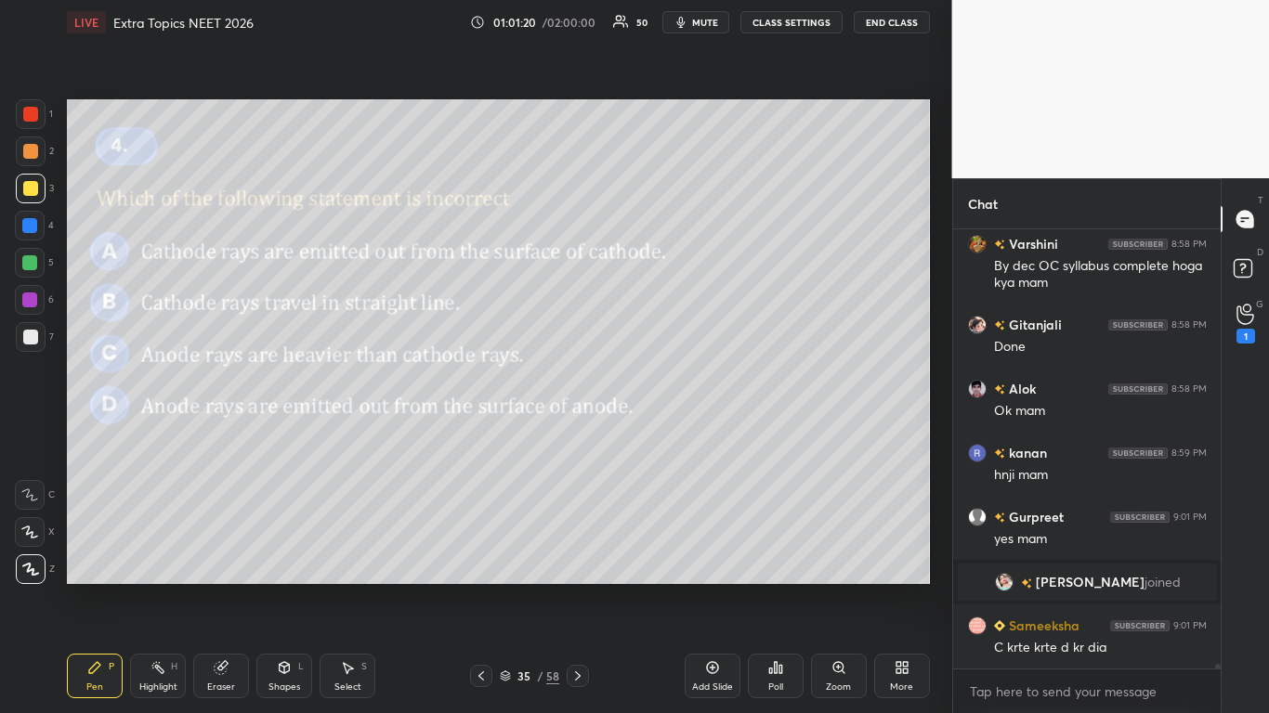
scroll to position [41211, 0]
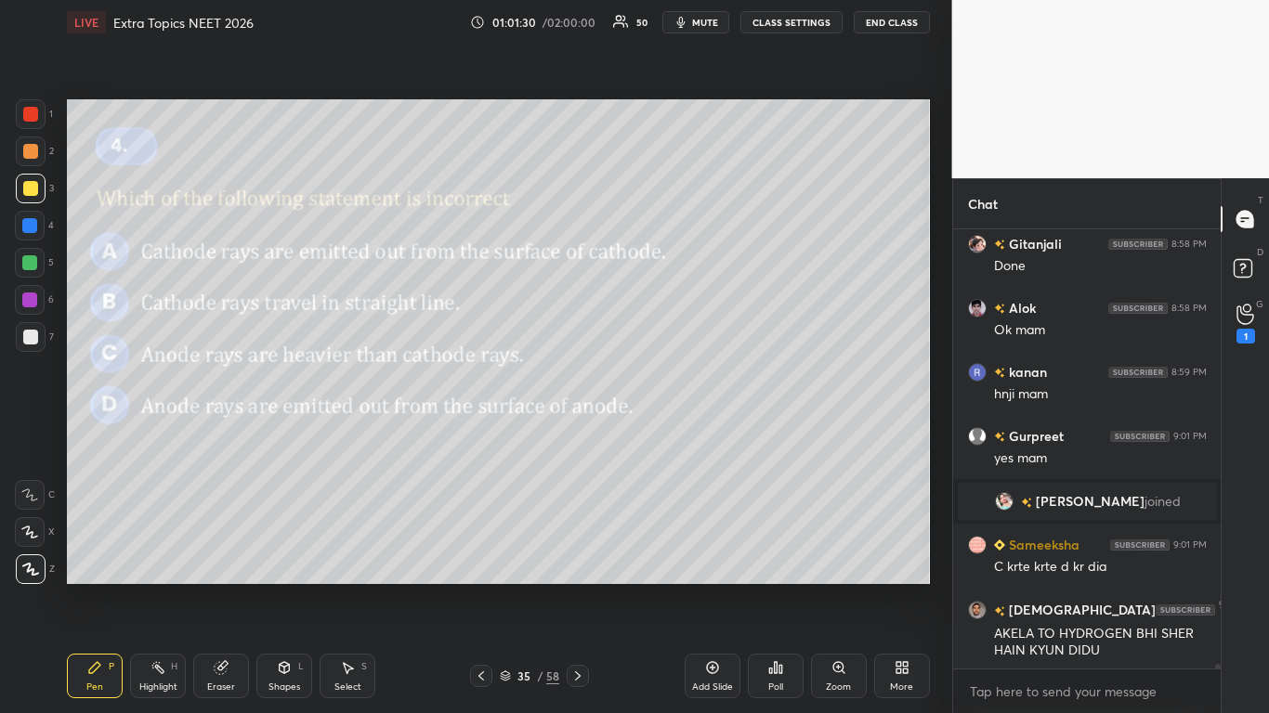
click at [31, 186] on div at bounding box center [30, 188] width 15 height 15
click at [778, 27] on button "CLASS SETTINGS" at bounding box center [791, 22] width 102 height 22
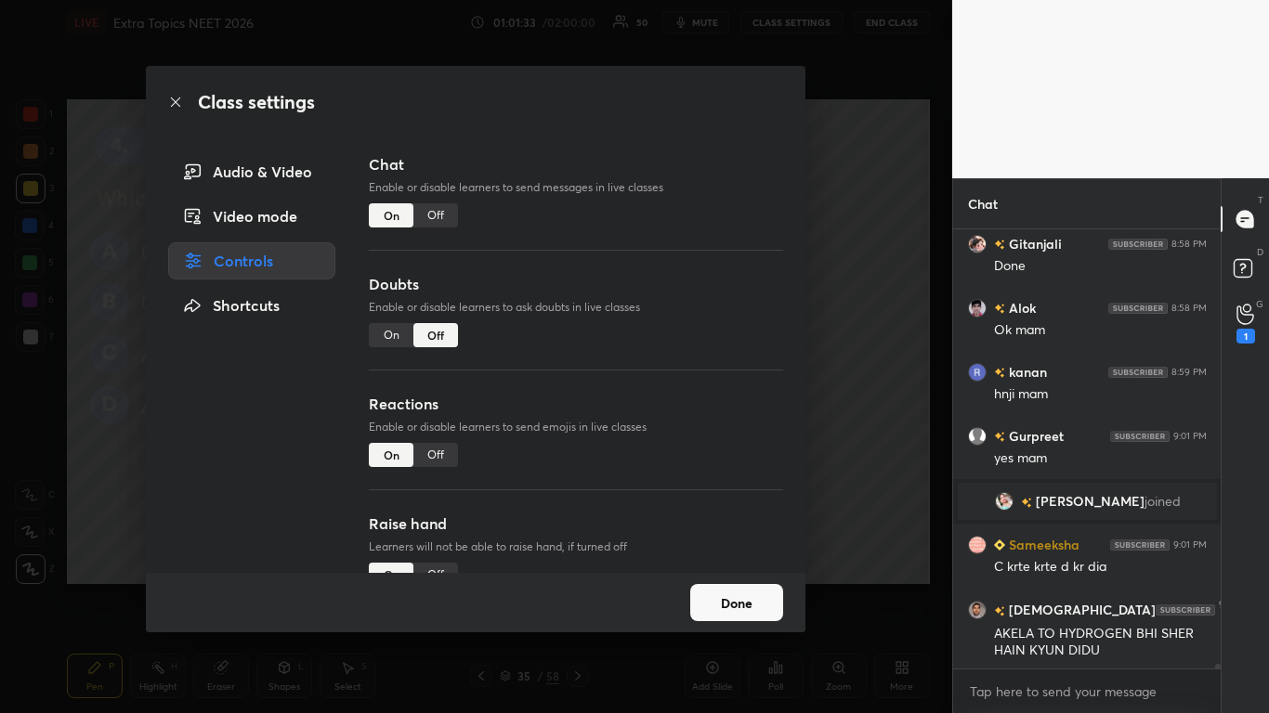
click at [432, 217] on div "Off" at bounding box center [435, 215] width 45 height 24
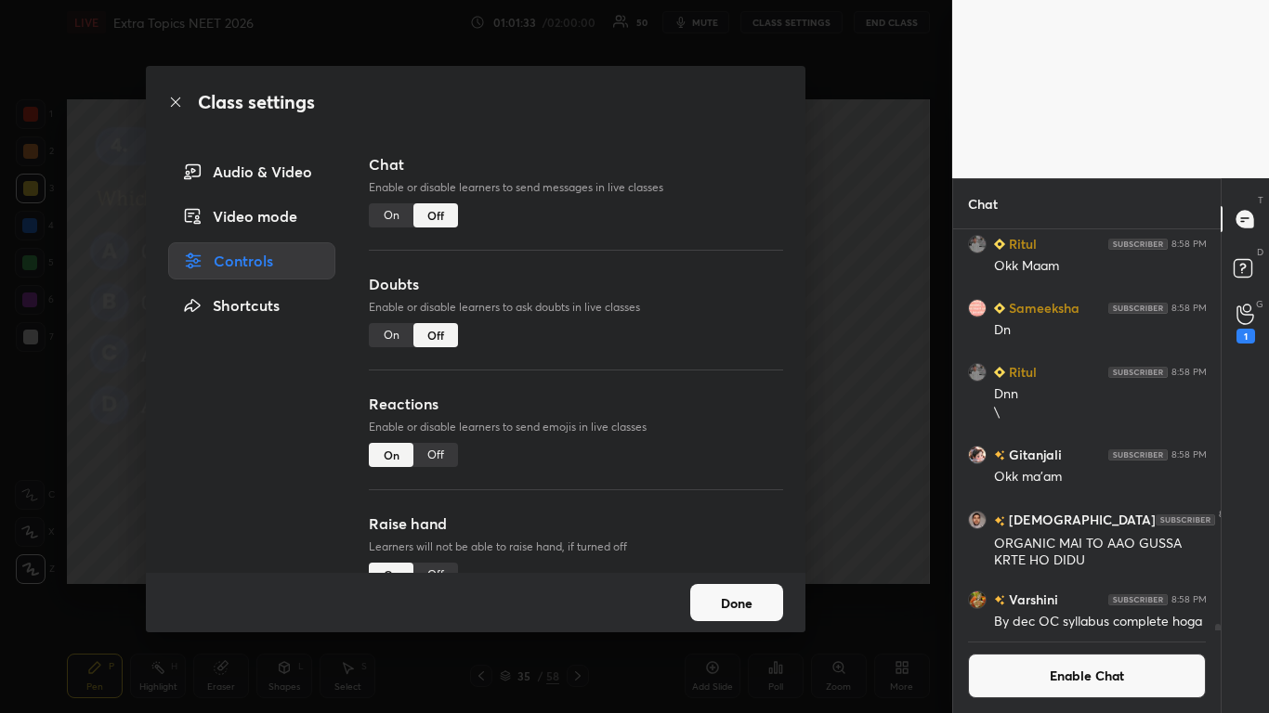
click at [713, 587] on button "Done" at bounding box center [736, 602] width 93 height 37
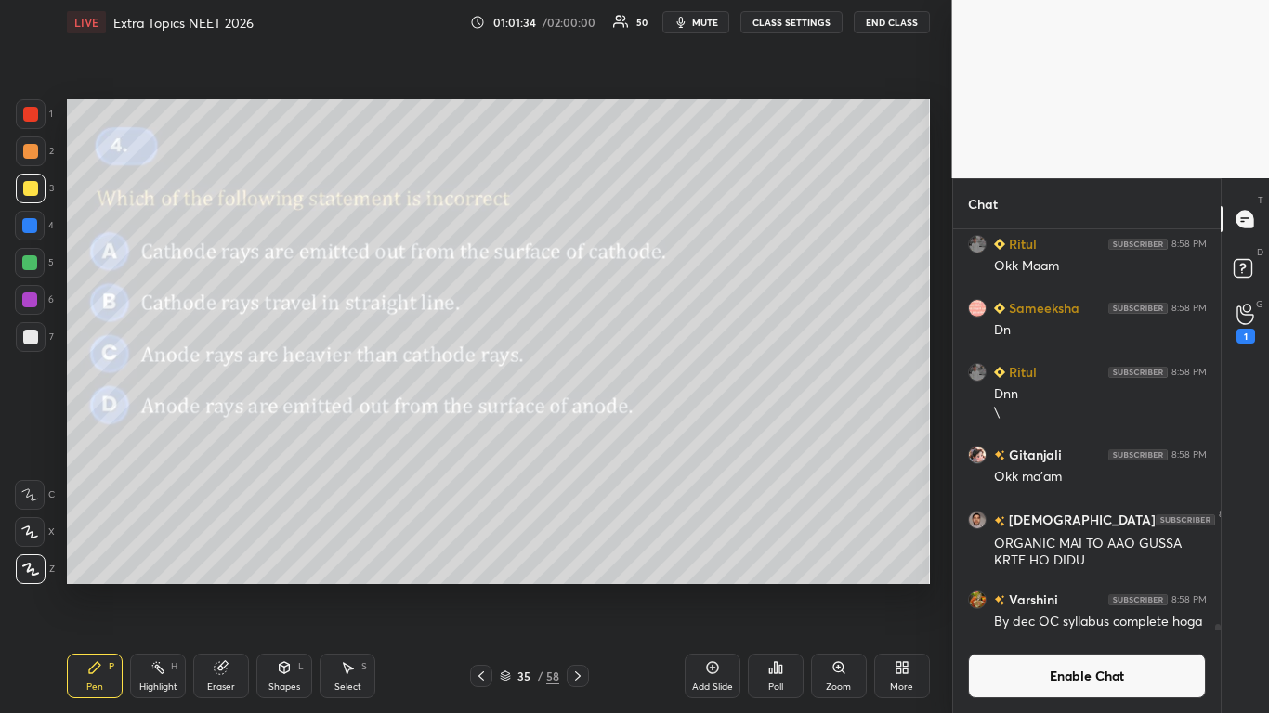
click at [507, 587] on icon at bounding box center [505, 676] width 11 height 11
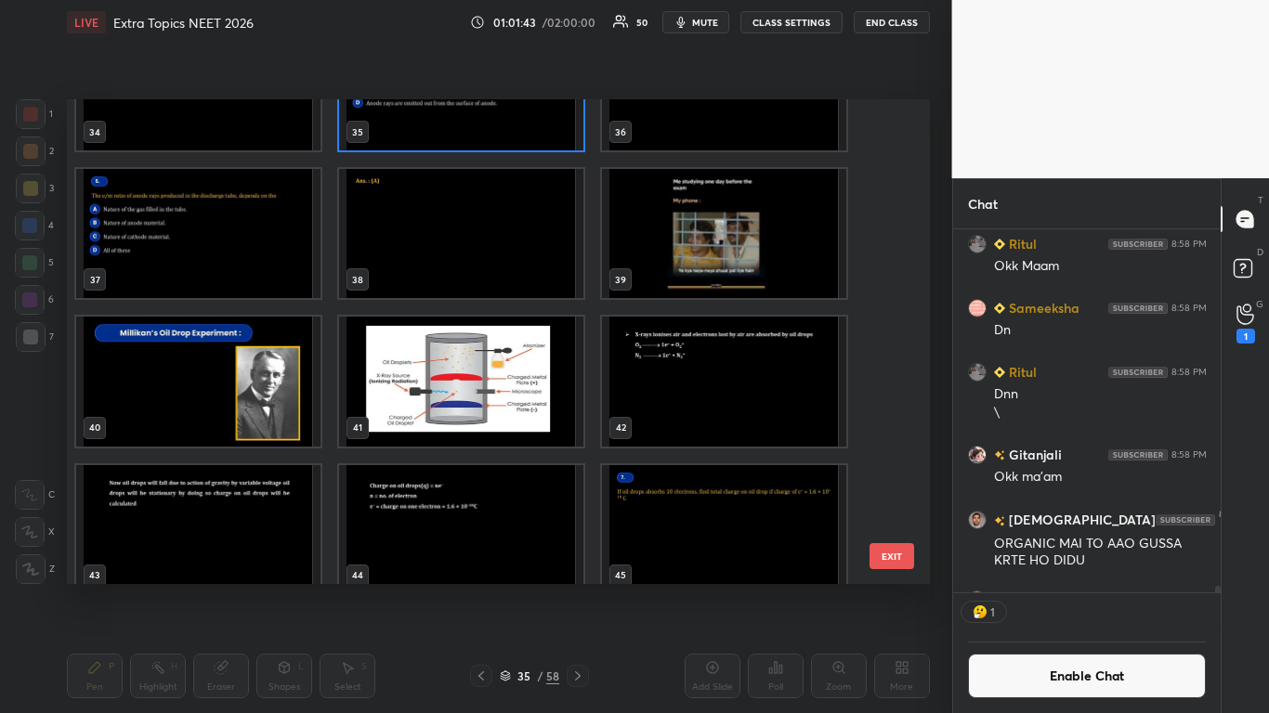
scroll to position [358, 262]
click at [203, 259] on img "grid" at bounding box center [198, 233] width 244 height 129
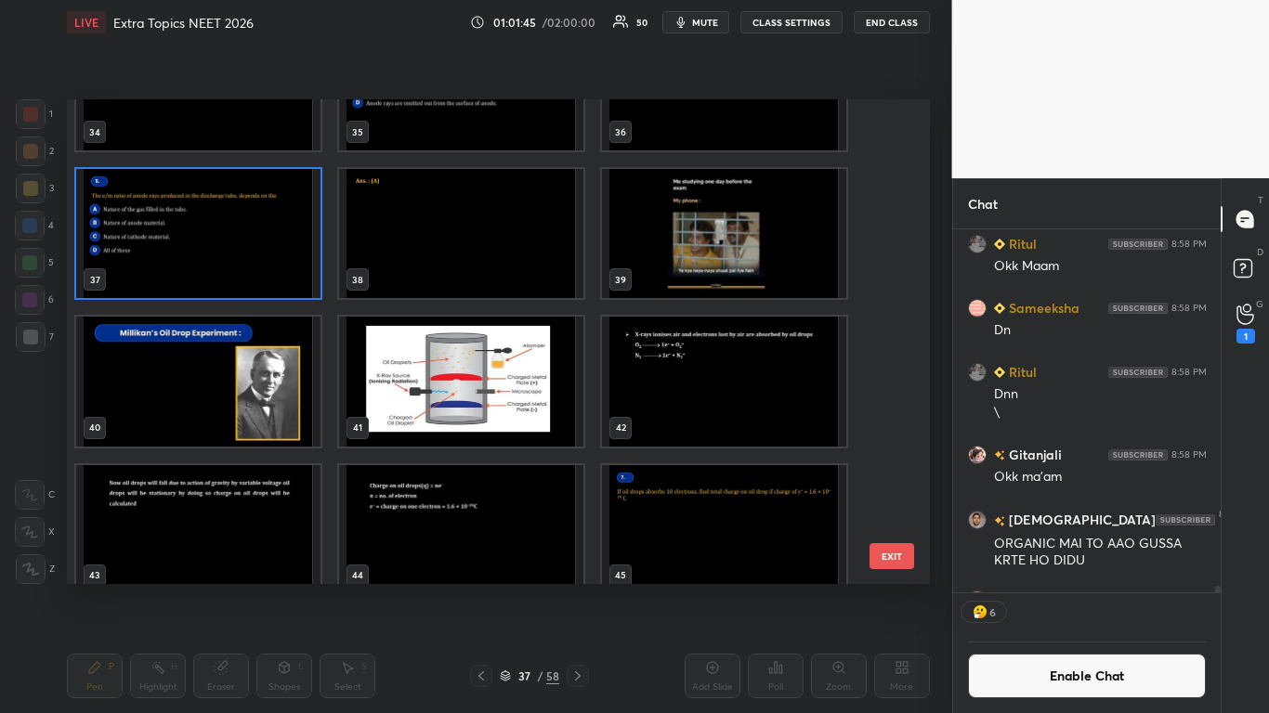
click at [205, 257] on img "grid" at bounding box center [198, 233] width 244 height 129
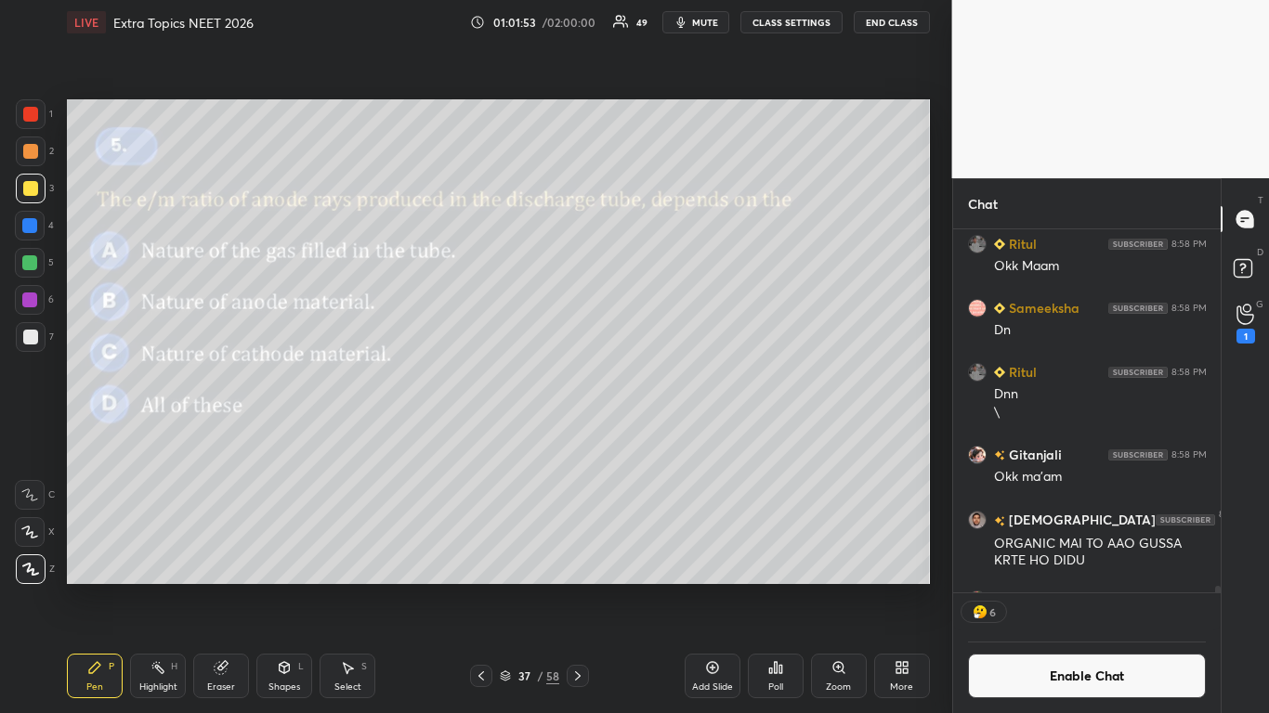
click at [768, 587] on icon at bounding box center [775, 667] width 15 height 15
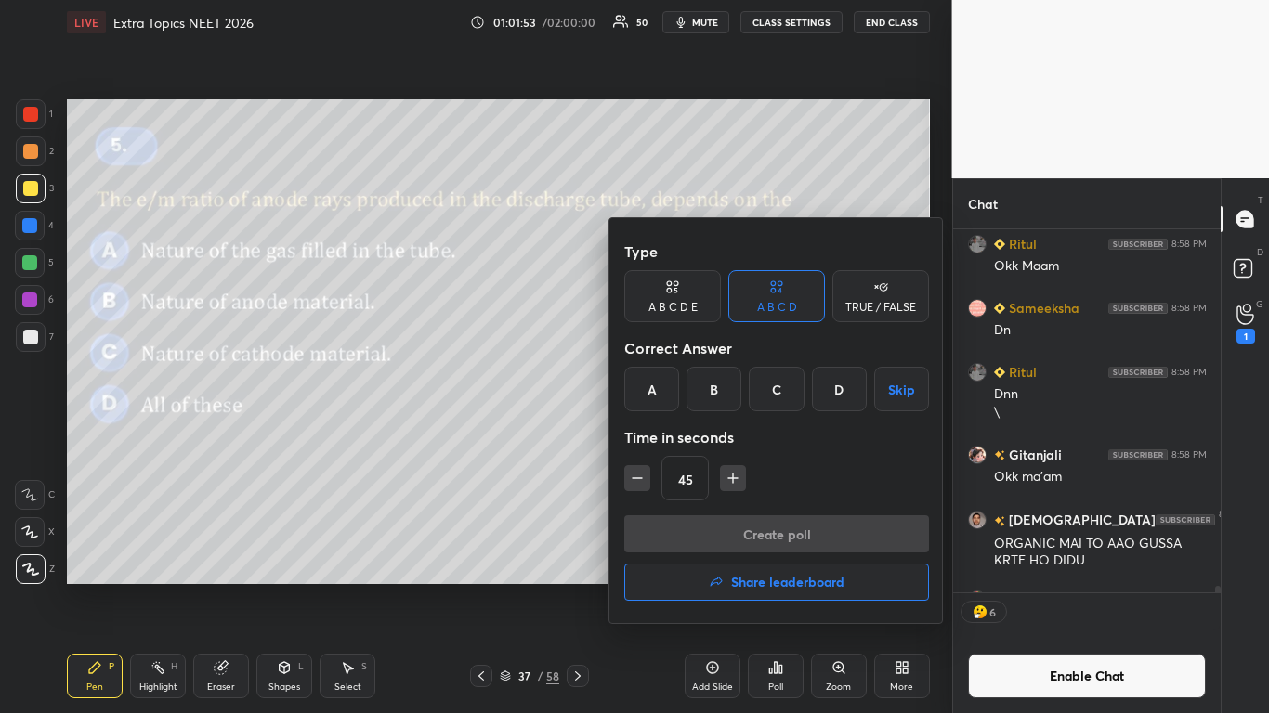
click at [645, 397] on div "A" at bounding box center [651, 389] width 55 height 45
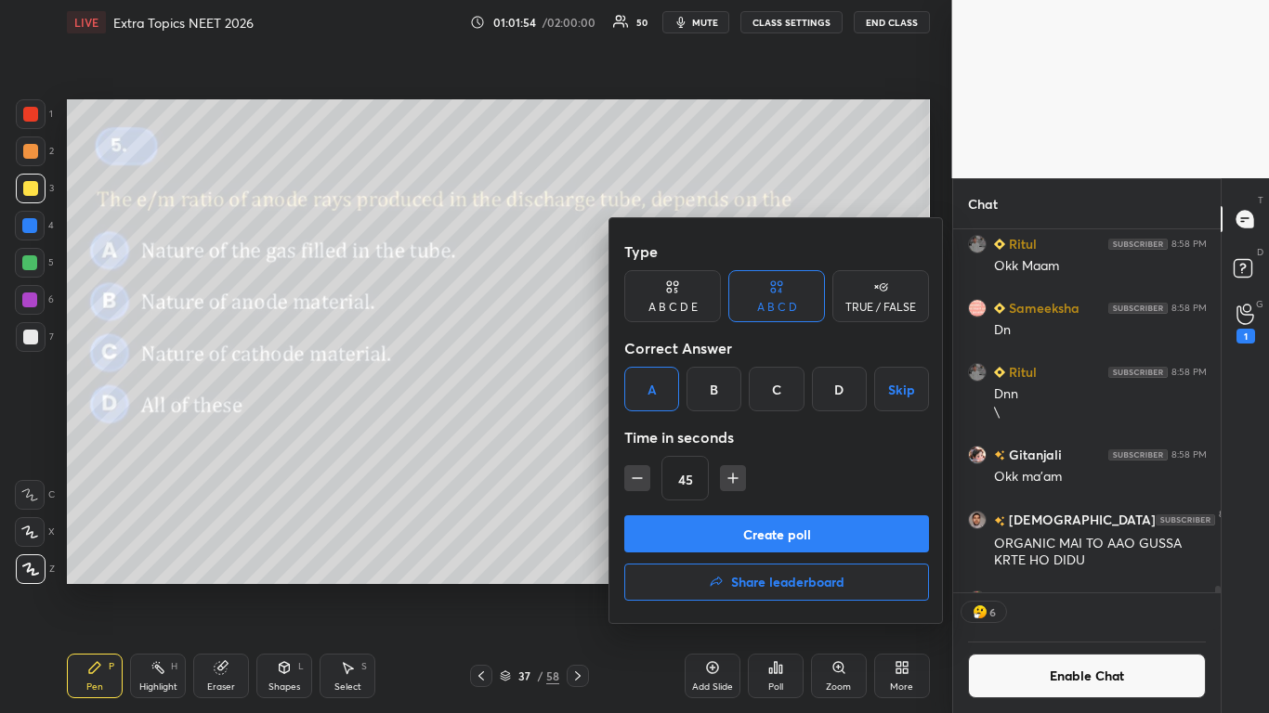
click at [634, 482] on icon "button" at bounding box center [637, 478] width 19 height 19
type input "30"
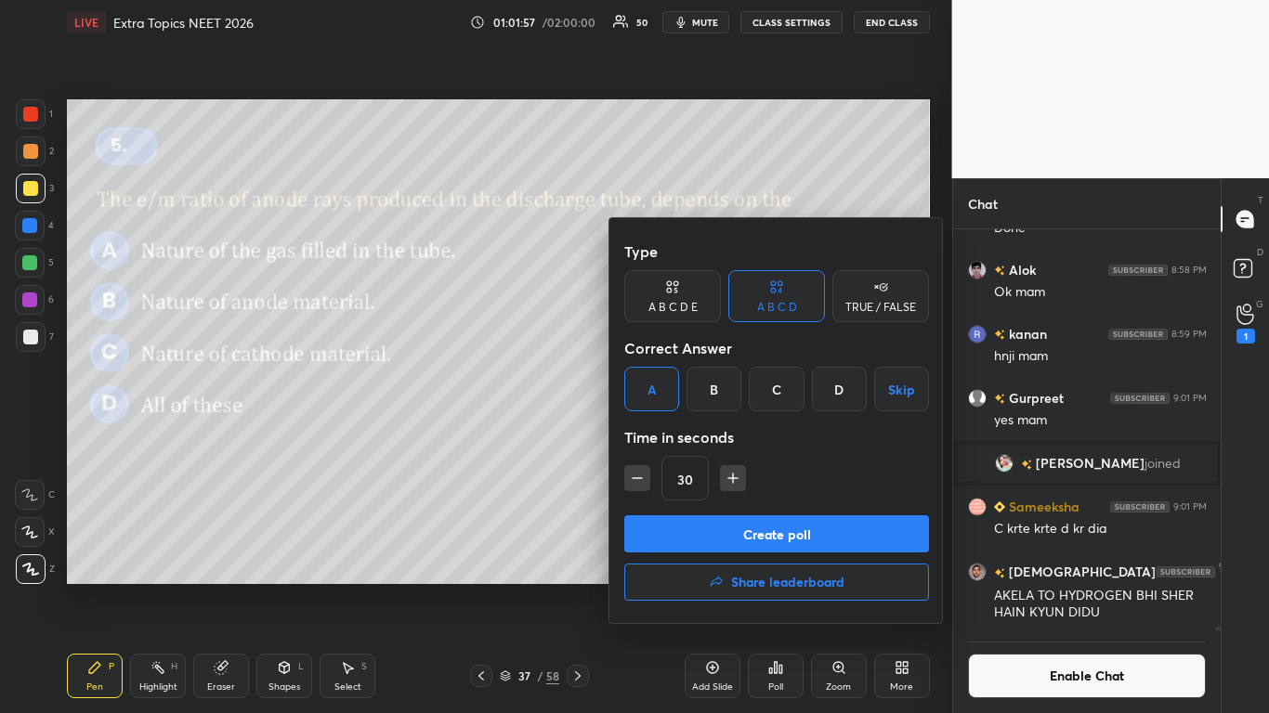
click at [817, 539] on button "Create poll" at bounding box center [776, 534] width 305 height 37
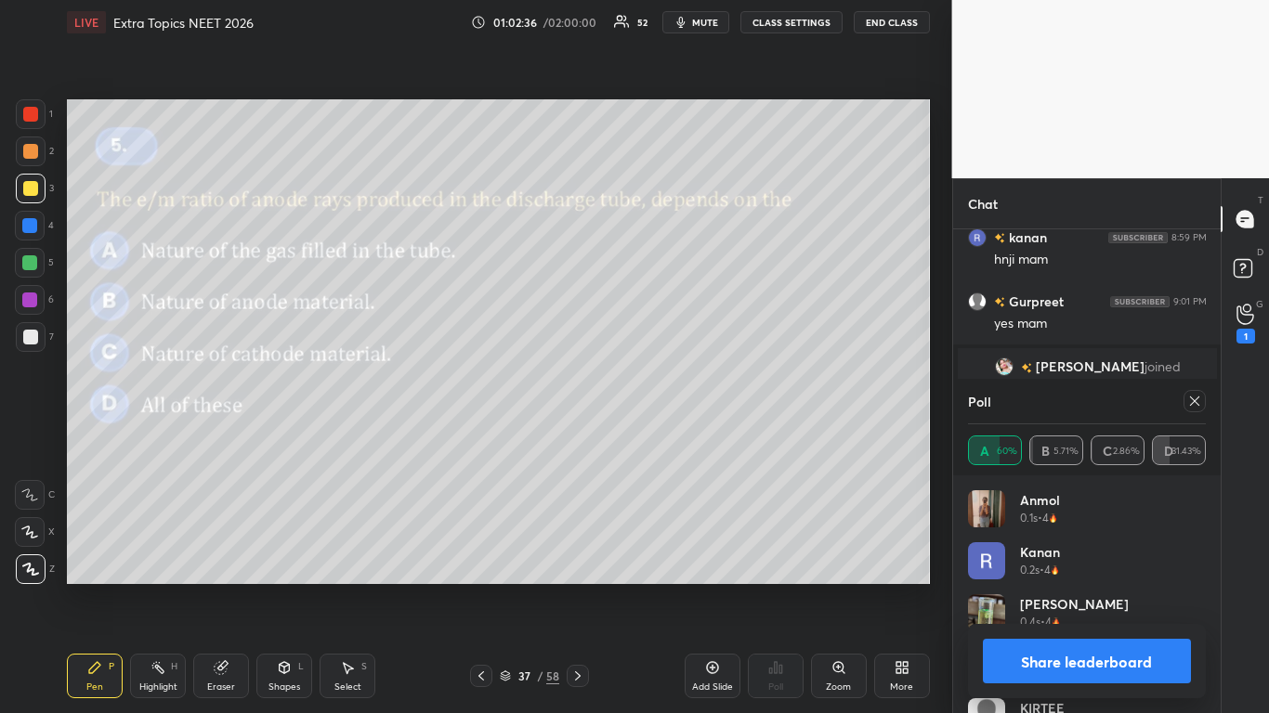
scroll to position [261, 262]
click at [1066, 587] on button "Share leaderboard" at bounding box center [1087, 661] width 209 height 45
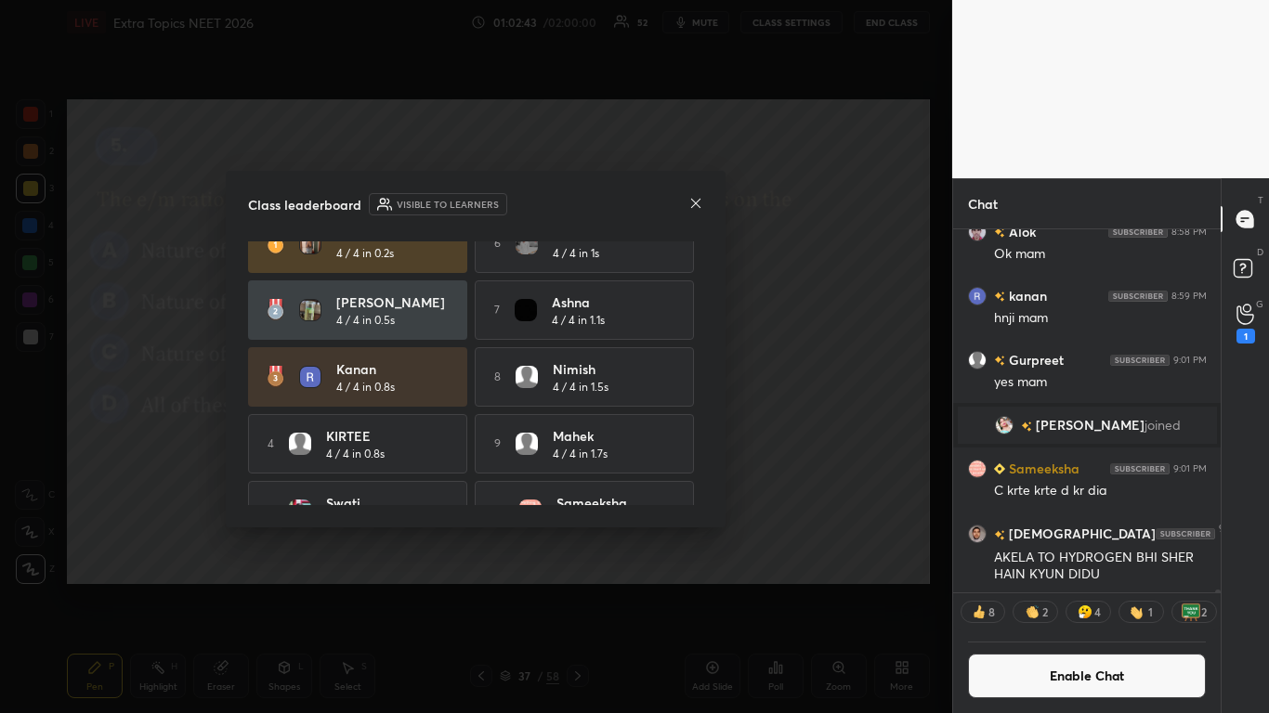
scroll to position [55, 0]
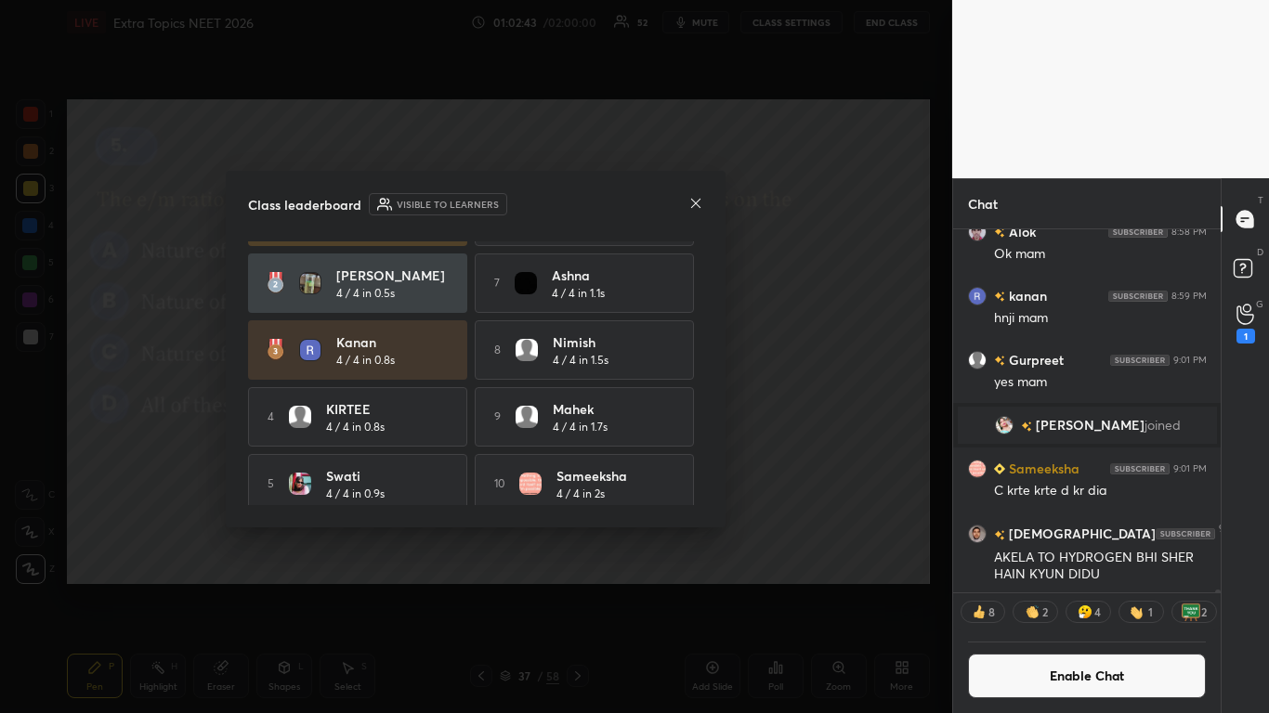
click at [703, 490] on div "[PERSON_NAME] 4 / 4 in 0.2s 6 [PERSON_NAME] 4 / 4 in 1s [PERSON_NAME] 4 / 4 in …" at bounding box center [475, 374] width 455 height 264
click at [697, 201] on icon at bounding box center [695, 203] width 15 height 15
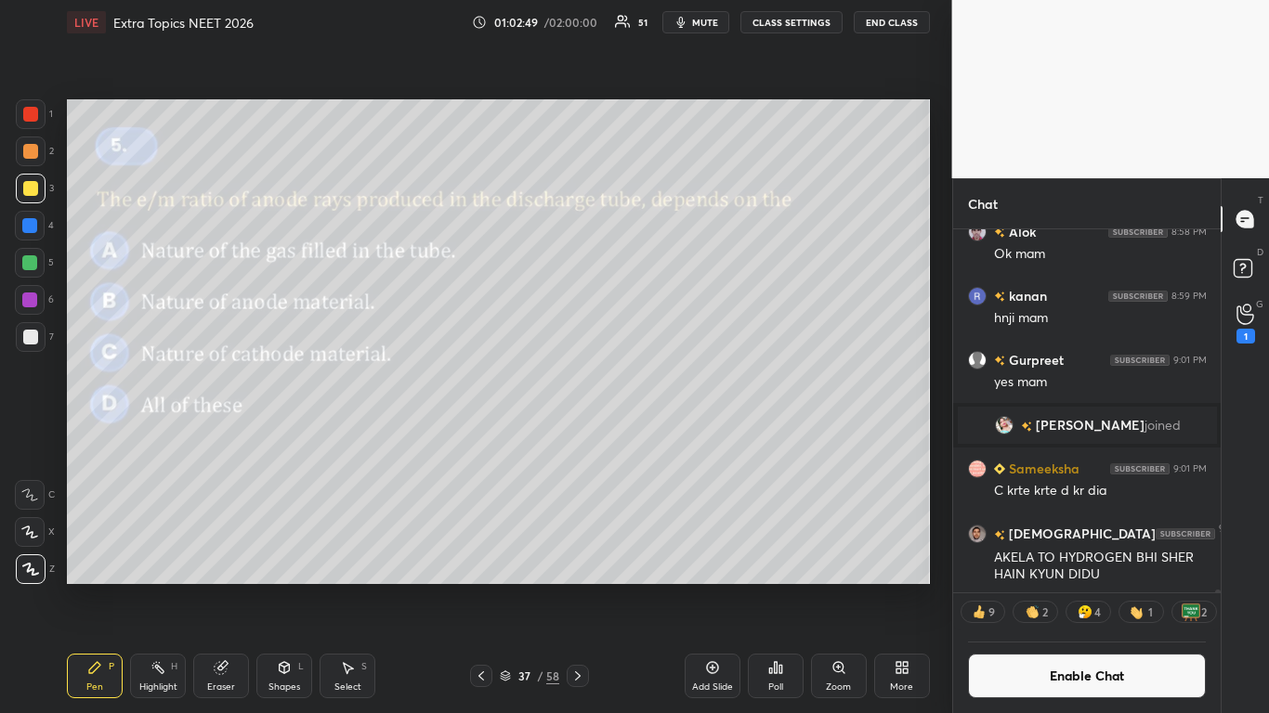
click at [1084, 587] on button "Enable Chat" at bounding box center [1087, 676] width 239 height 45
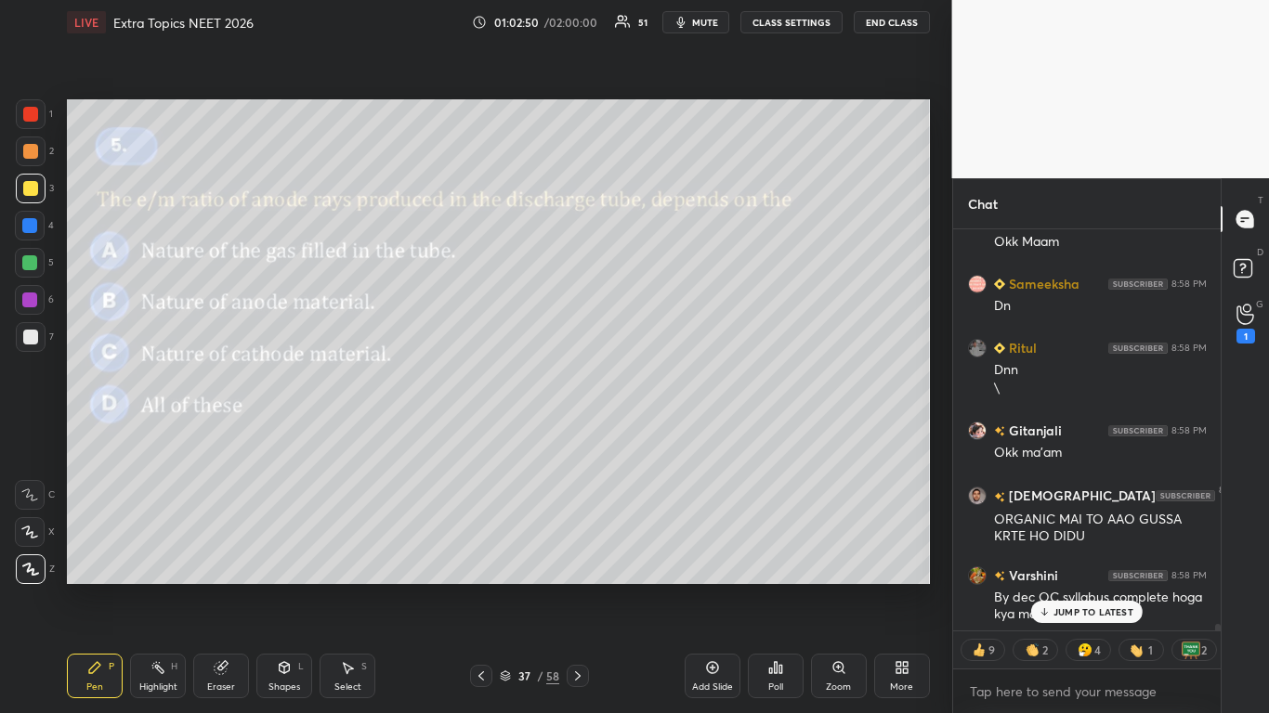
click at [1102, 587] on p "JUMP TO LATEST" at bounding box center [1093, 612] width 80 height 11
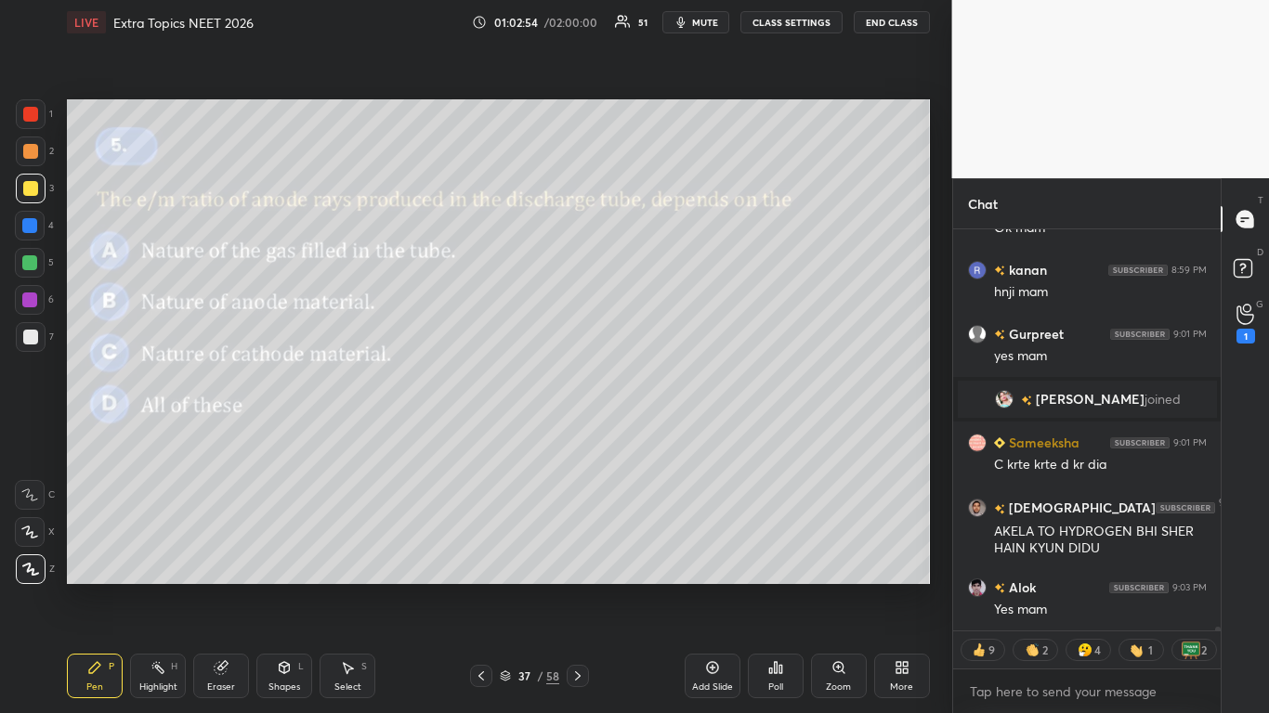
scroll to position [41412, 0]
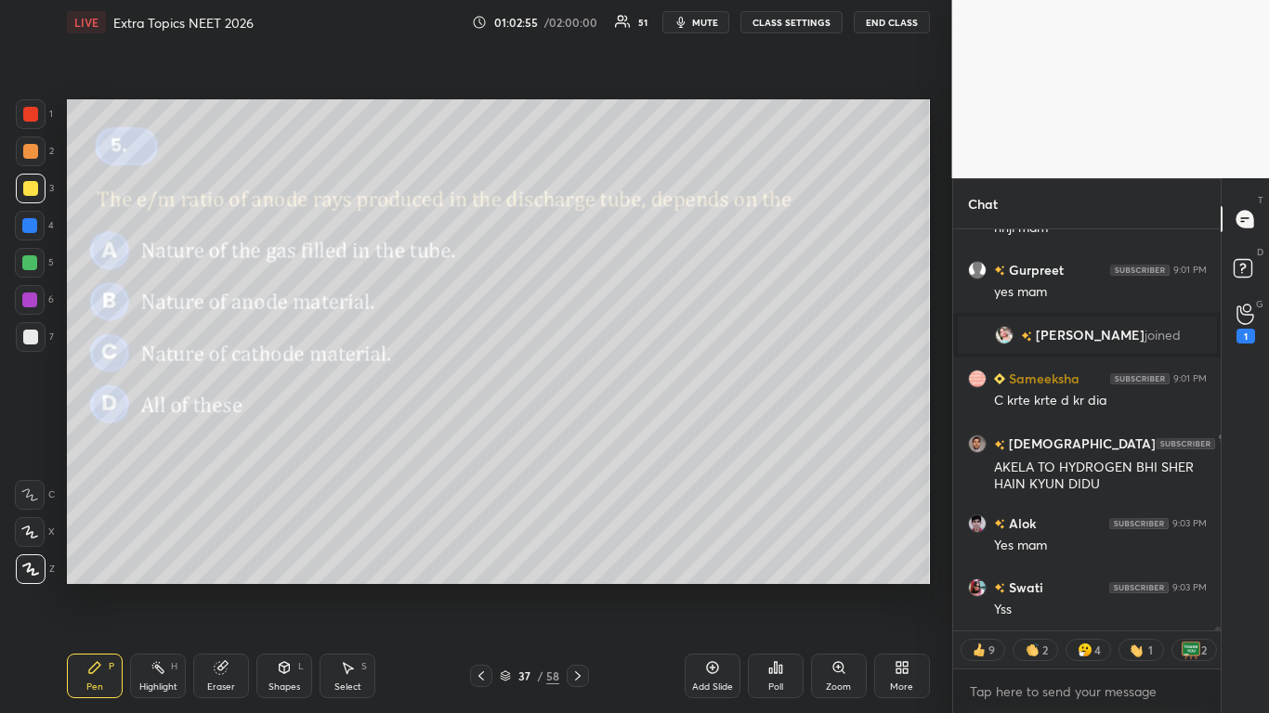
click at [505, 587] on icon at bounding box center [505, 676] width 11 height 11
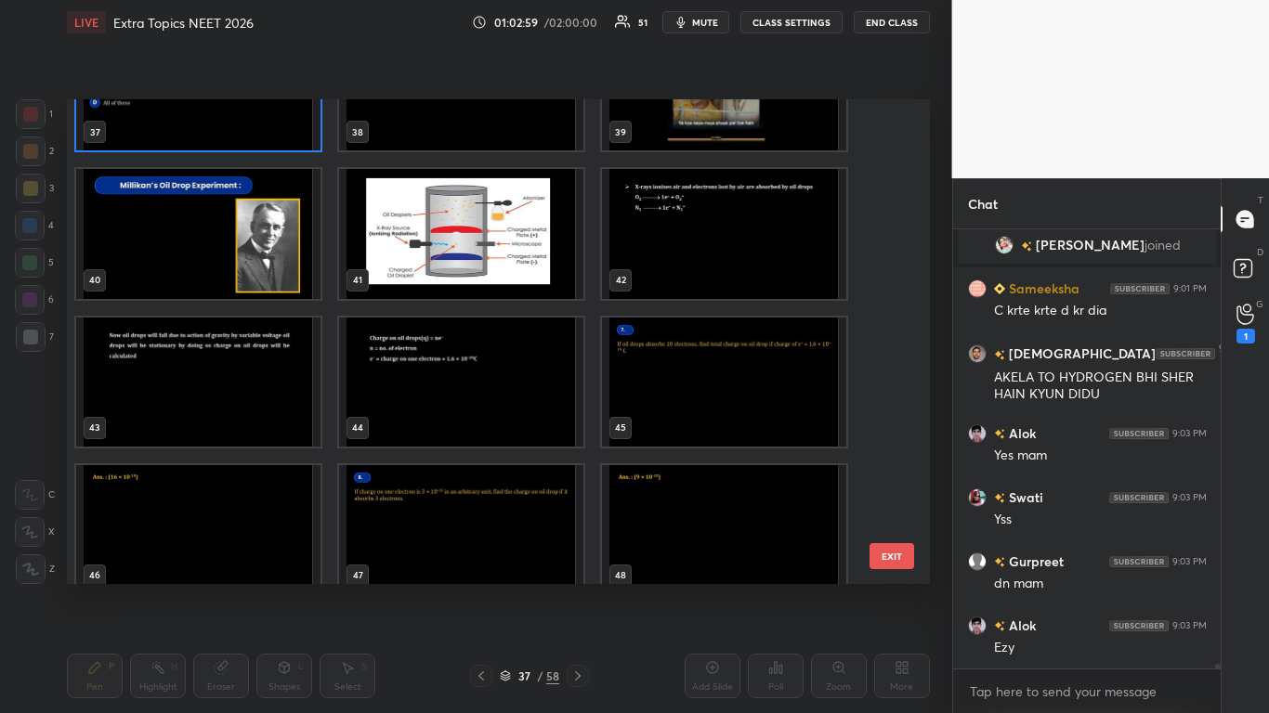
scroll to position [434, 262]
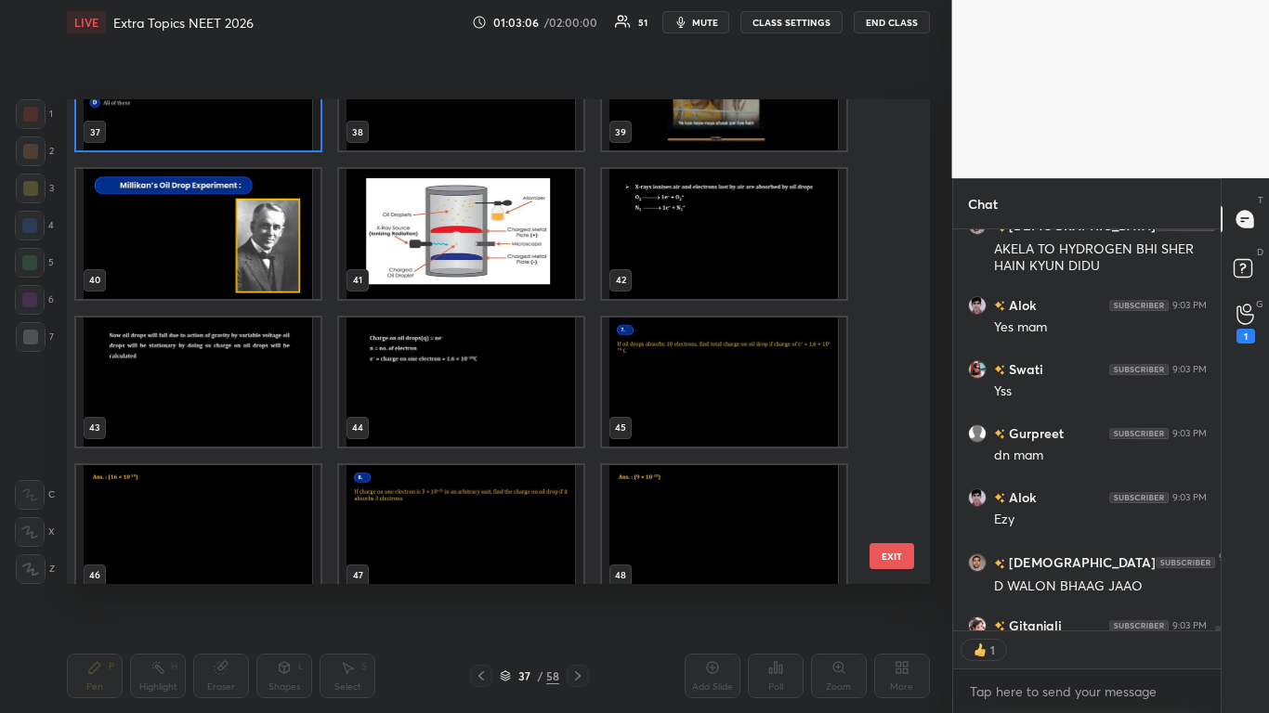
click at [241, 268] on img "grid" at bounding box center [198, 233] width 244 height 129
click at [242, 268] on img "grid" at bounding box center [198, 233] width 244 height 129
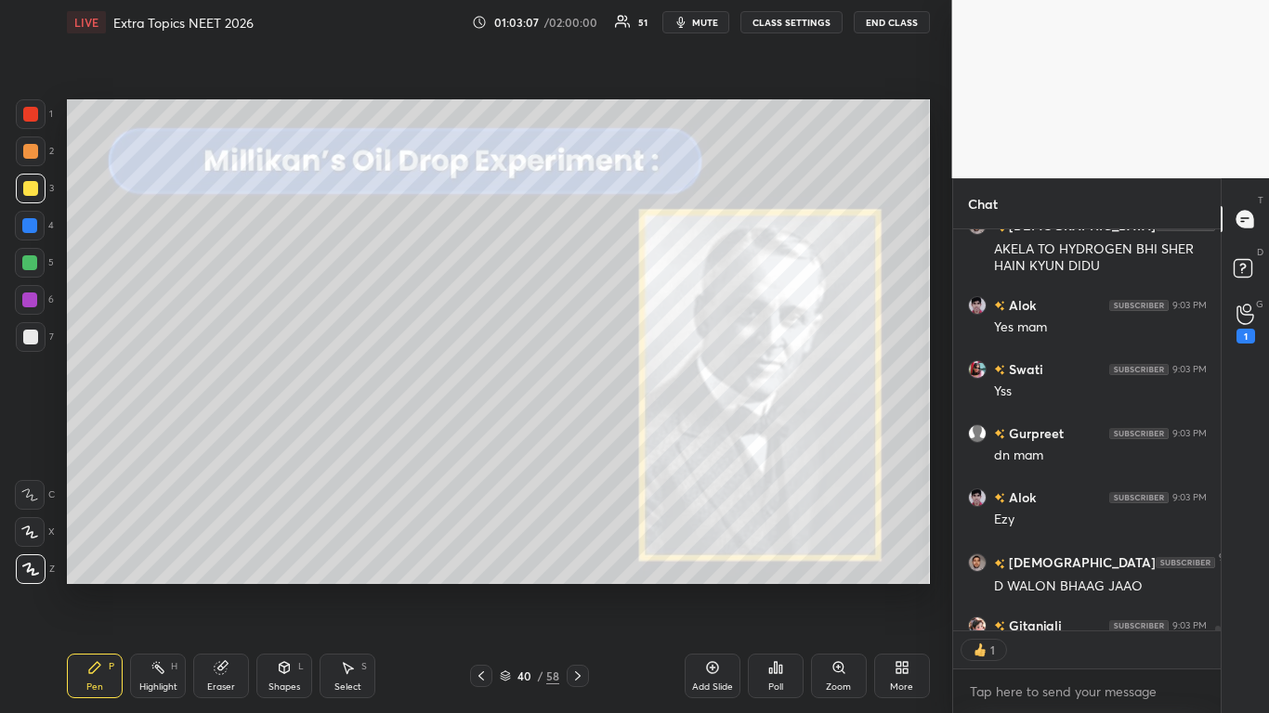
click at [243, 266] on img "grid" at bounding box center [198, 233] width 244 height 129
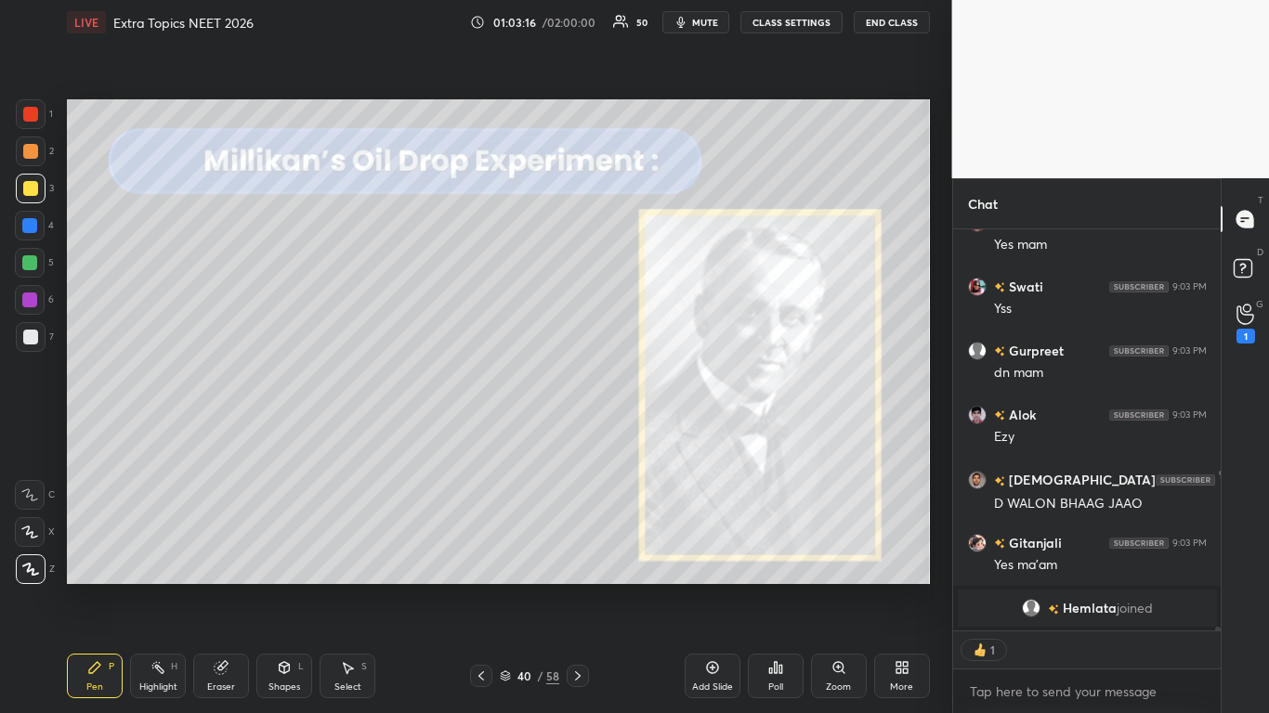
type textarea "x"
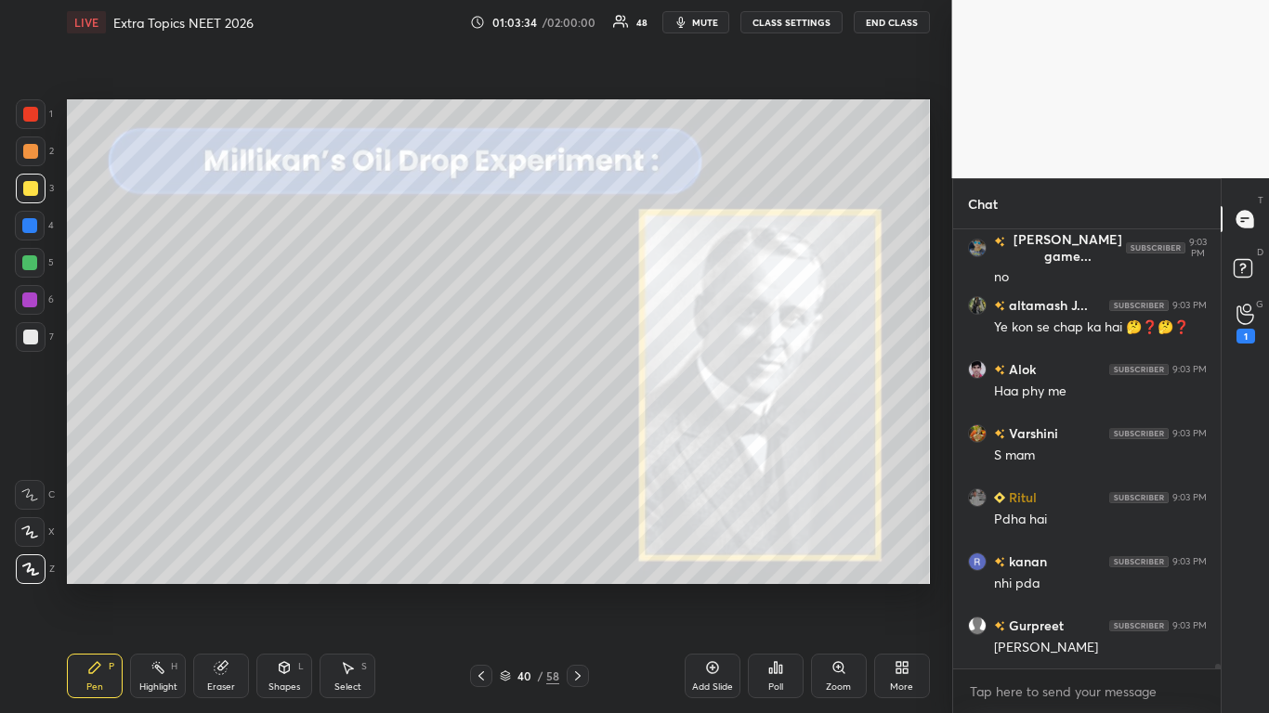
click at [523, 587] on div "40" at bounding box center [524, 676] width 19 height 11
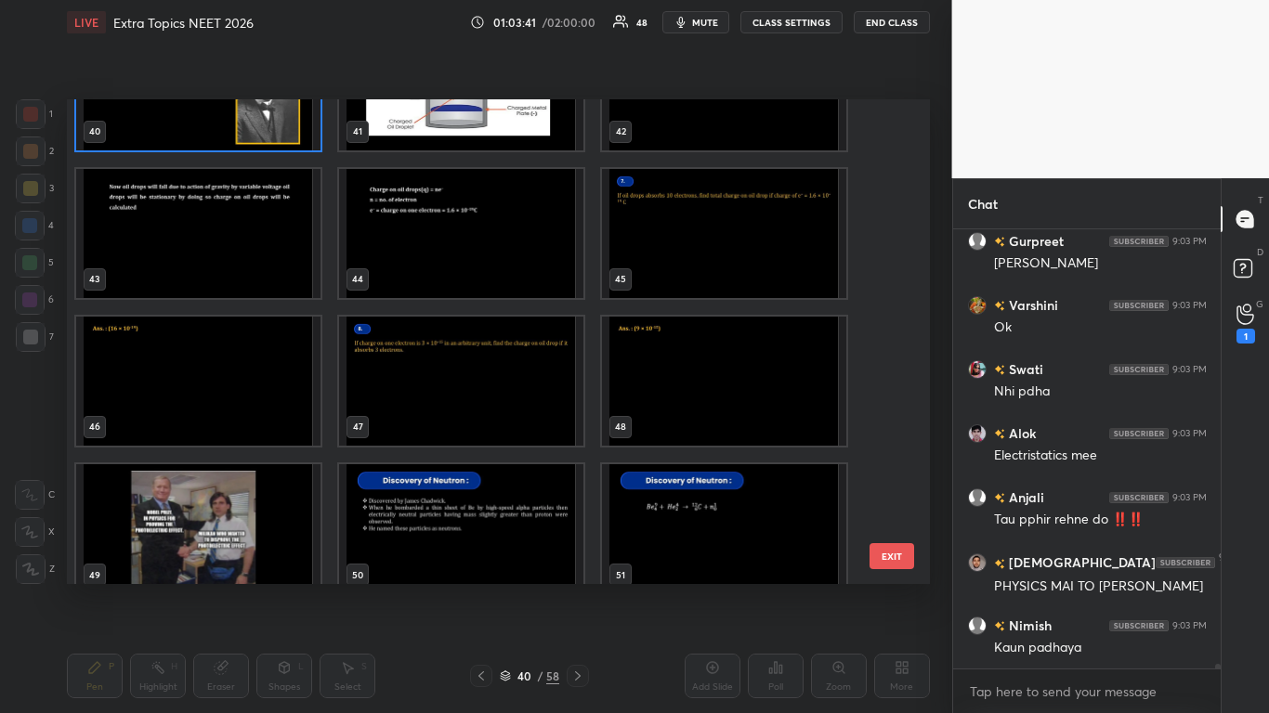
click at [501, 537] on img "grid" at bounding box center [461, 528] width 244 height 129
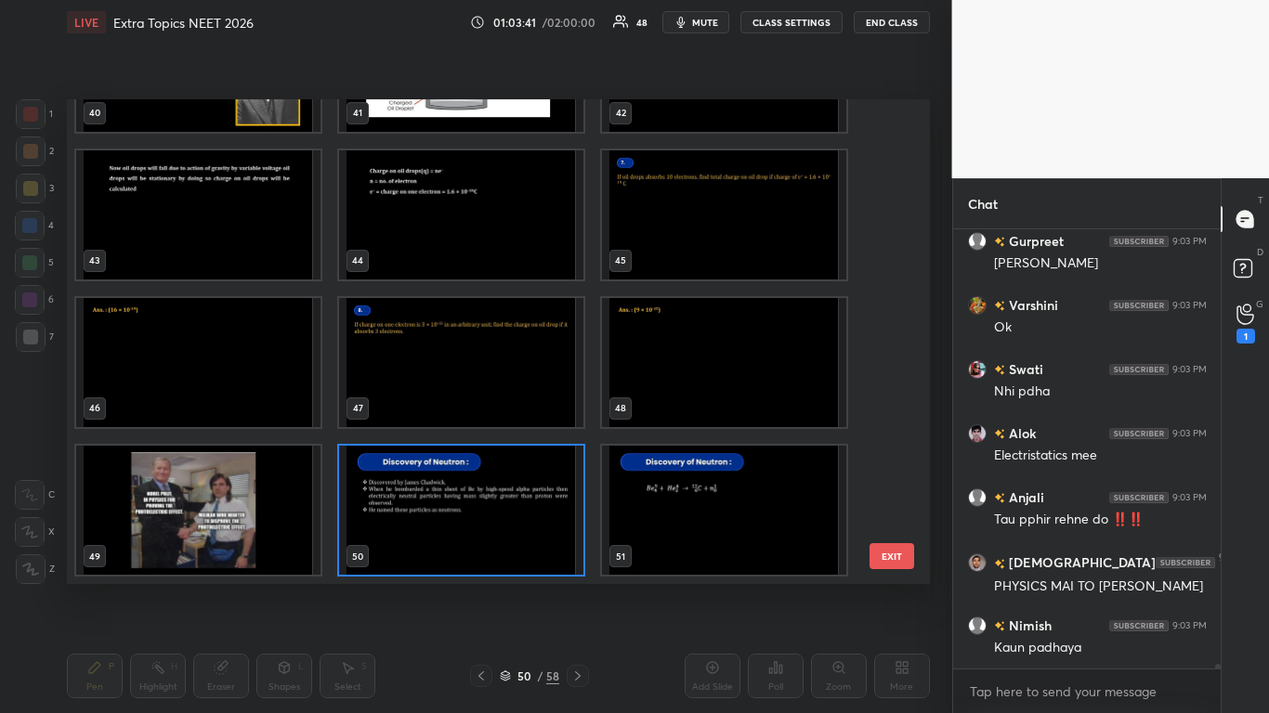
click at [502, 537] on img "grid" at bounding box center [461, 510] width 244 height 129
click at [503, 534] on img "grid" at bounding box center [461, 510] width 244 height 129
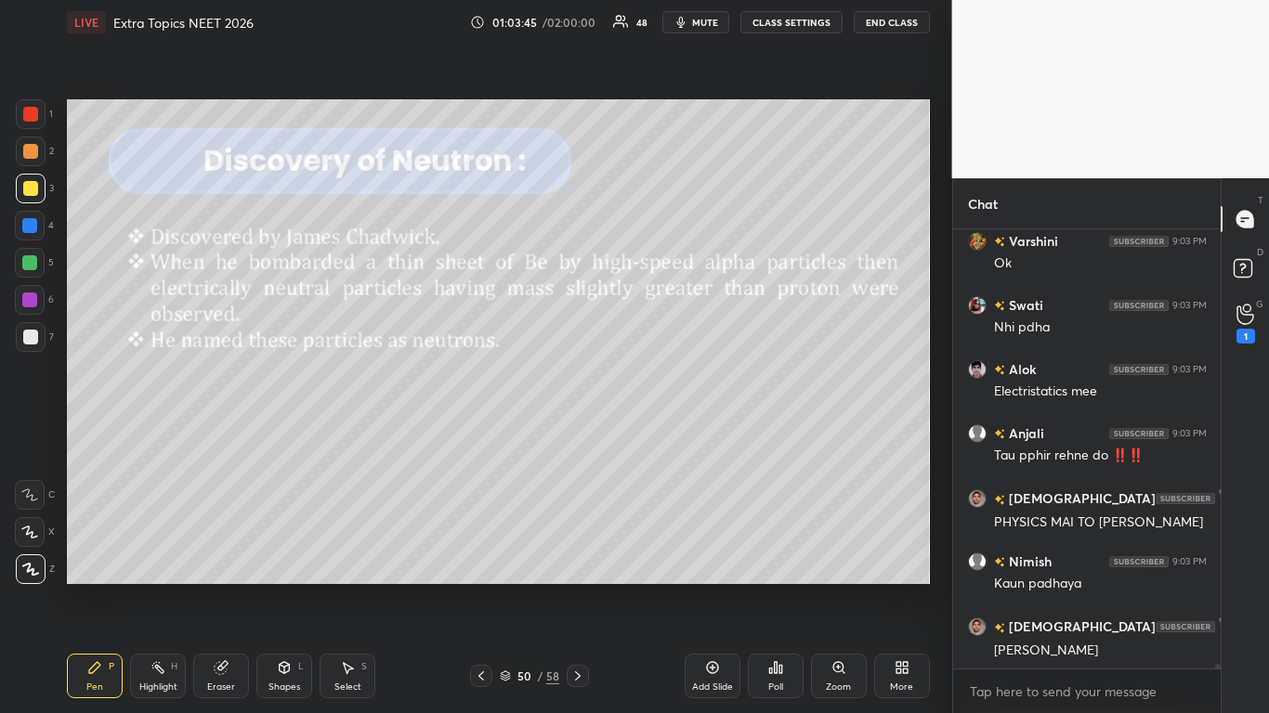
click at [802, 21] on button "CLASS SETTINGS" at bounding box center [791, 22] width 102 height 22
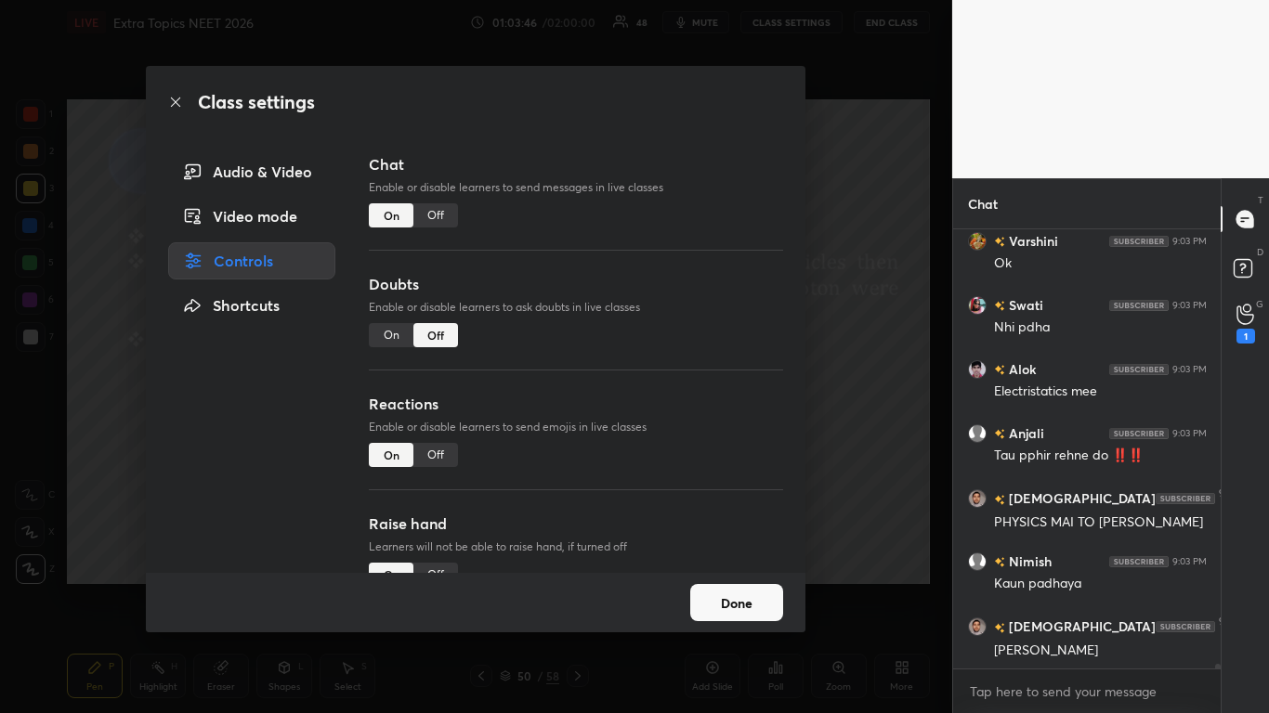
click at [441, 216] on div "Off" at bounding box center [435, 215] width 45 height 24
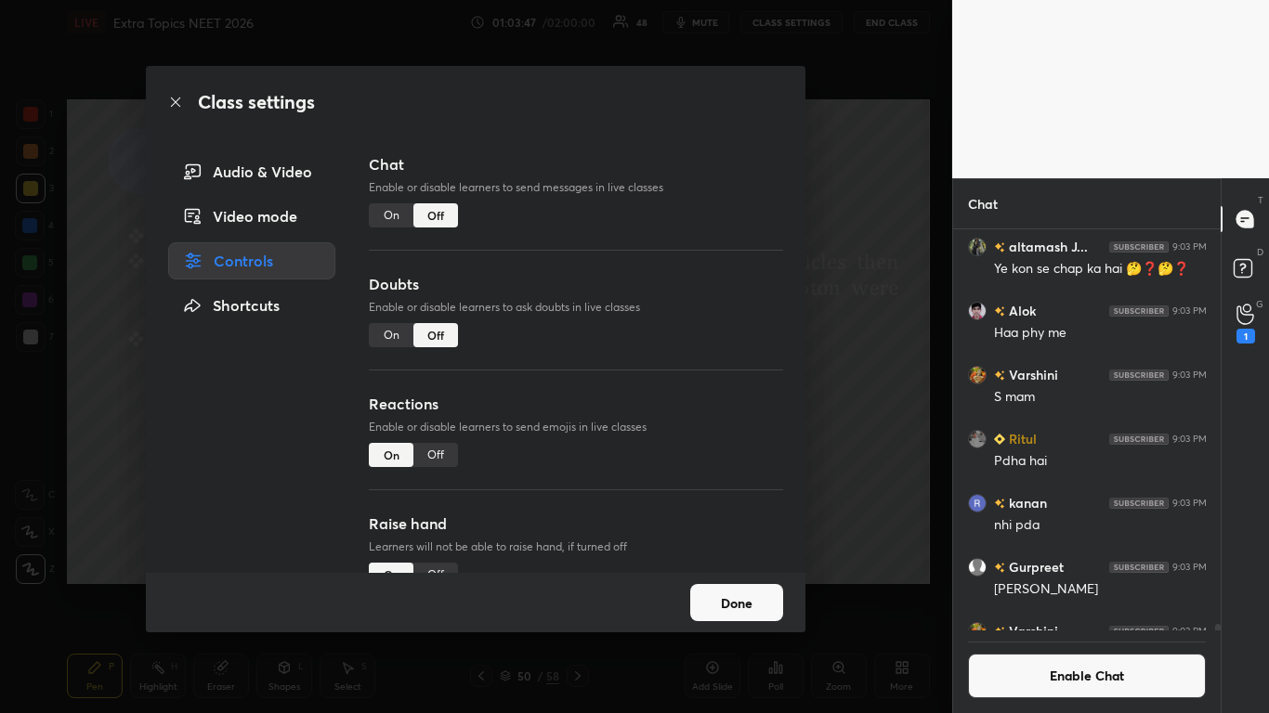
click at [758, 587] on button "Done" at bounding box center [736, 602] width 93 height 37
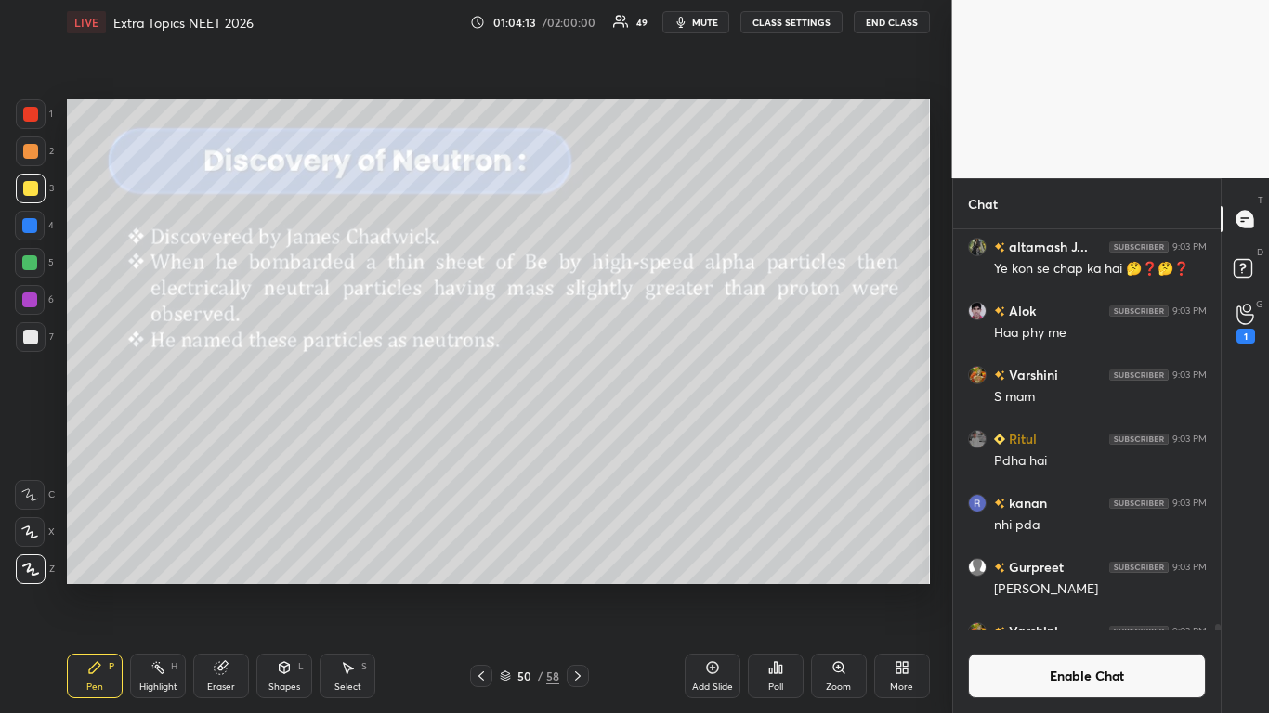
click at [1023, 587] on button "Enable Chat" at bounding box center [1087, 676] width 239 height 45
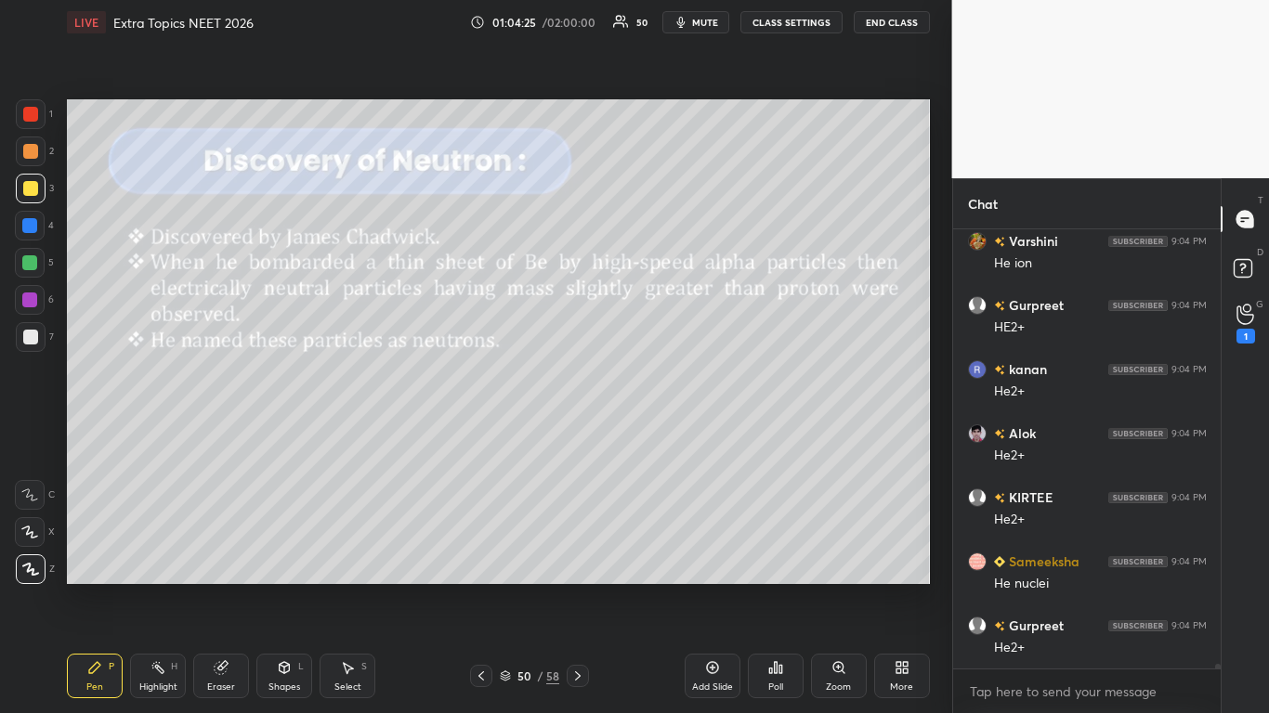
scroll to position [43158, 0]
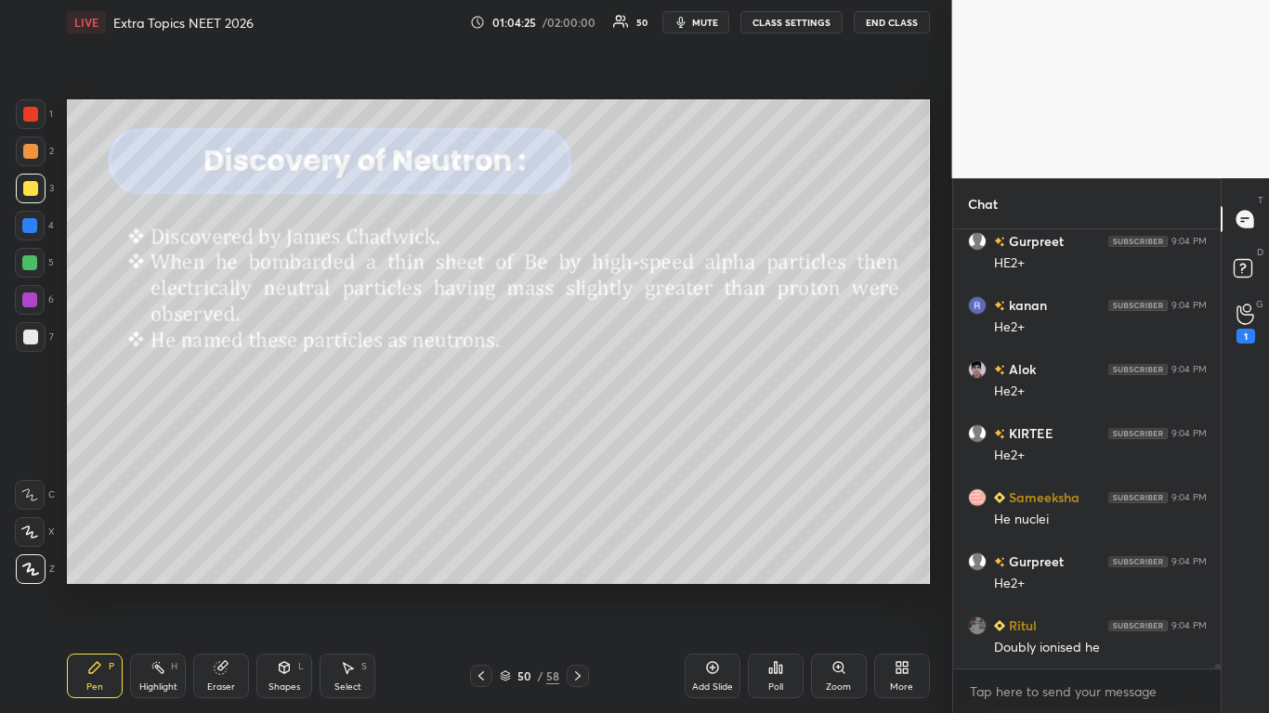
click at [584, 587] on icon at bounding box center [577, 676] width 15 height 15
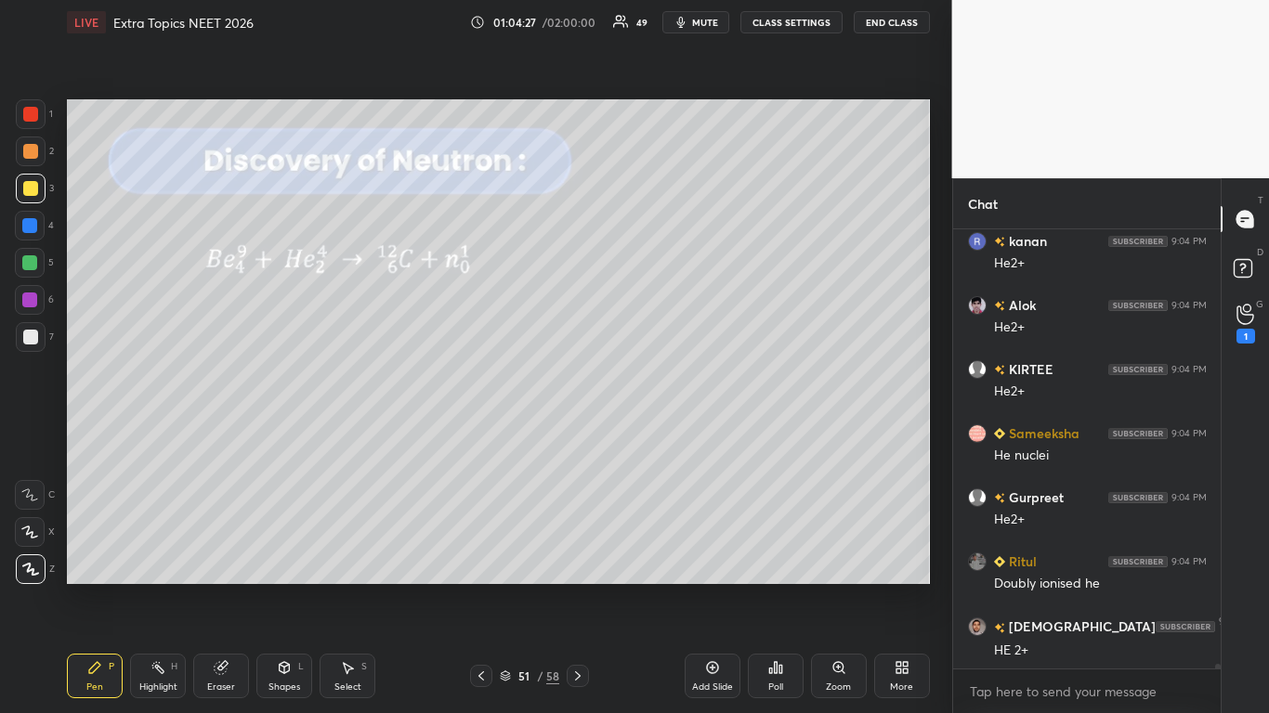
scroll to position [43266, 0]
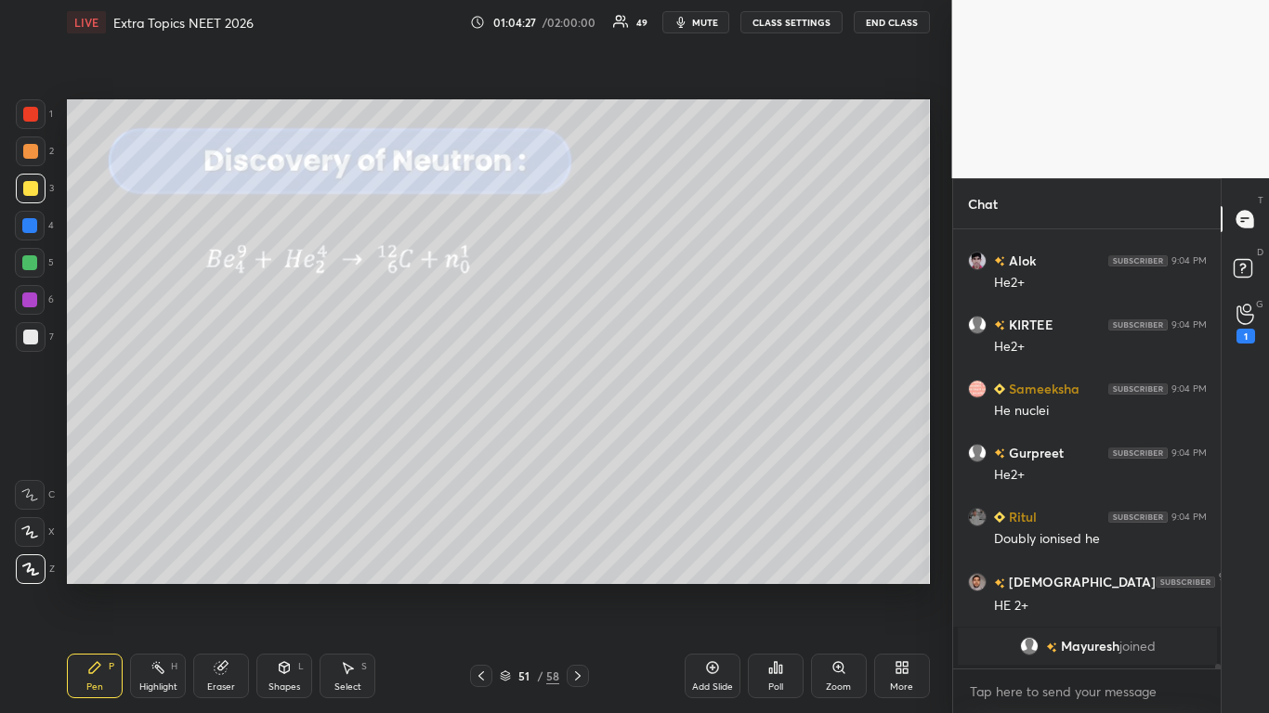
click at [481, 587] on icon at bounding box center [481, 676] width 15 height 15
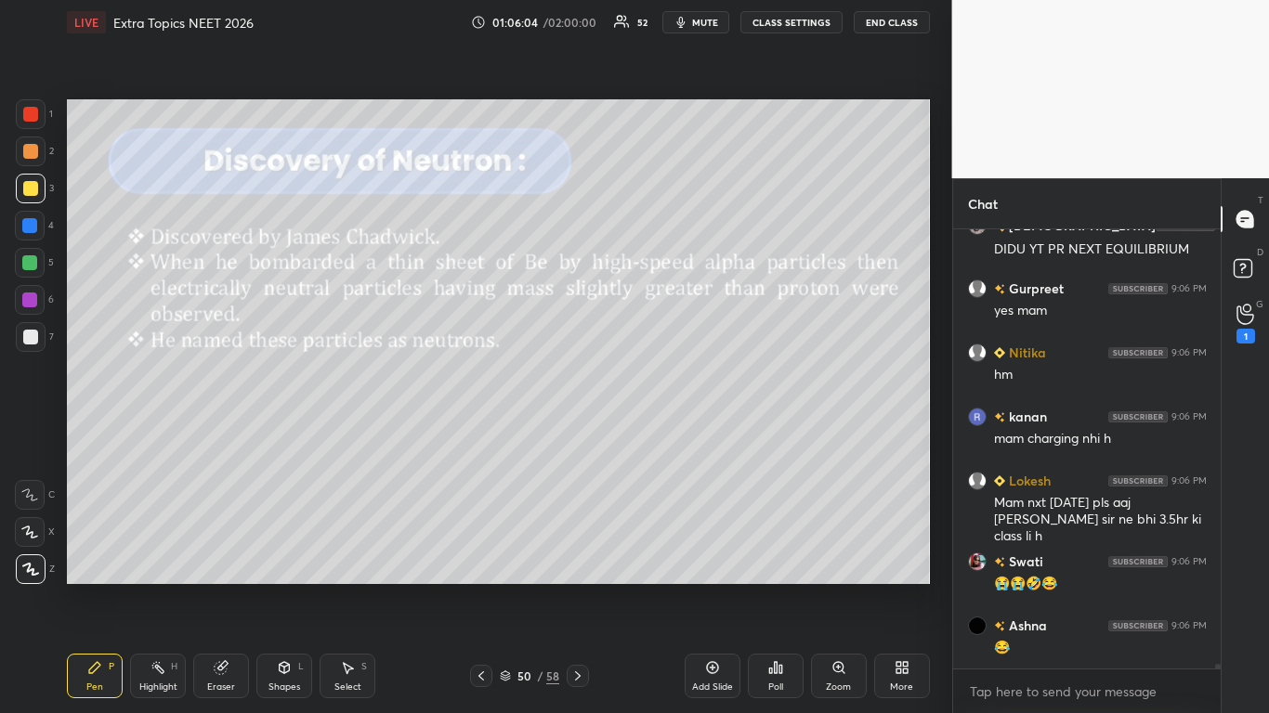
scroll to position [43955, 0]
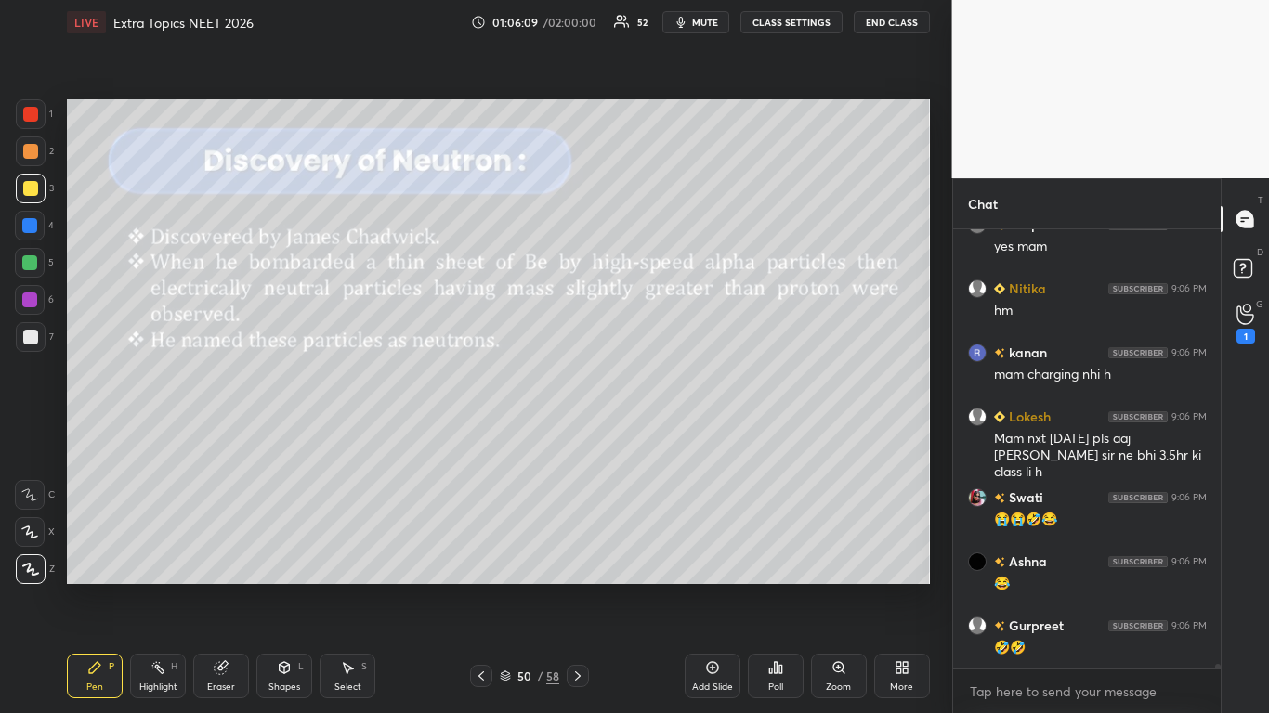
click at [503, 587] on icon at bounding box center [505, 674] width 9 height 5
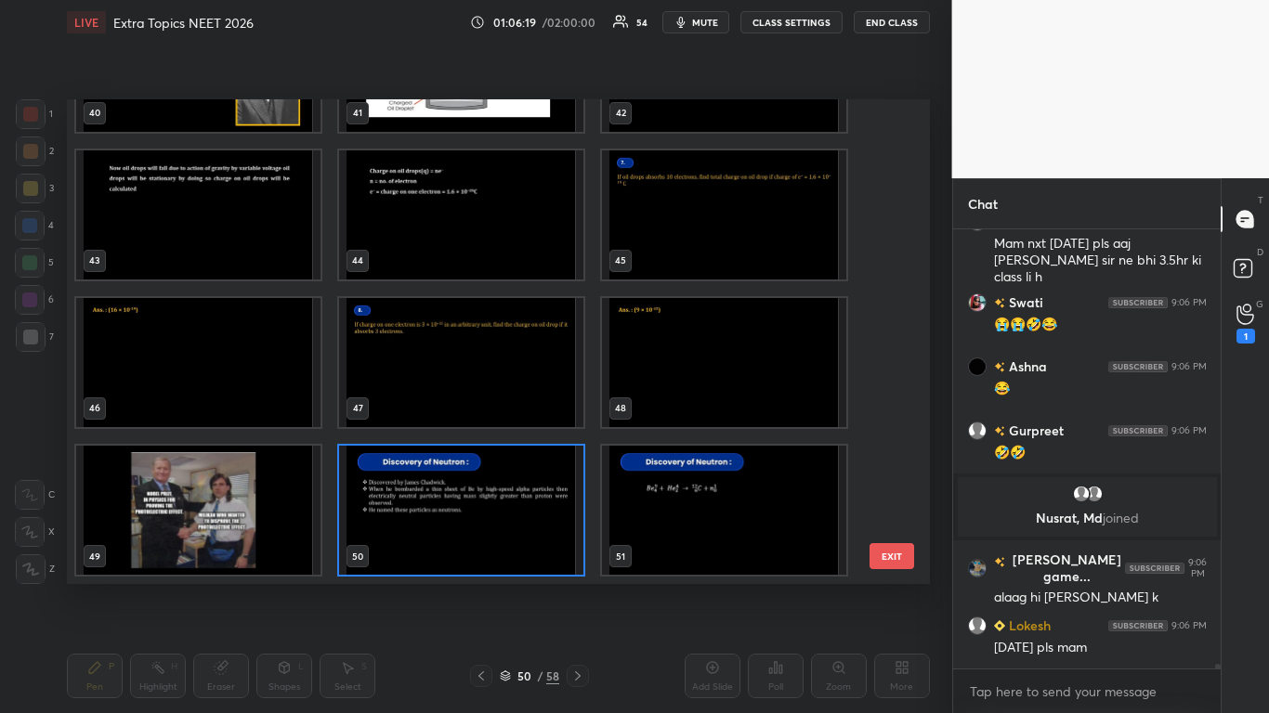
scroll to position [43969, 0]
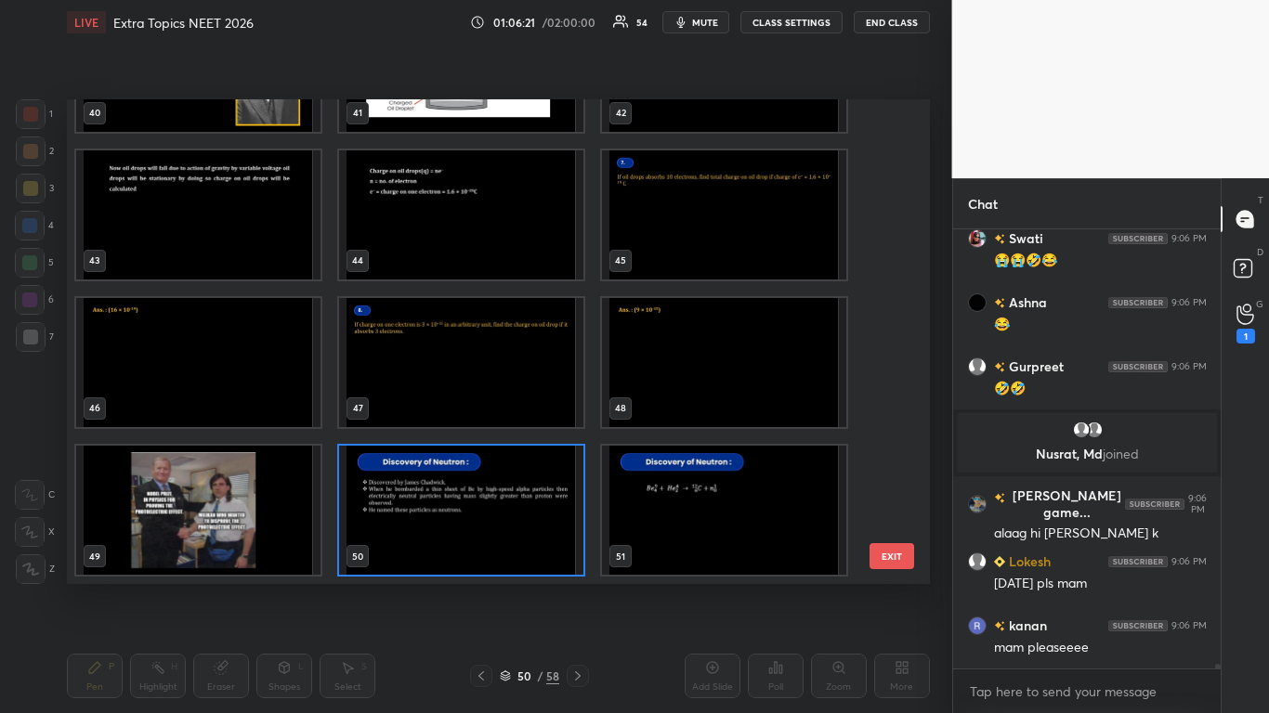
click at [496, 538] on img "grid" at bounding box center [461, 510] width 244 height 129
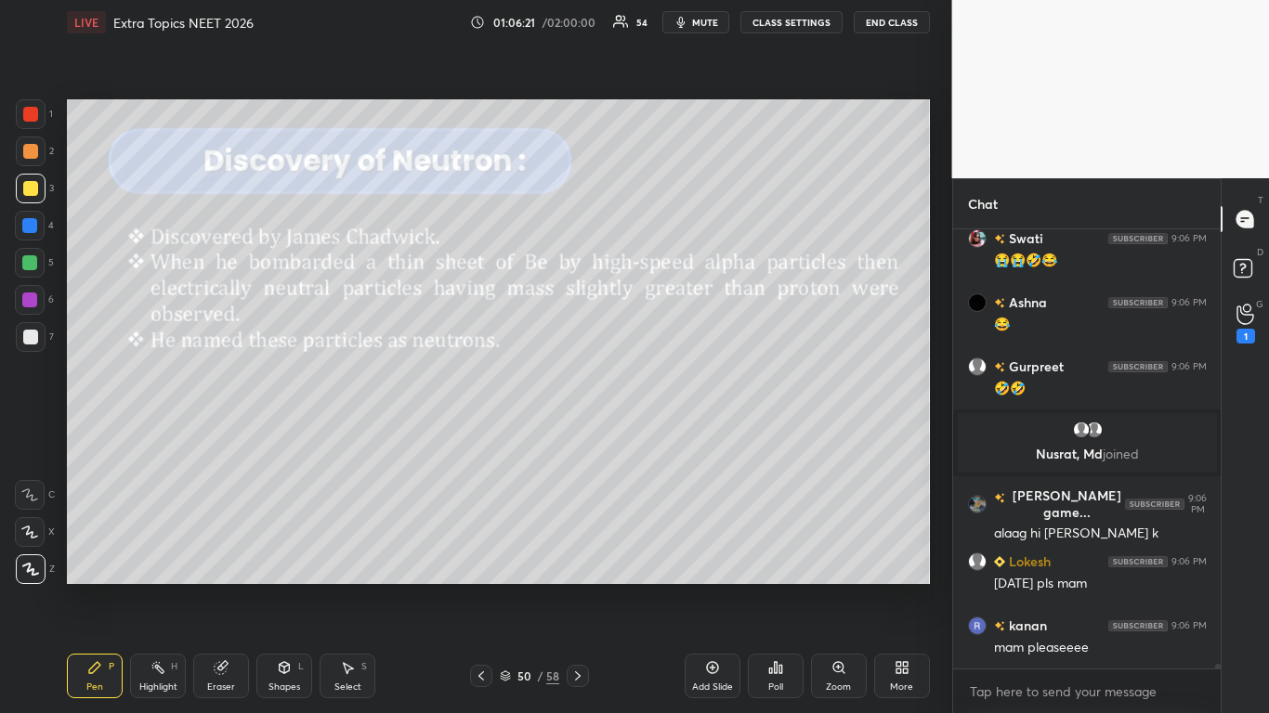
click at [499, 529] on img "grid" at bounding box center [461, 510] width 244 height 129
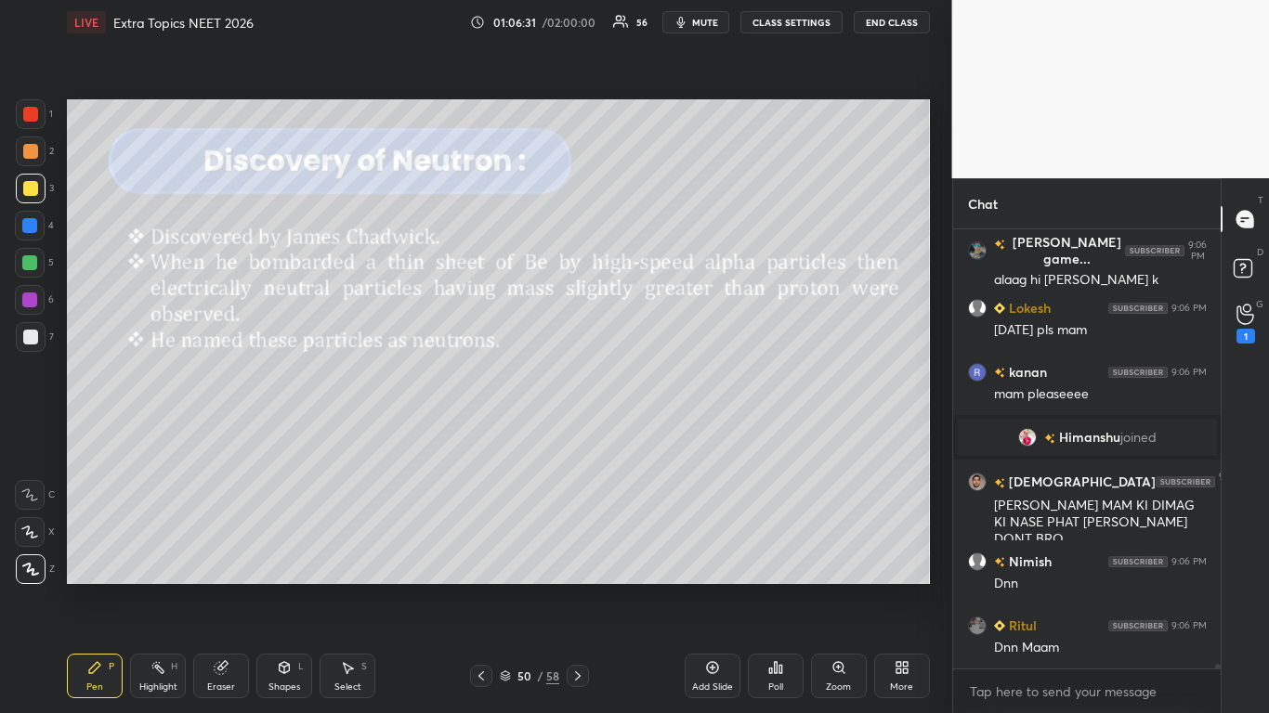
scroll to position [44216, 0]
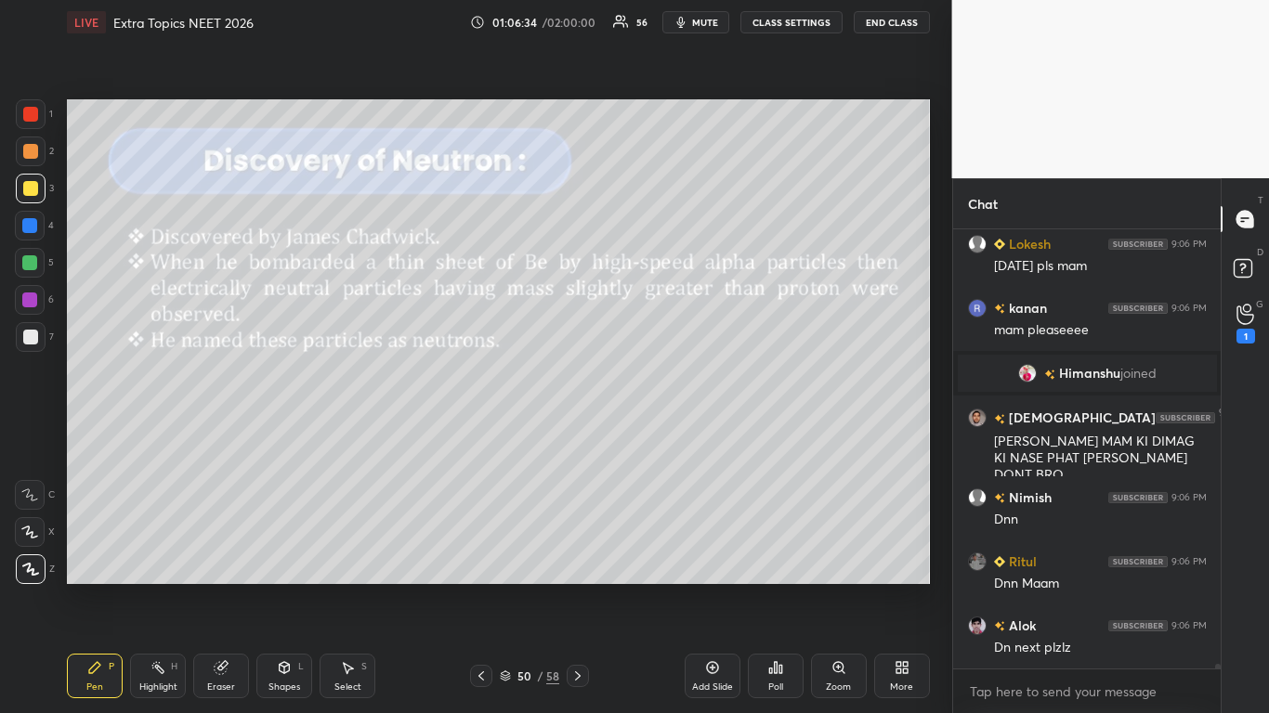
click at [575, 587] on icon at bounding box center [577, 676] width 15 height 15
click at [705, 22] on span "mute" at bounding box center [705, 22] width 26 height 13
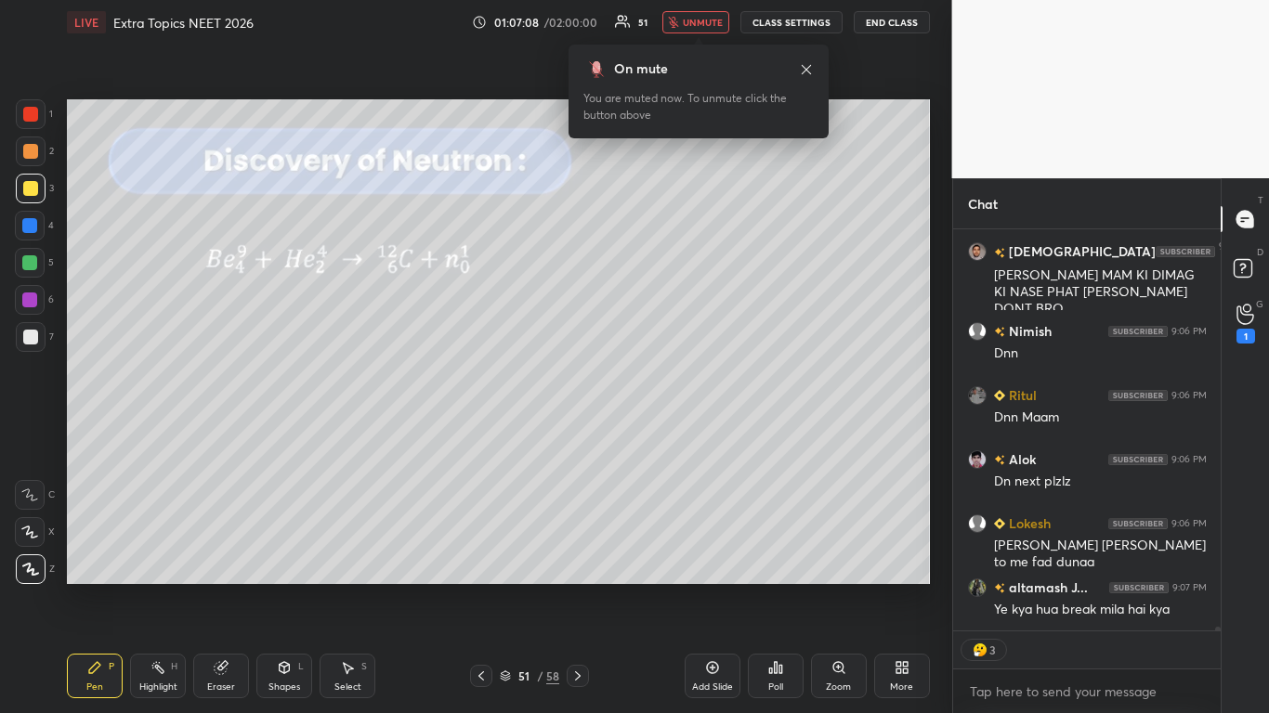
scroll to position [44463, 0]
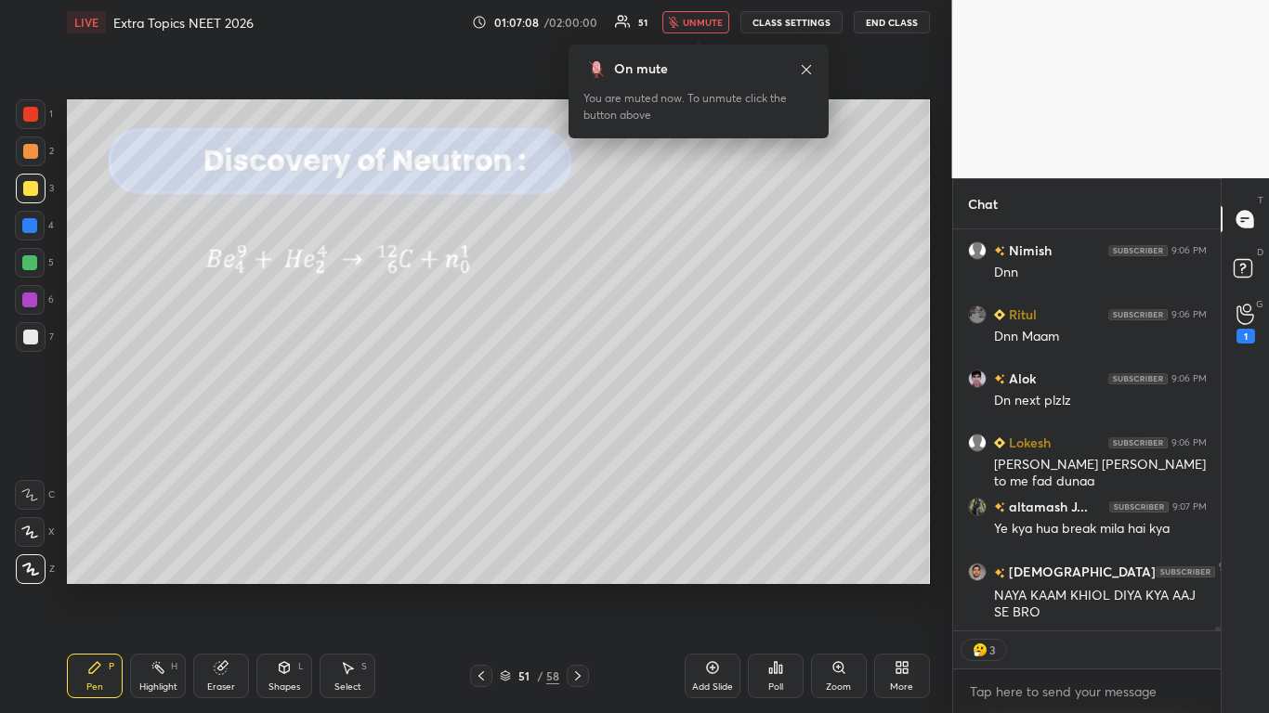
type textarea "x"
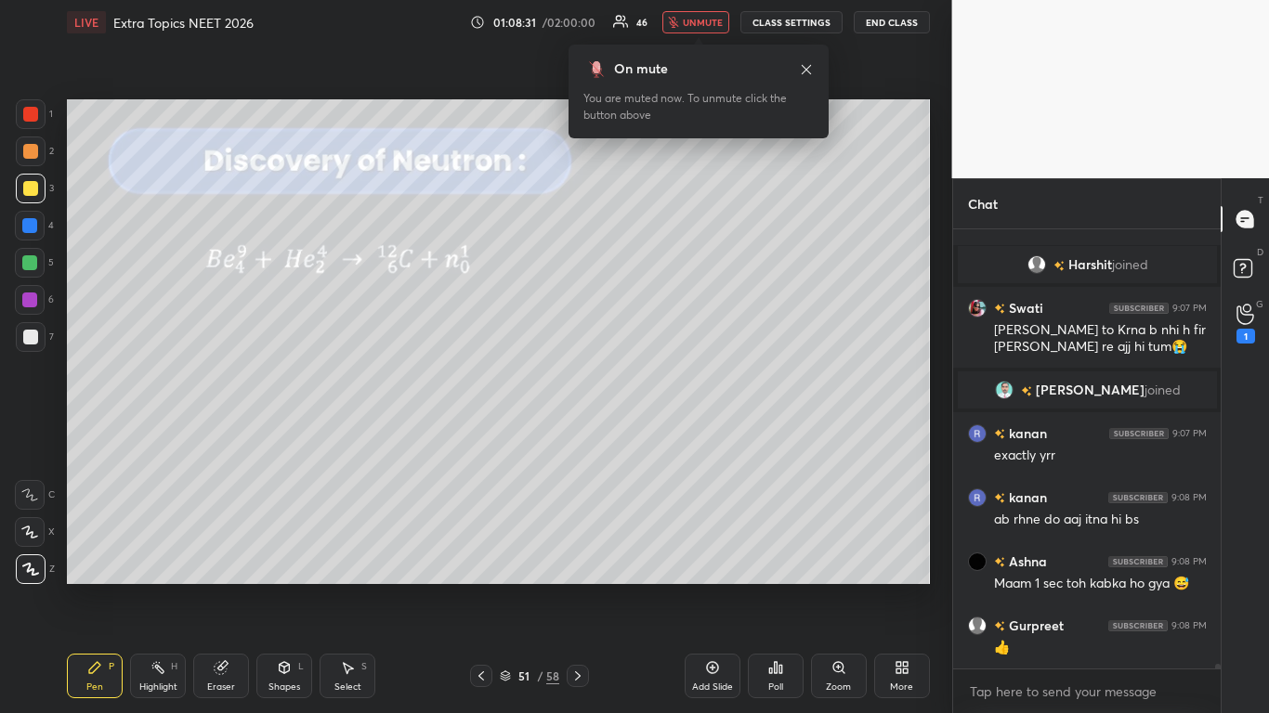
scroll to position [44668, 0]
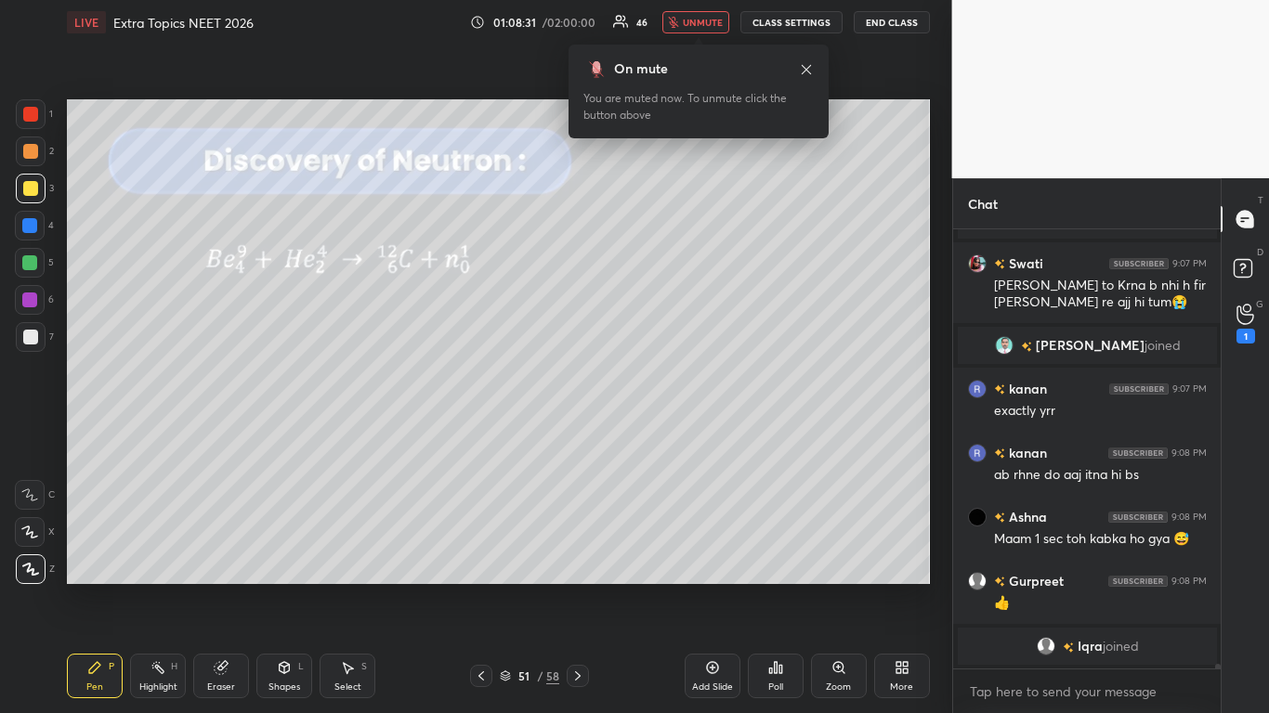
click at [717, 17] on span "unmute" at bounding box center [703, 22] width 40 height 13
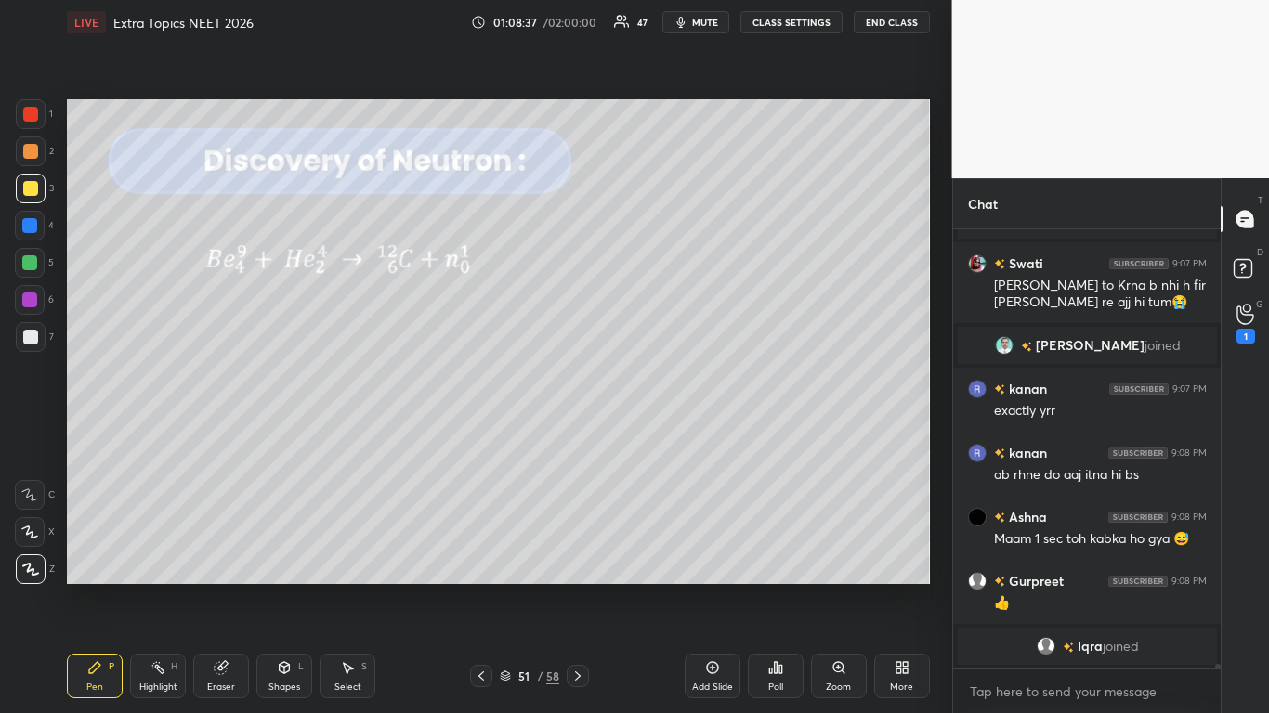
click at [501, 587] on icon at bounding box center [505, 676] width 11 height 11
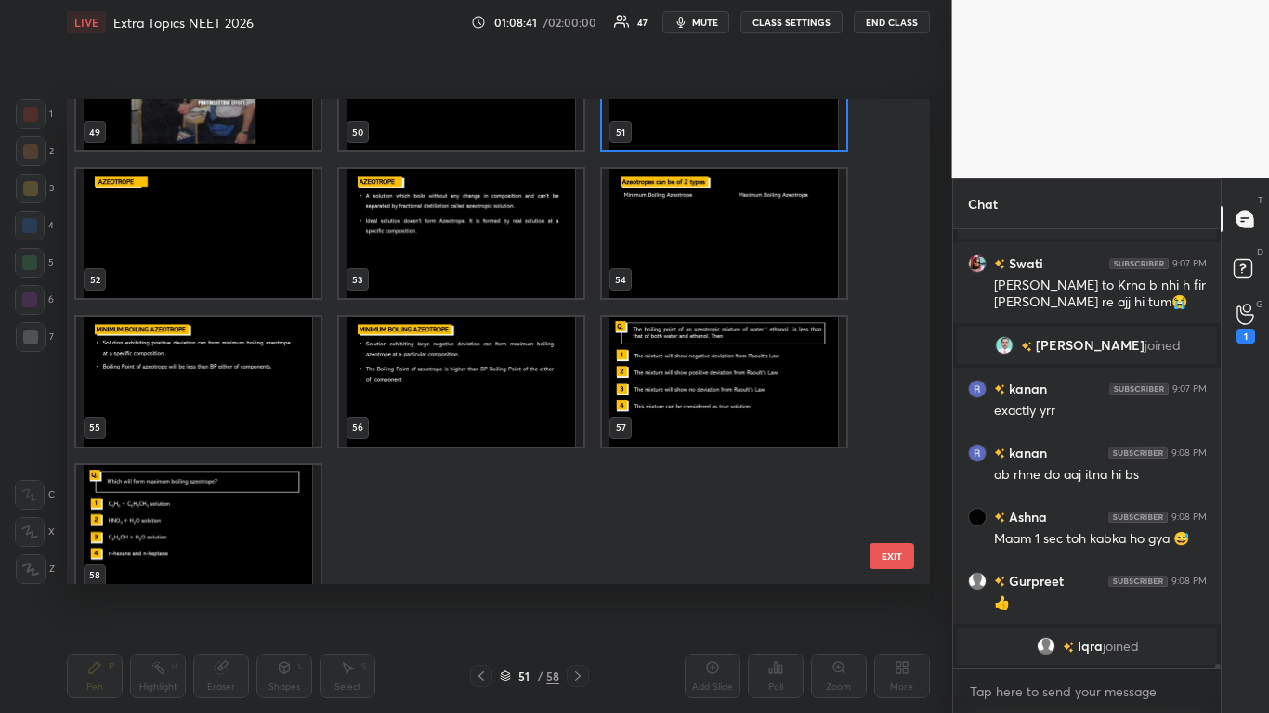
scroll to position [44659, 0]
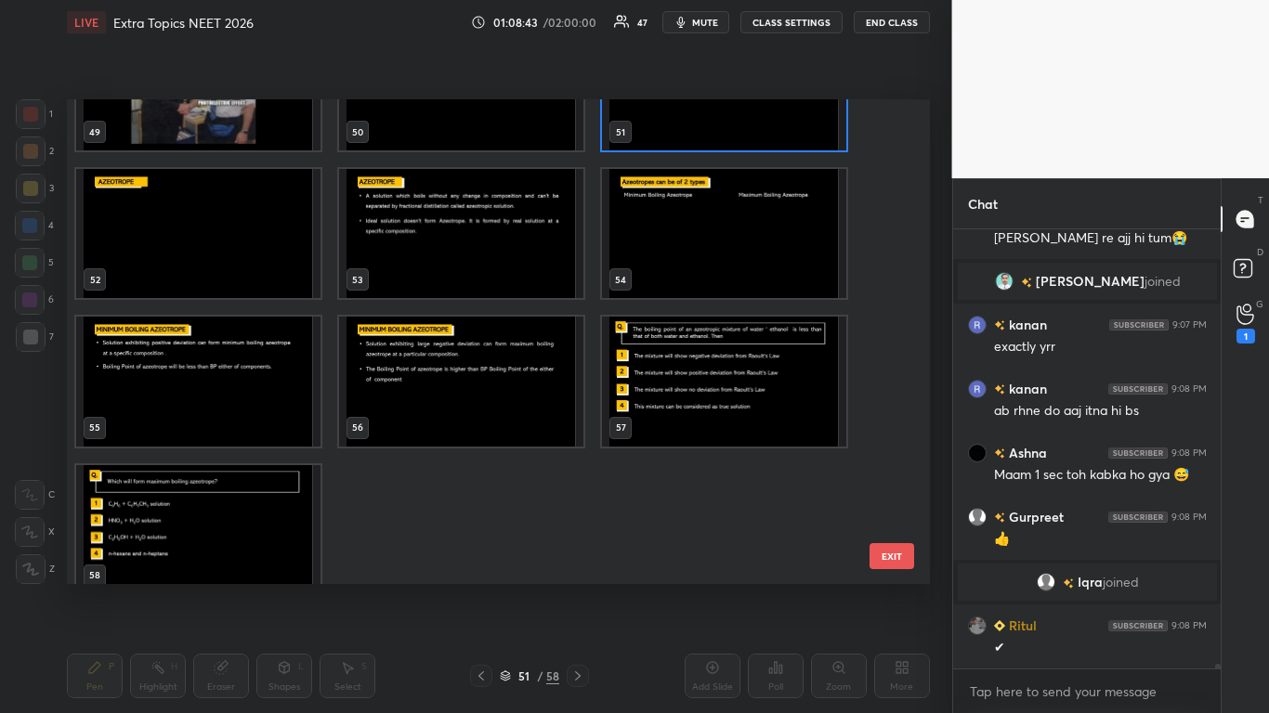
click at [242, 253] on img "grid" at bounding box center [198, 233] width 244 height 129
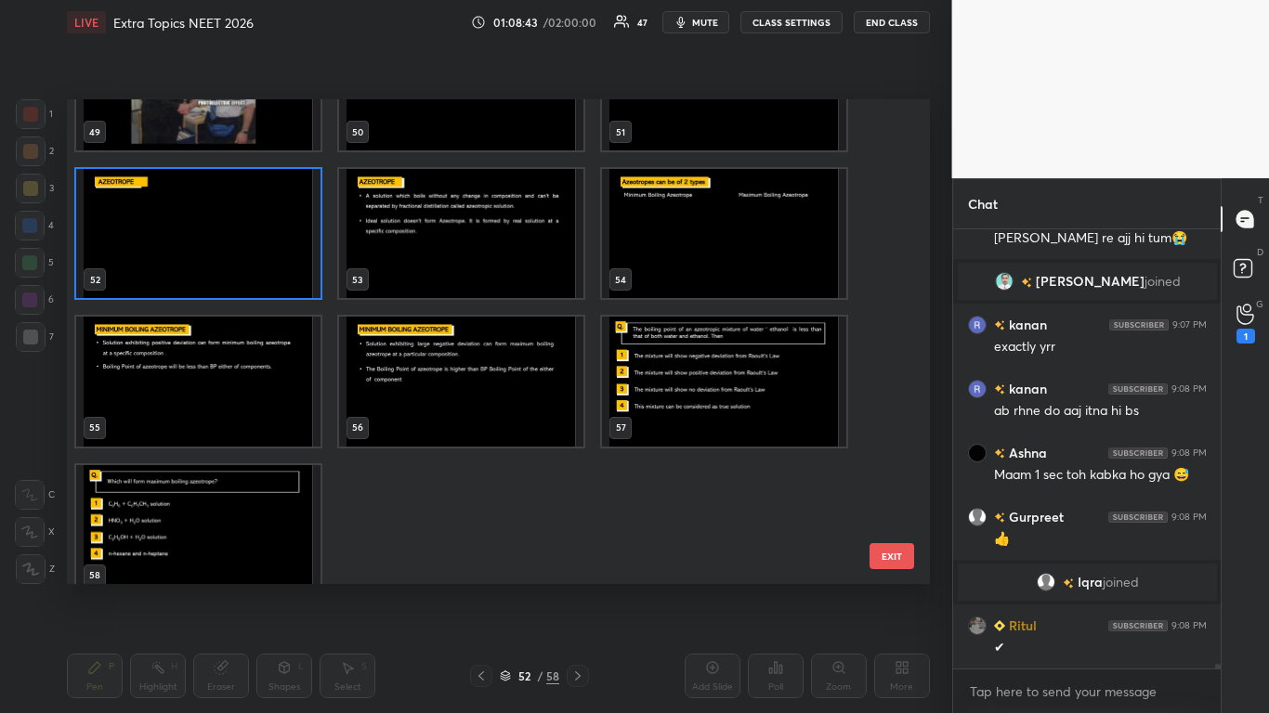
click at [243, 255] on img "grid" at bounding box center [198, 233] width 244 height 129
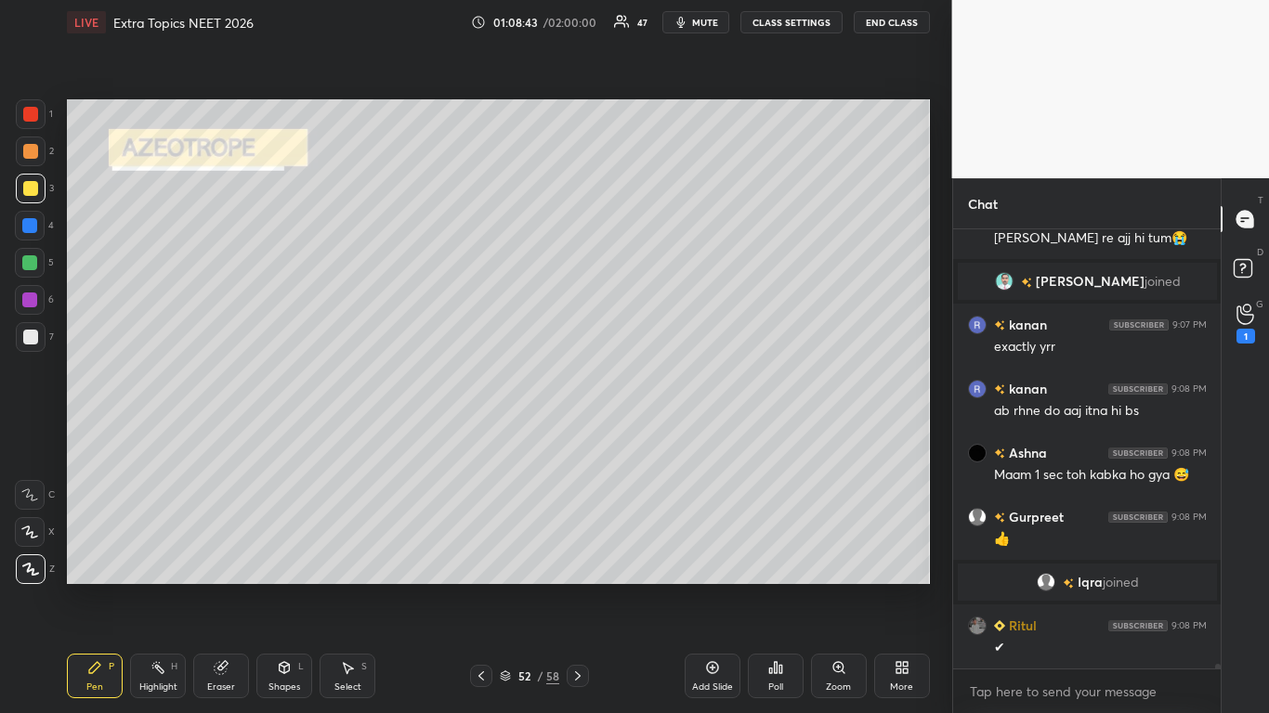
click at [248, 253] on img "grid" at bounding box center [198, 233] width 244 height 129
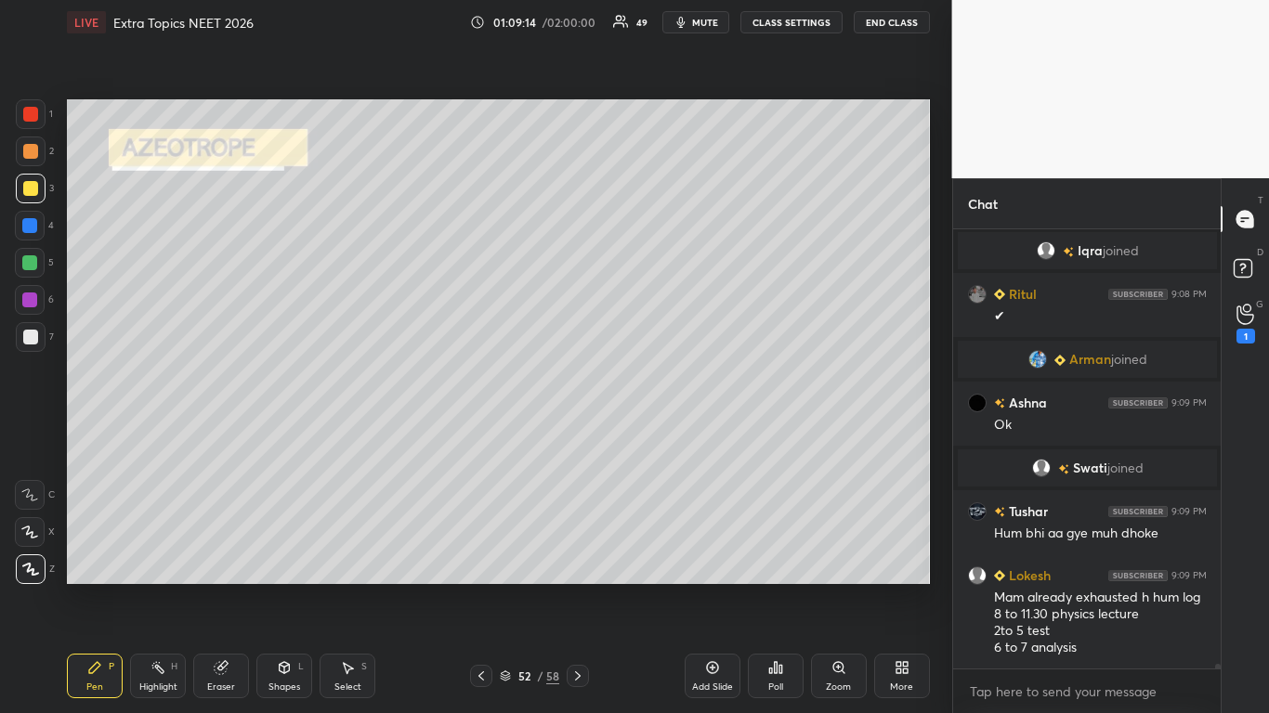
scroll to position [44982, 0]
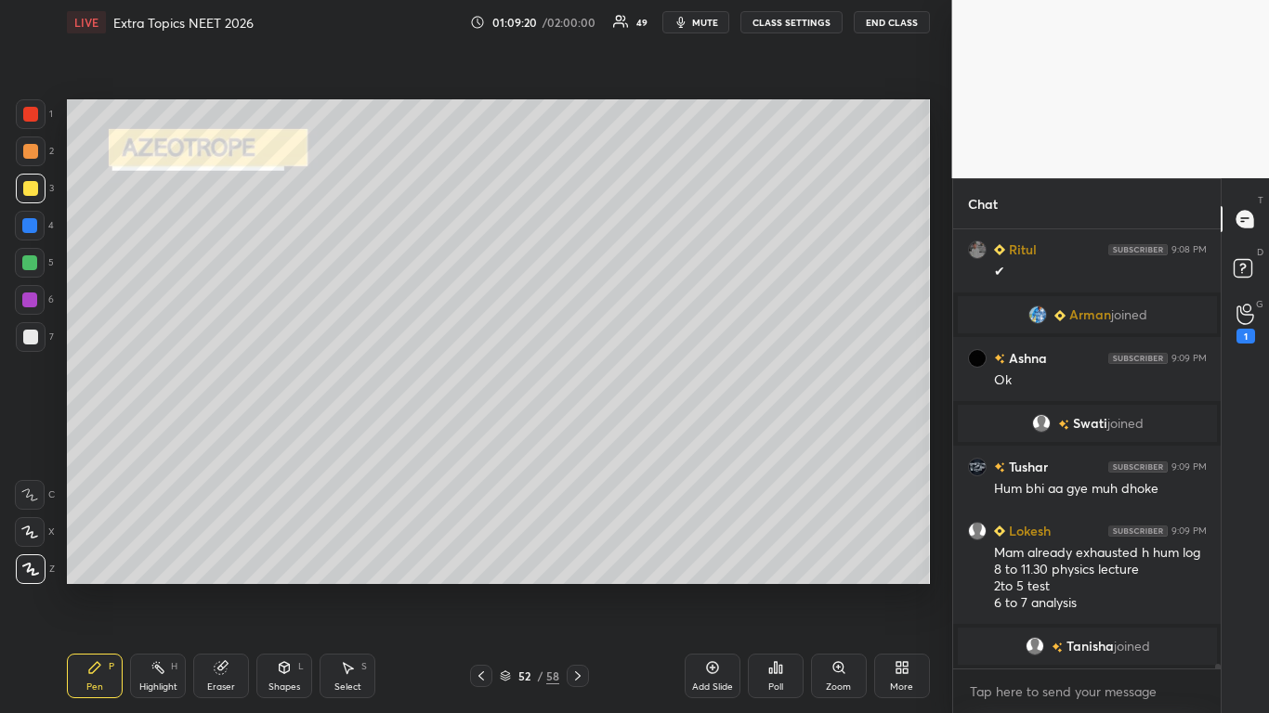
click at [33, 192] on div at bounding box center [30, 188] width 15 height 15
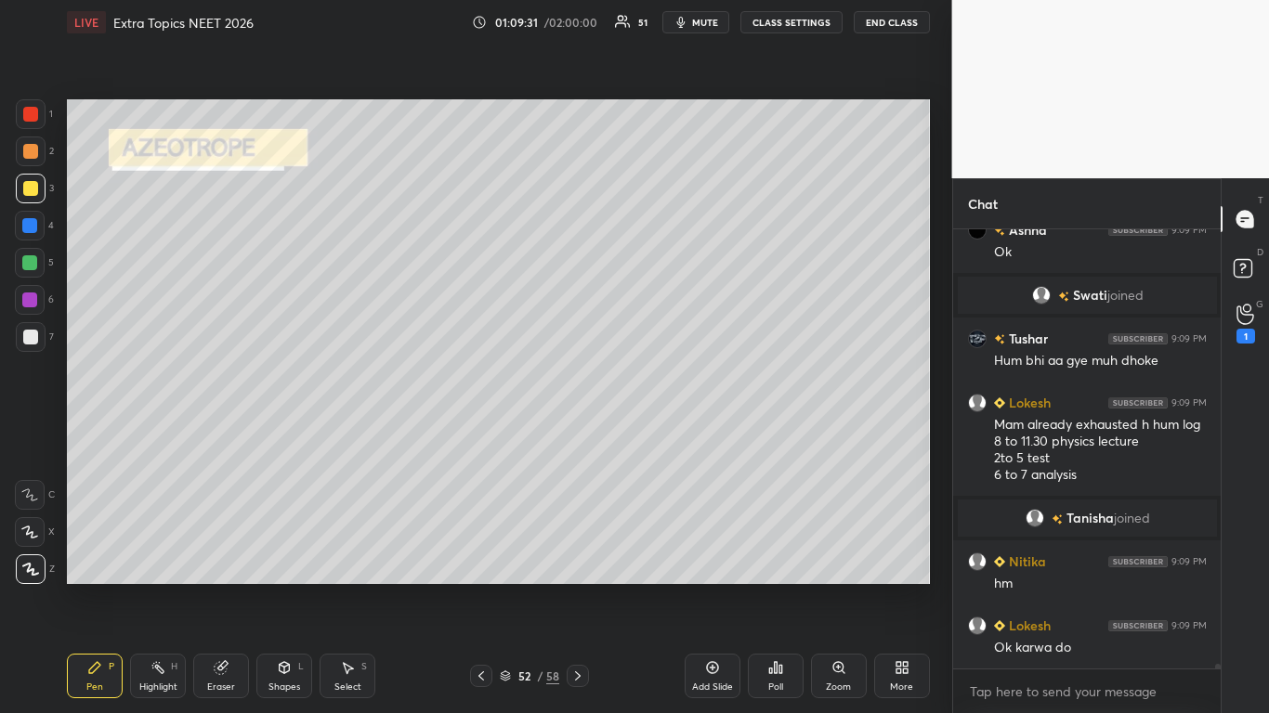
scroll to position [45107, 0]
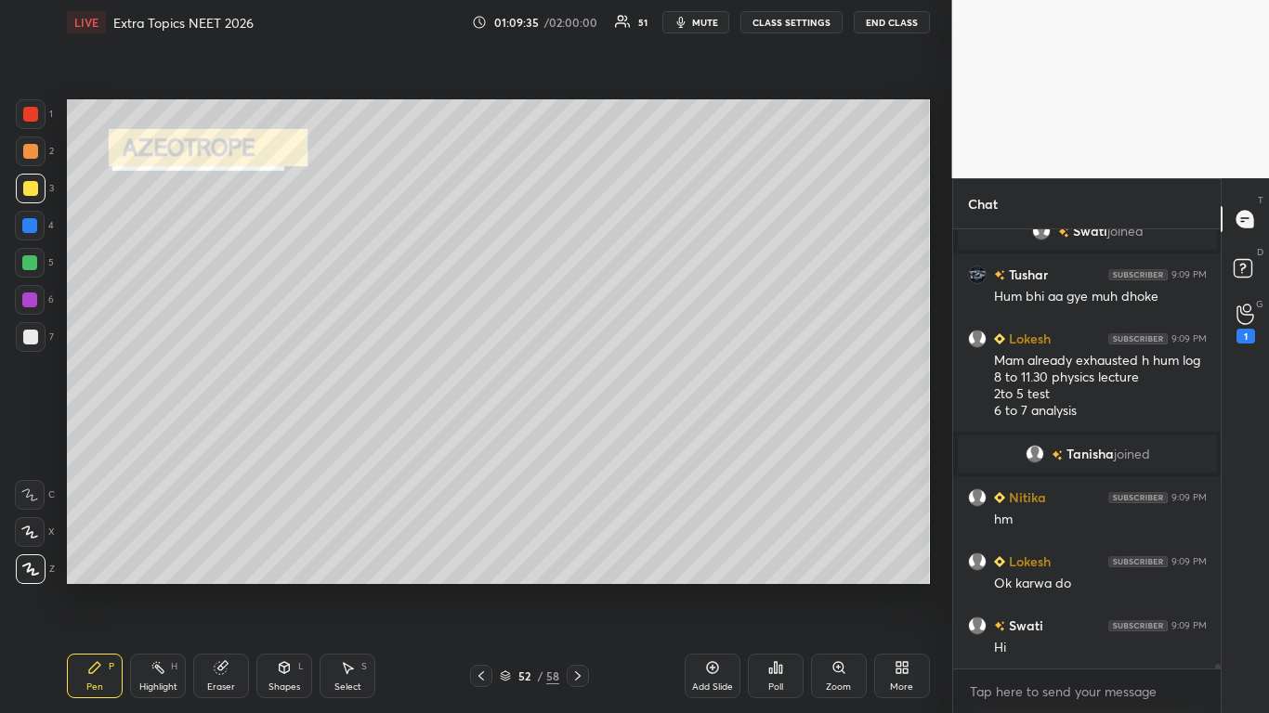
click at [801, 26] on button "CLASS SETTINGS" at bounding box center [791, 22] width 102 height 22
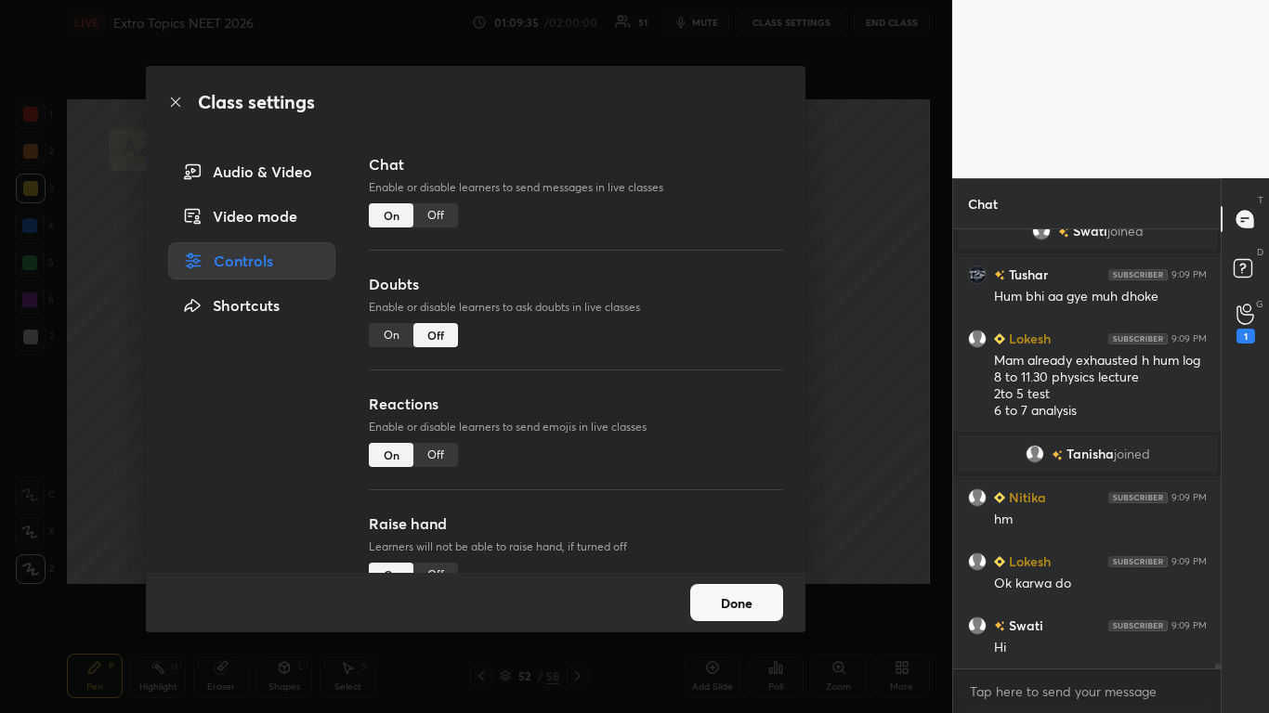
click at [437, 209] on div "Off" at bounding box center [435, 215] width 45 height 24
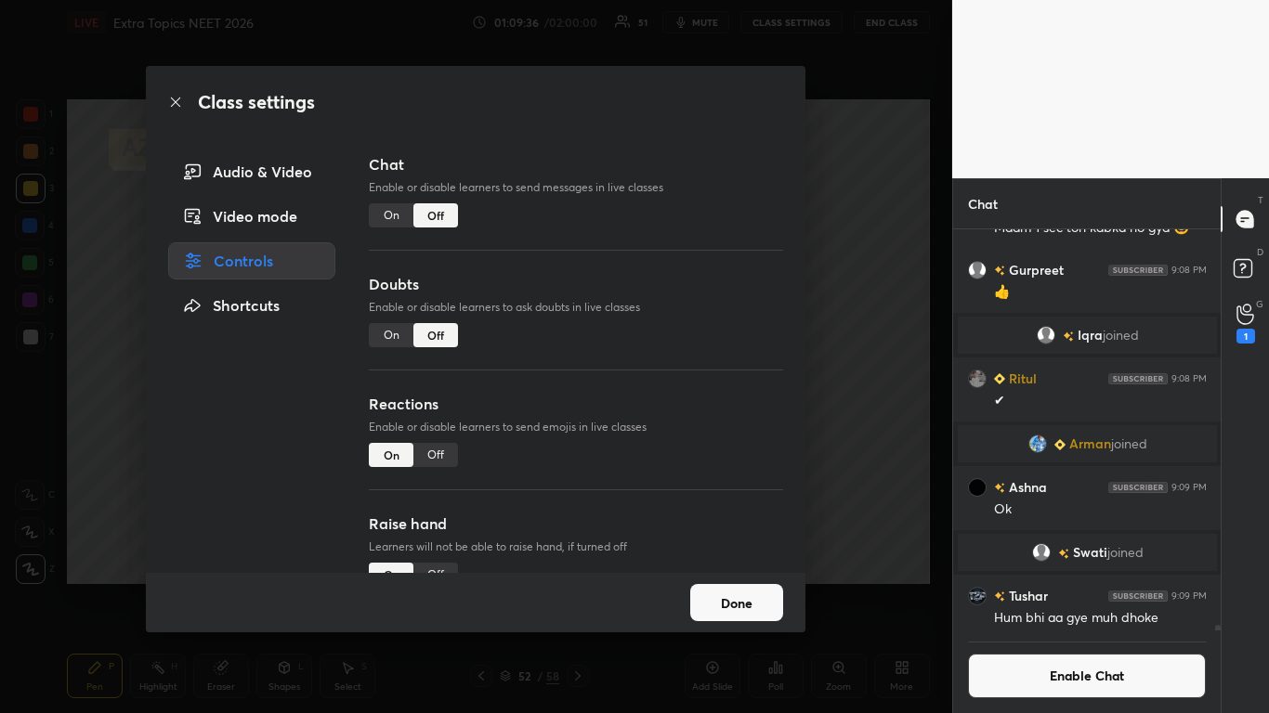
click at [721, 587] on button "Done" at bounding box center [736, 602] width 93 height 37
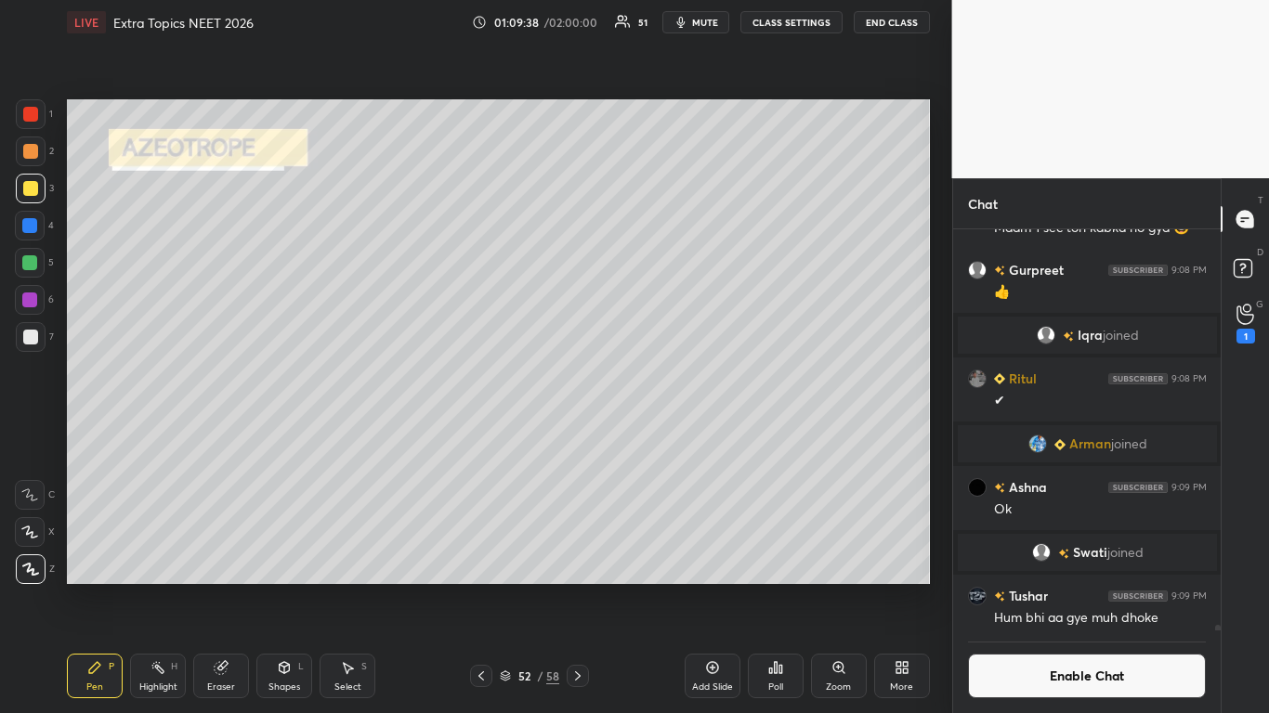
click at [277, 587] on icon at bounding box center [284, 667] width 15 height 15
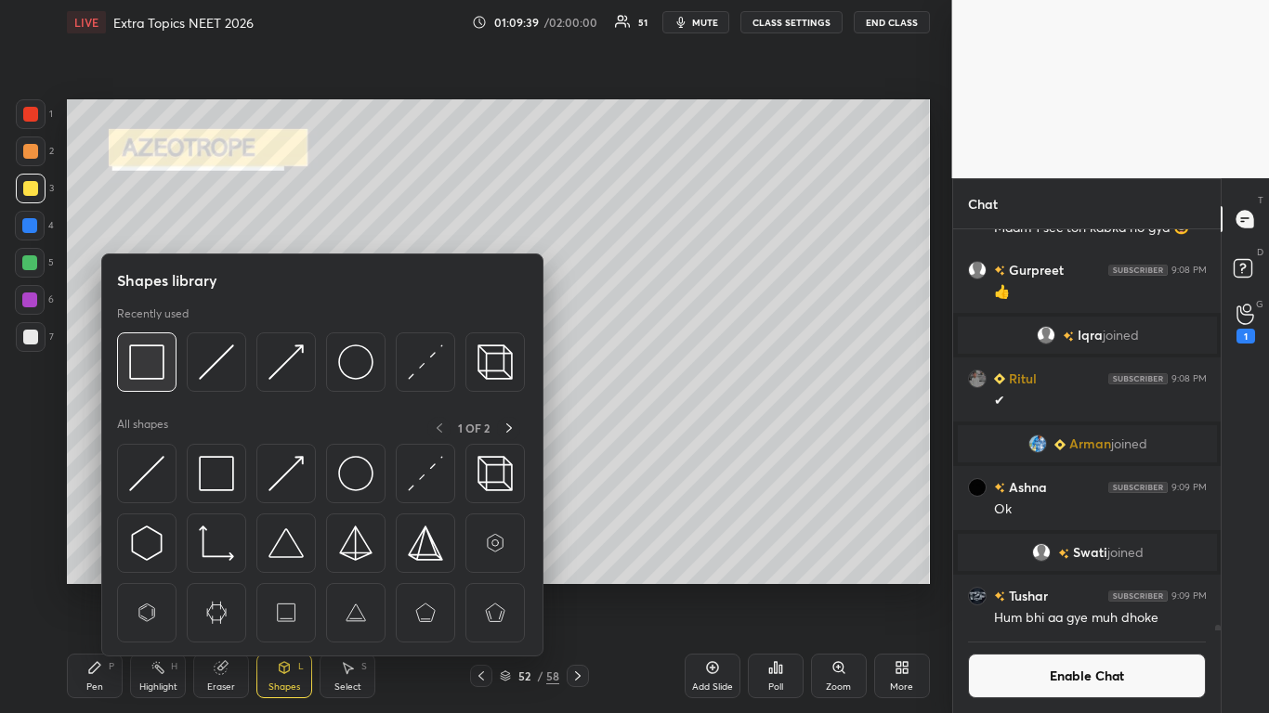
click at [163, 359] on img at bounding box center [146, 362] width 35 height 35
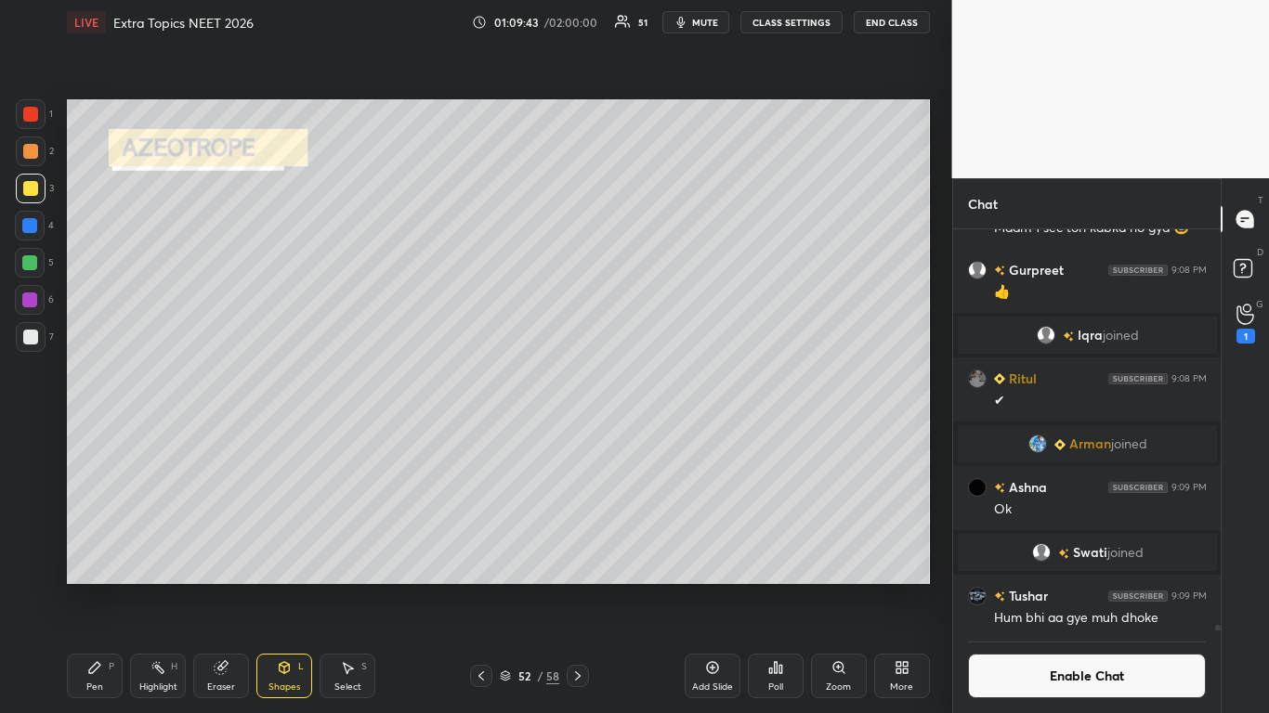
click at [95, 587] on icon at bounding box center [94, 667] width 15 height 15
click at [28, 334] on div at bounding box center [30, 337] width 15 height 15
click at [27, 189] on div at bounding box center [30, 188] width 15 height 15
click at [222, 587] on icon at bounding box center [221, 667] width 15 height 15
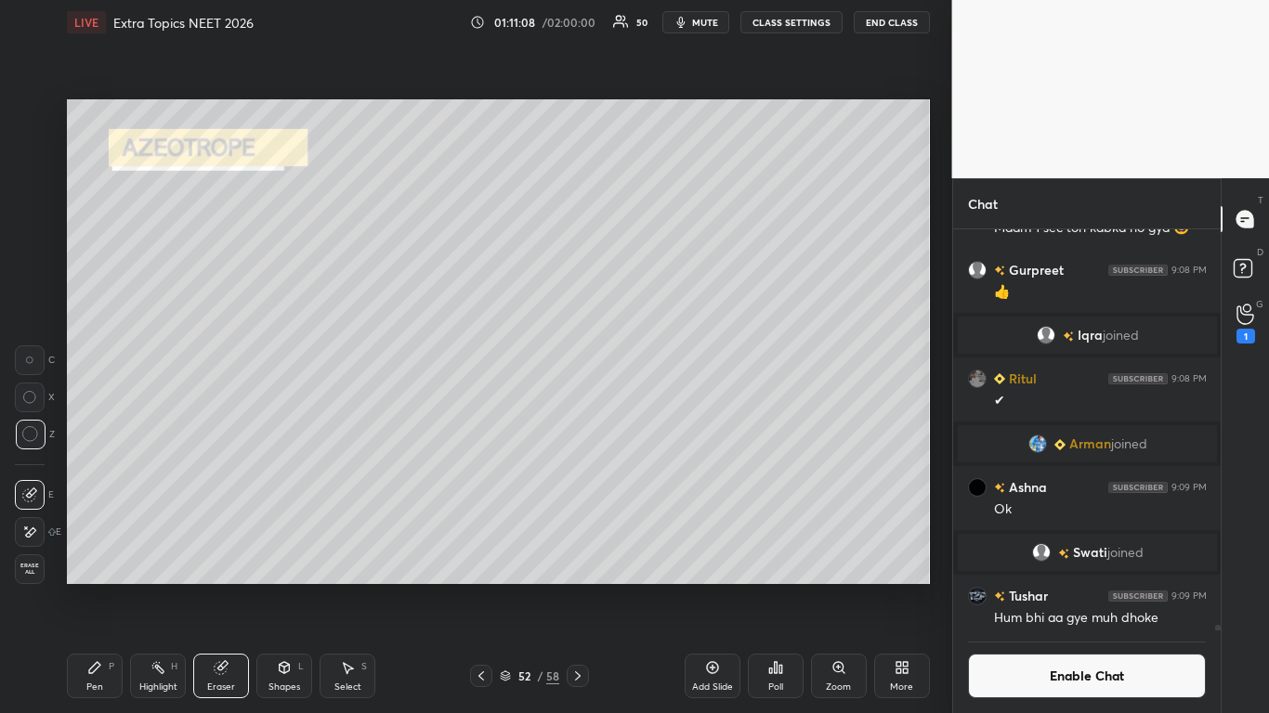
click at [87, 587] on div "Pen" at bounding box center [94, 687] width 17 height 9
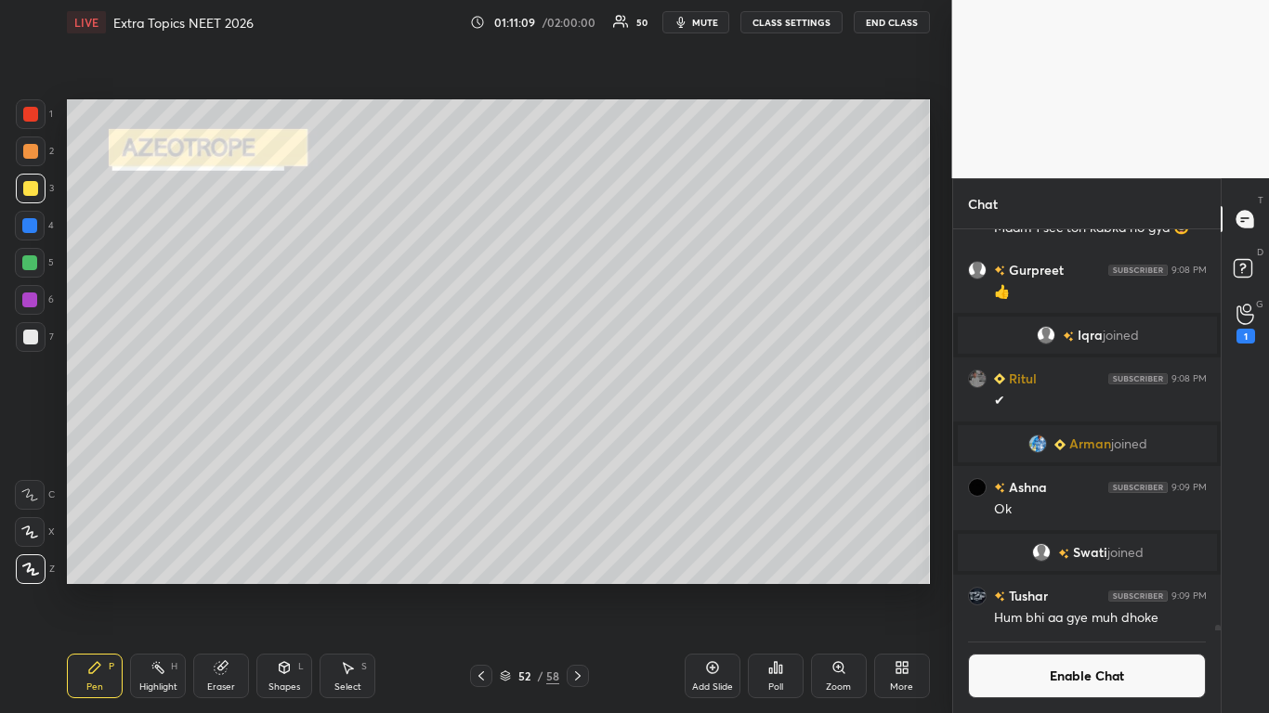
click at [38, 180] on div at bounding box center [31, 189] width 30 height 30
click at [341, 587] on icon at bounding box center [347, 667] width 15 height 15
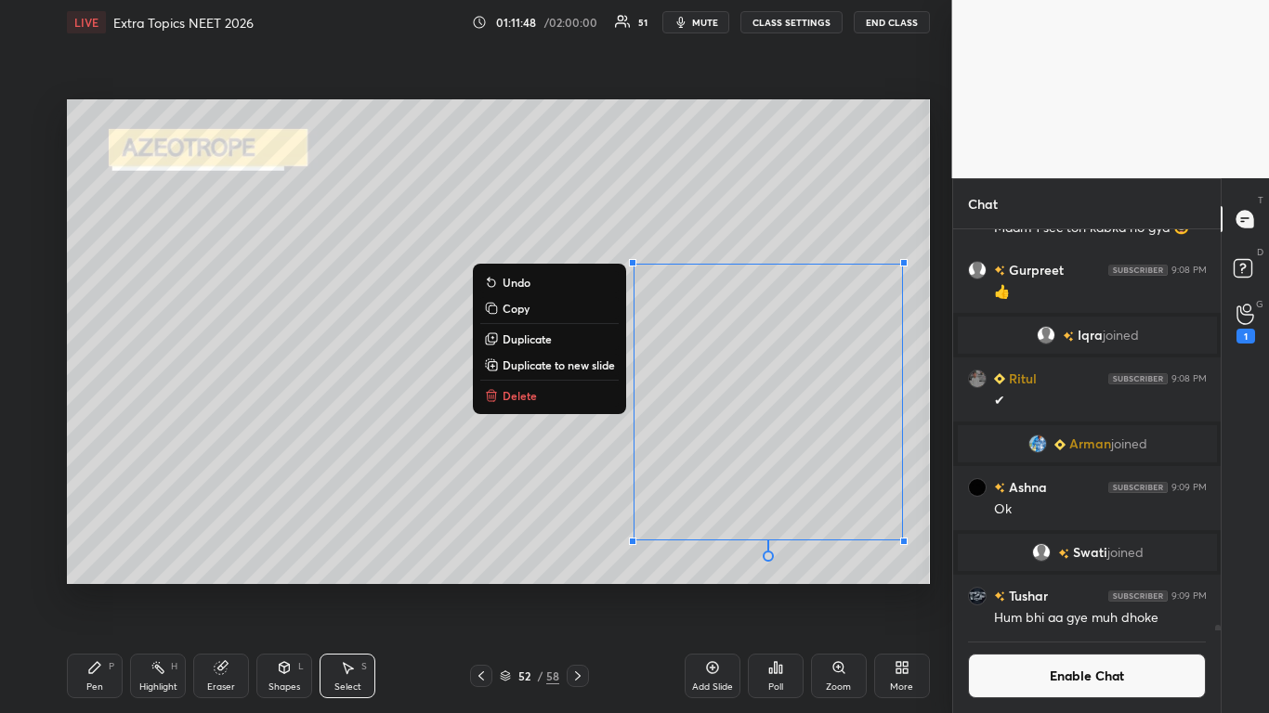
click at [87, 587] on icon at bounding box center [94, 667] width 15 height 15
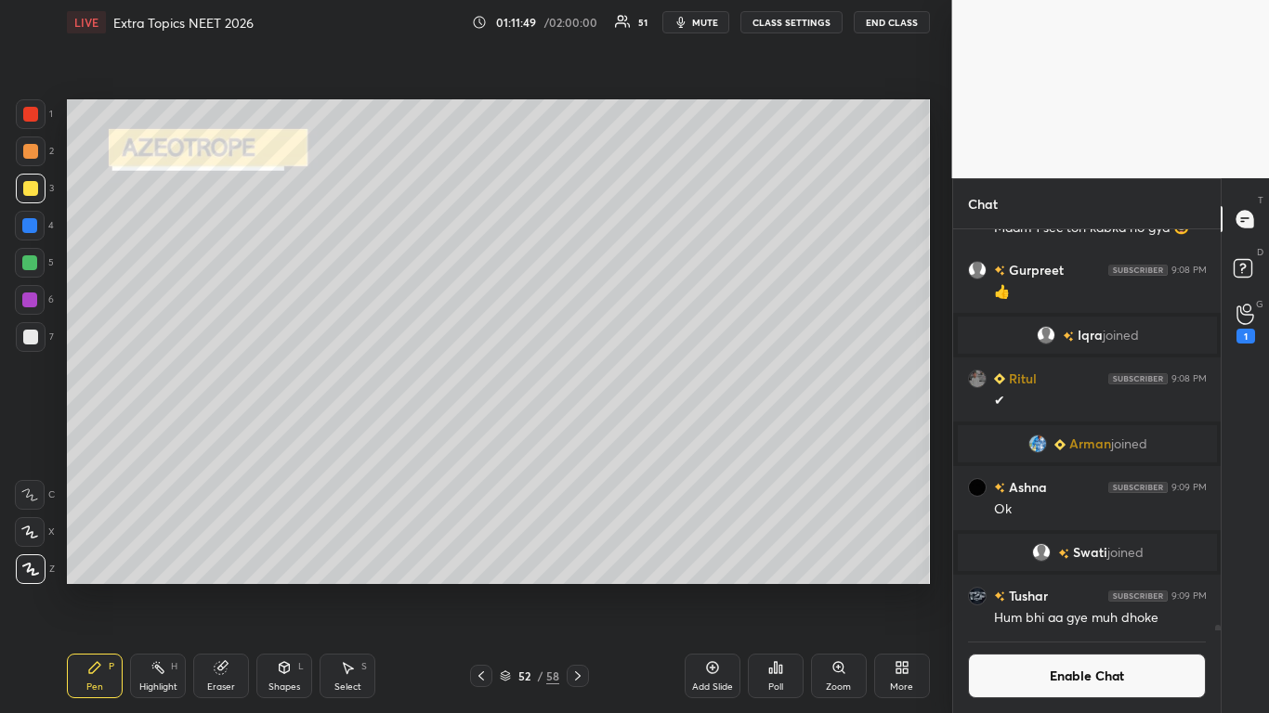
click at [32, 346] on div at bounding box center [31, 337] width 30 height 30
click at [707, 587] on div "Add Slide" at bounding box center [712, 687] width 41 height 9
click at [265, 587] on div "Shapes L" at bounding box center [284, 676] width 56 height 45
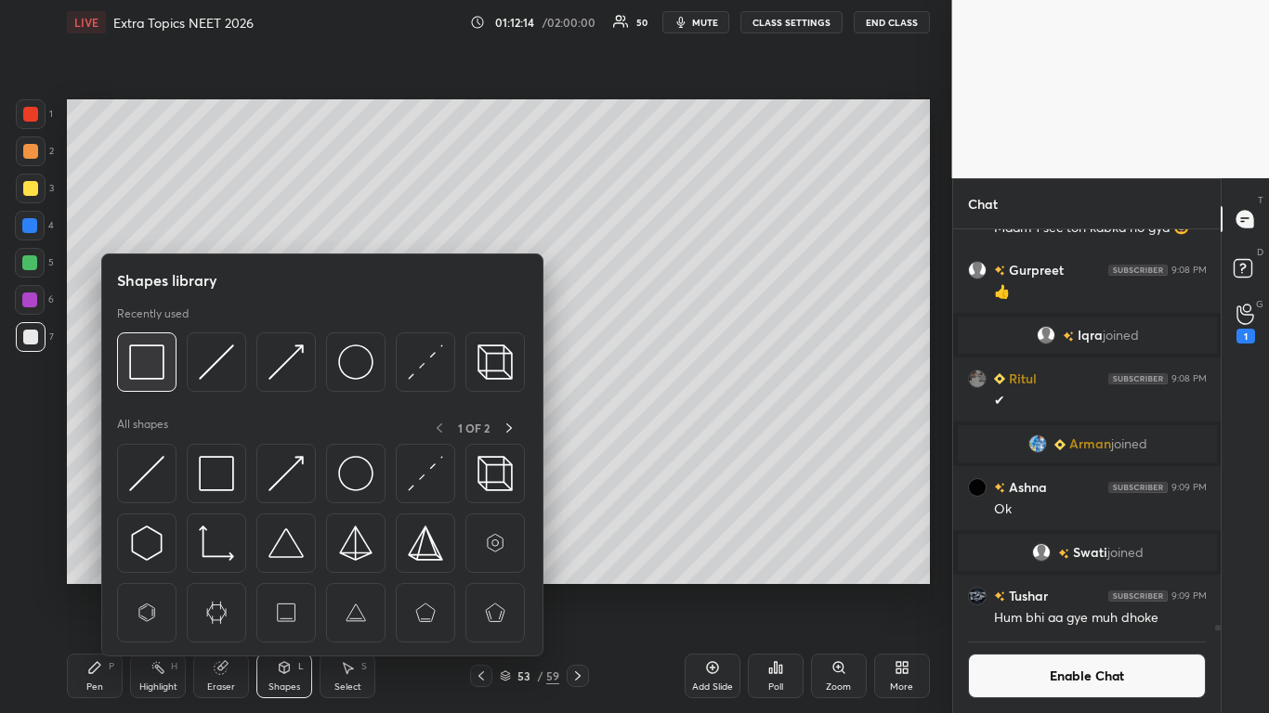
click at [147, 361] on img at bounding box center [146, 362] width 35 height 35
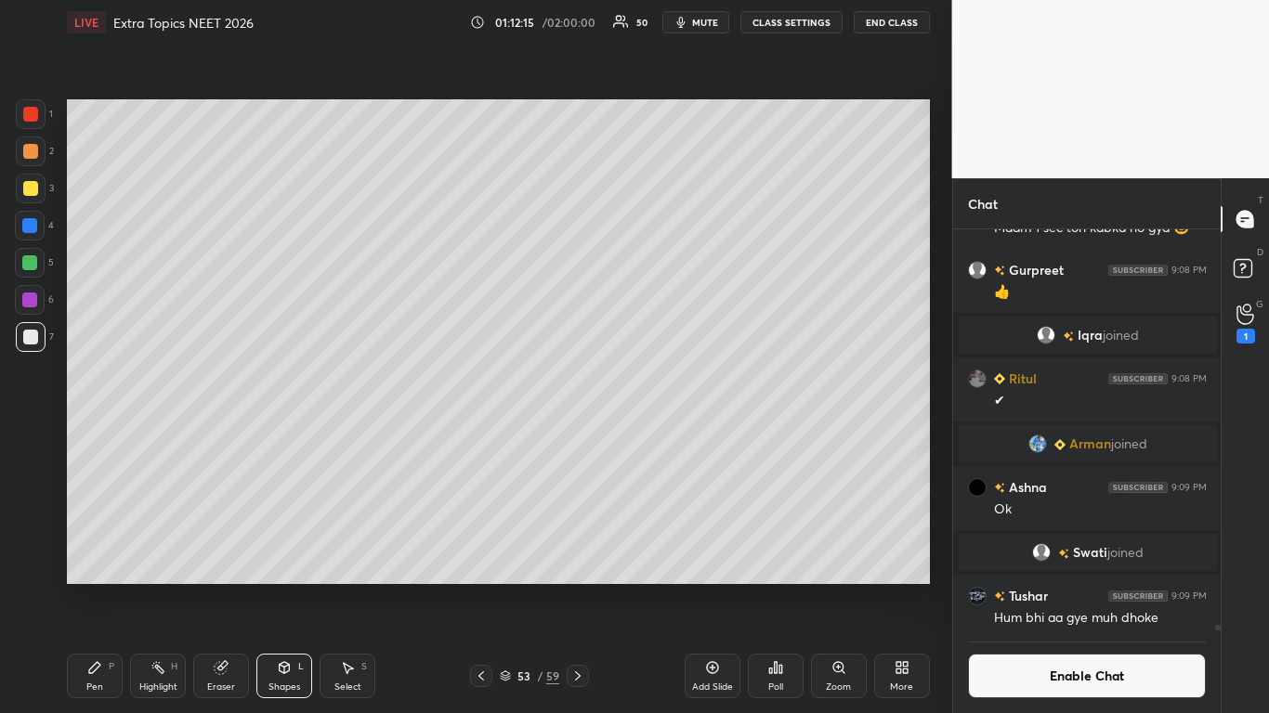
click at [87, 587] on icon at bounding box center [94, 667] width 15 height 15
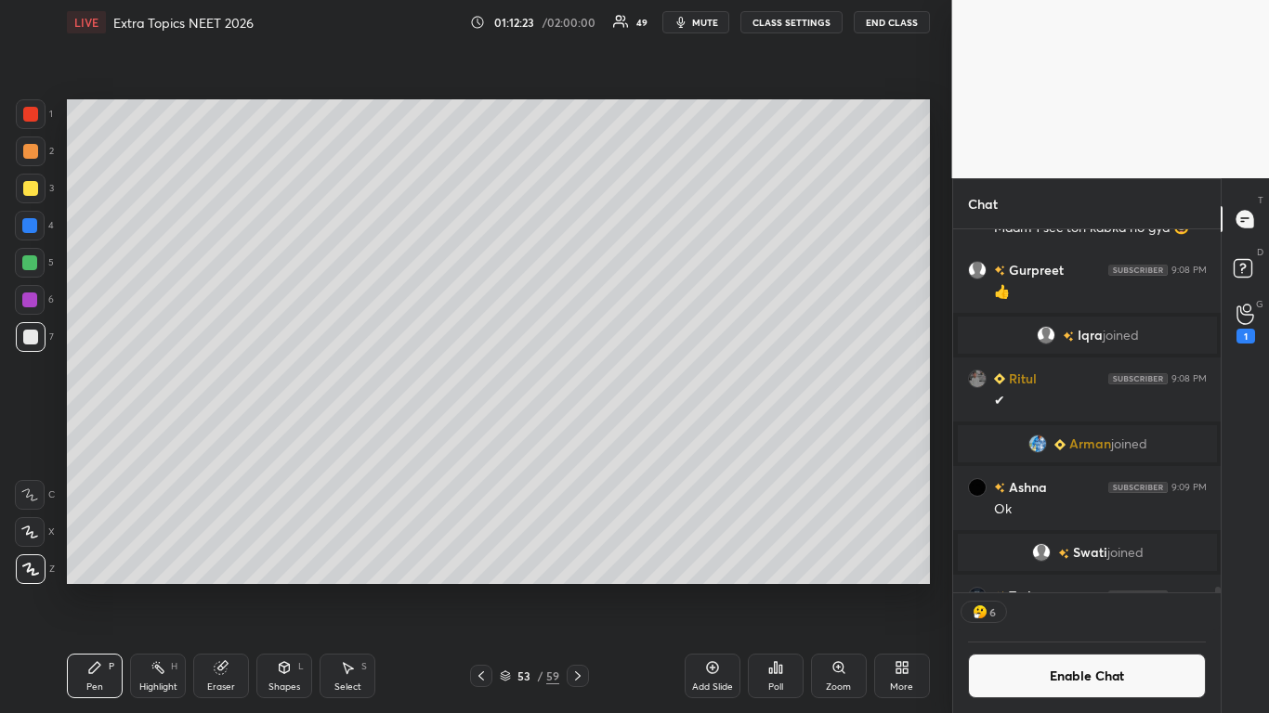
click at [27, 268] on div at bounding box center [29, 262] width 15 height 15
click at [224, 587] on icon at bounding box center [221, 667] width 15 height 15
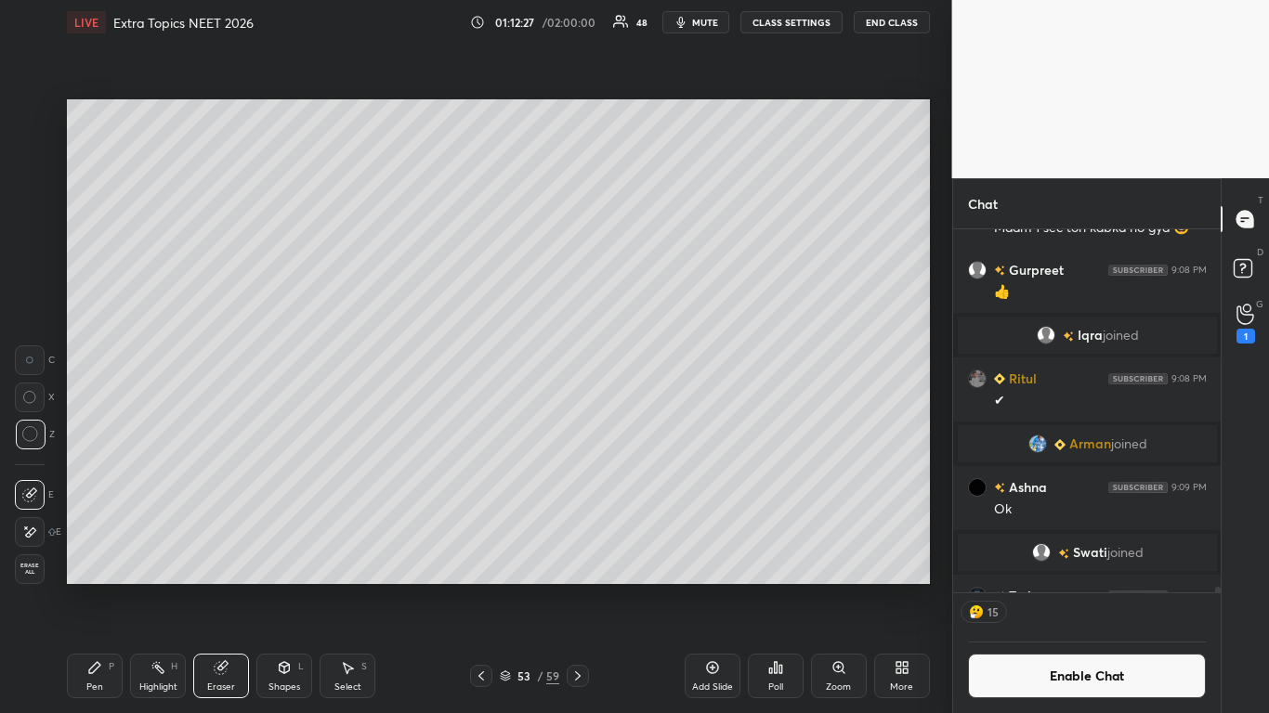
click at [111, 587] on div "P" at bounding box center [112, 666] width 6 height 9
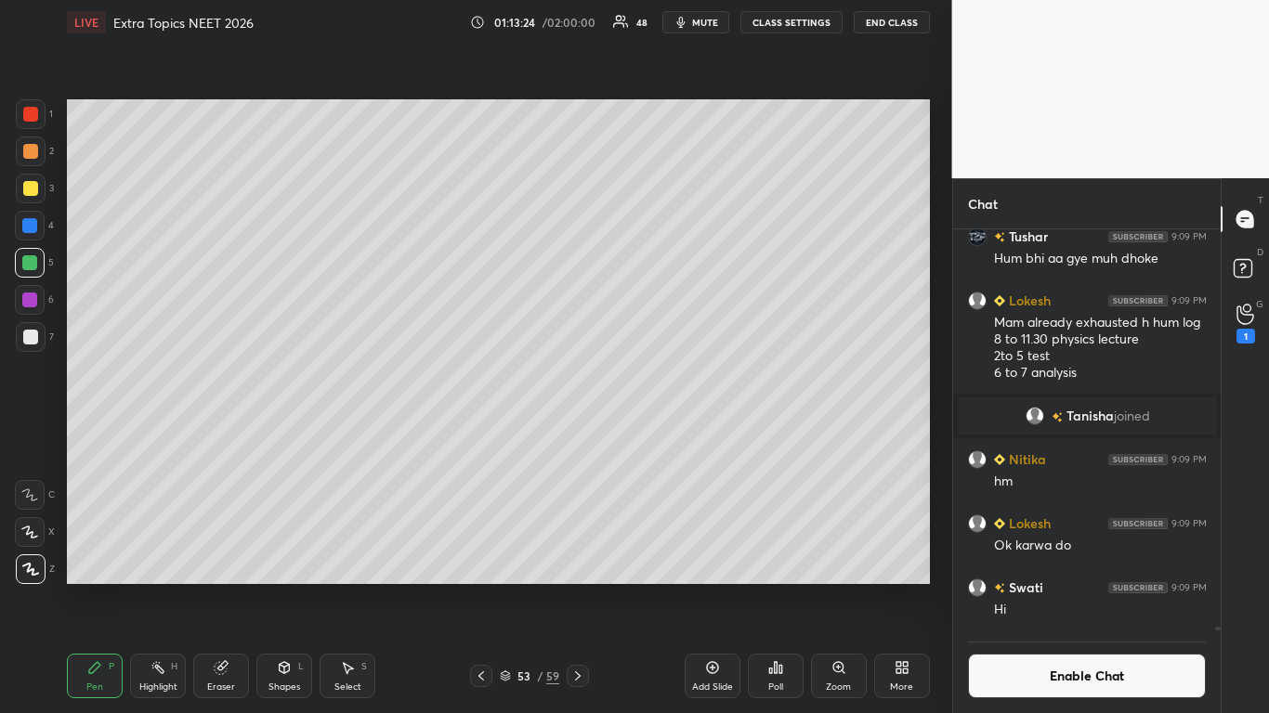
scroll to position [45162, 0]
click at [31, 338] on div at bounding box center [30, 337] width 15 height 15
click at [706, 587] on div "Add Slide" at bounding box center [713, 676] width 56 height 45
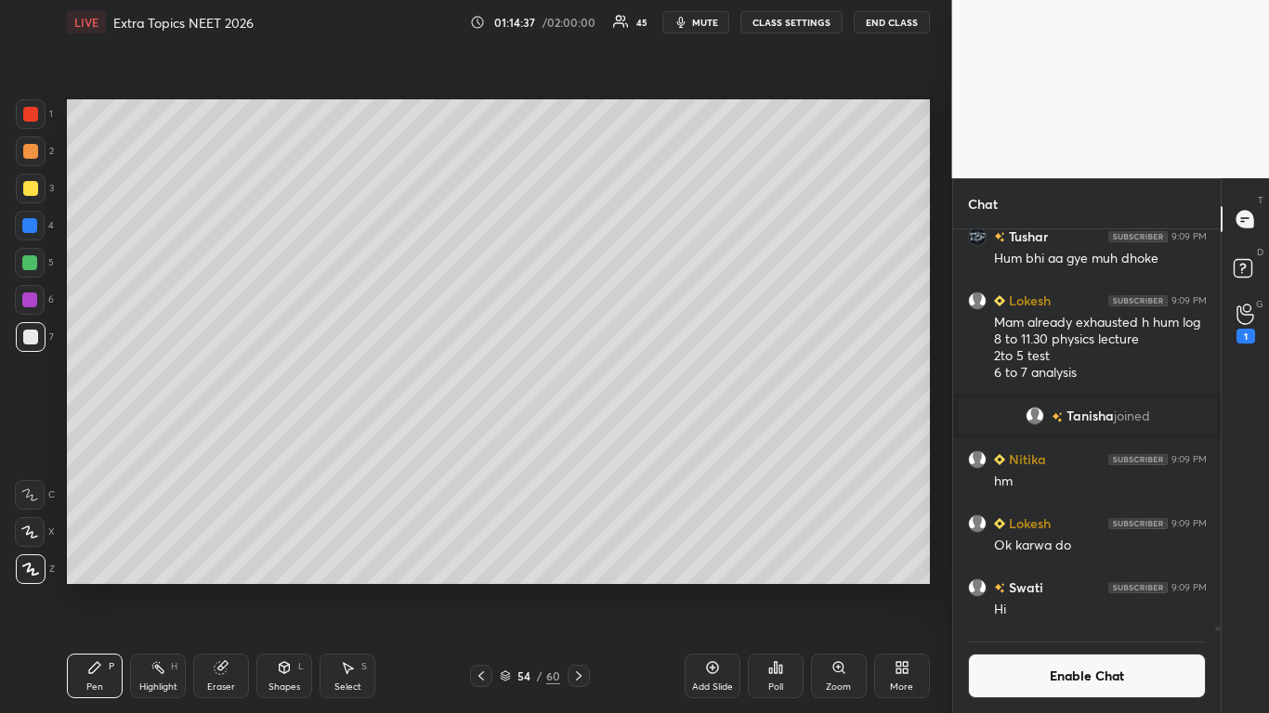
click at [273, 587] on div "Shapes L" at bounding box center [284, 676] width 56 height 45
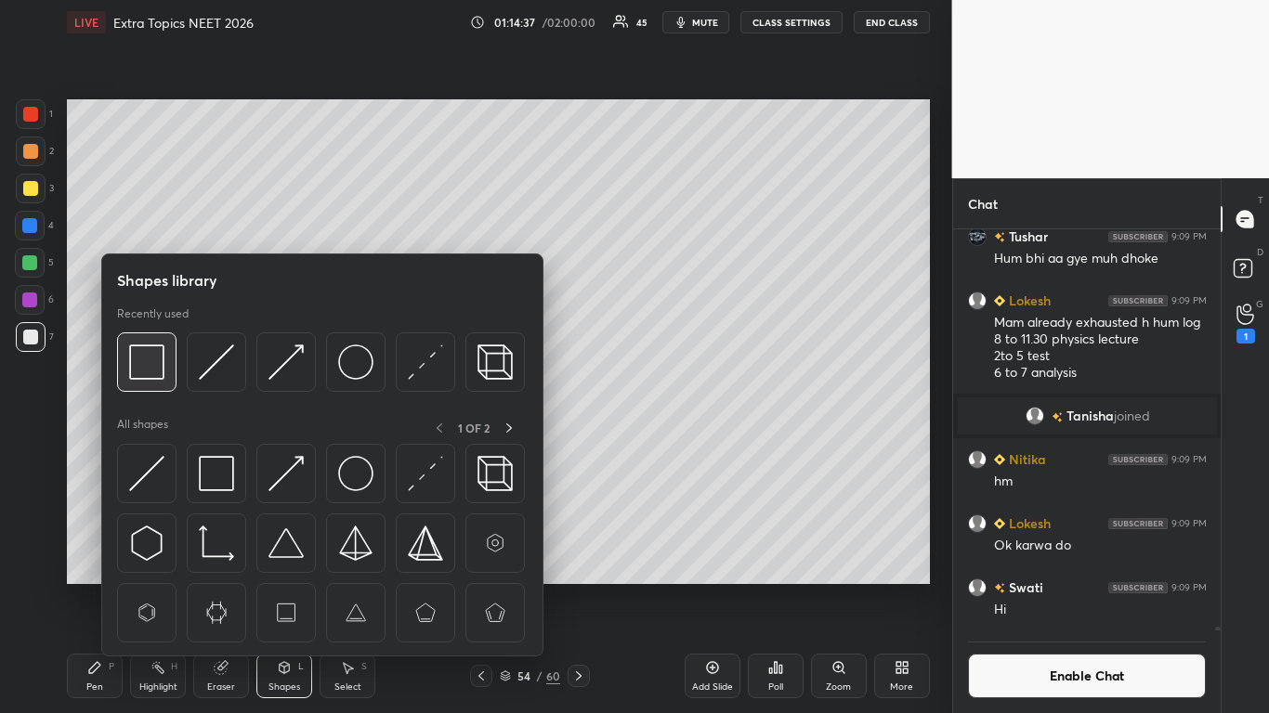
click at [148, 349] on img at bounding box center [146, 362] width 35 height 35
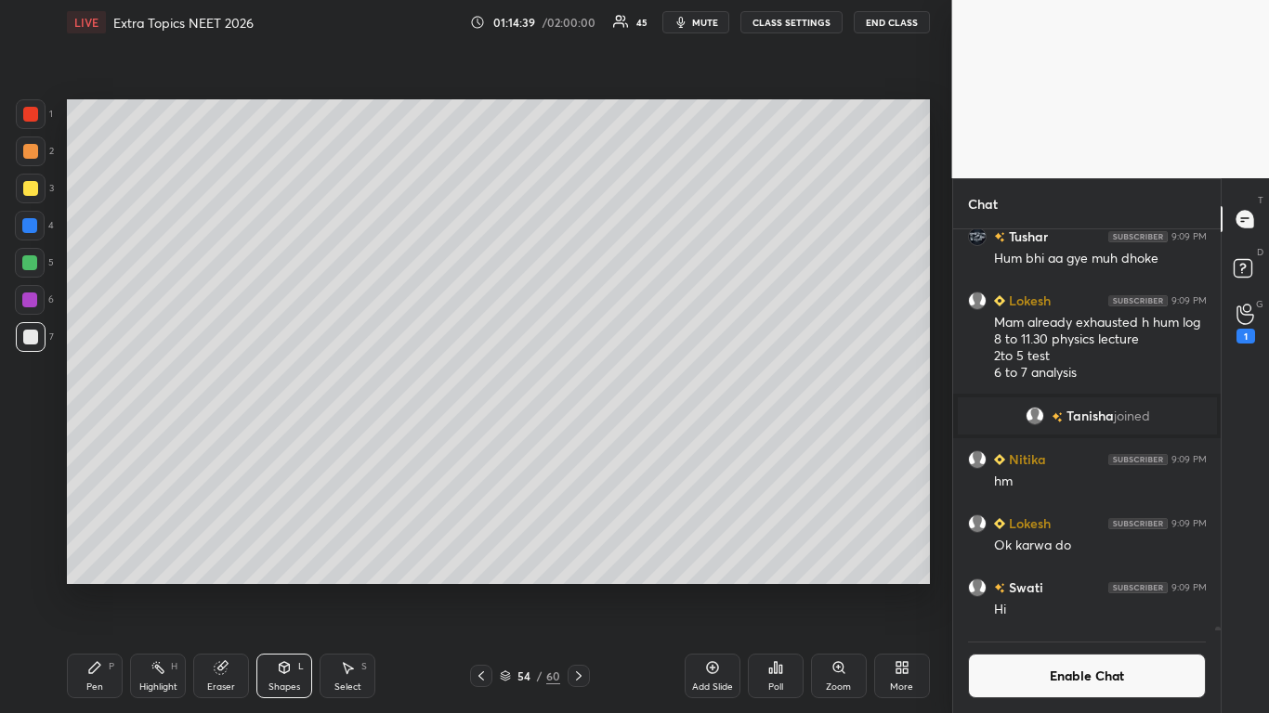
click at [92, 587] on icon at bounding box center [94, 667] width 11 height 11
click at [478, 587] on icon at bounding box center [481, 676] width 6 height 9
click at [481, 587] on icon at bounding box center [481, 676] width 15 height 15
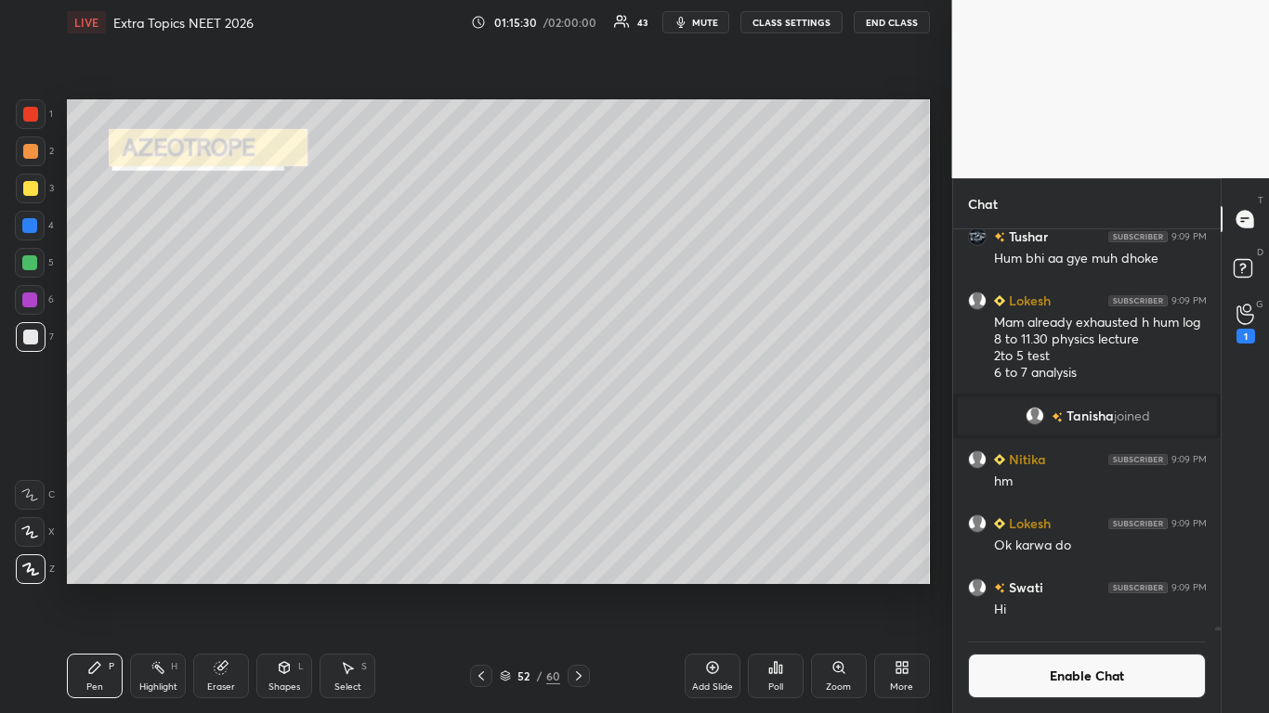
click at [709, 587] on div "Add Slide" at bounding box center [713, 676] width 56 height 45
click at [485, 587] on icon at bounding box center [482, 676] width 15 height 15
click at [1048, 587] on button "Enable Chat" at bounding box center [1087, 676] width 239 height 45
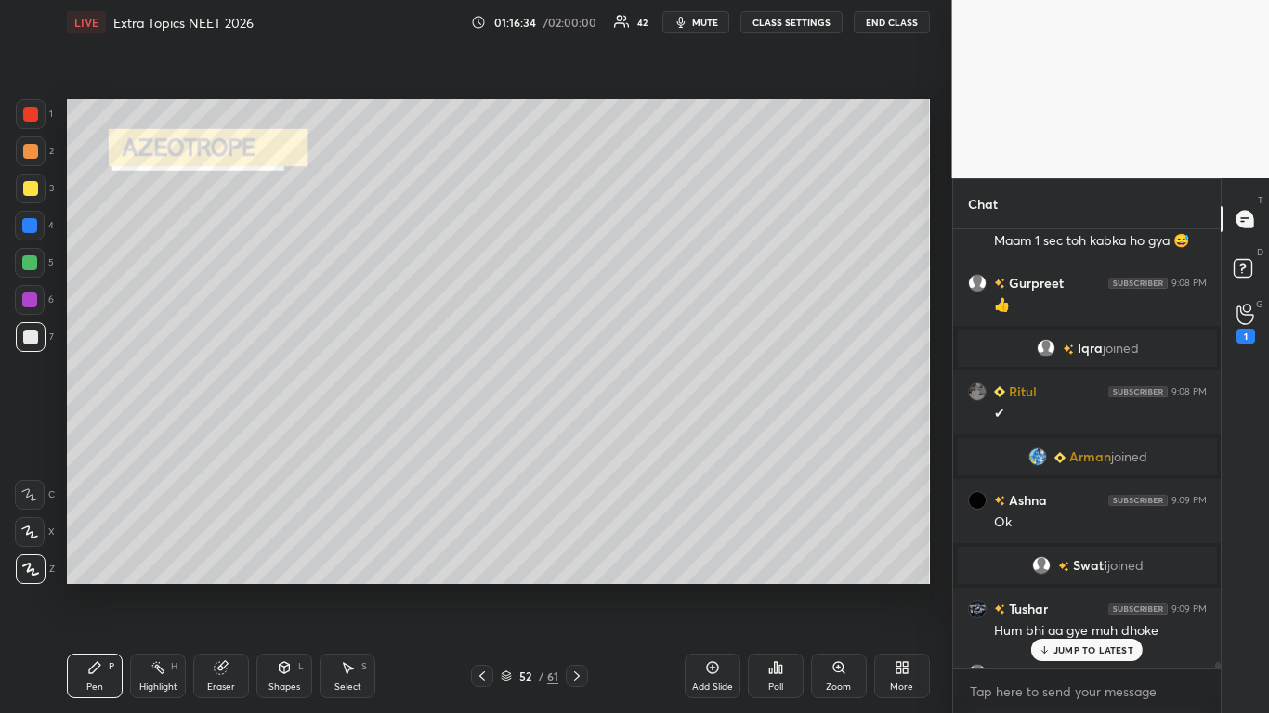
click at [1070, 587] on p "JUMP TO LATEST" at bounding box center [1093, 650] width 80 height 11
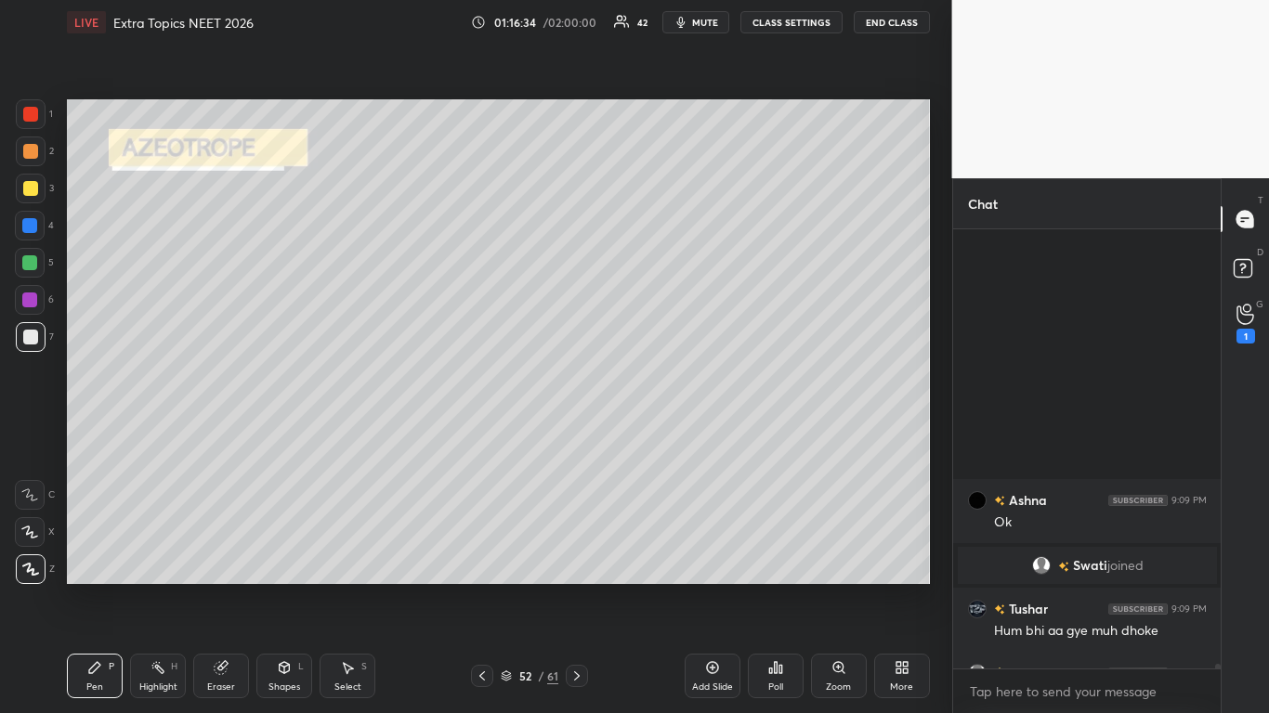
scroll to position [45124, 0]
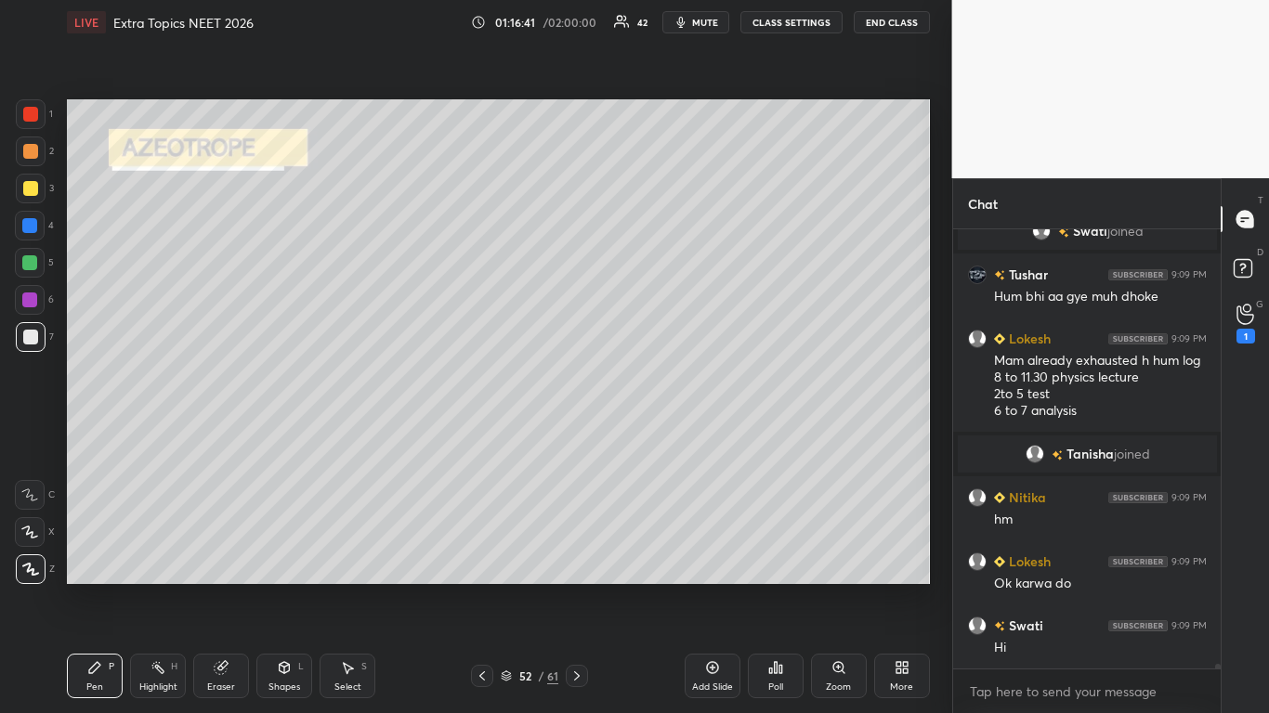
click at [583, 587] on icon at bounding box center [576, 676] width 15 height 15
click at [580, 587] on icon at bounding box center [576, 676] width 15 height 15
click at [576, 587] on icon at bounding box center [576, 676] width 15 height 15
click at [577, 587] on icon at bounding box center [576, 676] width 15 height 15
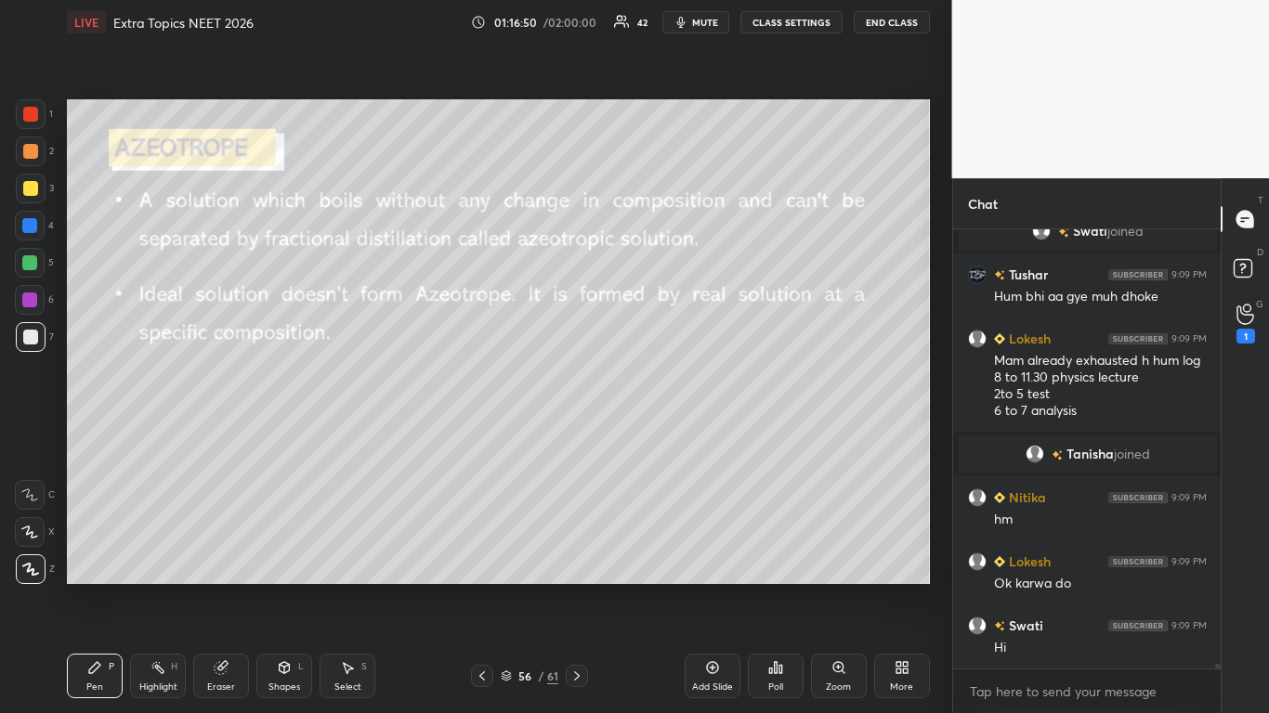
click at [28, 189] on div at bounding box center [30, 188] width 15 height 15
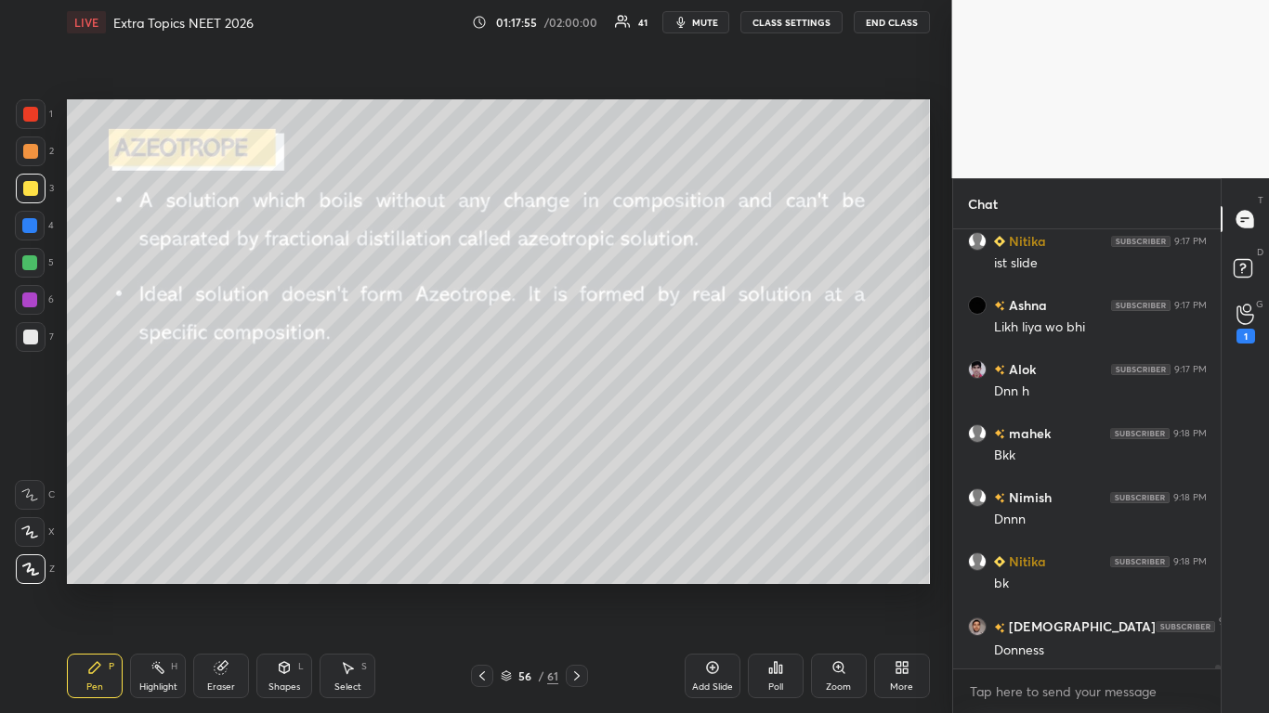
scroll to position [45951, 0]
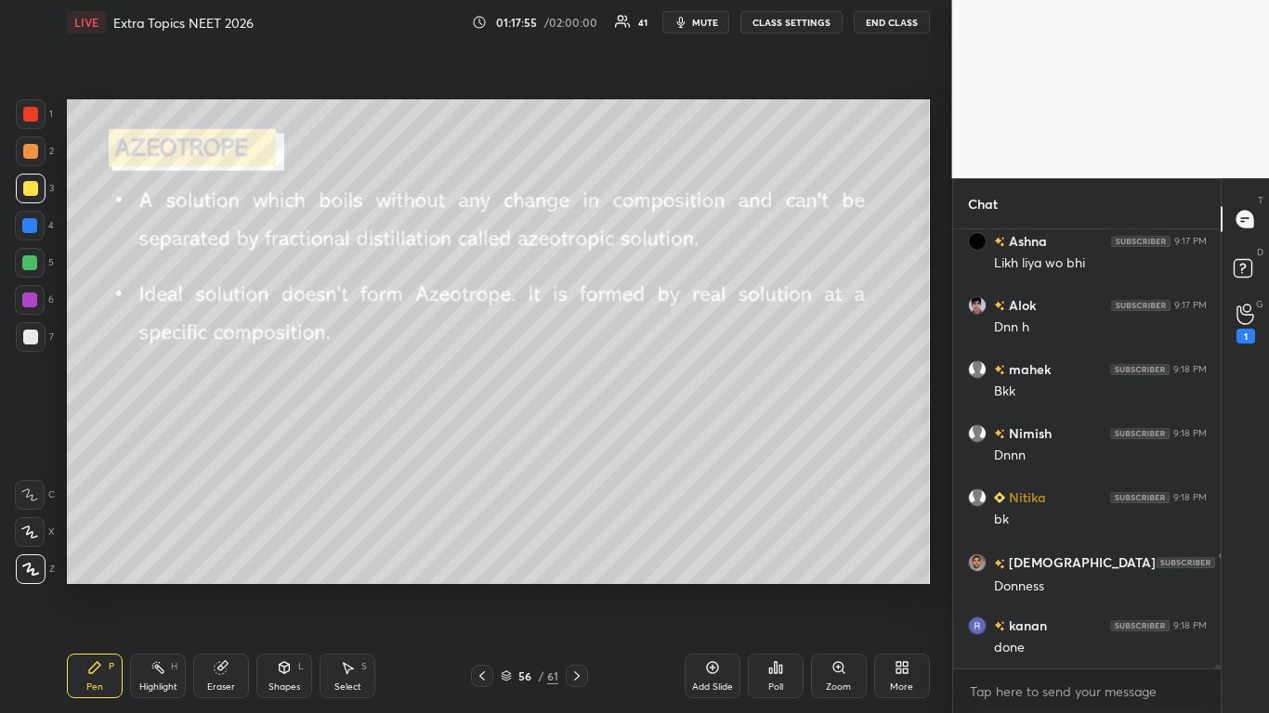
click at [36, 186] on div at bounding box center [30, 188] width 15 height 15
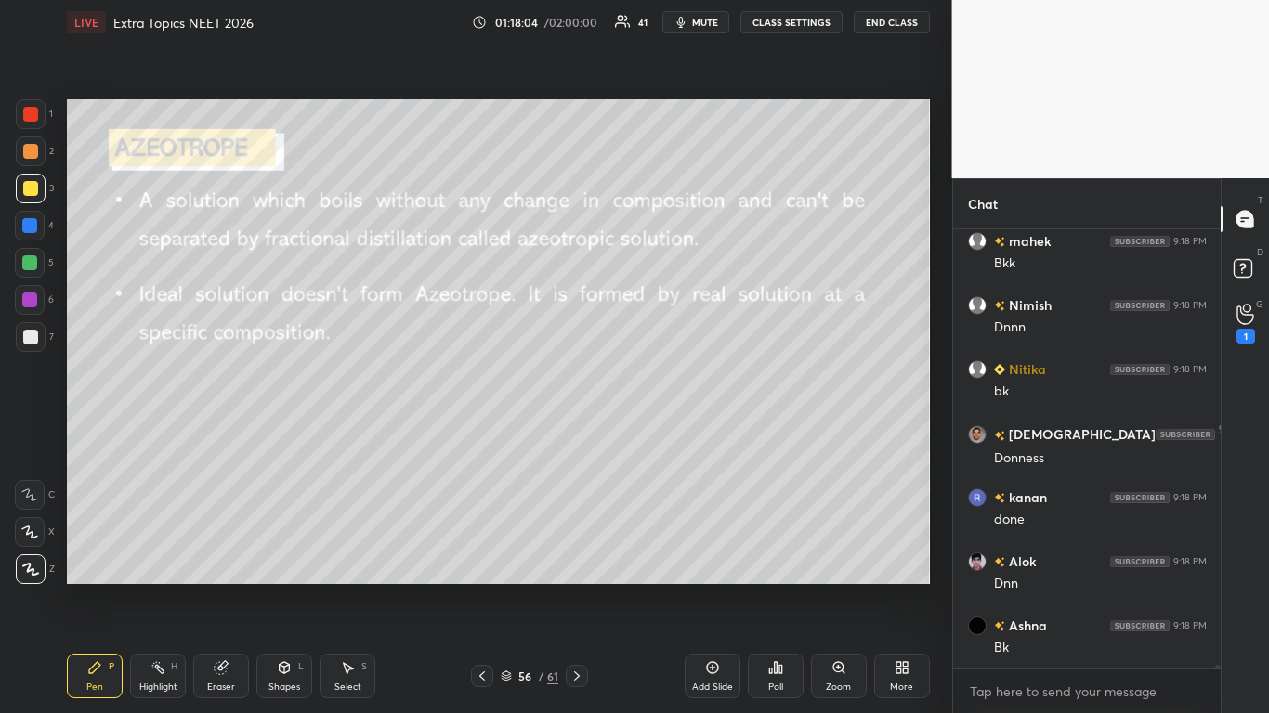
scroll to position [46143, 0]
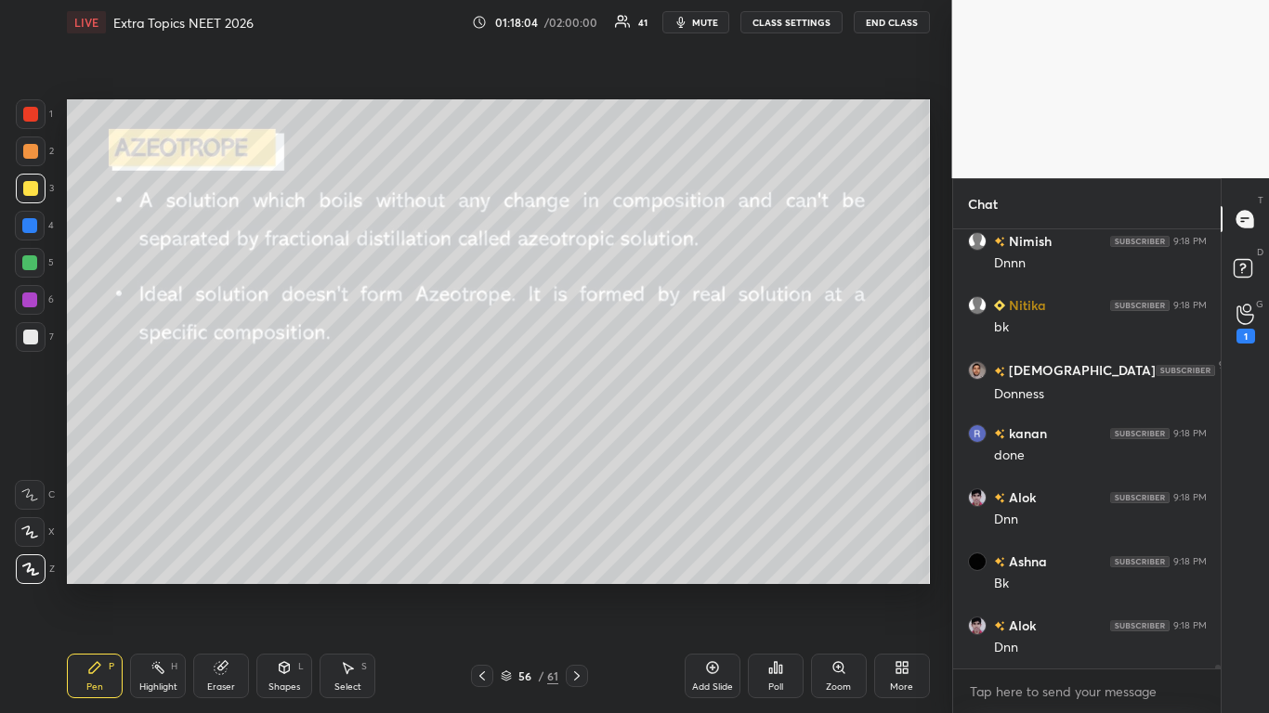
click at [484, 587] on div at bounding box center [482, 676] width 22 height 22
click at [482, 587] on div at bounding box center [482, 676] width 22 height 22
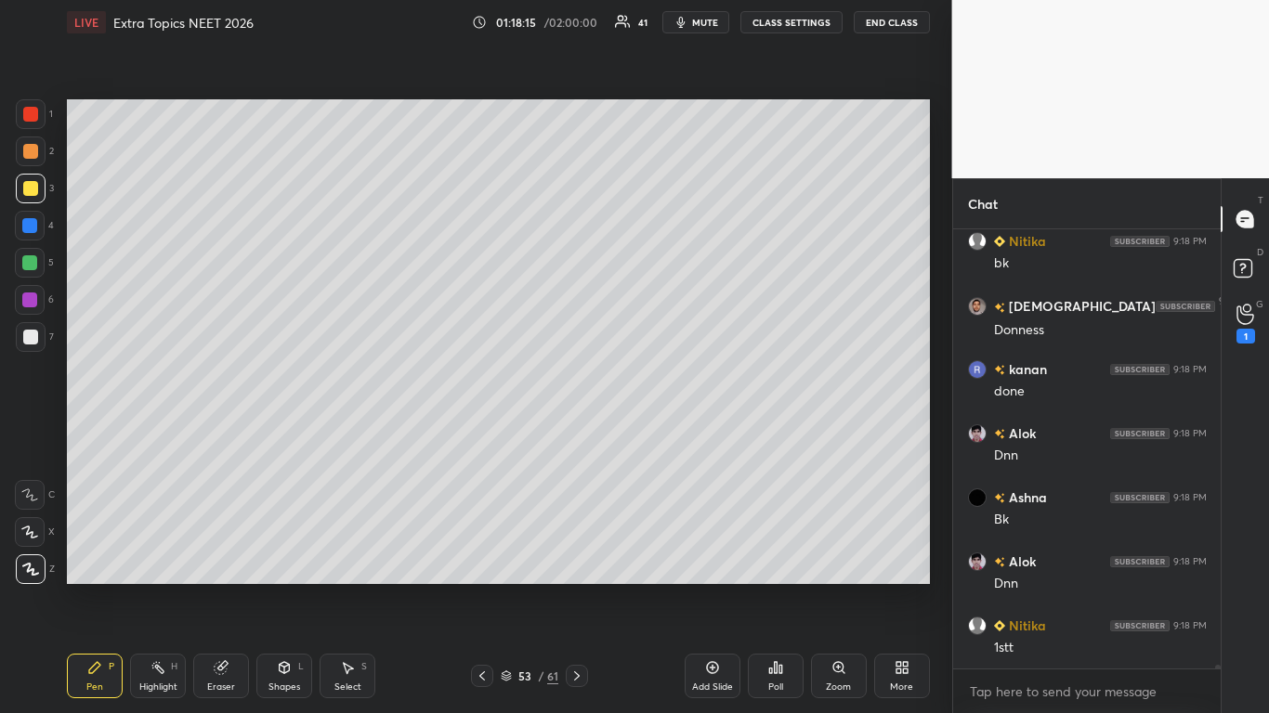
scroll to position [46271, 0]
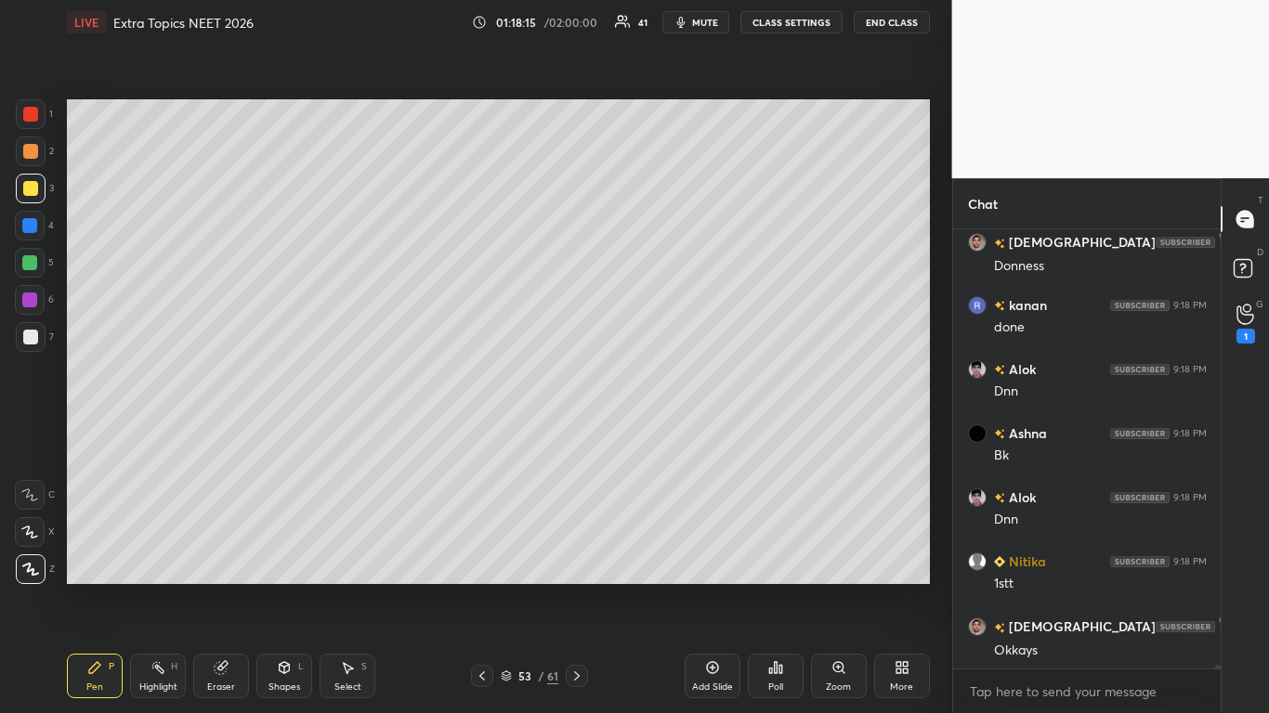
click at [486, 587] on icon at bounding box center [482, 676] width 15 height 15
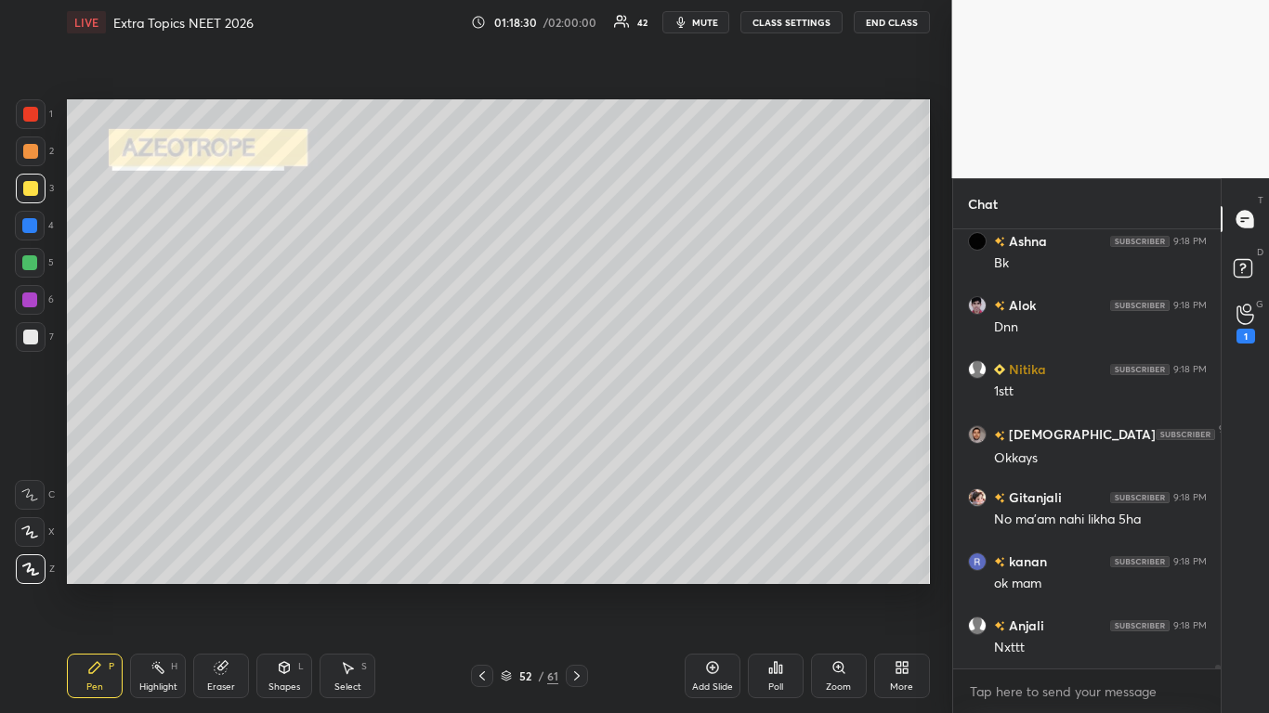
scroll to position [46528, 0]
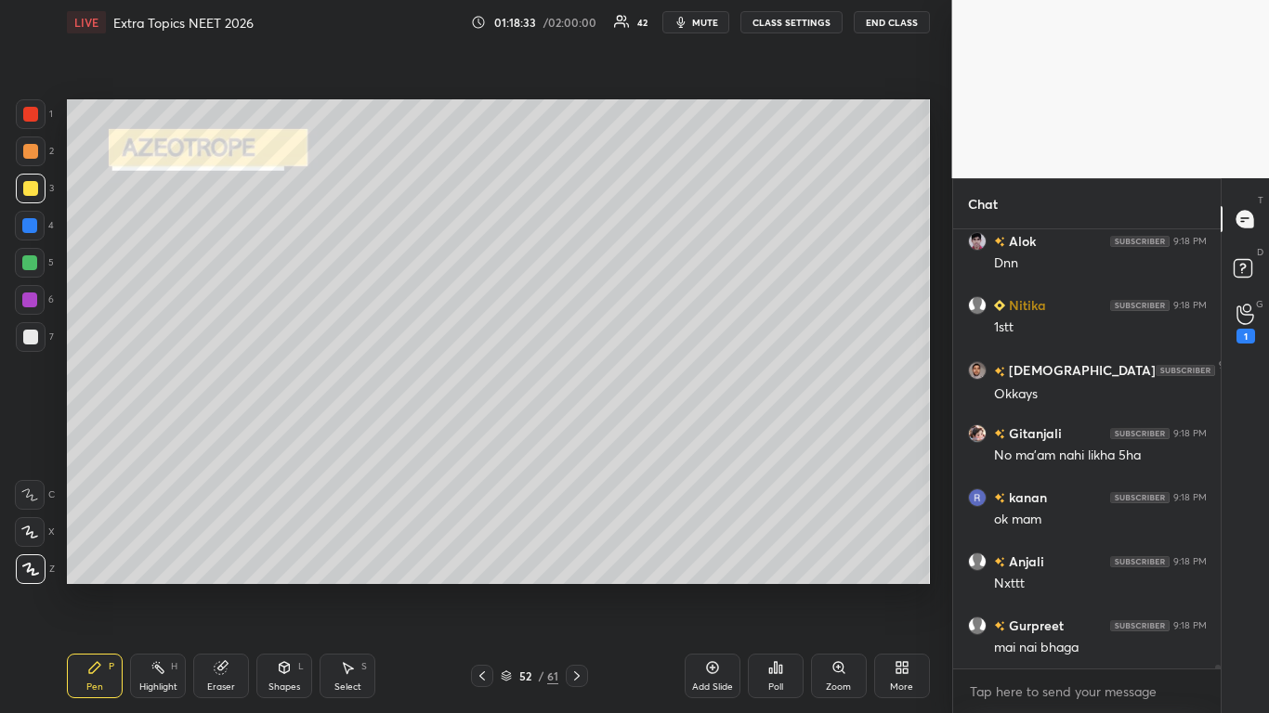
click at [575, 587] on icon at bounding box center [576, 676] width 15 height 15
click at [577, 587] on icon at bounding box center [576, 676] width 15 height 15
click at [581, 587] on icon at bounding box center [576, 676] width 15 height 15
click at [583, 587] on icon at bounding box center [576, 676] width 15 height 15
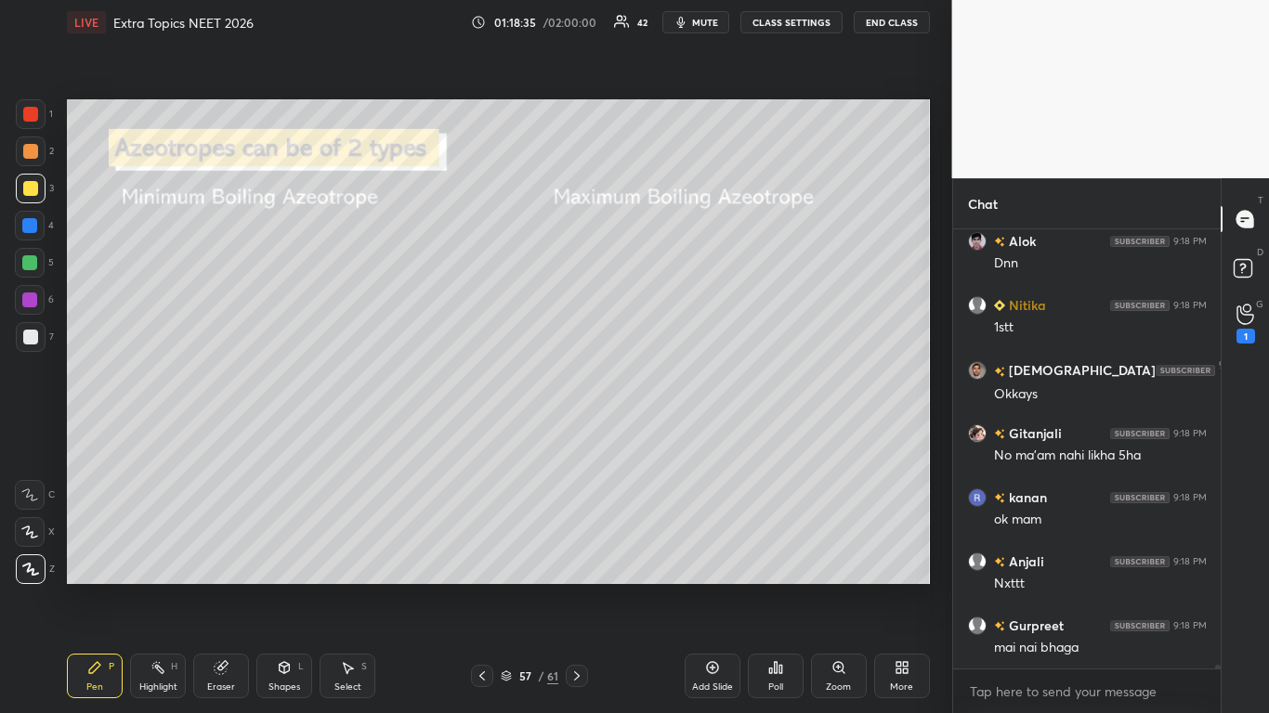
click at [479, 587] on icon at bounding box center [482, 676] width 15 height 15
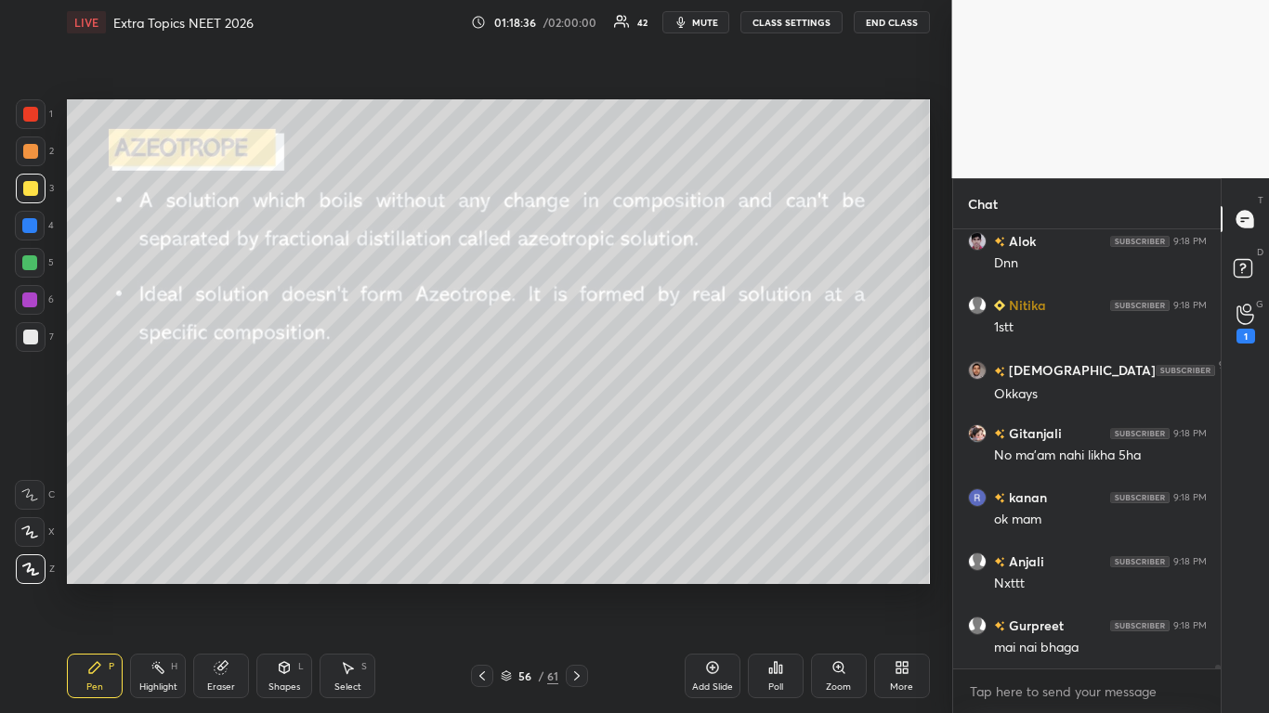
scroll to position [46592, 0]
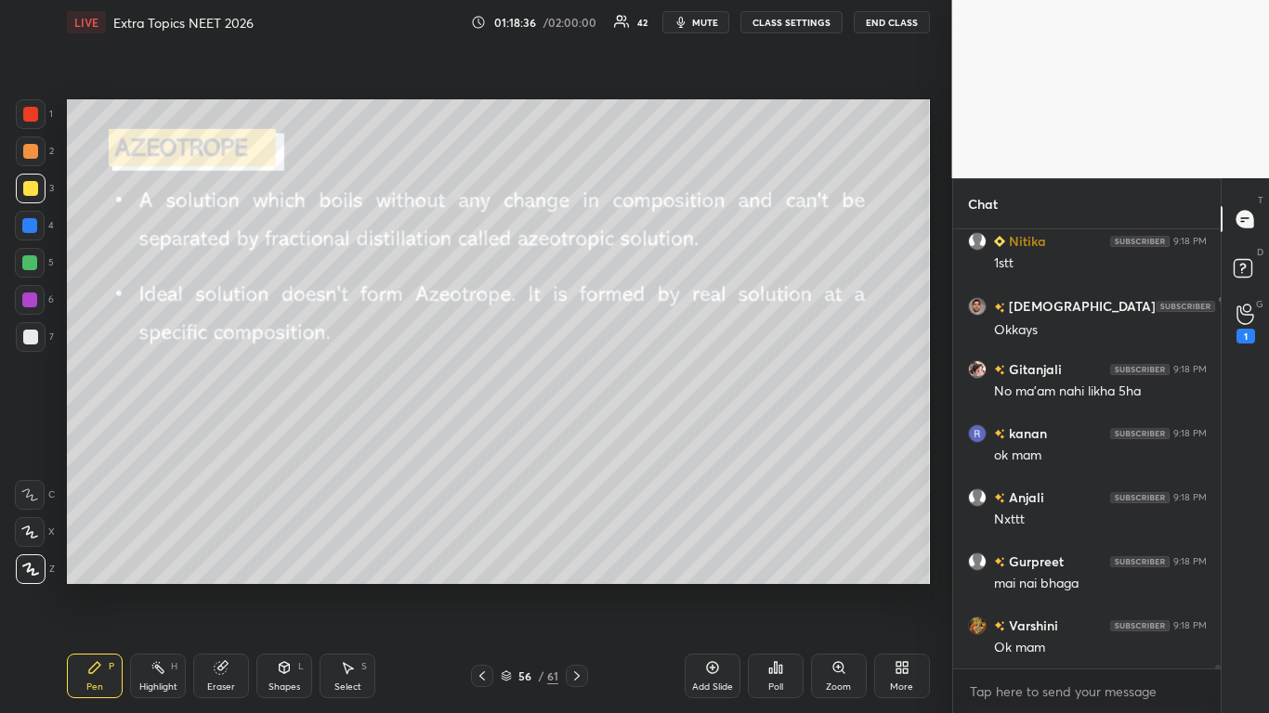
click at [479, 587] on icon at bounding box center [482, 676] width 15 height 15
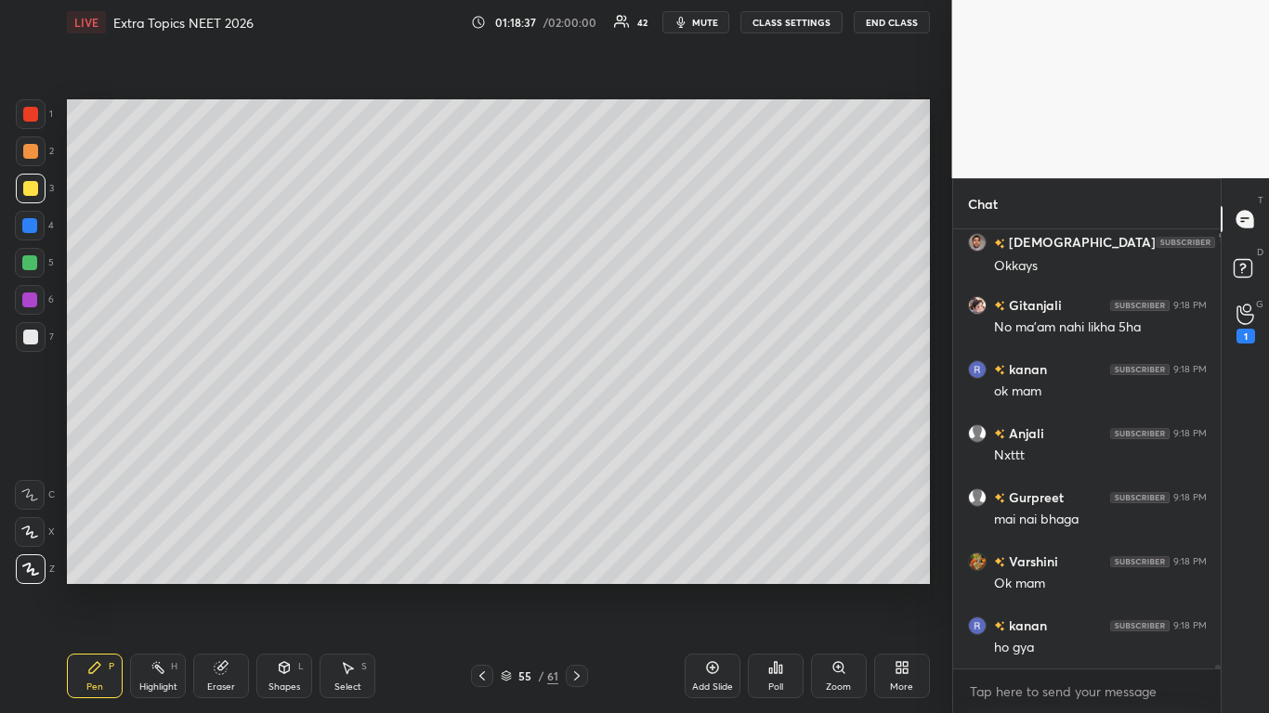
click at [574, 587] on icon at bounding box center [576, 676] width 15 height 15
click at [503, 587] on icon at bounding box center [506, 676] width 11 height 11
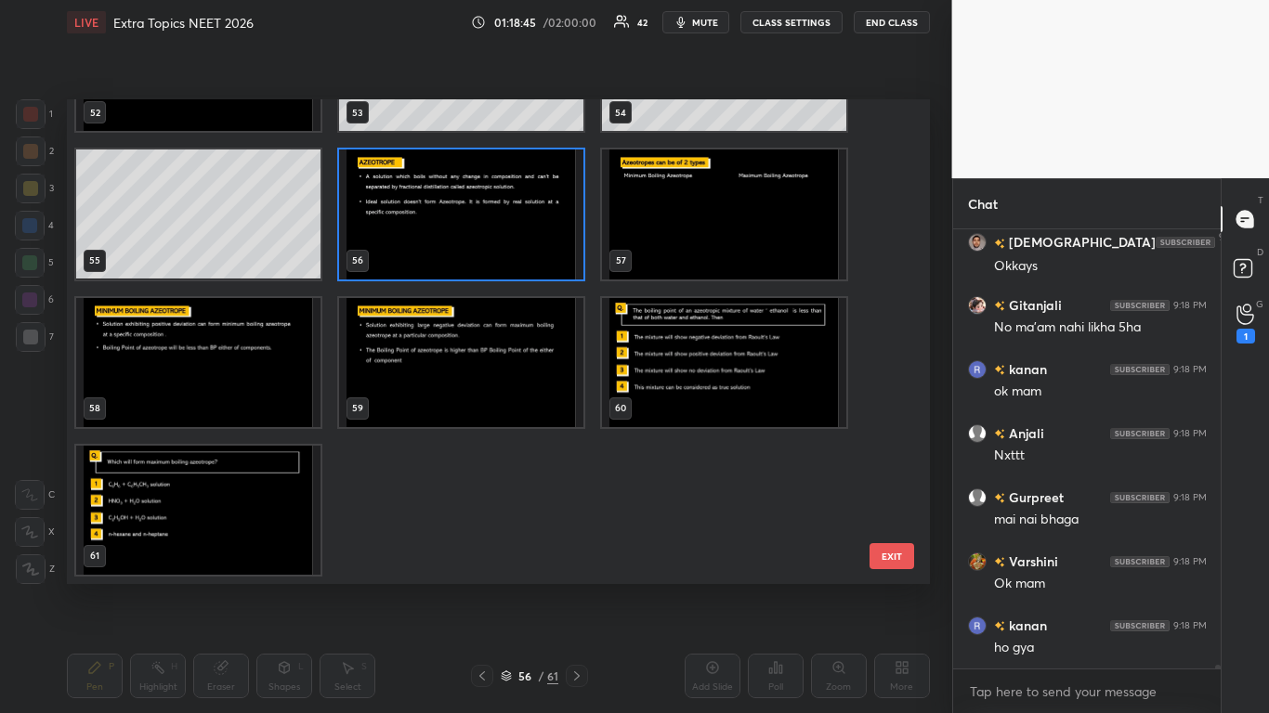
scroll to position [46675, 0]
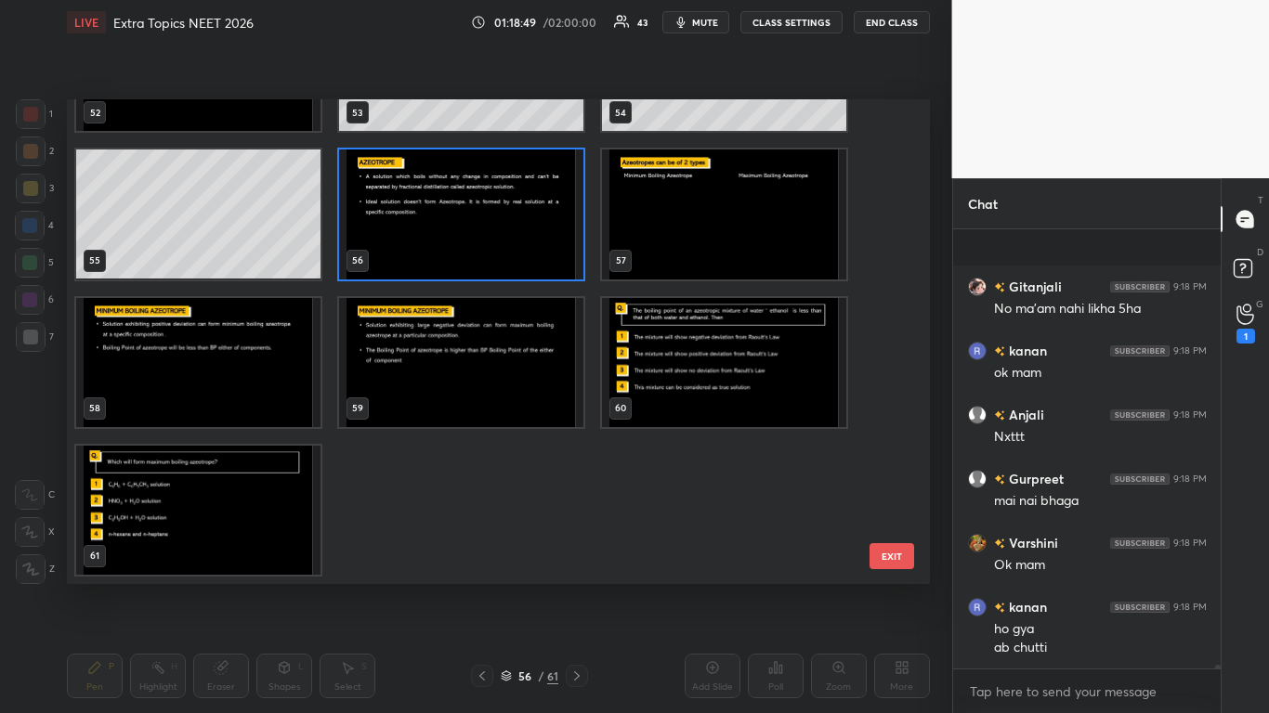
click at [518, 247] on img "grid" at bounding box center [461, 214] width 244 height 129
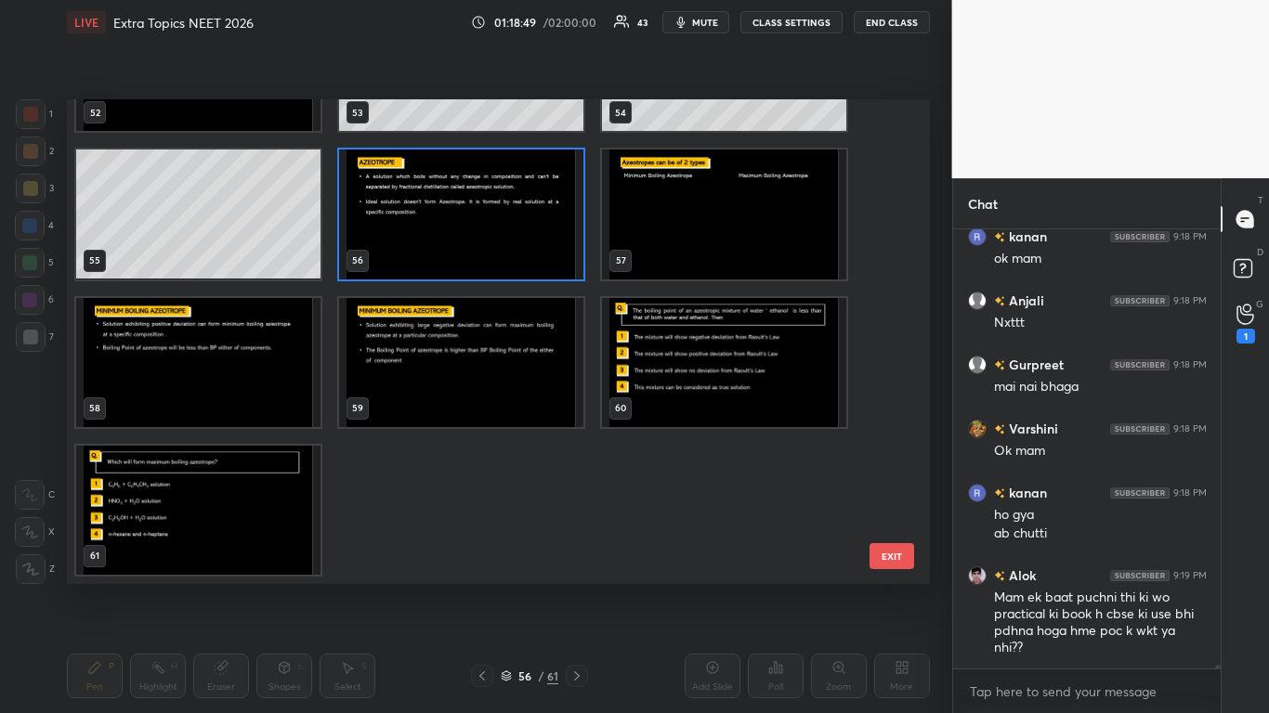
click at [518, 246] on img "grid" at bounding box center [461, 214] width 244 height 129
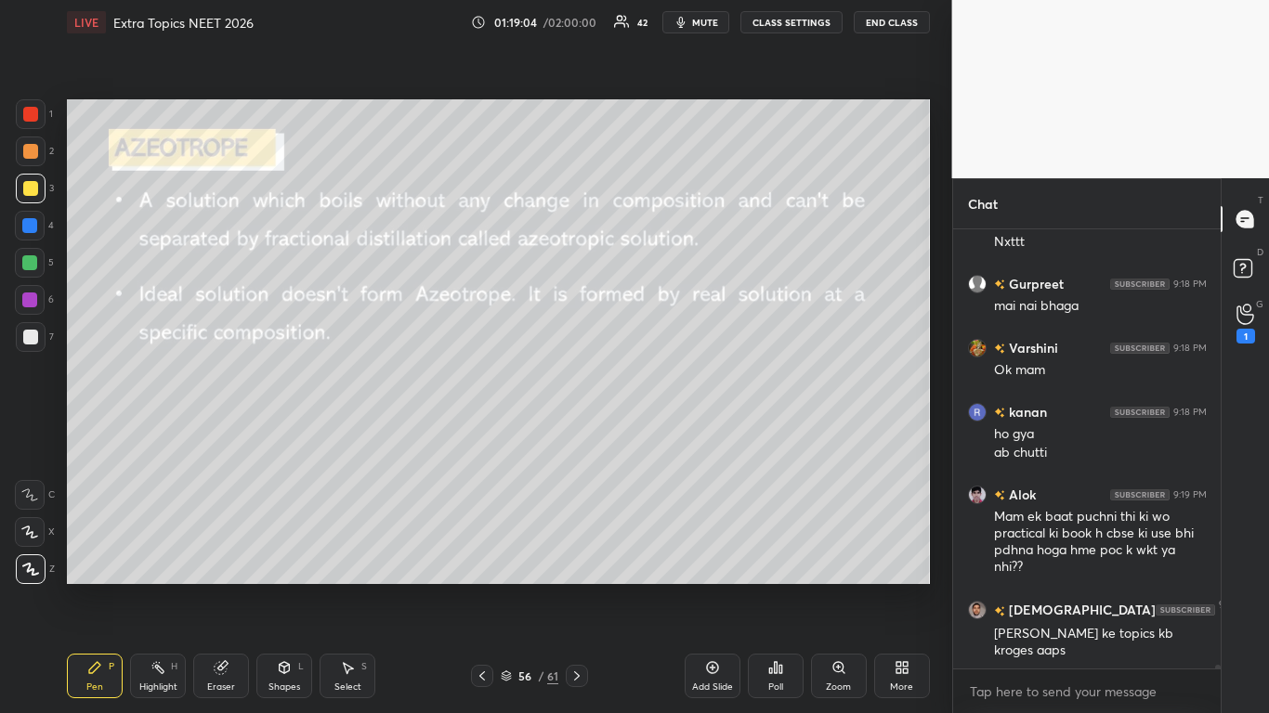
scroll to position [46934, 0]
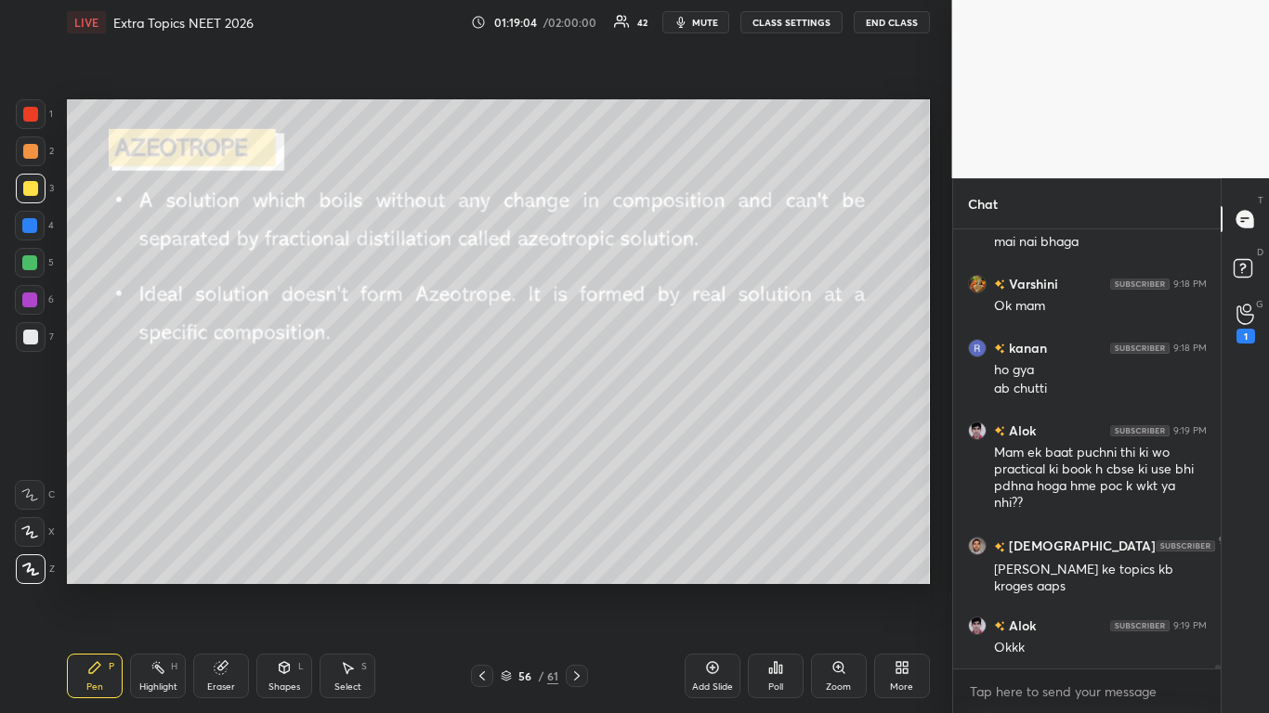
click at [722, 587] on div "Add Slide" at bounding box center [713, 676] width 56 height 45
click at [814, 21] on button "CLASS SETTINGS" at bounding box center [791, 22] width 102 height 22
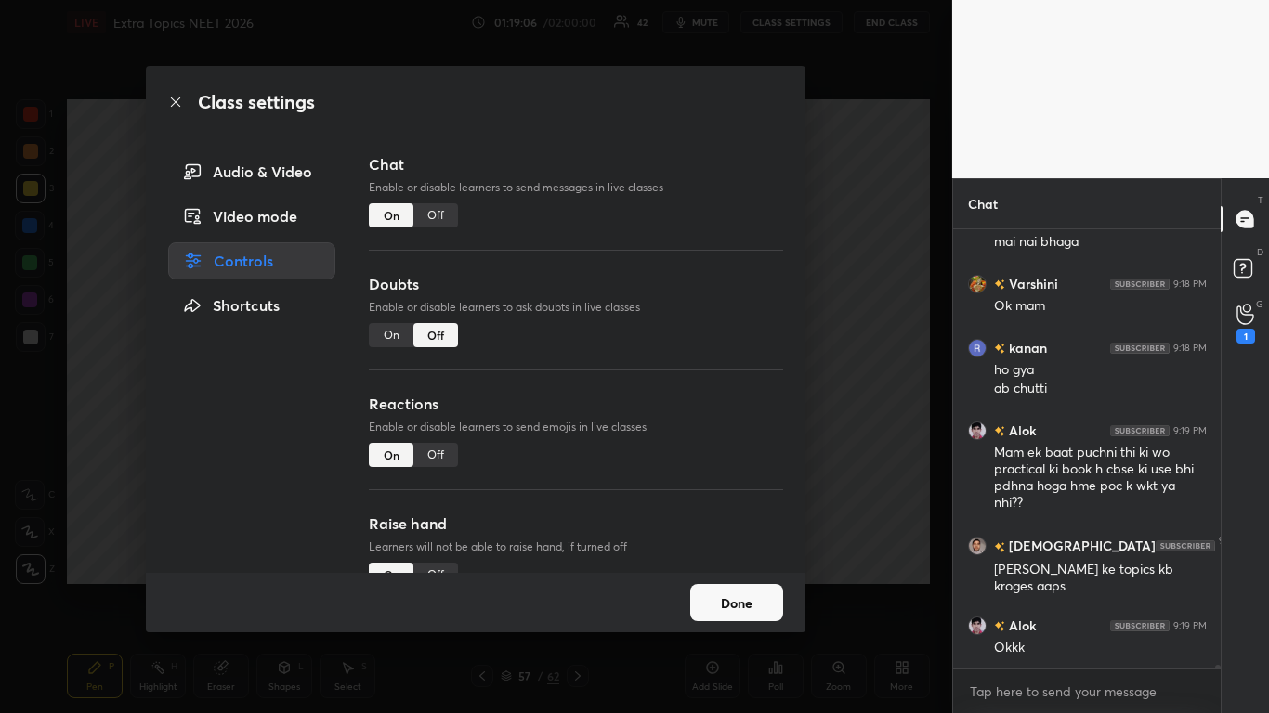
click at [441, 215] on div "Off" at bounding box center [435, 215] width 45 height 24
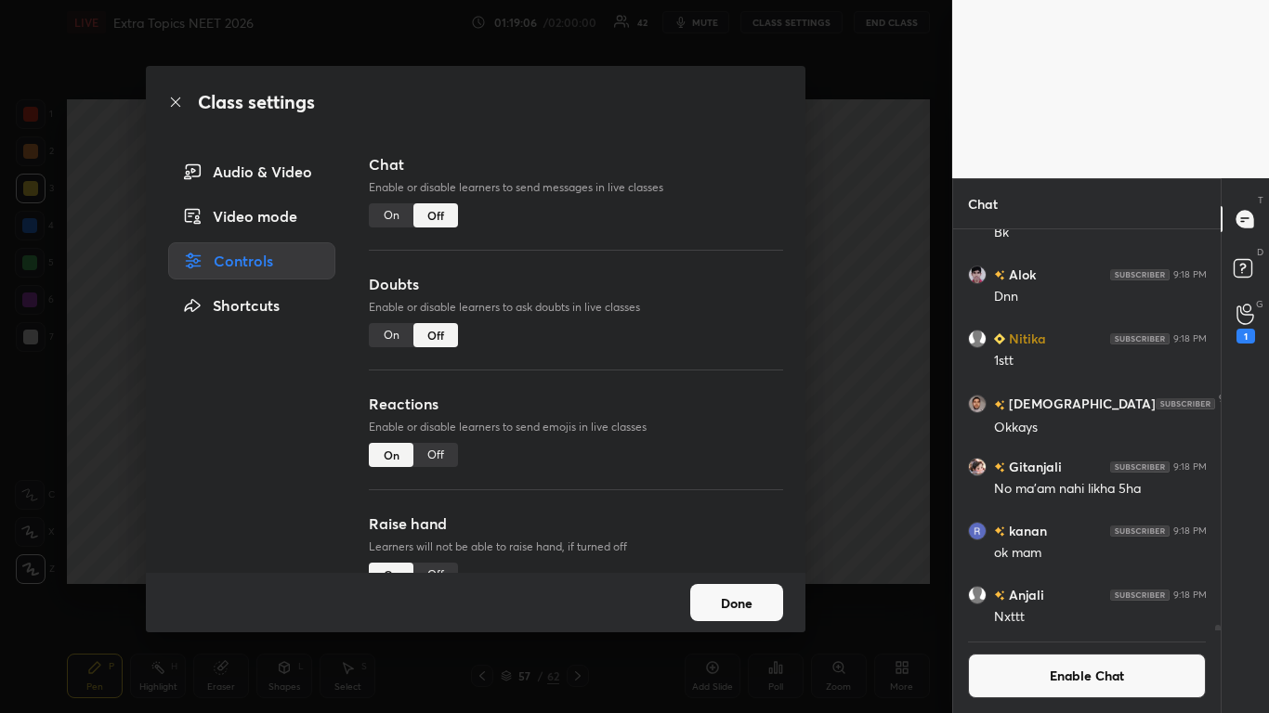
scroll to position [396, 262]
click at [725, 587] on button "Done" at bounding box center [736, 602] width 93 height 37
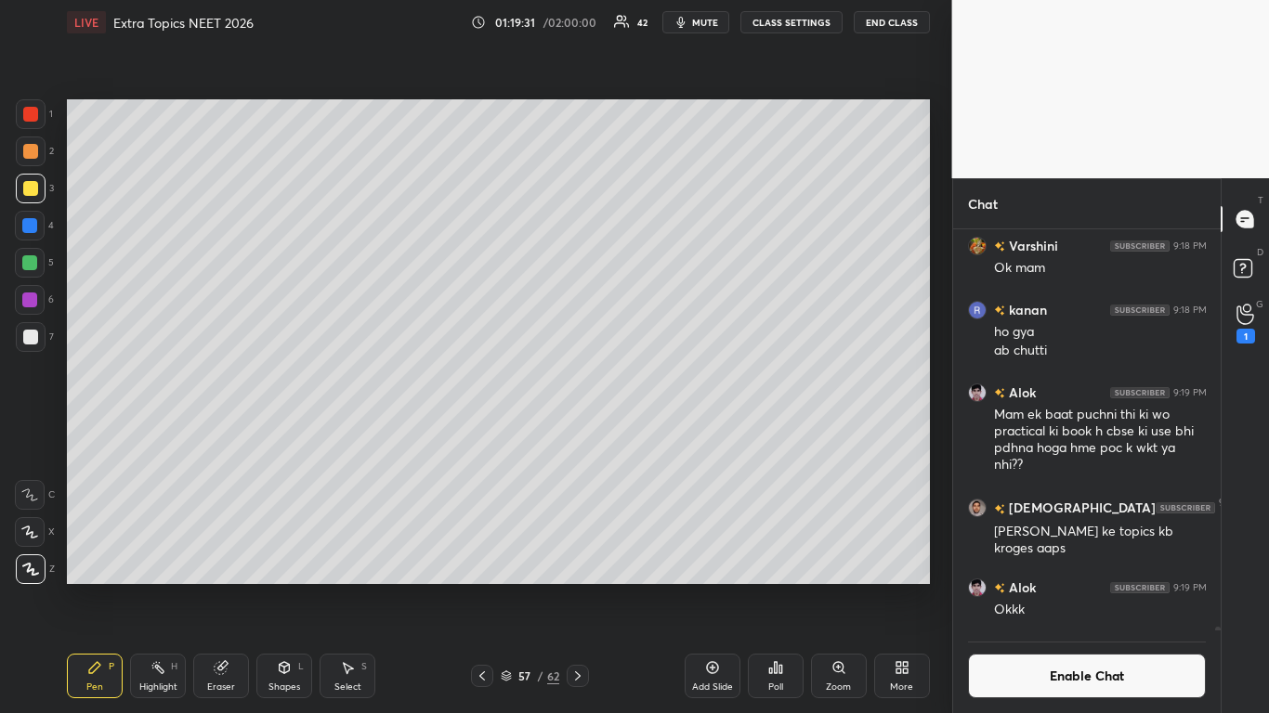
scroll to position [358, 262]
click at [334, 587] on div "Select S" at bounding box center [348, 676] width 56 height 45
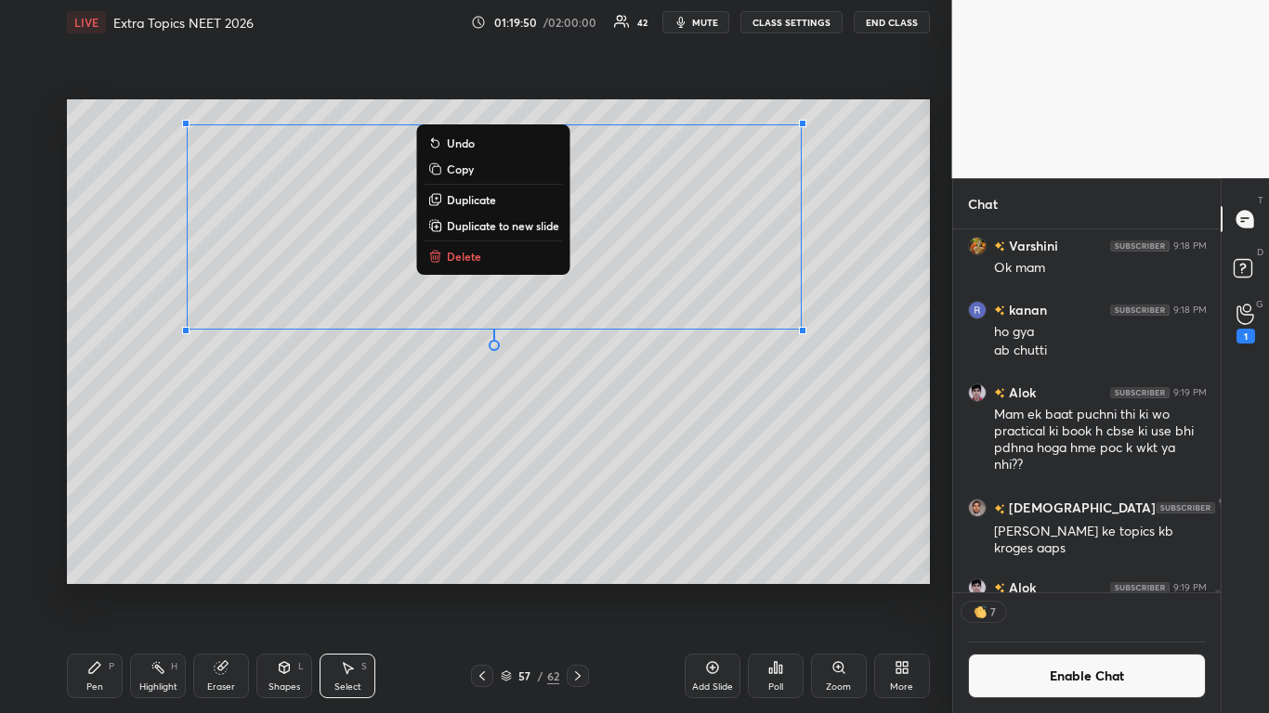
click at [103, 587] on div "Pen P" at bounding box center [95, 676] width 56 height 45
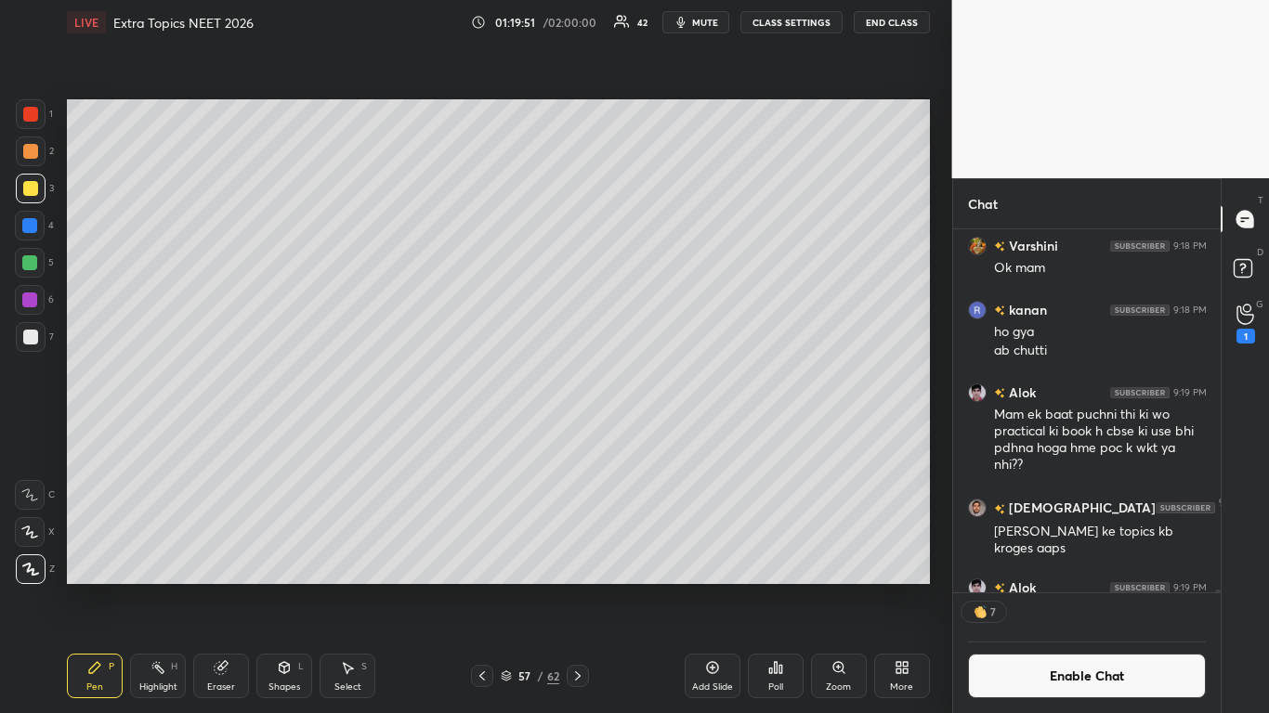
click at [37, 340] on div at bounding box center [30, 337] width 15 height 15
click at [706, 587] on div "Add Slide" at bounding box center [712, 687] width 41 height 9
click at [28, 262] on div at bounding box center [29, 262] width 15 height 15
click at [34, 333] on div at bounding box center [30, 337] width 15 height 15
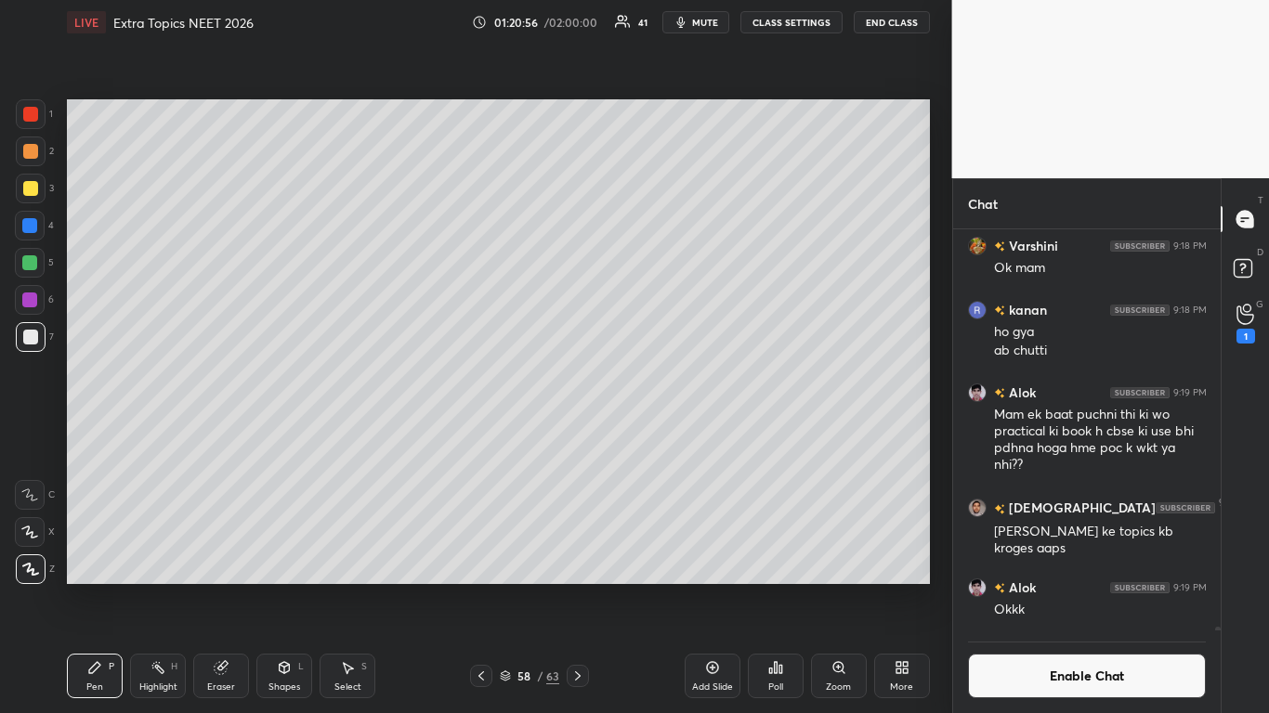
click at [37, 265] on div at bounding box center [29, 262] width 15 height 15
click at [485, 587] on icon at bounding box center [481, 676] width 15 height 15
click at [31, 333] on div at bounding box center [30, 337] width 15 height 15
click at [580, 587] on icon at bounding box center [577, 676] width 15 height 15
click at [34, 196] on div at bounding box center [31, 189] width 30 height 30
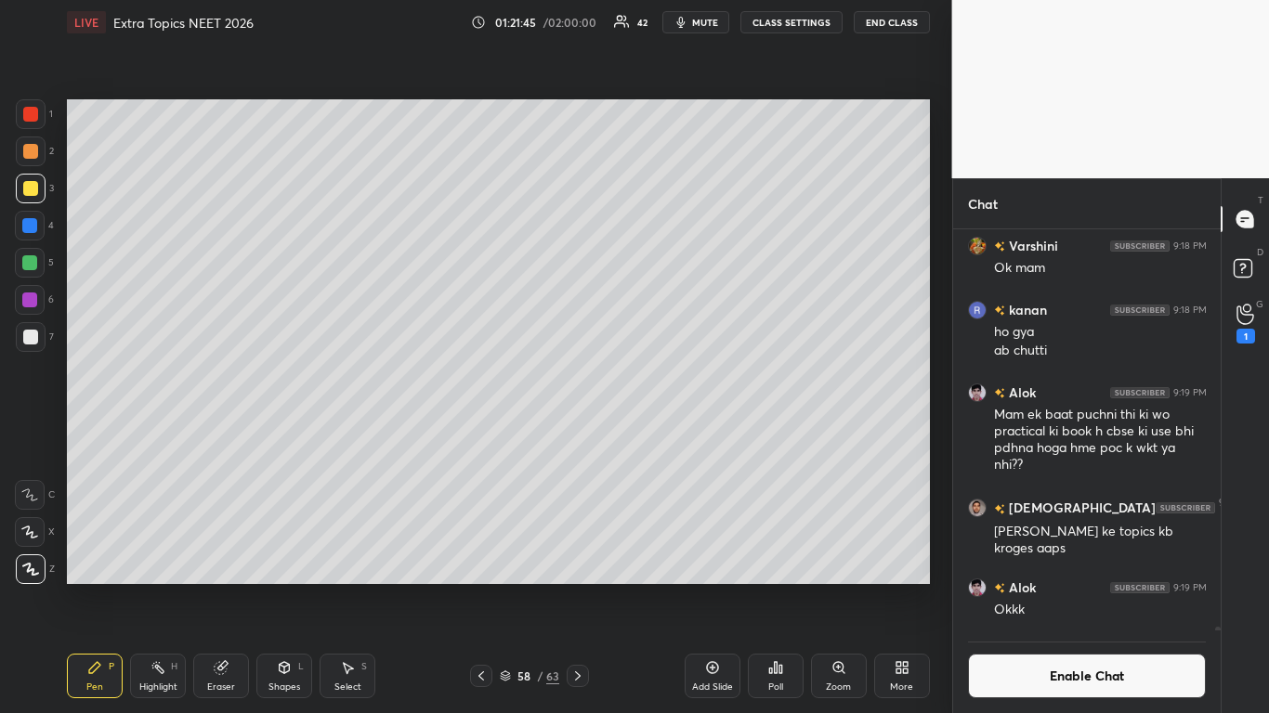
scroll to position [358, 262]
click at [478, 587] on icon at bounding box center [481, 676] width 15 height 15
click at [1090, 587] on button "Enable Chat" at bounding box center [1087, 676] width 239 height 45
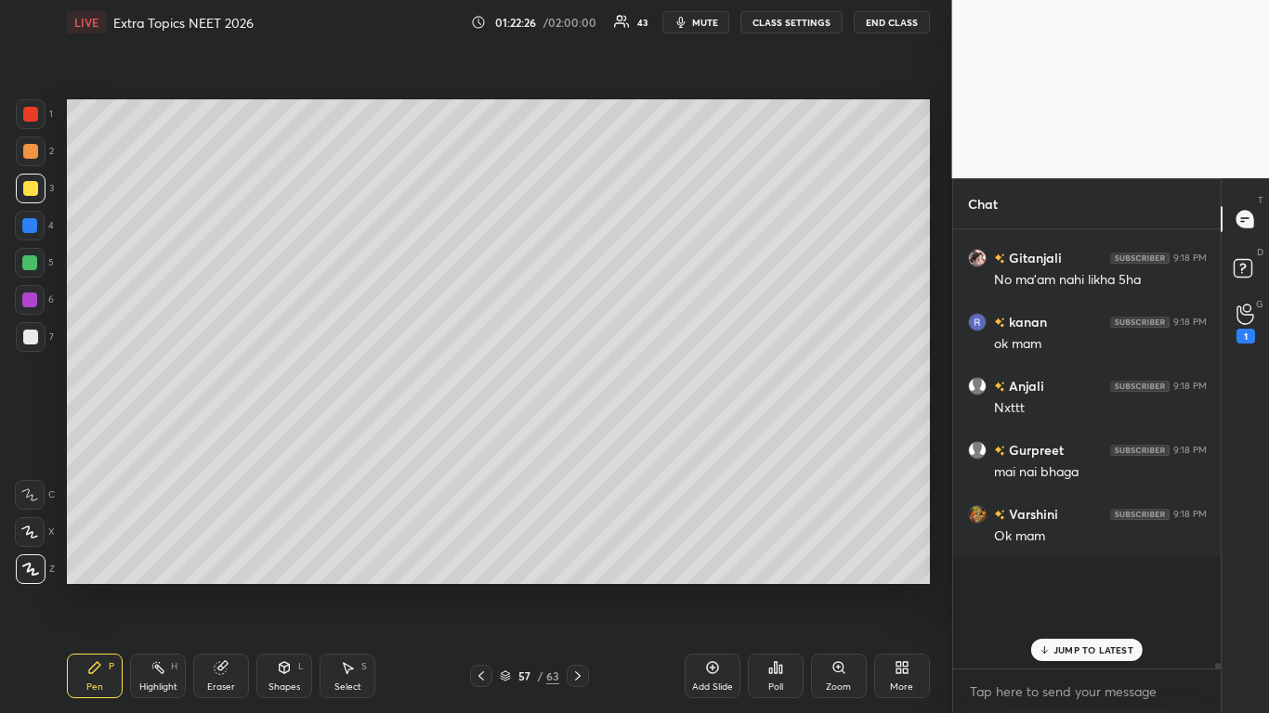
scroll to position [434, 262]
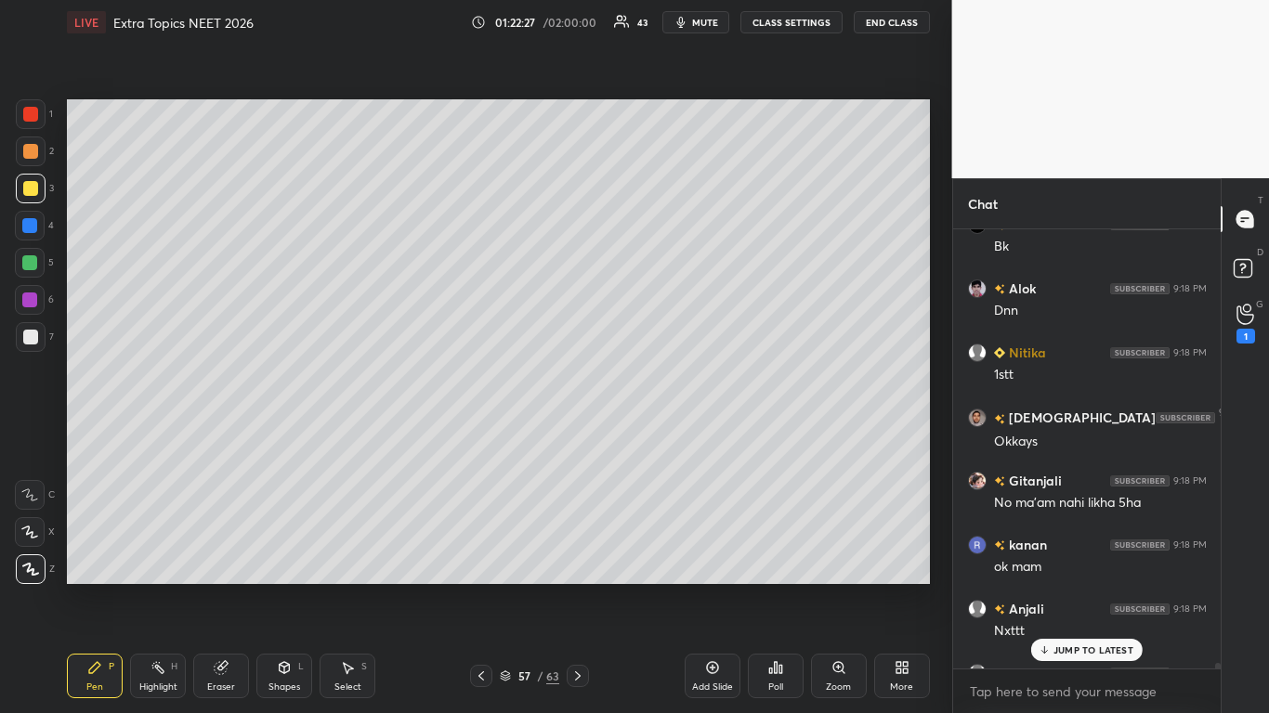
click at [1101, 587] on p "JUMP TO LATEST" at bounding box center [1093, 650] width 80 height 11
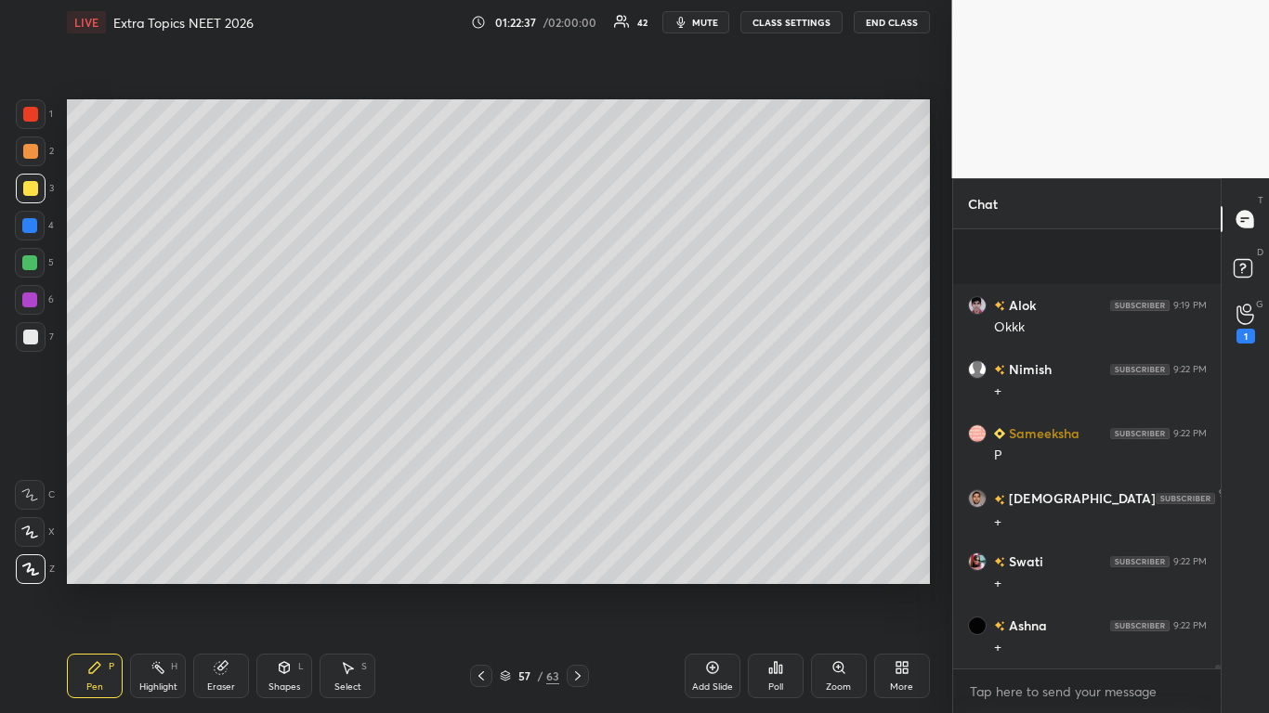
scroll to position [47039, 0]
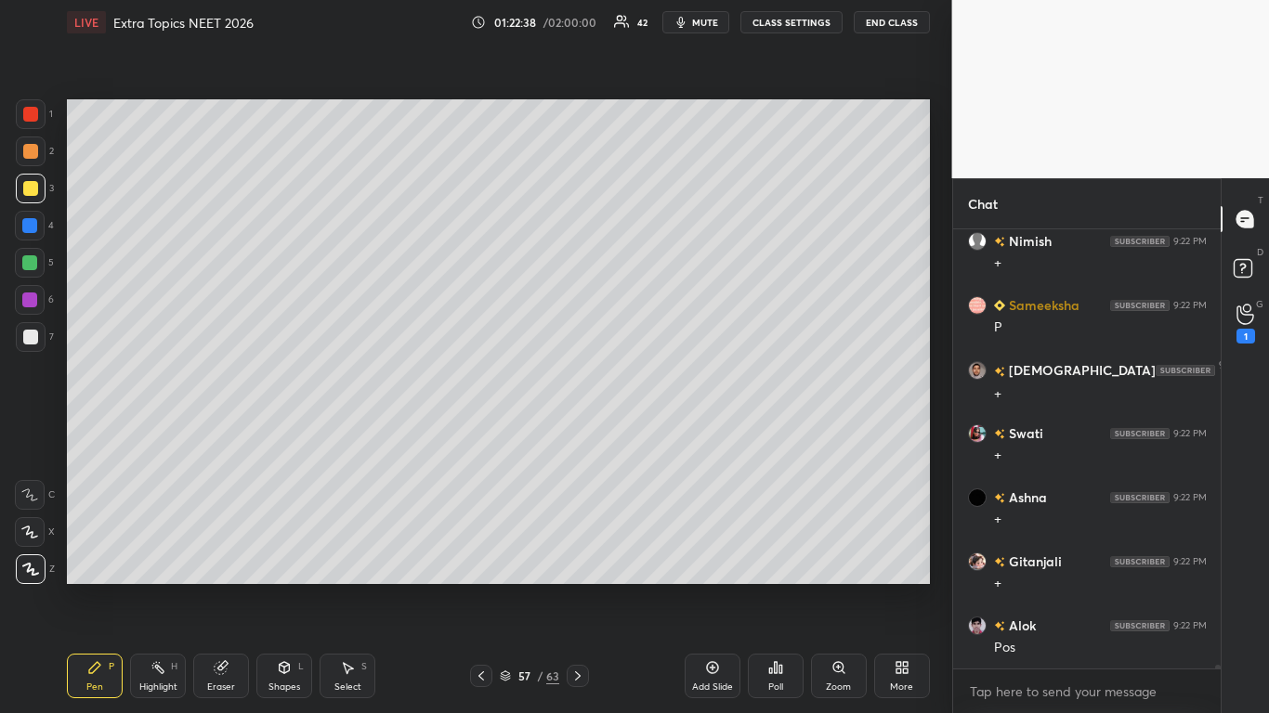
click at [28, 336] on div at bounding box center [30, 337] width 15 height 15
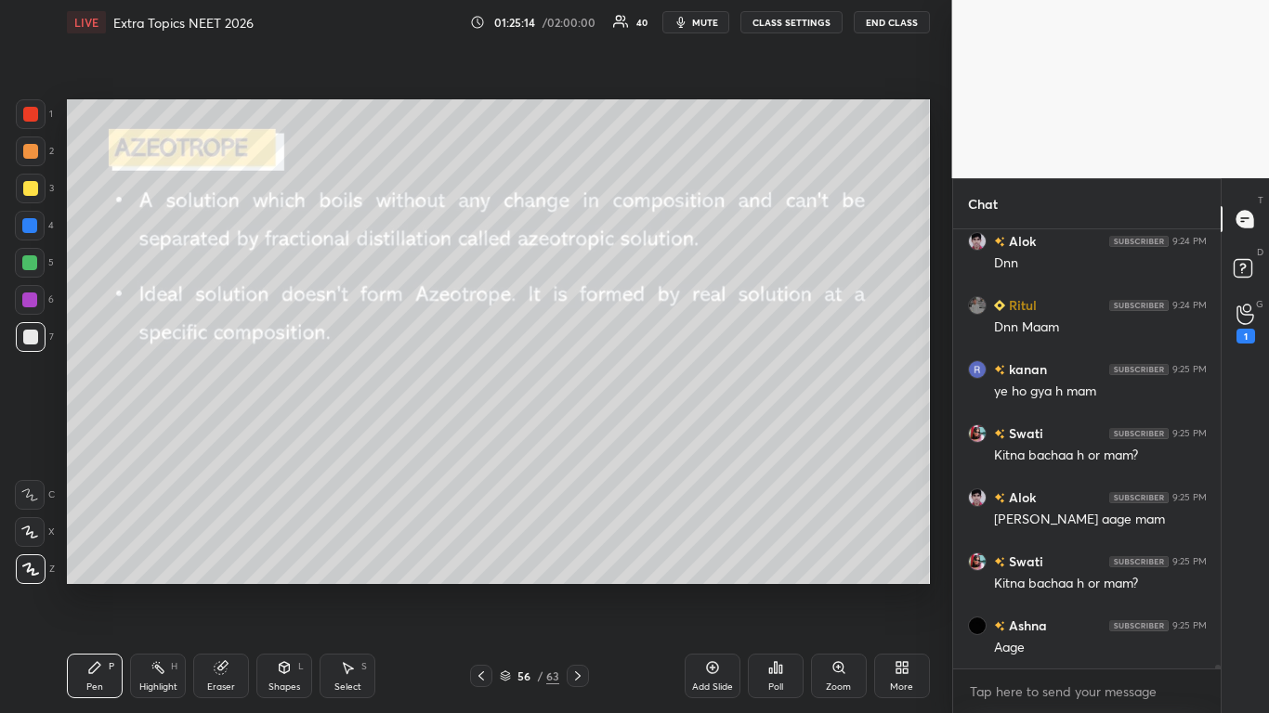
scroll to position [48596, 0]
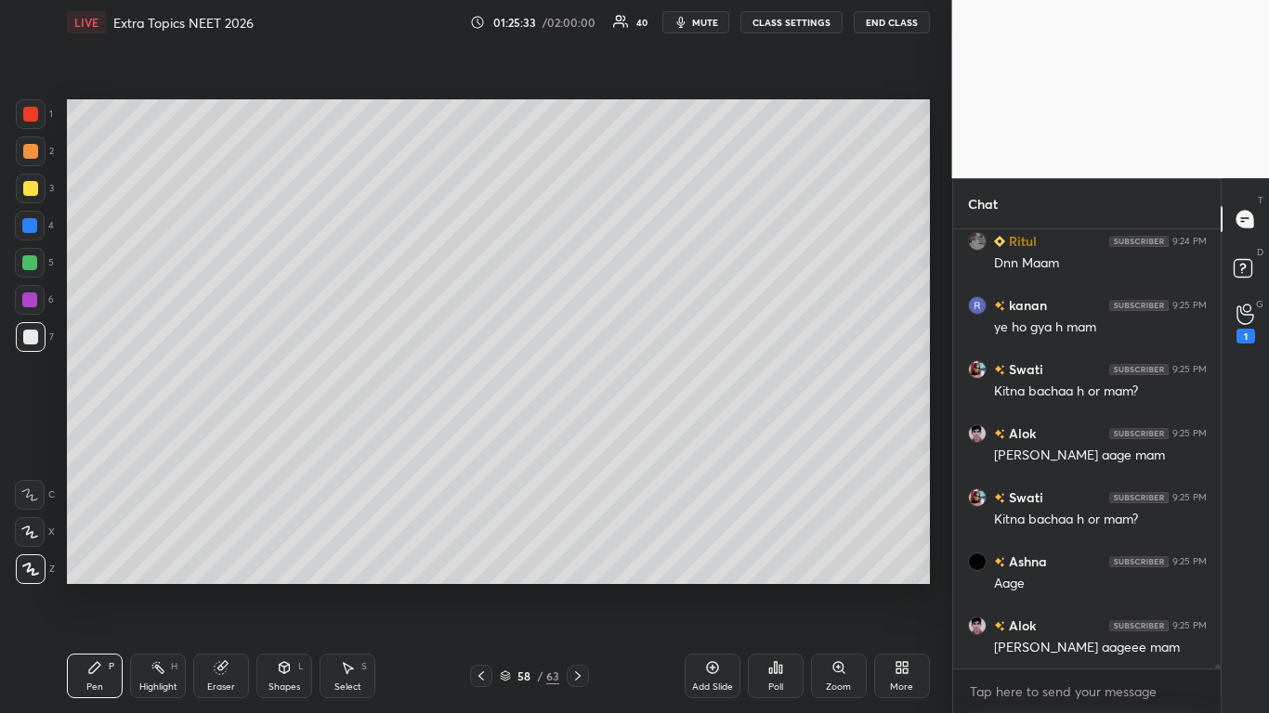
click at [512, 587] on div "58 / 63" at bounding box center [529, 676] width 59 height 17
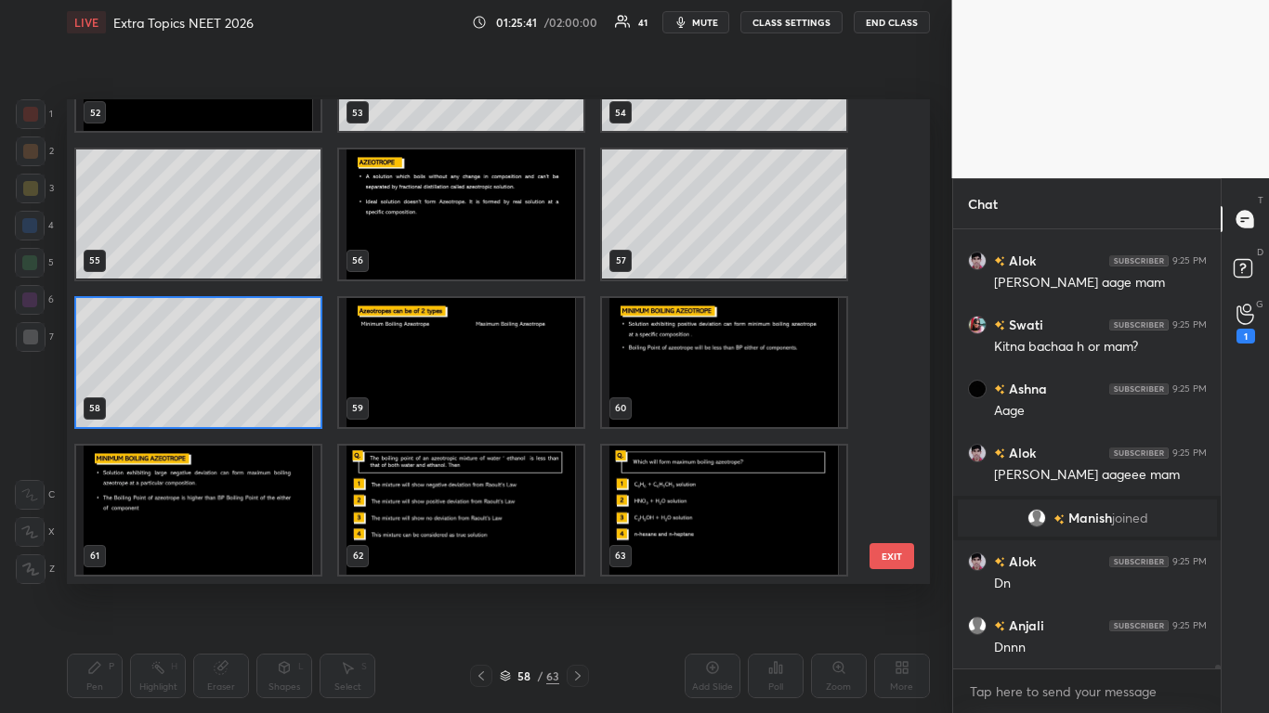
scroll to position [48496, 0]
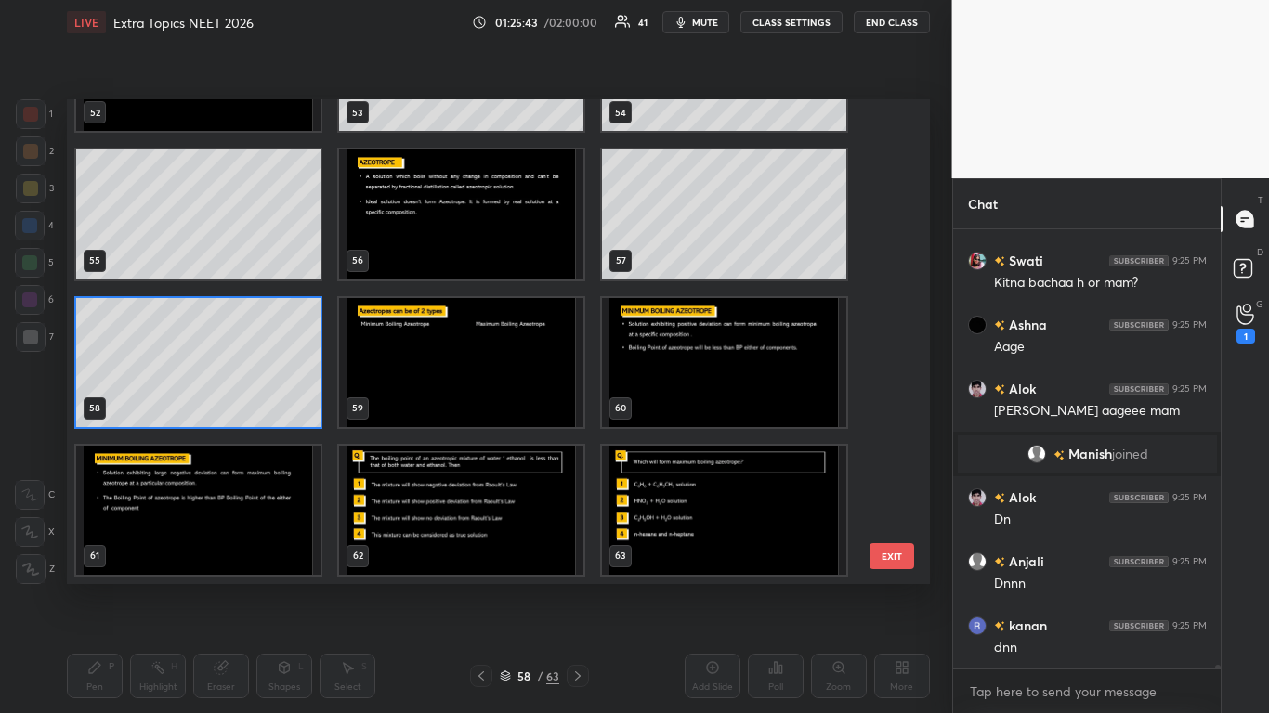
click at [709, 390] on img "grid" at bounding box center [724, 361] width 244 height 129
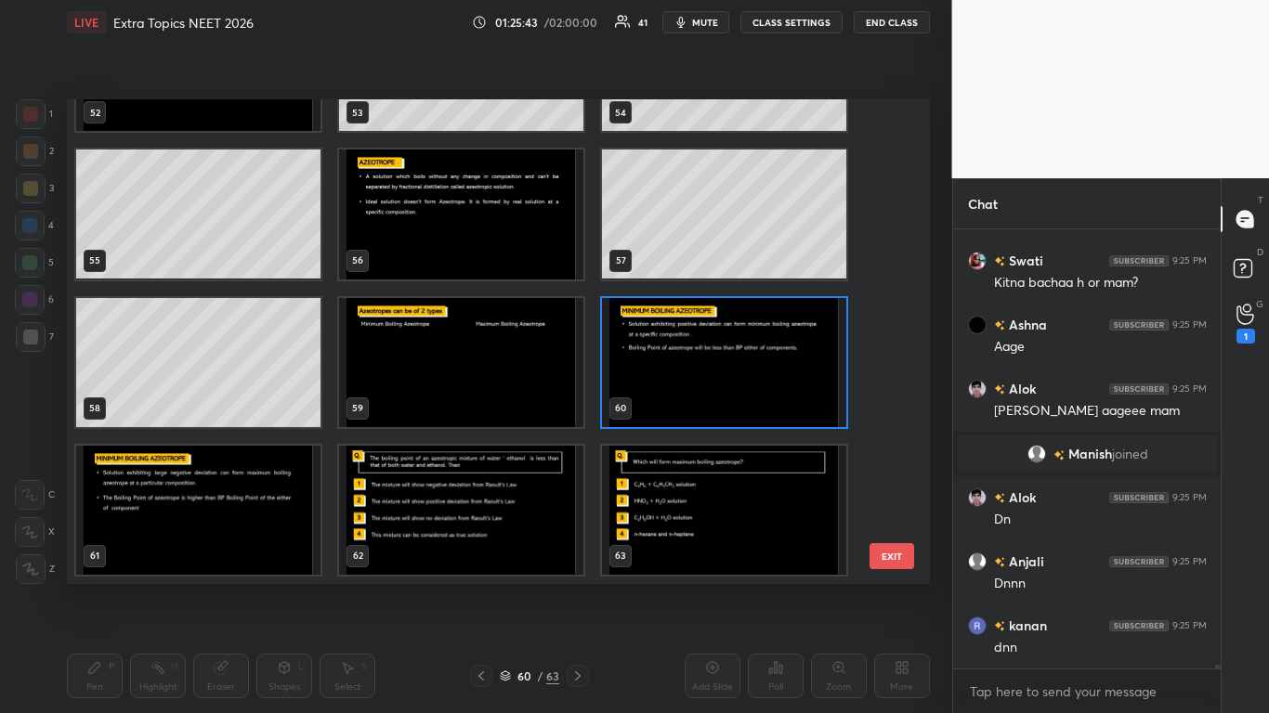
click at [707, 396] on img "grid" at bounding box center [724, 361] width 244 height 129
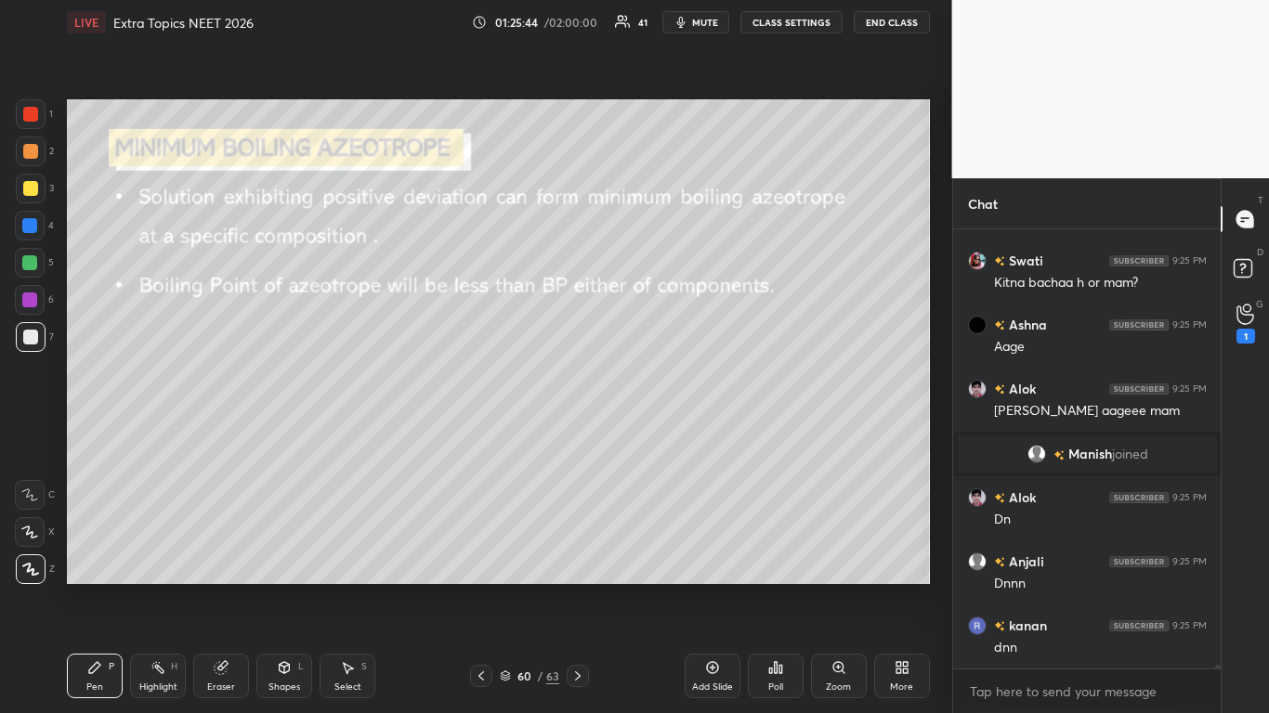
click at [705, 393] on img "grid" at bounding box center [724, 361] width 244 height 129
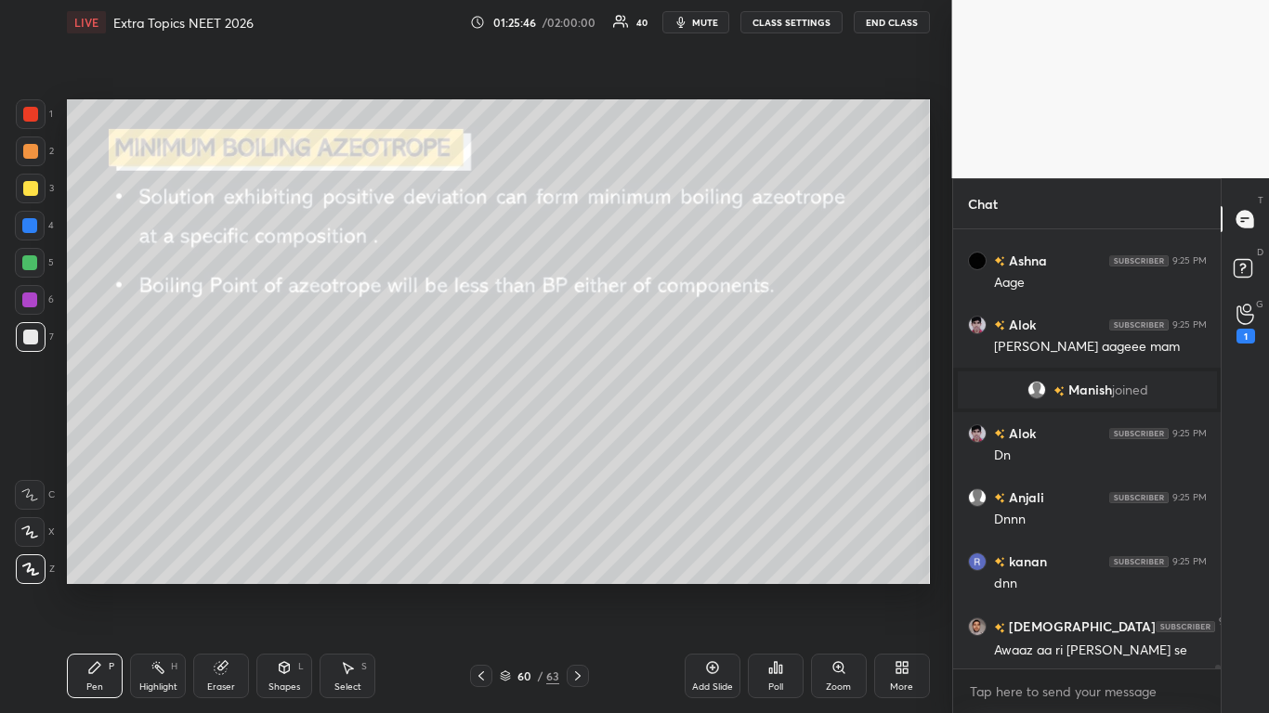
scroll to position [48624, 0]
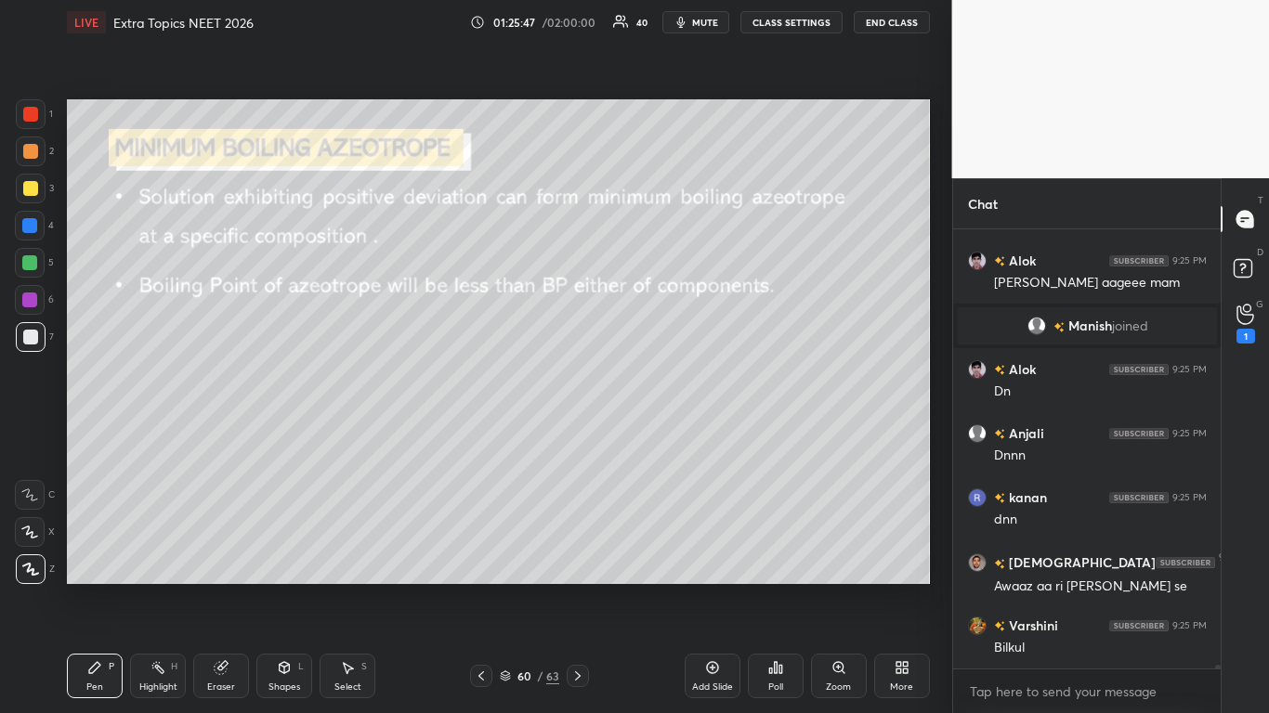
click at [783, 20] on button "CLASS SETTINGS" at bounding box center [791, 22] width 102 height 22
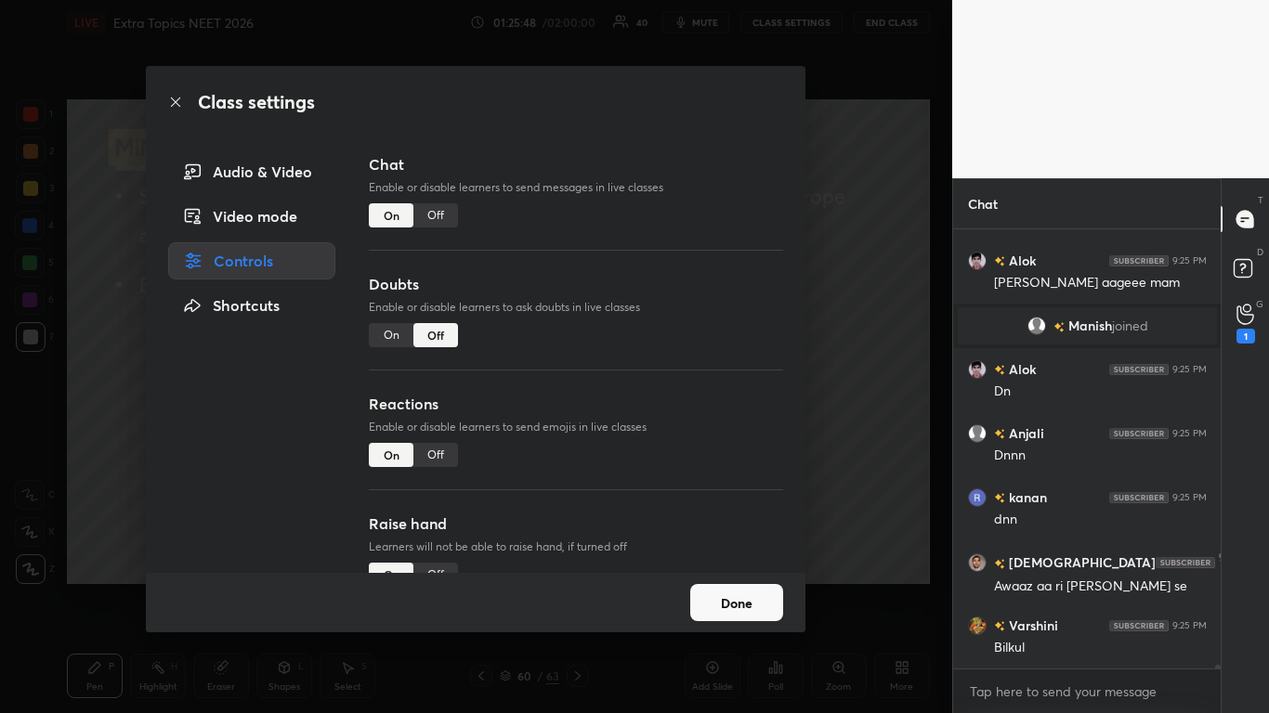
click at [441, 207] on div "Off" at bounding box center [435, 215] width 45 height 24
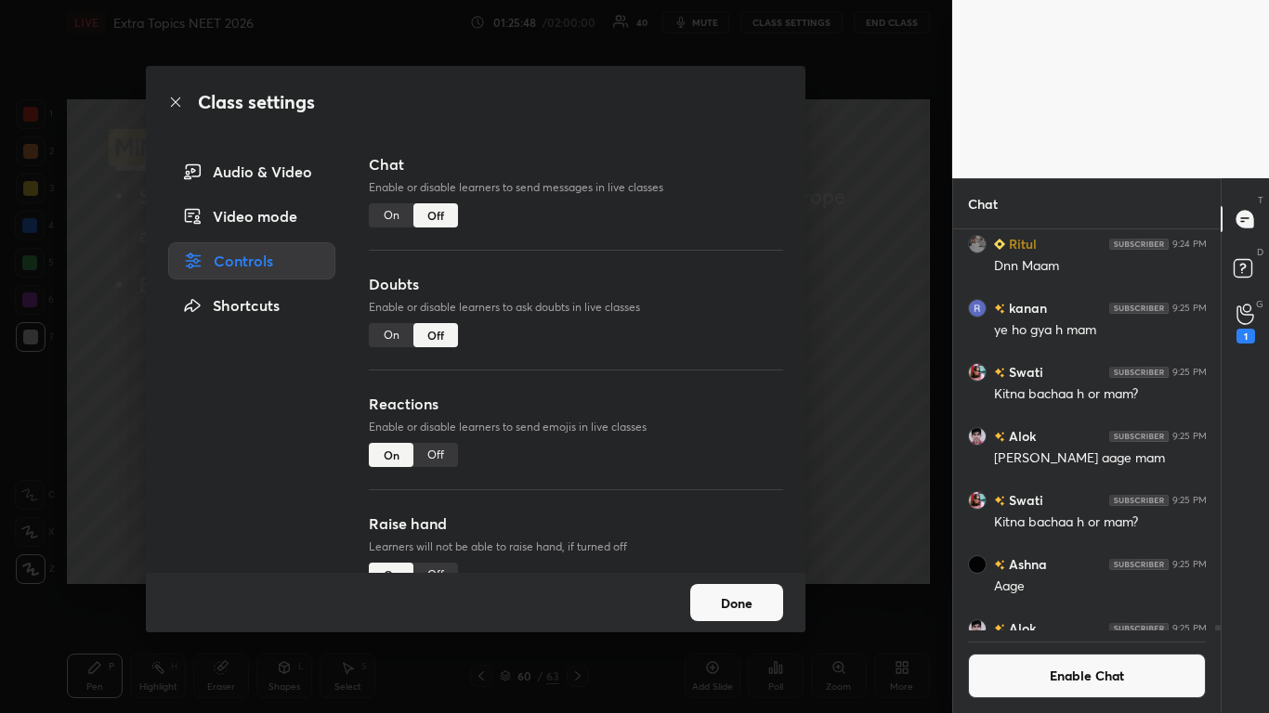
scroll to position [396, 262]
click at [734, 587] on button "Done" at bounding box center [736, 602] width 93 height 37
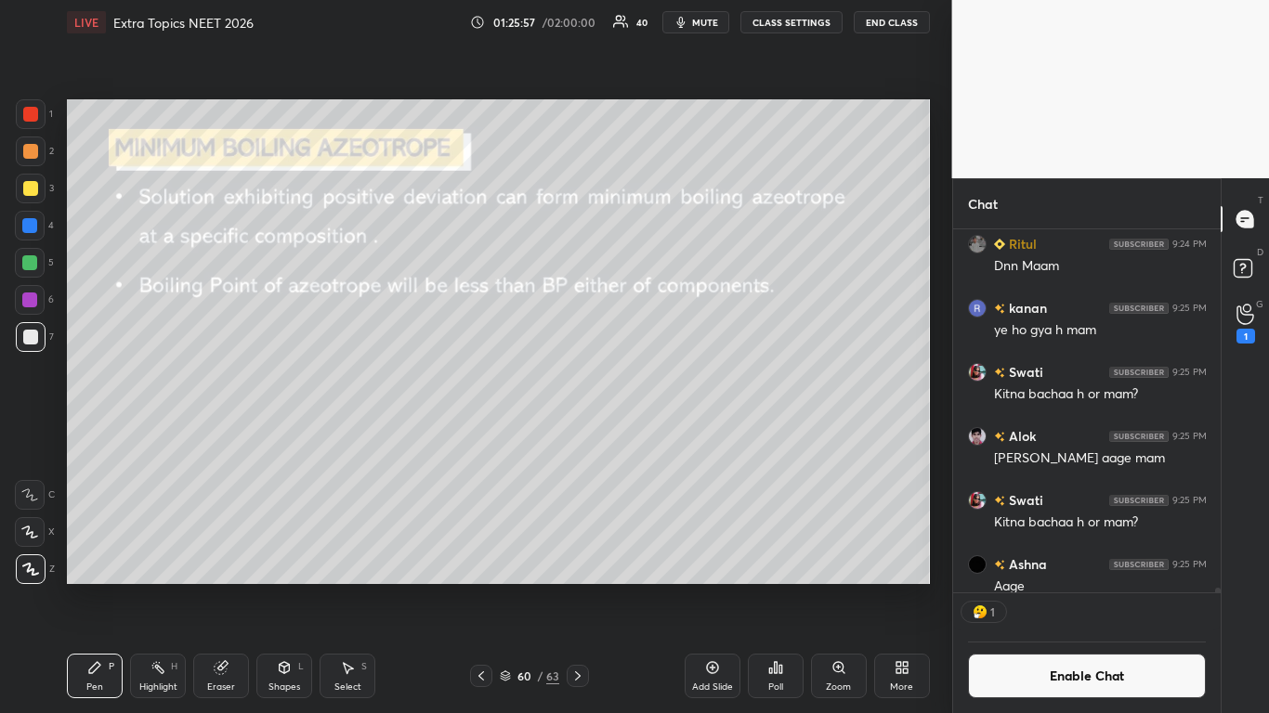
scroll to position [358, 262]
click at [34, 191] on div at bounding box center [30, 188] width 15 height 15
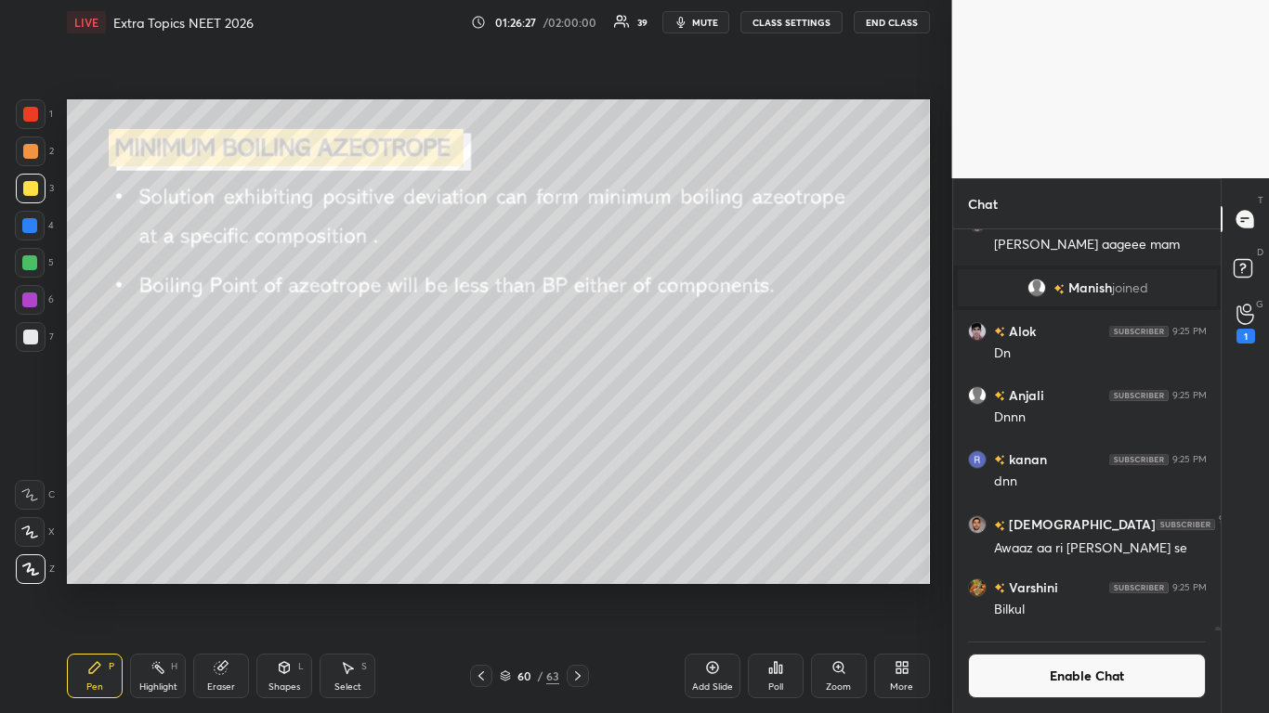
click at [1049, 587] on button "Enable Chat" at bounding box center [1087, 676] width 239 height 45
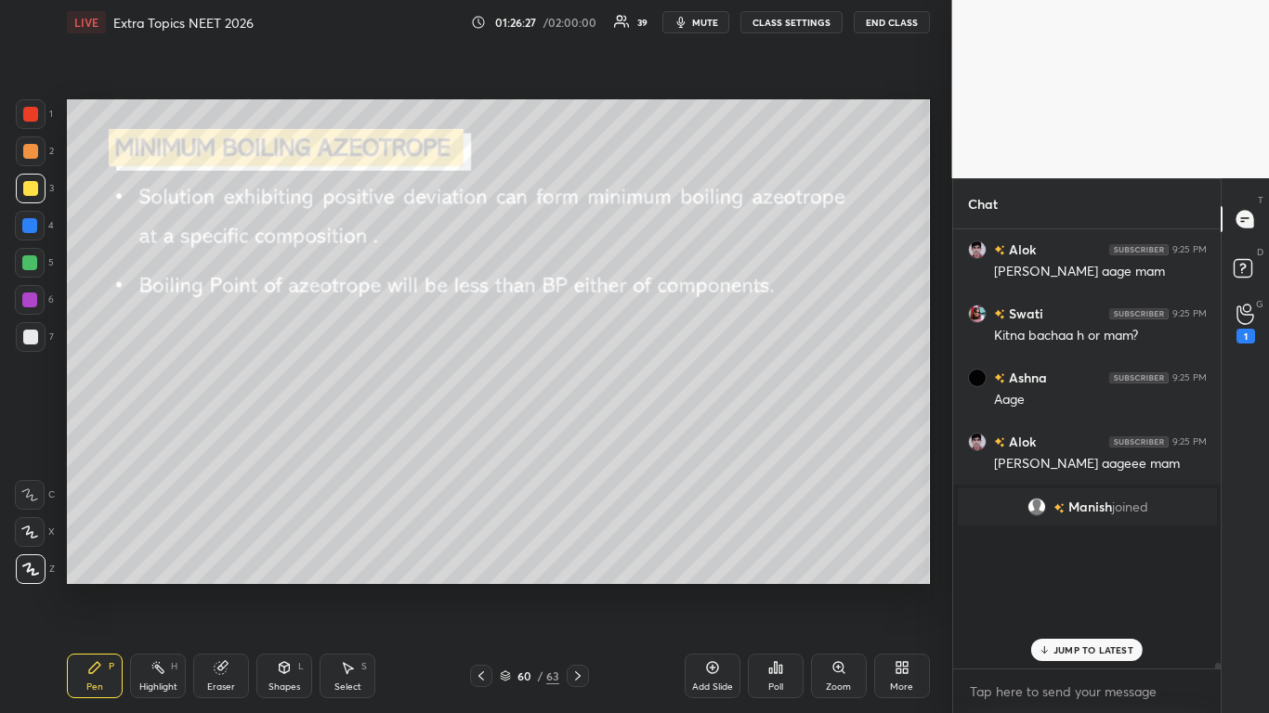
scroll to position [434, 262]
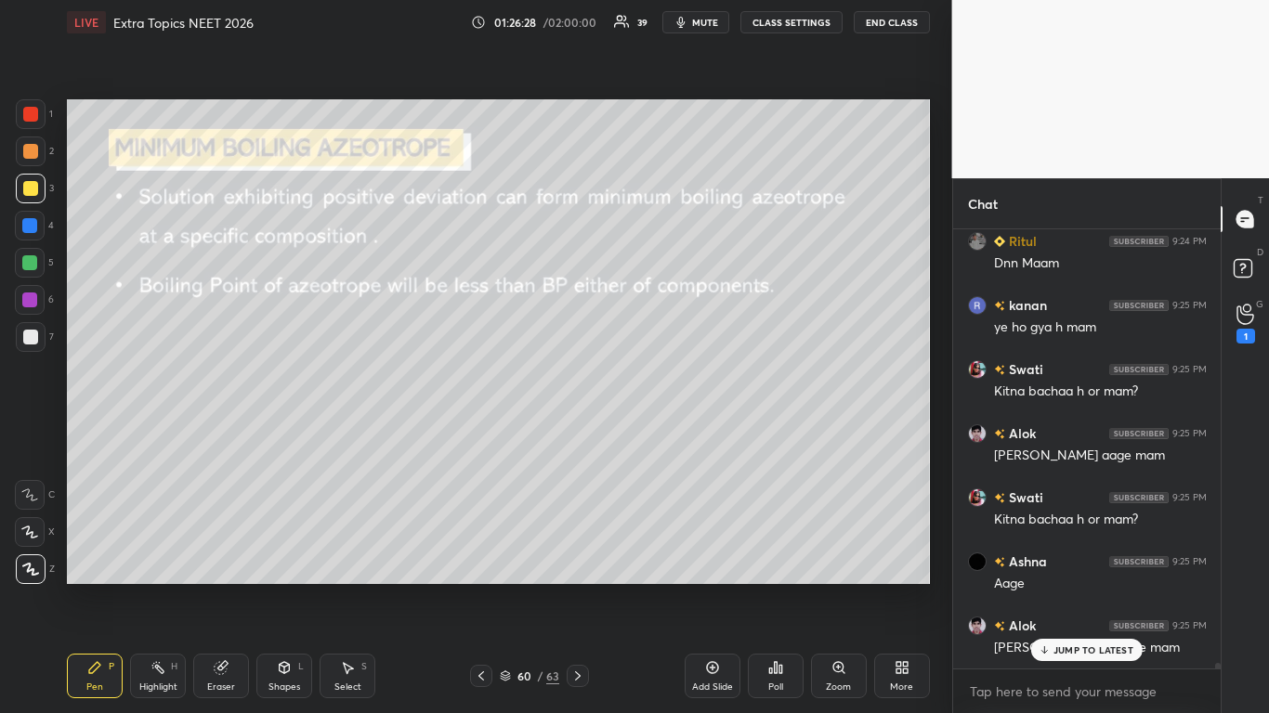
click at [1072, 587] on p "JUMP TO LATEST" at bounding box center [1093, 650] width 80 height 11
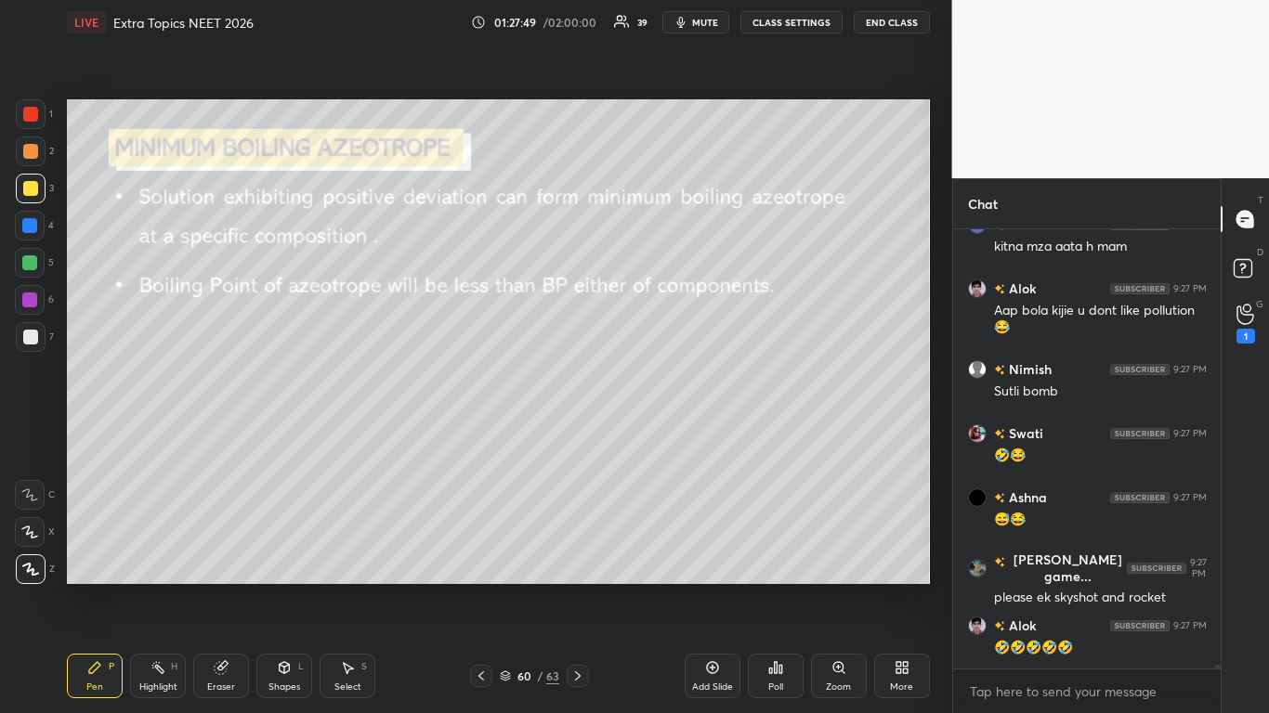
scroll to position [50099, 0]
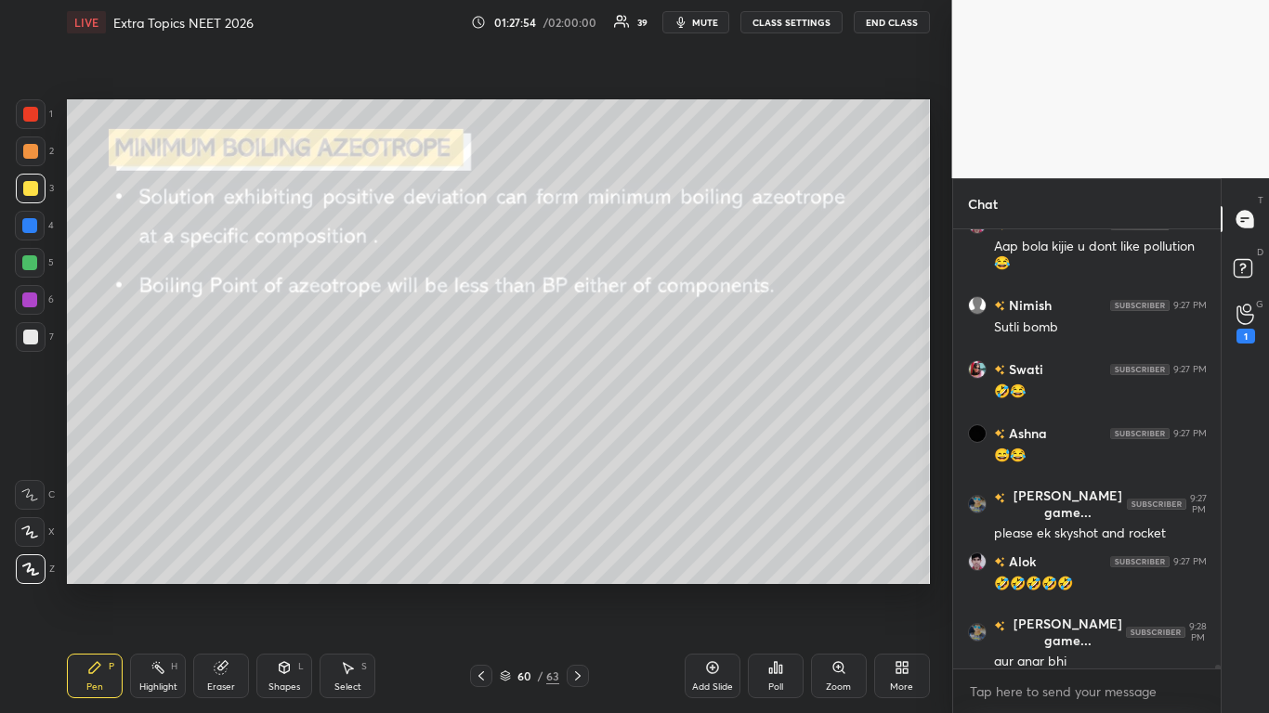
click at [30, 187] on div at bounding box center [30, 188] width 15 height 15
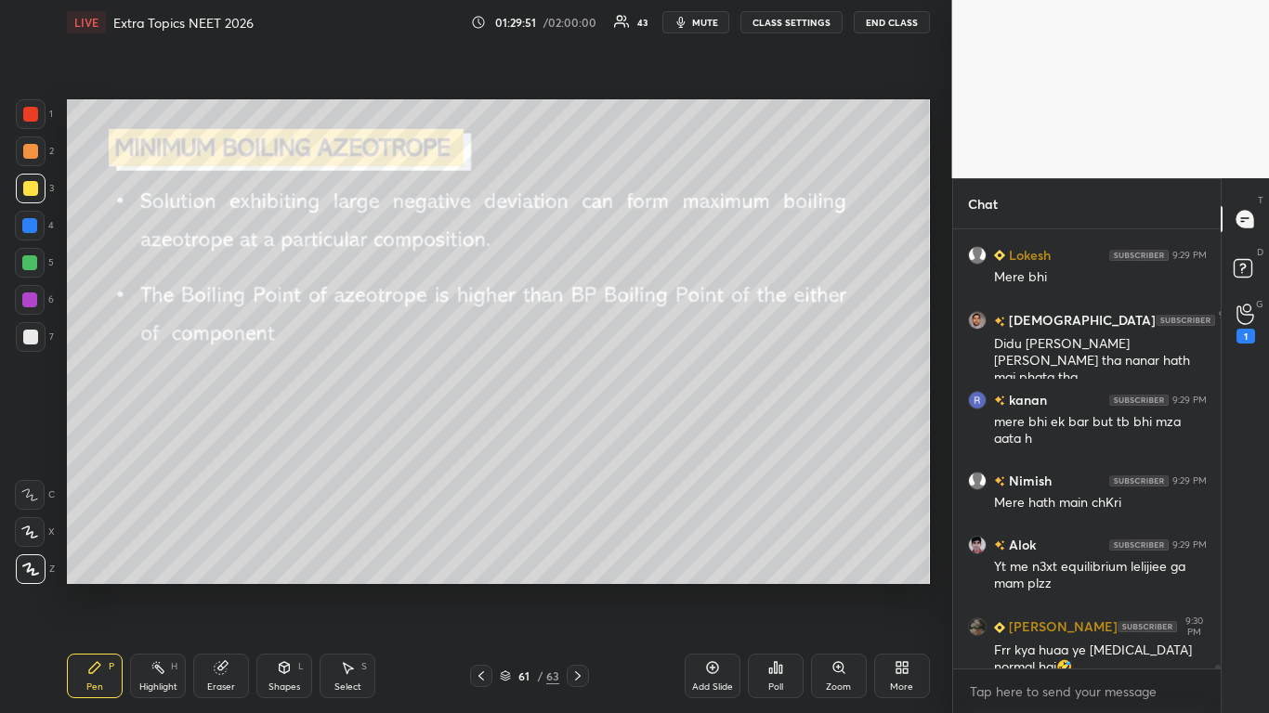
scroll to position [51695, 0]
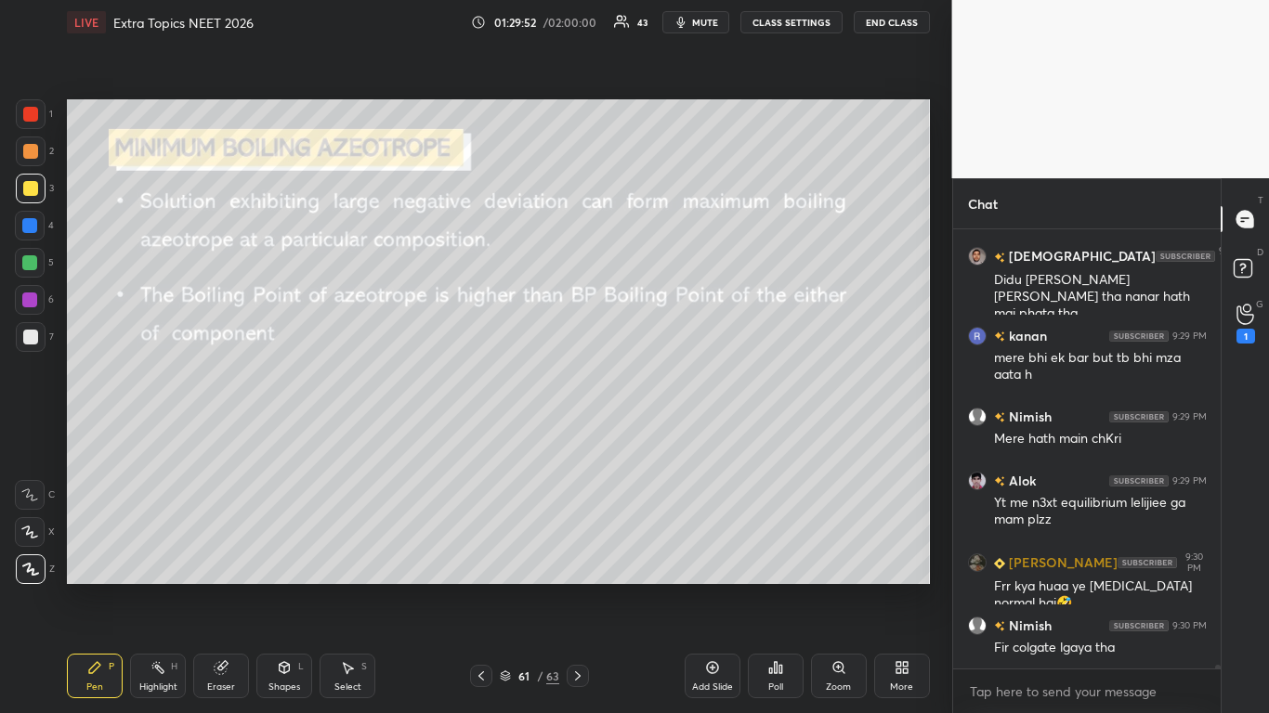
click at [488, 587] on div "Pen P Highlight H Eraser Shapes L Select S 61 / 63 Add Slide Poll Zoom More" at bounding box center [498, 676] width 863 height 74
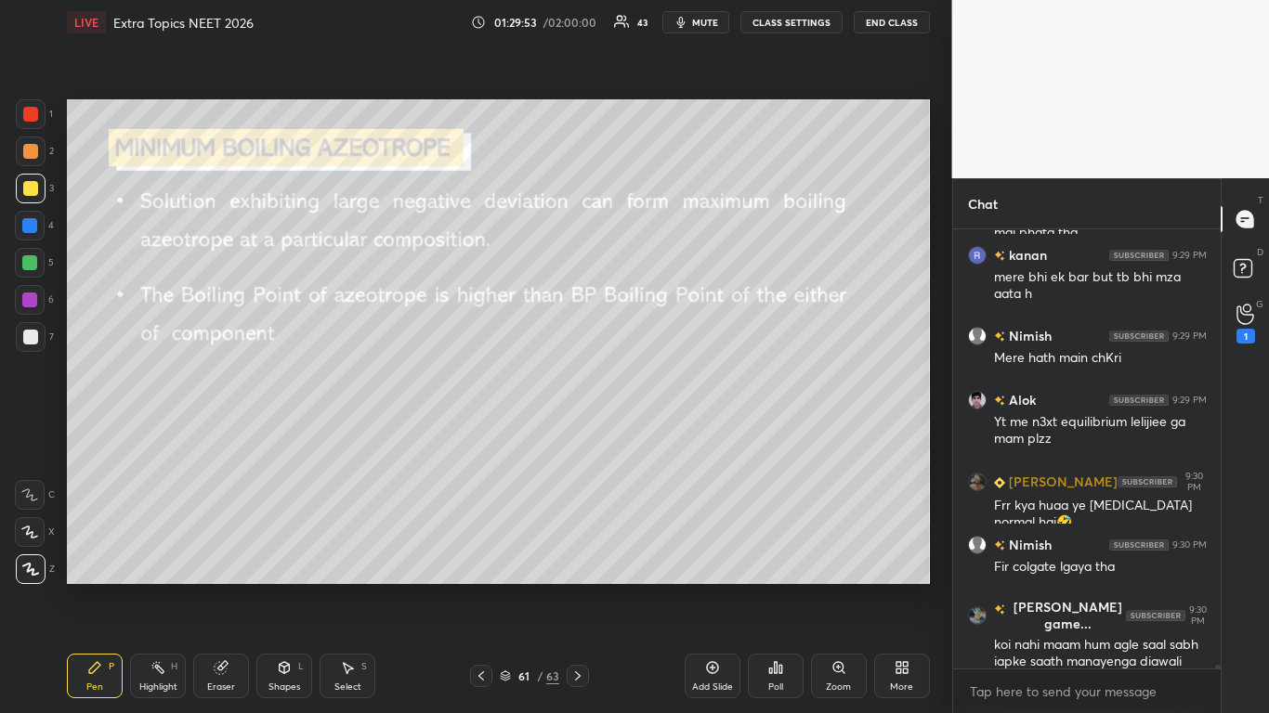
click at [508, 587] on div "61 / 63" at bounding box center [529, 676] width 59 height 17
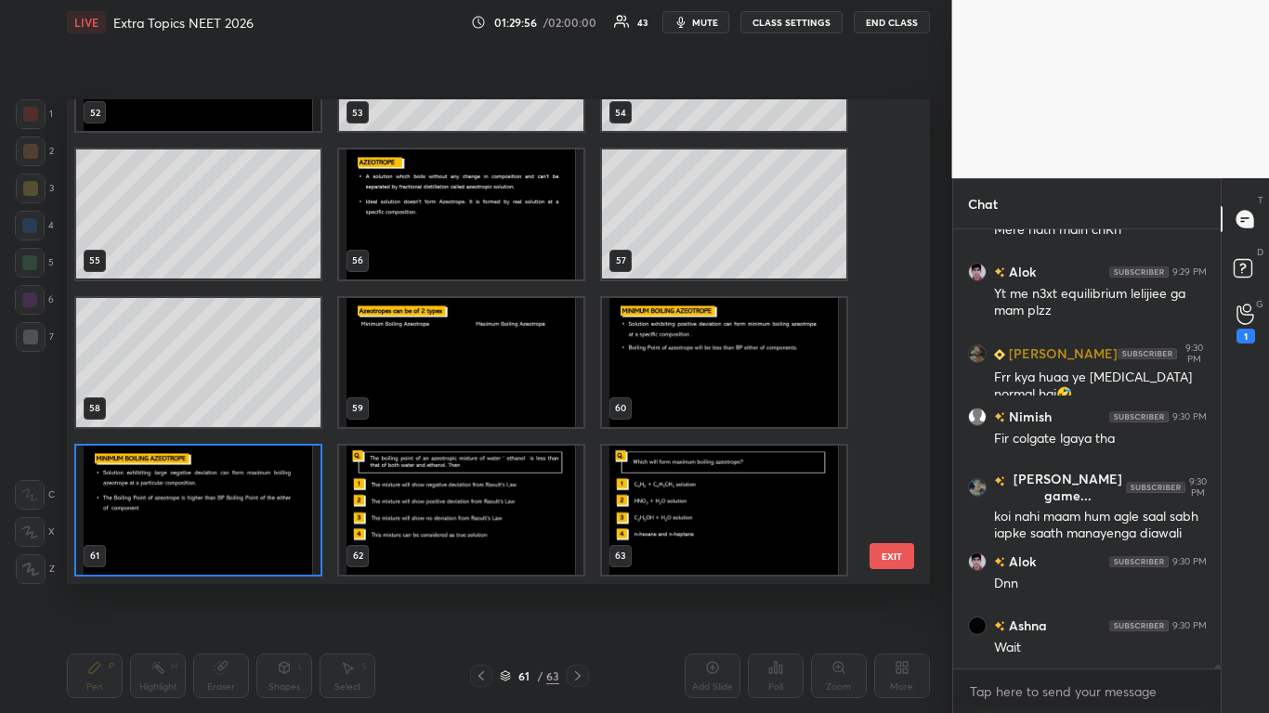
scroll to position [51985, 0]
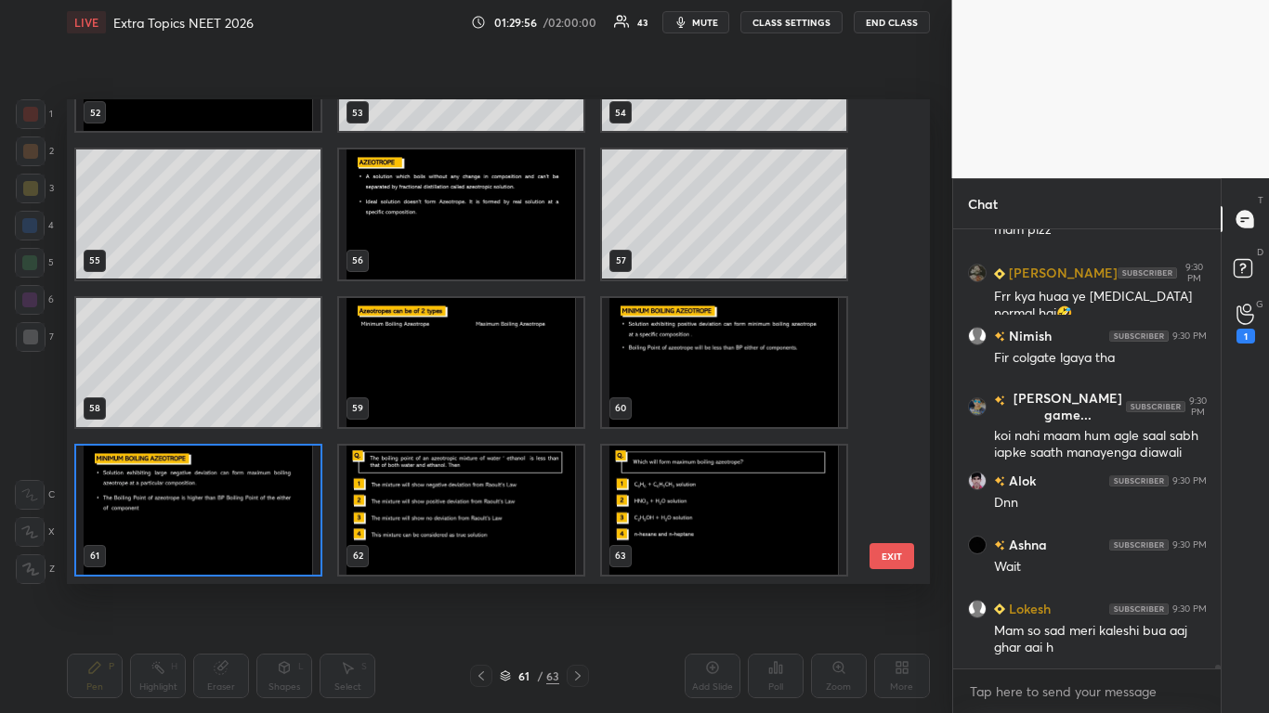
click at [301, 542] on img "grid" at bounding box center [198, 510] width 244 height 129
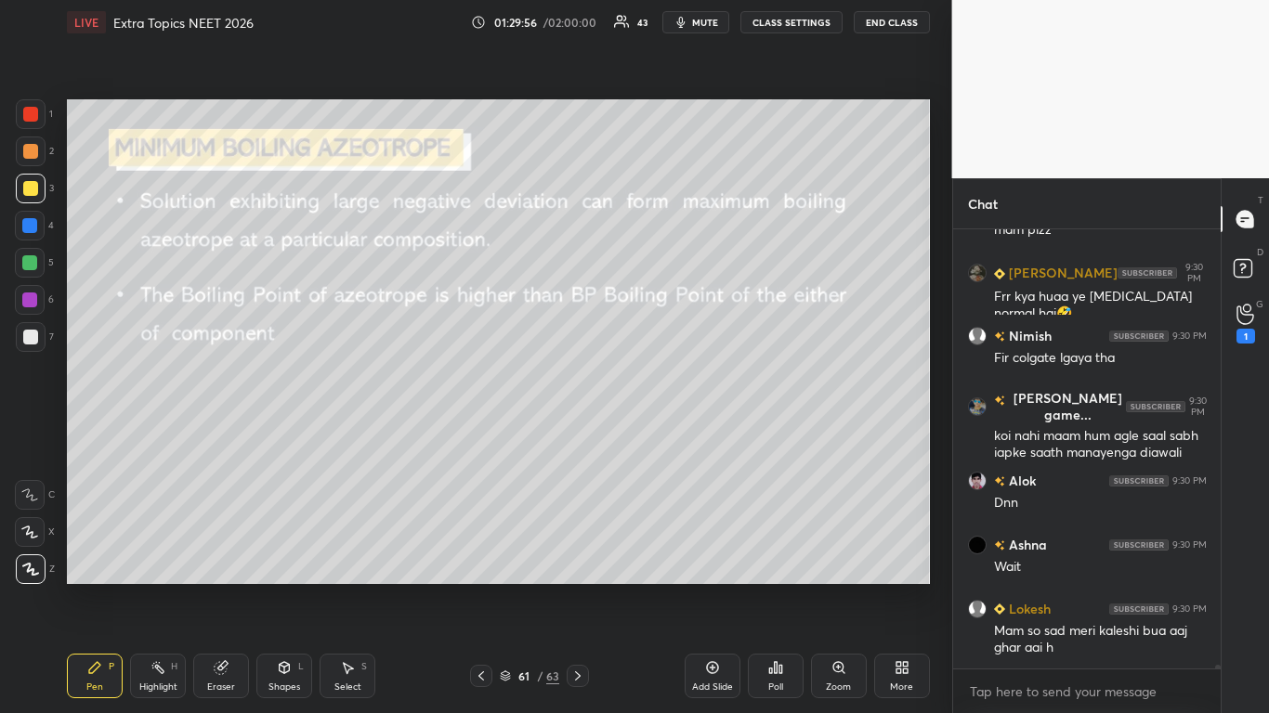
click at [307, 540] on img "grid" at bounding box center [198, 510] width 244 height 129
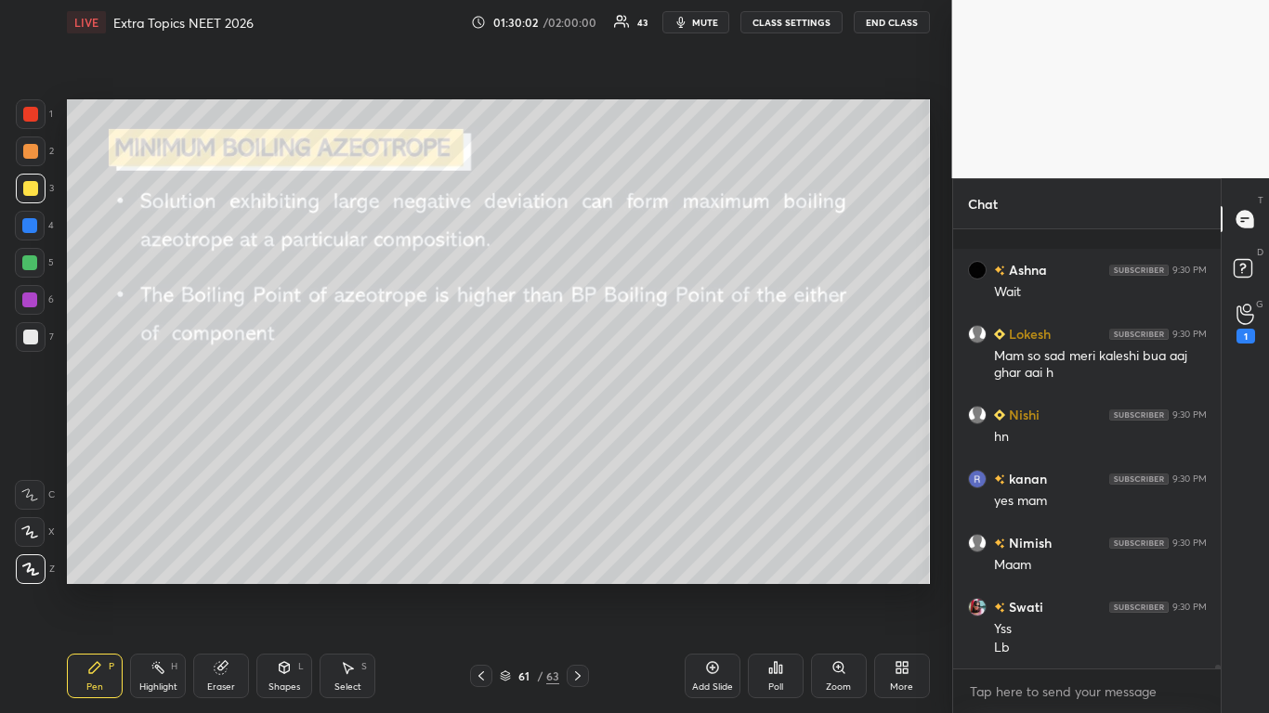
scroll to position [52405, 0]
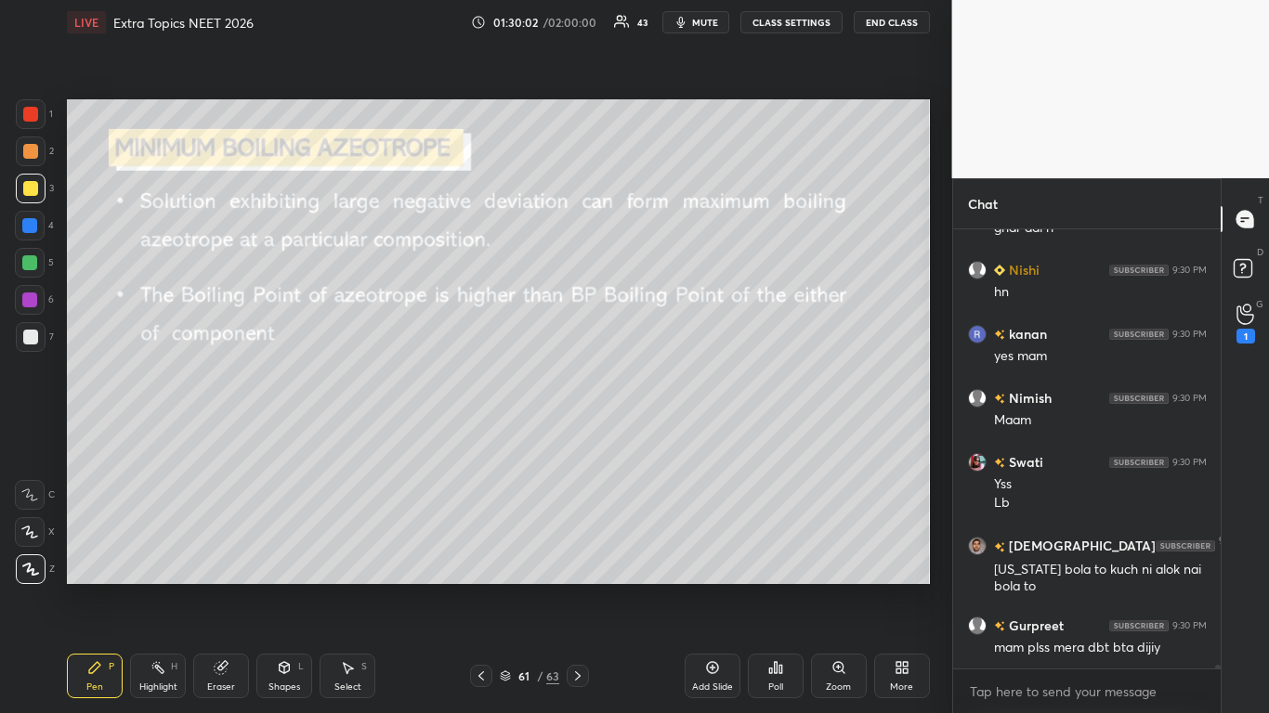
click at [777, 587] on icon at bounding box center [775, 667] width 15 height 15
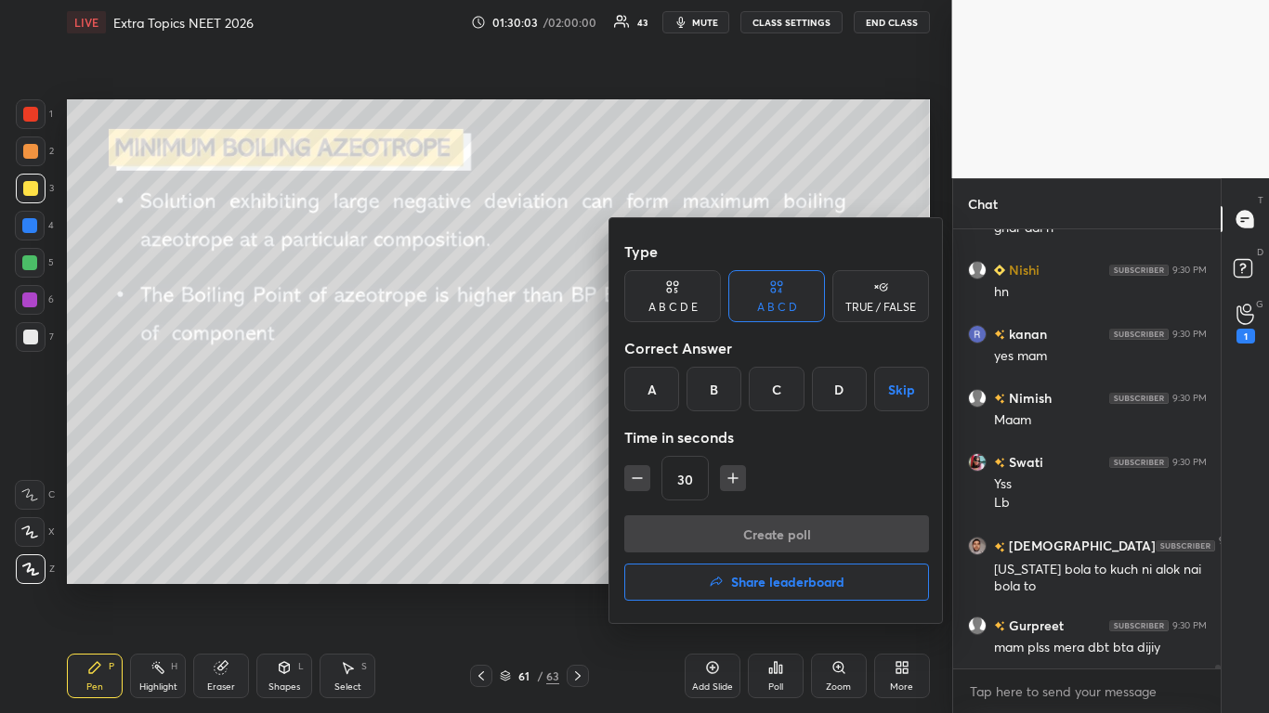
scroll to position [52469, 0]
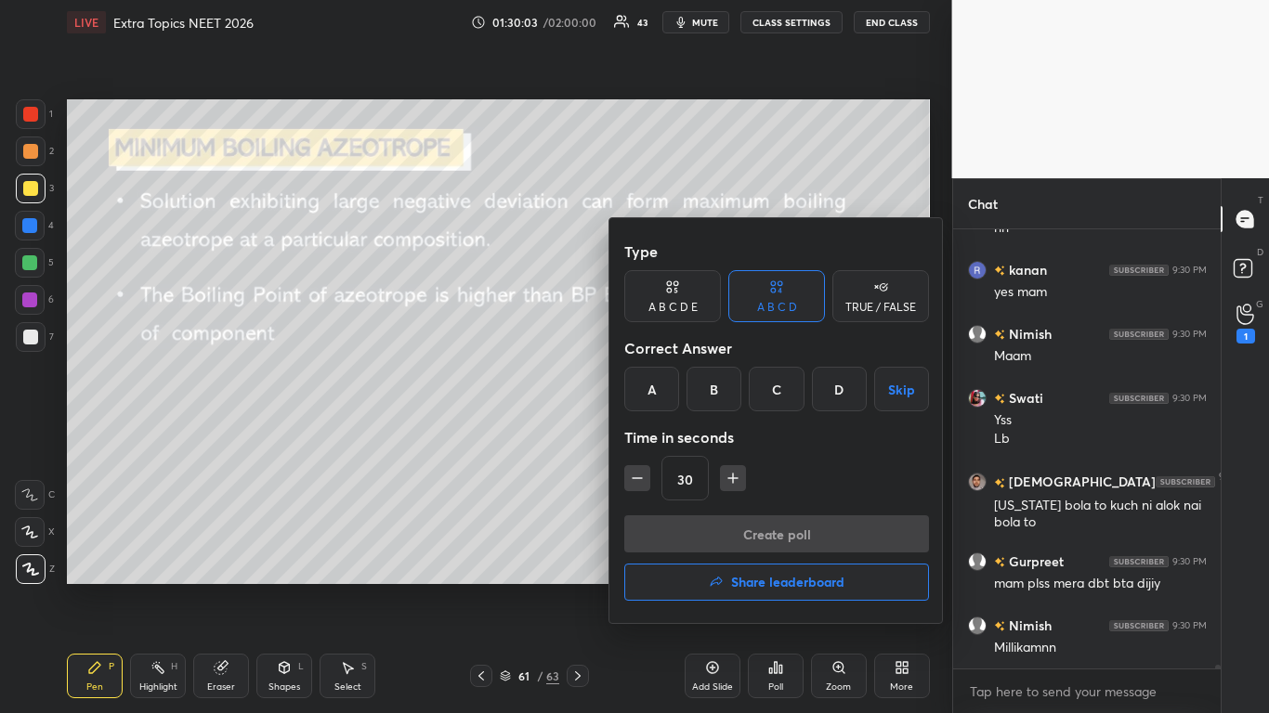
click at [896, 391] on button "Skip" at bounding box center [901, 389] width 55 height 45
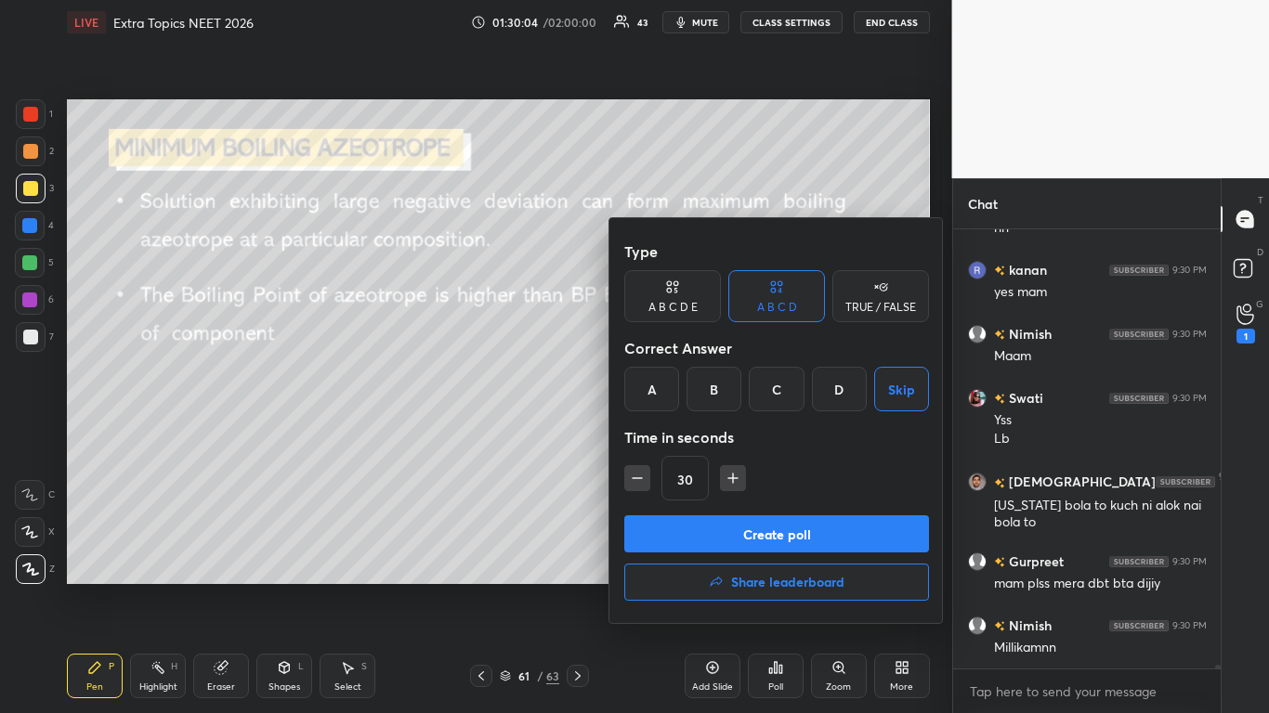
scroll to position [52533, 0]
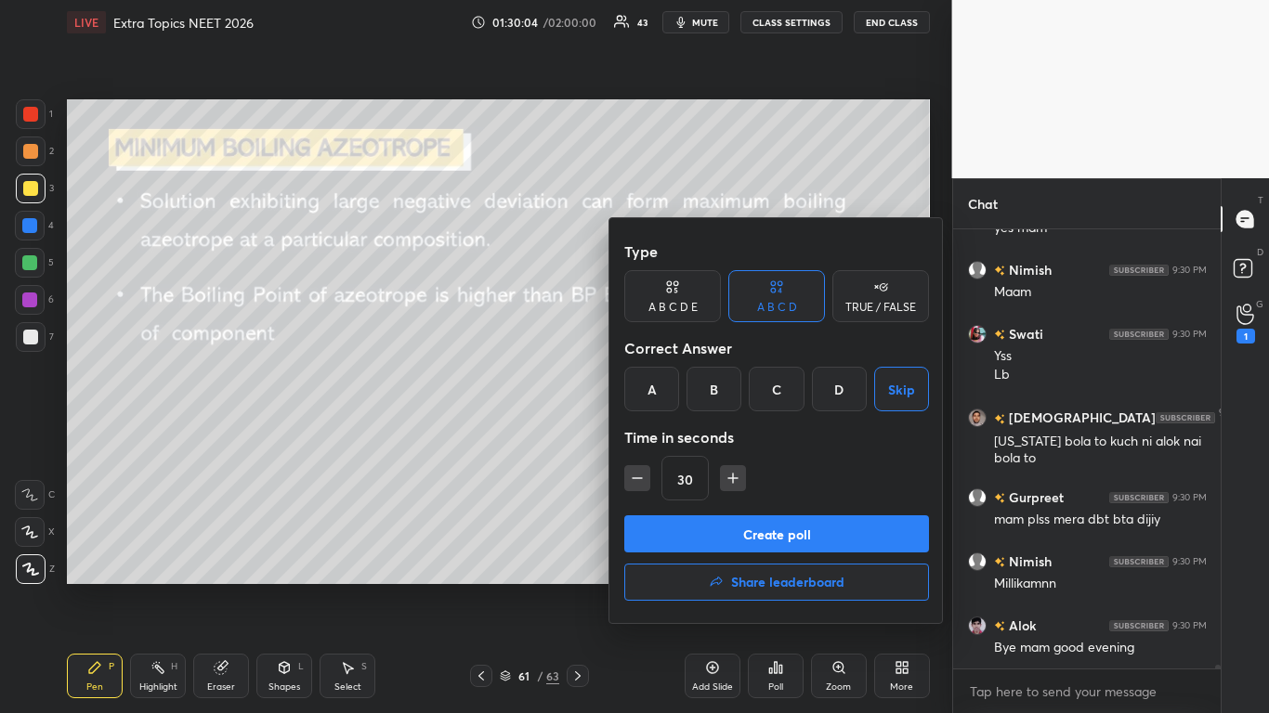
click at [630, 489] on button "button" at bounding box center [637, 478] width 26 height 26
type input "15"
click at [754, 540] on button "Create poll" at bounding box center [776, 534] width 305 height 37
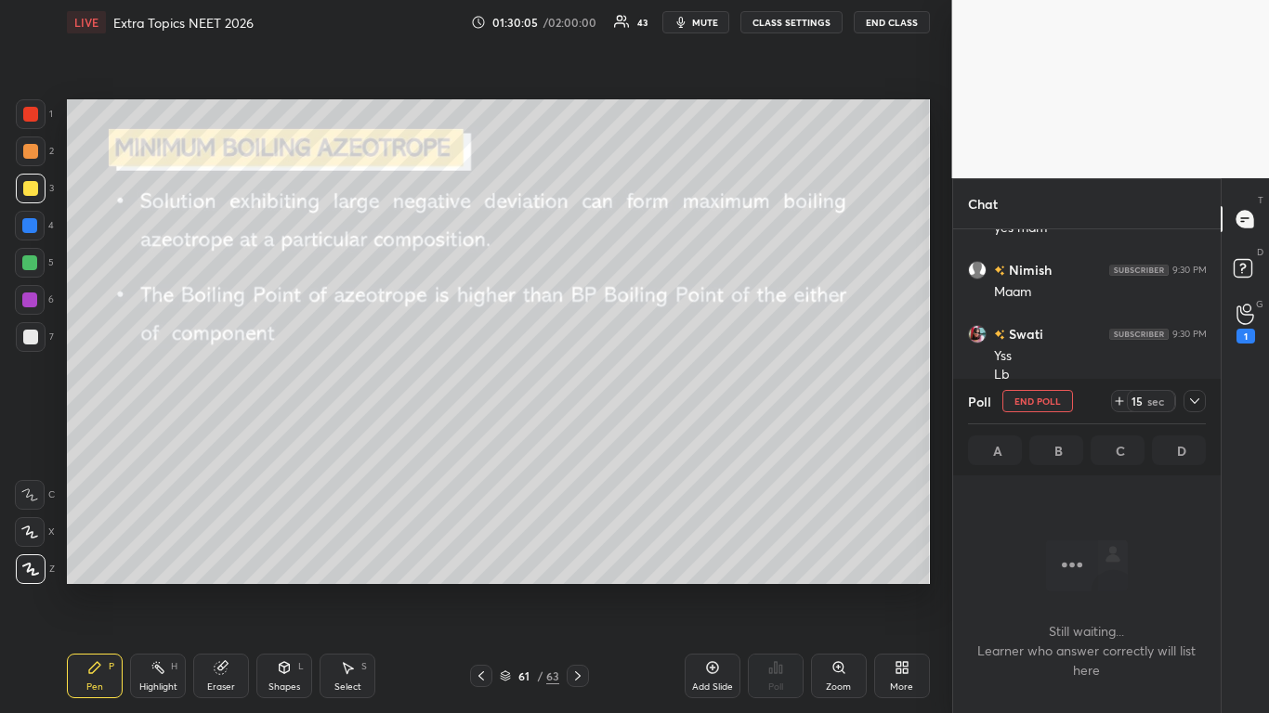
scroll to position [386, 262]
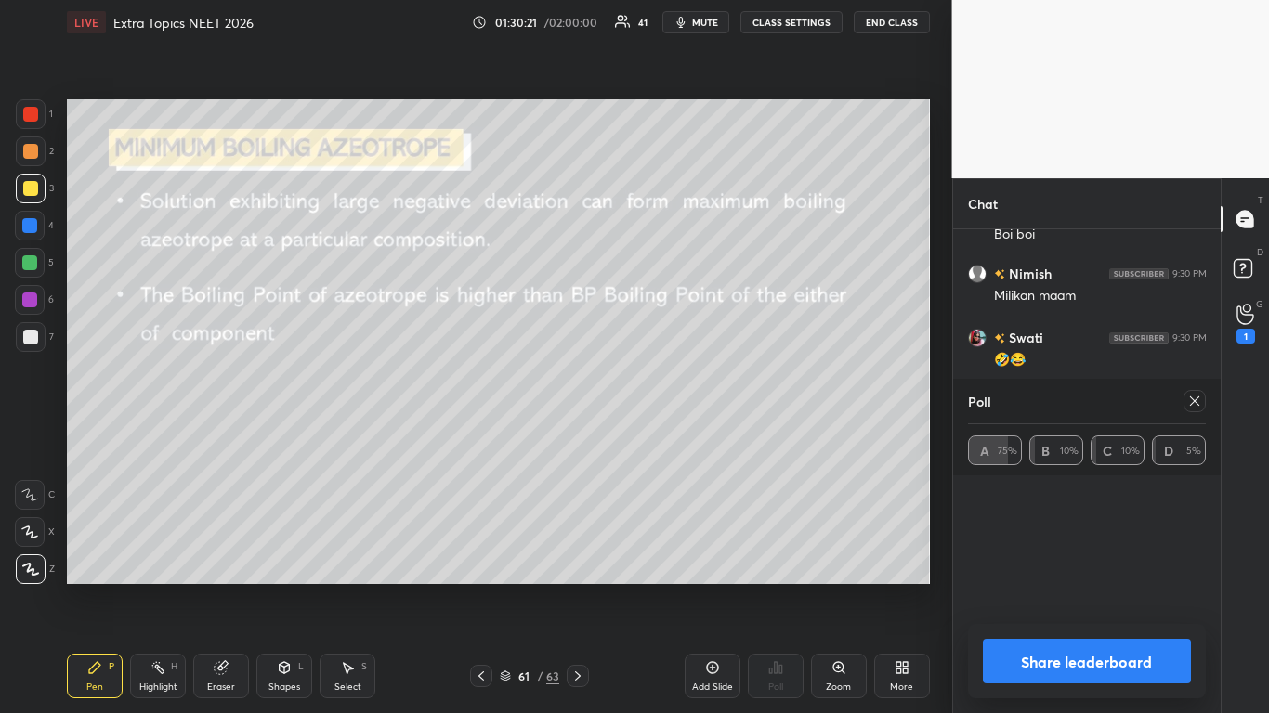
click at [1081, 587] on button "Share leaderboard" at bounding box center [1087, 661] width 209 height 45
type textarea "x"
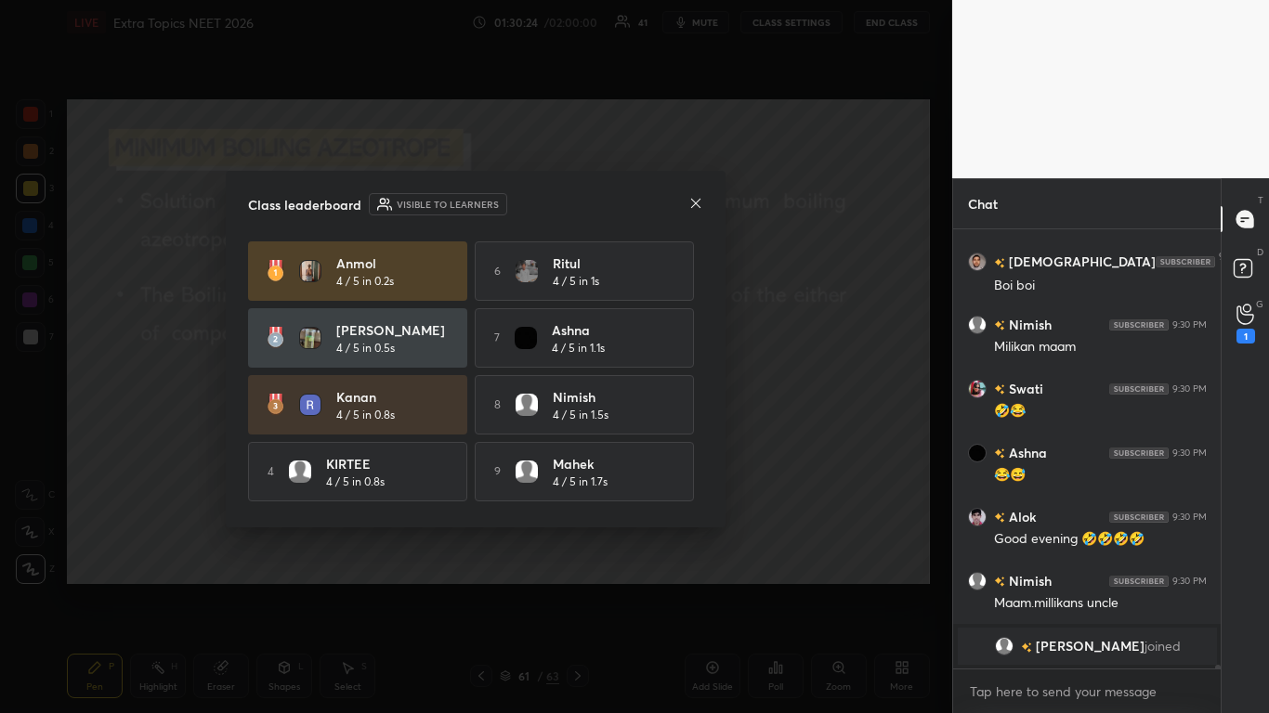
click at [707, 470] on div "Class leaderboard Visible to learners [PERSON_NAME] 4 / 5 in 0.2s 6 [PERSON_NAM…" at bounding box center [476, 349] width 500 height 357
click at [703, 473] on div "[PERSON_NAME] 4 / 5 in 0.2s 6 [PERSON_NAME] 4 / 5 in 1s [PERSON_NAME] 4 / 5 in …" at bounding box center [475, 374] width 455 height 264
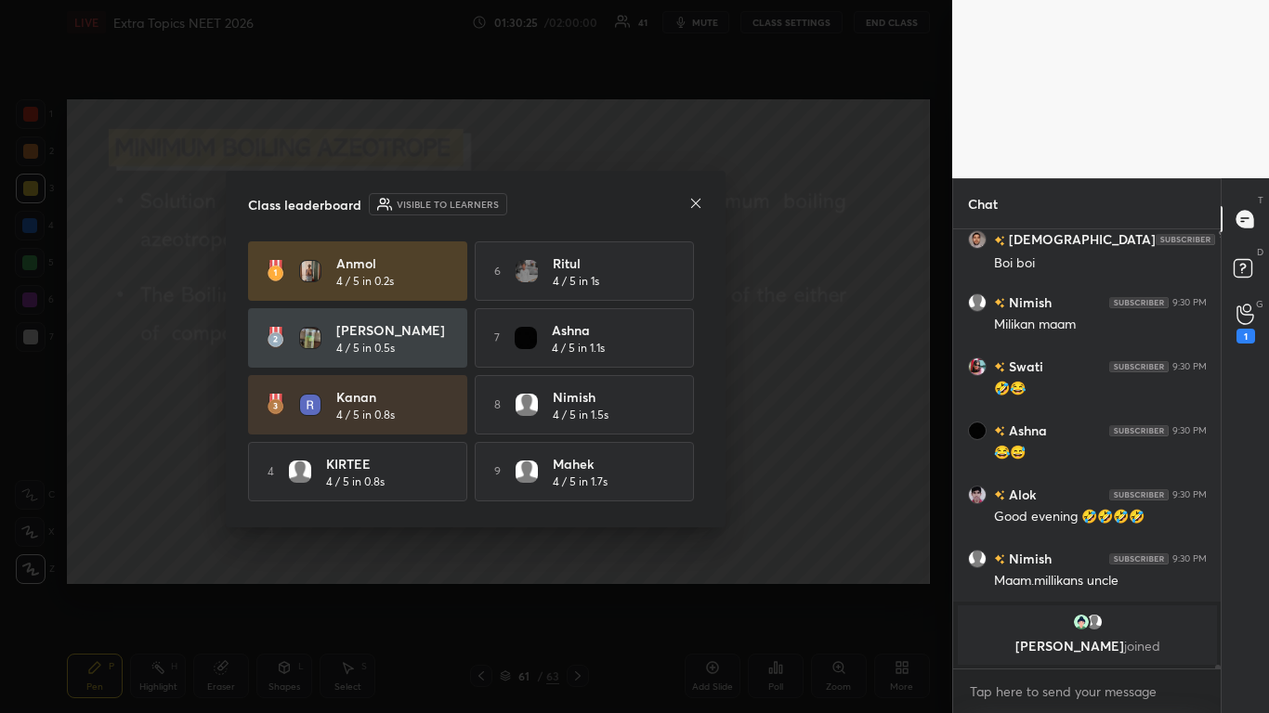
click at [703, 477] on div "[PERSON_NAME] 4 / 5 in 0.2s 6 [PERSON_NAME] 4 / 5 in 1s [PERSON_NAME] 4 / 5 in …" at bounding box center [475, 374] width 455 height 264
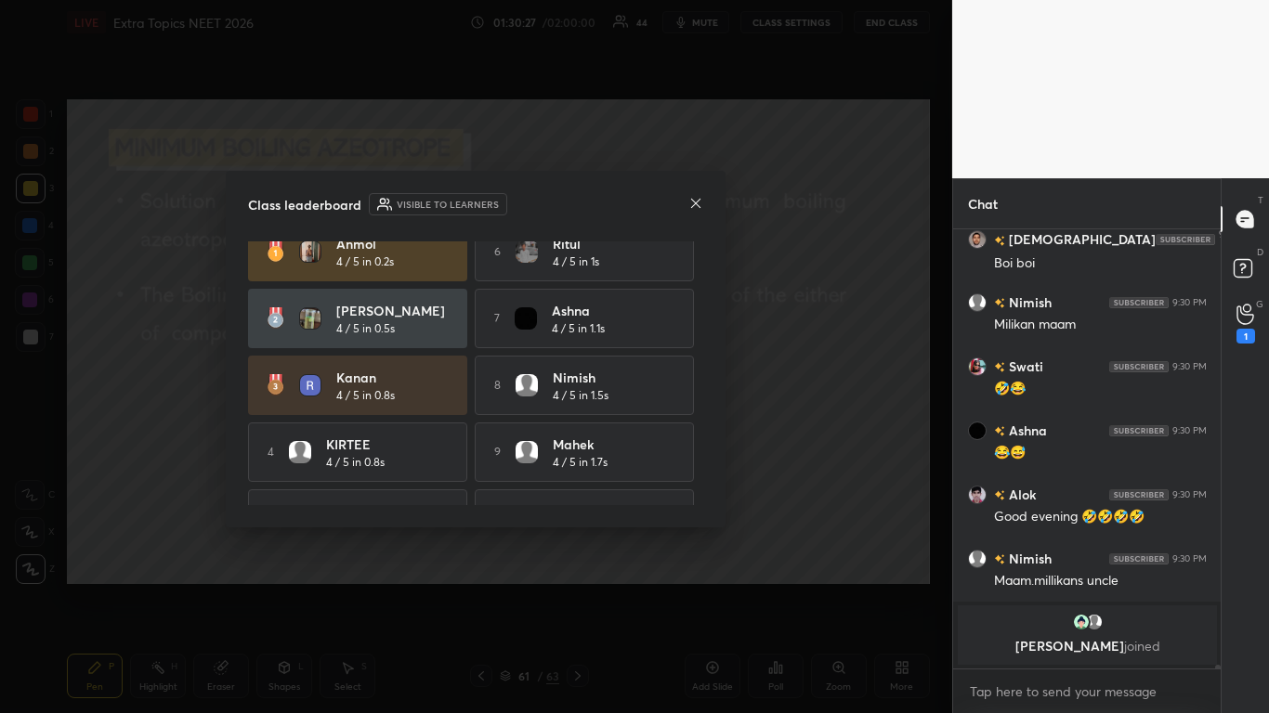
click at [703, 265] on div "[PERSON_NAME] 4 / 5 in 0.2s 6 [PERSON_NAME] 4 / 5 in 1s [PERSON_NAME] 4 / 5 in …" at bounding box center [475, 374] width 455 height 264
click at [704, 248] on div "Class leaderboard Visible to learners [PERSON_NAME] 4 / 5 in 0.2s 6 [PERSON_NAM…" at bounding box center [476, 349] width 500 height 357
click at [705, 243] on div "Class leaderboard Visible to learners [PERSON_NAME] 4 / 5 in 0.2s 6 [PERSON_NAM…" at bounding box center [476, 349] width 500 height 357
click at [704, 242] on div "Class leaderboard Visible to learners [PERSON_NAME] 4 / 5 in 0.2s 6 [PERSON_NAM…" at bounding box center [476, 349] width 500 height 357
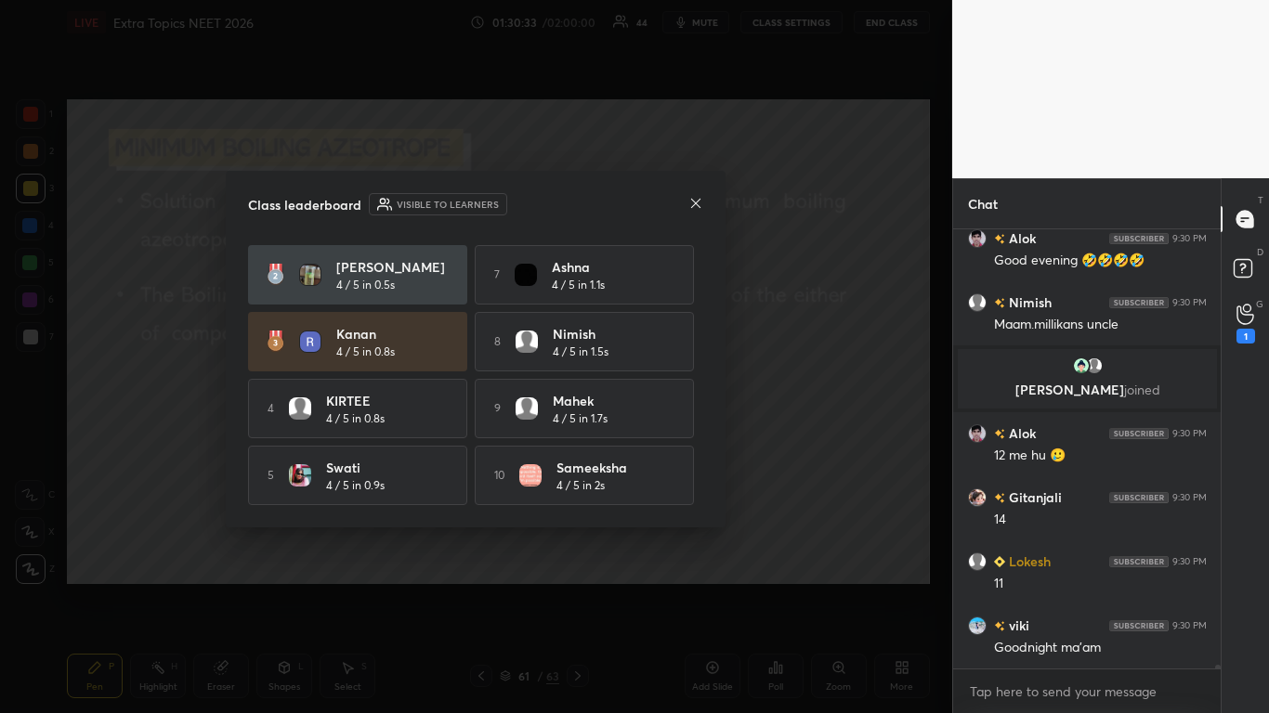
click at [694, 203] on icon at bounding box center [695, 203] width 15 height 15
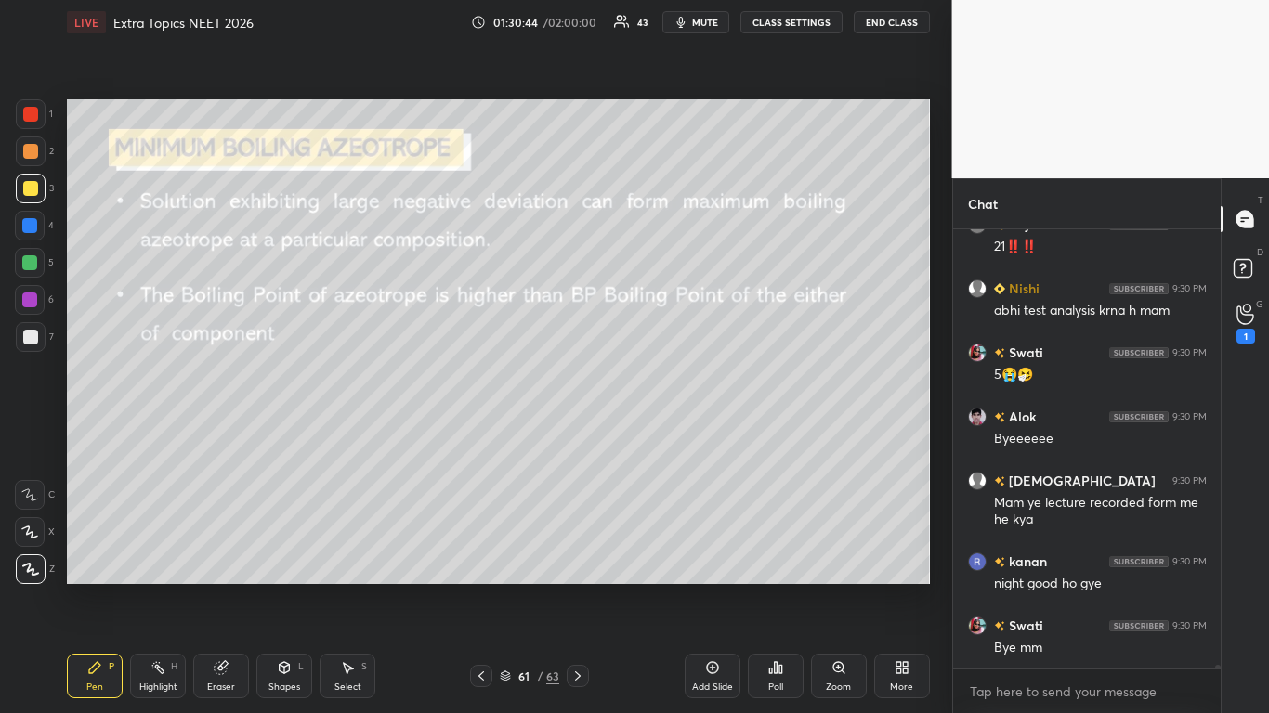
click at [782, 20] on button "CLASS SETTINGS" at bounding box center [791, 22] width 102 height 22
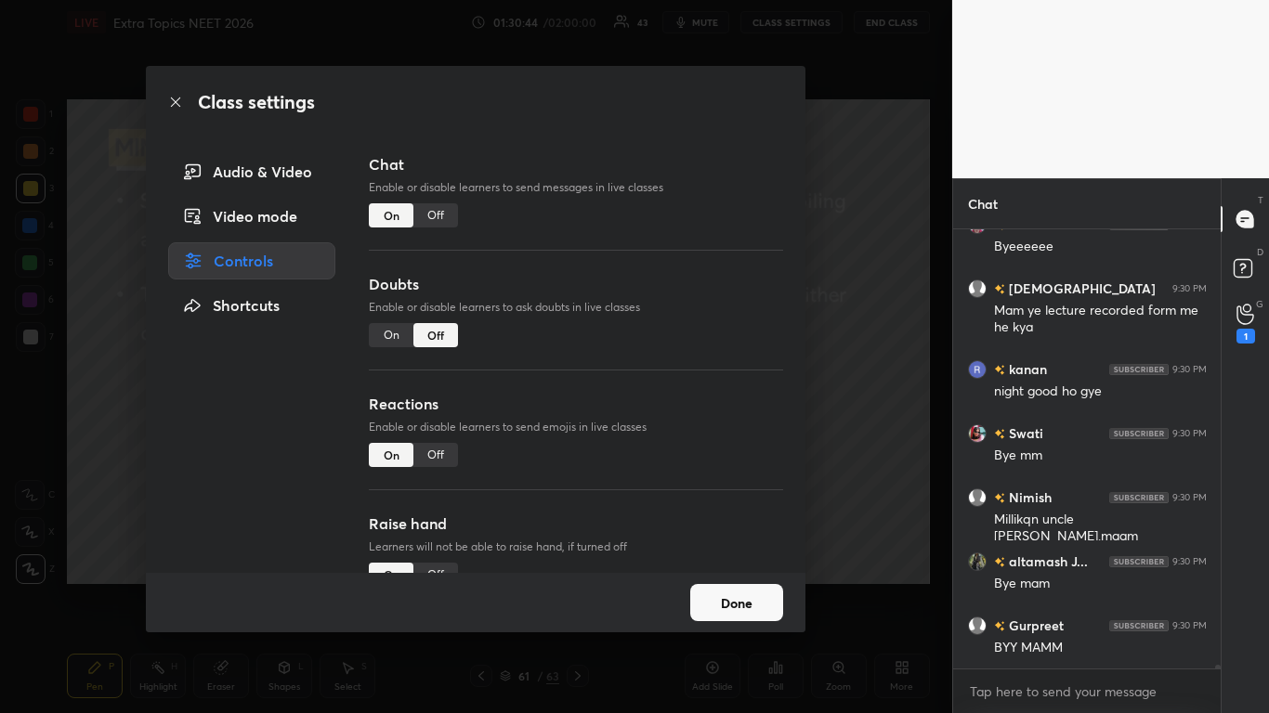
click at [438, 216] on div "Off" at bounding box center [435, 215] width 45 height 24
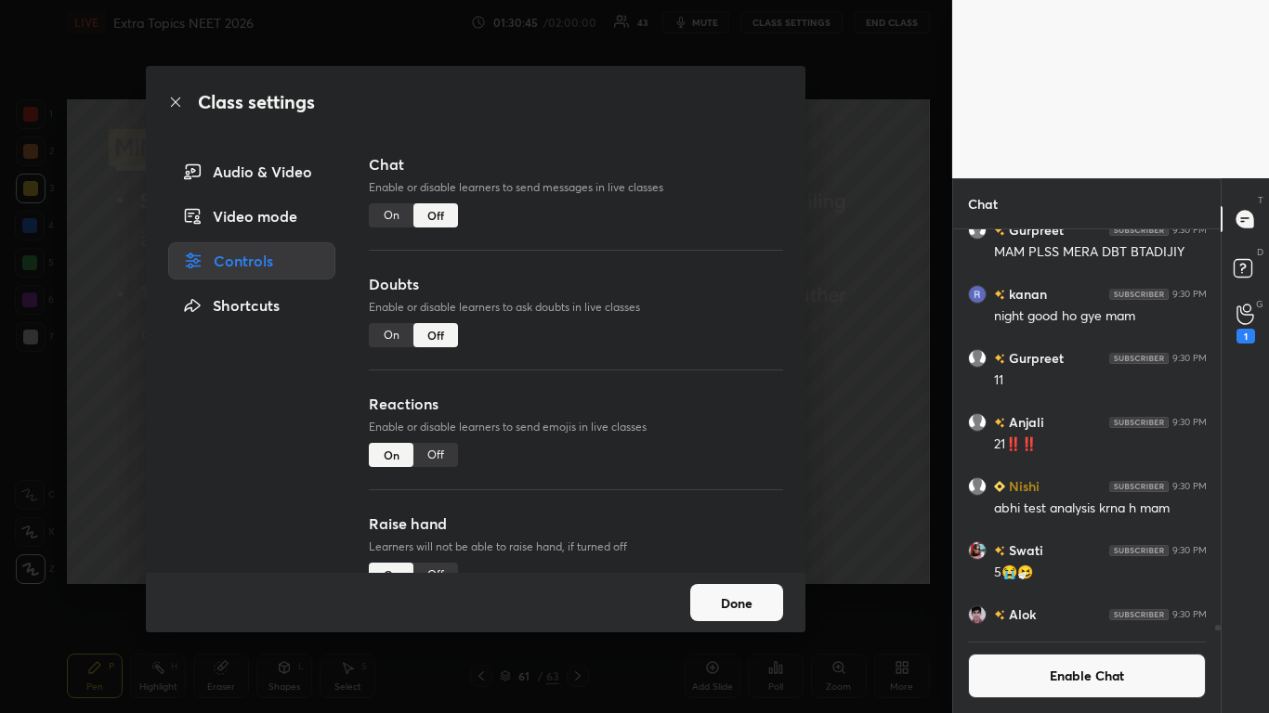
click at [731, 587] on button "Done" at bounding box center [736, 602] width 93 height 37
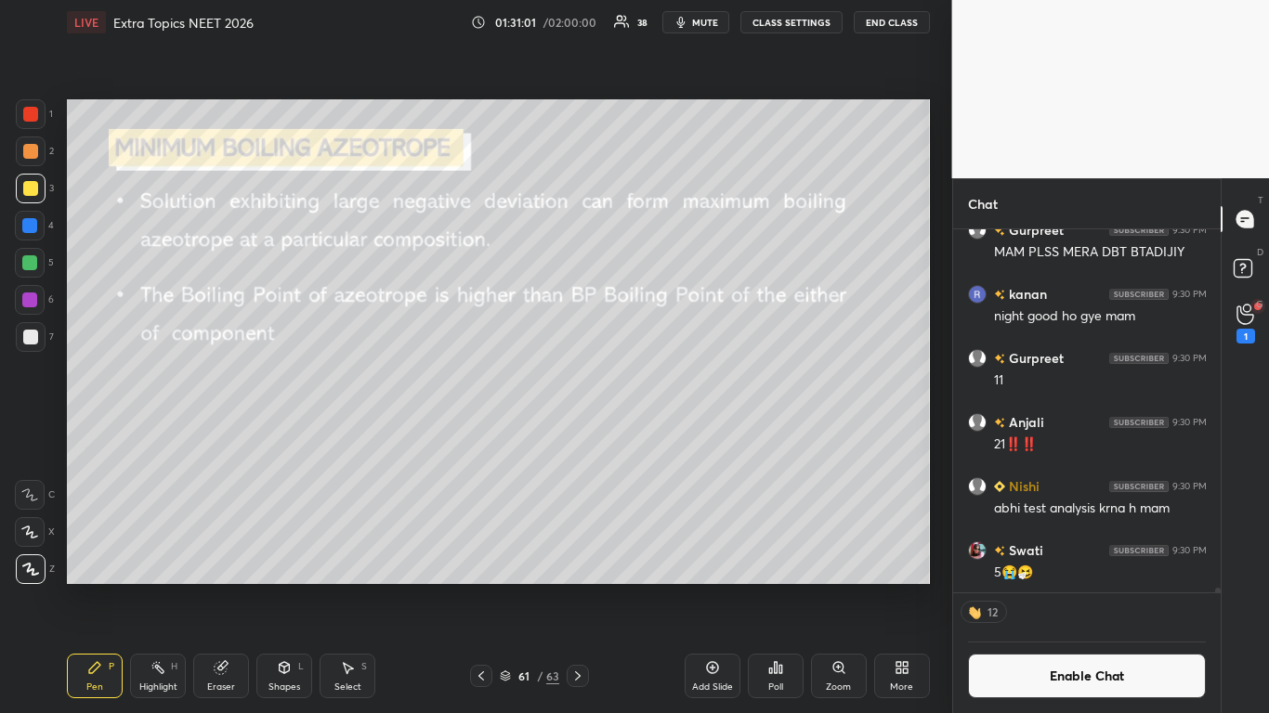
click at [896, 25] on button "End Class" at bounding box center [892, 22] width 76 height 22
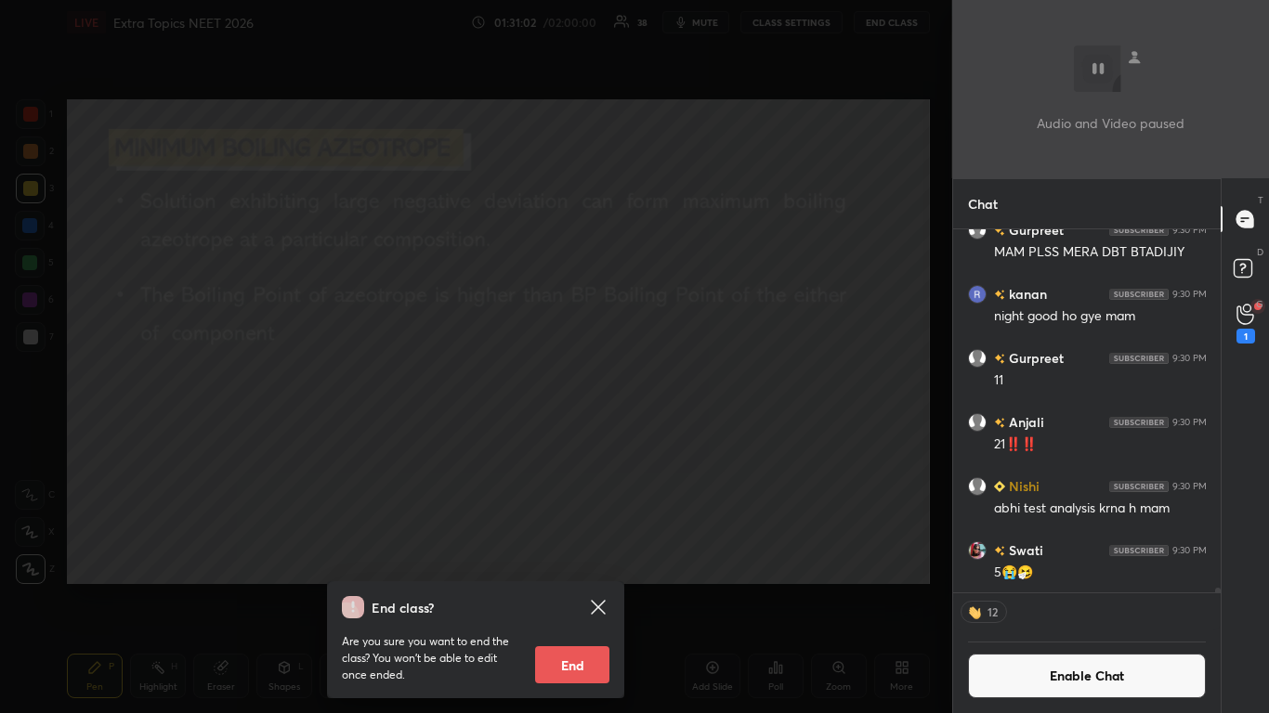
click at [577, 587] on button "End" at bounding box center [572, 665] width 74 height 37
